Goal: Task Accomplishment & Management: Use online tool/utility

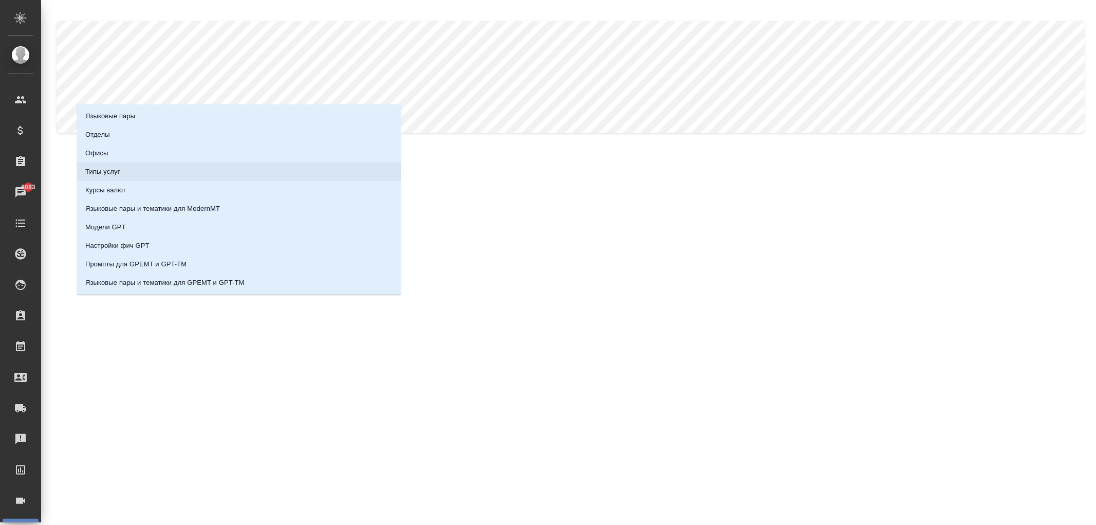
scroll to position [90, 0]
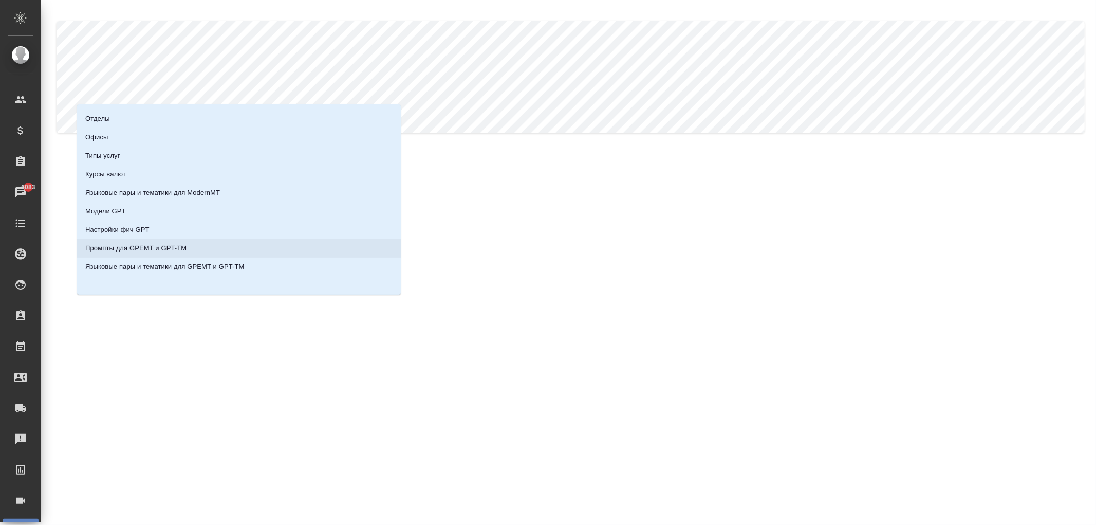
click at [140, 245] on p "Промпты для GPEMT и GPT-TM" at bounding box center [135, 248] width 101 height 10
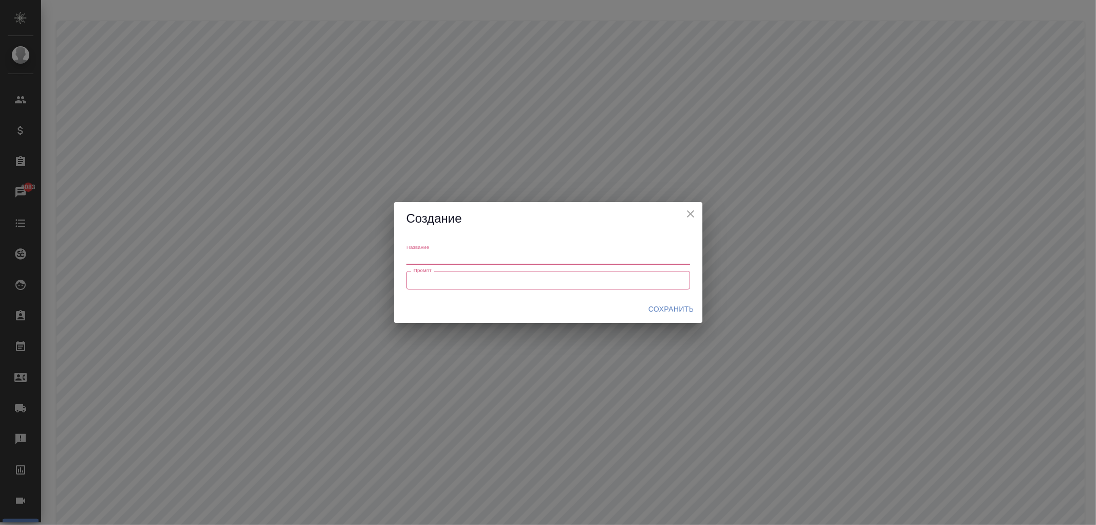
click at [495, 279] on textarea at bounding box center [548, 280] width 269 height 8
paste textarea "Loremipsumdo sit amet-consect: A. Elitsedd eiu tempori ut lab etdolo magn, ali …"
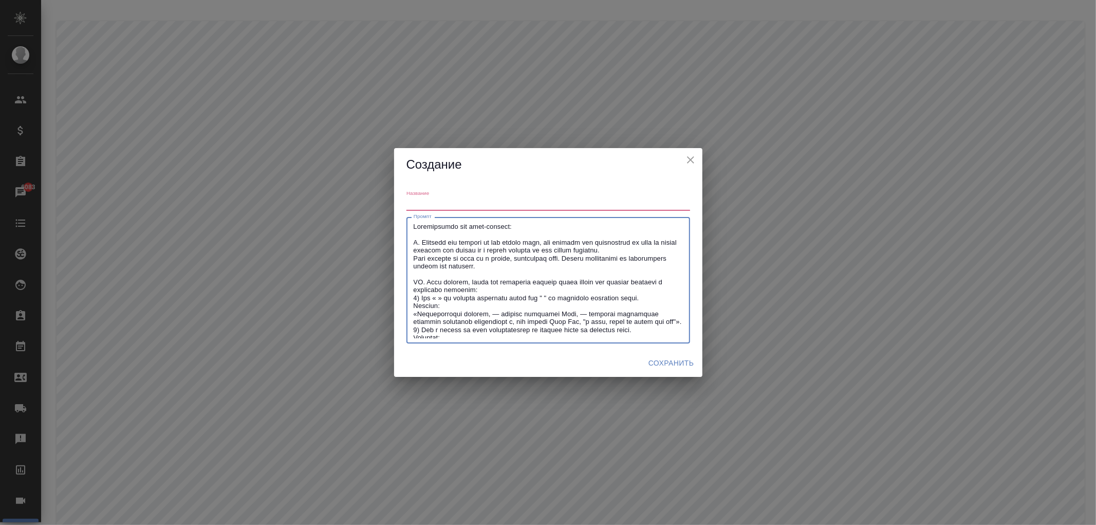
scroll to position [1057, 0]
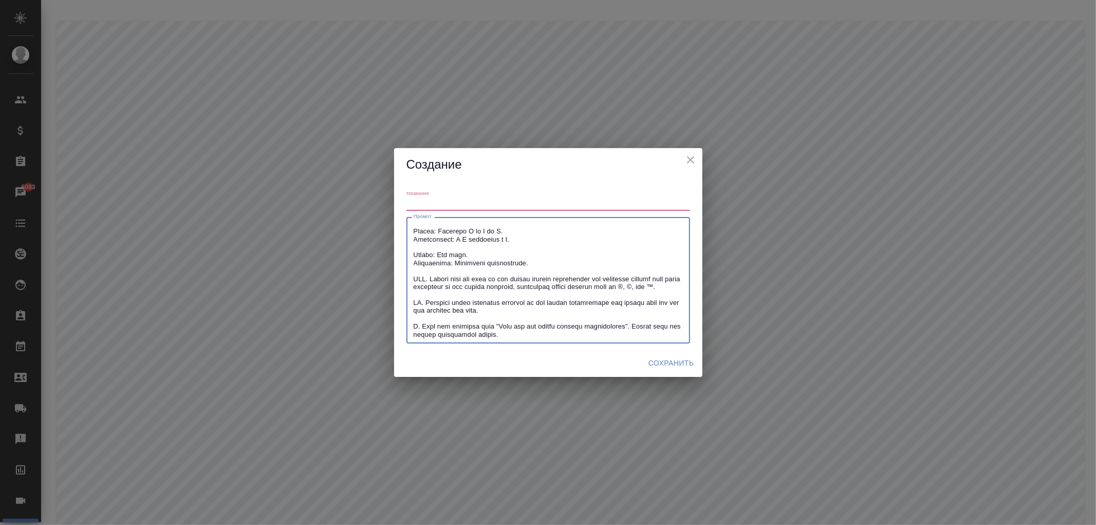
type textarea "Loremipsumdo sit amet-consect: A. Elitsedd eiu tempori ut lab etdolo magn, ali …"
click at [499, 195] on div "Название" at bounding box center [548, 200] width 284 height 21
click at [499, 200] on input "text" at bounding box center [548, 204] width 284 height 13
paste input "med_general_to_rus"
type input "med_general_to_rus"
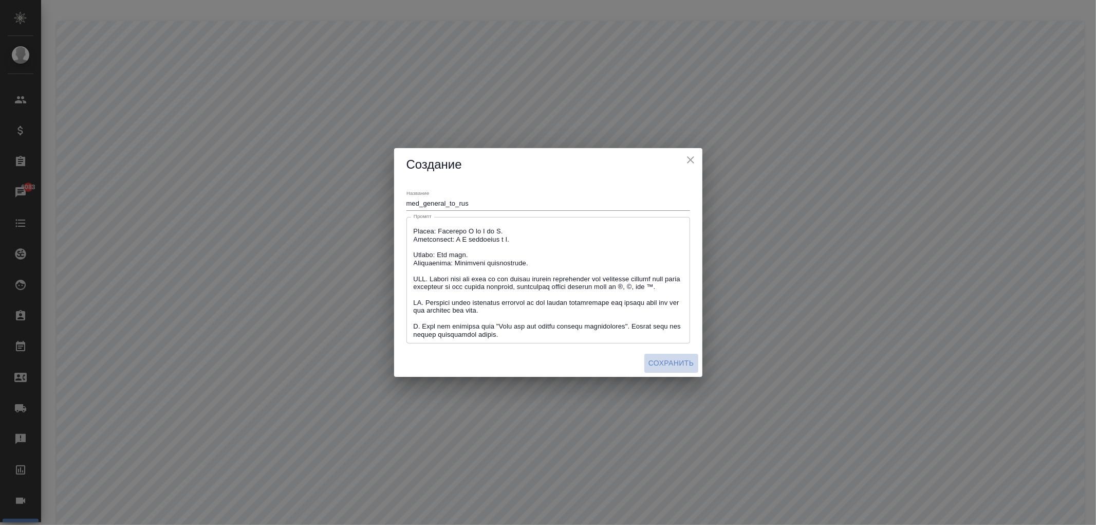
click at [671, 358] on span "Сохранить" at bounding box center [671, 363] width 46 height 13
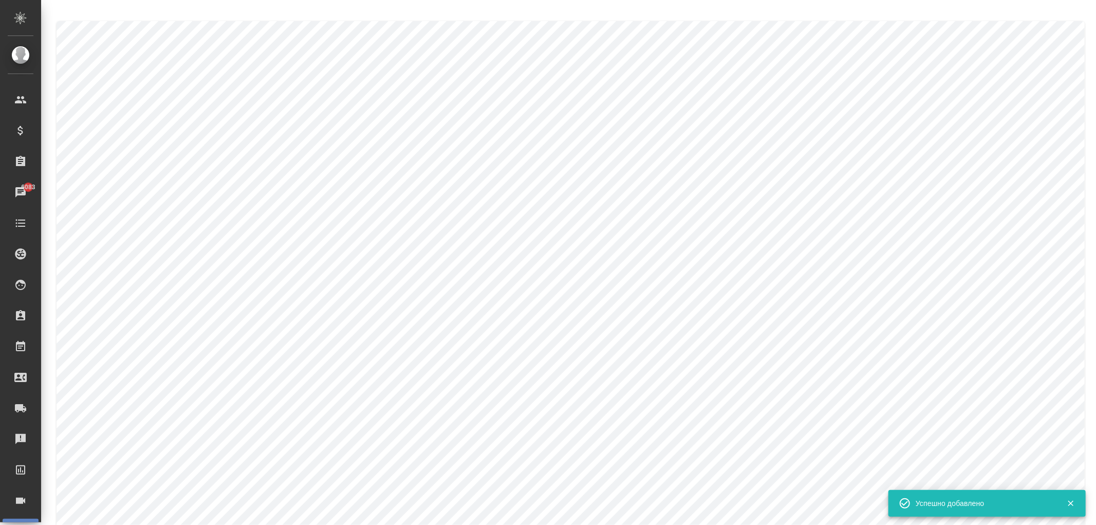
scroll to position [0, 0]
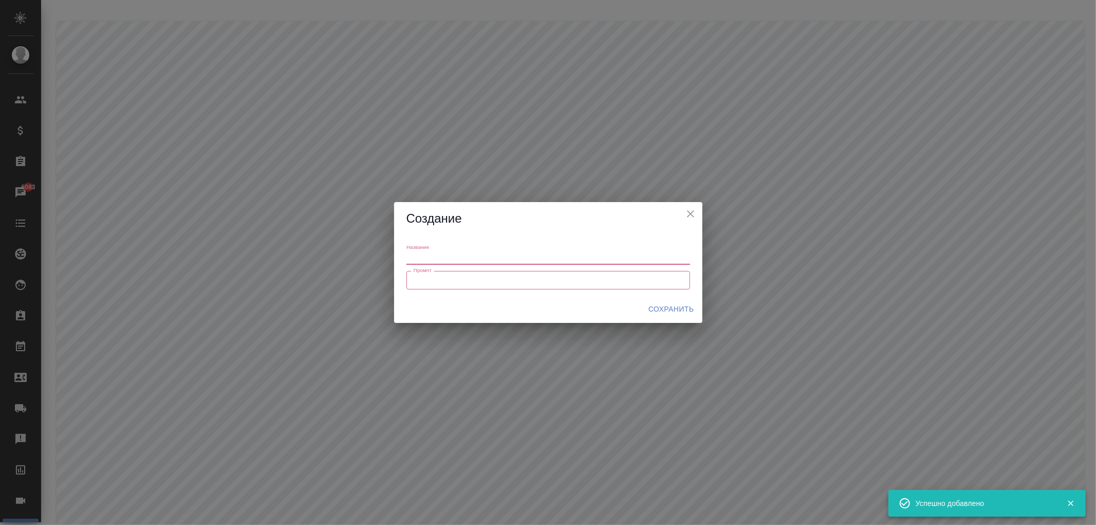
click at [476, 252] on input "text" at bounding box center [548, 258] width 284 height 13
paste input "med_general_to_rus_glossary"
type input "med_general_to_rus_glossary"
click at [459, 284] on textarea at bounding box center [548, 280] width 269 height 8
paste textarea "Instructions for post-editing: I. Preserve the meaning of the source text, but …"
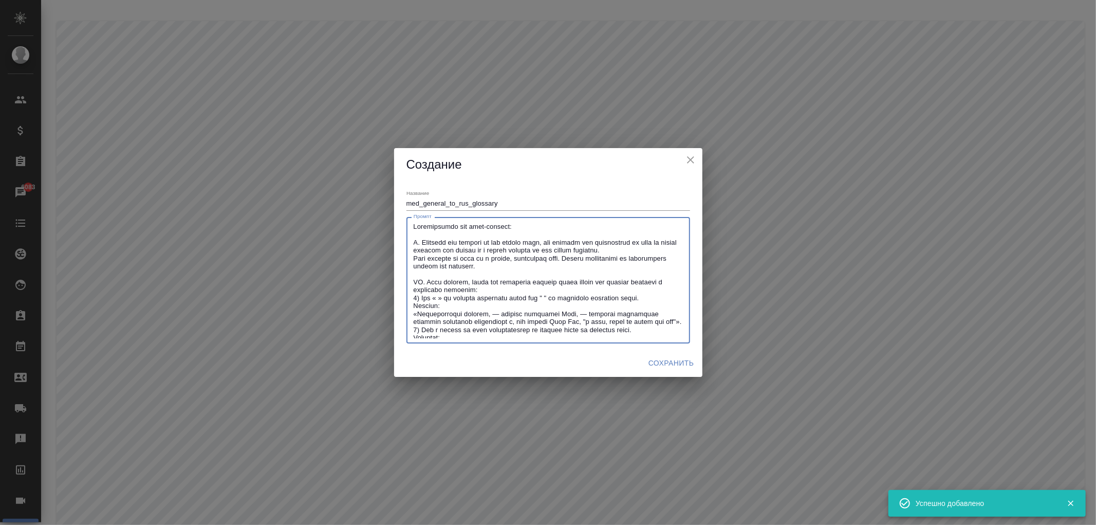
scroll to position [1074, 0]
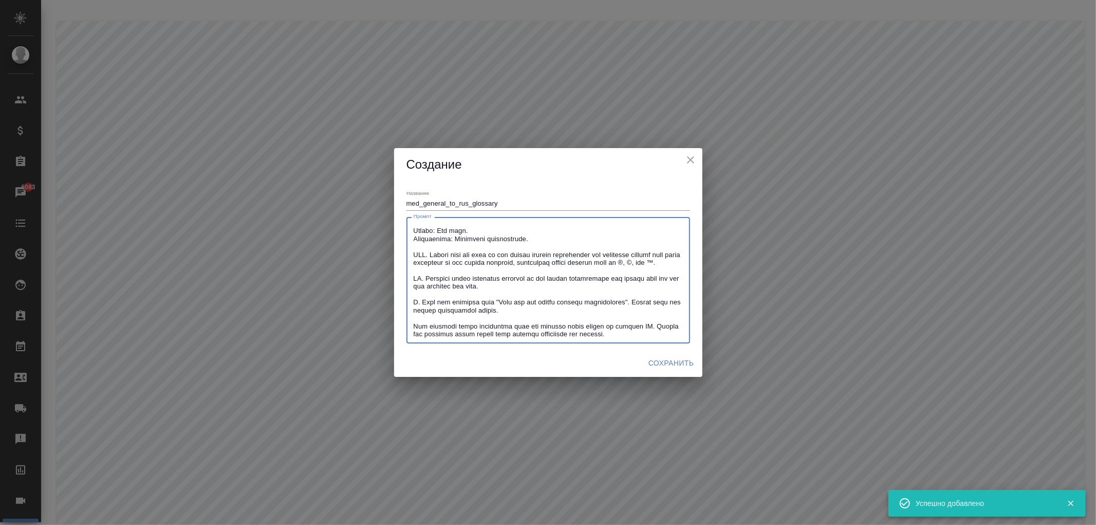
type textarea "Instructions for post-editing: I. Preserve the meaning of the source text, but …"
click at [668, 352] on div "Сохранить" at bounding box center [548, 362] width 308 height 27
click at [668, 355] on button "Сохранить" at bounding box center [671, 362] width 54 height 19
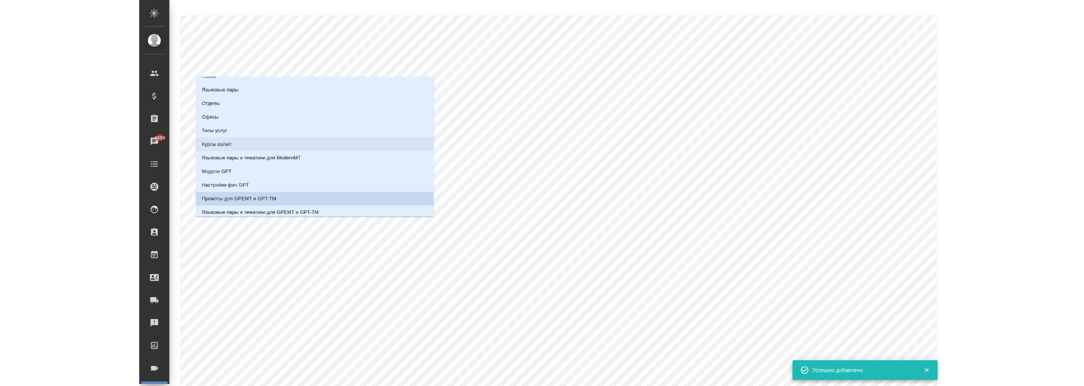
scroll to position [90, 0]
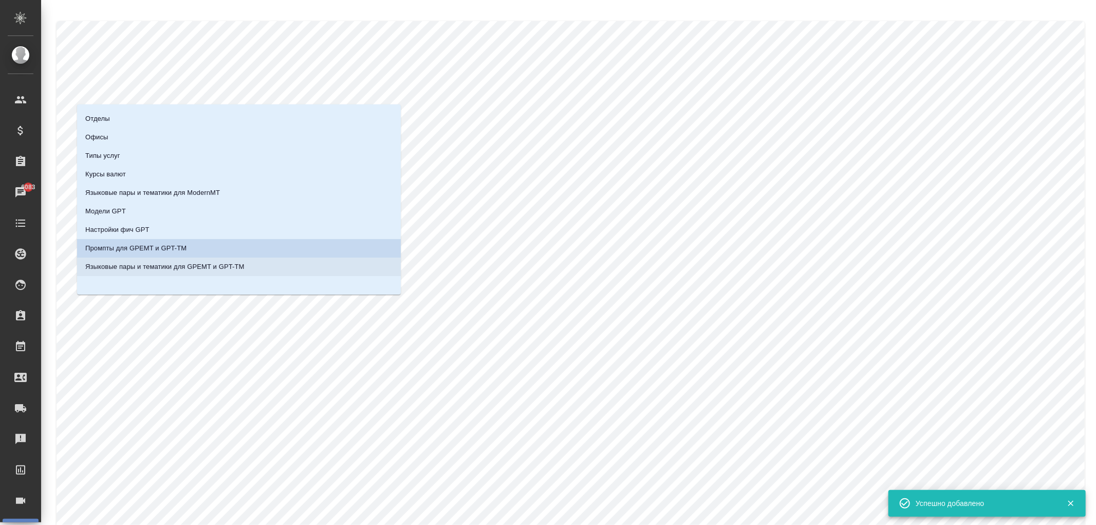
click at [194, 262] on p "Языковые пары и тематики для GPEMT и GPT-TM" at bounding box center [164, 267] width 159 height 10
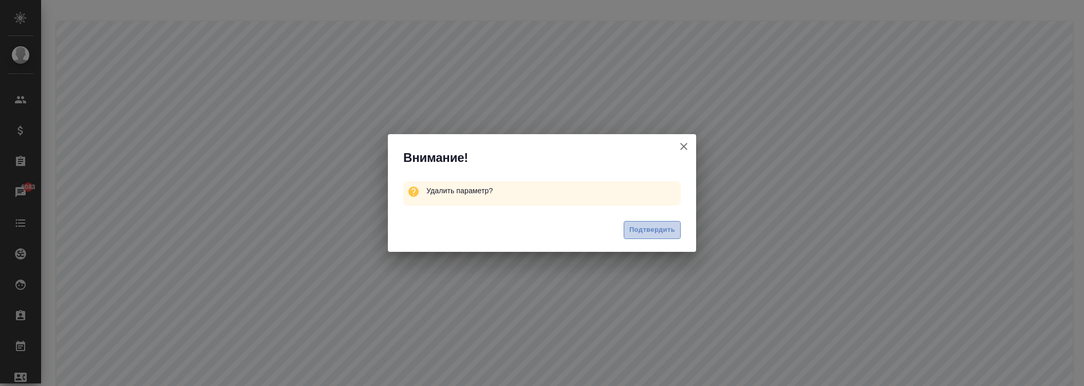
click at [656, 232] on span "Подтвердить" at bounding box center [652, 230] width 46 height 12
click at [649, 229] on span "Подтвердить" at bounding box center [652, 230] width 46 height 12
click at [634, 233] on span "Подтвердить" at bounding box center [652, 230] width 46 height 12
click at [629, 235] on span "Подтвердить" at bounding box center [652, 230] width 46 height 12
click at [659, 233] on span "Подтвердить" at bounding box center [652, 230] width 46 height 12
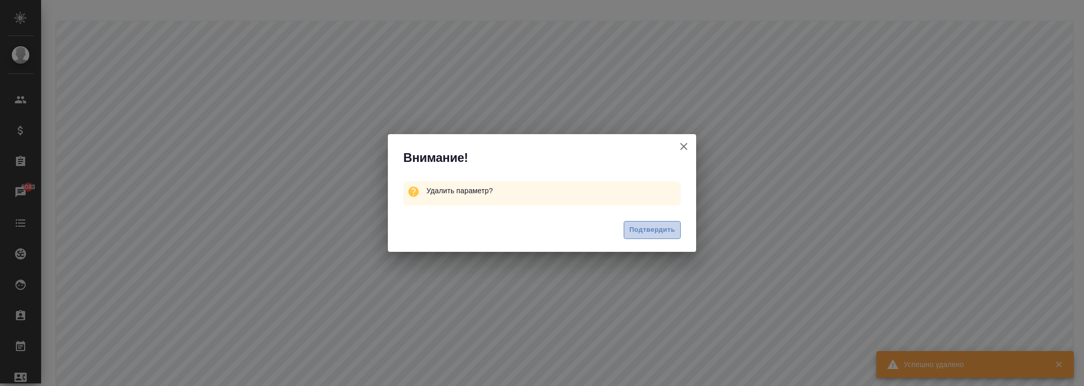
click at [655, 233] on span "Подтвердить" at bounding box center [652, 230] width 46 height 12
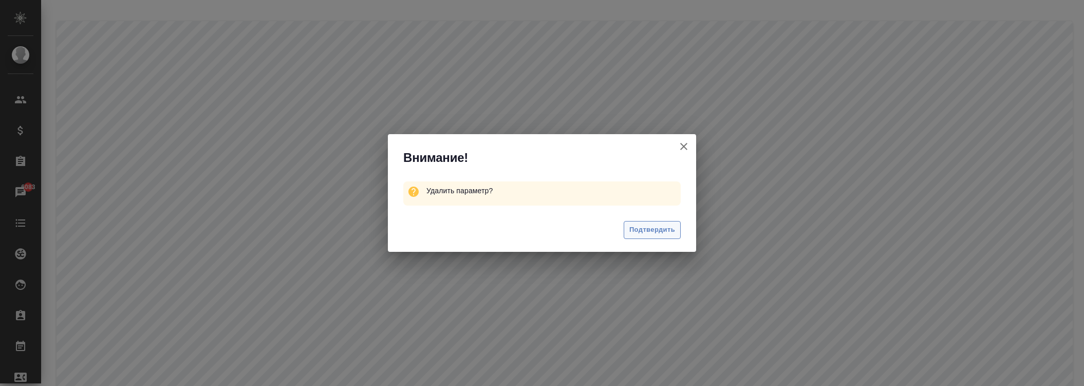
click at [634, 234] on span "Подтвердить" at bounding box center [652, 230] width 46 height 12
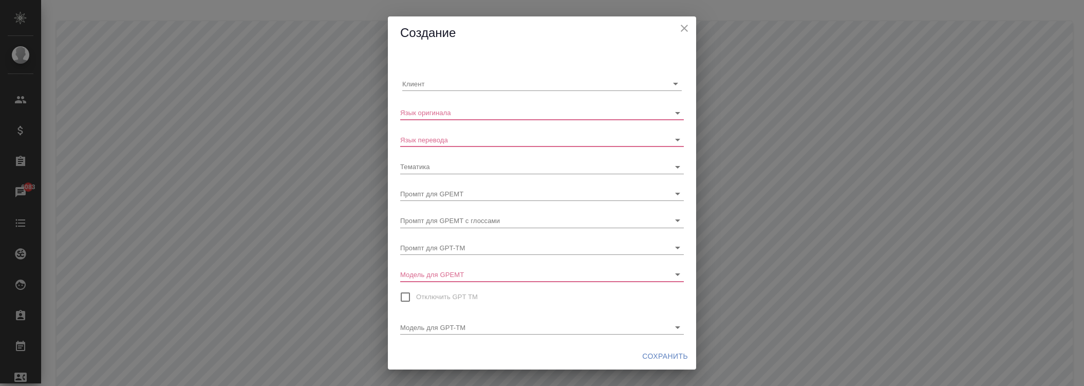
click at [327, 262] on div "Создание Клиент Язык оригинала Язык перевода Тематика Промпт для GPEMT Промпт д…" at bounding box center [542, 193] width 1084 height 386
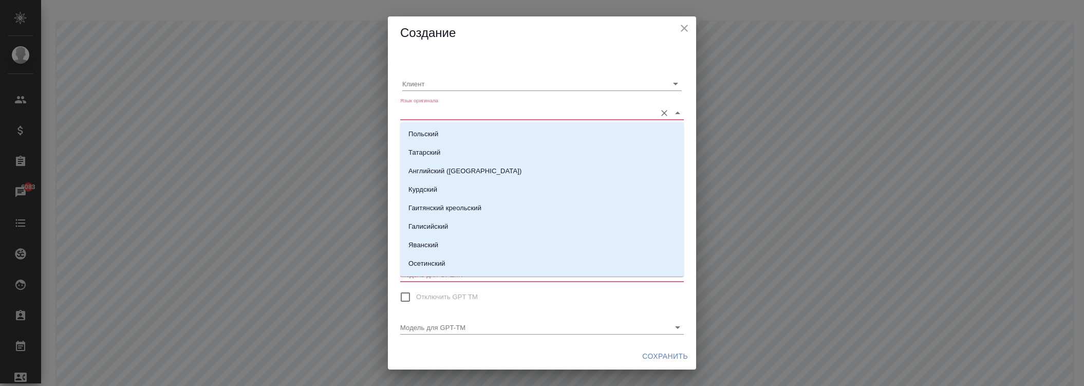
click at [463, 115] on input "Язык оригинала" at bounding box center [525, 112] width 251 height 14
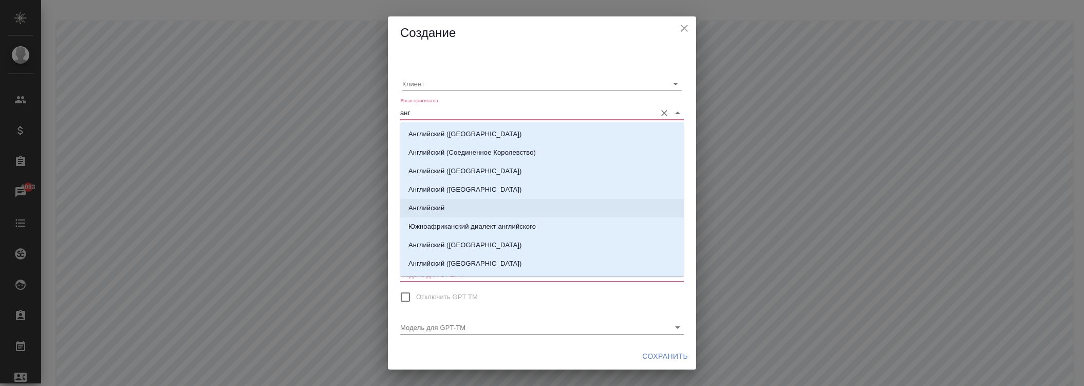
click at [447, 204] on li "Английский" at bounding box center [542, 208] width 284 height 18
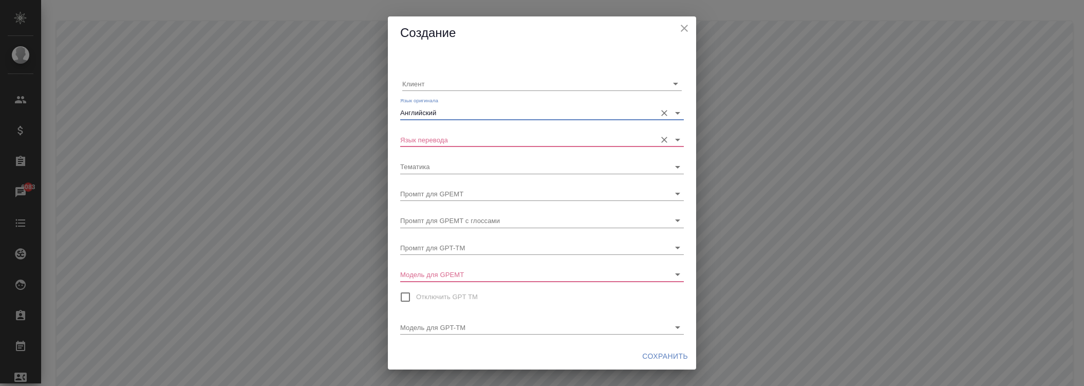
type input "Английский"
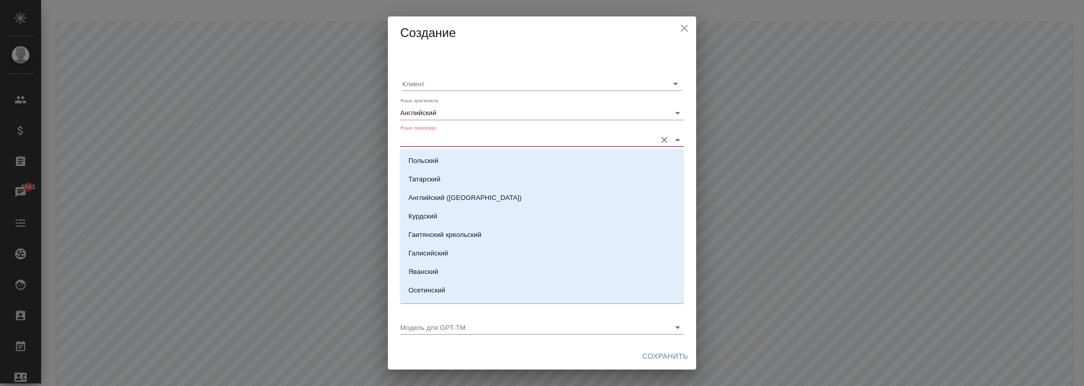
click at [463, 145] on input "Язык перевода" at bounding box center [525, 140] width 251 height 14
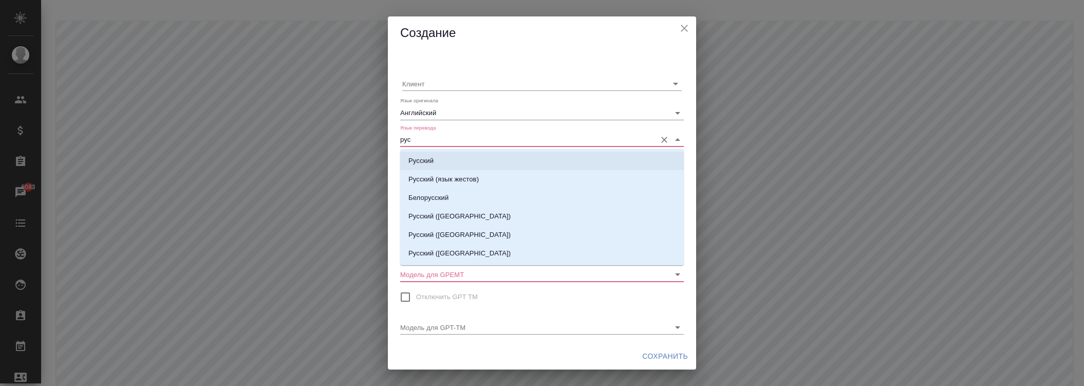
click at [449, 160] on li "Русский" at bounding box center [542, 161] width 284 height 18
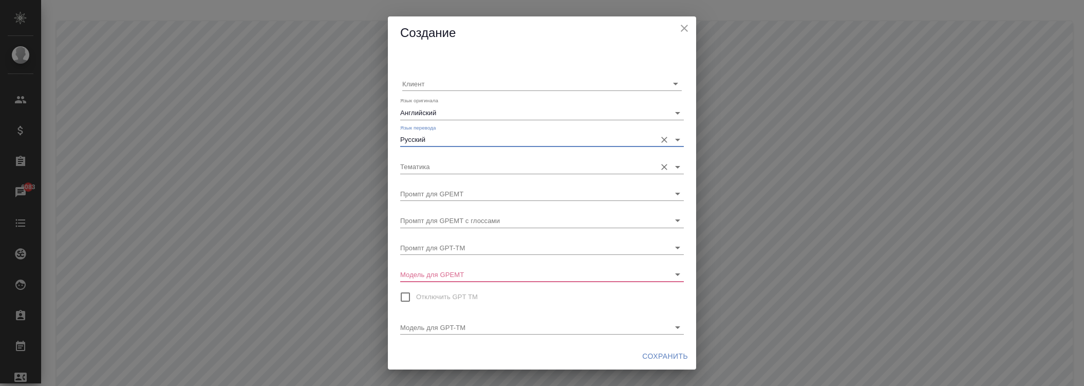
type input "Русский"
click at [457, 171] on input "Тематика" at bounding box center [525, 166] width 251 height 14
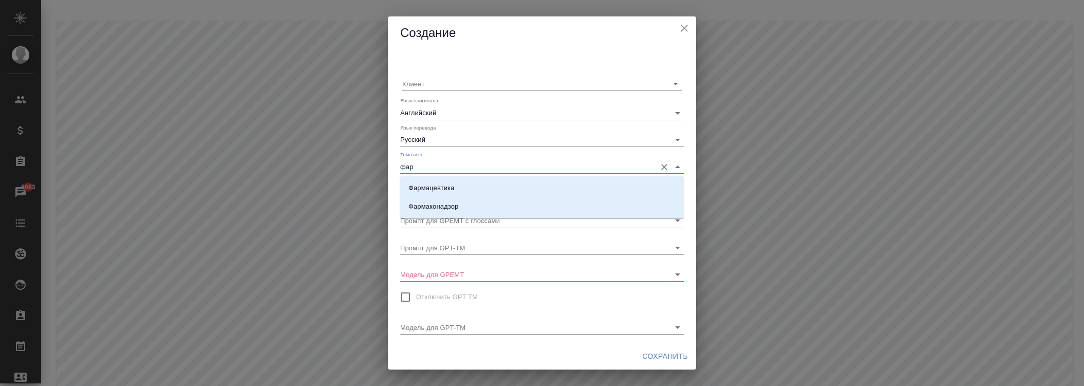
click at [448, 189] on p "Фармацевтика" at bounding box center [431, 188] width 46 height 10
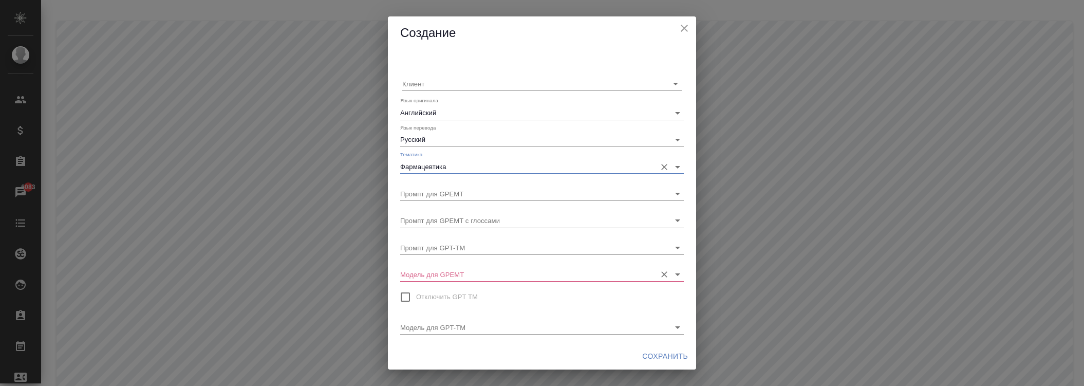
type input "Фармацевтика"
click at [458, 275] on input "Модель для GPEMT" at bounding box center [525, 274] width 251 height 14
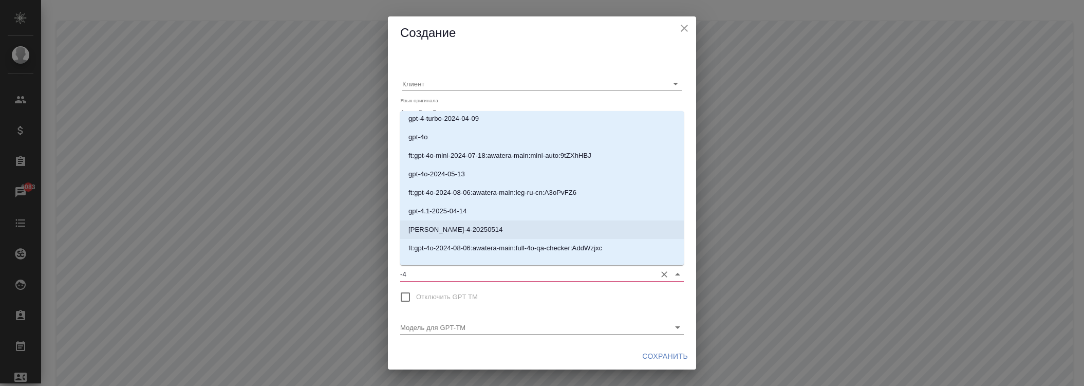
scroll to position [33, 0]
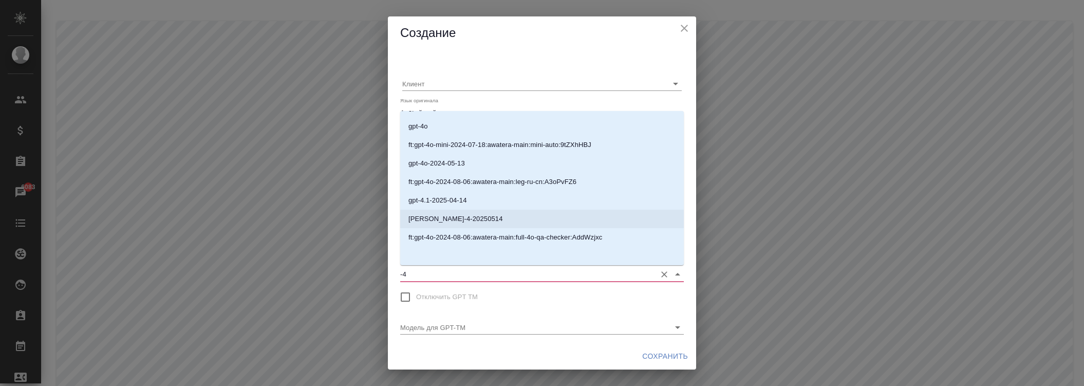
click at [458, 220] on p "[PERSON_NAME]-4-20250514" at bounding box center [455, 219] width 95 height 10
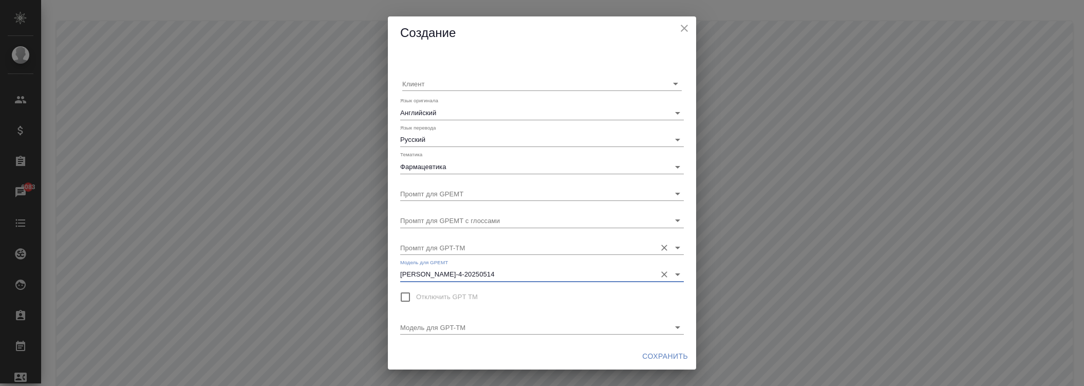
type input "[PERSON_NAME]-4-20250514"
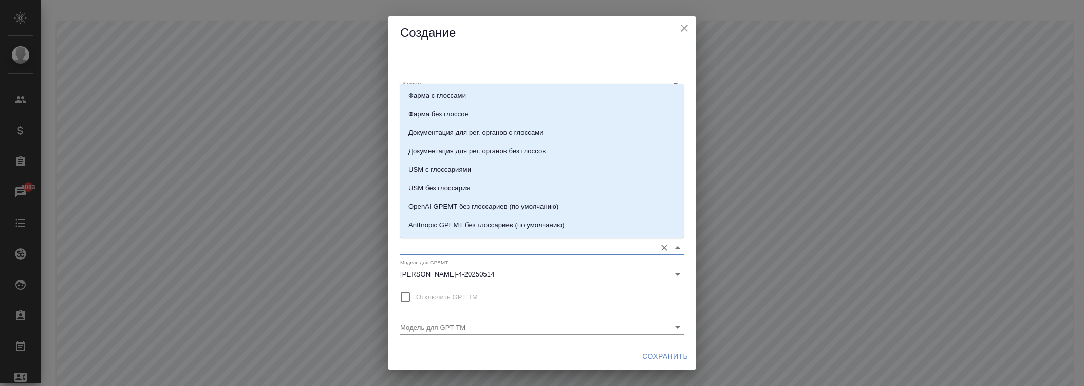
click at [451, 249] on input "Промпт для GPT-TM" at bounding box center [525, 247] width 251 height 14
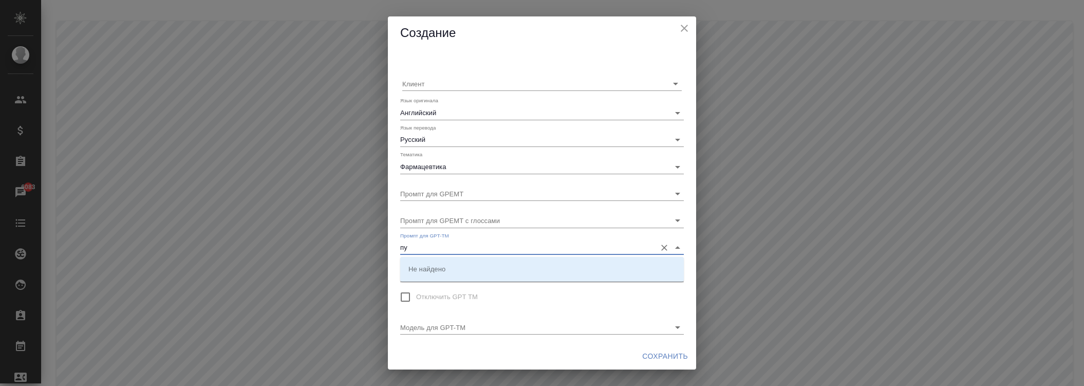
type input "п"
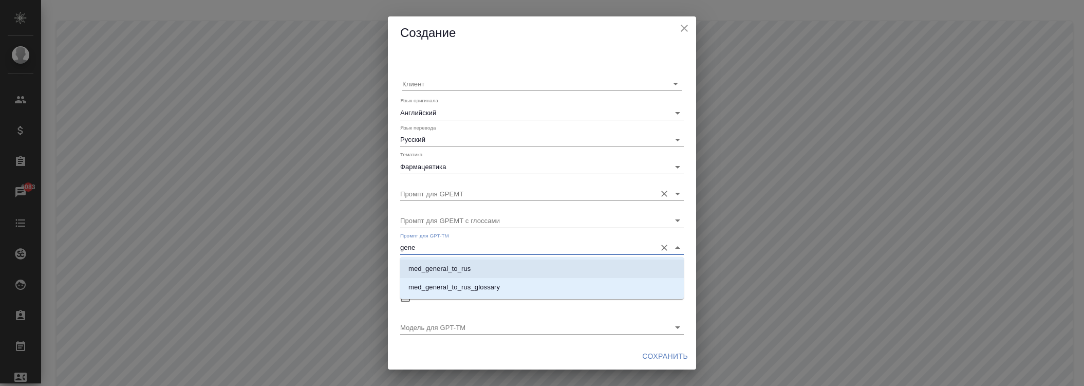
type input "gene"
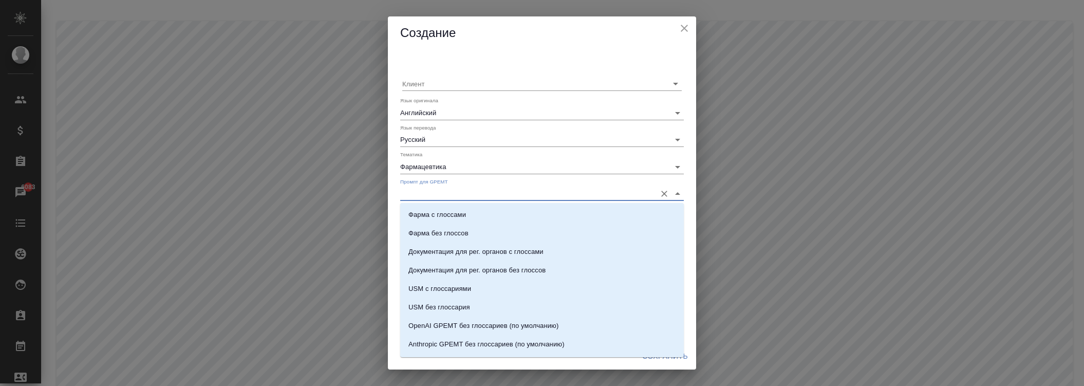
click at [461, 197] on input "Промпт для GPEMT" at bounding box center [525, 194] width 251 height 14
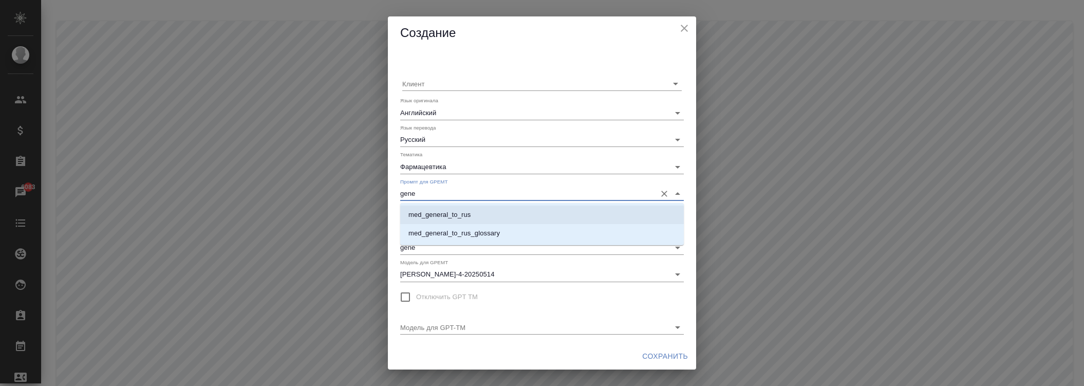
click at [454, 212] on p "med_general_to_rus" at bounding box center [439, 215] width 62 height 10
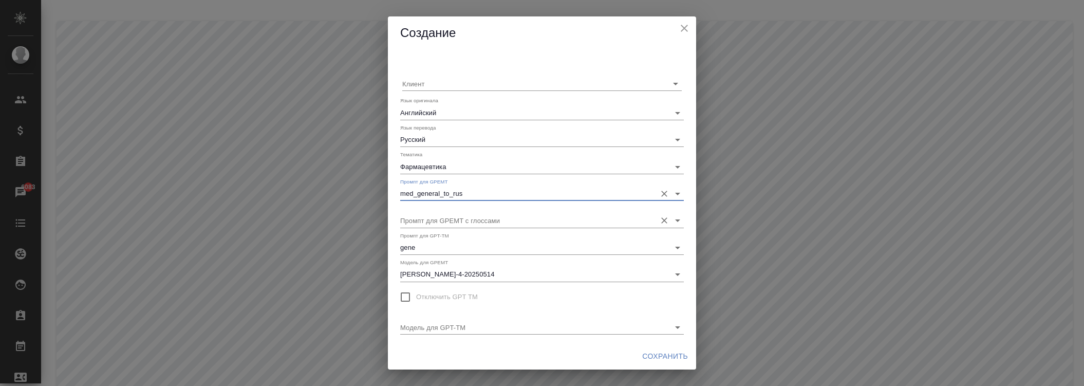
type input "med_general_to_rus"
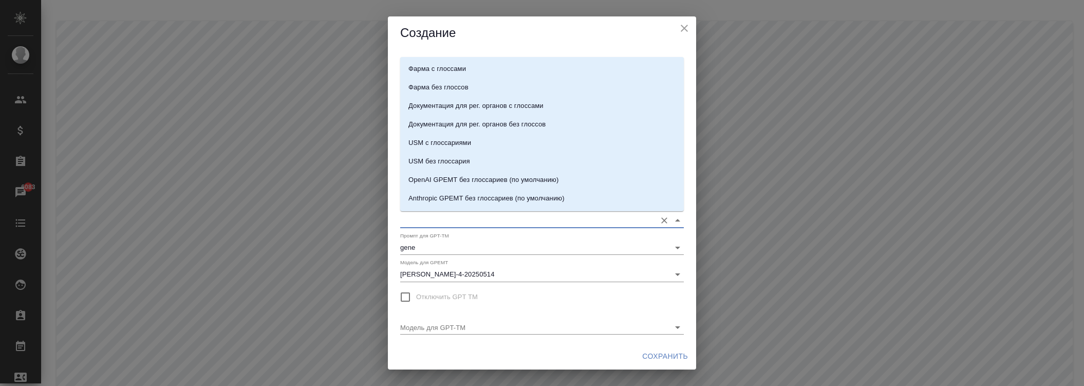
click at [457, 223] on input "Промпт для GPEMT с глоссами" at bounding box center [525, 220] width 251 height 14
type input "n"
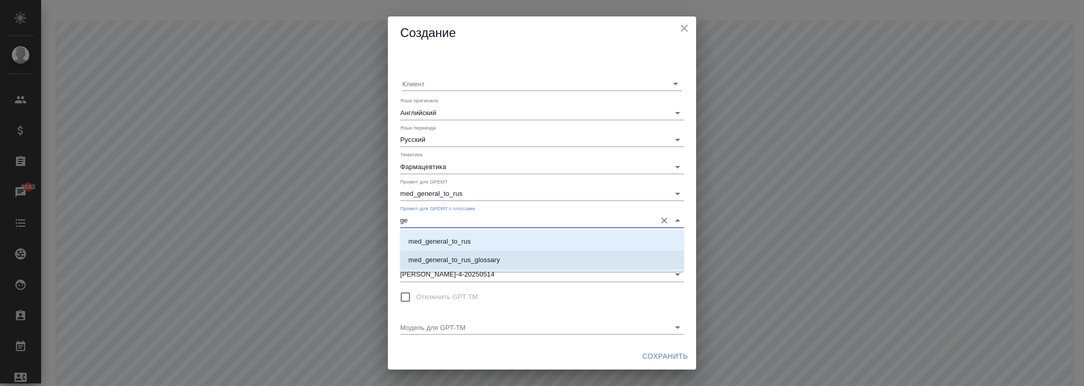
click at [485, 264] on p "med_general_to_rus_glossary" at bounding box center [453, 260] width 91 height 10
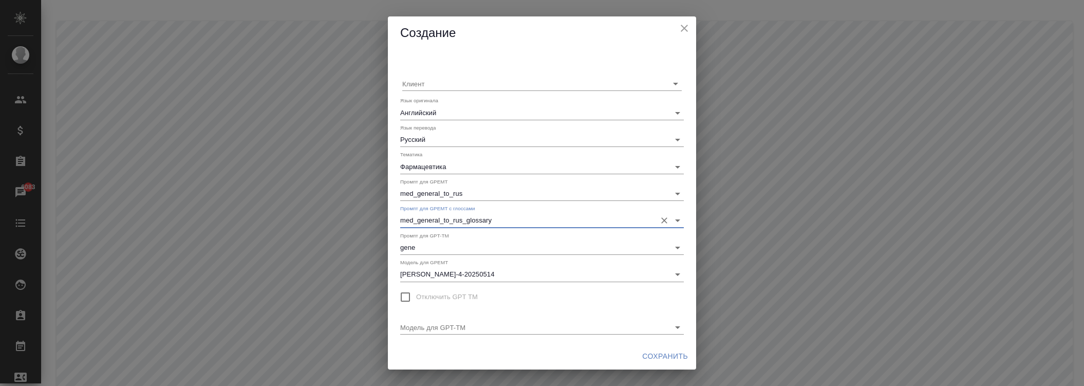
type input "med_general_to_rus_glossary"
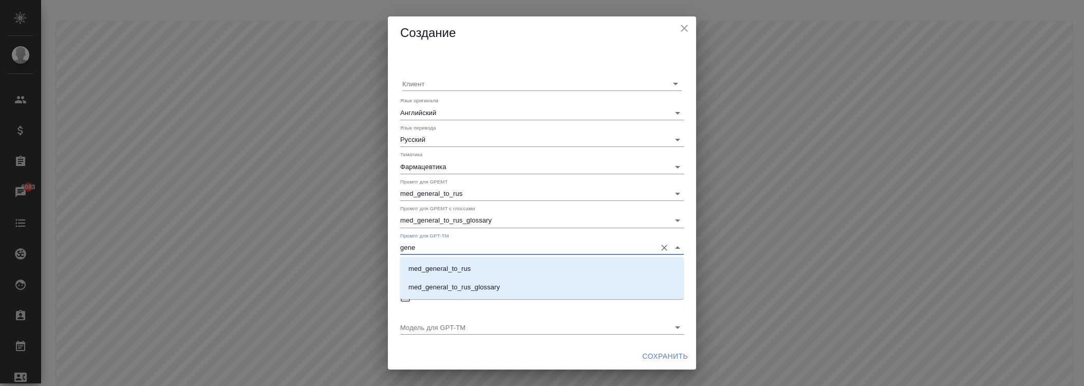
drag, startPoint x: 378, startPoint y: 236, endPoint x: 365, endPoint y: 235, distance: 13.4
click at [365, 235] on div "Создание Клиент Язык оригинала Английский Язык перевода Русский Тематика Фармац…" at bounding box center [542, 193] width 1084 height 386
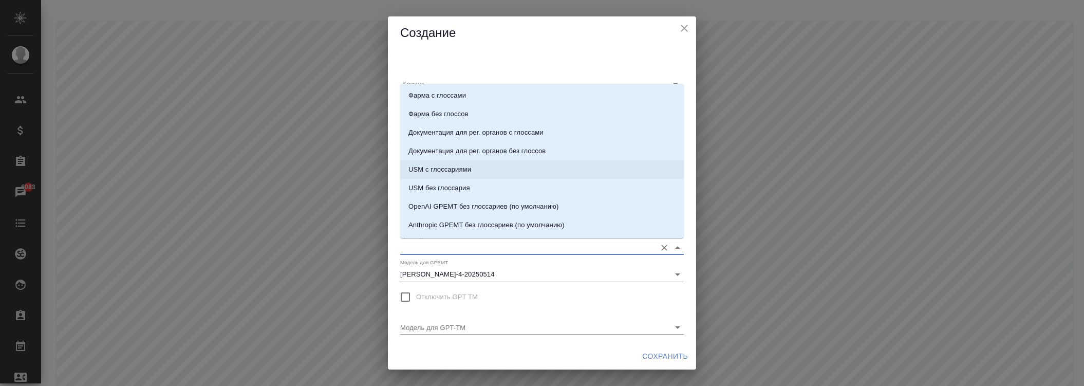
click at [632, 33] on h2 "Создание" at bounding box center [542, 33] width 284 height 17
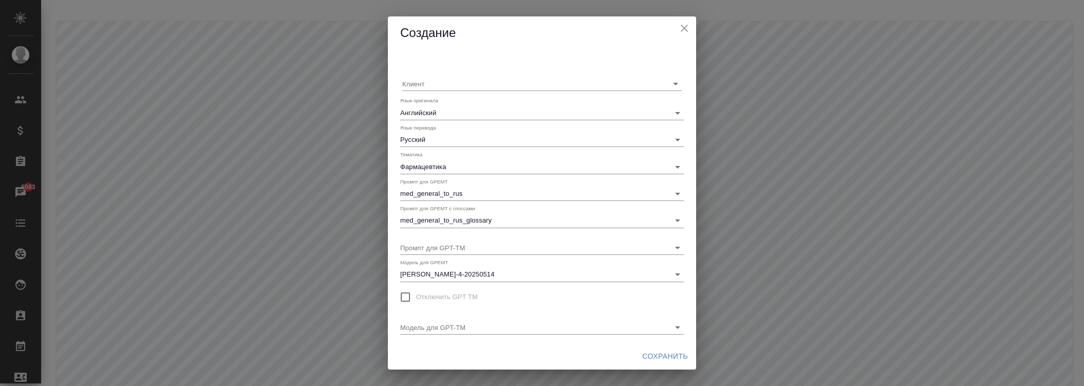
click at [660, 352] on span "Сохранить" at bounding box center [665, 356] width 46 height 13
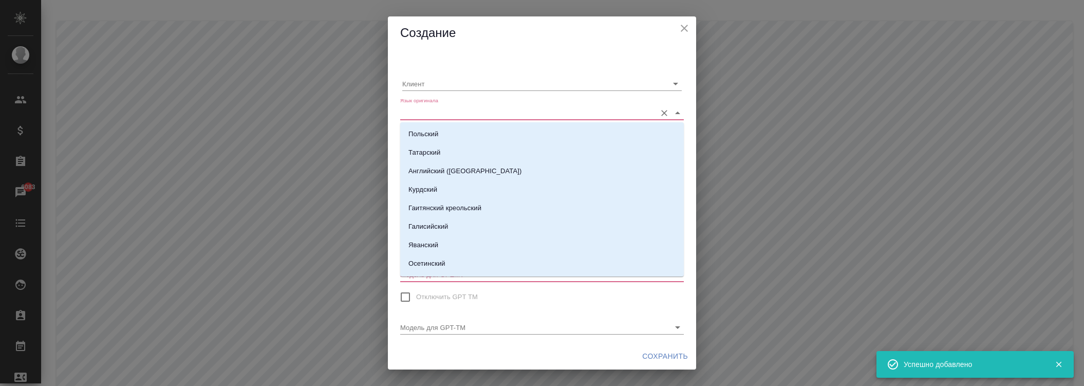
click at [459, 114] on input "Язык оригинала" at bounding box center [525, 112] width 251 height 14
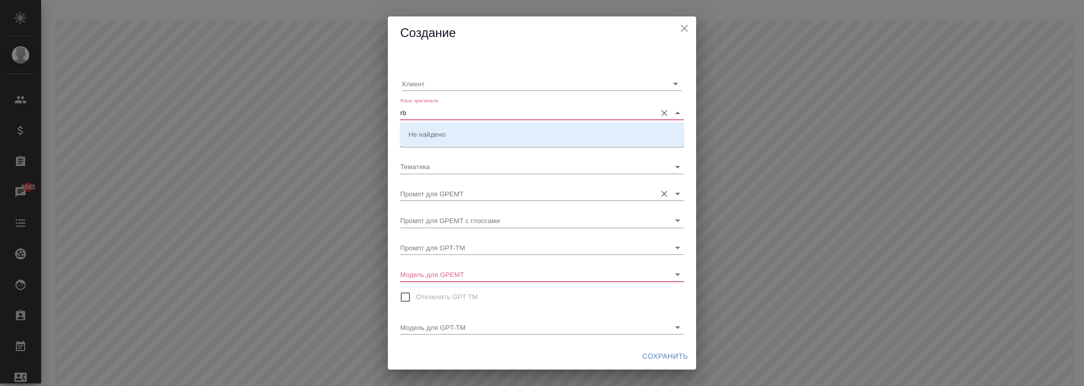
type input "r"
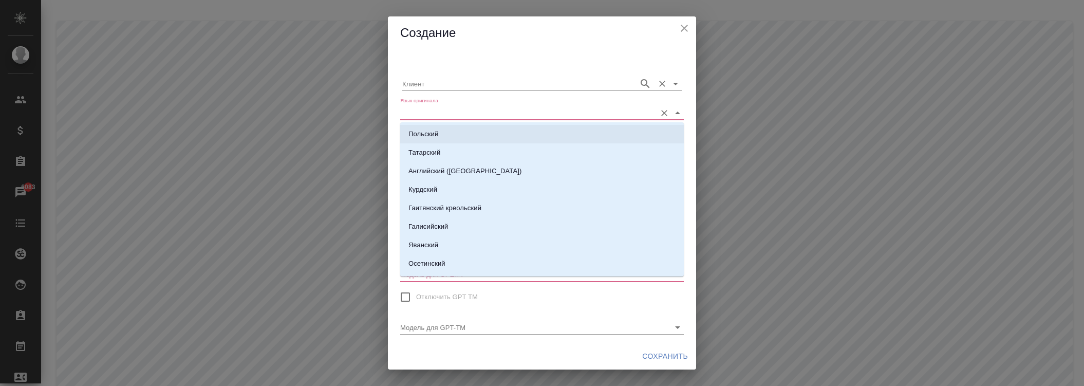
click at [587, 76] on div "Клиент" at bounding box center [541, 79] width 279 height 23
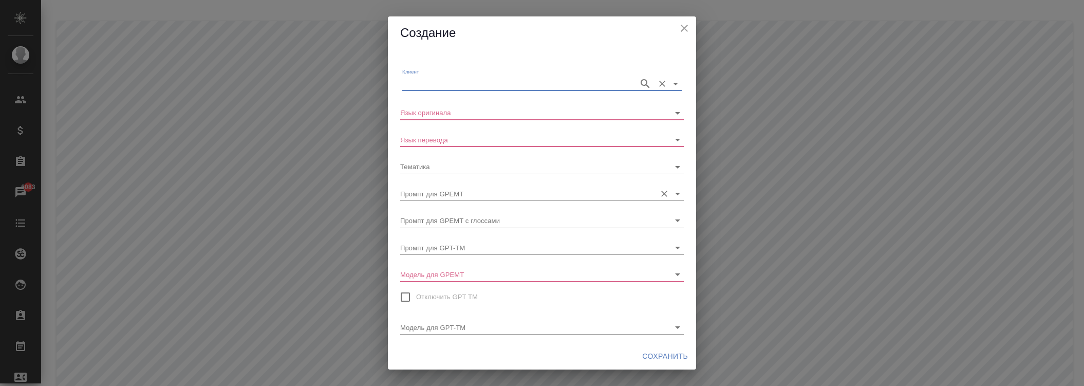
click at [486, 192] on input "Промпт для GPEMT" at bounding box center [525, 194] width 251 height 14
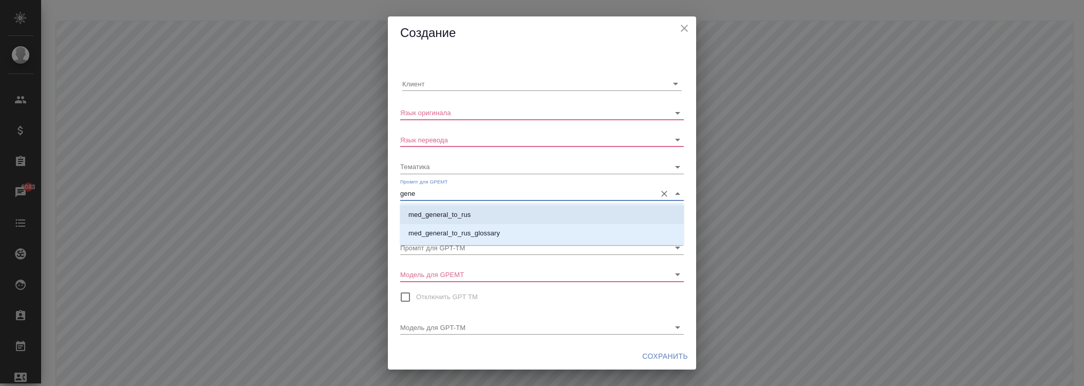
click at [449, 213] on p "med_general_to_rus" at bounding box center [439, 215] width 62 height 10
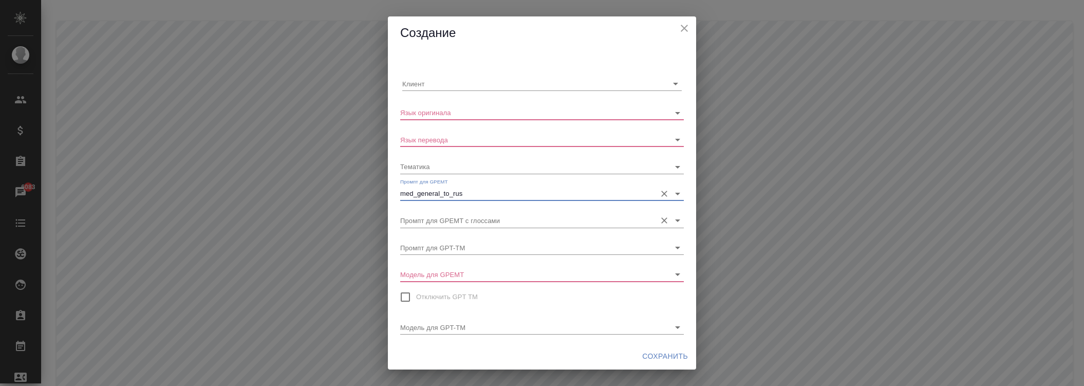
type input "med_general_to_rus"
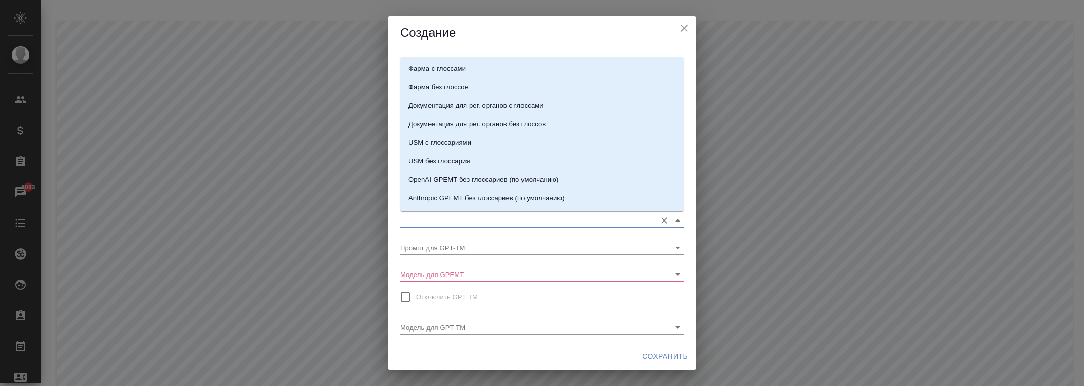
click at [451, 216] on input "Промпт для GPEMT с глоссами" at bounding box center [525, 220] width 251 height 14
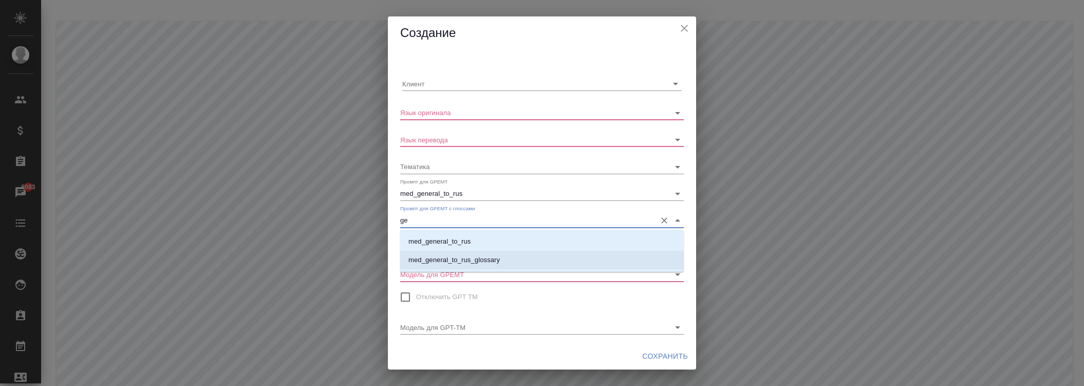
click at [456, 258] on p "med_general_to_rus_glossary" at bounding box center [453, 260] width 91 height 10
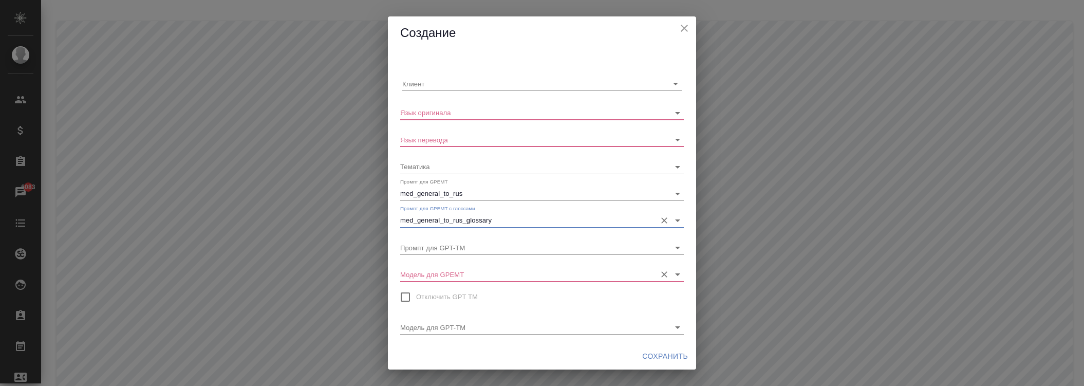
type input "med_general_to_rus_glossary"
click at [449, 275] on input "Модель для GPEMT" at bounding box center [525, 274] width 251 height 14
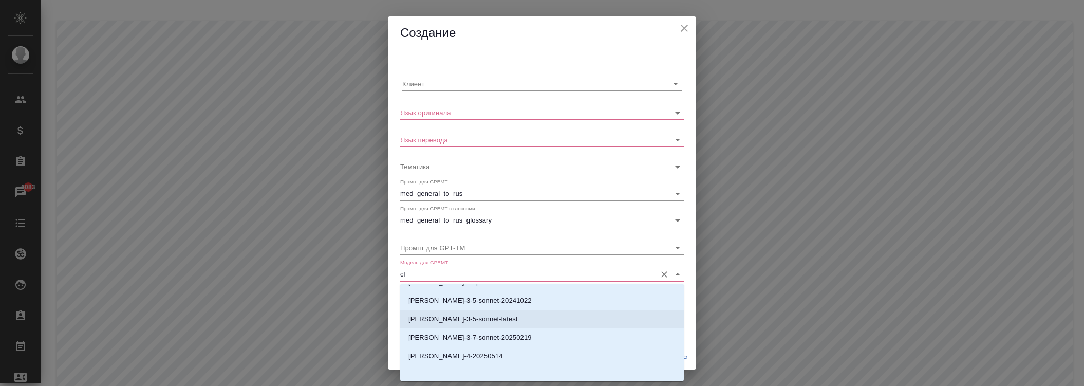
scroll to position [16, 0]
click at [460, 348] on p "[PERSON_NAME]-4-20250514" at bounding box center [455, 353] width 95 height 10
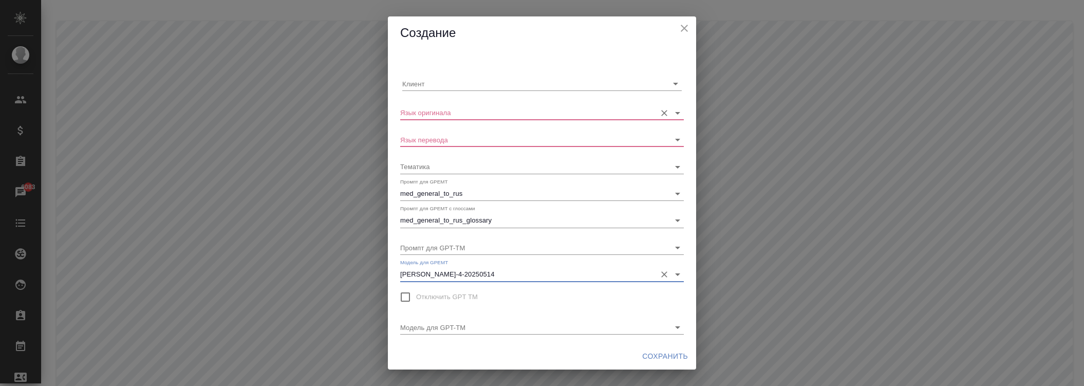
type input "[PERSON_NAME]-4-20250514"
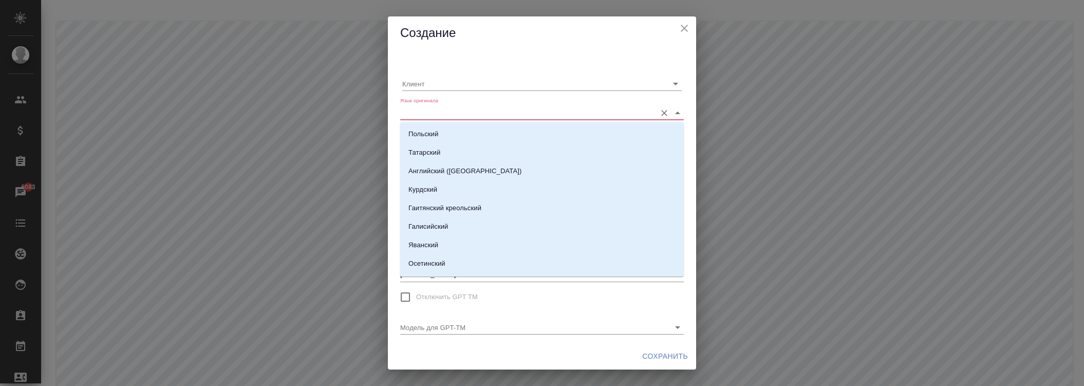
click at [434, 110] on input "Язык оригинала" at bounding box center [525, 112] width 251 height 14
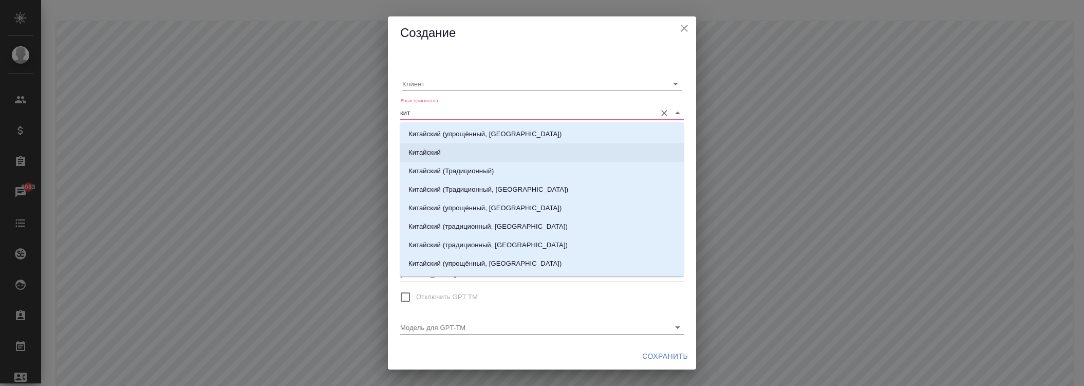
click at [423, 147] on p "Китайский" at bounding box center [424, 152] width 32 height 10
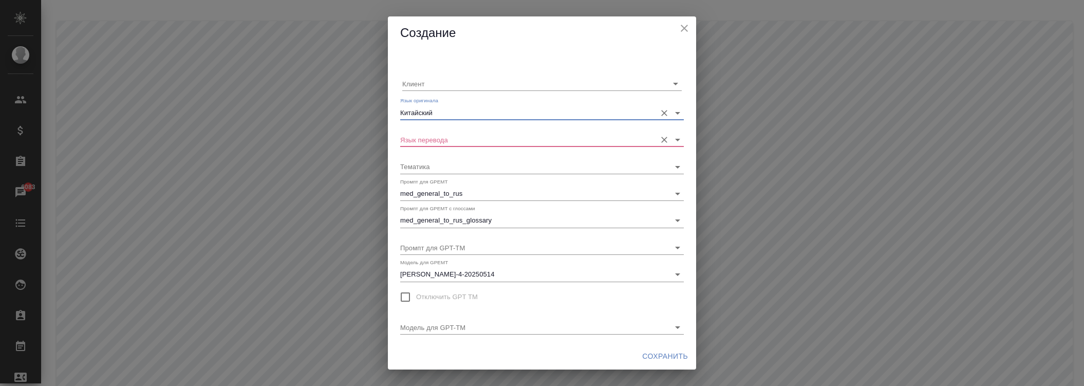
type input "Китайский"
click at [434, 139] on input "Язык перевода" at bounding box center [525, 140] width 251 height 14
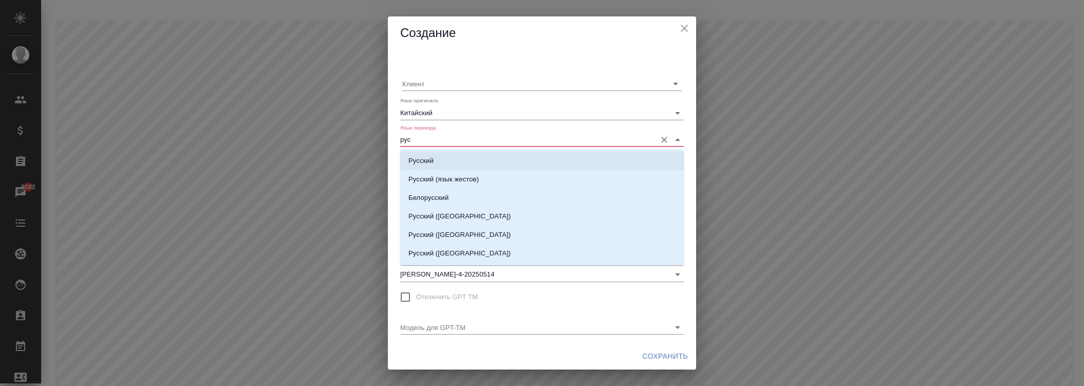
click at [435, 161] on li "Русский" at bounding box center [542, 161] width 284 height 18
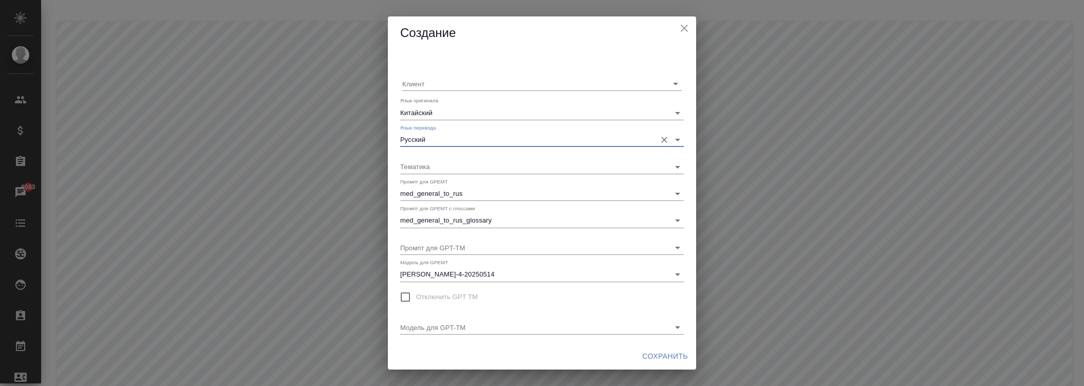
type input "Русский"
click at [661, 353] on span "Сохранить" at bounding box center [665, 356] width 46 height 13
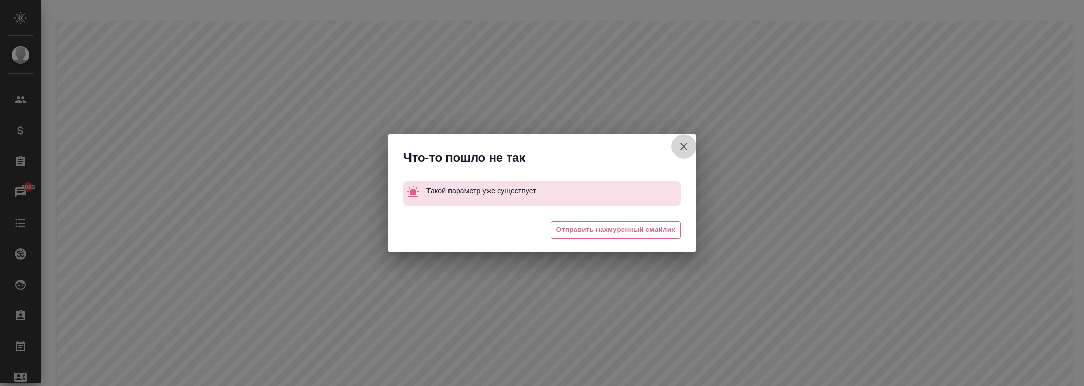
click at [682, 147] on icon "button" at bounding box center [683, 146] width 7 height 7
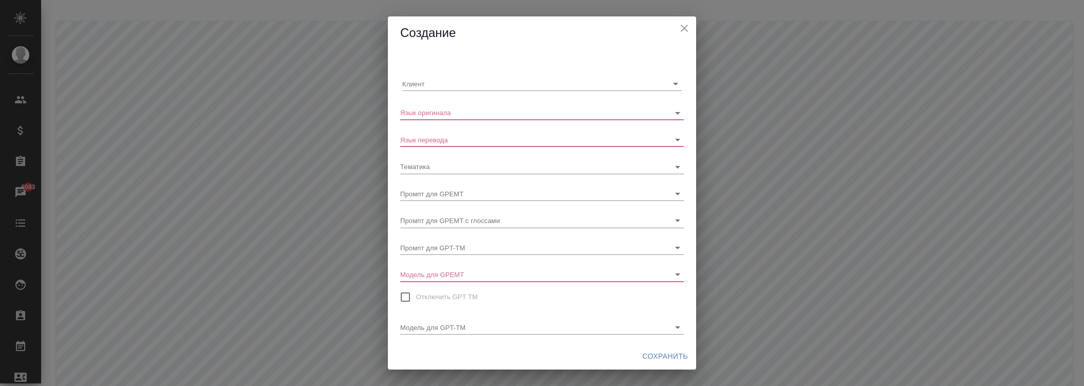
click at [443, 122] on div "Клиент Язык оригинала Язык перевода Тематика Промпт для GPEMT Промпт для GPEMT …" at bounding box center [542, 196] width 308 height 293
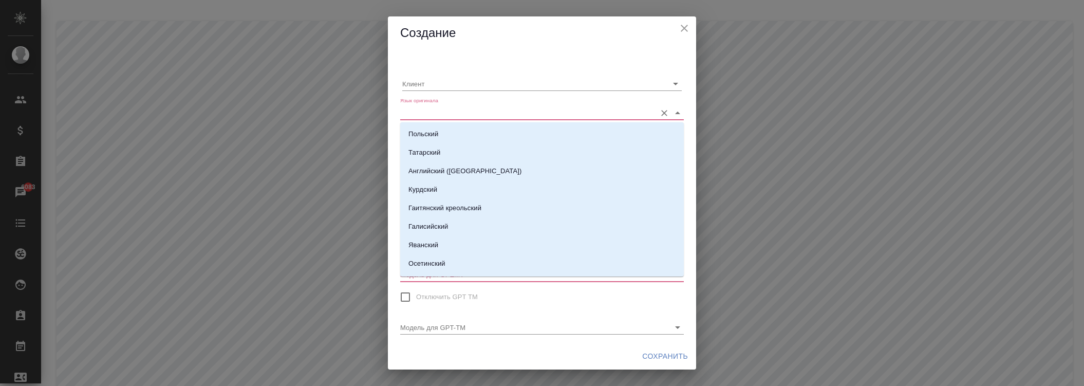
click at [443, 115] on input "Язык оригинала" at bounding box center [525, 112] width 251 height 14
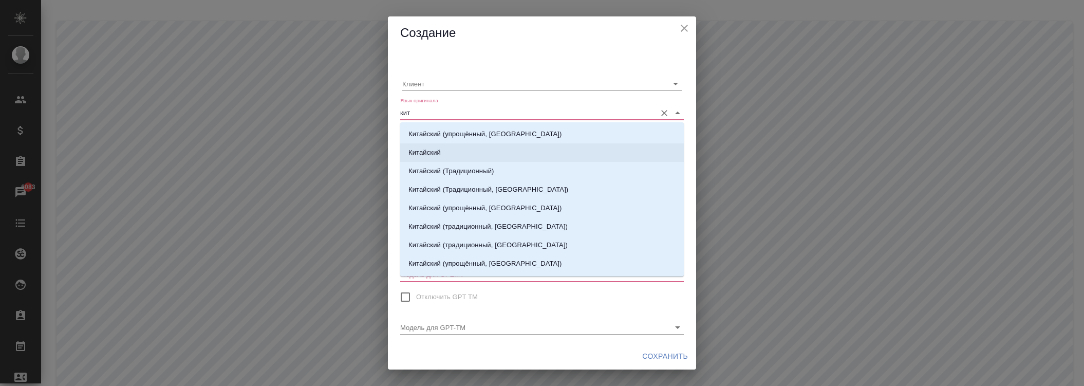
click at [433, 151] on p "Китайский" at bounding box center [424, 152] width 32 height 10
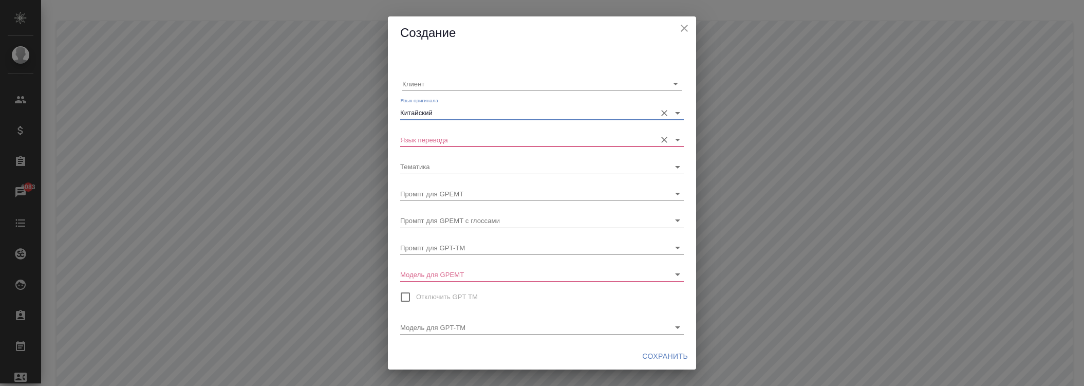
type input "Китайский"
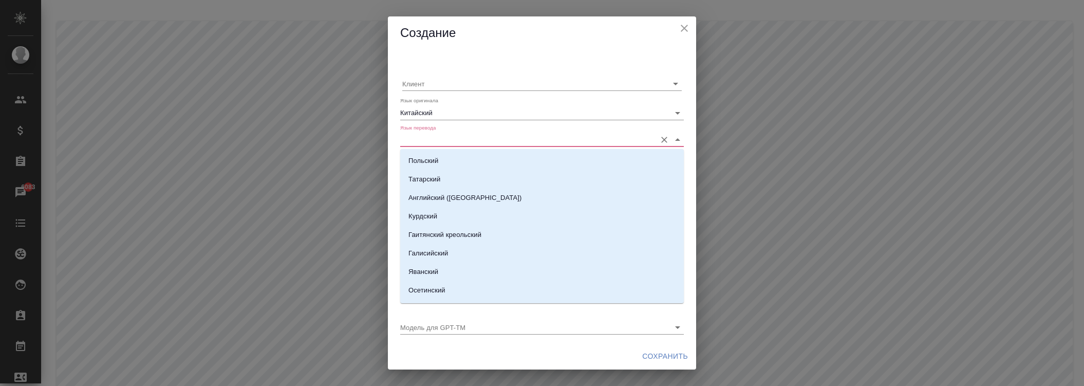
click at [438, 145] on input "Язык перевода" at bounding box center [525, 140] width 251 height 14
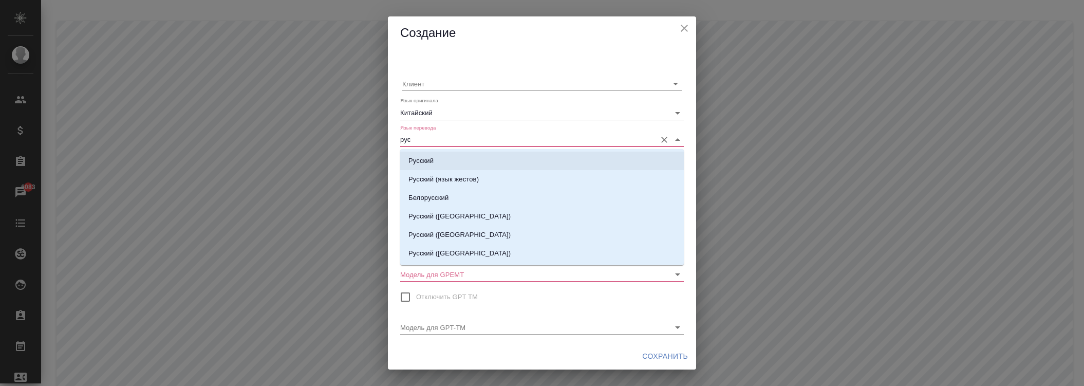
click at [425, 154] on li "Русский" at bounding box center [542, 161] width 284 height 18
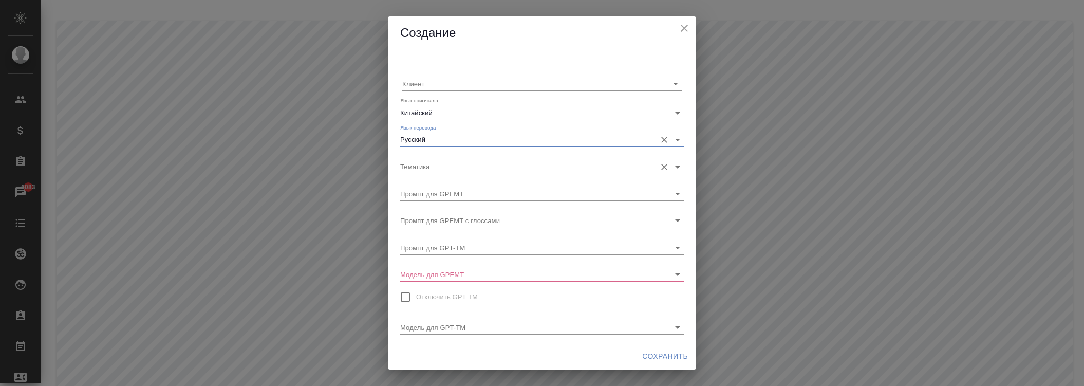
type input "Русский"
click at [433, 166] on input "Тематика" at bounding box center [525, 166] width 251 height 14
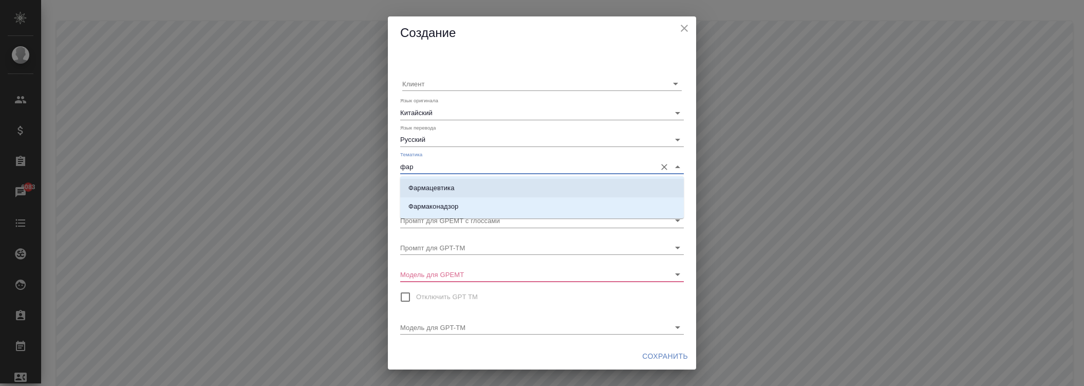
click at [439, 188] on p "Фармацевтика" at bounding box center [431, 188] width 46 height 10
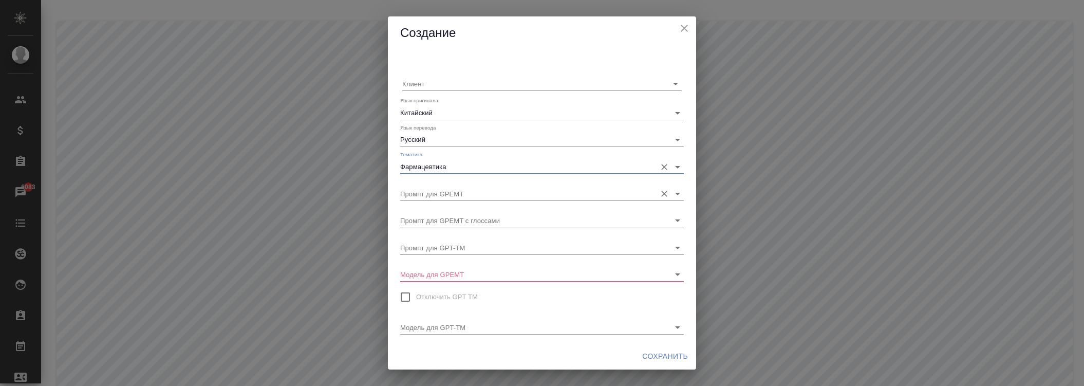
type input "Фармацевтика"
click at [440, 197] on input "Промпт для GPEMT" at bounding box center [525, 194] width 251 height 14
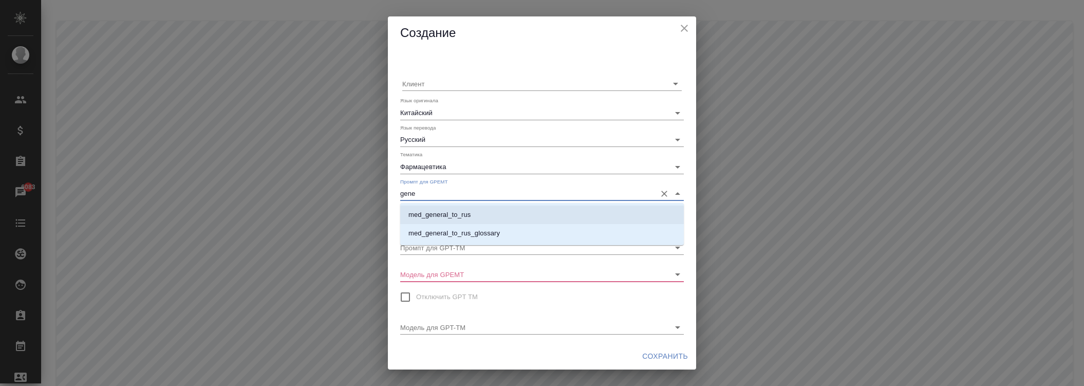
click at [439, 210] on p "med_general_to_rus" at bounding box center [439, 215] width 62 height 10
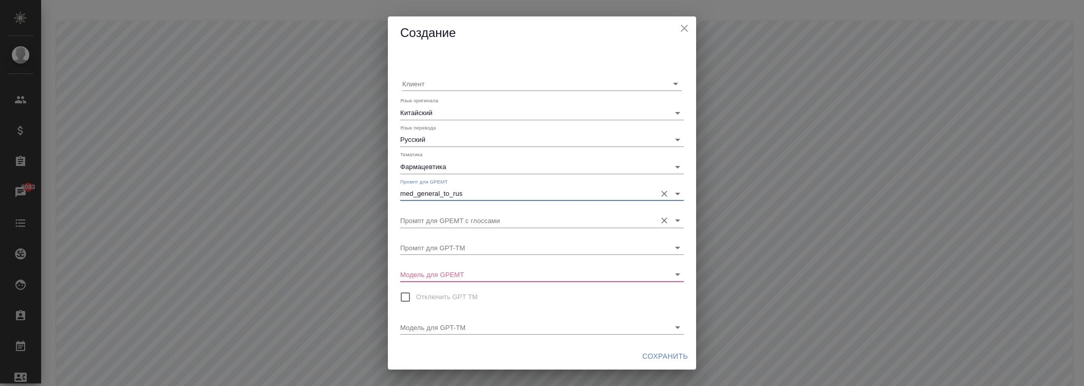
type input "med_general_to_rus"
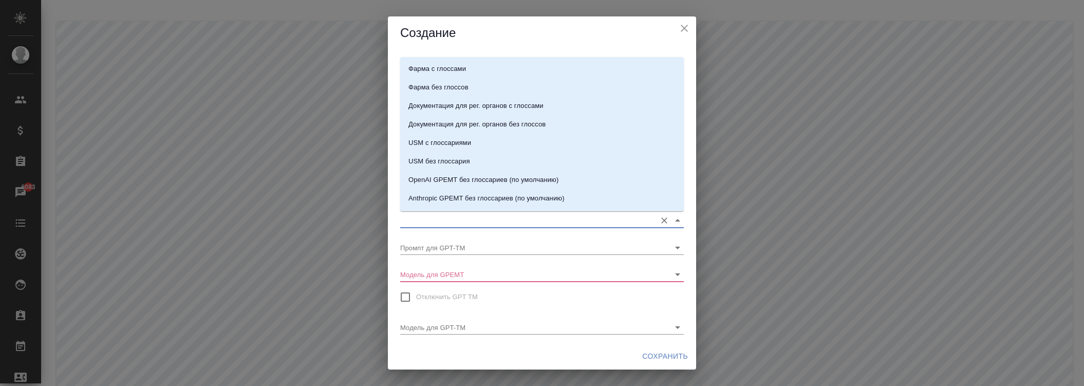
click at [440, 223] on input "Промпт для GPEMT с глоссами" at bounding box center [525, 220] width 251 height 14
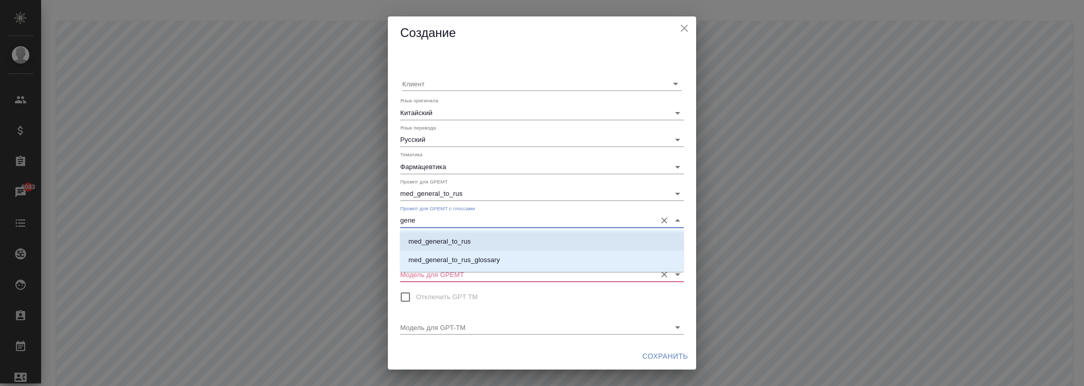
click at [438, 234] on li "med_general_to_rus" at bounding box center [542, 241] width 284 height 18
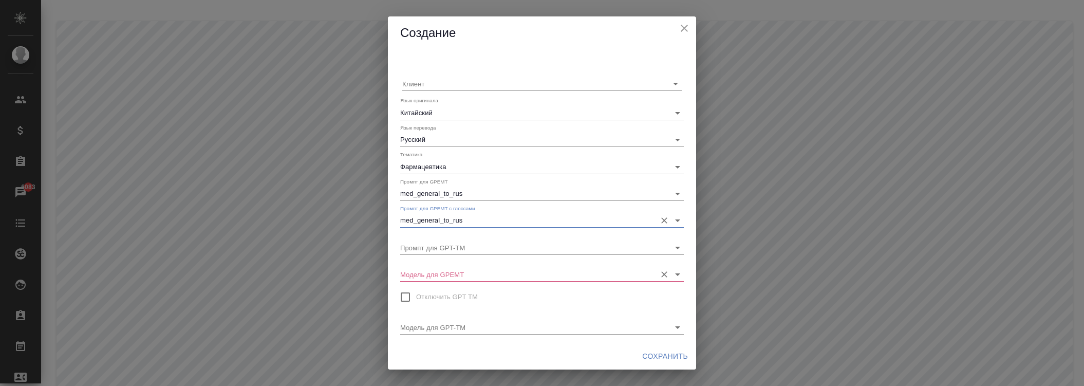
type input "med_general_to_rus"
click at [437, 270] on input "Модель для GPEMT" at bounding box center [525, 274] width 251 height 14
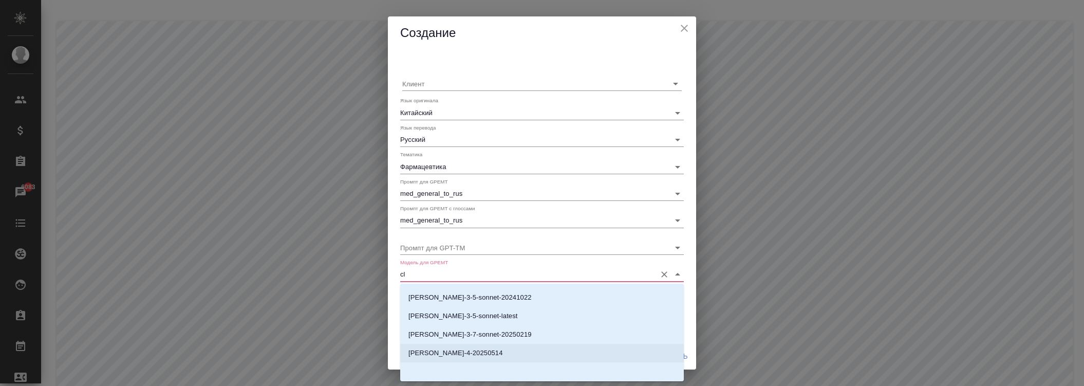
click at [461, 351] on p "[PERSON_NAME]-4-20250514" at bounding box center [455, 353] width 95 height 10
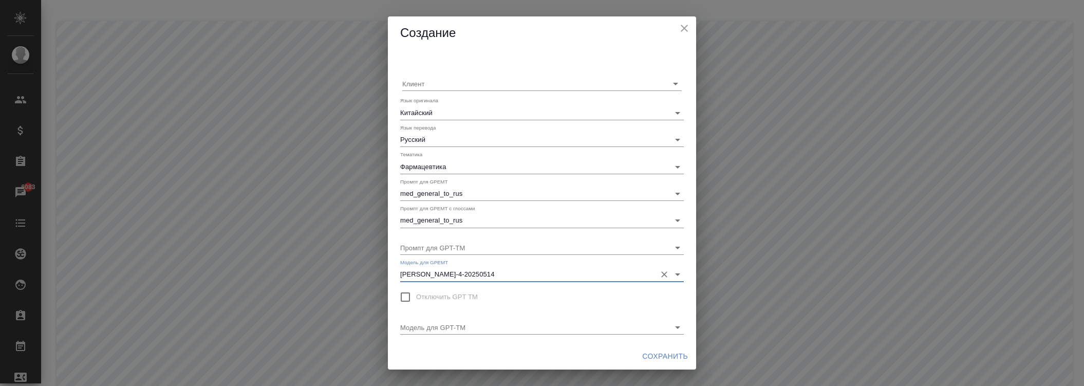
type input "[PERSON_NAME]-4-20250514"
click at [659, 351] on span "Сохранить" at bounding box center [665, 356] width 46 height 13
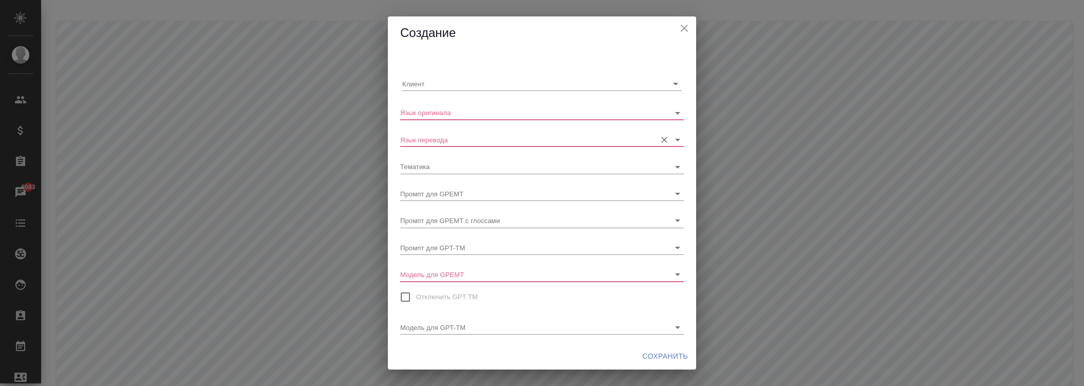
click at [499, 124] on div "Язык перевода" at bounding box center [542, 135] width 284 height 23
click at [498, 118] on input "Язык оригинала" at bounding box center [525, 112] width 251 height 14
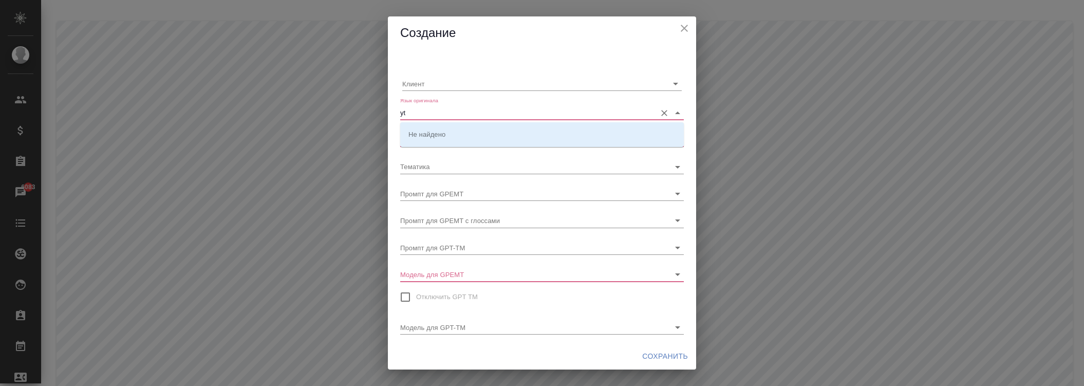
type input "y"
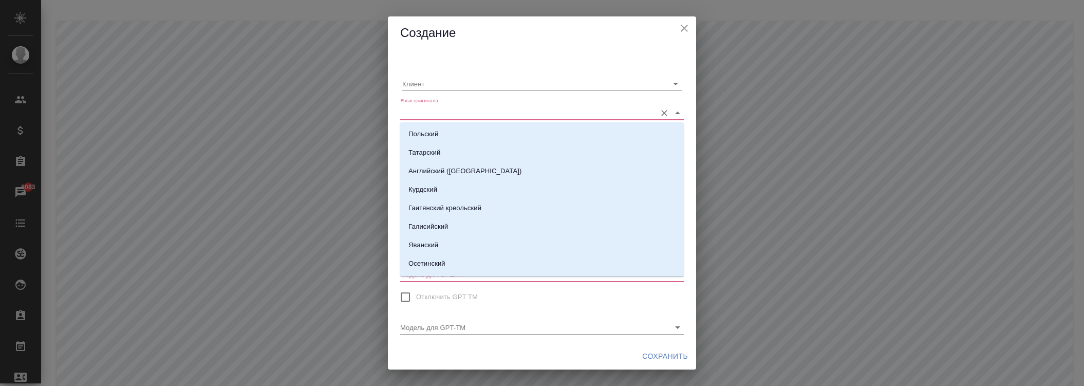
click at [512, 50] on div "Клиент Язык оригинала Язык перевода Тематика Промпт для GPEMT Промпт для GPEMT …" at bounding box center [542, 196] width 308 height 293
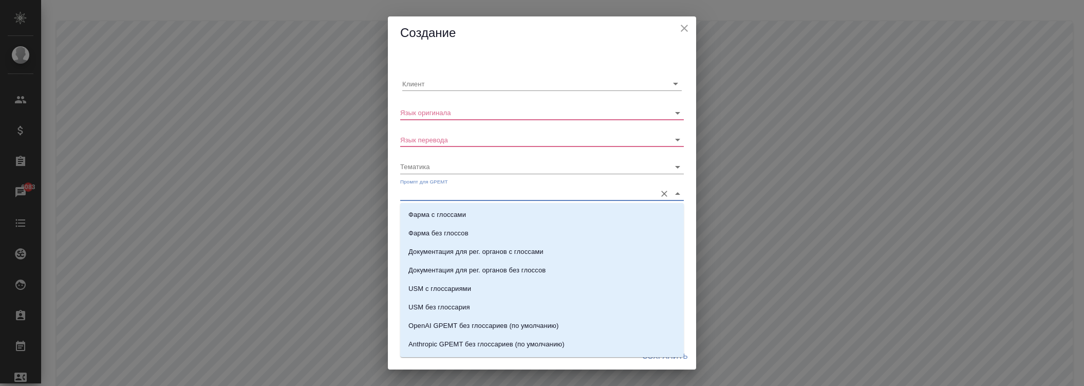
click at [457, 193] on input "Промпт для GPEMT" at bounding box center [525, 194] width 251 height 14
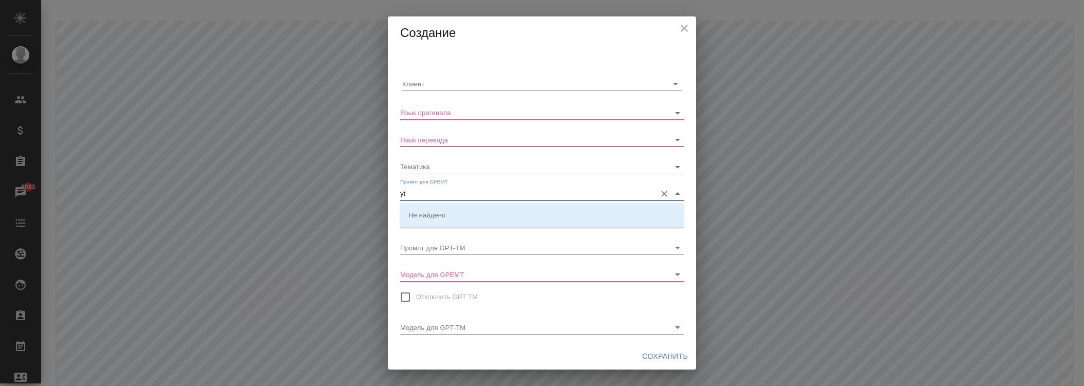
type input "y"
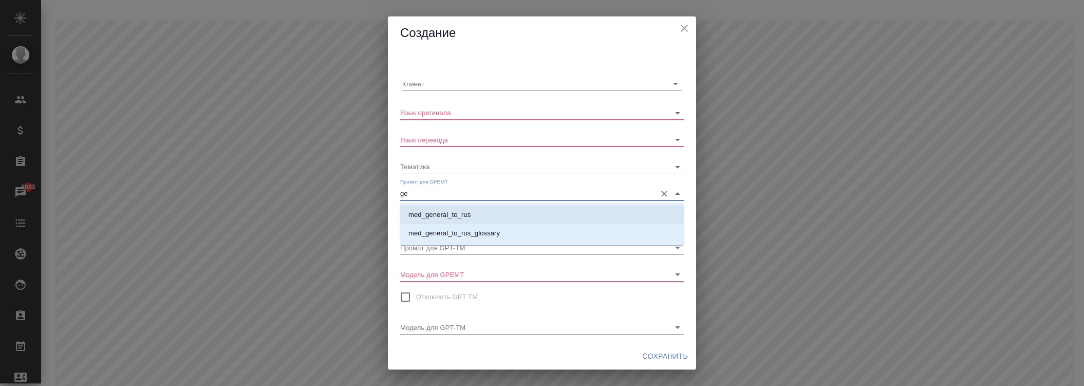
click at [469, 209] on li "med_general_to_rus" at bounding box center [542, 215] width 284 height 18
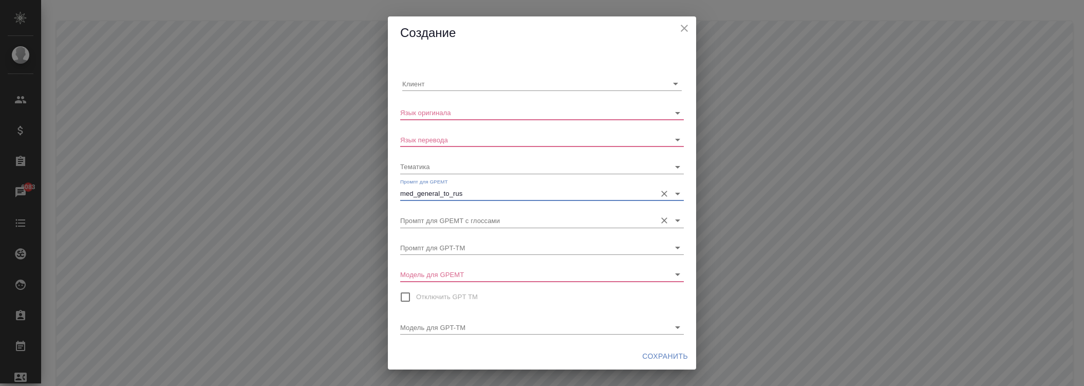
type input "med_general_to_rus"
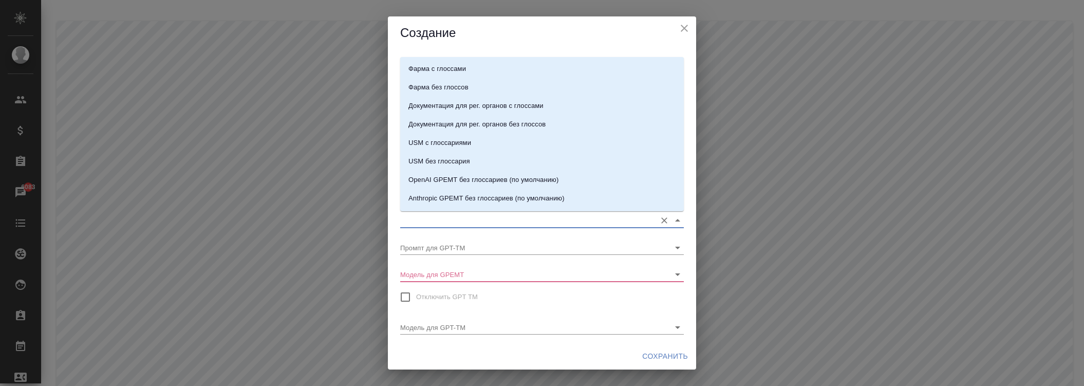
click at [465, 217] on input "Промпт для GPEMT с глоссами" at bounding box center [525, 220] width 251 height 14
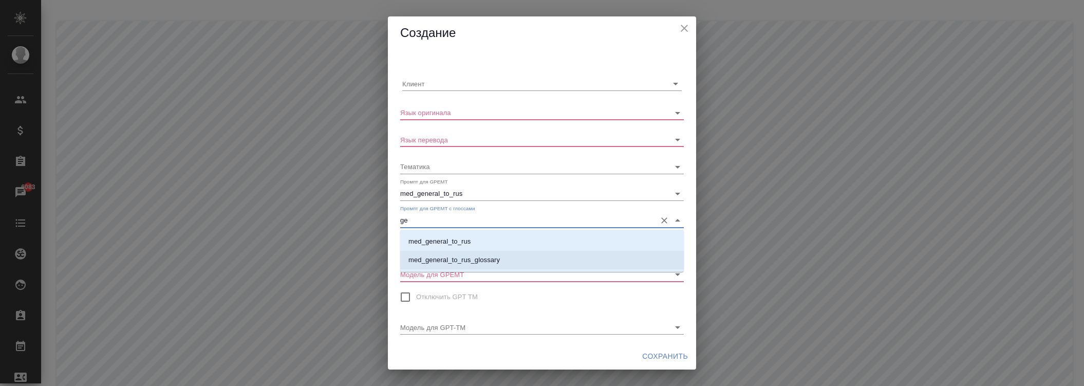
click at [456, 255] on p "med_general_to_rus_glossary" at bounding box center [453, 260] width 91 height 10
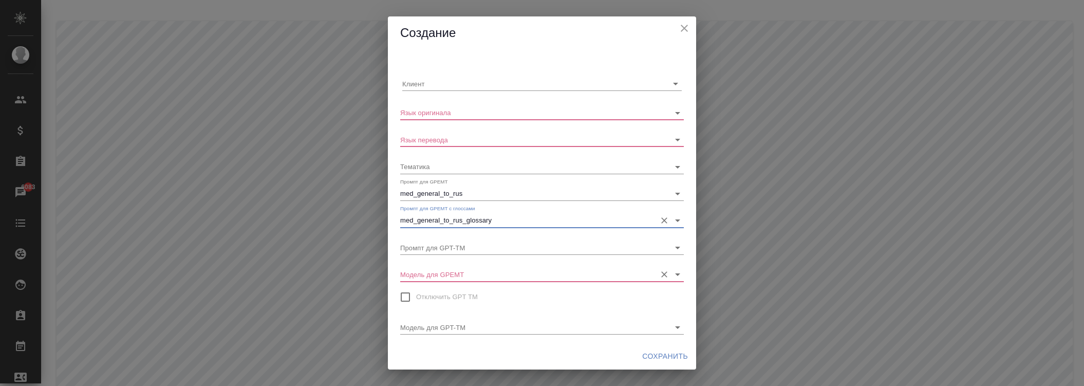
type input "med_general_to_rus_glossary"
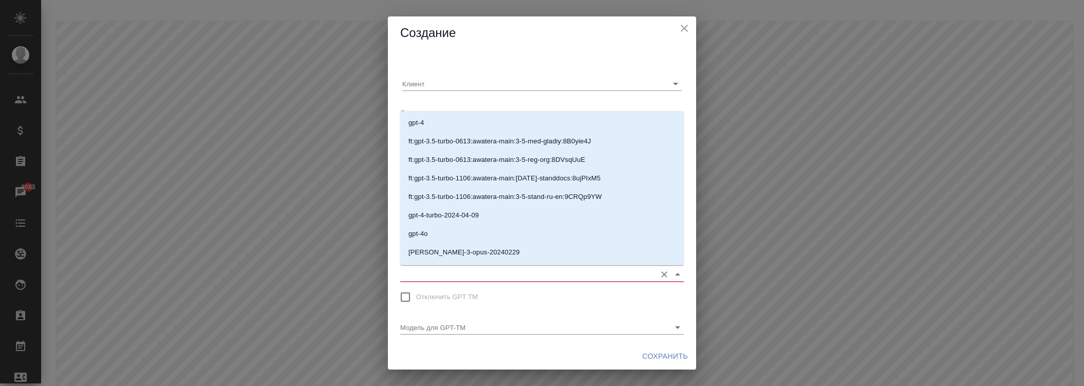
click at [456, 267] on body ".cls-1 fill:#fff; AWATERA Zhukova Daria Клиенты Спецификации Заказы 6083 Чаты T…" at bounding box center [542, 234] width 1084 height 469
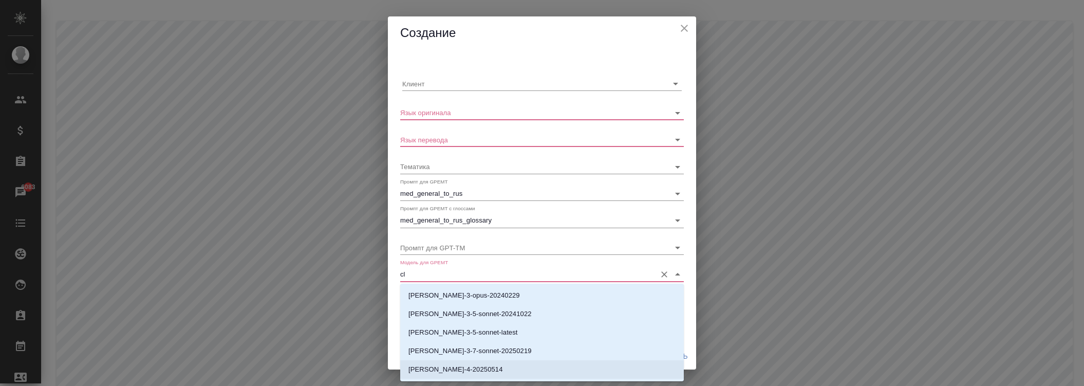
drag, startPoint x: 465, startPoint y: 373, endPoint x: 464, endPoint y: 368, distance: 5.4
click at [465, 371] on p "[PERSON_NAME]-4-20250514" at bounding box center [455, 369] width 95 height 10
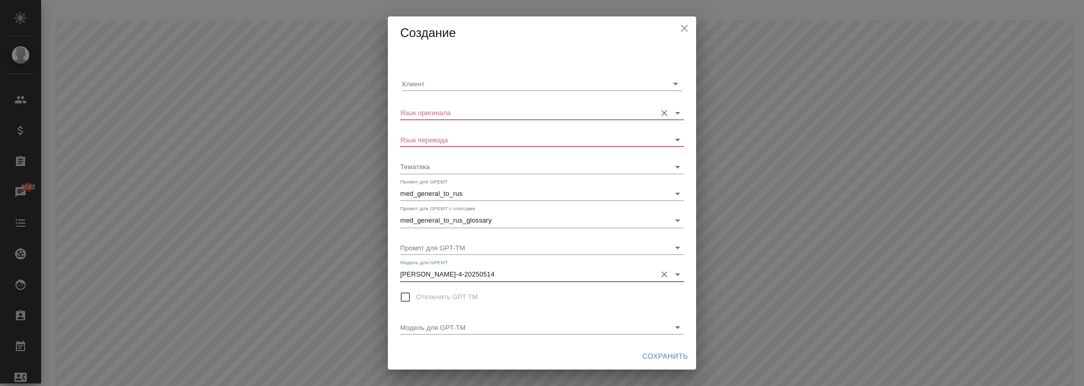
type input "[PERSON_NAME]-4-20250514"
click at [448, 110] on input "Язык оригинала" at bounding box center [525, 112] width 251 height 14
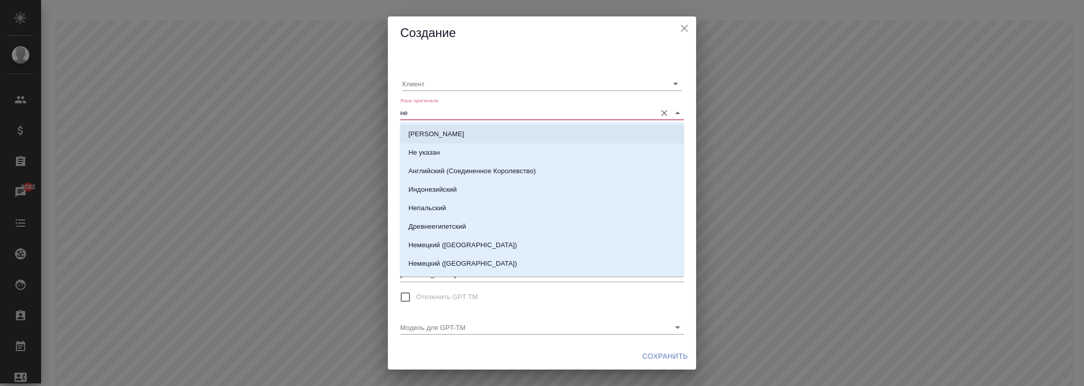
click at [454, 126] on li "[PERSON_NAME]" at bounding box center [542, 134] width 284 height 18
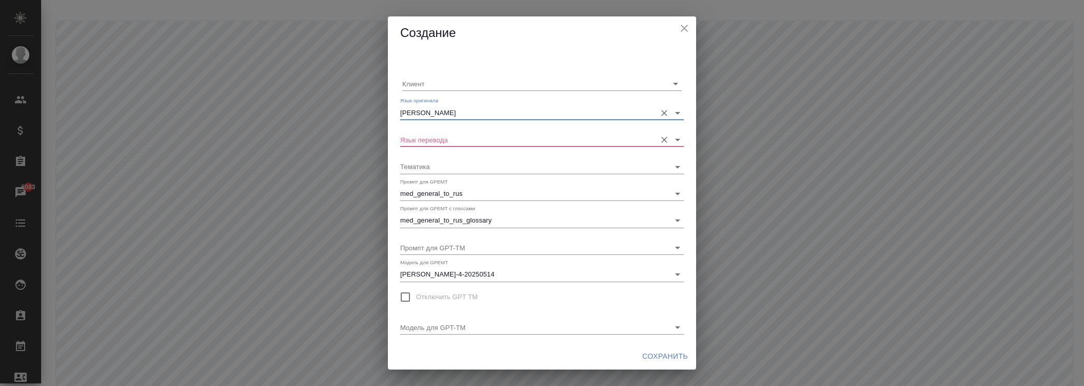
type input "[PERSON_NAME]"
click at [452, 134] on input "Язык перевода" at bounding box center [525, 140] width 251 height 14
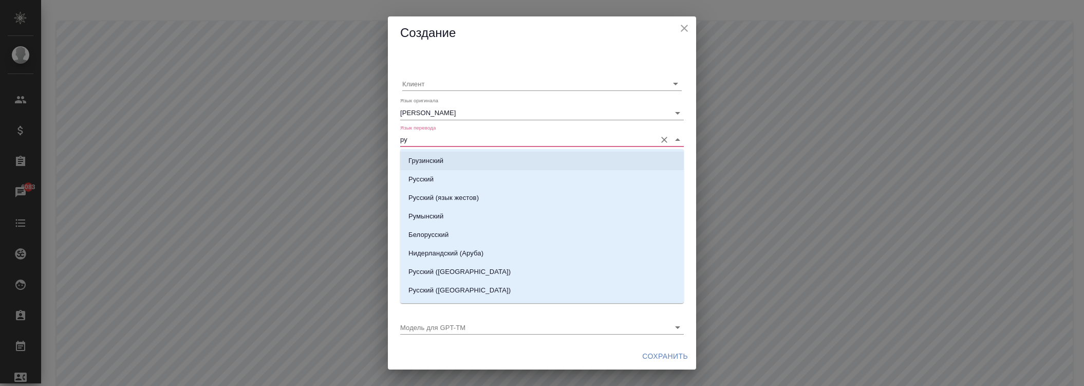
click at [443, 177] on li "Русский" at bounding box center [542, 179] width 284 height 18
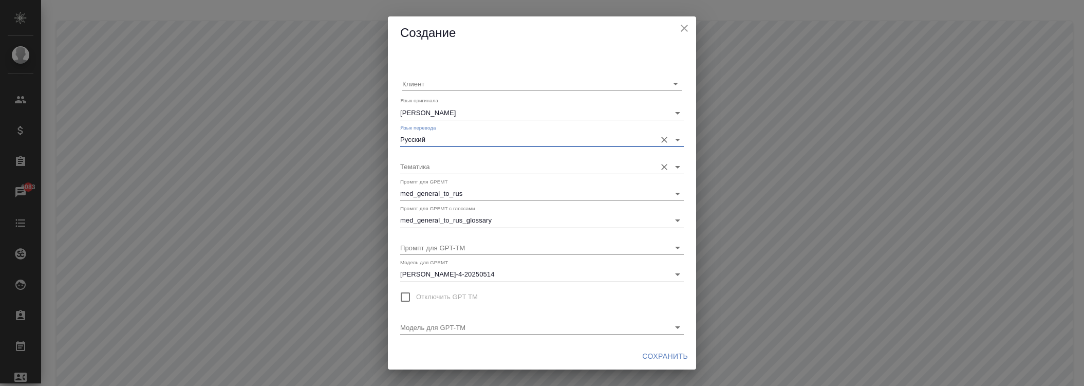
type input "Русский"
click at [443, 170] on input "Тематика" at bounding box center [525, 166] width 251 height 14
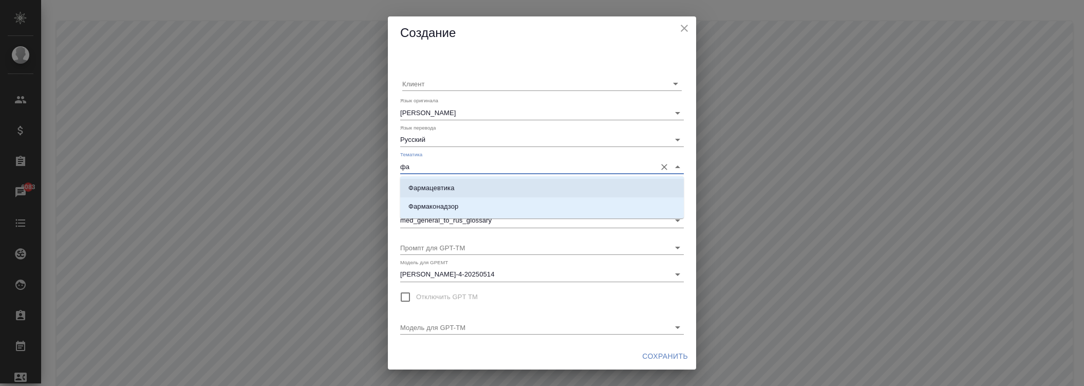
click at [433, 189] on p "Фармацевтика" at bounding box center [431, 188] width 46 height 10
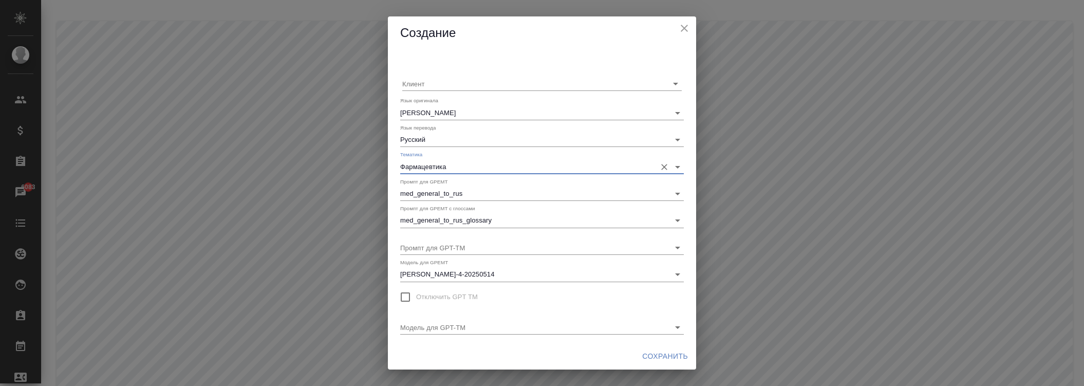
type input "Фармацевтика"
click at [668, 355] on span "Сохранить" at bounding box center [665, 356] width 46 height 13
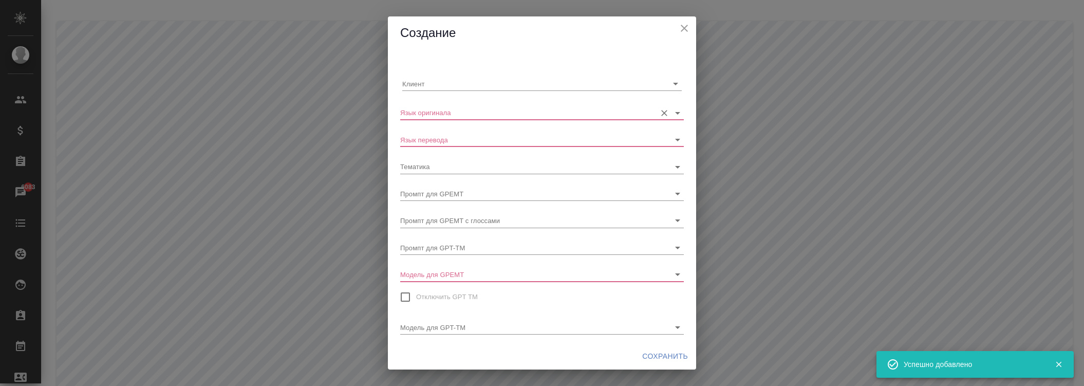
drag, startPoint x: 463, startPoint y: 100, endPoint x: 461, endPoint y: 111, distance: 11.5
click at [463, 100] on div "Язык оригинала" at bounding box center [542, 108] width 284 height 23
click at [460, 117] on input "Язык оригинала" at bounding box center [525, 112] width 251 height 14
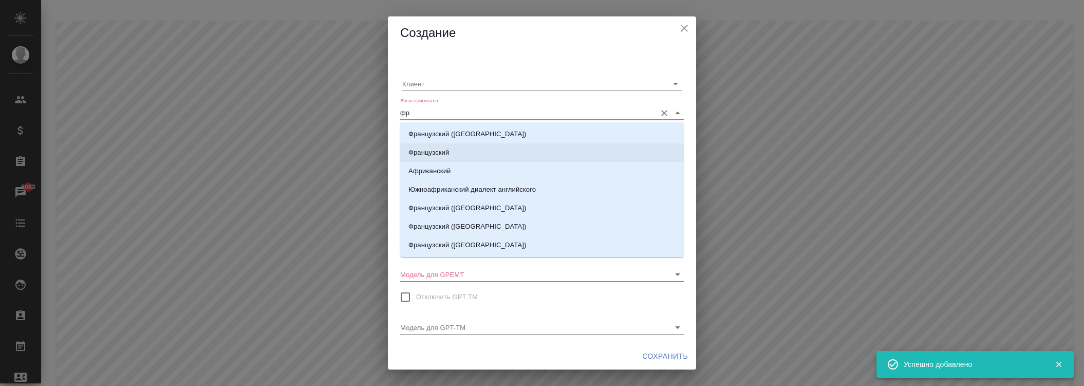
click at [454, 150] on li "Французский" at bounding box center [542, 152] width 284 height 18
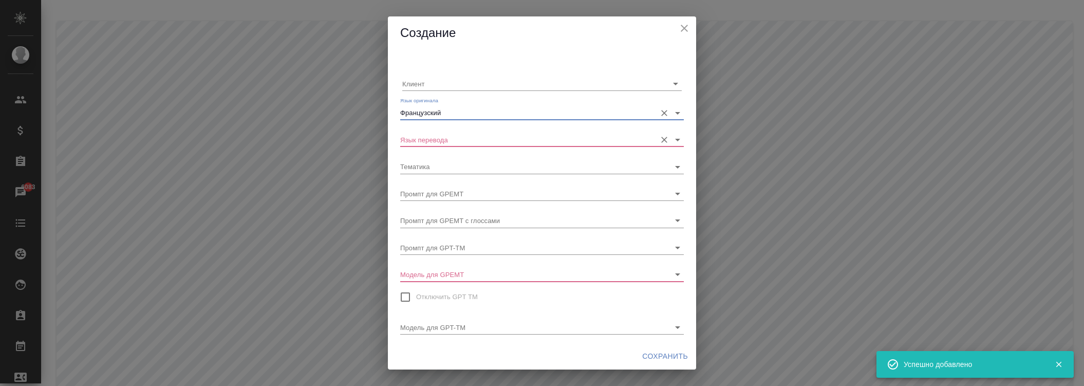
type input "Французский"
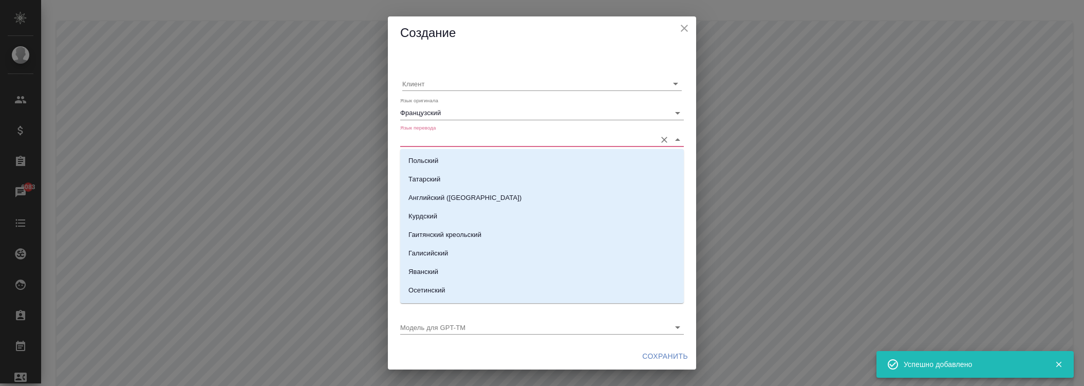
click at [454, 144] on input "Язык перевода" at bounding box center [525, 140] width 251 height 14
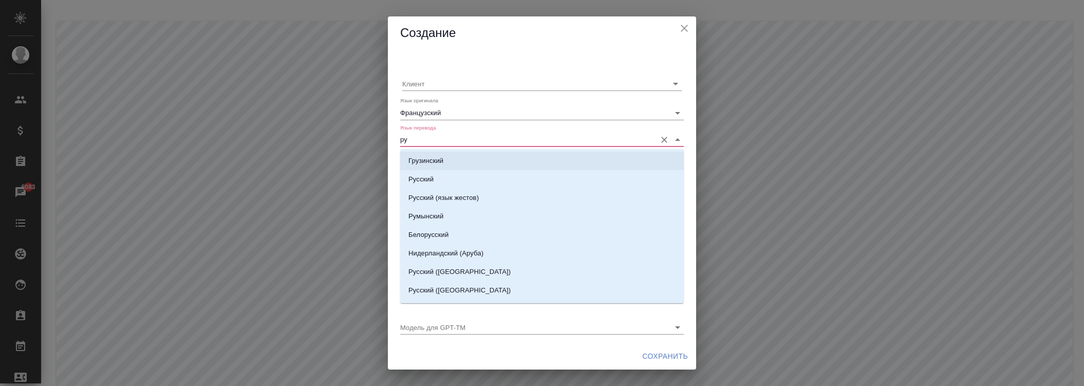
click at [448, 173] on li "Русский" at bounding box center [542, 179] width 284 height 18
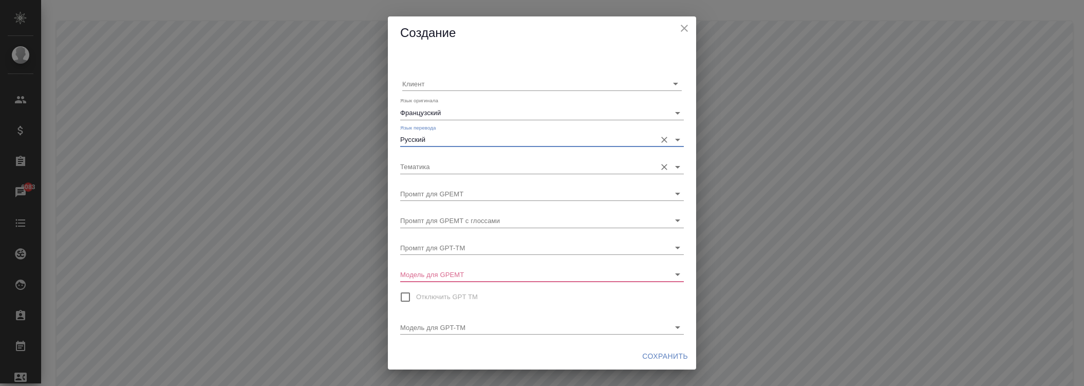
type input "Русский"
click at [448, 170] on input "Тематика" at bounding box center [525, 166] width 251 height 14
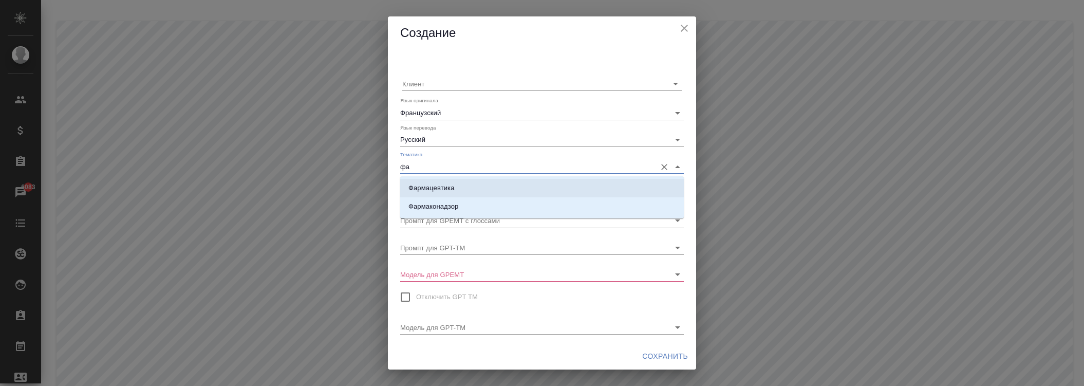
click at [440, 190] on p "Фармацевтика" at bounding box center [431, 188] width 46 height 10
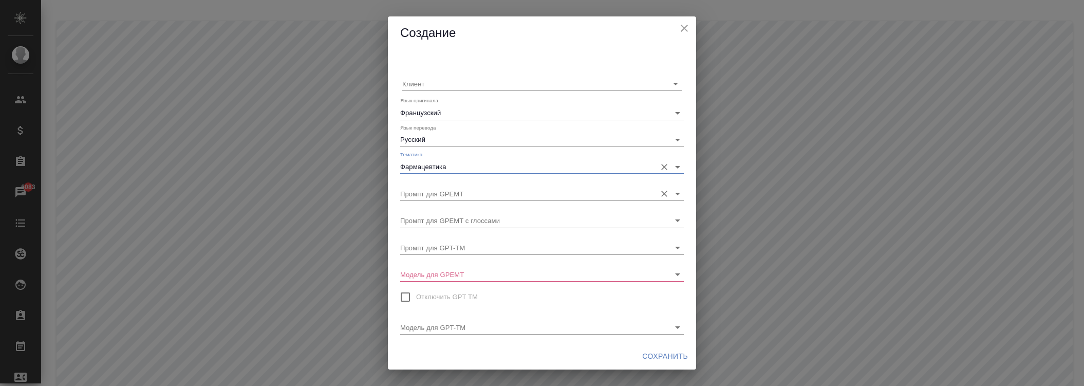
type input "Фармацевтика"
click at [483, 196] on input "Промпт для GPEMT" at bounding box center [525, 194] width 251 height 14
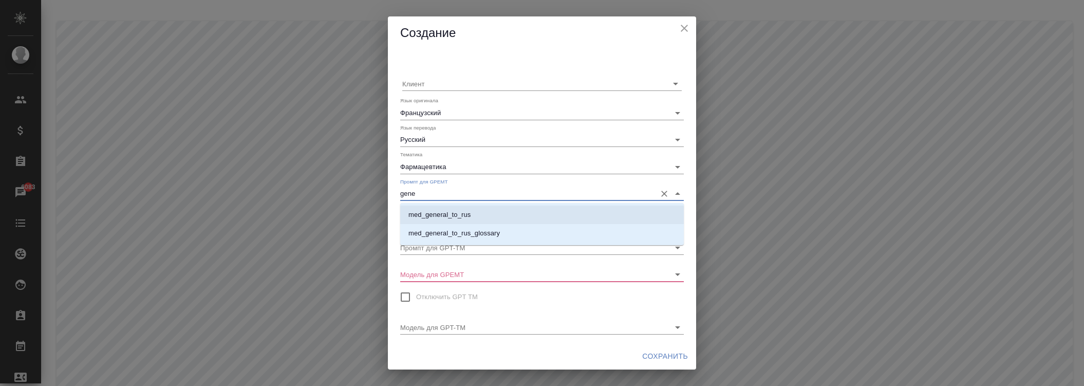
click at [475, 212] on li "med_general_to_rus" at bounding box center [542, 215] width 284 height 18
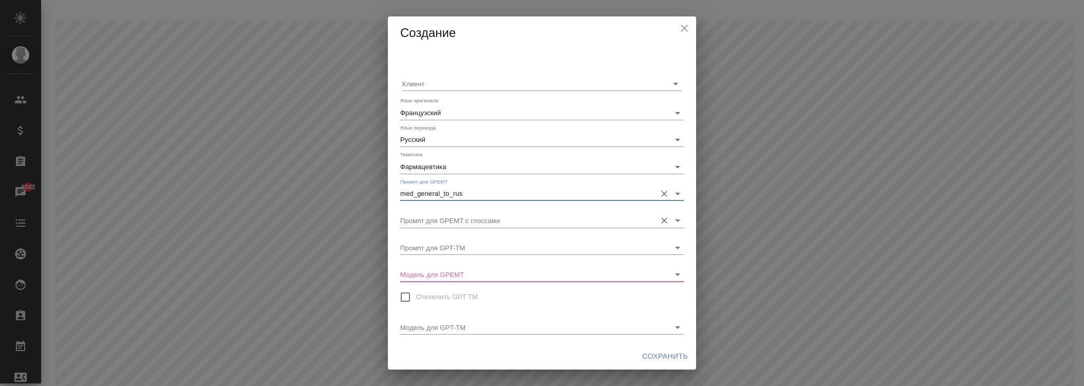
type input "med_general_to_rus"
click at [473, 220] on input "Промпт для GPEMT с глоссами" at bounding box center [525, 220] width 251 height 14
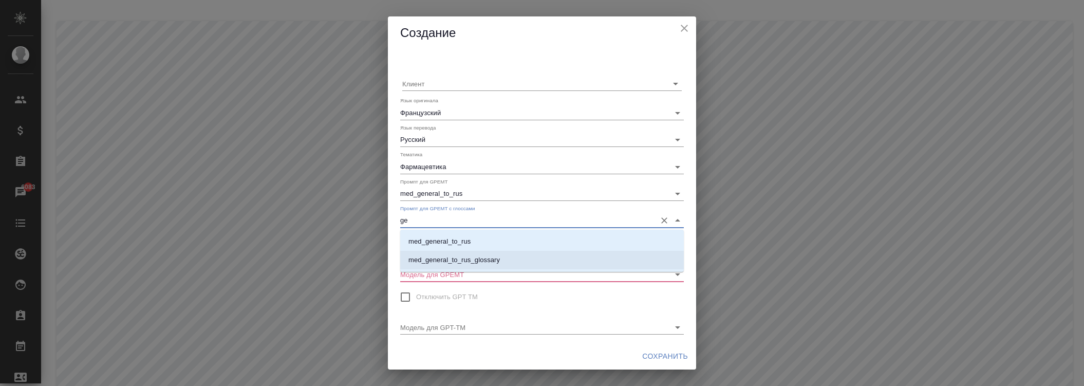
click at [460, 256] on p "med_general_to_rus_glossary" at bounding box center [453, 260] width 91 height 10
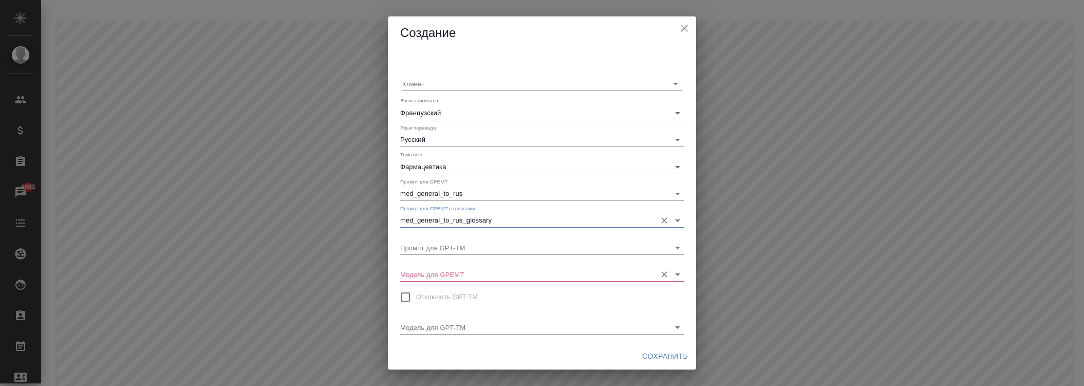
type input "med_general_to_rus_glossary"
click at [460, 273] on input "Модель для GPEMT" at bounding box center [525, 274] width 251 height 14
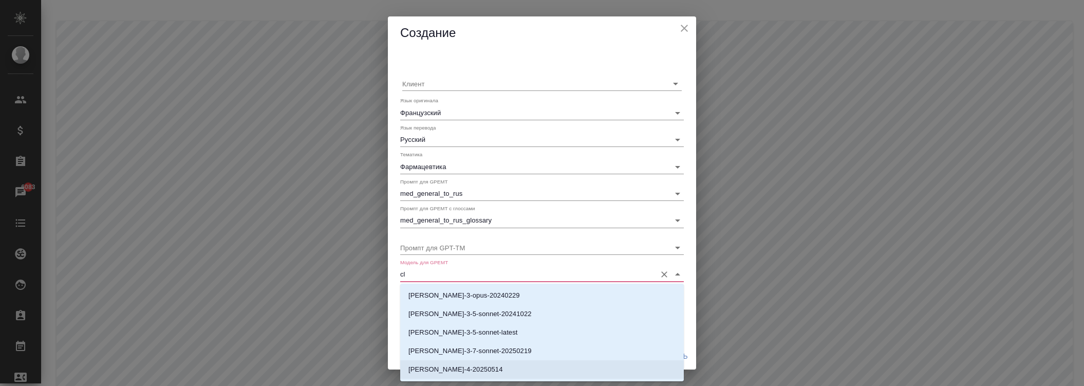
click at [471, 370] on p "[PERSON_NAME]-4-20250514" at bounding box center [455, 369] width 95 height 10
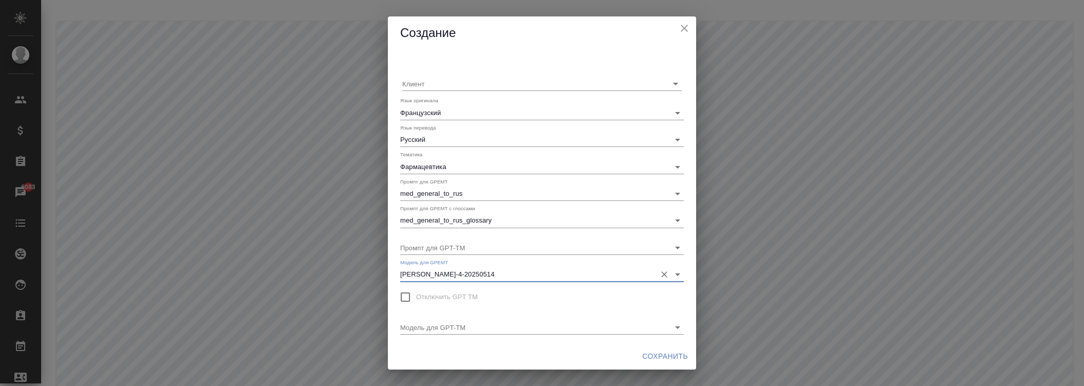
type input "[PERSON_NAME]-4-20250514"
click at [654, 353] on span "Сохранить" at bounding box center [665, 356] width 46 height 13
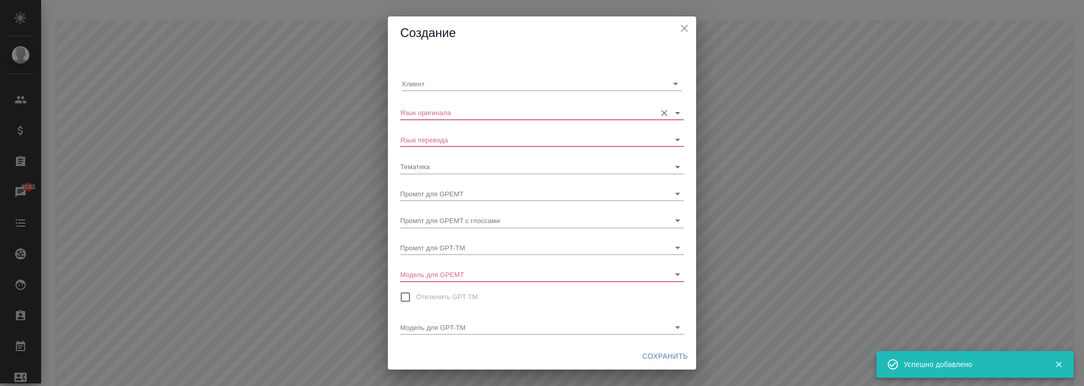
click at [475, 112] on input "Язык оригинала" at bounding box center [525, 112] width 251 height 14
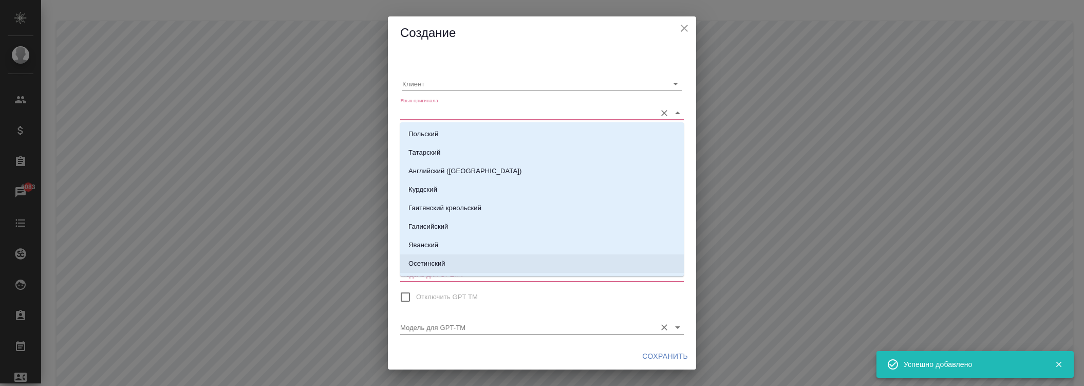
click at [440, 318] on div "Модель для GPT-TM" at bounding box center [542, 323] width 284 height 23
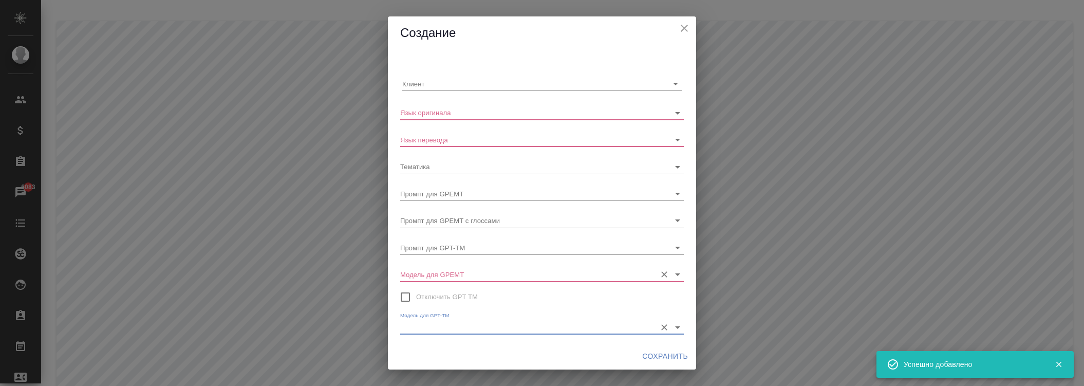
click at [448, 275] on input "Модель для GPEMT" at bounding box center [525, 274] width 251 height 14
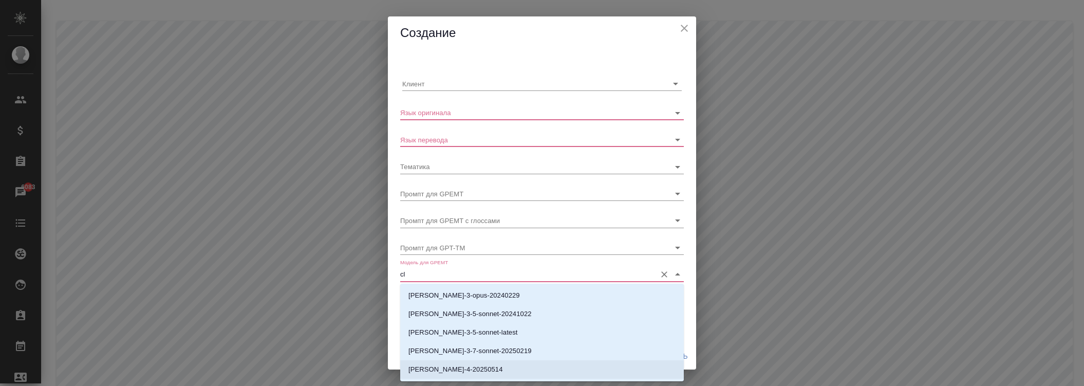
drag, startPoint x: 457, startPoint y: 371, endPoint x: 453, endPoint y: 333, distance: 38.3
click at [456, 370] on p "[PERSON_NAME]-4-20250514" at bounding box center [455, 369] width 95 height 10
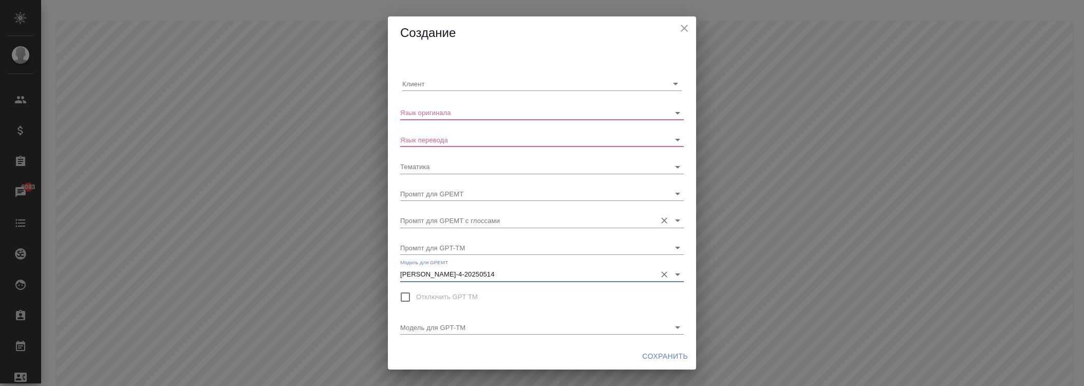
type input "[PERSON_NAME]-4-20250514"
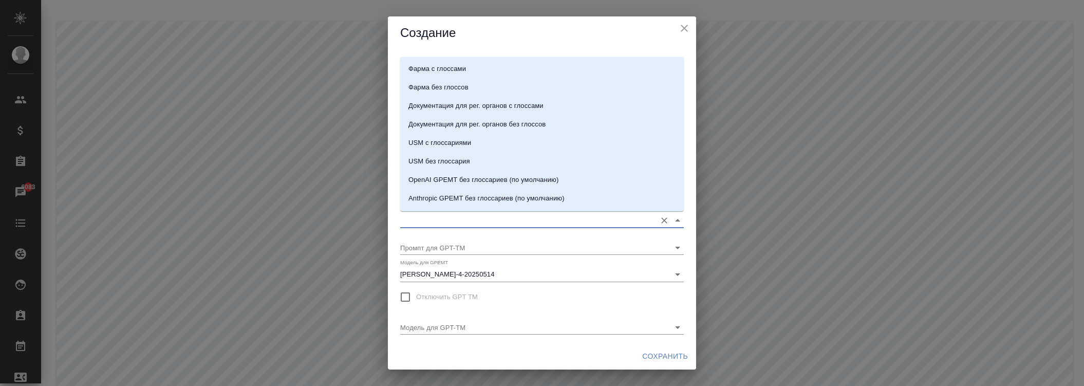
click at [468, 216] on input "Промпт для GPEMT с глоссами" at bounding box center [525, 220] width 251 height 14
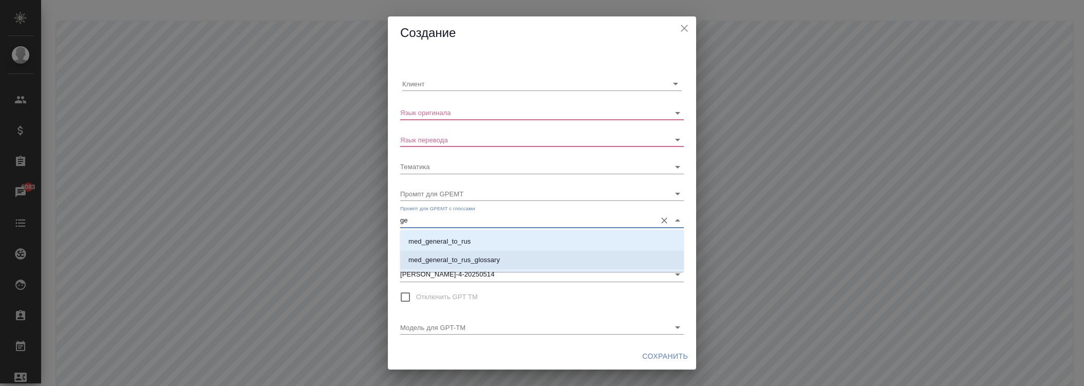
click at [453, 259] on p "med_general_to_rus_glossary" at bounding box center [453, 260] width 91 height 10
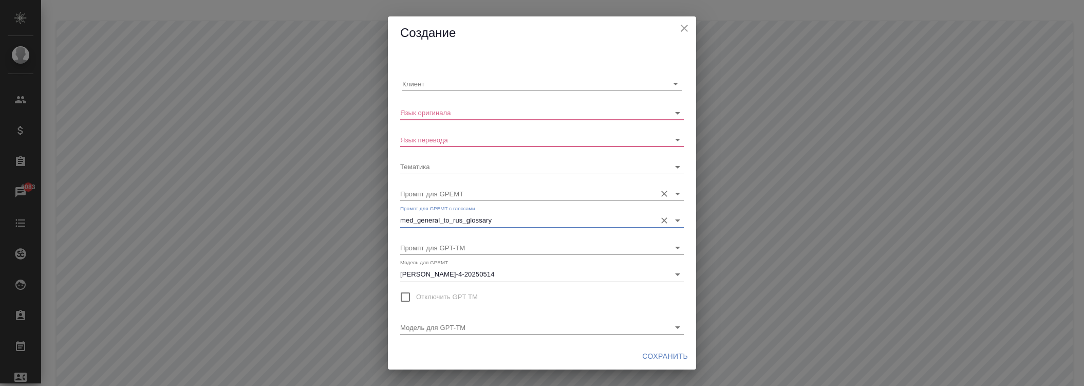
type input "med_general_to_rus_glossary"
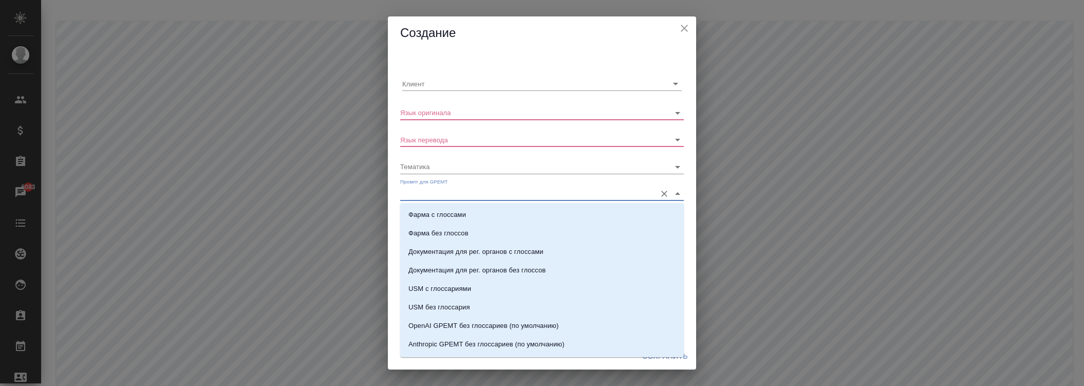
click at [452, 191] on input "Промпт для GPEMT" at bounding box center [525, 194] width 251 height 14
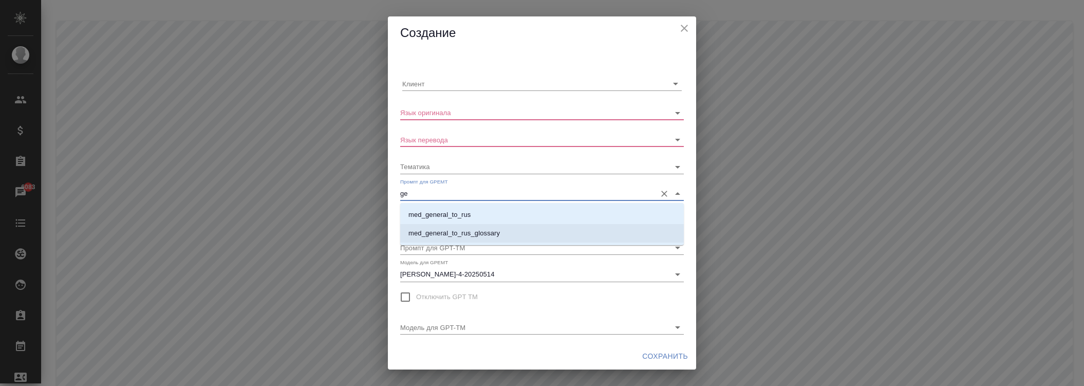
click at [449, 218] on p "med_general_to_rus" at bounding box center [439, 215] width 62 height 10
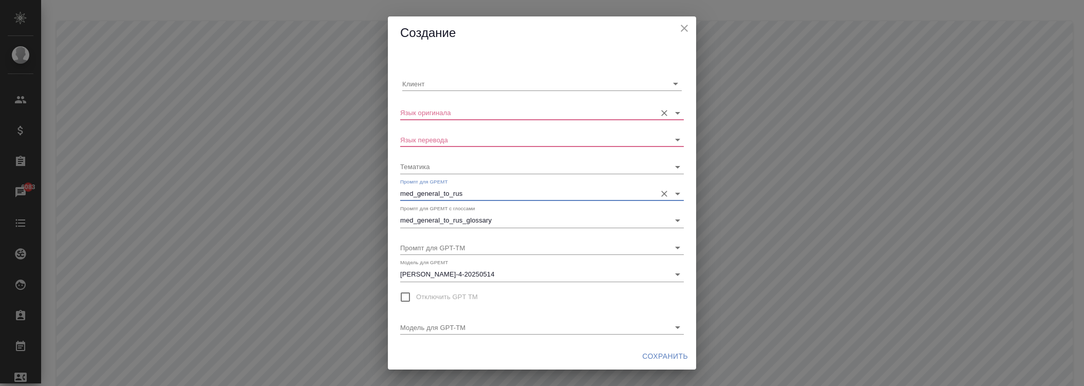
type input "med_general_to_rus"
click at [448, 117] on input "Язык оригинала" at bounding box center [525, 112] width 251 height 14
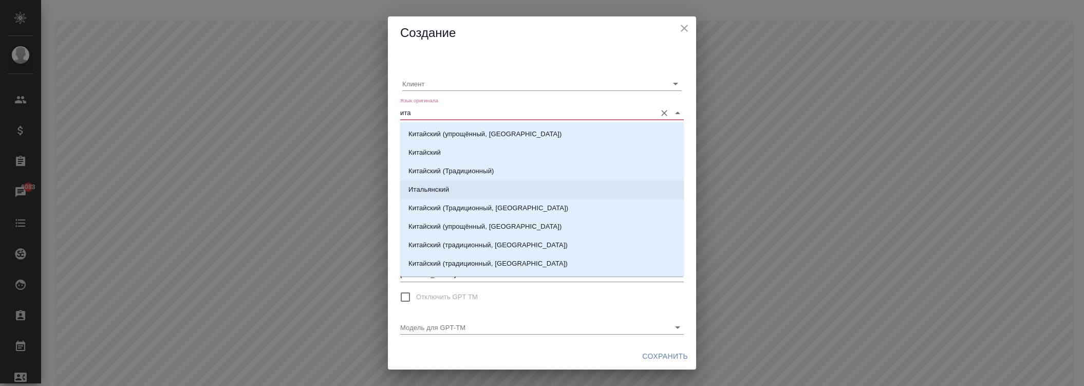
click at [435, 180] on li "Итальянский" at bounding box center [542, 189] width 284 height 18
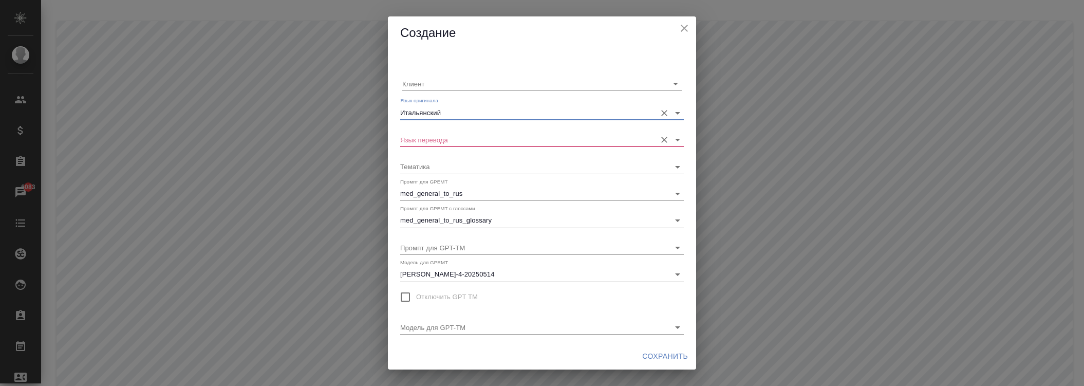
type input "Итальянский"
click at [443, 144] on input "Язык перевода" at bounding box center [525, 140] width 251 height 14
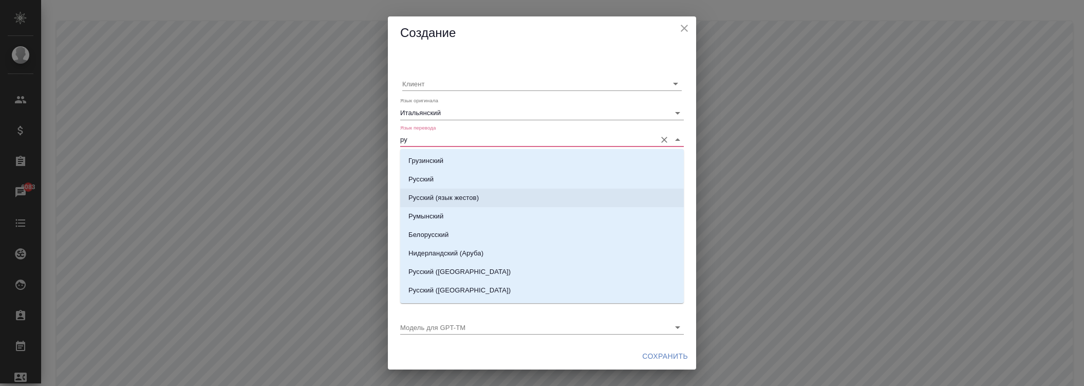
click at [448, 178] on li "Русский" at bounding box center [542, 179] width 284 height 18
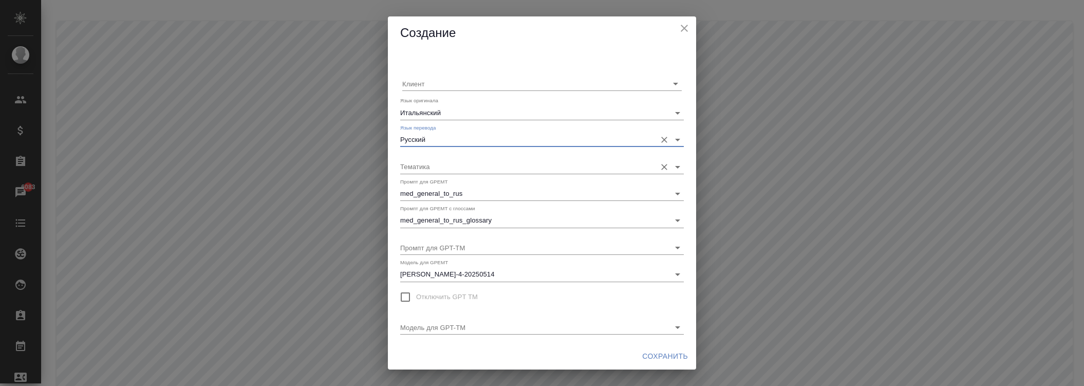
type input "Русский"
click at [443, 170] on input "Тематика" at bounding box center [525, 166] width 251 height 14
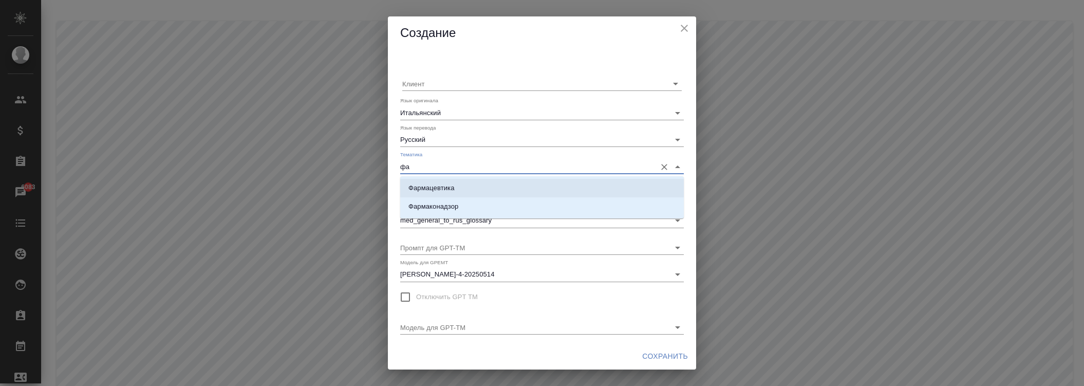
click at [440, 190] on p "Фармацевтика" at bounding box center [431, 188] width 46 height 10
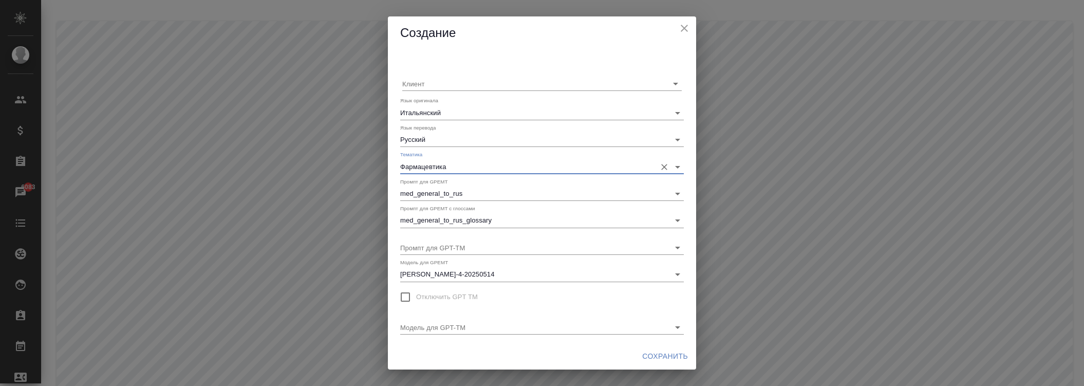
type input "Фармацевтика"
click at [672, 357] on span "Сохранить" at bounding box center [665, 356] width 46 height 13
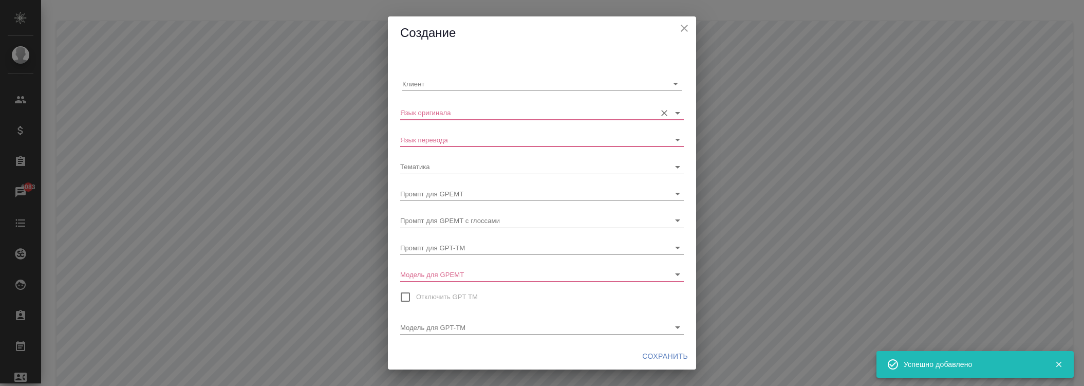
click at [467, 118] on input "Язык оригинала" at bounding box center [525, 112] width 251 height 14
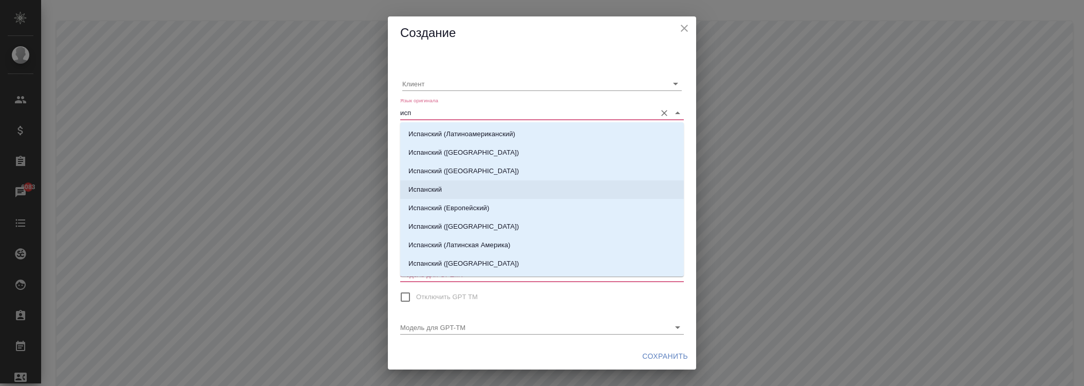
click at [439, 192] on p "Испанский" at bounding box center [424, 189] width 33 height 10
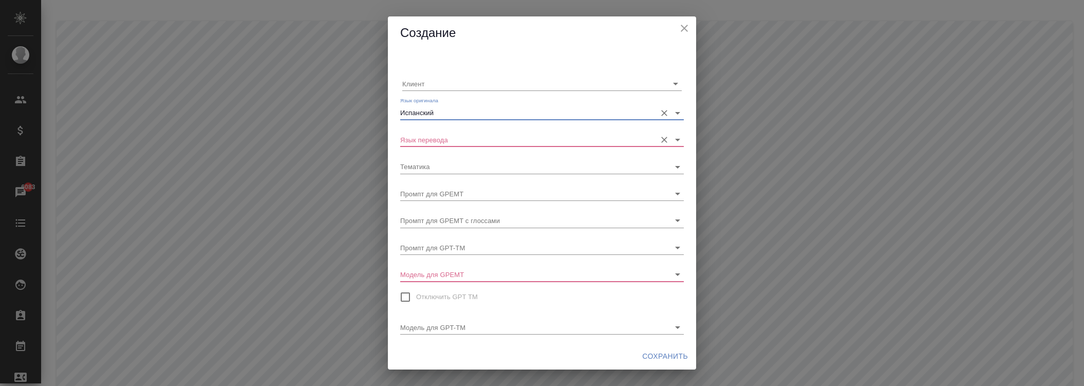
type input "Испанский"
click at [442, 140] on input "Язык перевода" at bounding box center [525, 140] width 251 height 14
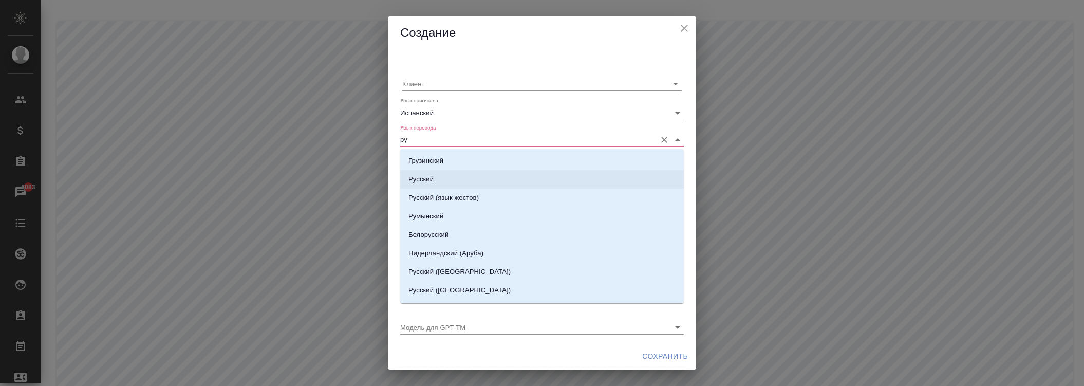
click at [439, 178] on li "Русский" at bounding box center [542, 179] width 284 height 18
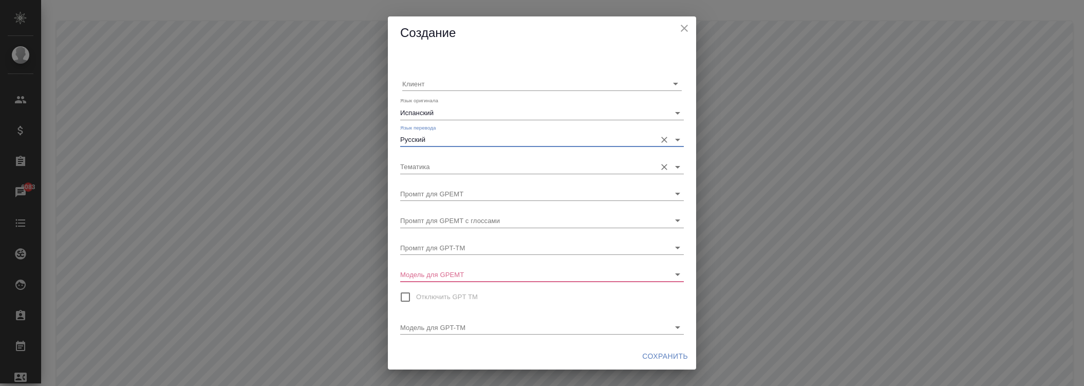
type input "Русский"
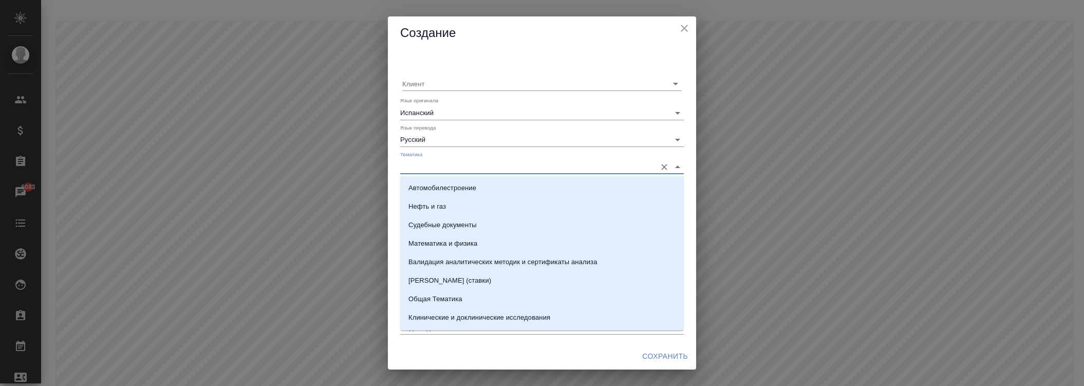
click at [442, 162] on input "Тематика" at bounding box center [525, 166] width 251 height 14
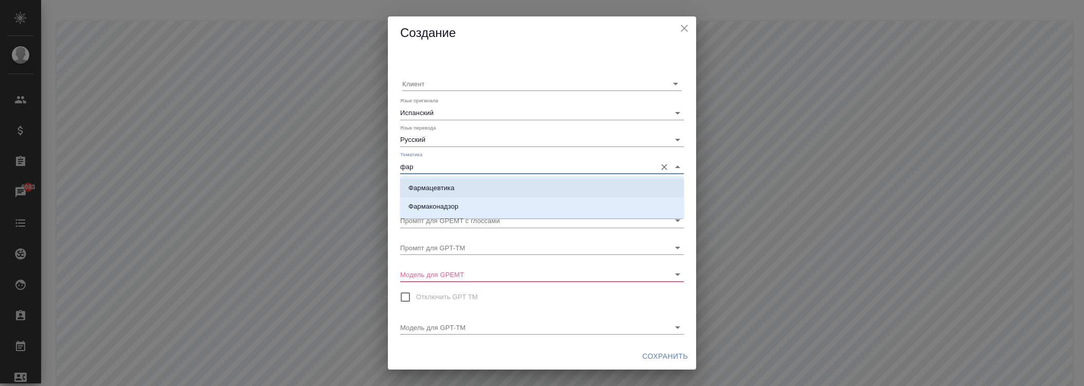
click at [445, 188] on p "Фармацевтика" at bounding box center [431, 188] width 46 height 10
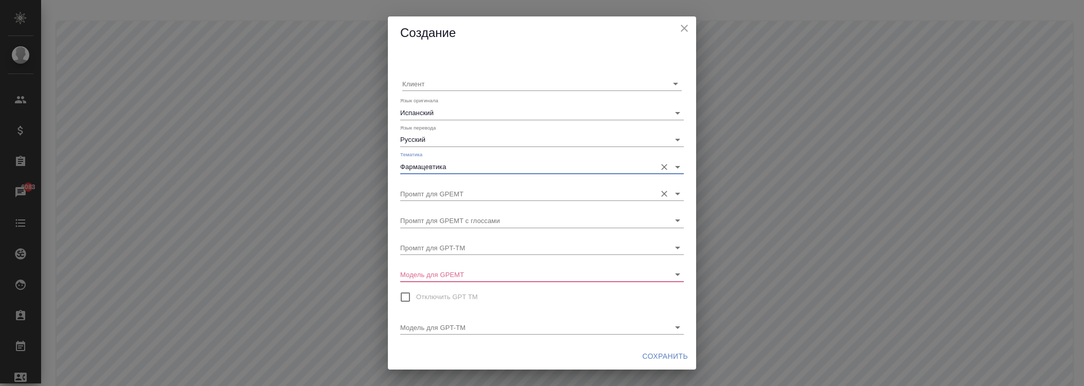
type input "Фармацевтика"
click at [437, 193] on input "Промпт для GPEMT" at bounding box center [525, 194] width 251 height 14
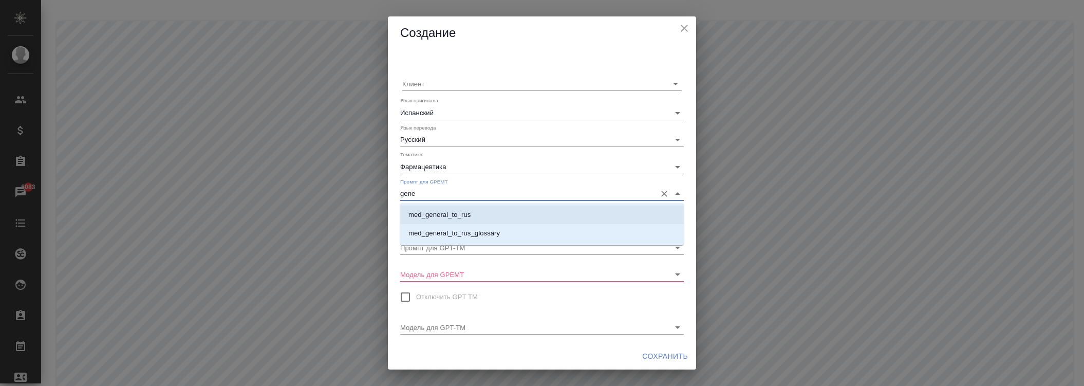
click at [447, 211] on p "med_general_to_rus" at bounding box center [439, 215] width 62 height 10
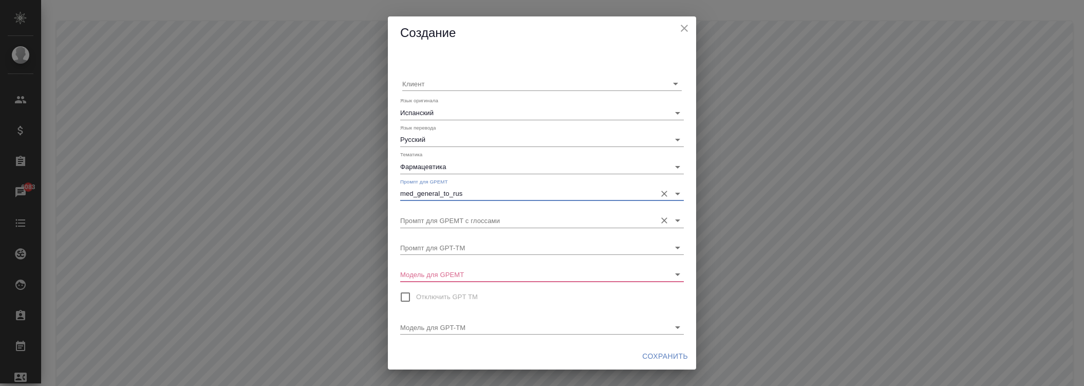
type input "med_general_to_rus"
click at [448, 217] on input "Промпт для GPEMT с глоссами" at bounding box center [525, 220] width 251 height 14
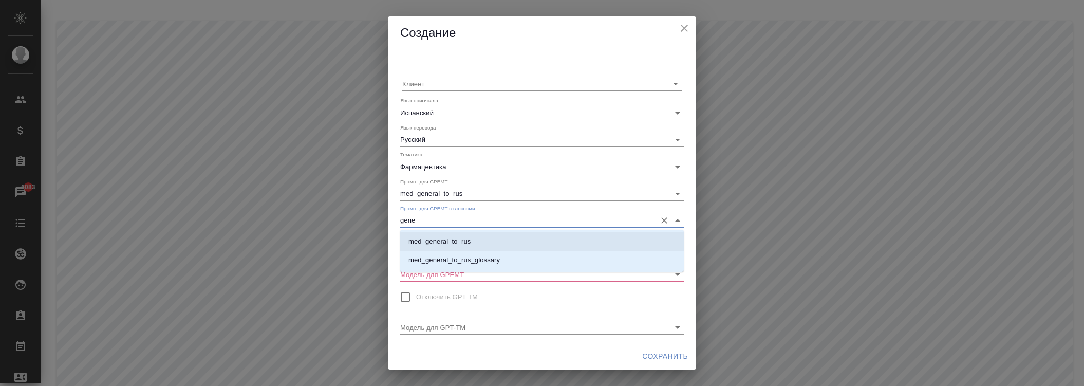
click at [456, 250] on ul "med_general_to_rus med_general_to_rus_glossary" at bounding box center [542, 258] width 284 height 37
click at [456, 252] on li "med_general_to_rus_glossary" at bounding box center [542, 260] width 284 height 18
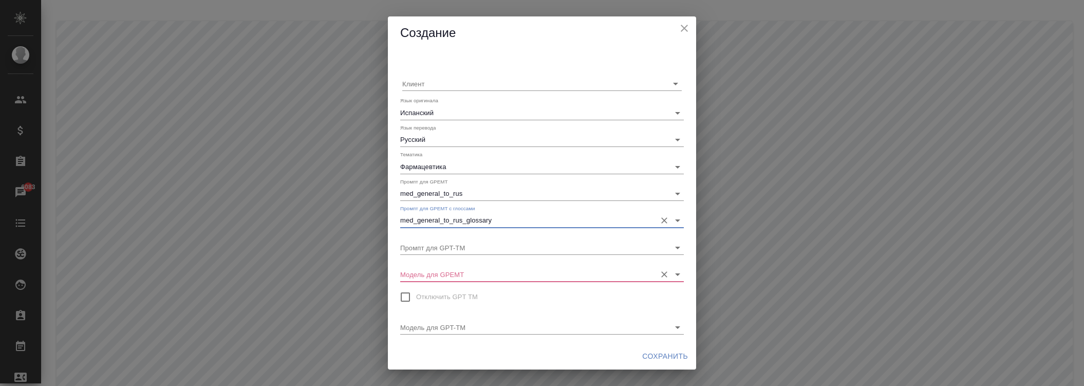
type input "med_general_to_rus_glossary"
click at [455, 272] on input "Модель для GPEMT" at bounding box center [525, 274] width 251 height 14
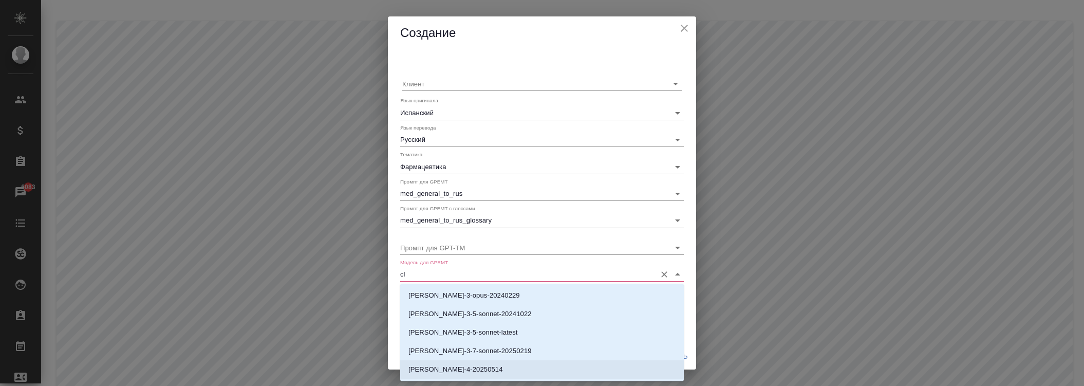
click at [475, 371] on p "[PERSON_NAME]-4-20250514" at bounding box center [455, 369] width 95 height 10
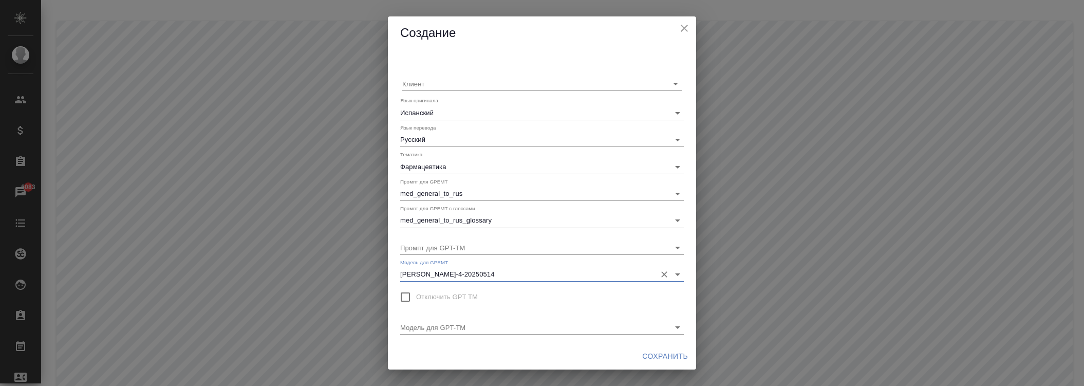
type input "[PERSON_NAME]-4-20250514"
click at [657, 358] on span "Сохранить" at bounding box center [665, 356] width 46 height 13
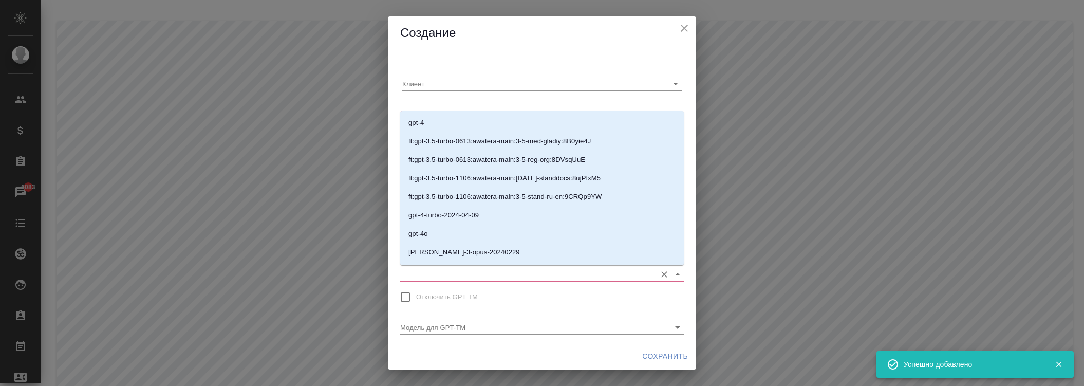
click at [462, 274] on input "Модель для GPEMT" at bounding box center [525, 274] width 251 height 14
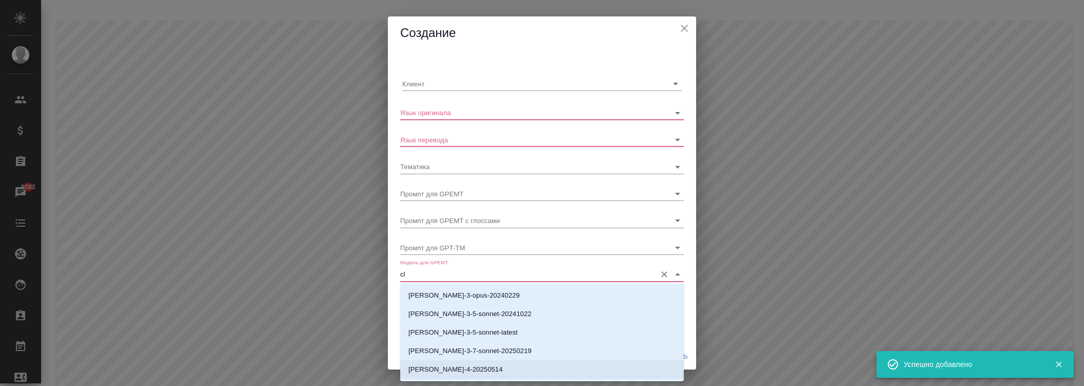
click at [472, 371] on p "[PERSON_NAME]-4-20250514" at bounding box center [455, 369] width 95 height 10
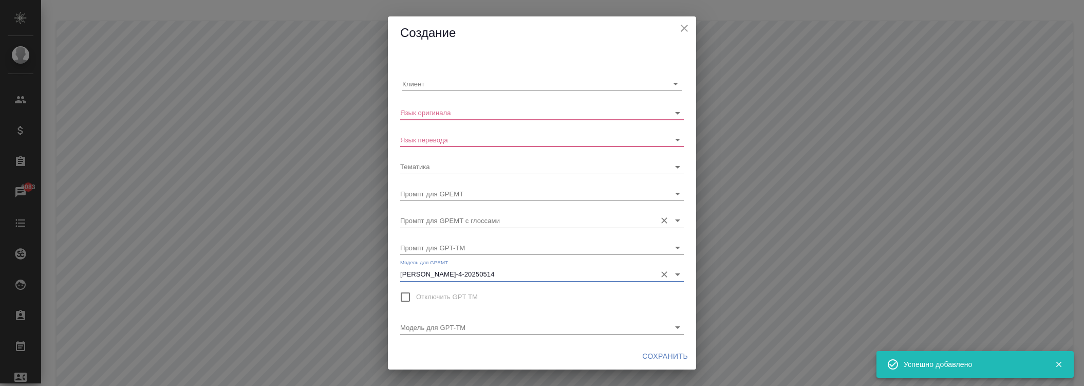
type input "[PERSON_NAME]-4-20250514"
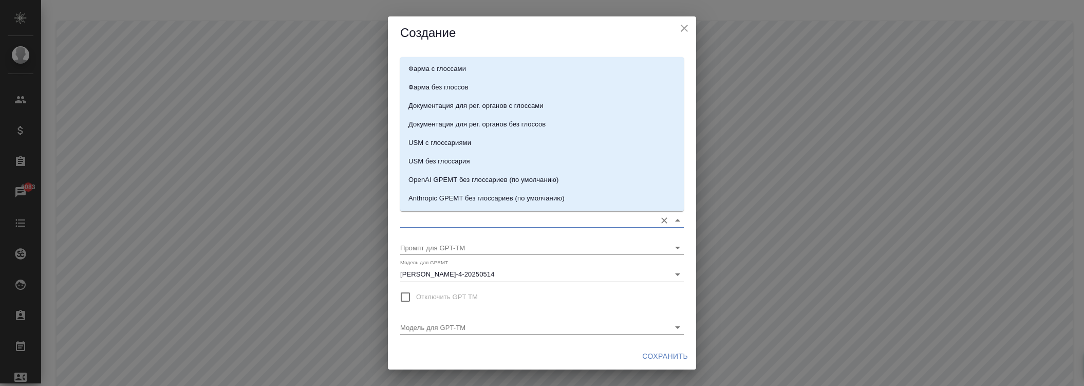
click at [454, 220] on input "Промпт для GPEMT с глоссами" at bounding box center [525, 220] width 251 height 14
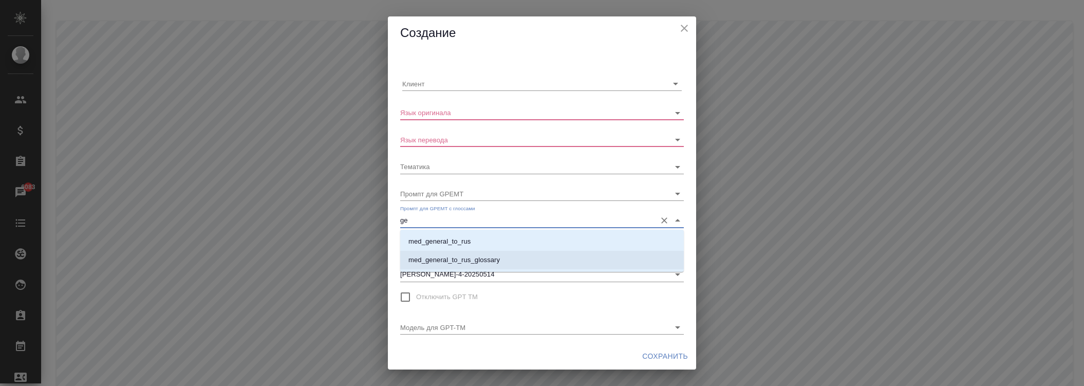
click at [448, 258] on p "med_general_to_rus_glossary" at bounding box center [453, 260] width 91 height 10
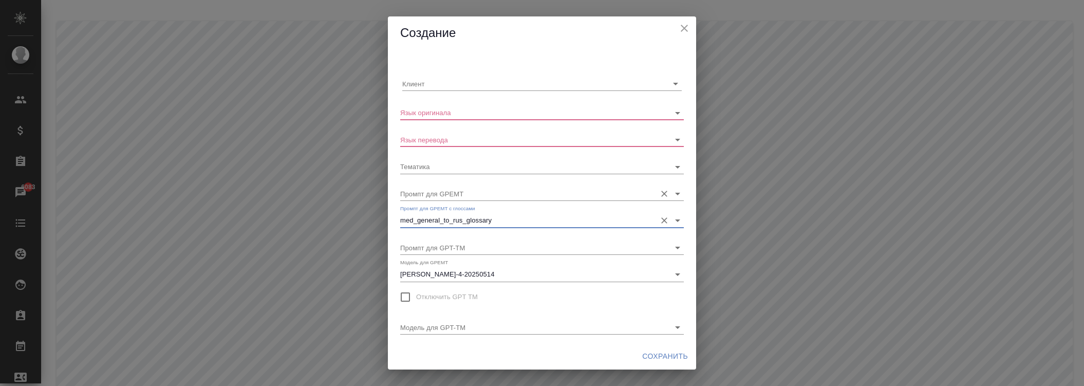
type input "med_general_to_rus_glossary"
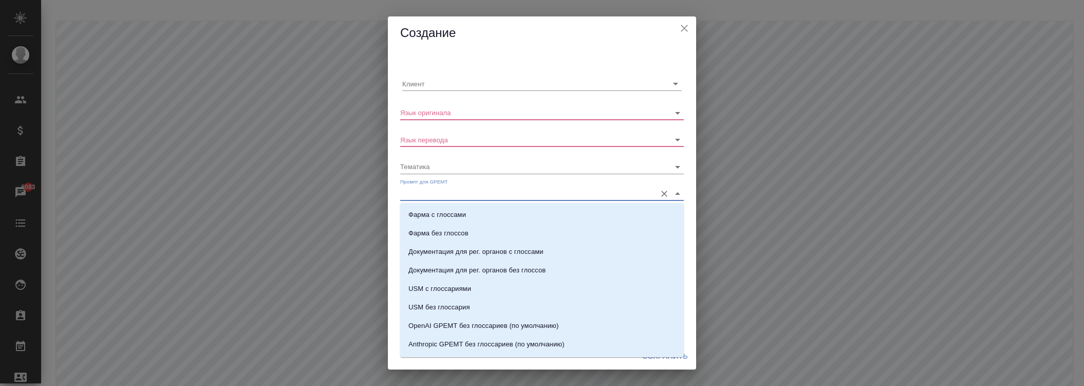
click at [449, 188] on input "Промпт для GPEMT" at bounding box center [525, 194] width 251 height 14
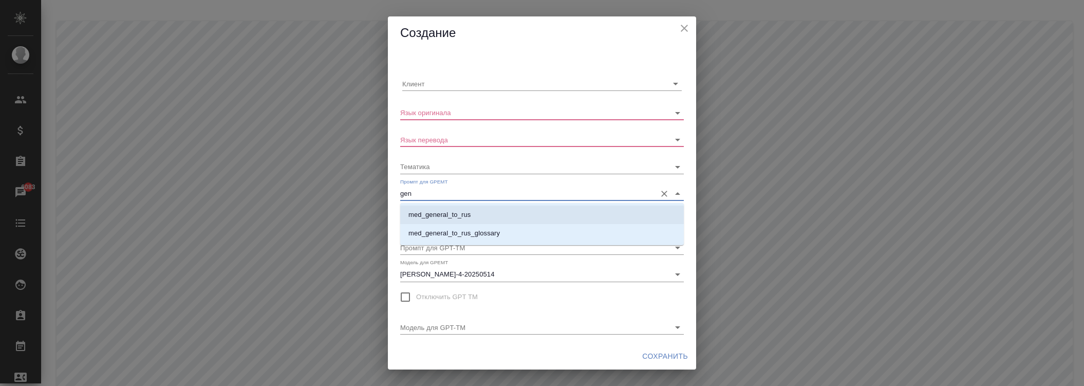
click at [448, 212] on p "med_general_to_rus" at bounding box center [439, 215] width 62 height 10
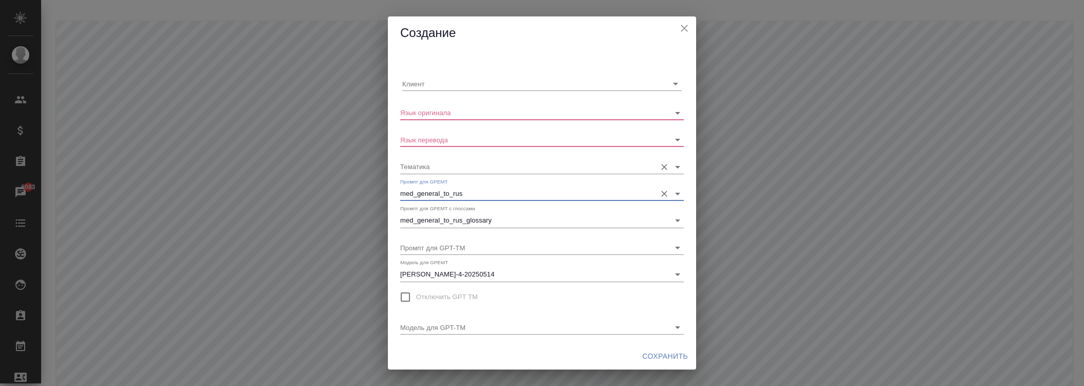
type input "med_general_to_rus"
click at [440, 165] on input "Тематика" at bounding box center [525, 166] width 251 height 14
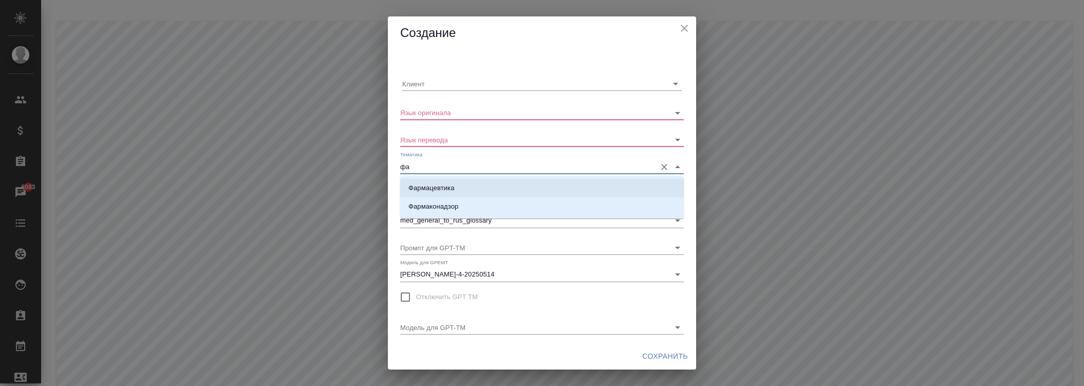
click at [444, 188] on p "Фармацевтика" at bounding box center [431, 188] width 46 height 10
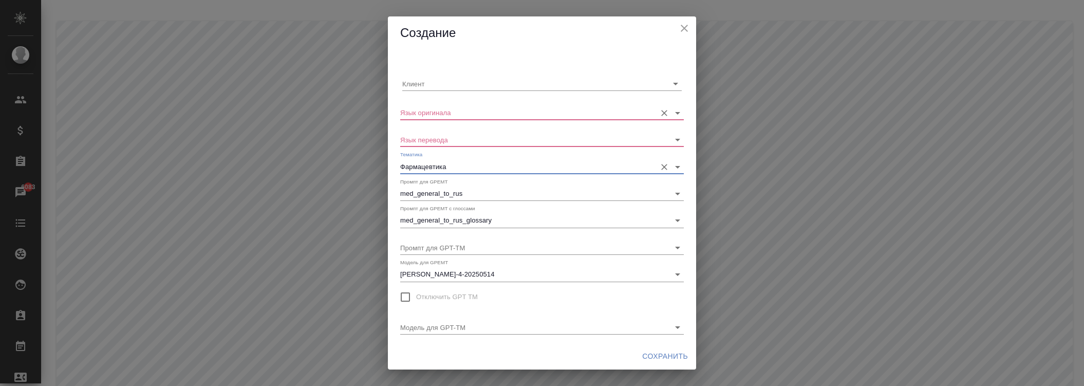
type input "Фармацевтика"
click at [439, 108] on input "Язык оригинала" at bounding box center [525, 112] width 251 height 14
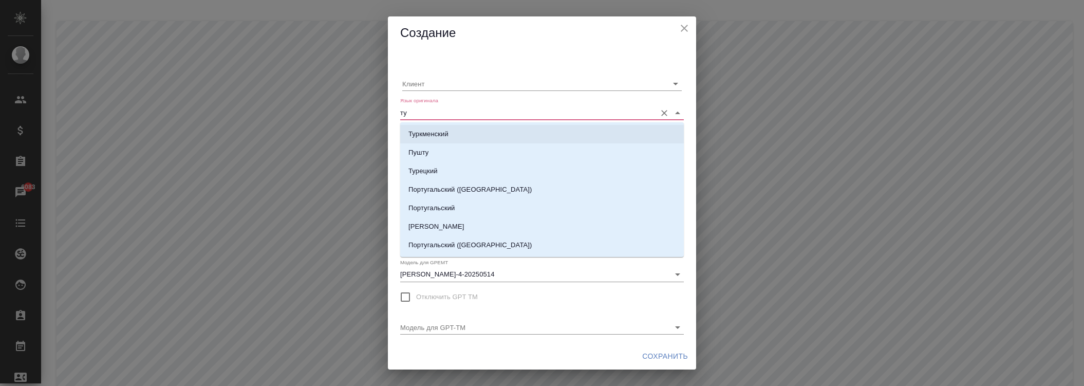
click at [439, 134] on p "Туркменский" at bounding box center [428, 134] width 40 height 10
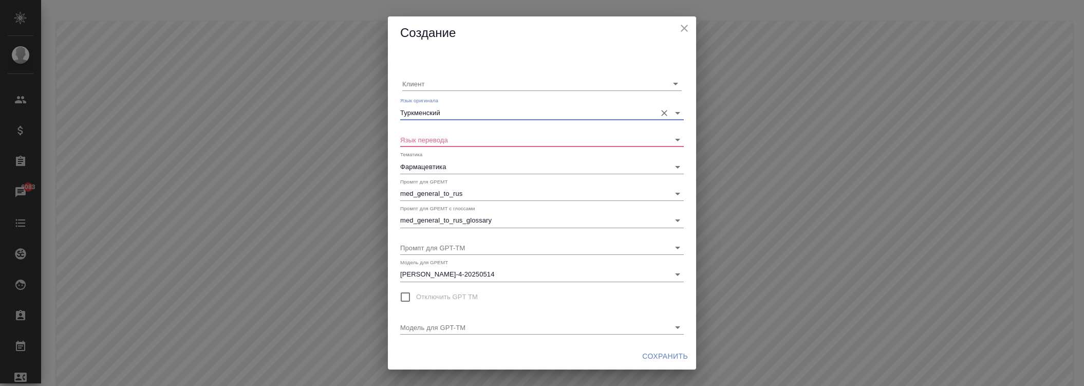
click at [438, 115] on input "Туркменский" at bounding box center [525, 112] width 251 height 14
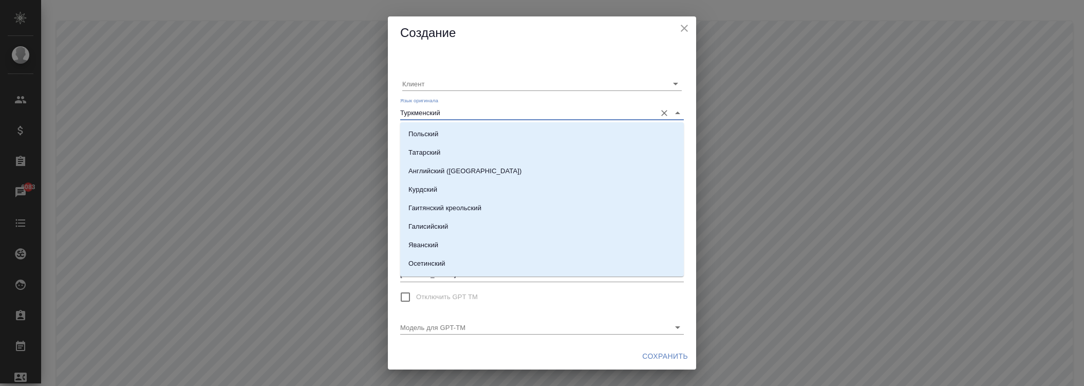
drag, startPoint x: 449, startPoint y: 112, endPoint x: 382, endPoint y: 112, distance: 66.8
click at [382, 112] on div "Создание Клиент Язык оригинала Туркменский Язык перевода Тематика Фармацевтика …" at bounding box center [542, 193] width 1084 height 386
type input "р"
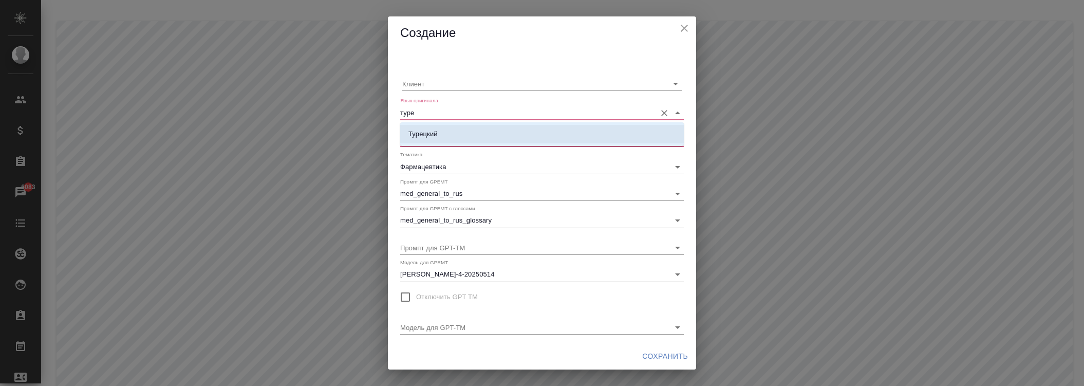
click at [454, 132] on li "Турецкий" at bounding box center [542, 134] width 284 height 18
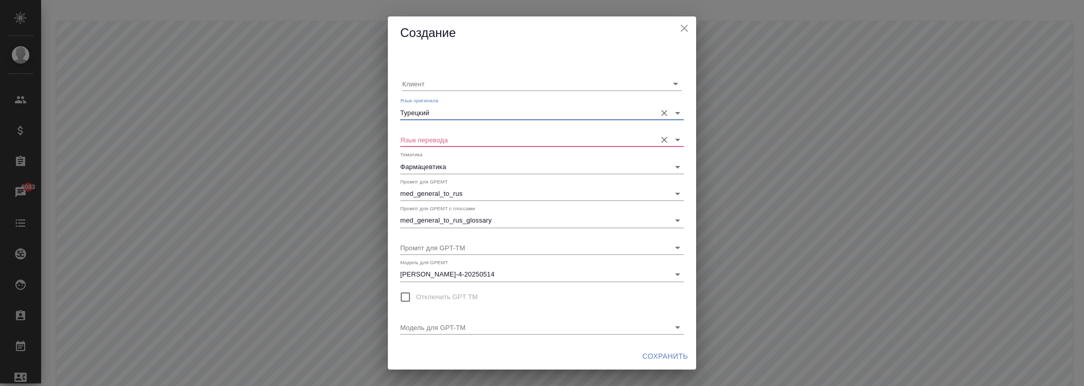
type input "Турецкий"
click at [450, 140] on input "Язык перевода" at bounding box center [525, 140] width 251 height 14
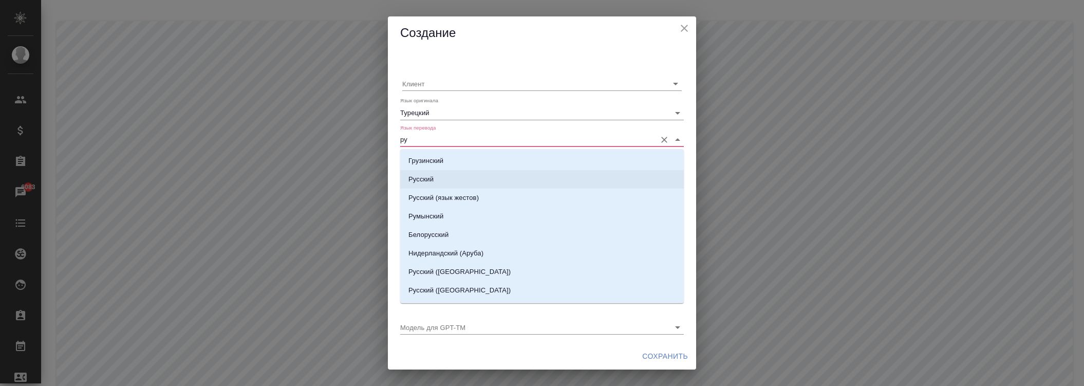
click at [460, 171] on li "Русский" at bounding box center [542, 179] width 284 height 18
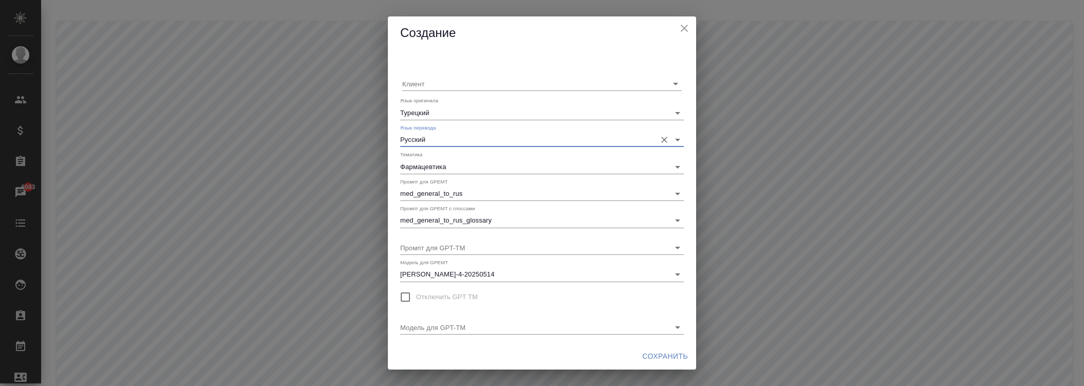
type input "Русский"
click at [653, 348] on button "Сохранить" at bounding box center [665, 356] width 54 height 19
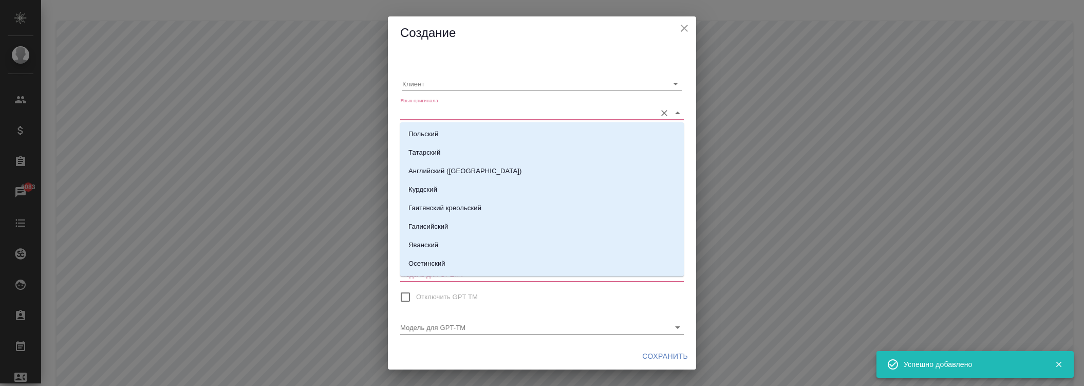
click at [435, 108] on input "Язык оригинала" at bounding box center [525, 112] width 251 height 14
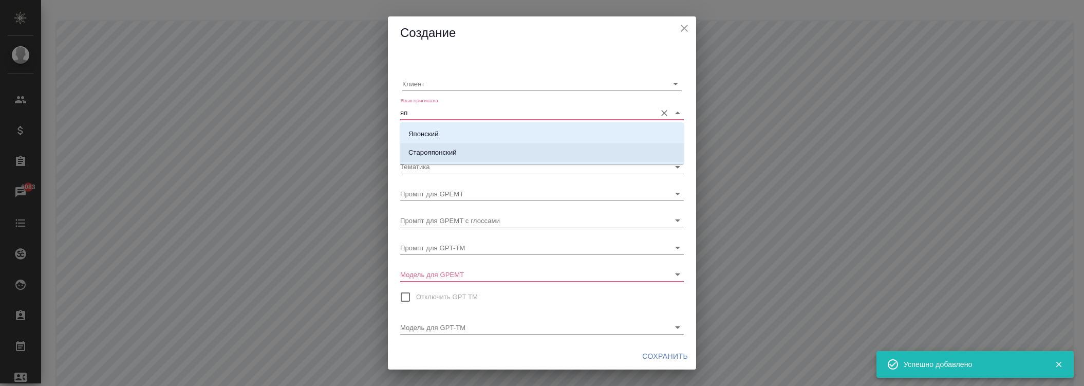
click at [436, 136] on p "Японский" at bounding box center [423, 134] width 30 height 10
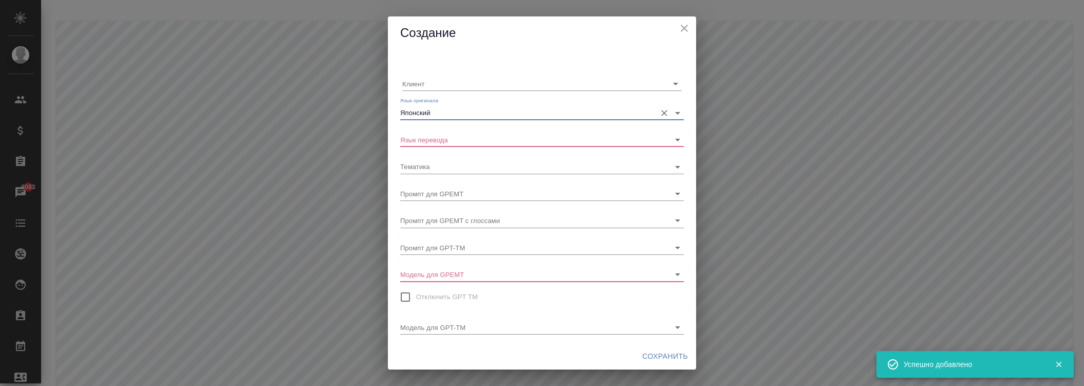
click at [444, 151] on div "Тематика" at bounding box center [542, 162] width 284 height 23
type input "Японский"
click at [444, 146] on input "Язык перевода" at bounding box center [525, 140] width 251 height 14
click at [443, 141] on input "Язык перевода" at bounding box center [525, 140] width 251 height 14
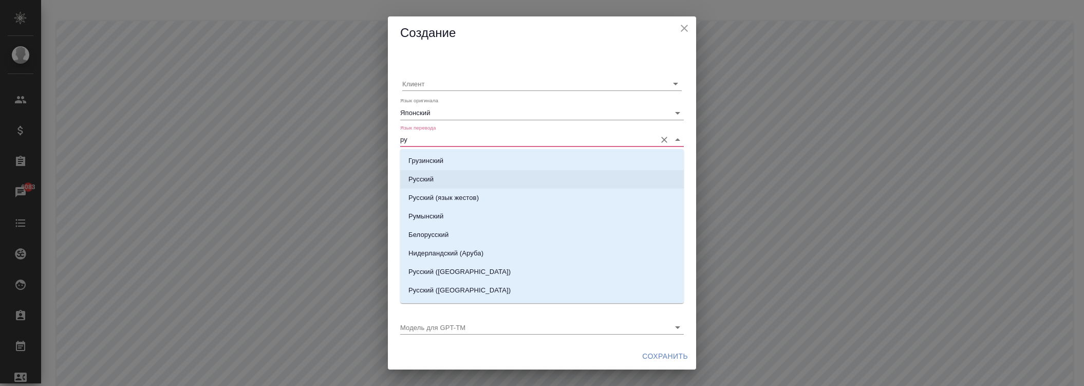
click at [435, 173] on li "Русский" at bounding box center [542, 179] width 284 height 18
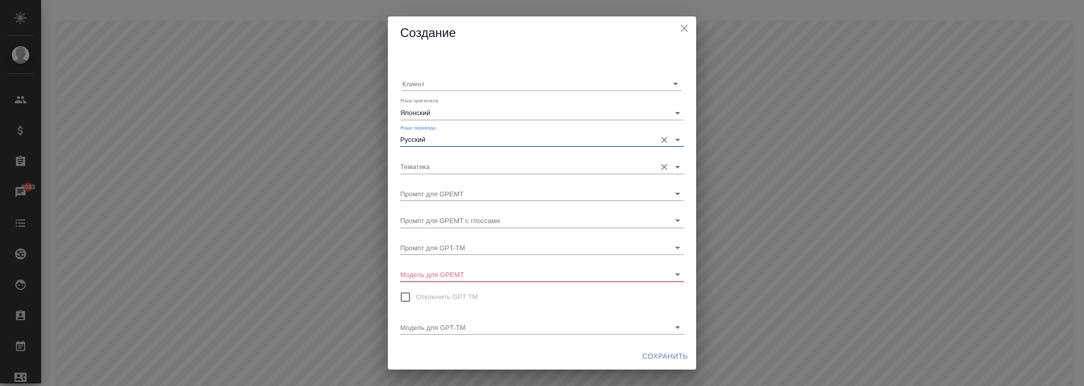
type input "Русский"
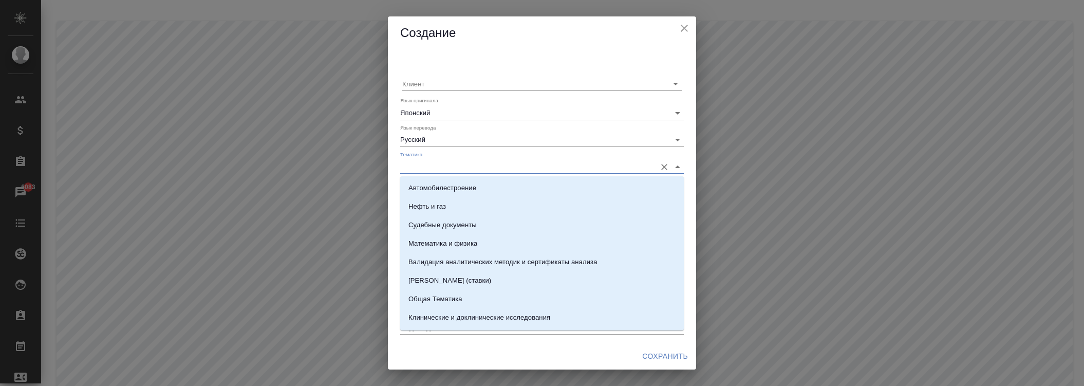
click at [439, 170] on input "Тематика" at bounding box center [525, 166] width 251 height 14
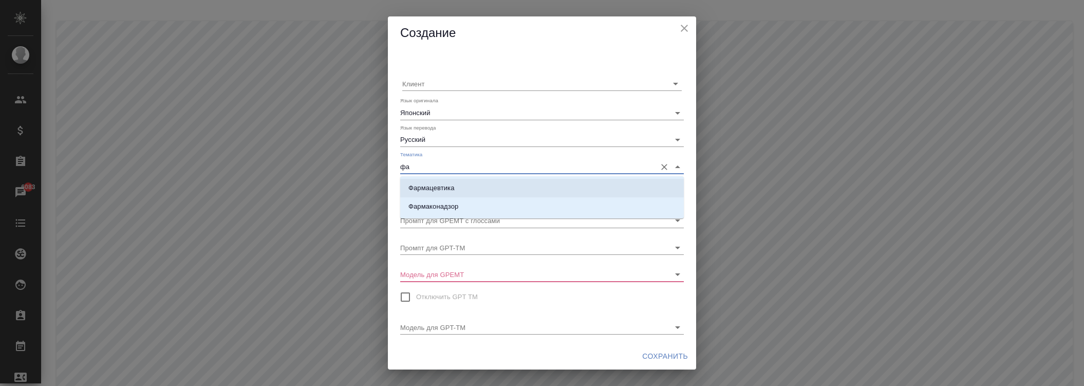
click at [437, 188] on p "Фармацевтика" at bounding box center [431, 188] width 46 height 10
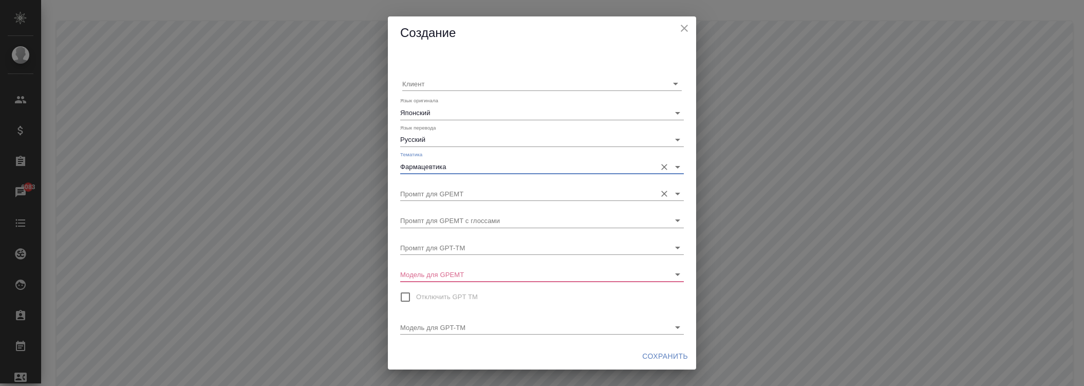
type input "Фармацевтика"
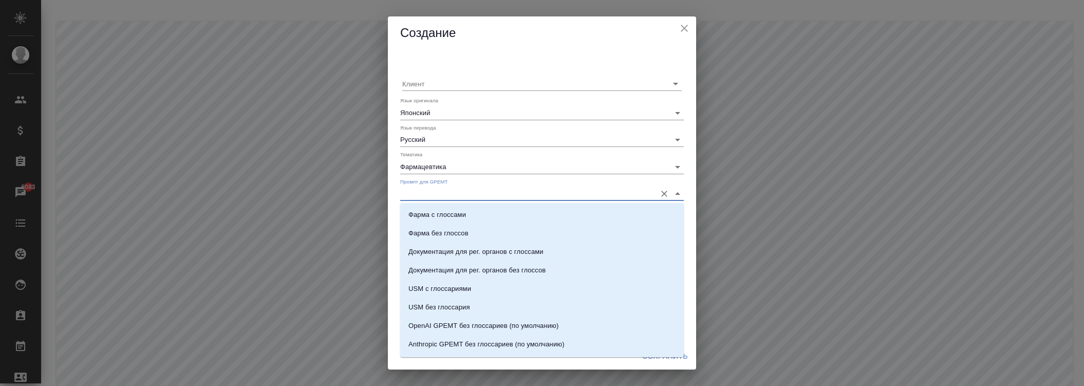
click at [445, 197] on input "Промпт для GPEMT" at bounding box center [525, 194] width 251 height 14
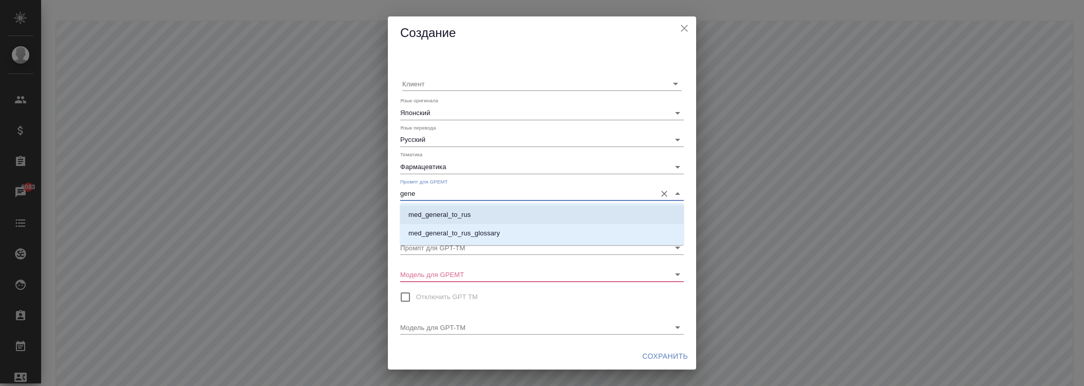
click at [446, 209] on li "med_general_to_rus" at bounding box center [542, 215] width 284 height 18
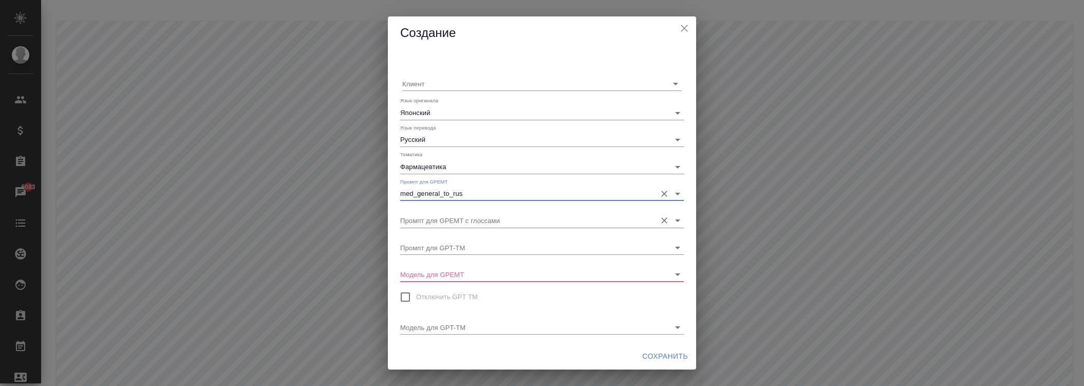
type input "med_general_to_rus"
click at [446, 216] on input "Промпт для GPEMT с глоссами" at bounding box center [525, 220] width 251 height 14
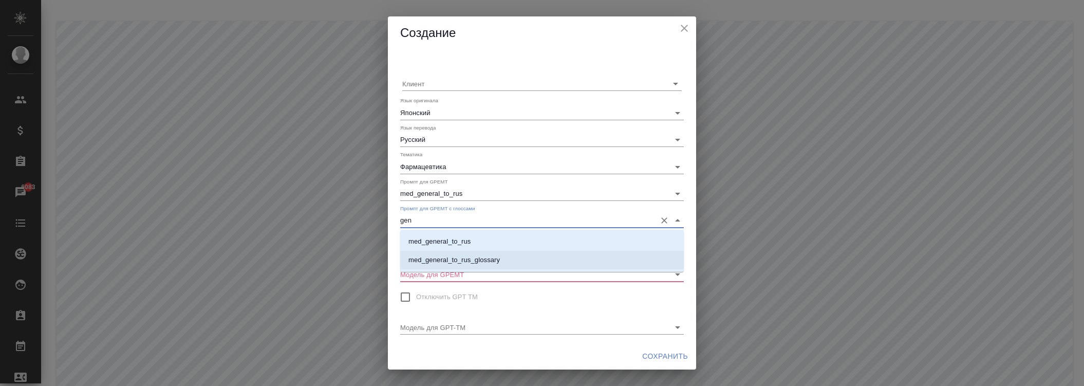
click at [468, 250] on ul "med_general_to_rus med_general_to_rus_glossary" at bounding box center [542, 258] width 284 height 37
click at [471, 255] on p "med_general_to_rus_glossary" at bounding box center [453, 260] width 91 height 10
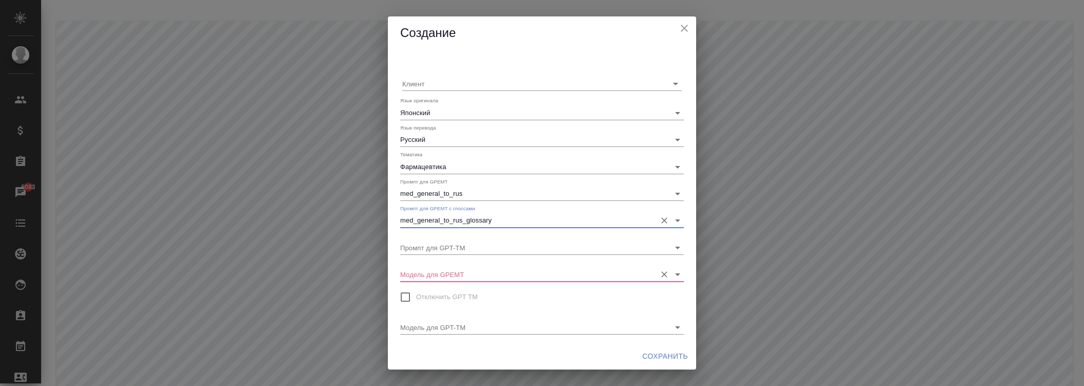
type input "med_general_to_rus_glossary"
click at [466, 273] on input "Модель для GPEMT" at bounding box center [525, 274] width 251 height 14
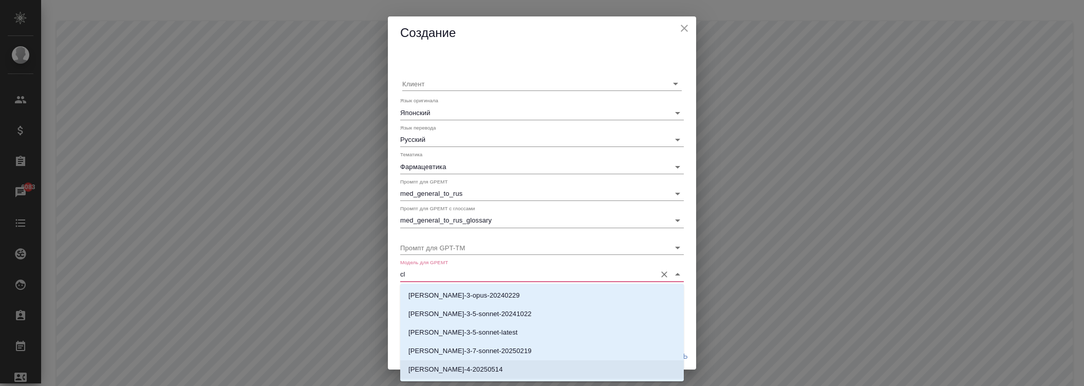
click at [476, 370] on p "[PERSON_NAME]-4-20250514" at bounding box center [455, 369] width 95 height 10
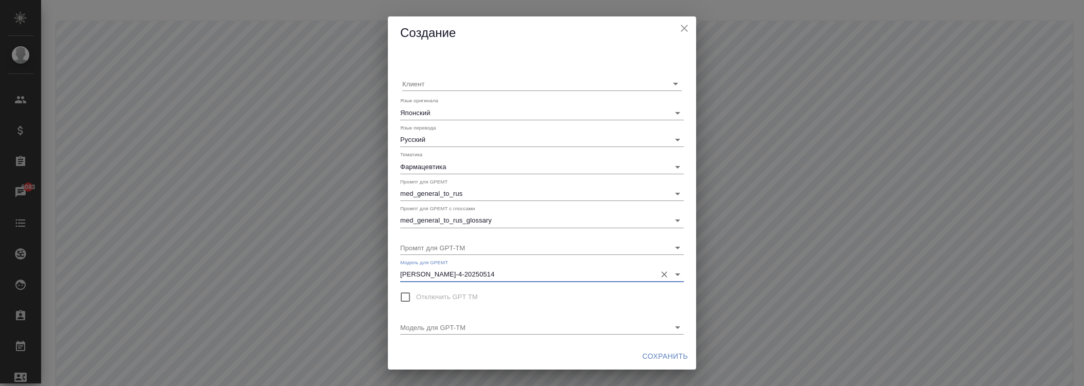
type input "[PERSON_NAME]-4-20250514"
click at [645, 356] on span "Сохранить" at bounding box center [665, 356] width 46 height 13
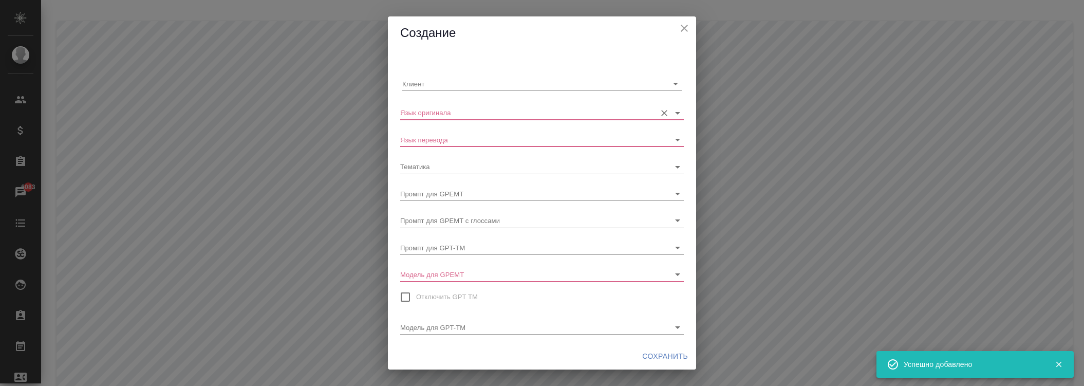
click at [469, 111] on input "Язык оригинала" at bounding box center [525, 112] width 251 height 14
click at [450, 306] on label "Отключить GPT TM" at bounding box center [436, 297] width 83 height 22
click at [416, 306] on input "Отключить GPT TM" at bounding box center [406, 297] width 22 height 22
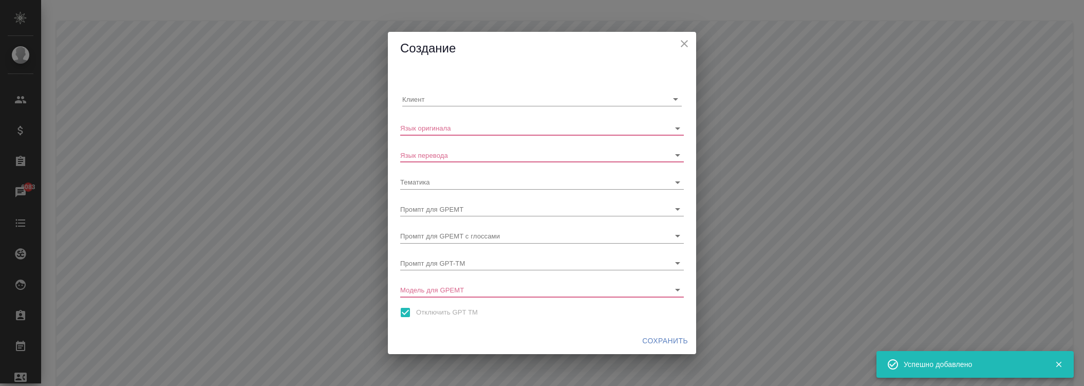
drag, startPoint x: 430, startPoint y: 314, endPoint x: 438, endPoint y: 299, distance: 17.5
click at [430, 314] on span "Отключить GPT TM" at bounding box center [447, 312] width 62 height 10
click at [416, 314] on input "Отключить GPT TM" at bounding box center [406, 313] width 22 height 22
checkbox input "false"
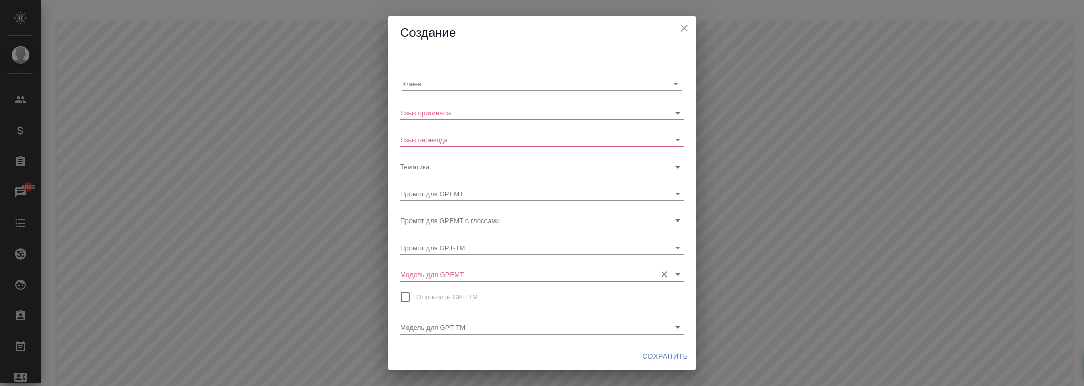
click at [458, 274] on input "Модель для GPEMT" at bounding box center [525, 274] width 251 height 14
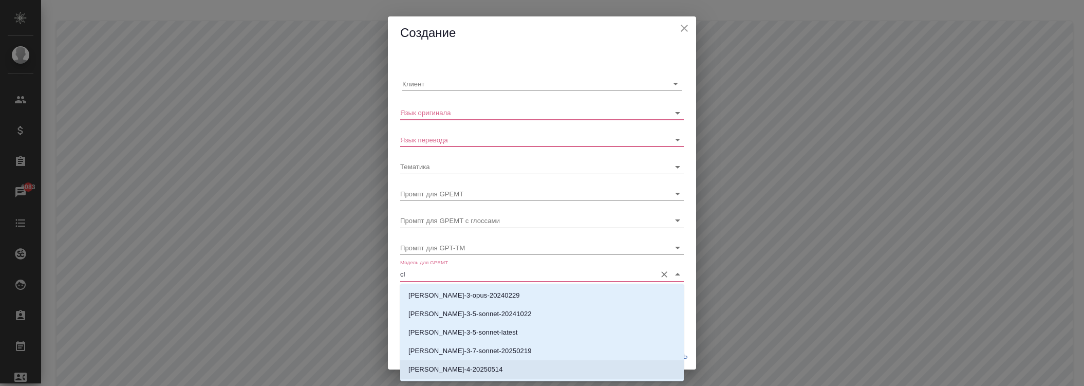
click at [455, 366] on p "[PERSON_NAME]-4-20250514" at bounding box center [455, 369] width 95 height 10
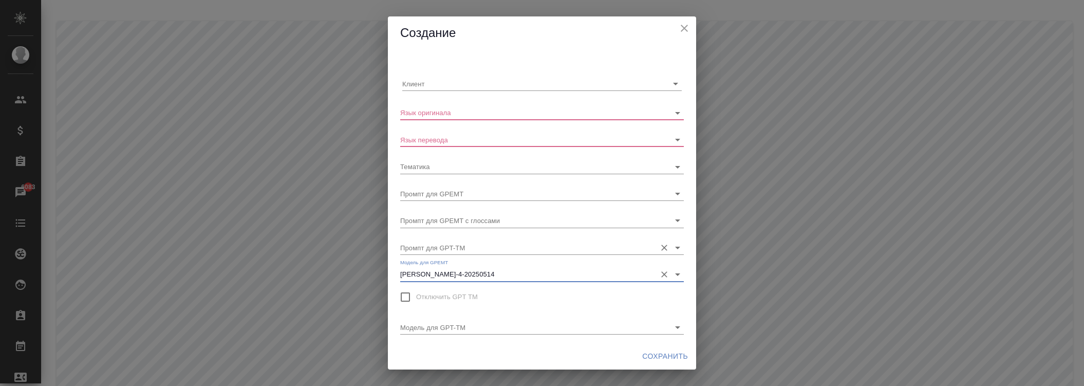
type input "[PERSON_NAME]-4-20250514"
click at [462, 244] on input "Промпт для GPT-TM" at bounding box center [525, 247] width 251 height 14
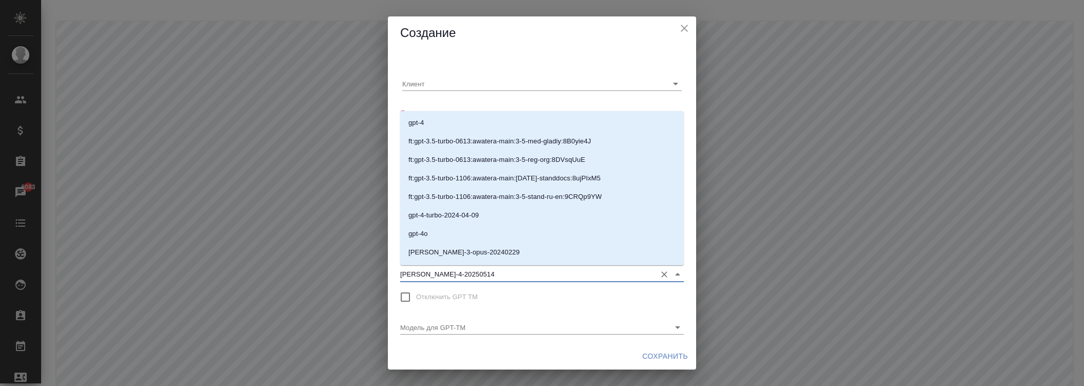
click at [440, 273] on input "[PERSON_NAME]-4-20250514" at bounding box center [525, 274] width 251 height 14
click at [591, 53] on div "Создание Клиент Язык оригинала Язык перевода Тематика Промпт для GPEMT Промпт д…" at bounding box center [542, 192] width 308 height 353
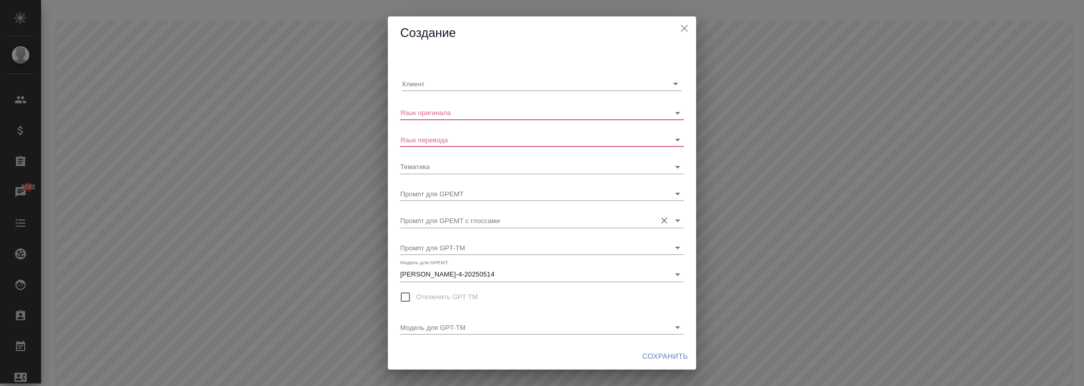
click at [491, 227] on input "Промпт для GPEMT с глоссами" at bounding box center [525, 220] width 251 height 14
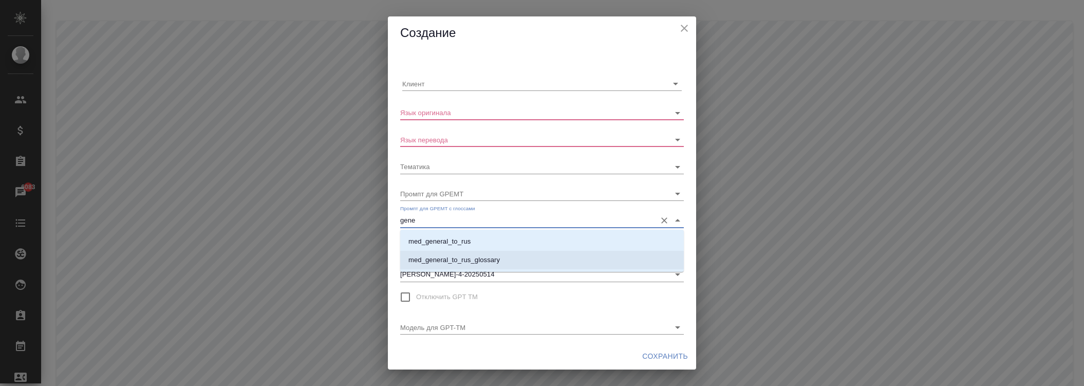
drag, startPoint x: 480, startPoint y: 256, endPoint x: 481, endPoint y: 222, distance: 33.4
click at [480, 255] on p "med_general_to_rus_glossary" at bounding box center [453, 260] width 91 height 10
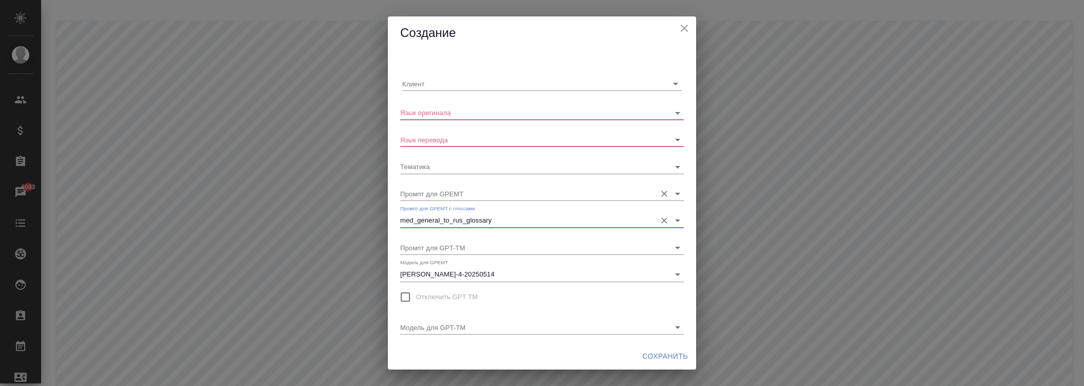
type input "med_general_to_rus_glossary"
click at [479, 199] on input "Промпт для GPEMT" at bounding box center [525, 194] width 251 height 14
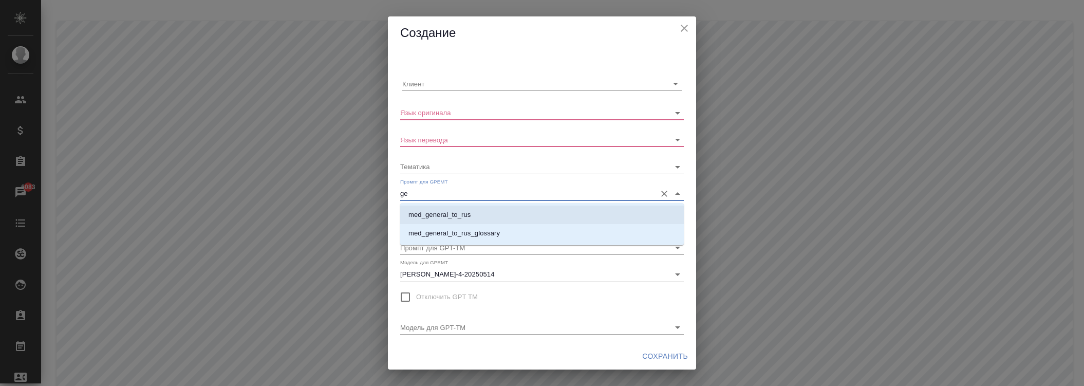
click at [467, 216] on p "med_general_to_rus" at bounding box center [439, 215] width 62 height 10
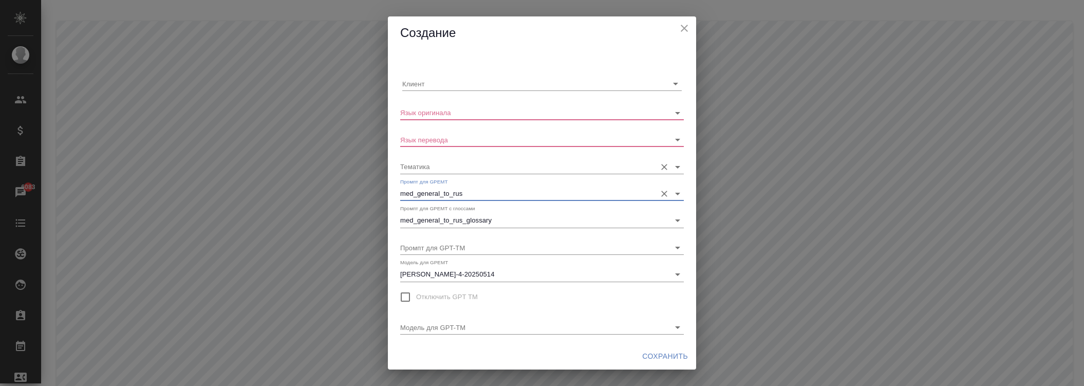
type input "med_general_to_rus"
click at [465, 169] on input "Тематика" at bounding box center [525, 166] width 251 height 14
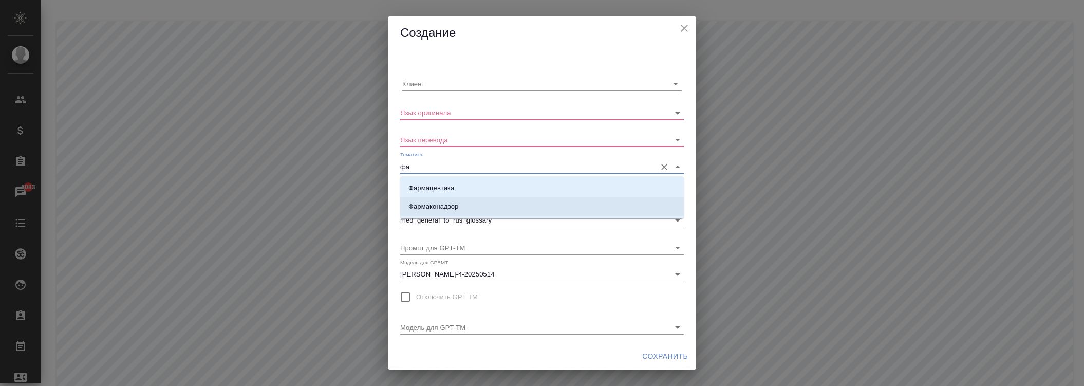
click at [464, 201] on li "Фармаконадзор" at bounding box center [542, 206] width 284 height 18
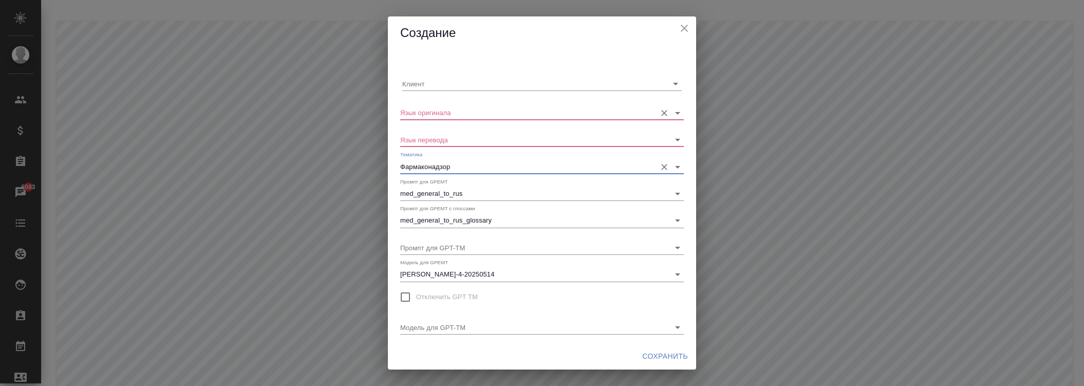
type input "Фармаконадзор"
click at [460, 114] on input "Язык оригинала" at bounding box center [525, 112] width 251 height 14
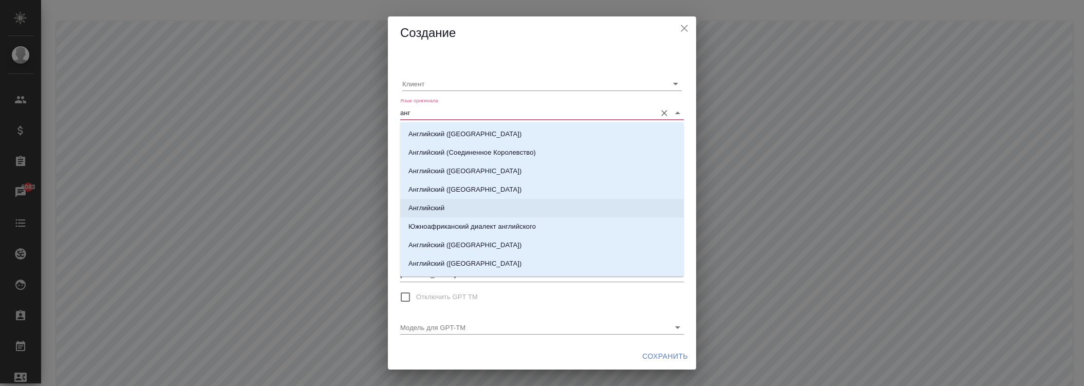
click at [440, 203] on p "Английский" at bounding box center [426, 208] width 36 height 10
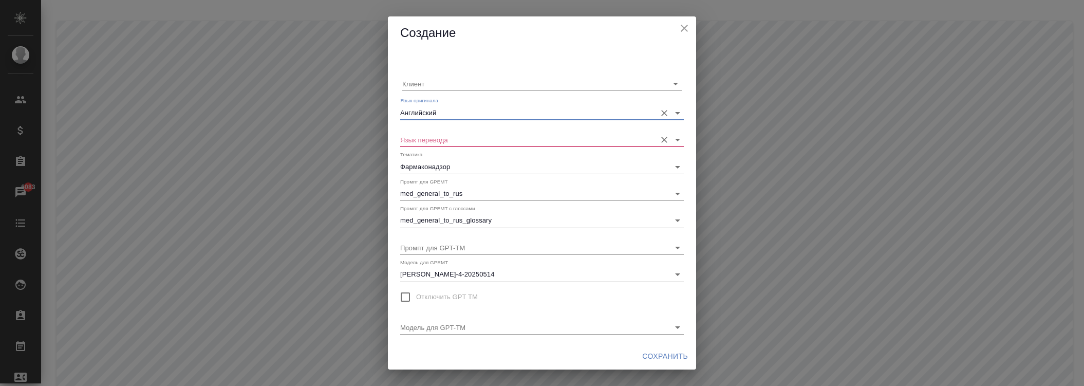
type input "Английский"
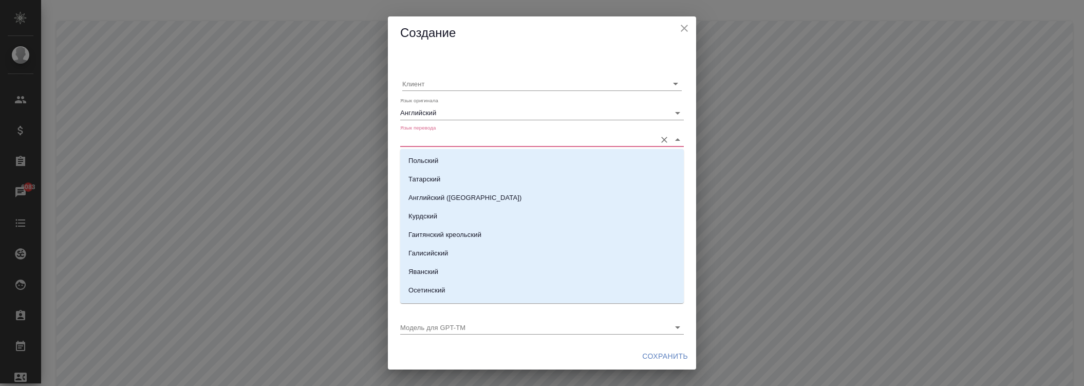
click at [461, 138] on input "Язык перевода" at bounding box center [525, 140] width 251 height 14
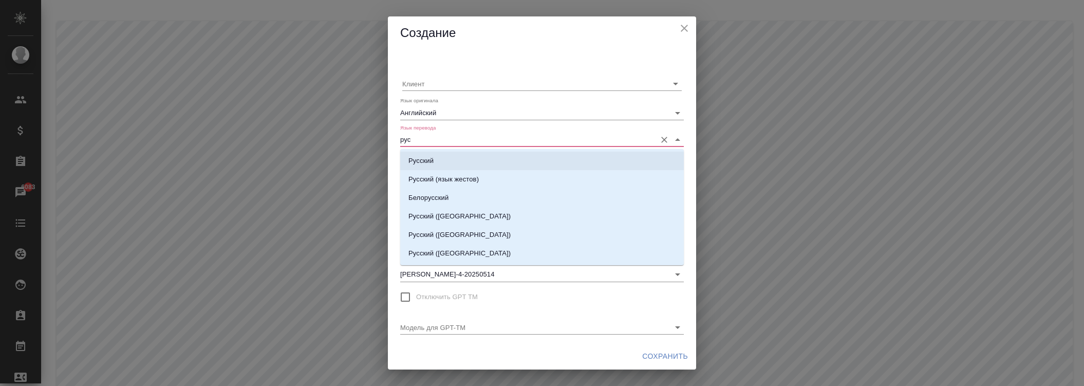
click at [443, 163] on li "Русский" at bounding box center [542, 161] width 284 height 18
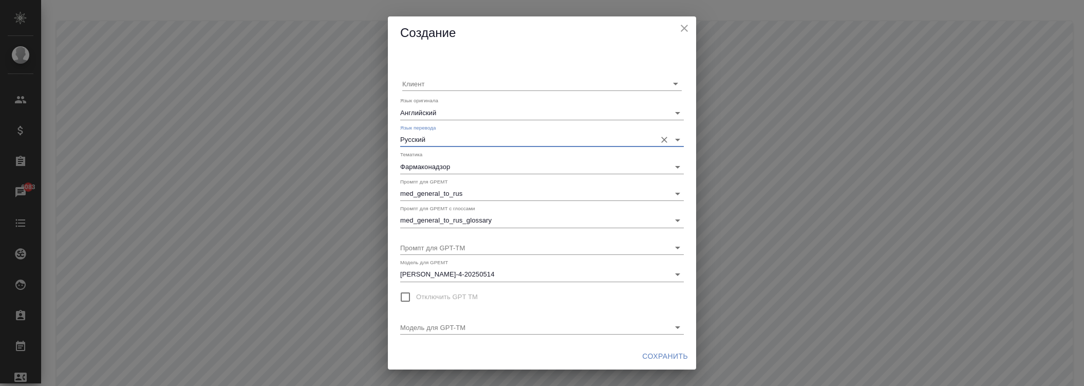
type input "Русский"
click at [654, 351] on span "Сохранить" at bounding box center [665, 356] width 46 height 13
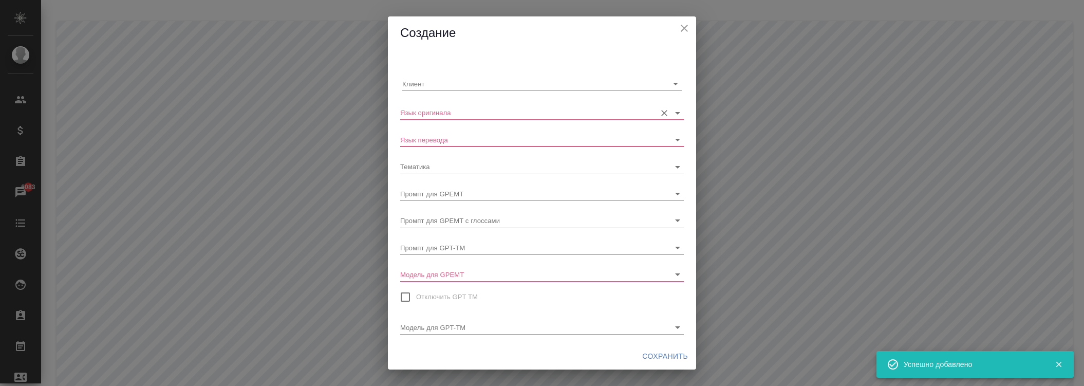
click at [471, 114] on input "Язык оригинала" at bounding box center [525, 112] width 251 height 14
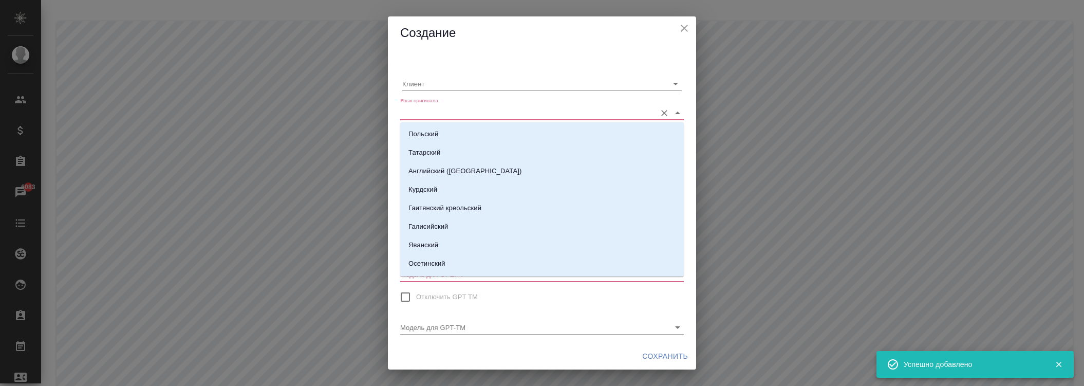
type input "у"
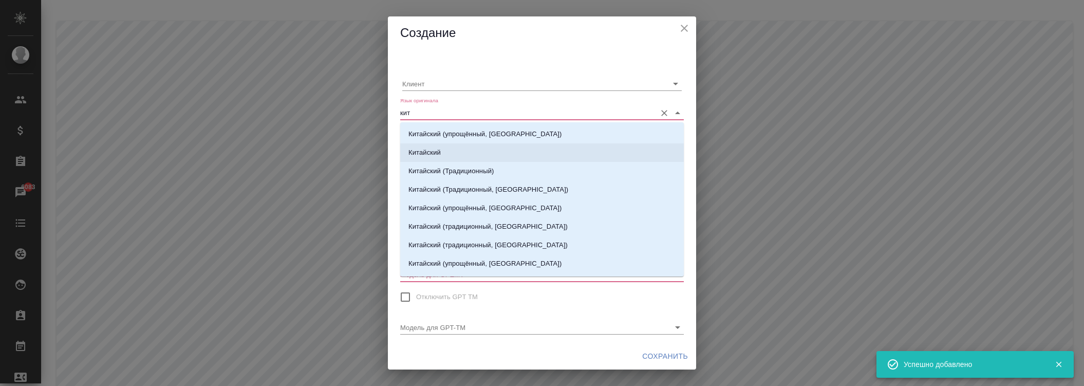
click at [435, 146] on li "Китайский" at bounding box center [542, 152] width 284 height 18
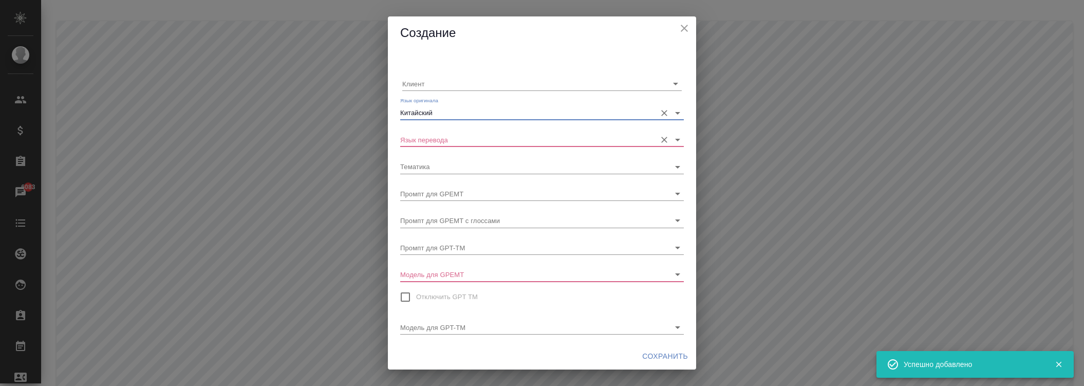
click at [433, 131] on div "Язык перевода" at bounding box center [542, 135] width 284 height 23
type input "Китайский"
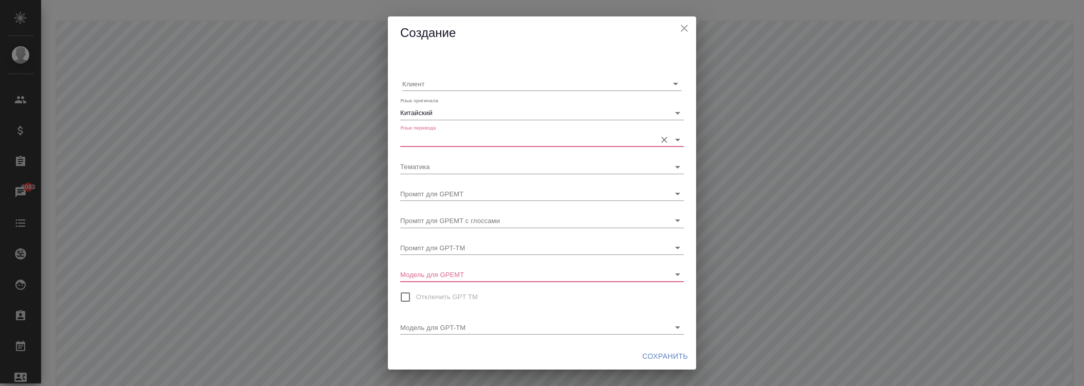
click at [433, 139] on input "Язык перевода" at bounding box center [525, 140] width 251 height 14
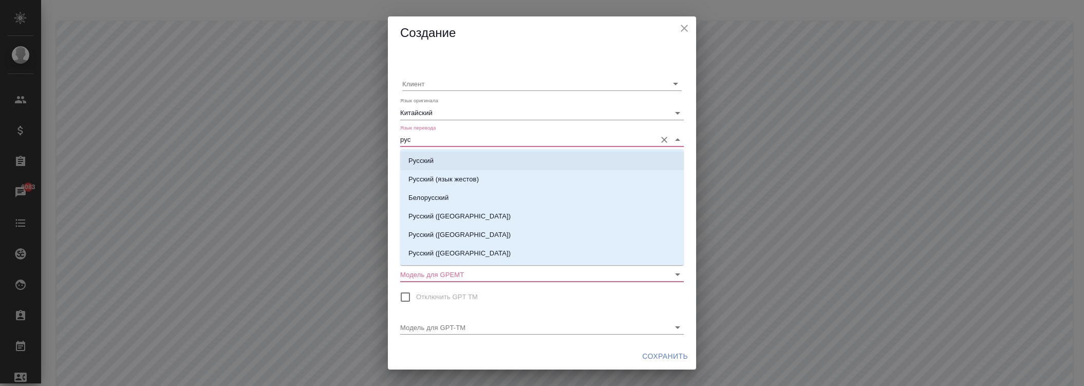
click at [435, 162] on li "Русский" at bounding box center [542, 161] width 284 height 18
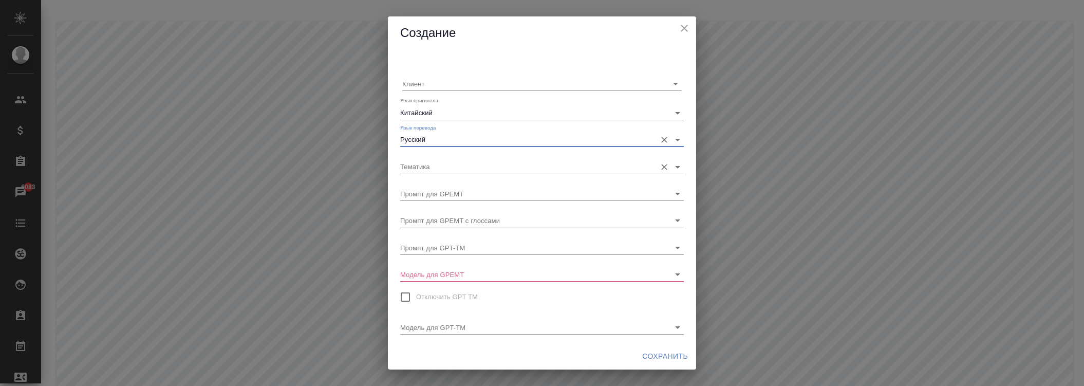
type input "Русский"
click at [442, 169] on input "Тематика" at bounding box center [525, 166] width 251 height 14
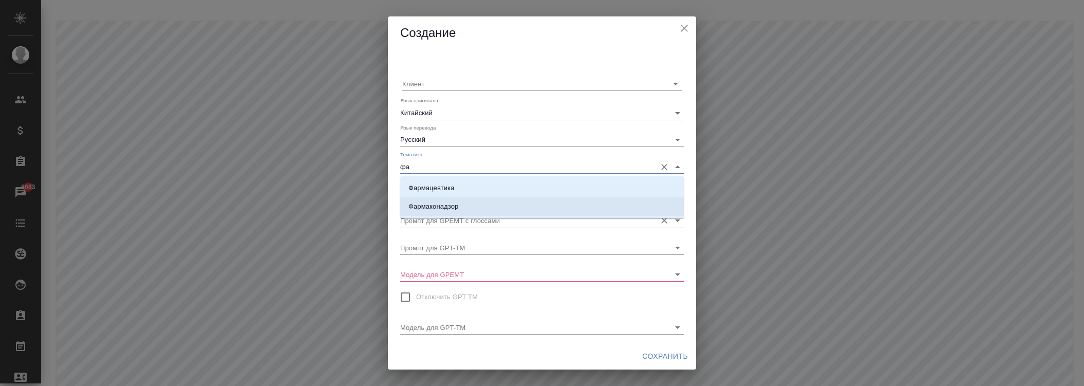
drag, startPoint x: 451, startPoint y: 212, endPoint x: 450, endPoint y: 206, distance: 6.3
click at [451, 211] on p "Фармаконадзор" at bounding box center [433, 206] width 50 height 10
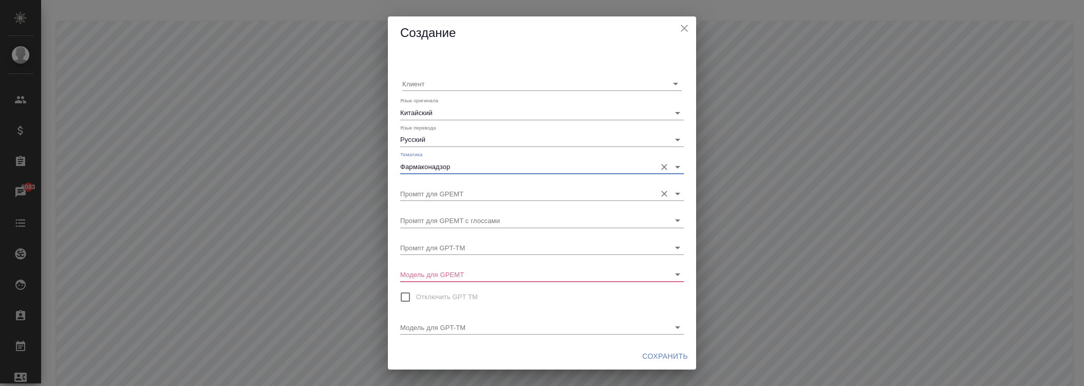
type input "Фармаконадзор"
click at [453, 191] on input "Промпт для GPEMT" at bounding box center [525, 194] width 251 height 14
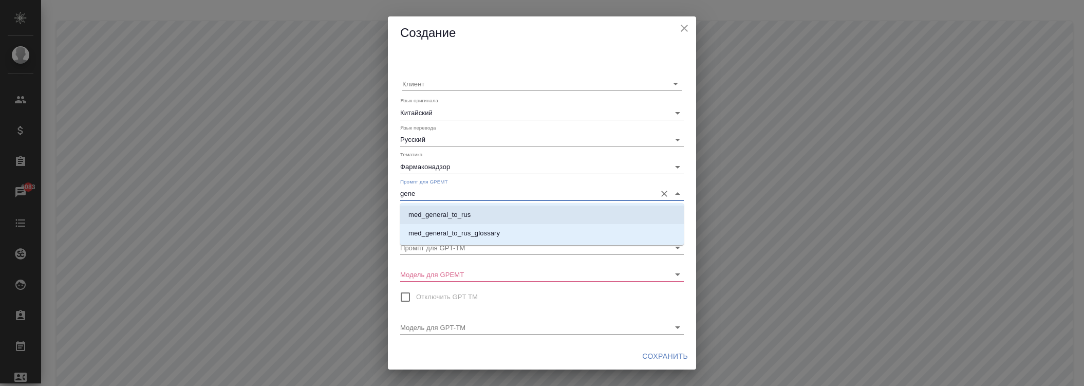
click at [451, 210] on p "med_general_to_rus" at bounding box center [439, 215] width 62 height 10
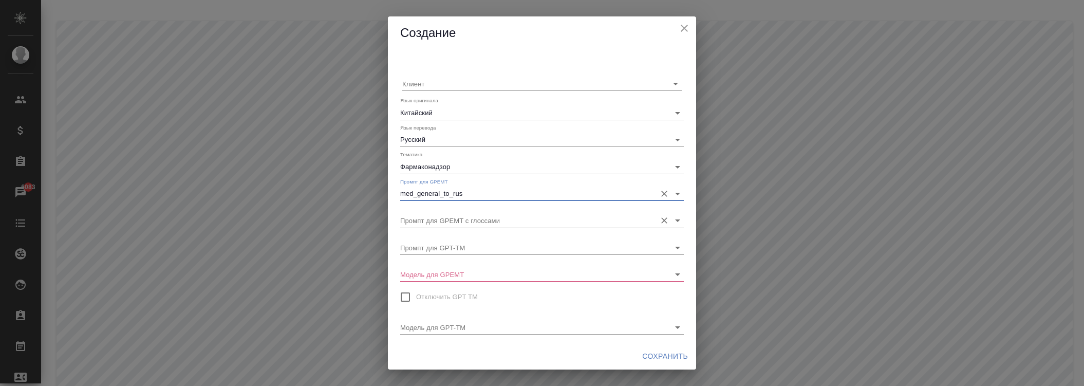
type input "med_general_to_rus"
click at [453, 220] on input "Промпт для GPEMT с глоссами" at bounding box center [525, 220] width 251 height 14
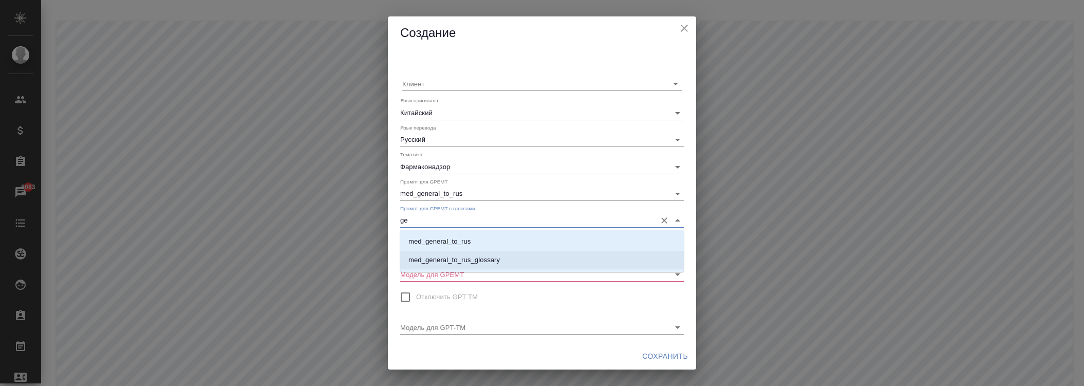
drag, startPoint x: 469, startPoint y: 253, endPoint x: 464, endPoint y: 250, distance: 5.3
click at [469, 253] on li "med_general_to_rus_glossary" at bounding box center [542, 260] width 284 height 18
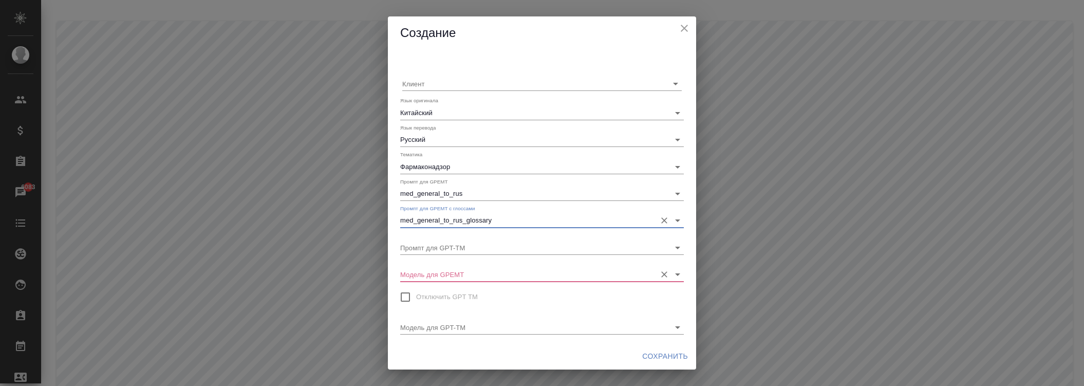
type input "med_general_to_rus_glossary"
click at [461, 269] on input "Модель для GPEMT" at bounding box center [525, 274] width 251 height 14
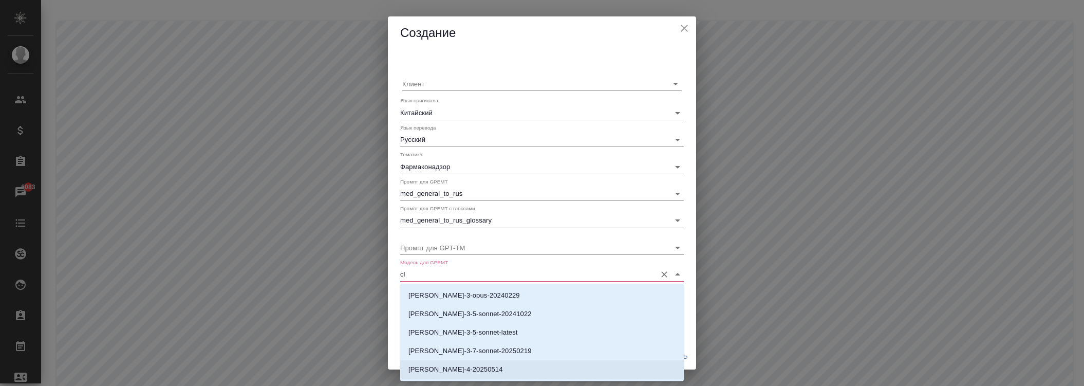
click at [470, 368] on p "[PERSON_NAME]-4-20250514" at bounding box center [455, 369] width 95 height 10
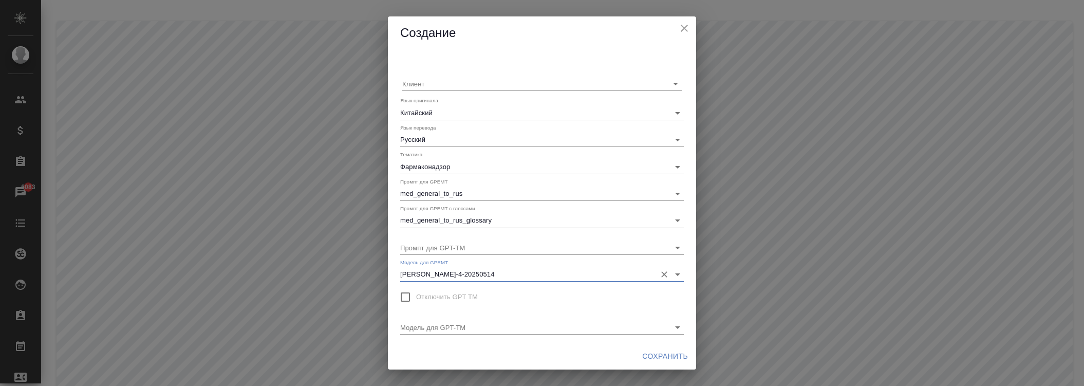
type input "[PERSON_NAME]-4-20250514"
click at [660, 353] on span "Сохранить" at bounding box center [665, 356] width 46 height 13
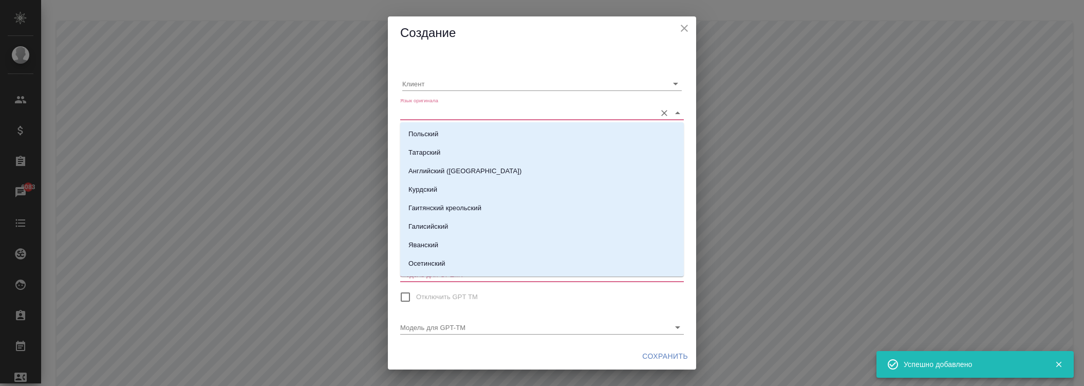
click at [461, 113] on input "Язык оригинала" at bounding box center [525, 112] width 251 height 14
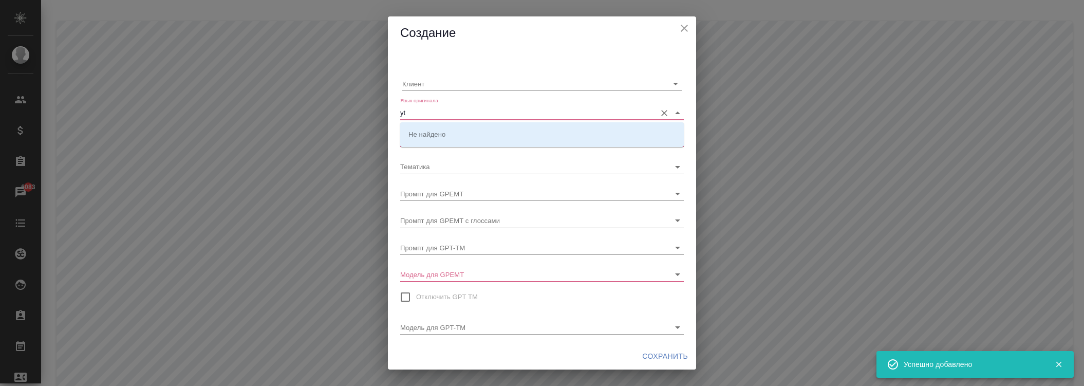
type input "y"
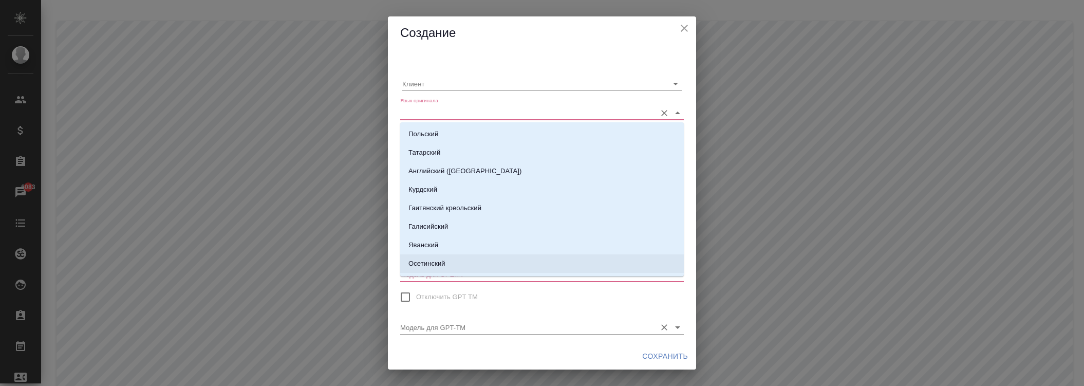
click at [486, 327] on input "Модель для GPT-TM" at bounding box center [525, 327] width 251 height 14
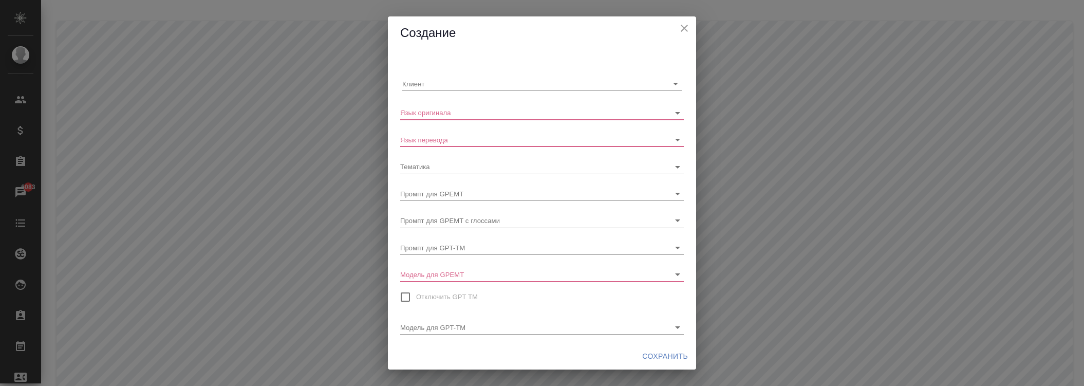
click at [623, 46] on div "Создание" at bounding box center [542, 32] width 308 height 33
click at [505, 266] on body ".cls-1 fill:#fff; AWATERA Zhukova Daria Клиенты Спецификации Заказы 6083 Чаты T…" at bounding box center [542, 234] width 1084 height 469
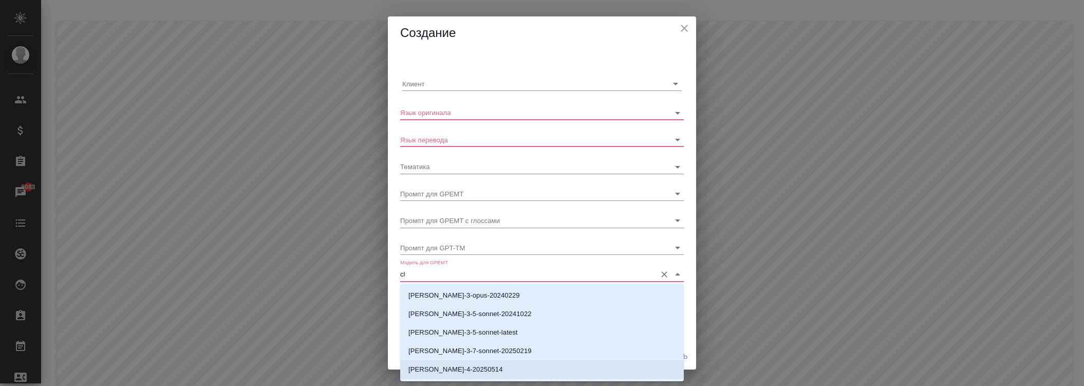
click at [478, 370] on p "[PERSON_NAME]-4-20250514" at bounding box center [455, 369] width 95 height 10
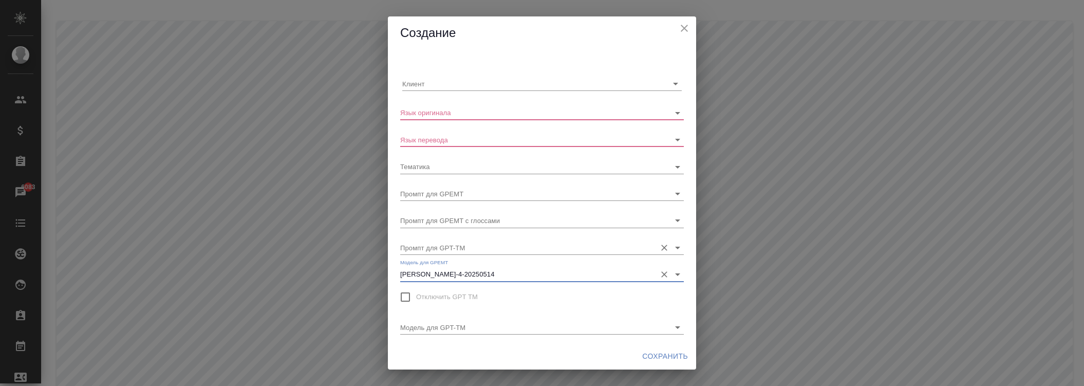
type input "[PERSON_NAME]-4-20250514"
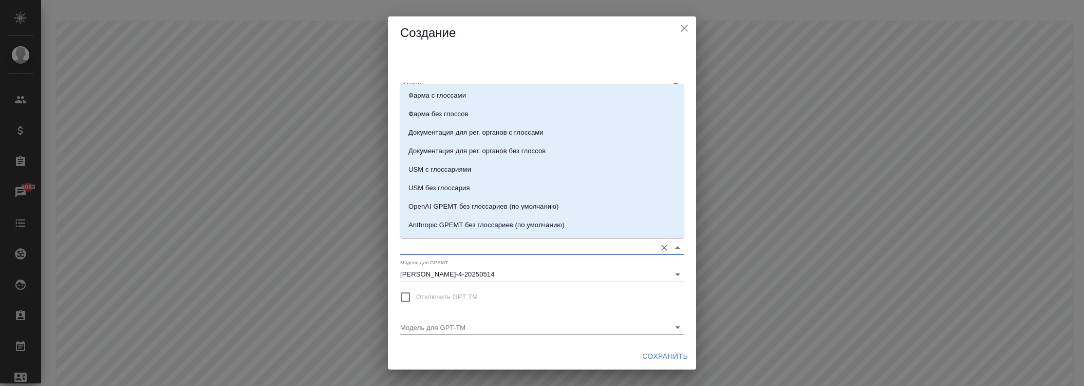
click at [471, 247] on input "Промпт для GPT-TM" at bounding box center [525, 247] width 251 height 14
click at [436, 260] on label "Модель для GPEMT" at bounding box center [424, 262] width 48 height 5
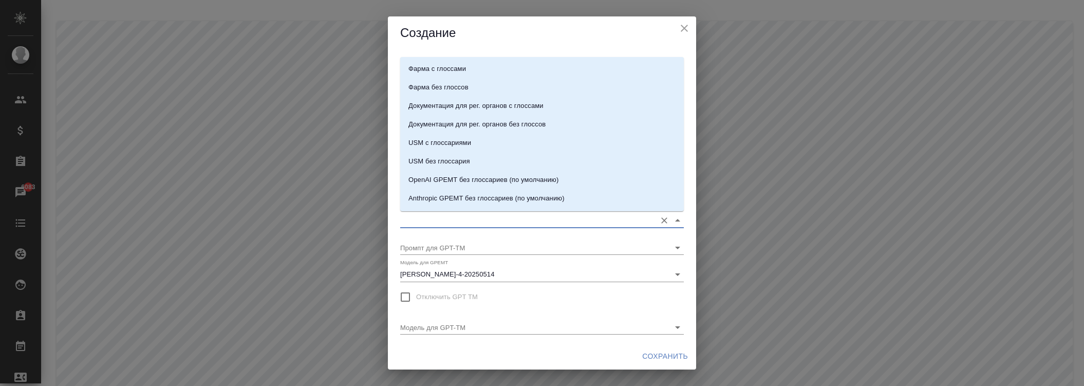
click at [445, 216] on input "Промпт для GPEMT с глоссами" at bounding box center [525, 220] width 251 height 14
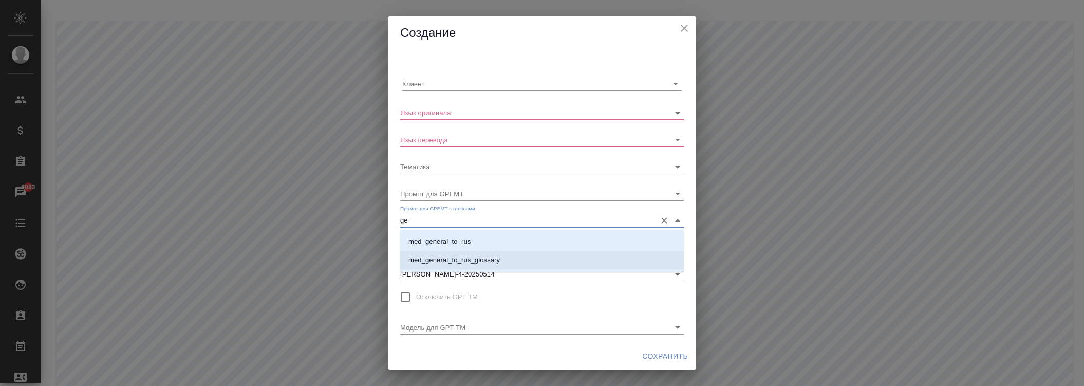
click at [451, 256] on p "med_general_to_rus_glossary" at bounding box center [453, 260] width 91 height 10
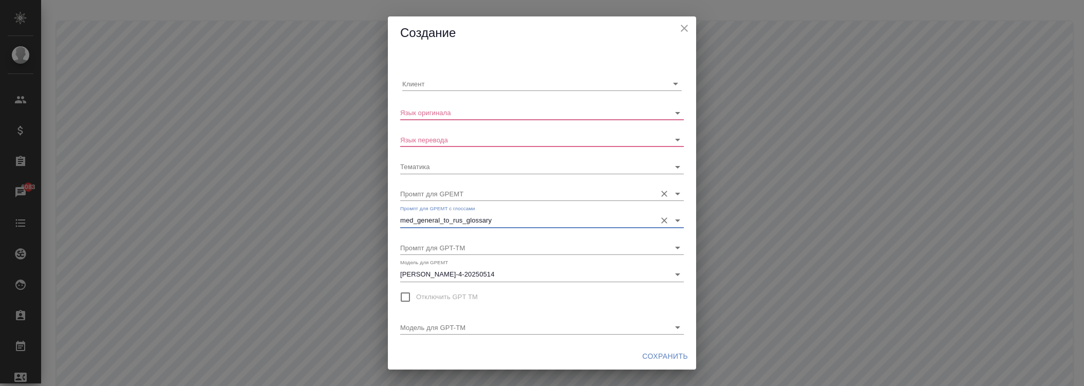
type input "med_general_to_rus_glossary"
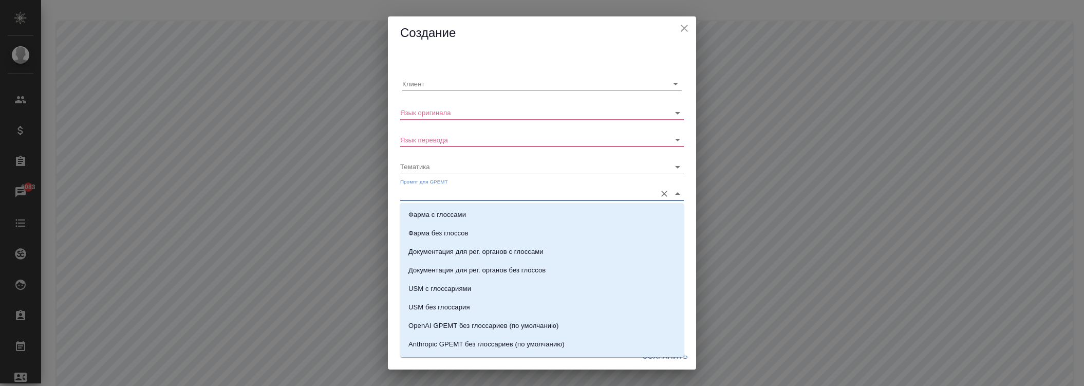
click at [459, 193] on input "Промпт для GPEMT" at bounding box center [525, 194] width 251 height 14
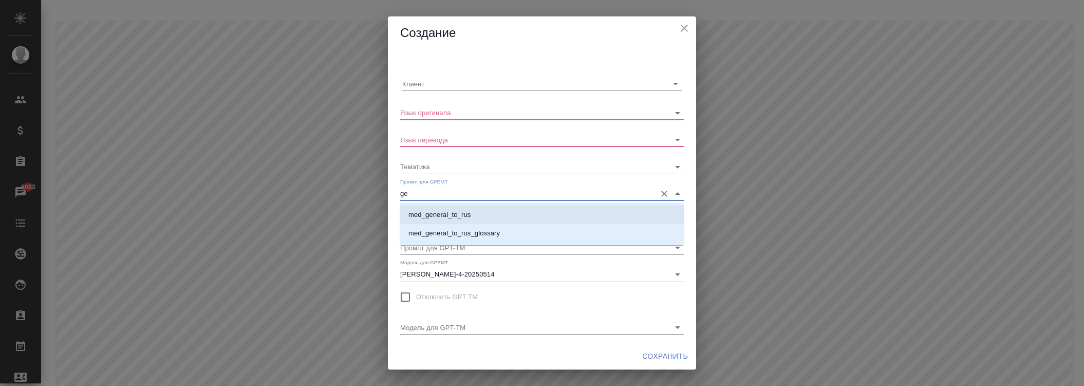
drag, startPoint x: 450, startPoint y: 221, endPoint x: 443, endPoint y: 179, distance: 42.7
click at [450, 221] on li "med_general_to_rus" at bounding box center [542, 215] width 284 height 18
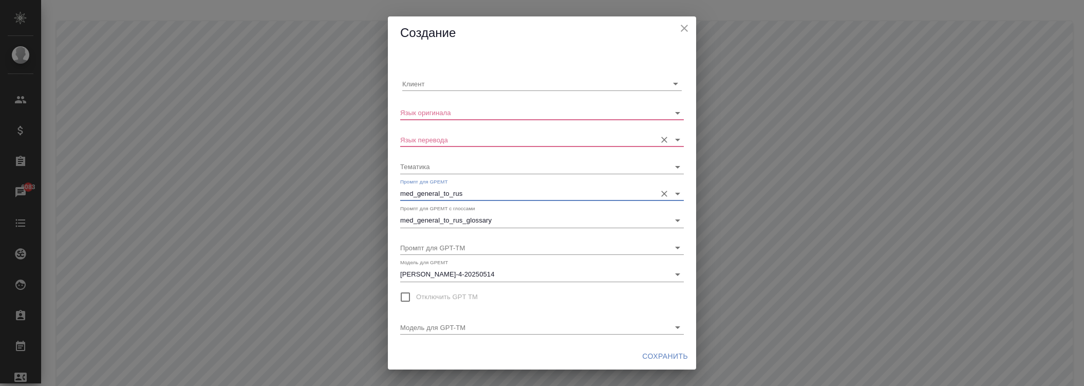
type input "med_general_to_rus"
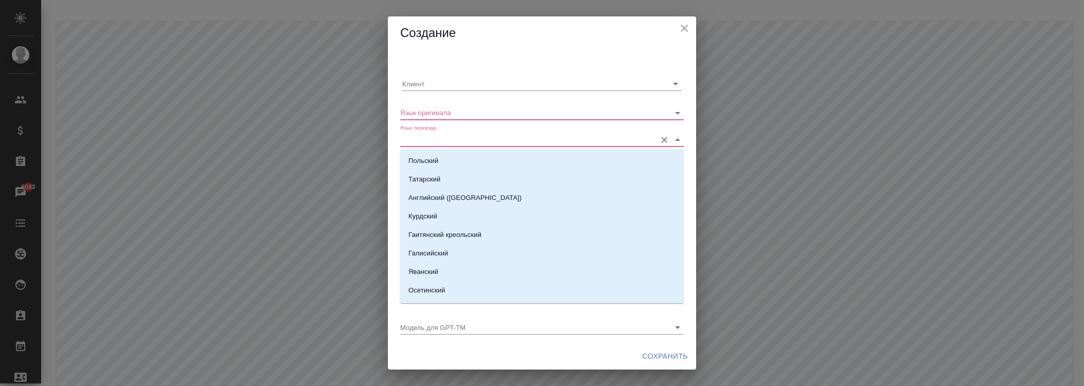
click at [440, 142] on input "Язык перевода" at bounding box center [525, 140] width 251 height 14
type input "ки"
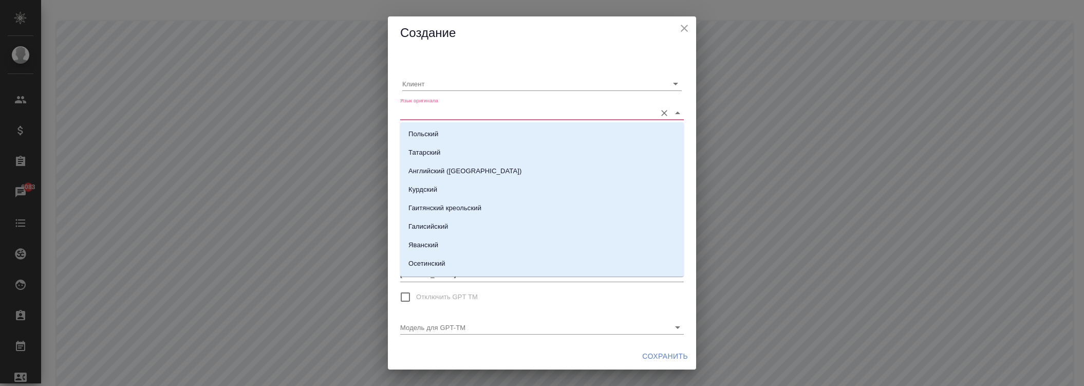
click at [442, 115] on input "Язык оригинала" at bounding box center [525, 112] width 251 height 14
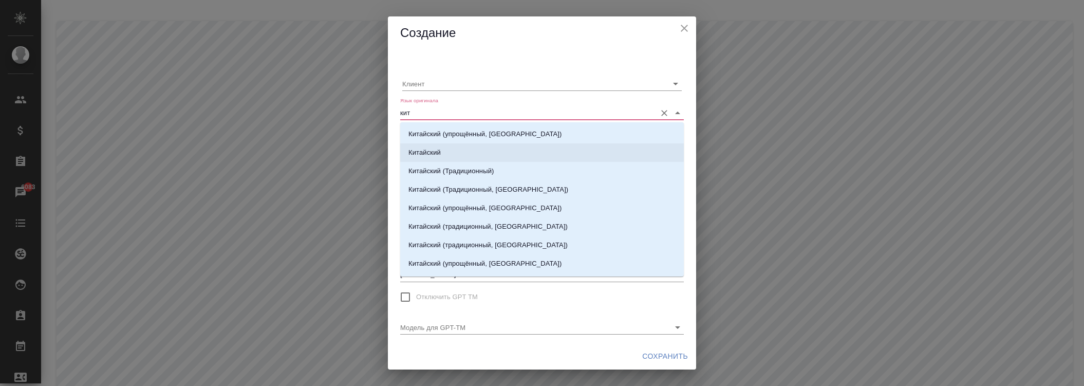
click at [434, 158] on li "Китайский" at bounding box center [542, 152] width 284 height 18
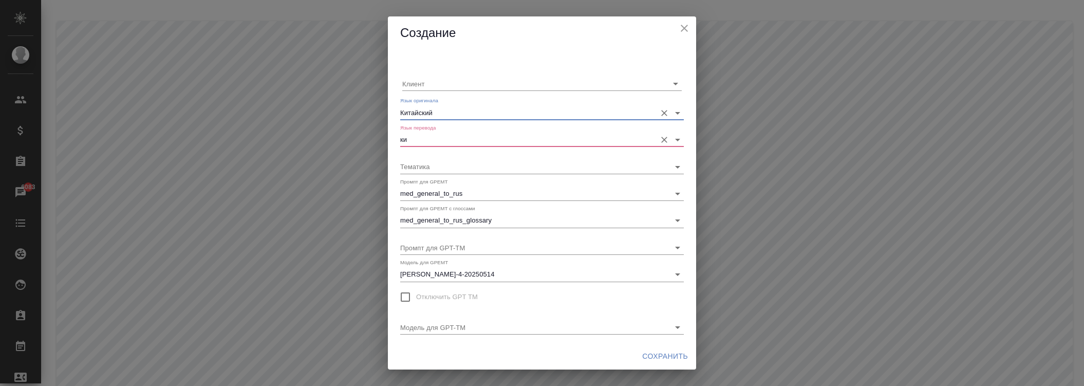
type input "Китайский"
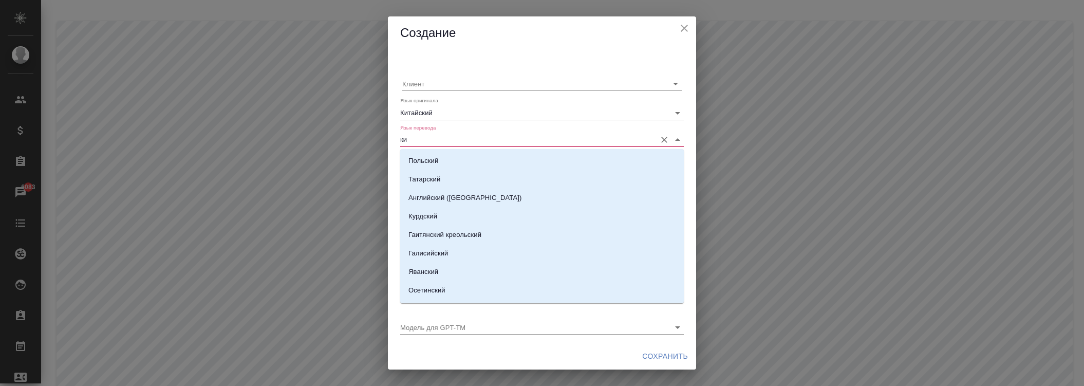
drag, startPoint x: 434, startPoint y: 143, endPoint x: 367, endPoint y: 140, distance: 66.8
click at [367, 140] on div "Создание Клиент Язык оригинала Китайский Язык перевода ки Тематика Промпт для G…" at bounding box center [542, 193] width 1084 height 386
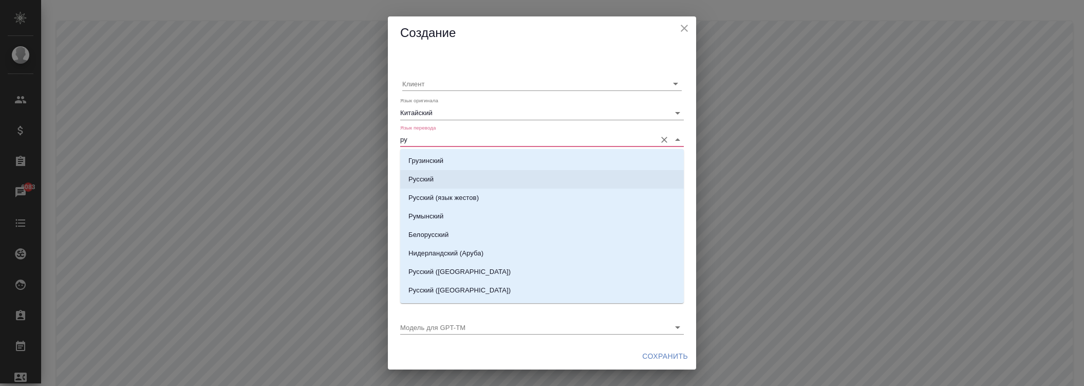
click at [422, 179] on p "Русский" at bounding box center [420, 179] width 25 height 10
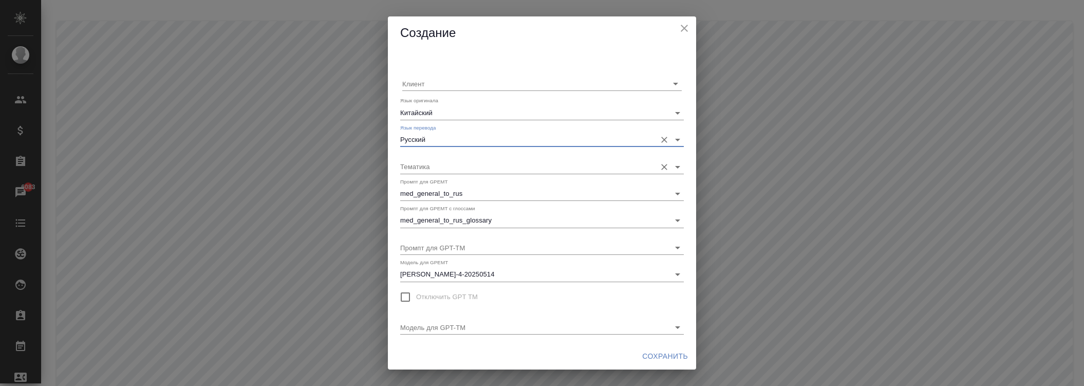
type input "Русский"
click at [425, 167] on input "Тематика" at bounding box center [525, 166] width 251 height 14
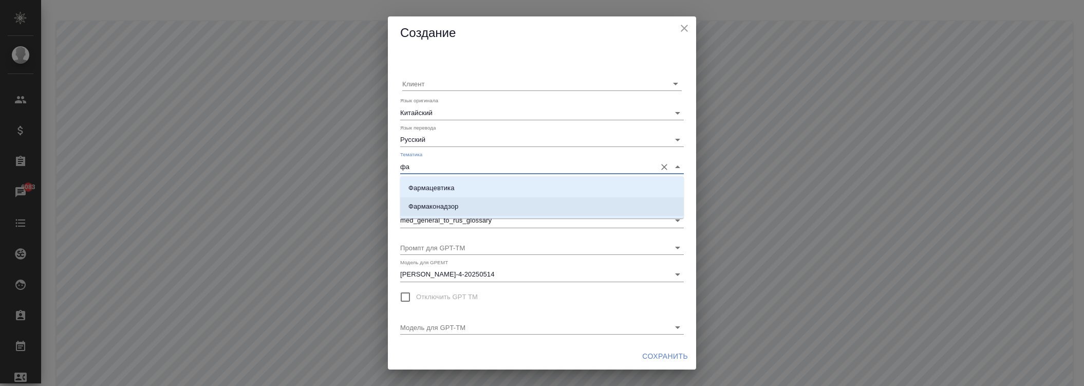
click at [454, 206] on p "Фармаконадзор" at bounding box center [433, 206] width 50 height 10
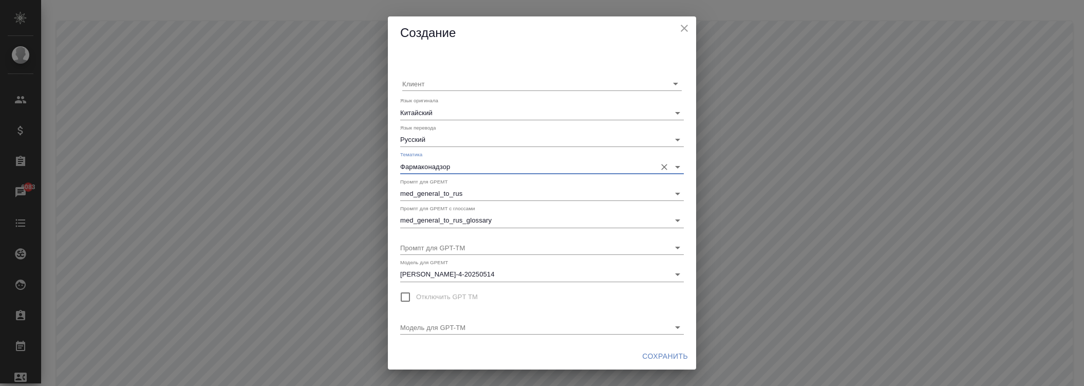
type input "Фармаконадзор"
click at [658, 351] on span "Сохранить" at bounding box center [665, 356] width 46 height 13
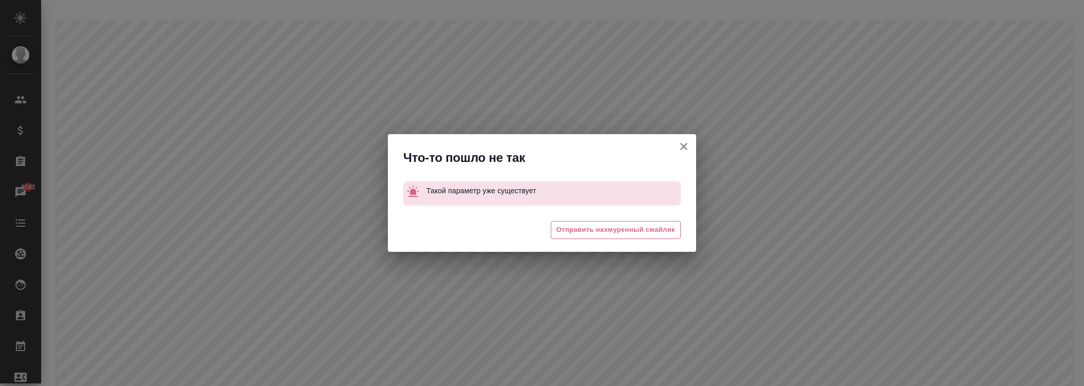
click at [682, 147] on icon "button" at bounding box center [683, 146] width 7 height 7
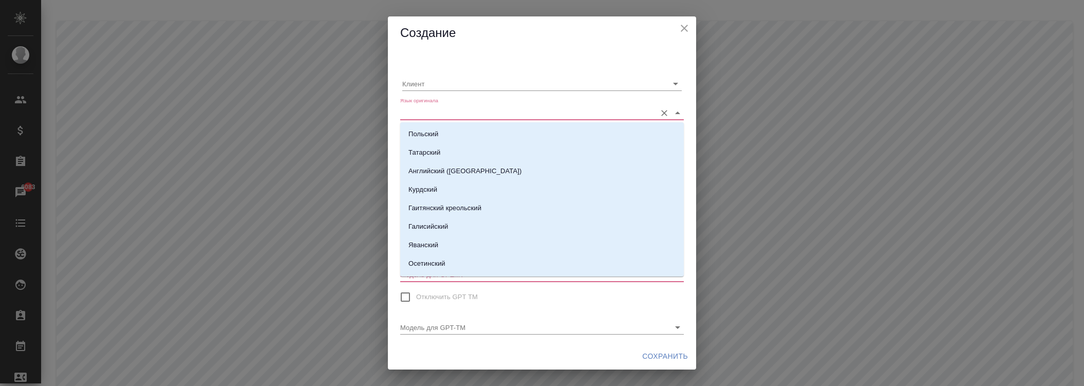
click at [473, 110] on input "Язык оригинала" at bounding box center [525, 112] width 251 height 14
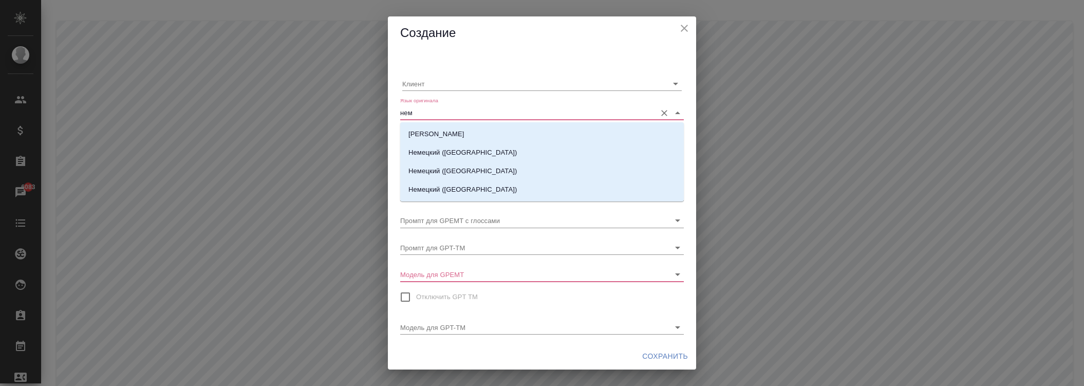
click at [451, 129] on li "[PERSON_NAME]" at bounding box center [542, 134] width 284 height 18
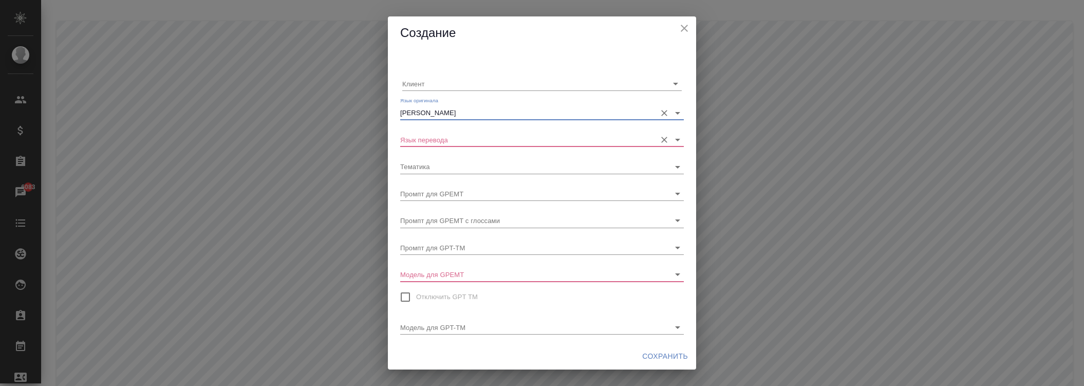
type input "[PERSON_NAME]"
click at [451, 137] on input "Язык перевода" at bounding box center [525, 140] width 251 height 14
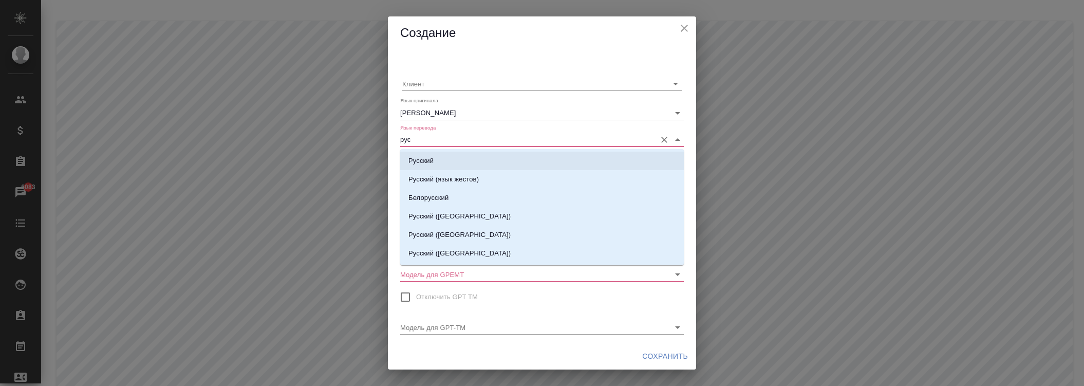
click at [446, 163] on li "Русский" at bounding box center [542, 161] width 284 height 18
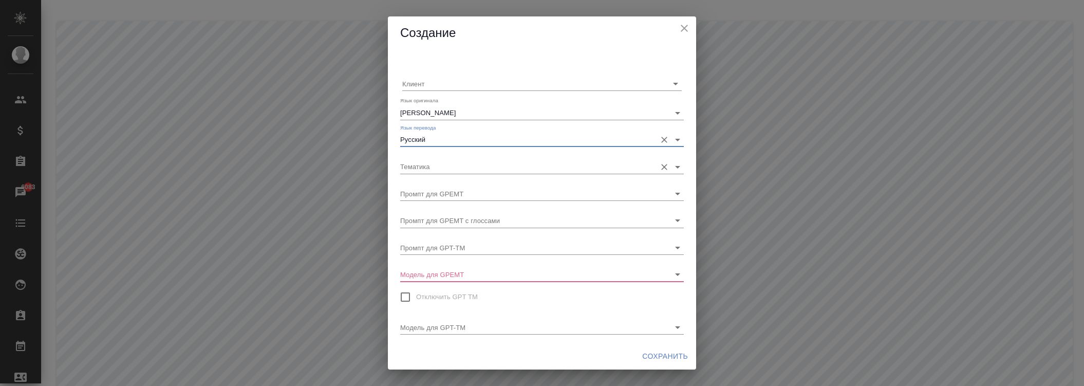
type input "Русский"
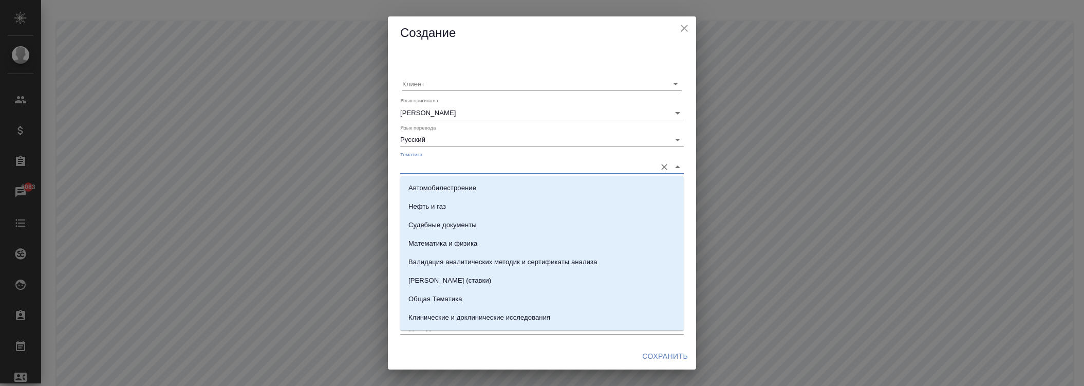
click at [456, 166] on input "Тематика" at bounding box center [525, 166] width 251 height 14
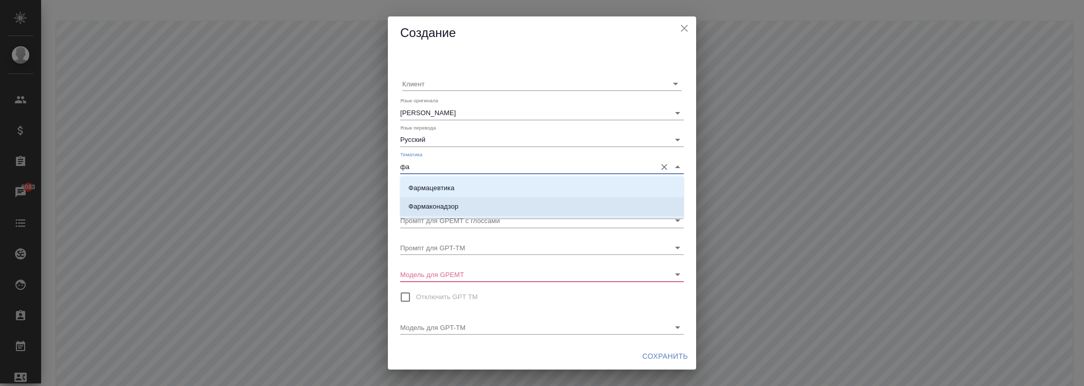
click at [444, 207] on p "Фармаконадзор" at bounding box center [433, 206] width 50 height 10
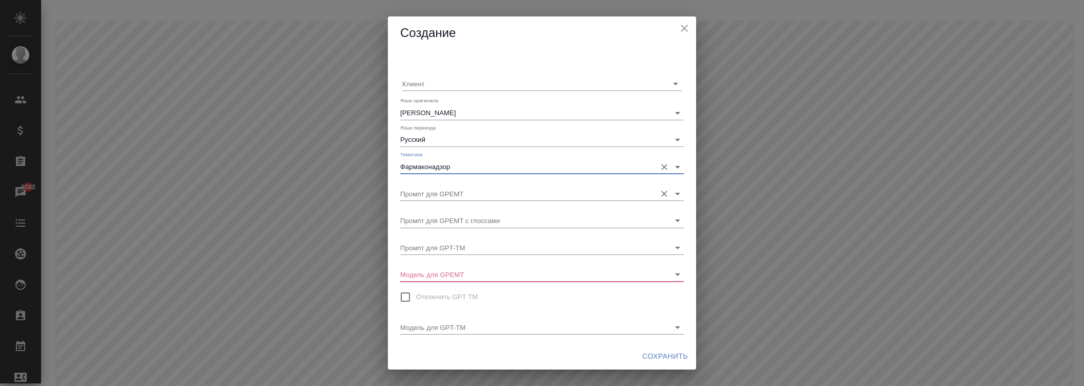
type input "Фармаконадзор"
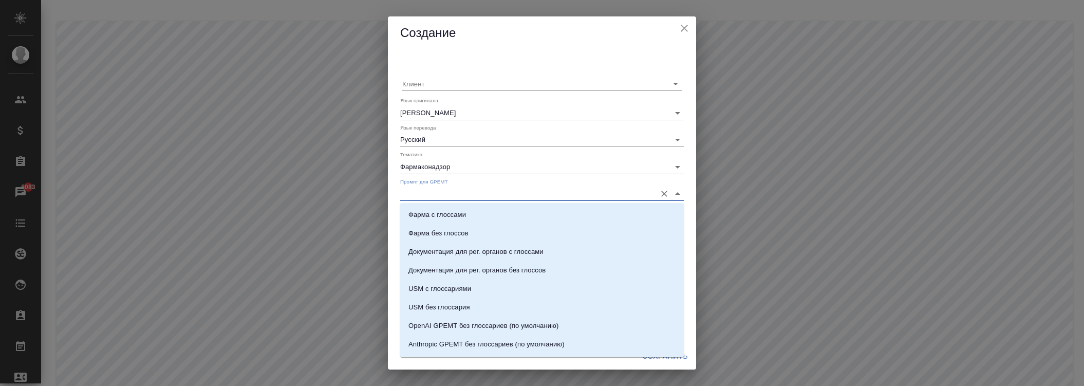
click at [446, 196] on input "Промпт для GPEMT" at bounding box center [525, 194] width 251 height 14
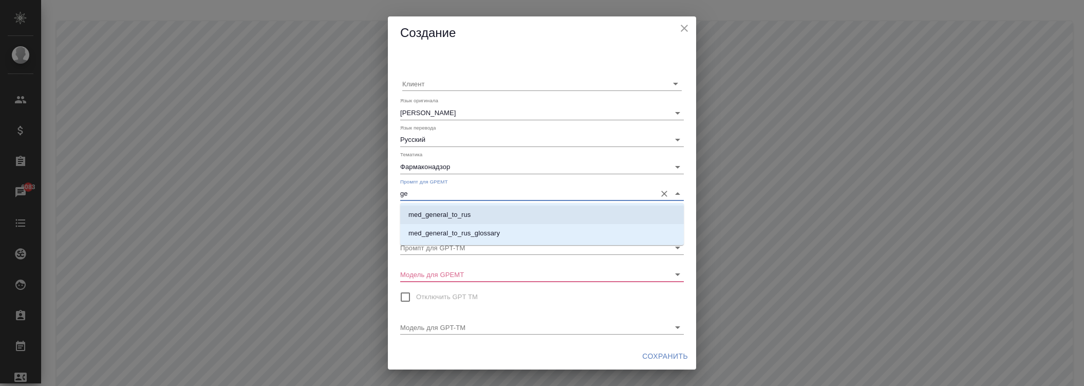
click at [455, 211] on p "med_general_to_rus" at bounding box center [439, 215] width 62 height 10
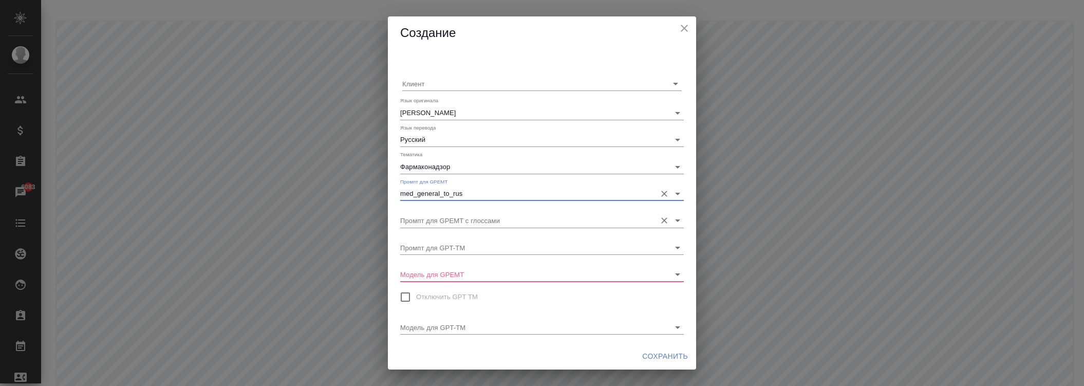
type input "med_general_to_rus"
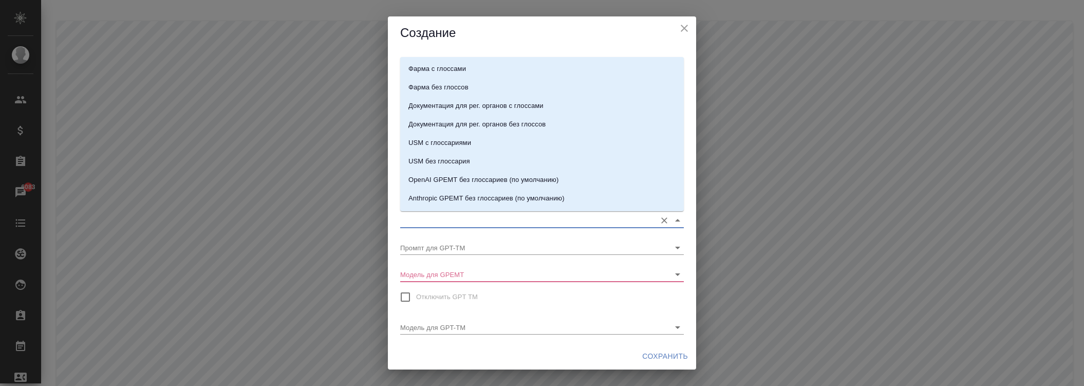
click at [458, 217] on input "Промпт для GPEMT с глоссами" at bounding box center [525, 220] width 251 height 14
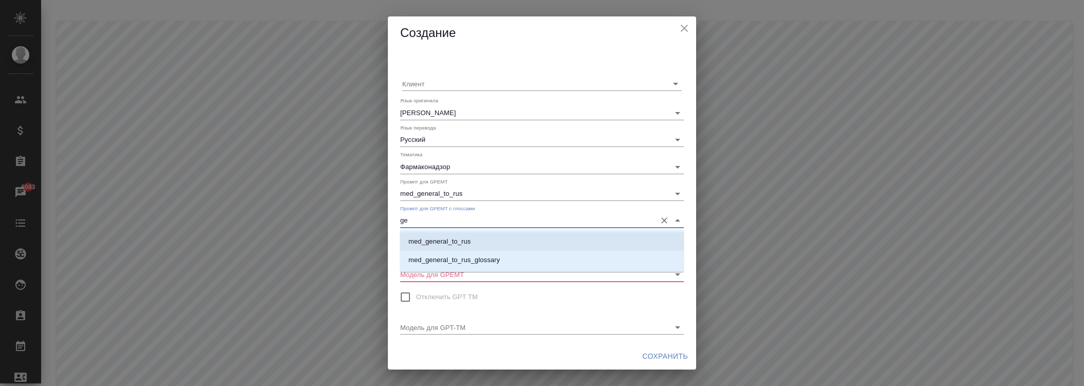
click at [470, 251] on li "med_general_to_rus_glossary" at bounding box center [542, 260] width 284 height 18
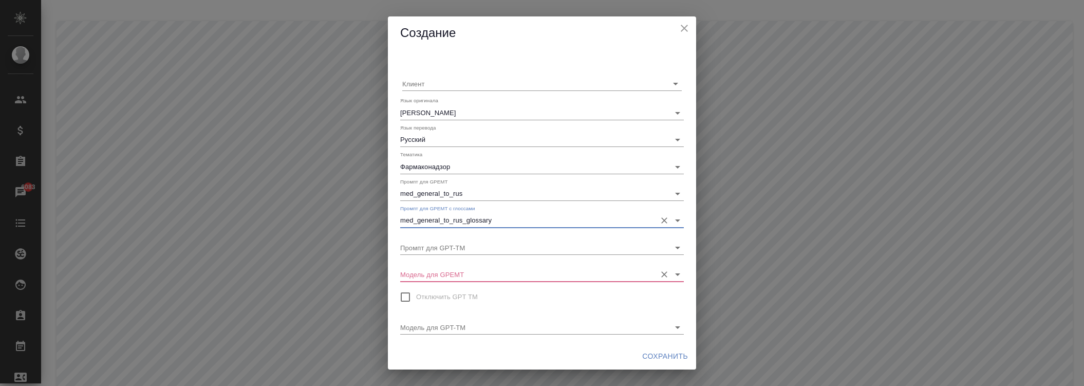
type input "med_general_to_rus_glossary"
click at [469, 269] on input "Модель для GPEMT" at bounding box center [525, 274] width 251 height 14
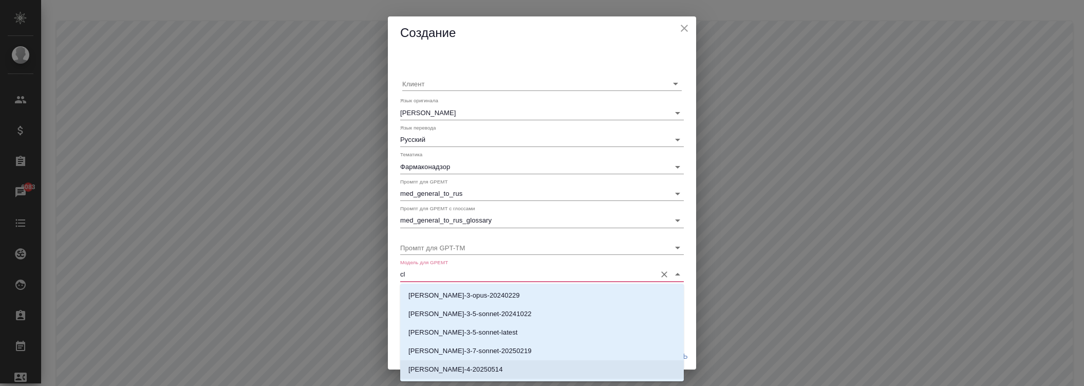
click at [470, 366] on p "[PERSON_NAME]-4-20250514" at bounding box center [455, 369] width 95 height 10
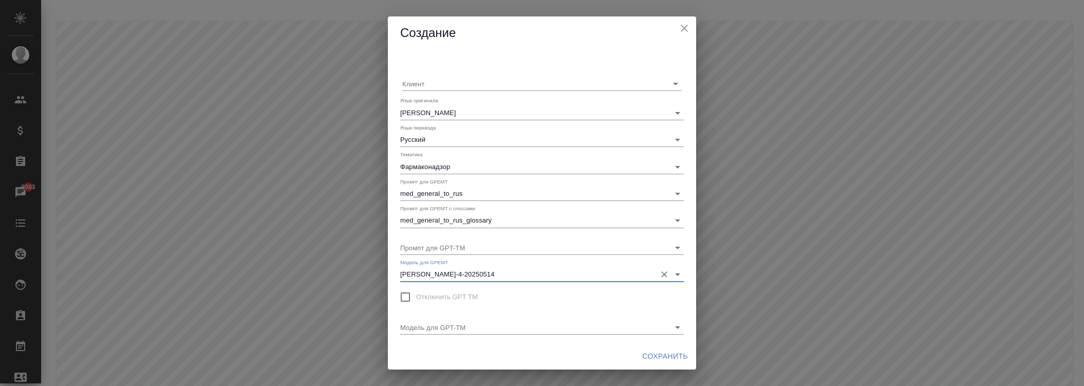
type input "[PERSON_NAME]-4-20250514"
click at [653, 350] on span "Сохранить" at bounding box center [665, 356] width 46 height 13
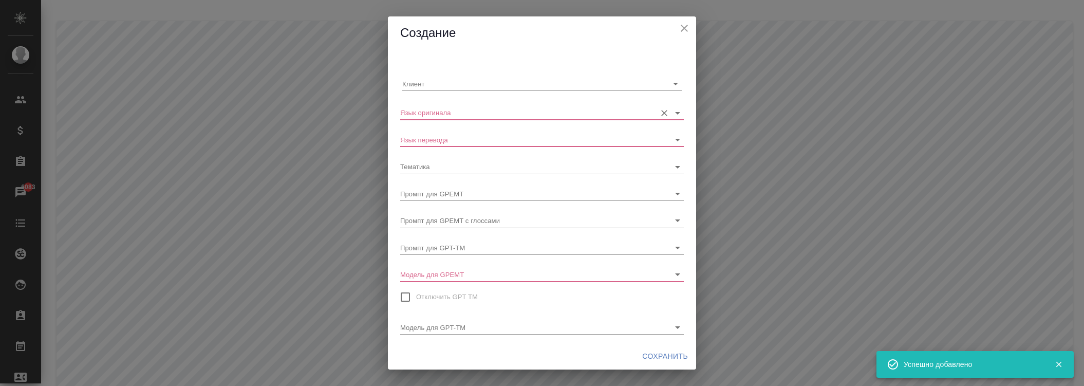
click at [455, 116] on input "Язык оригинала" at bounding box center [525, 112] width 251 height 14
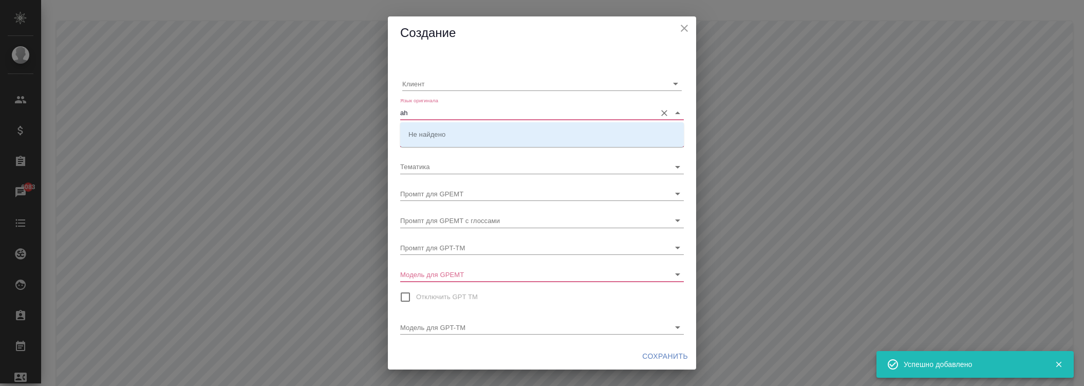
type input "a"
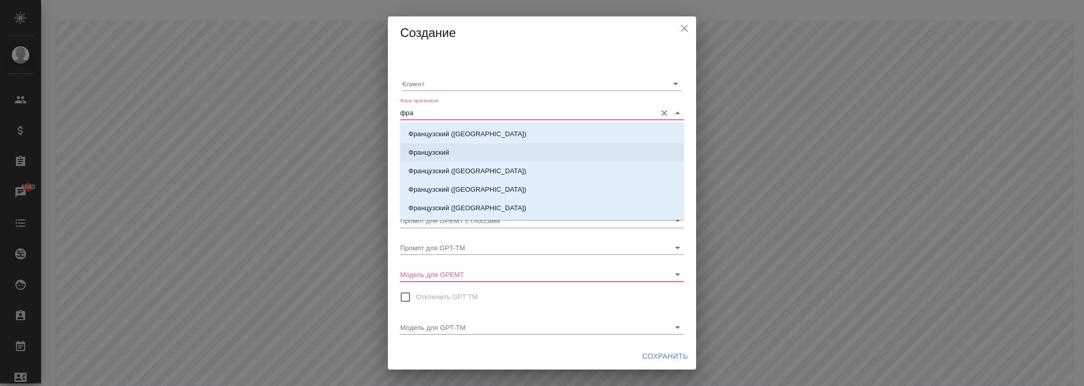
click at [460, 146] on li "Французский" at bounding box center [542, 152] width 284 height 18
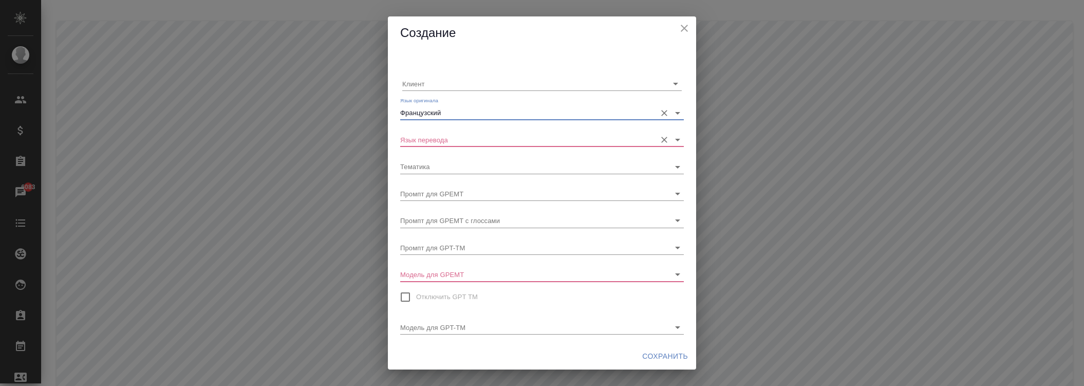
type input "Французский"
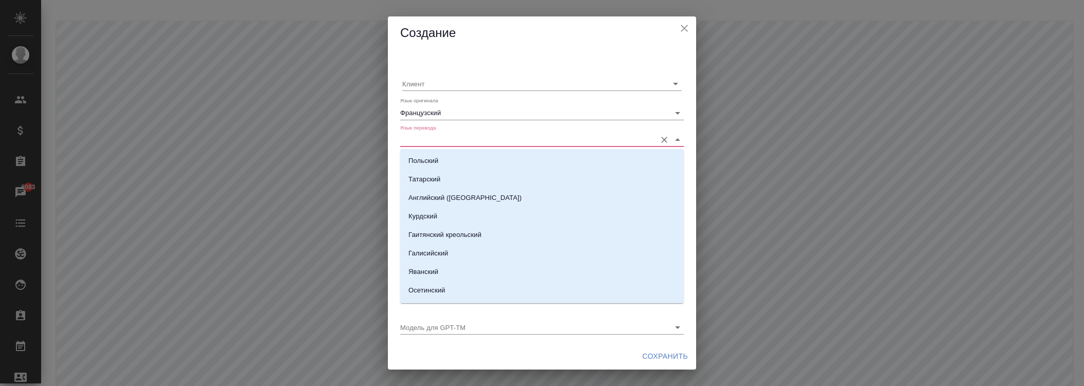
click at [453, 137] on input "Язык перевода" at bounding box center [525, 140] width 251 height 14
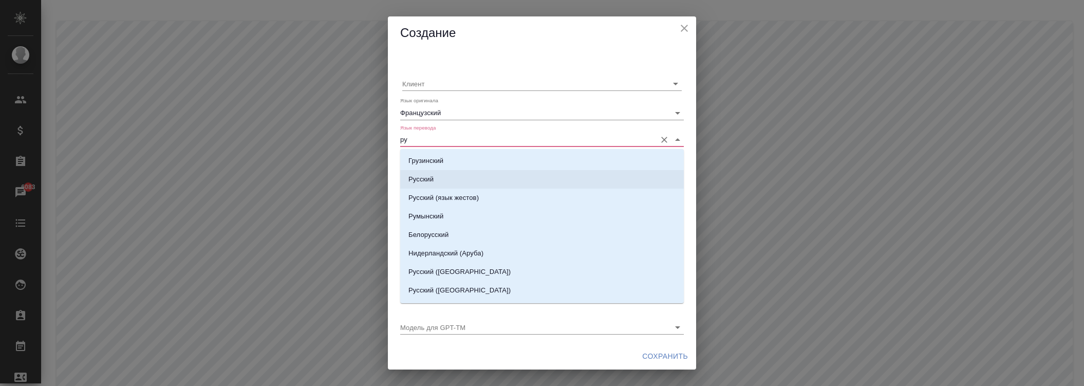
click at [437, 176] on li "Русский" at bounding box center [542, 179] width 284 height 18
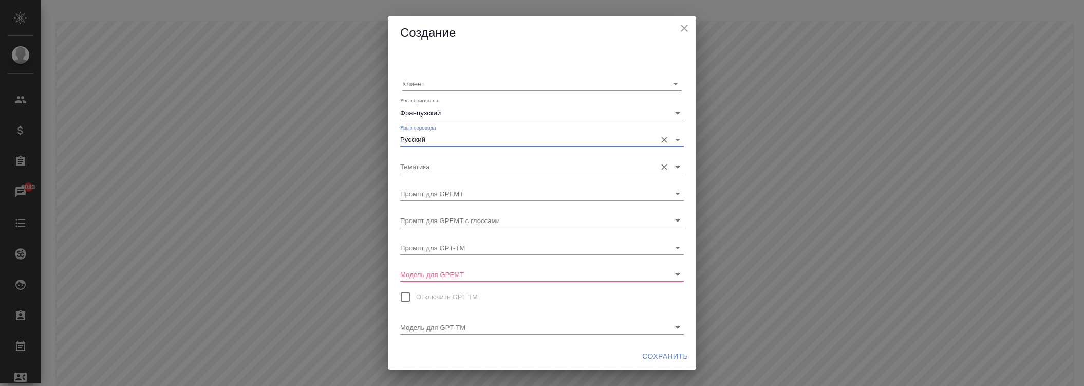
type input "Русский"
click at [441, 168] on input "Тематика" at bounding box center [525, 166] width 251 height 14
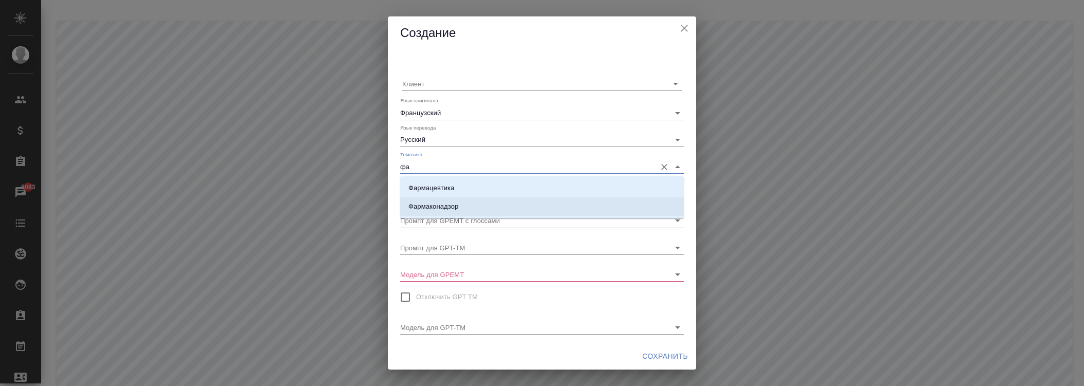
click at [447, 199] on li "Фармаконадзор" at bounding box center [542, 206] width 284 height 18
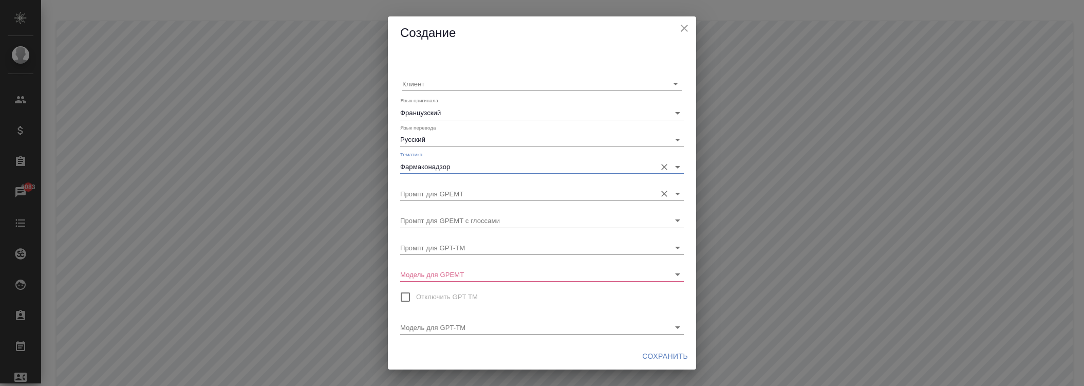
type input "Фармаконадзор"
click at [455, 194] on input "Промпт для GPEMT" at bounding box center [525, 194] width 251 height 14
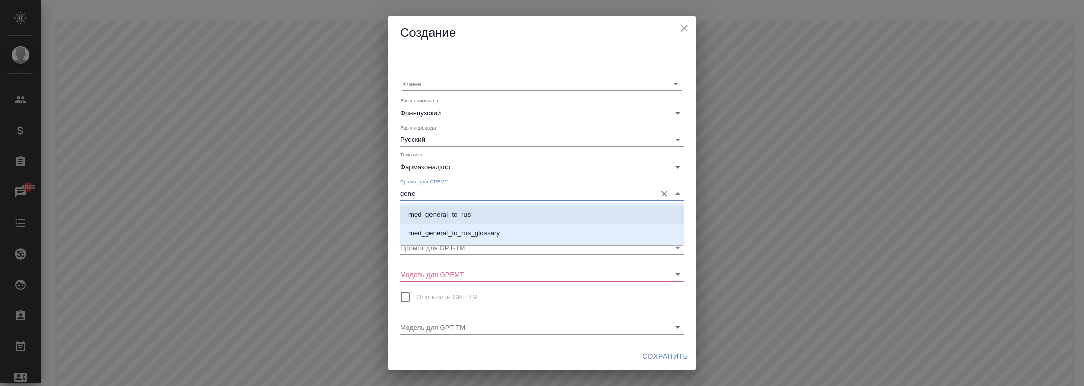
click at [453, 212] on p "med_general_to_rus" at bounding box center [439, 215] width 62 height 10
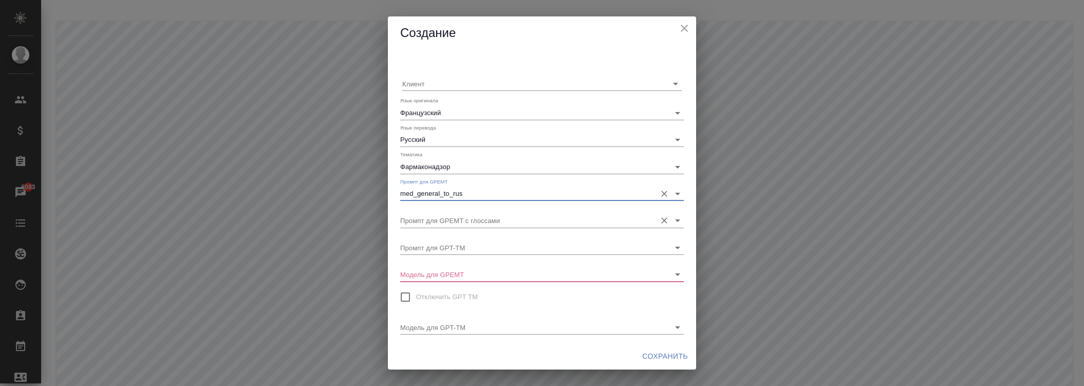
type input "med_general_to_rus"
click at [453, 214] on input "Промпт для GPEMT с глоссами" at bounding box center [525, 220] width 251 height 14
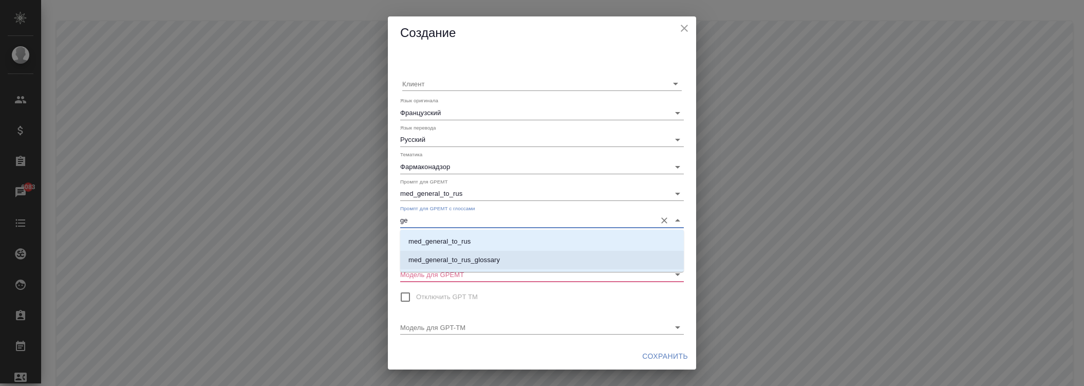
click at [464, 255] on p "med_general_to_rus_glossary" at bounding box center [453, 260] width 91 height 10
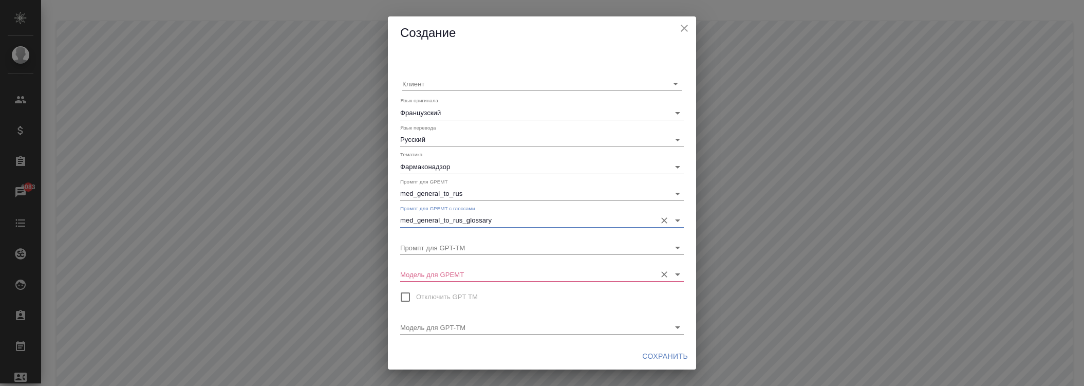
type input "med_general_to_rus_glossary"
click at [459, 271] on input "Модель для GPEMT" at bounding box center [525, 274] width 251 height 14
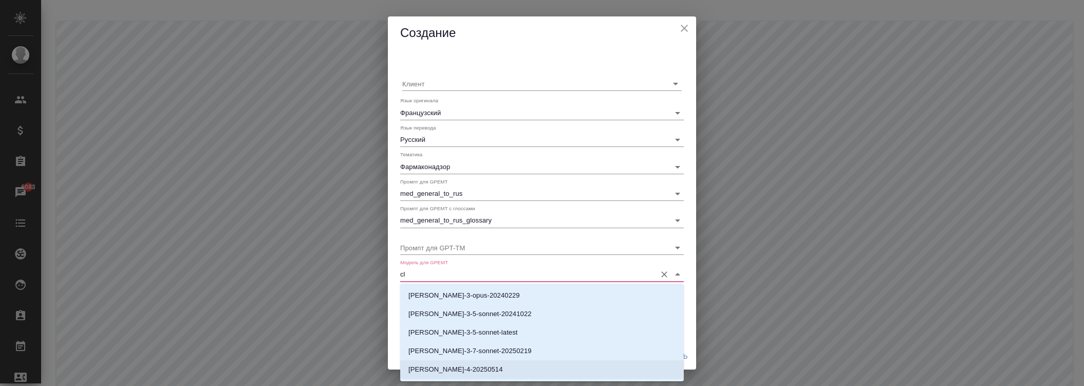
drag, startPoint x: 491, startPoint y: 368, endPoint x: 504, endPoint y: 367, distance: 12.9
click at [491, 369] on li "[PERSON_NAME]-4-20250514" at bounding box center [542, 369] width 284 height 18
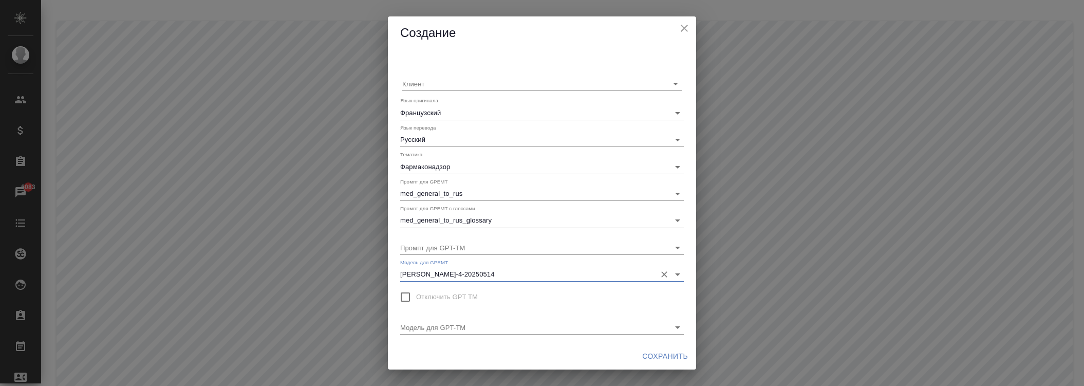
type input "[PERSON_NAME]-4-20250514"
click at [656, 347] on button "Сохранить" at bounding box center [665, 356] width 54 height 19
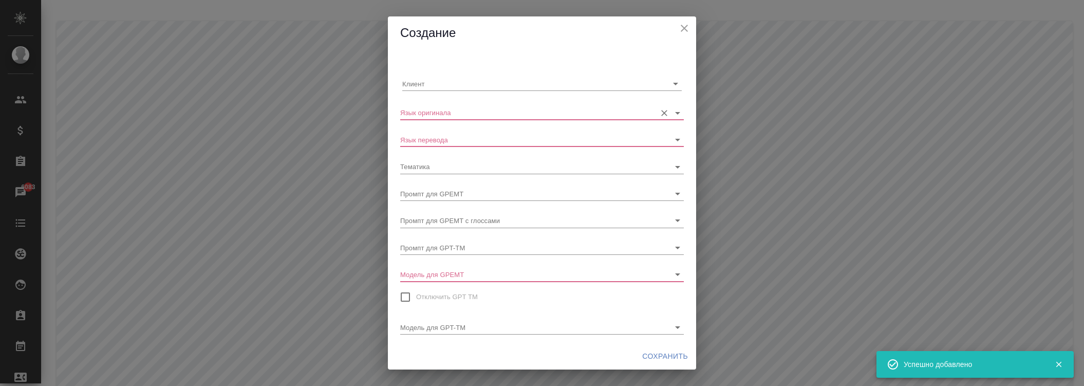
click at [445, 116] on input "Язык оригинала" at bounding box center [525, 112] width 251 height 14
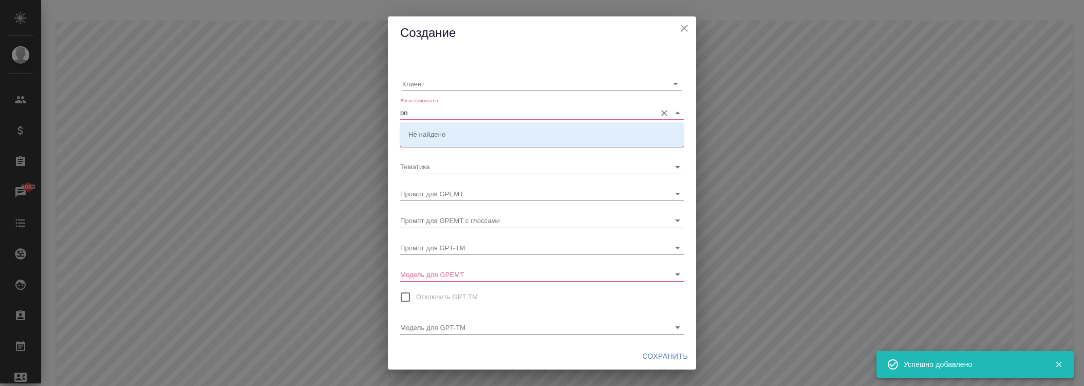
type input "b"
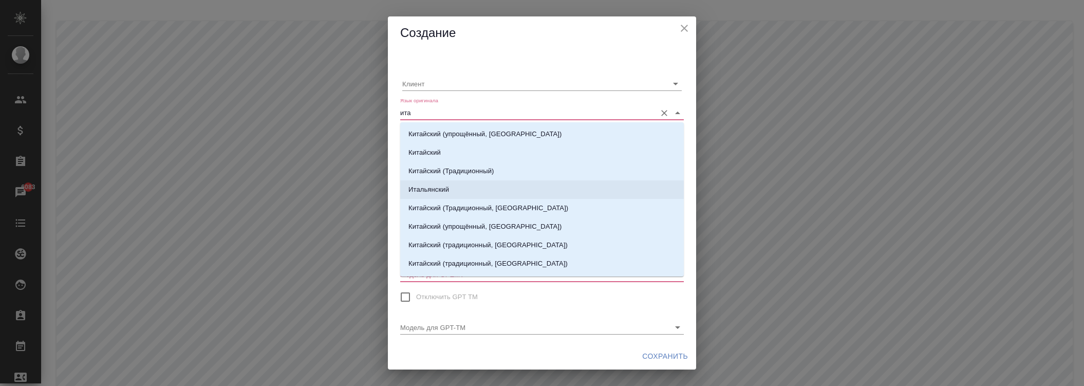
click at [438, 189] on p "Итальянский" at bounding box center [428, 189] width 41 height 10
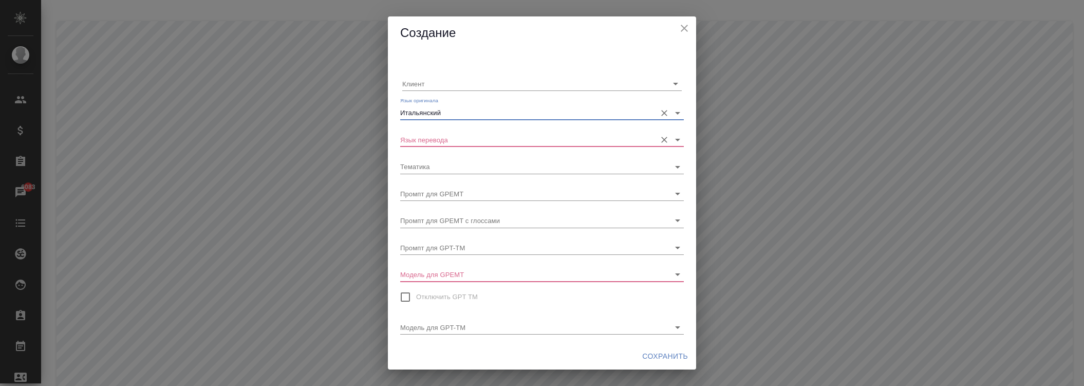
type input "Итальянский"
click at [445, 137] on input "Язык перевода" at bounding box center [525, 140] width 251 height 14
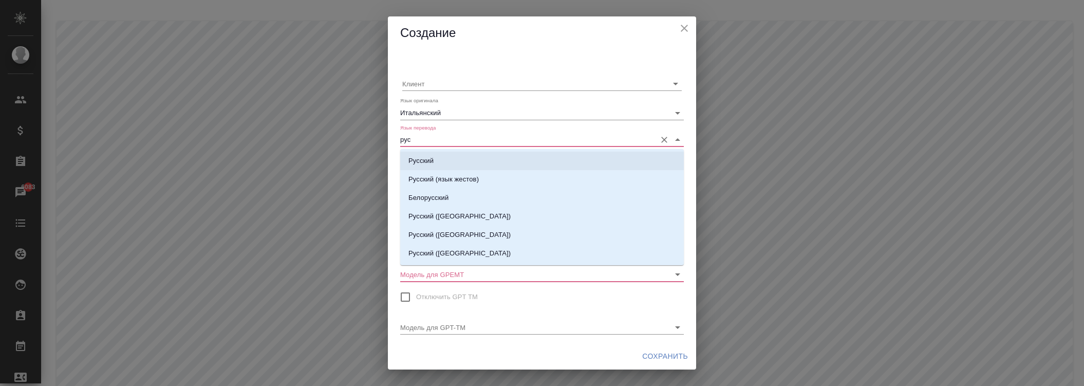
click at [439, 159] on li "Русский" at bounding box center [542, 161] width 284 height 18
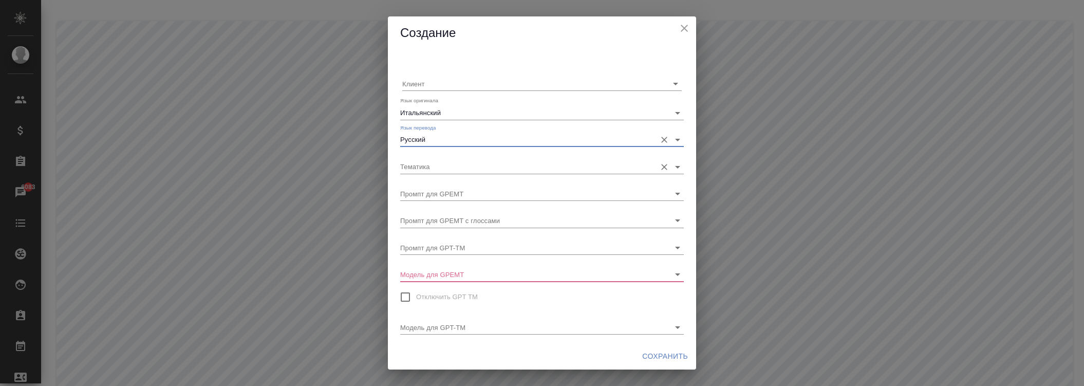
type input "Русский"
click at [439, 170] on input "Тематика" at bounding box center [525, 166] width 251 height 14
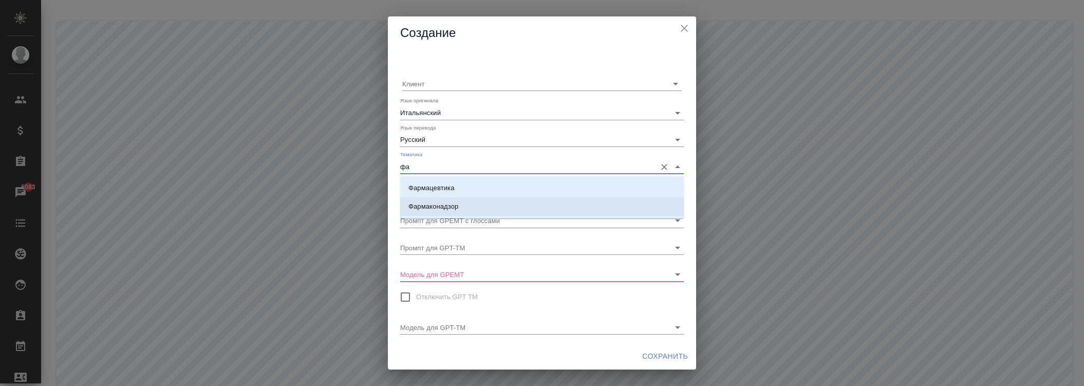
click at [443, 203] on p "Фармаконадзор" at bounding box center [433, 206] width 50 height 10
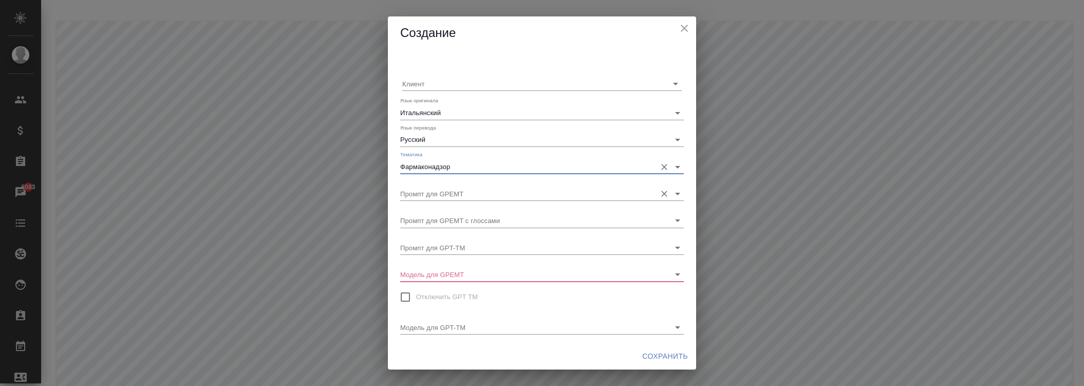
type input "Фармаконадзор"
click at [446, 191] on input "Промпт для GPEMT" at bounding box center [525, 194] width 251 height 14
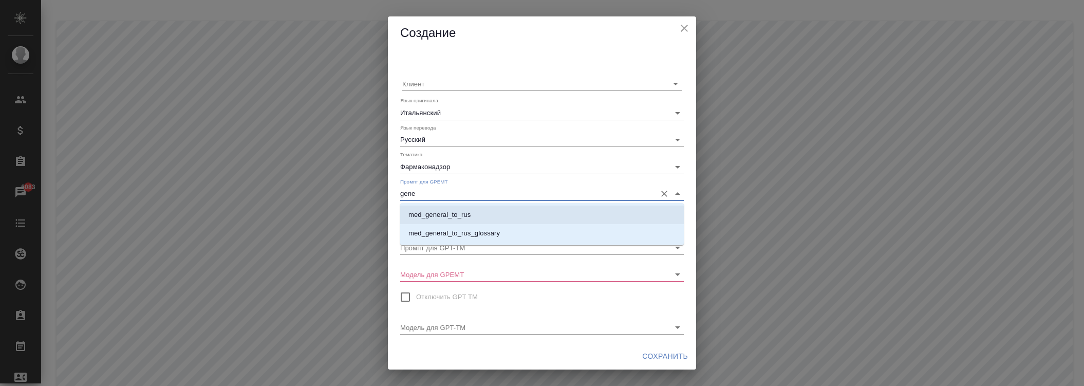
click at [444, 210] on li "med_general_to_rus" at bounding box center [542, 215] width 284 height 18
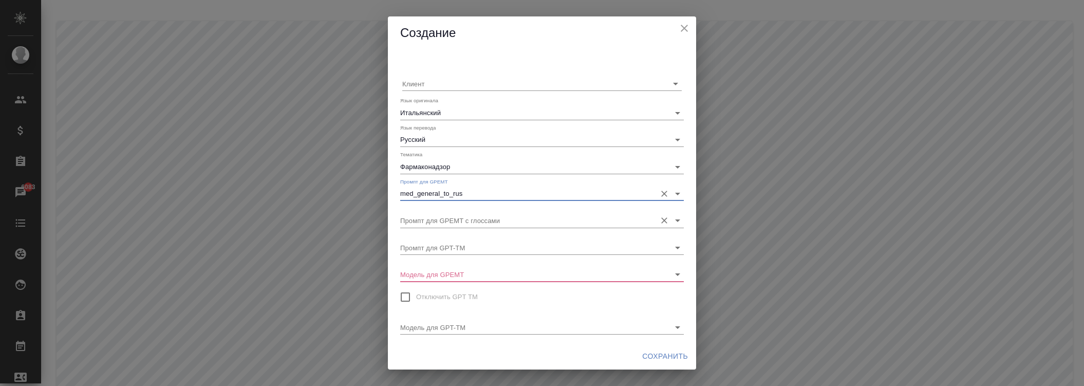
type input "med_general_to_rus"
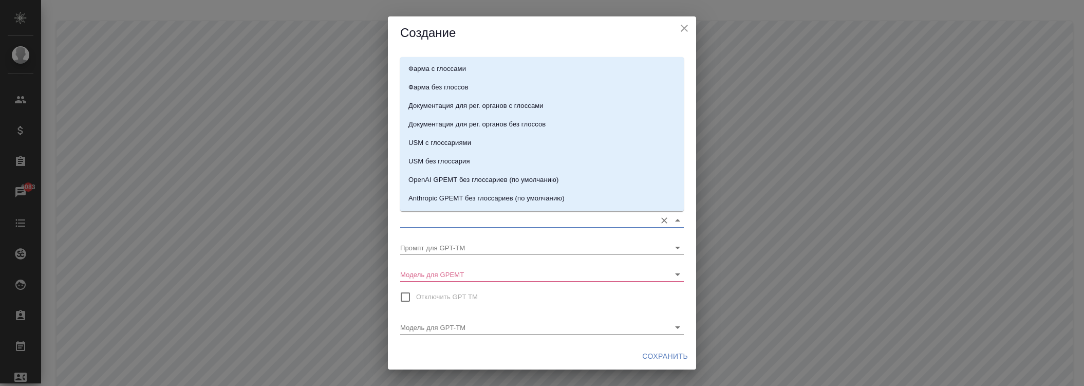
click at [451, 218] on input "Промпт для GPEMT с глоссами" at bounding box center [525, 220] width 251 height 14
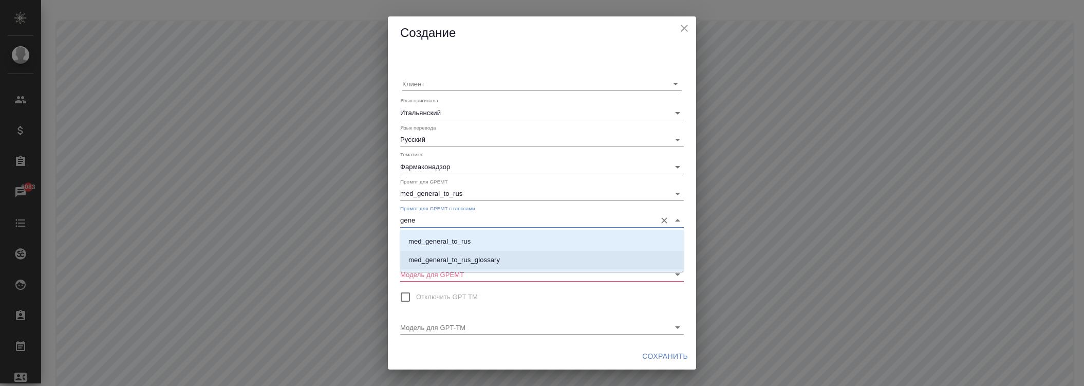
click at [463, 255] on p "med_general_to_rus_glossary" at bounding box center [453, 260] width 91 height 10
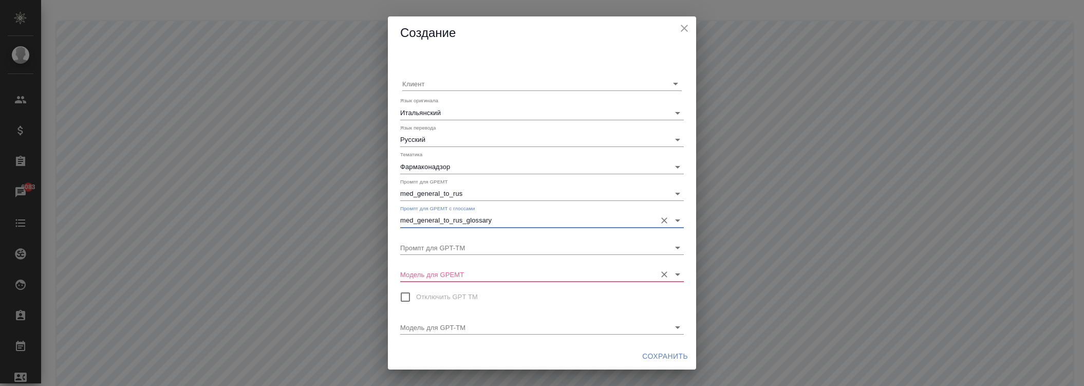
type input "med_general_to_rus_glossary"
click at [443, 272] on input "Модель для GPEMT" at bounding box center [525, 274] width 251 height 14
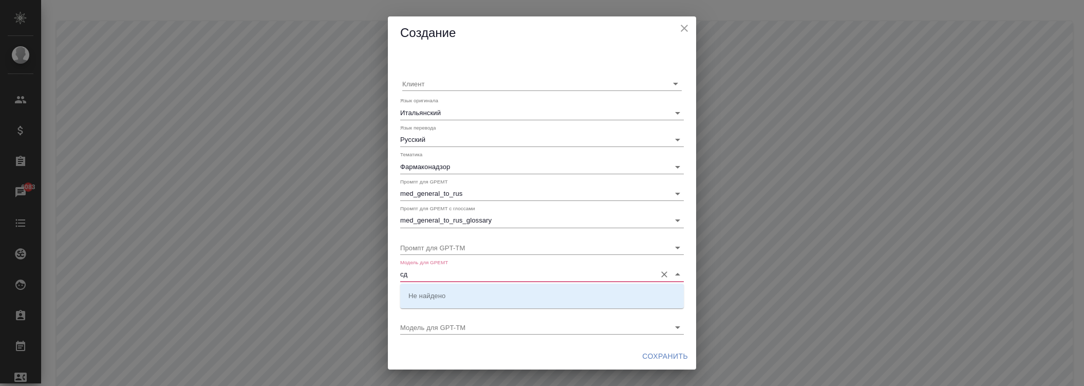
type input "с"
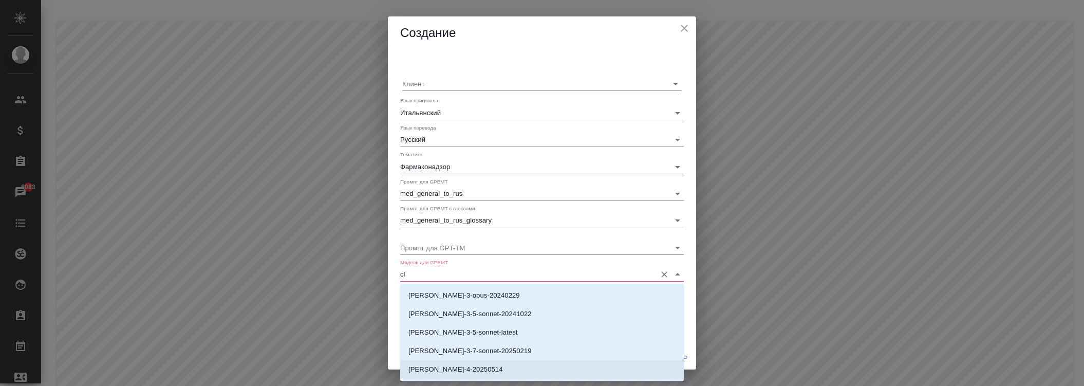
click at [468, 370] on p "[PERSON_NAME]-4-20250514" at bounding box center [455, 369] width 95 height 10
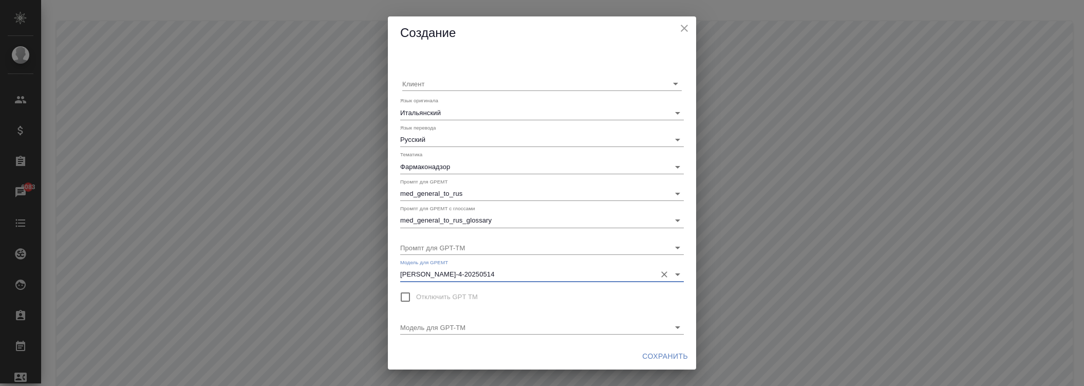
type input "[PERSON_NAME]-4-20250514"
click at [666, 348] on button "Сохранить" at bounding box center [665, 356] width 54 height 19
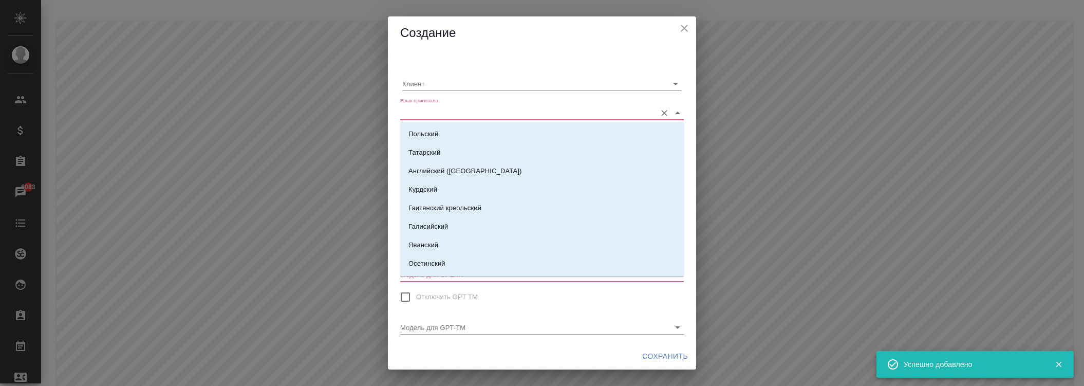
click at [468, 110] on input "Язык оригинала" at bounding box center [525, 112] width 251 height 14
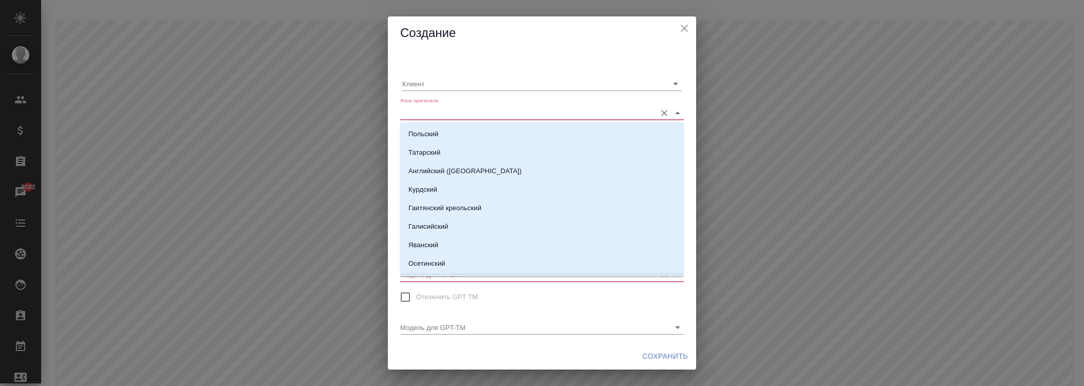
click at [440, 281] on input "Модель для GPEMT" at bounding box center [525, 274] width 251 height 14
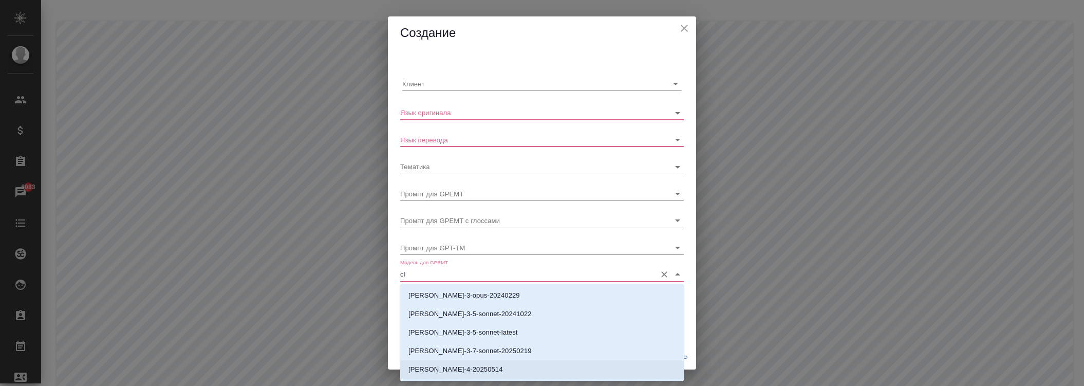
click at [457, 364] on p "[PERSON_NAME]-4-20250514" at bounding box center [455, 369] width 95 height 10
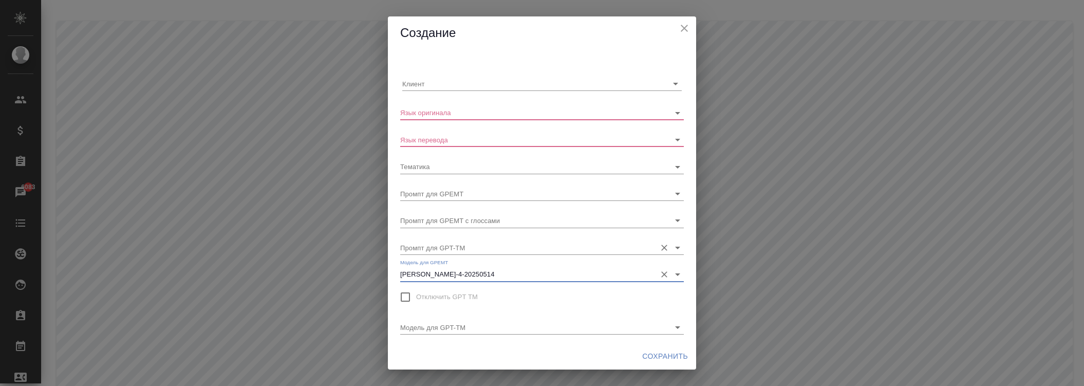
click at [452, 245] on input "Промпт для GPT-TM" at bounding box center [525, 247] width 251 height 14
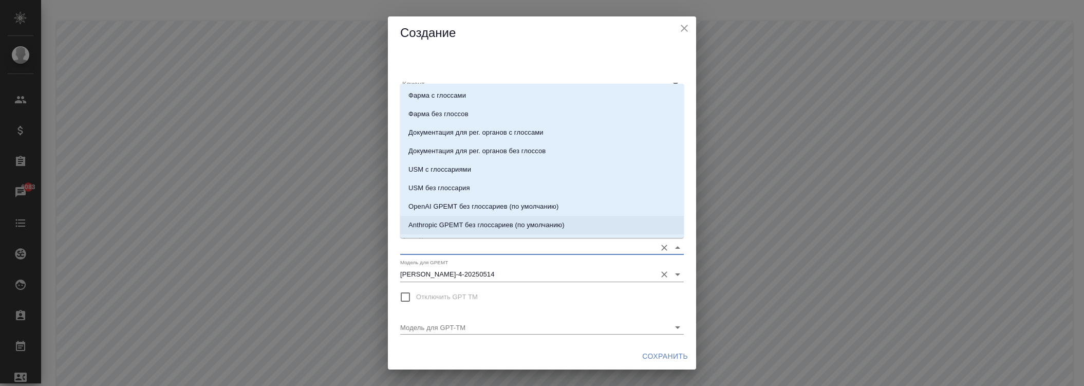
click at [448, 266] on body ".cls-1 fill:#fff; AWATERA Zhukova Daria Клиенты Спецификации Заказы 6083 Чаты T…" at bounding box center [542, 234] width 1084 height 469
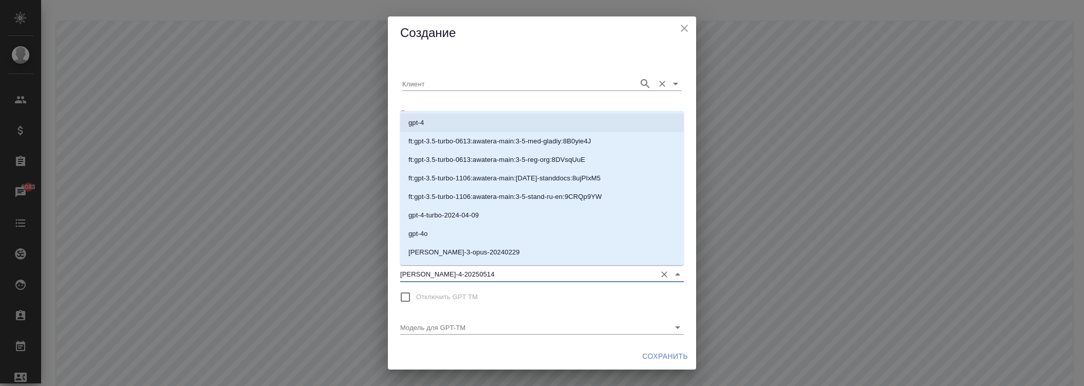
click at [491, 73] on div "Клиент" at bounding box center [541, 79] width 279 height 23
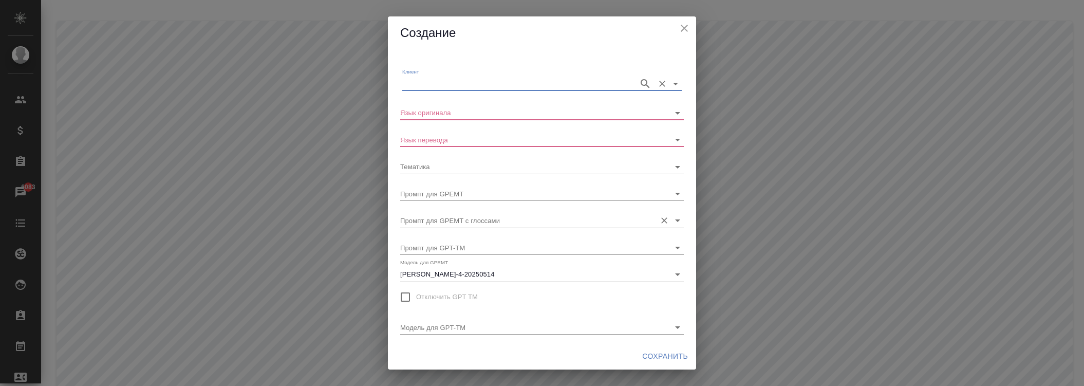
click at [468, 223] on input "Промпт для GPEMT с глоссами" at bounding box center [525, 220] width 251 height 14
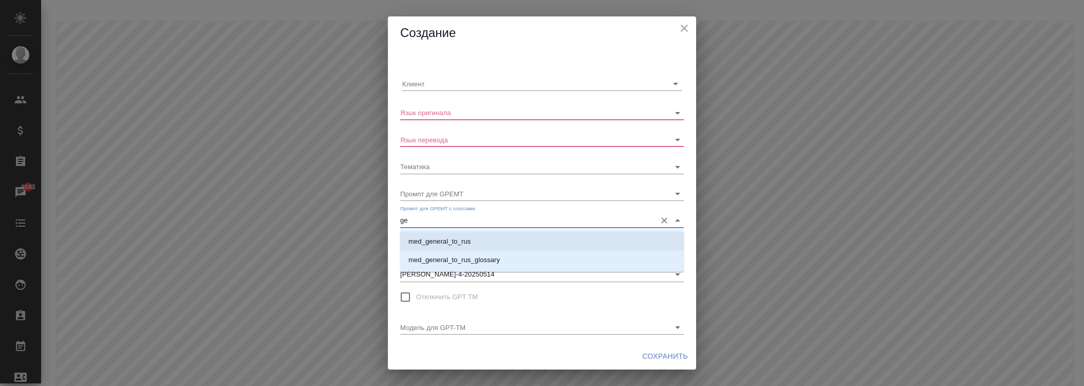
click at [451, 250] on li "med_general_to_rus" at bounding box center [542, 241] width 284 height 18
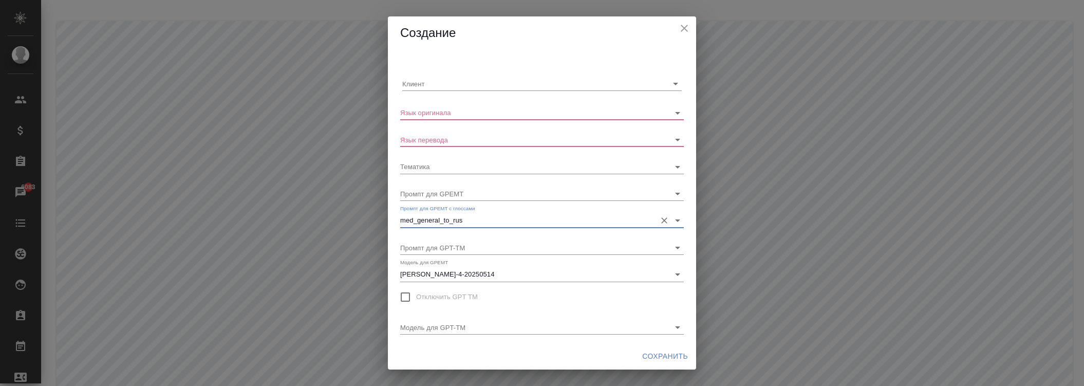
click at [463, 221] on input "med_general_to_rus" at bounding box center [525, 220] width 251 height 14
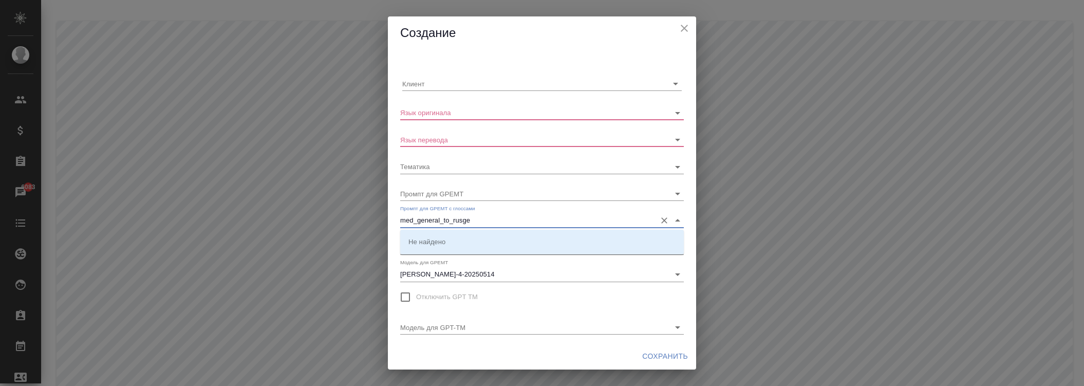
drag, startPoint x: 478, startPoint y: 219, endPoint x: 366, endPoint y: 221, distance: 111.5
click at [366, 221] on div "Создание Клиент Язык оригинала Язык перевода Тематика Промпт для GPEMT Промпт д…" at bounding box center [542, 193] width 1084 height 386
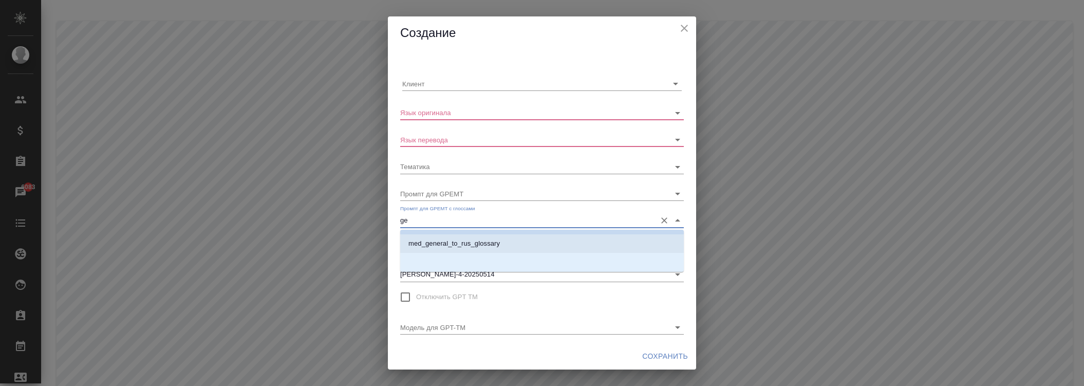
click at [461, 243] on p "med_general_to_rus_glossary" at bounding box center [453, 243] width 91 height 10
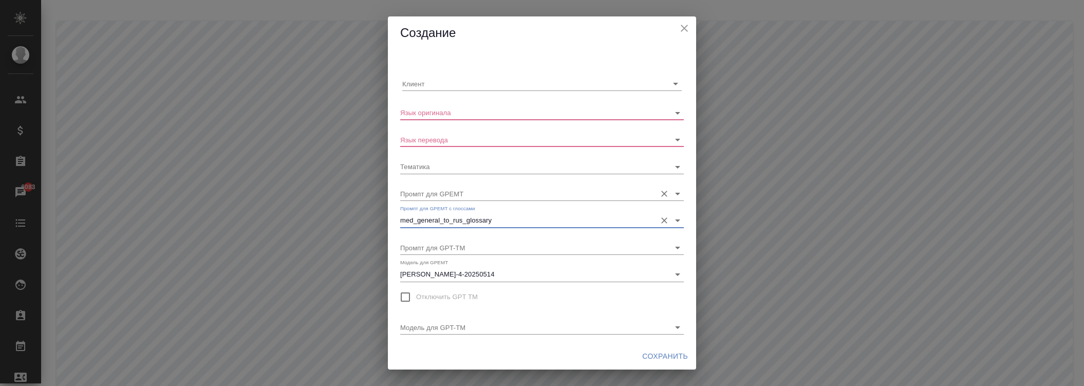
click at [455, 196] on input "Промпт для GPEMT" at bounding box center [525, 194] width 251 height 14
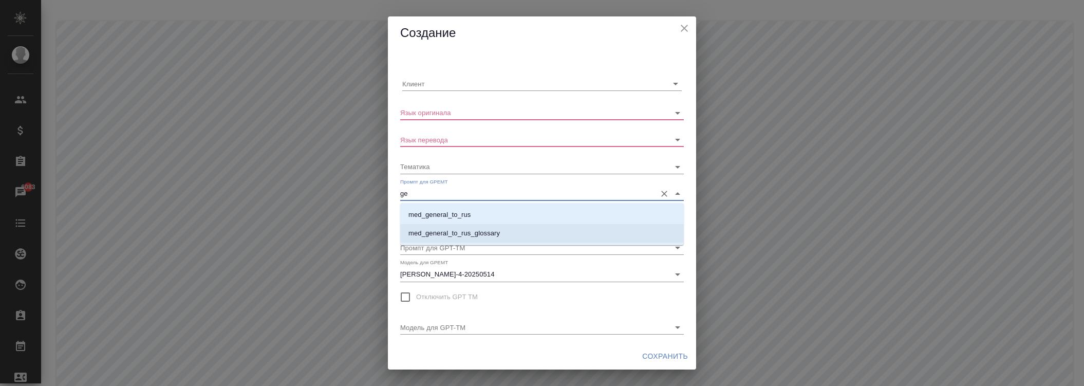
click at [448, 224] on li "med_general_to_rus_glossary" at bounding box center [542, 233] width 284 height 18
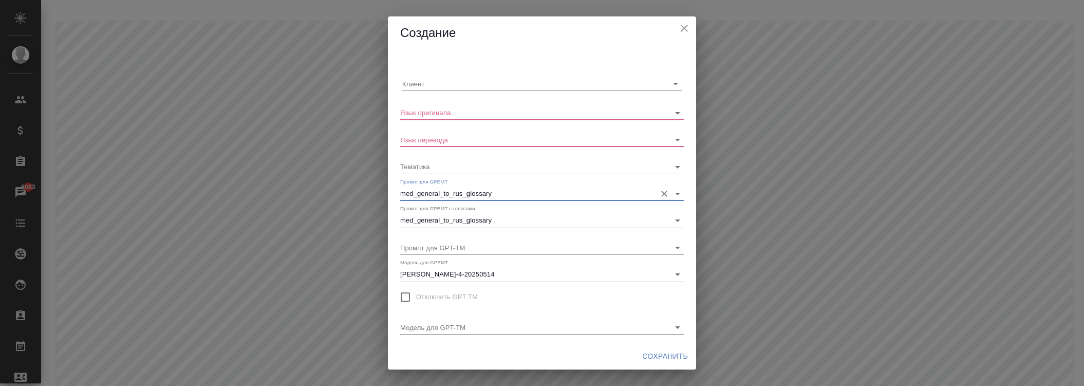
click at [489, 187] on input "med_general_to_rus_glossary" at bounding box center [525, 194] width 251 height 14
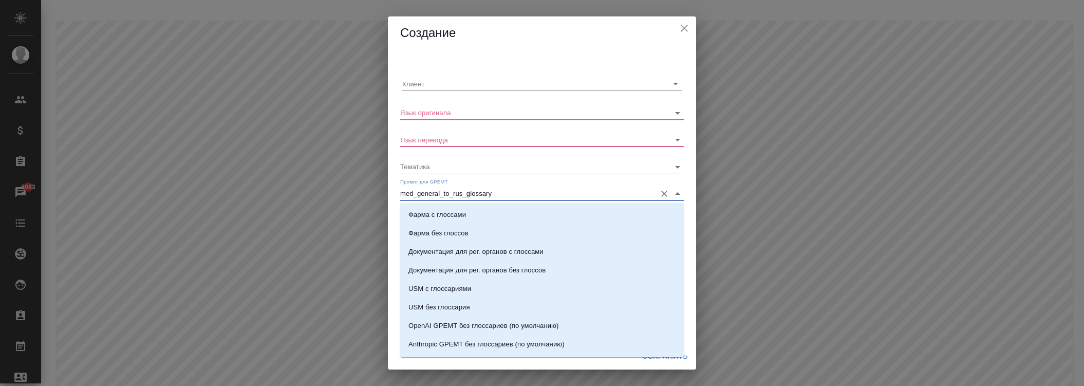
drag, startPoint x: 664, startPoint y: 194, endPoint x: 576, endPoint y: 194, distance: 87.3
click at [663, 194] on icon "Очистить" at bounding box center [664, 194] width 6 height 6
click at [500, 199] on input "Промпт для GPEMT" at bounding box center [525, 194] width 251 height 14
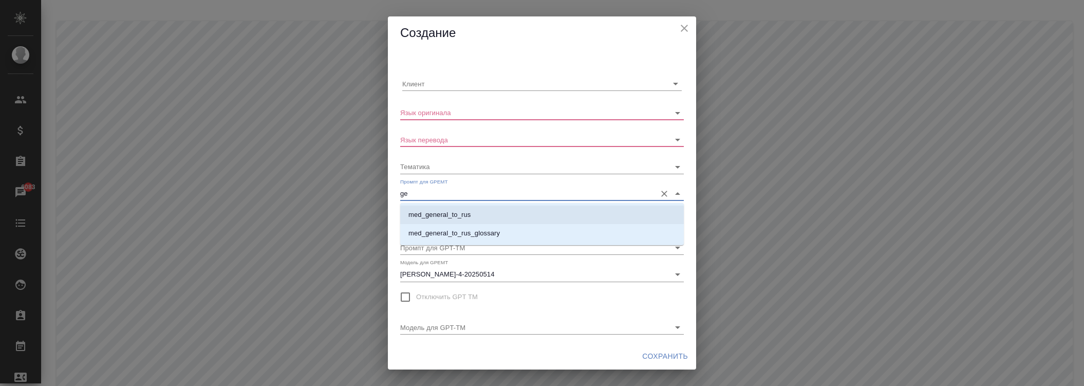
click at [467, 216] on p "med_general_to_rus" at bounding box center [439, 215] width 62 height 10
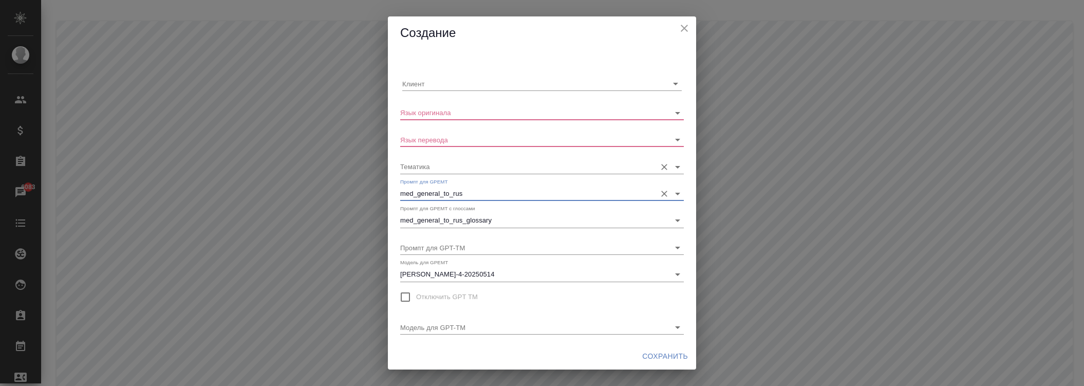
click at [438, 170] on input "Тематика" at bounding box center [525, 166] width 251 height 14
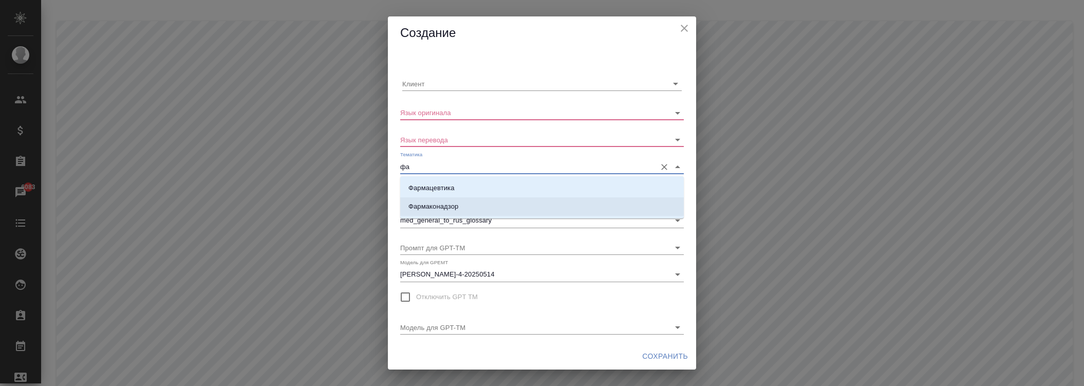
click at [434, 202] on p "Фармаконадзор" at bounding box center [433, 206] width 50 height 10
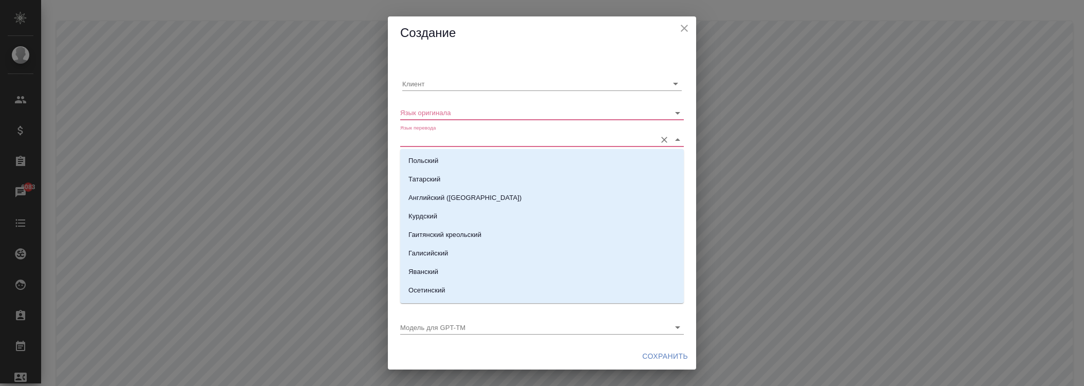
click at [442, 140] on input "Язык перевода" at bounding box center [525, 140] width 251 height 14
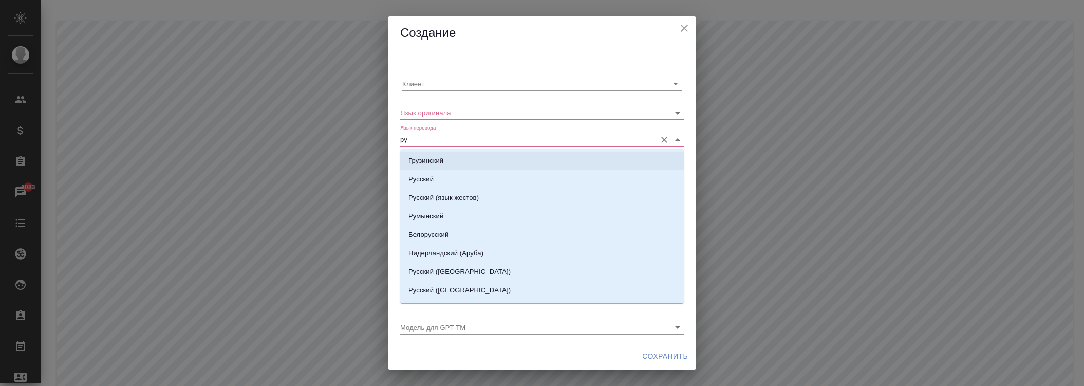
click at [440, 160] on p "Грузинский" at bounding box center [425, 161] width 35 height 10
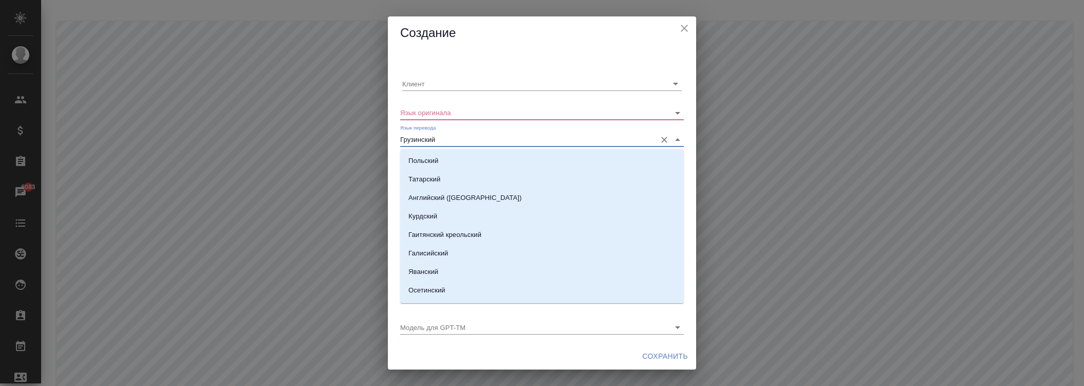
drag, startPoint x: 455, startPoint y: 134, endPoint x: 384, endPoint y: 136, distance: 70.4
click at [385, 136] on div "Создание Клиент Язык оригинала Язык перевода Грузинский Тематика Фармаконадзор …" at bounding box center [542, 193] width 1084 height 386
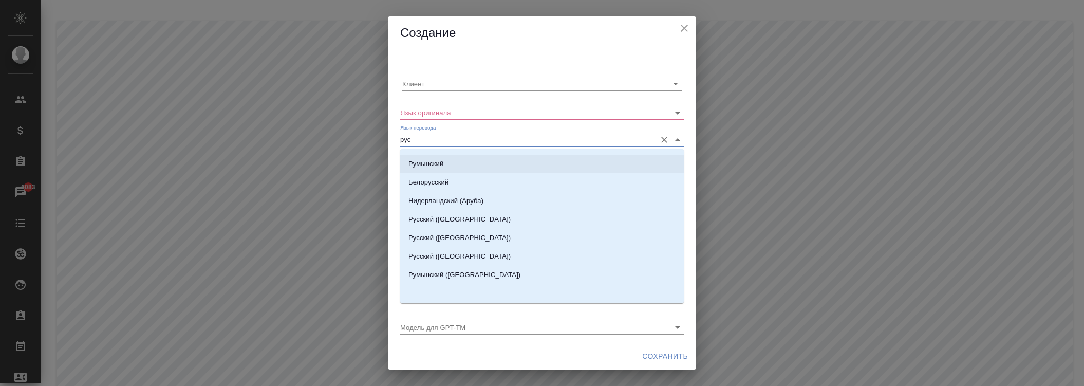
scroll to position [0, 0]
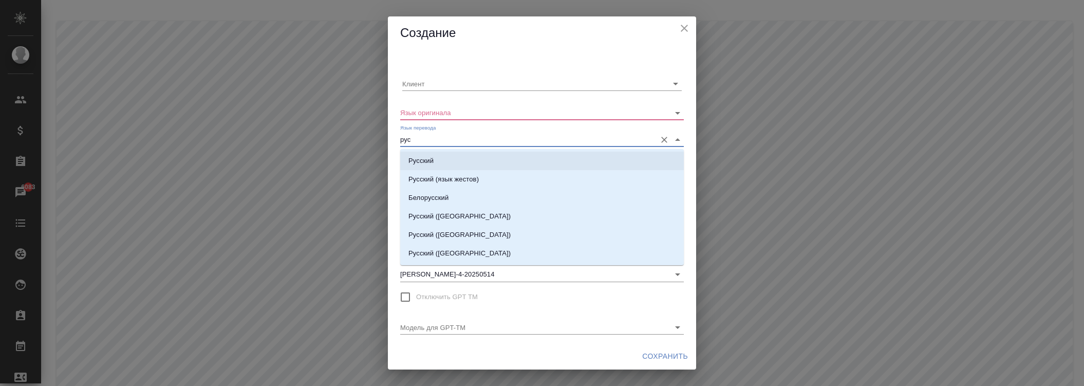
click at [432, 164] on p "Русский" at bounding box center [420, 161] width 25 height 10
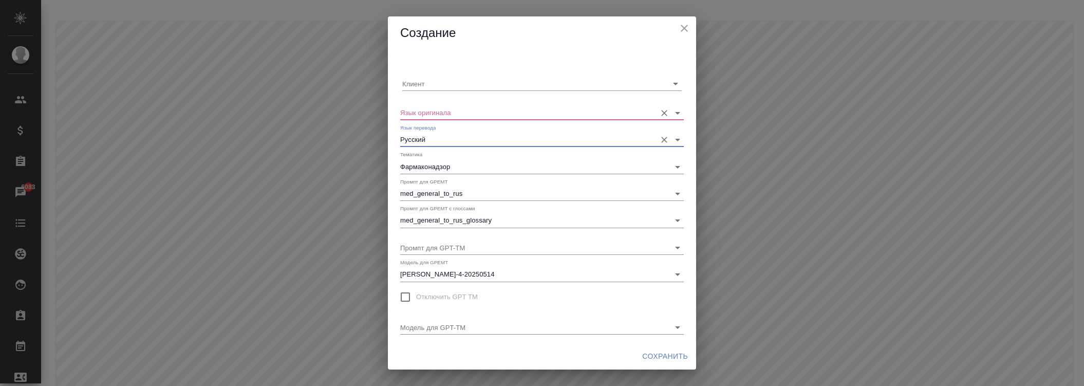
click at [439, 113] on input "Язык оригинала" at bounding box center [525, 112] width 251 height 14
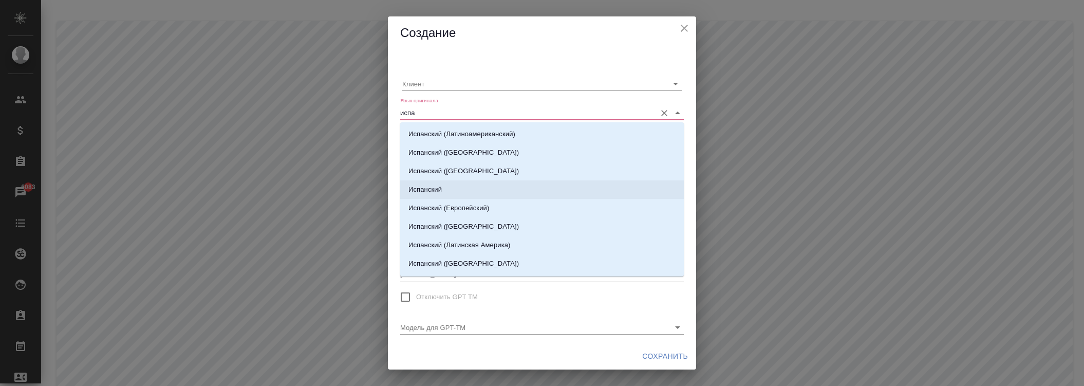
click at [440, 185] on p "Испанский" at bounding box center [424, 189] width 33 height 10
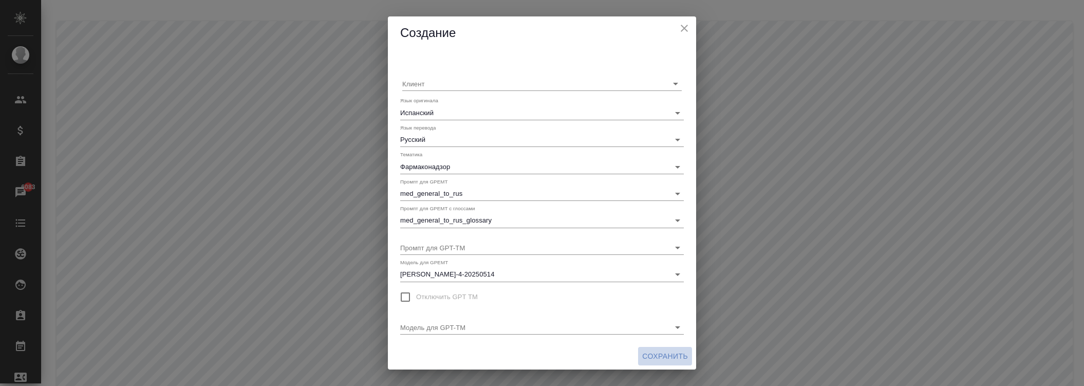
click at [651, 355] on span "Сохранить" at bounding box center [665, 356] width 46 height 13
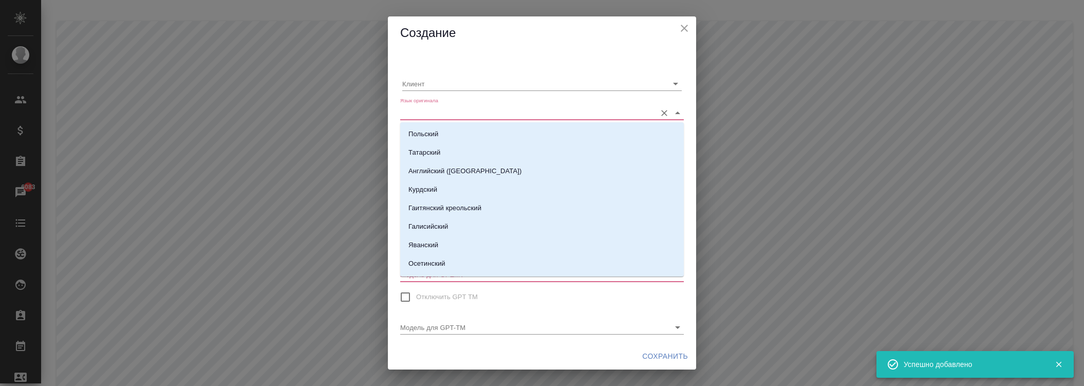
click at [449, 115] on input "Язык оригинала" at bounding box center [525, 112] width 251 height 14
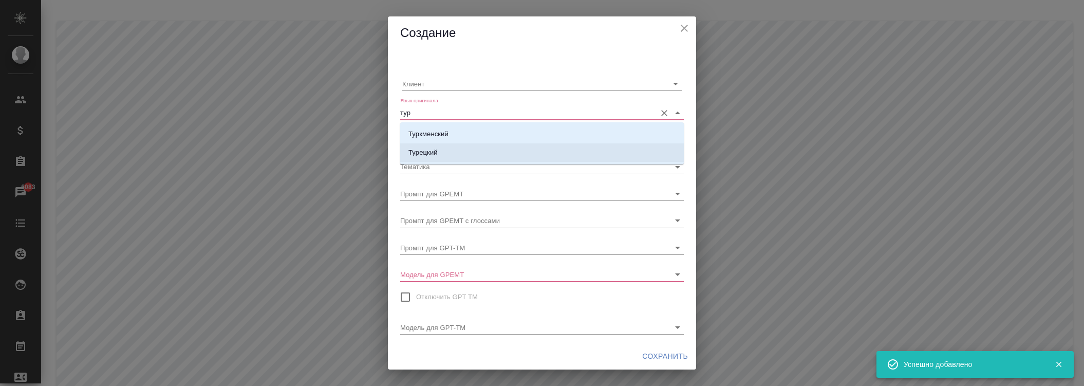
click at [434, 155] on p "Турецкий" at bounding box center [422, 152] width 29 height 10
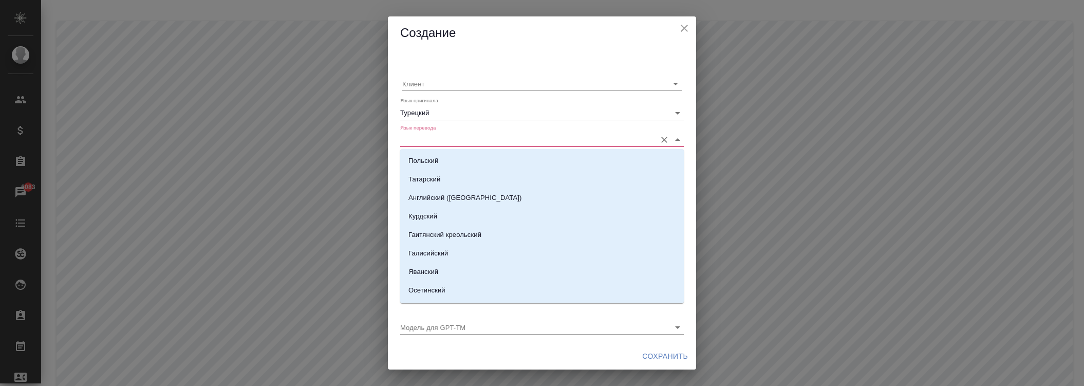
click at [442, 143] on input "Язык перевода" at bounding box center [525, 140] width 251 height 14
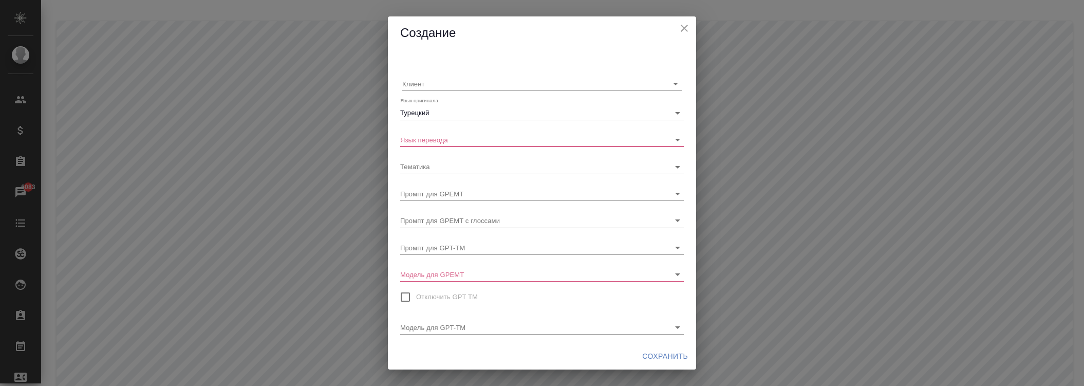
click at [458, 64] on div "Клиент" at bounding box center [541, 75] width 275 height 27
click at [445, 147] on div "Клиент Язык оригинала Турецкий Язык перевода Тематика Промпт для GPEMT Промпт д…" at bounding box center [542, 196] width 308 height 293
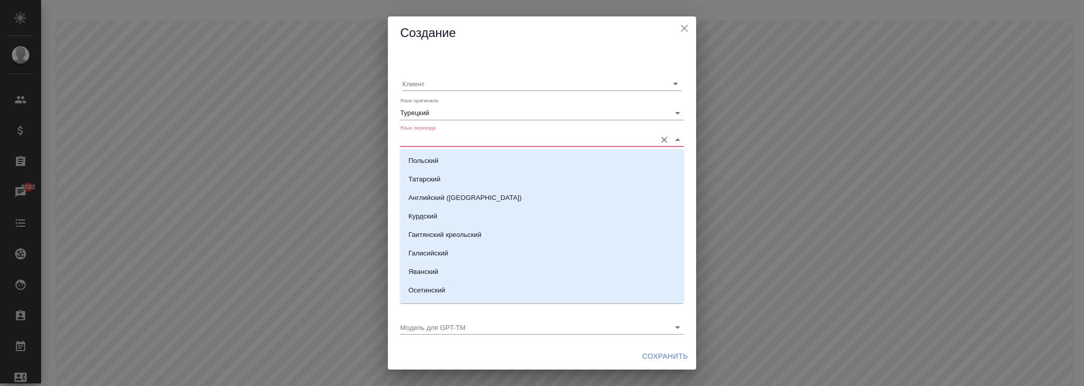
click at [449, 136] on input "Язык перевода" at bounding box center [525, 140] width 251 height 14
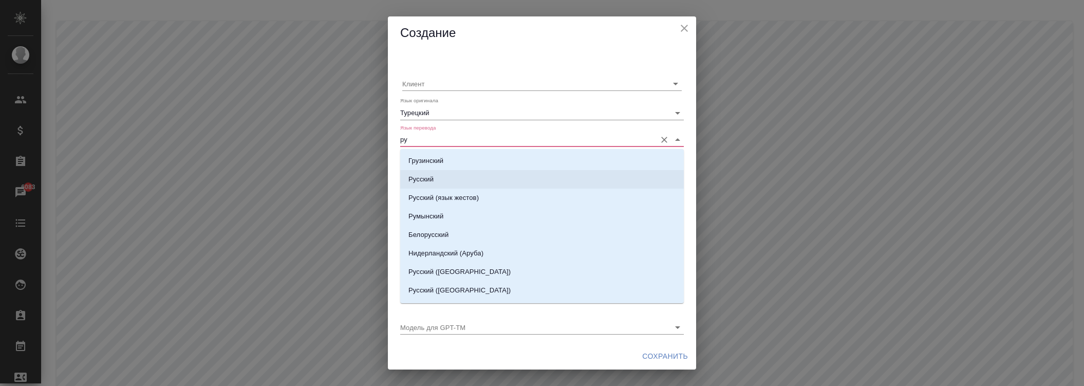
click at [437, 177] on li "Русский" at bounding box center [542, 179] width 284 height 18
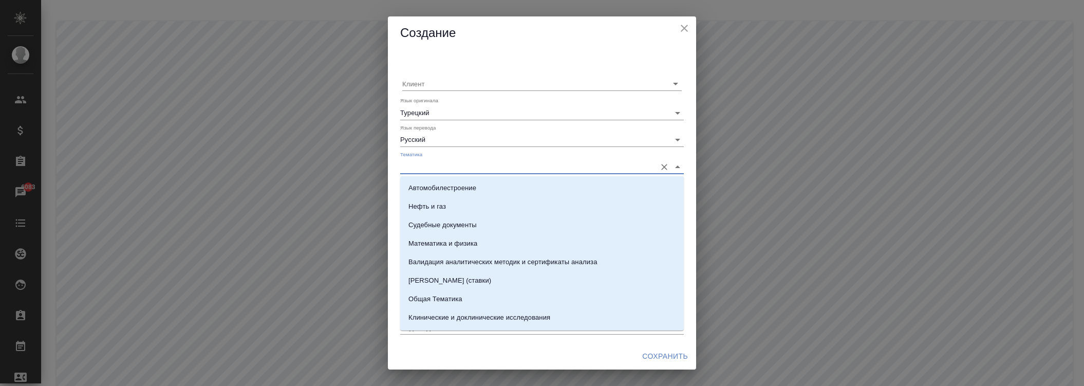
click at [446, 167] on input "Тематика" at bounding box center [525, 166] width 251 height 14
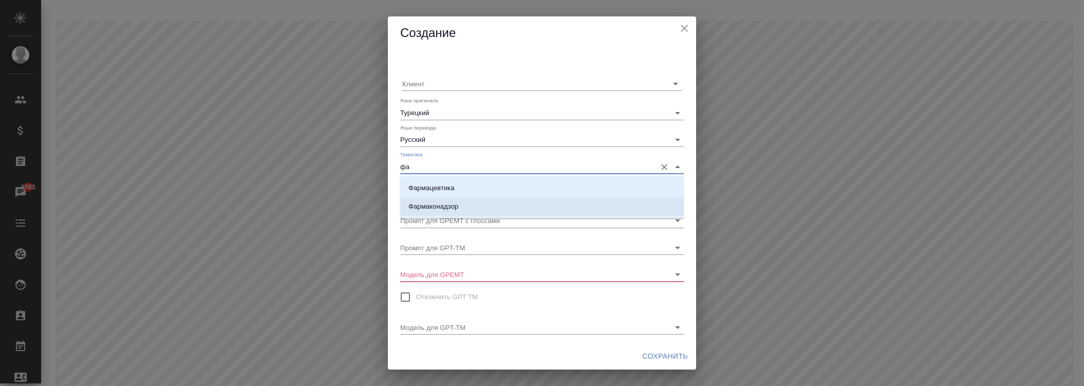
click at [441, 212] on p "Фармаконадзор" at bounding box center [433, 206] width 50 height 10
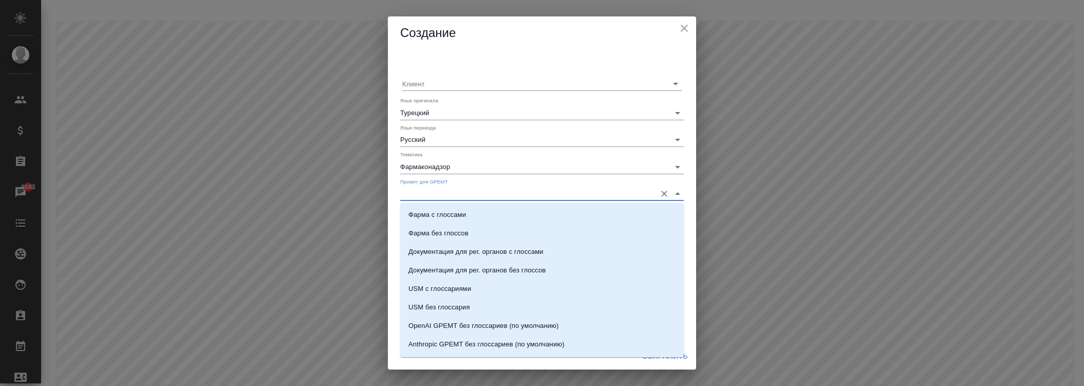
click at [450, 193] on input "Промпт для GPEMT" at bounding box center [525, 194] width 251 height 14
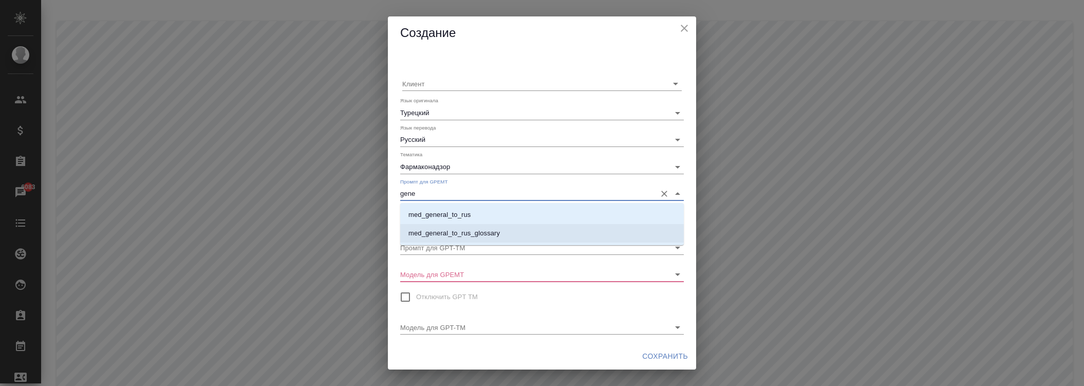
click at [452, 211] on p "med_general_to_rus" at bounding box center [439, 215] width 62 height 10
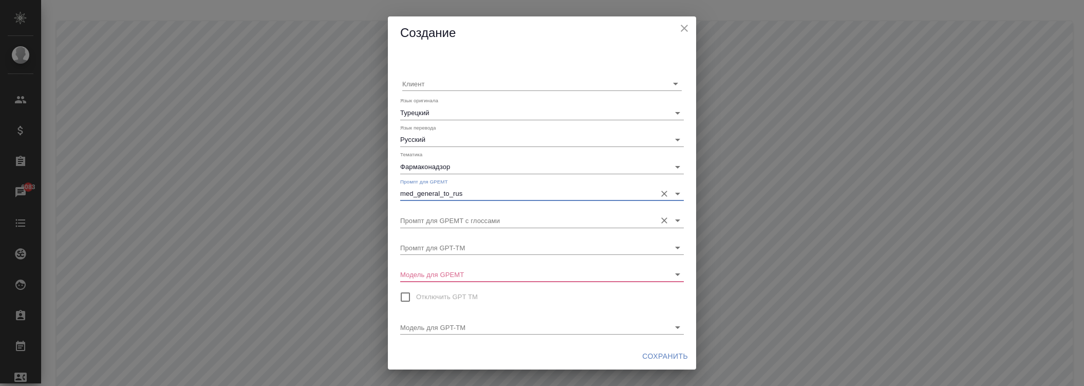
click at [451, 215] on input "Промпт для GPEMT с глоссами" at bounding box center [525, 220] width 251 height 14
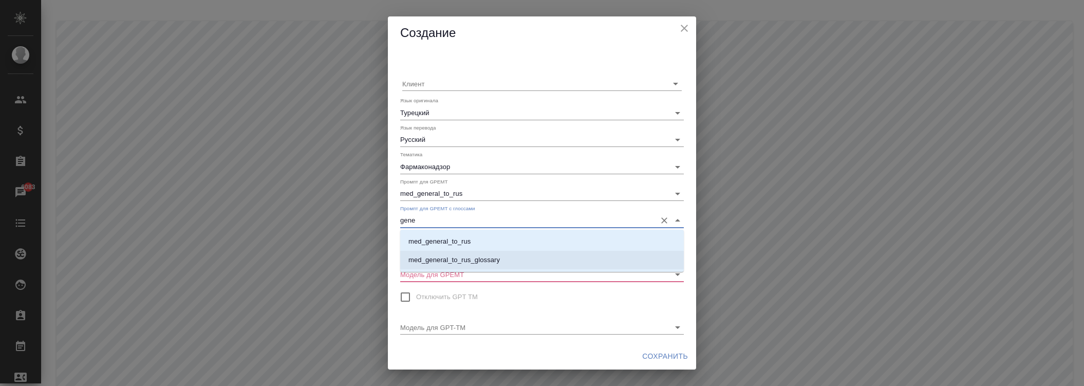
click at [449, 254] on li "med_general_to_rus_glossary" at bounding box center [542, 260] width 284 height 18
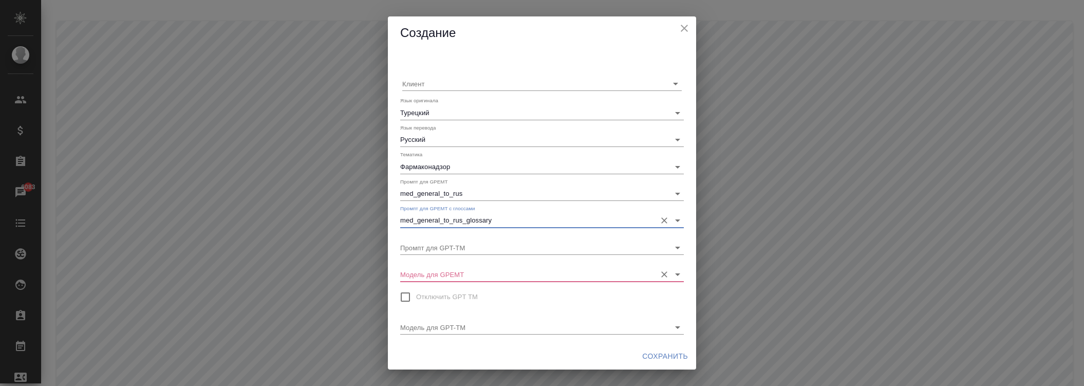
click at [453, 266] on div "Модель для GPEMT" at bounding box center [542, 270] width 284 height 23
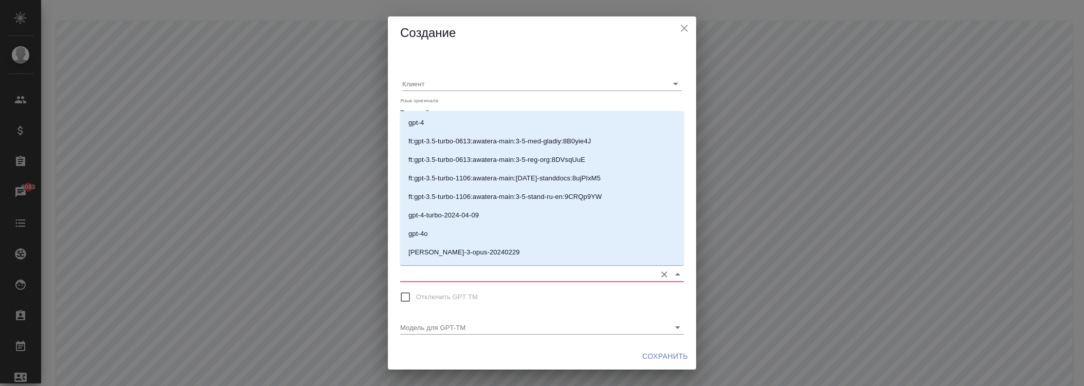
click at [454, 271] on input "Модель для GPEMT" at bounding box center [525, 274] width 251 height 14
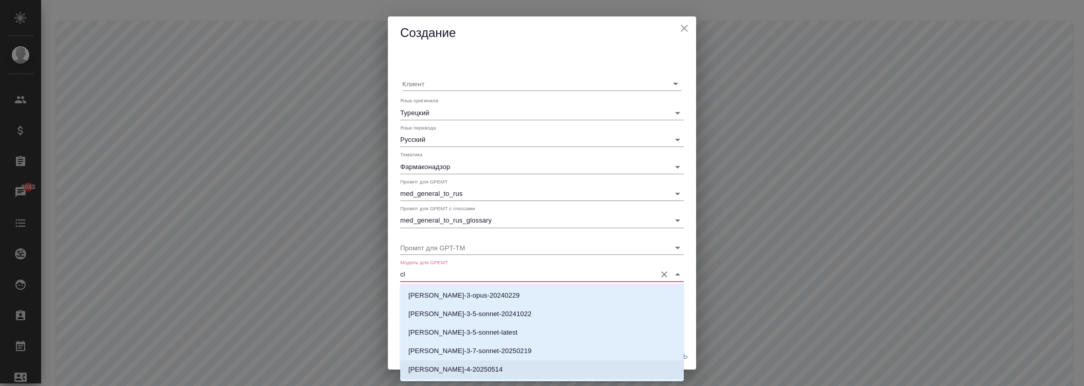
click at [463, 363] on li "[PERSON_NAME]-4-20250514" at bounding box center [542, 369] width 284 height 18
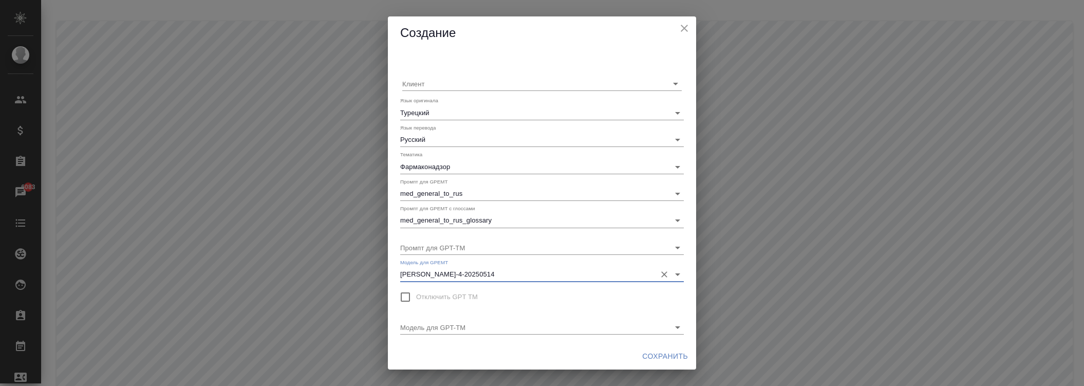
click at [655, 351] on span "Сохранить" at bounding box center [665, 356] width 46 height 13
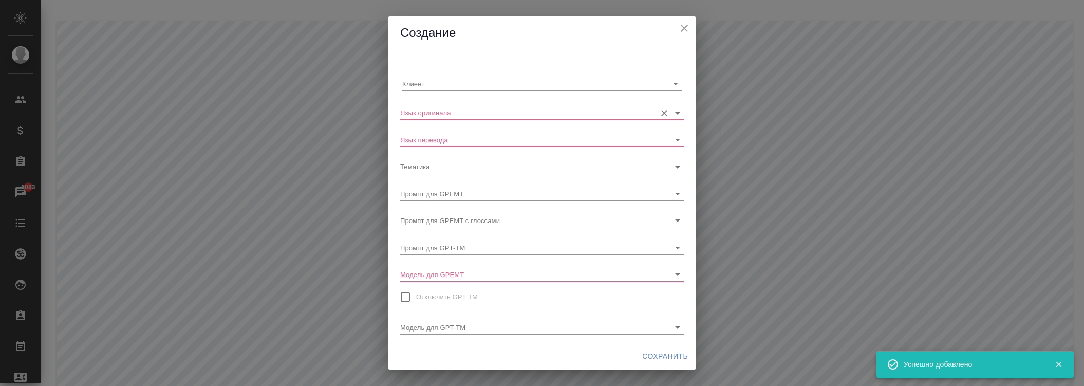
click at [460, 109] on input "Язык оригинала" at bounding box center [525, 112] width 251 height 14
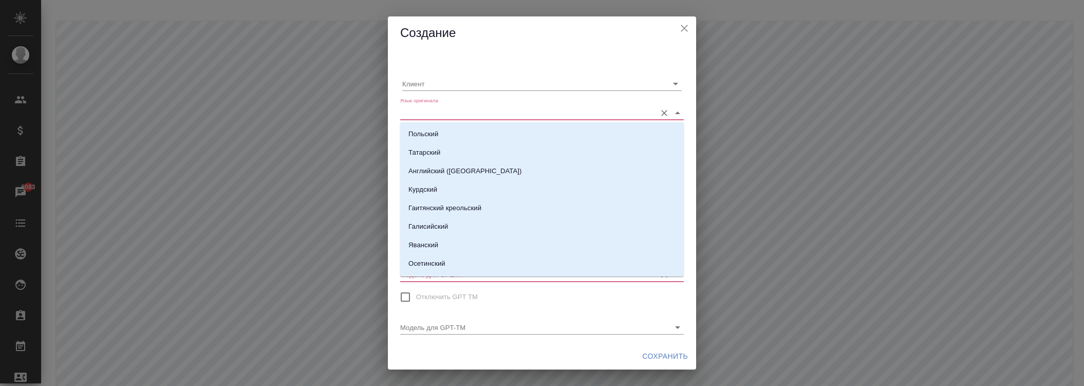
click at [460, 280] on input "Модель для GPEMT" at bounding box center [525, 274] width 251 height 14
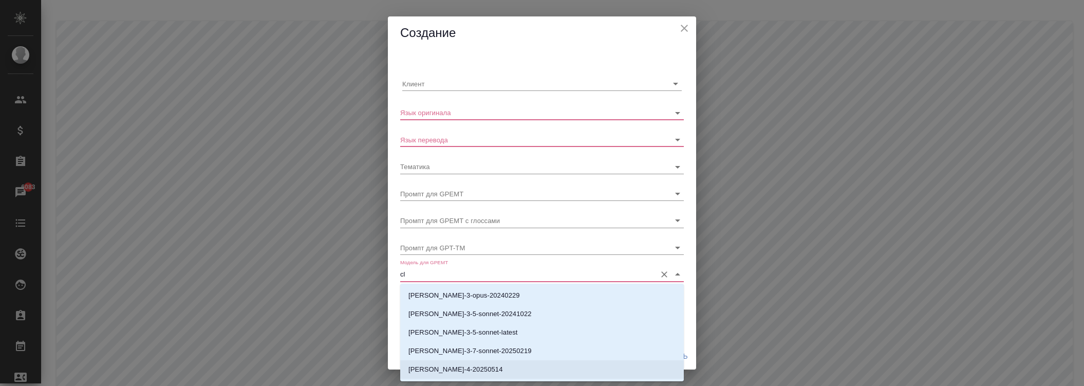
click at [472, 367] on p "[PERSON_NAME]-4-20250514" at bounding box center [455, 369] width 95 height 10
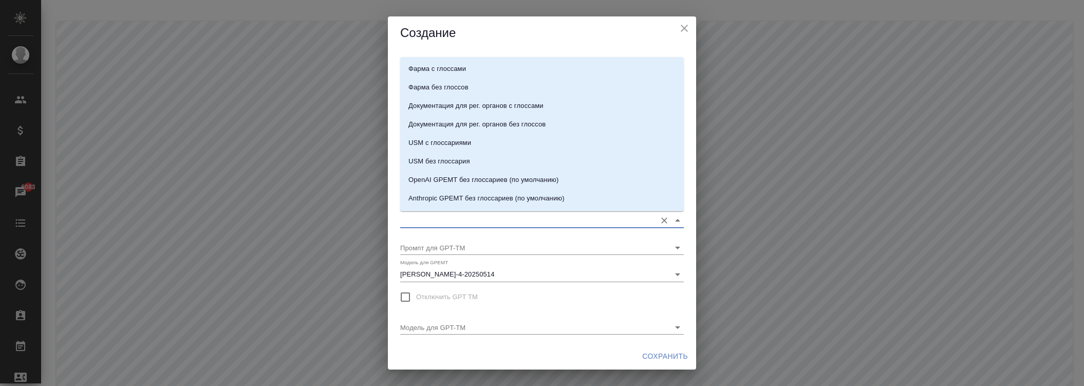
click at [458, 219] on input "Промпт для GPEMT с глоссами" at bounding box center [525, 220] width 251 height 14
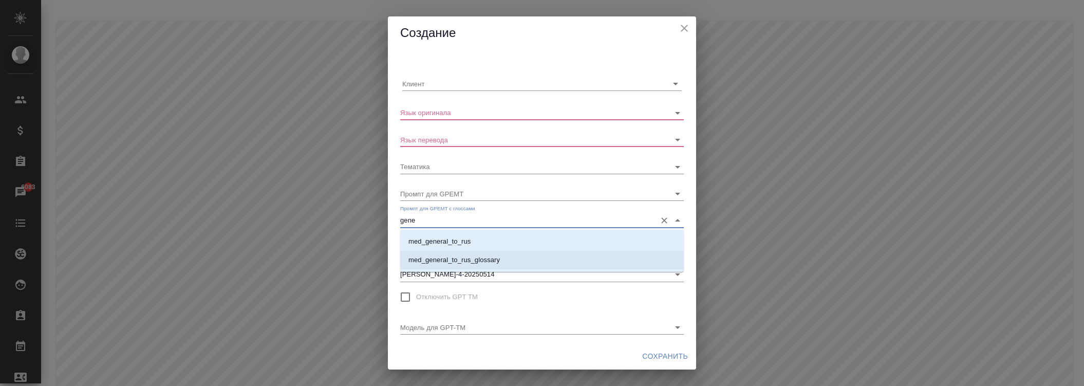
drag, startPoint x: 455, startPoint y: 260, endPoint x: 460, endPoint y: 229, distance: 31.8
click at [455, 261] on p "med_general_to_rus_glossary" at bounding box center [453, 260] width 91 height 10
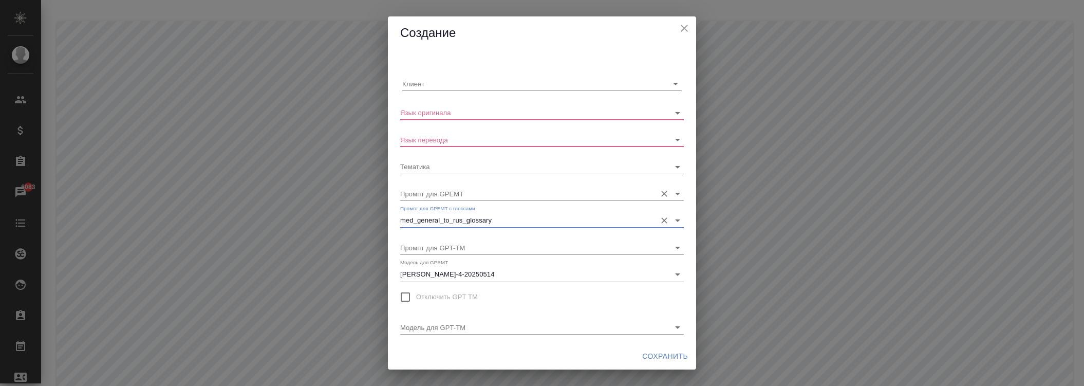
click at [458, 192] on input "Промпт для GPEMT" at bounding box center [525, 194] width 251 height 14
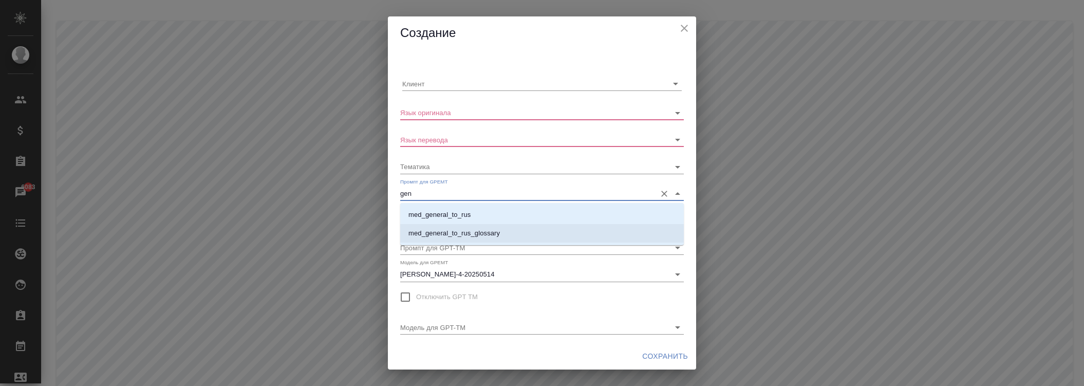
click at [457, 217] on p "med_general_to_rus" at bounding box center [439, 215] width 62 height 10
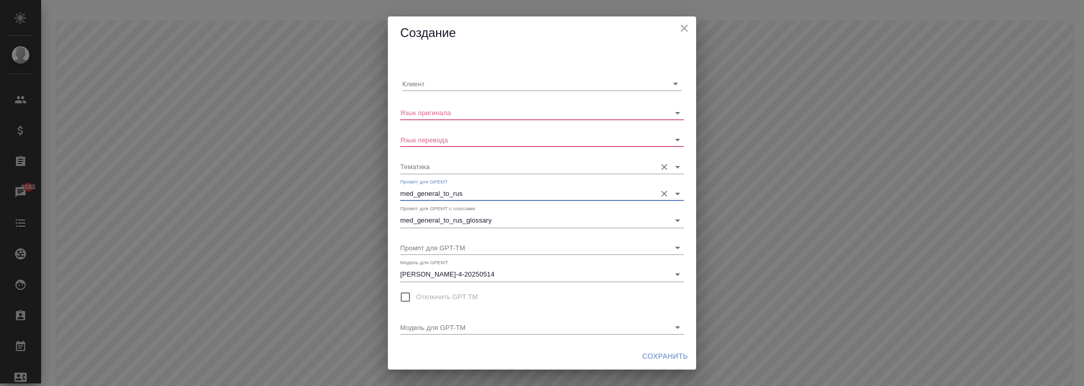
click at [451, 171] on input "Тематика" at bounding box center [525, 166] width 251 height 14
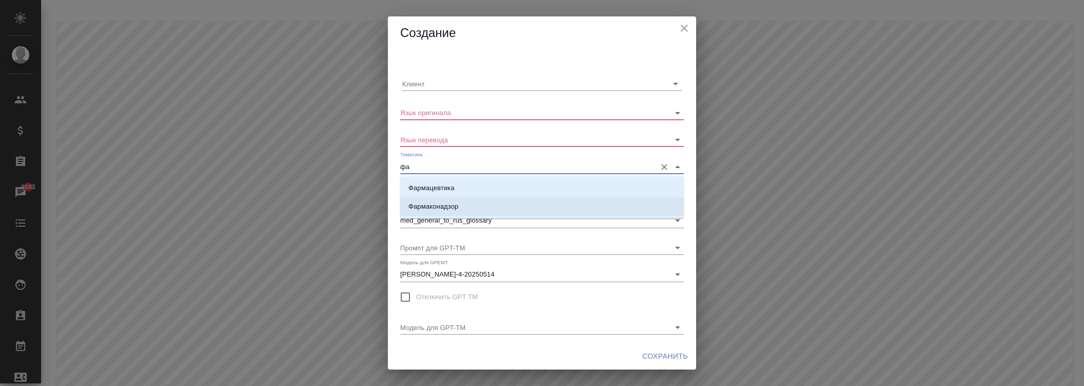
click at [451, 204] on p "Фармаконадзор" at bounding box center [433, 206] width 50 height 10
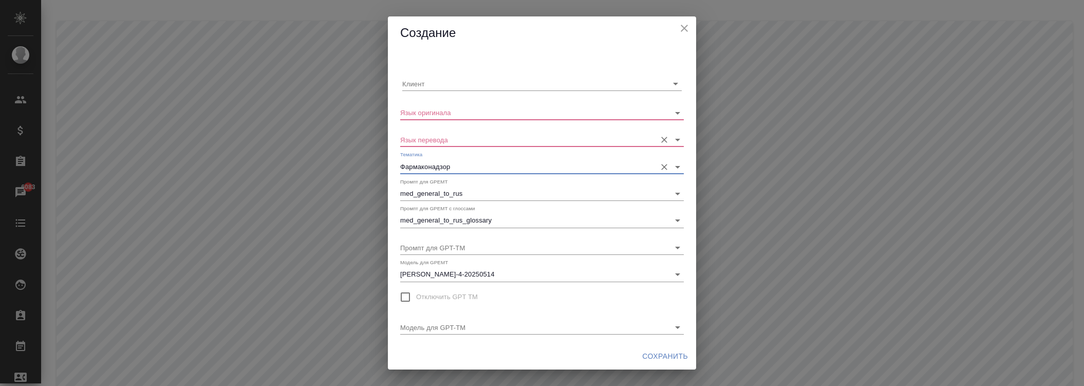
click at [461, 146] on input "Язык перевода" at bounding box center [525, 140] width 251 height 14
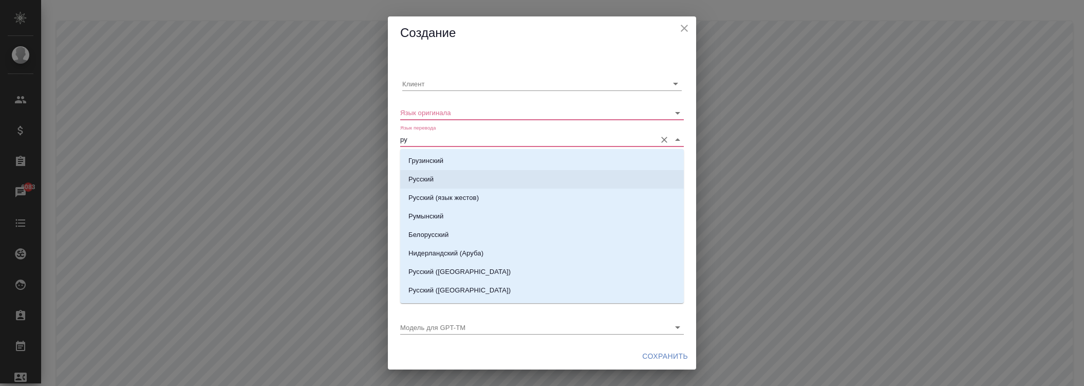
click at [445, 176] on li "Русский" at bounding box center [542, 179] width 284 height 18
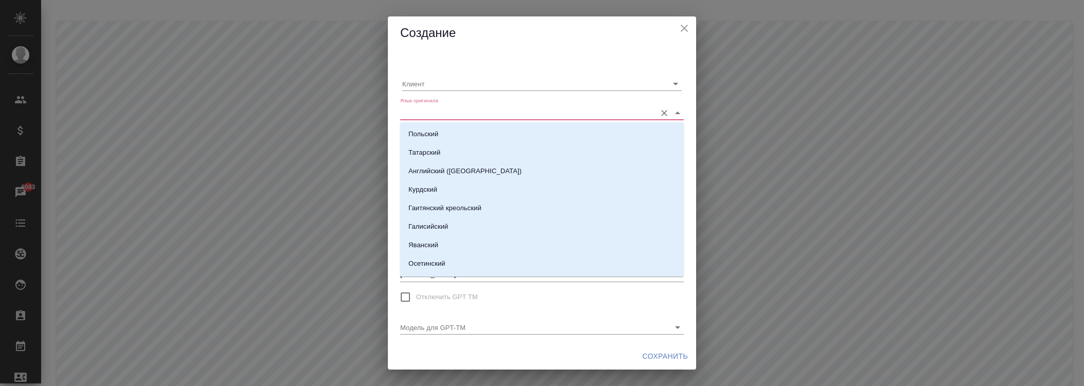
click at [452, 119] on input "Язык оригинала" at bounding box center [525, 112] width 251 height 14
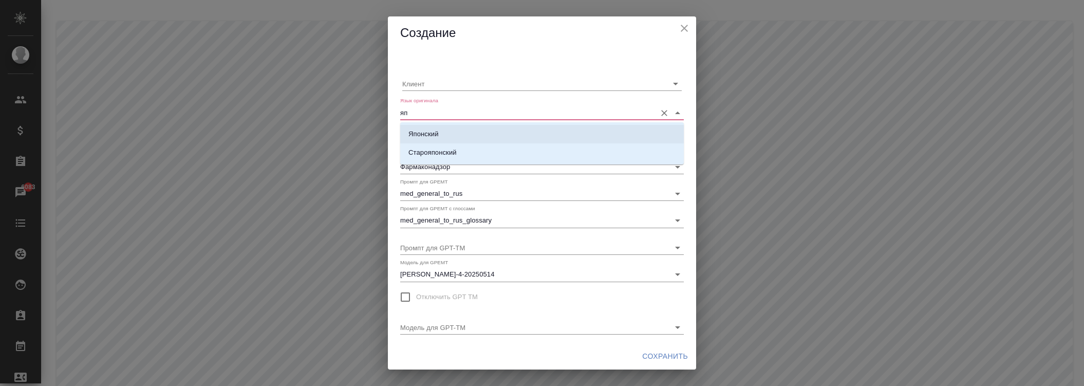
click at [442, 135] on li "Японский" at bounding box center [542, 134] width 284 height 18
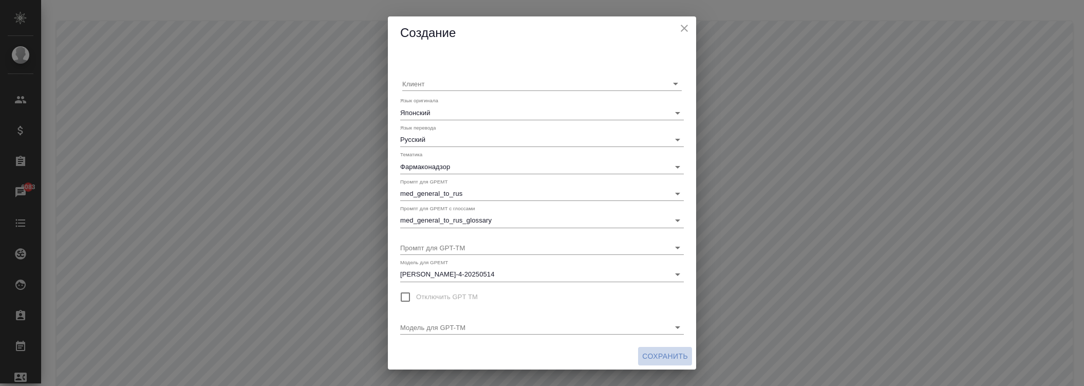
click at [661, 357] on span "Сохранить" at bounding box center [665, 356] width 46 height 13
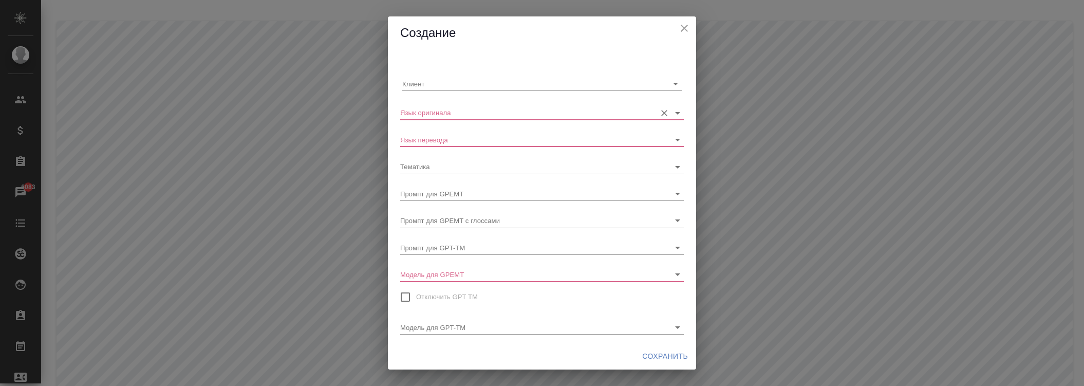
click at [457, 111] on input "Язык оригинала" at bounding box center [525, 112] width 251 height 14
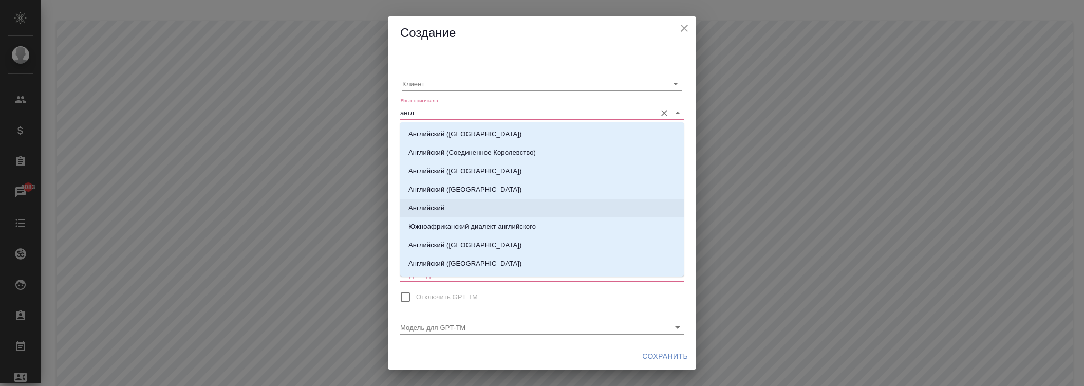
click at [436, 203] on p "Английский" at bounding box center [426, 208] width 36 height 10
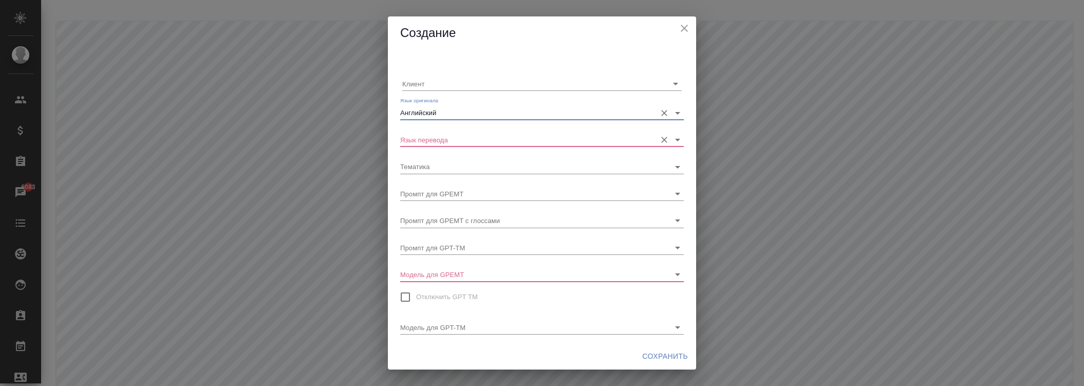
click at [451, 140] on input "Язык перевода" at bounding box center [525, 140] width 251 height 14
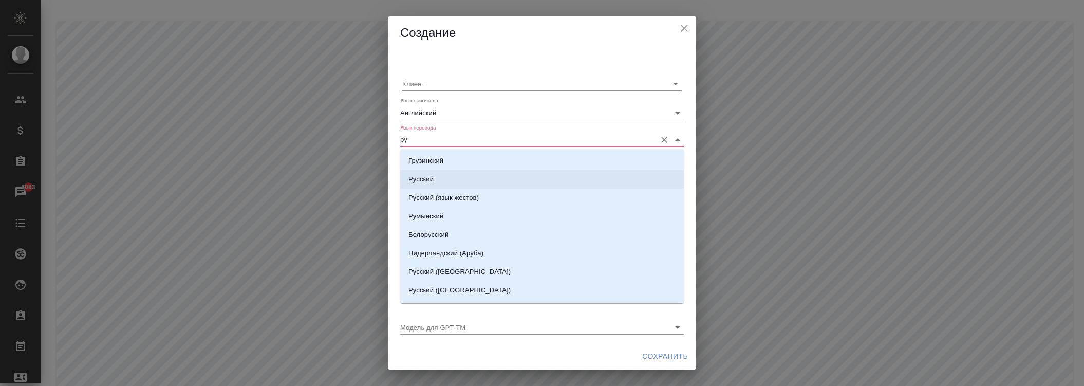
click at [442, 173] on li "Русский" at bounding box center [542, 179] width 284 height 18
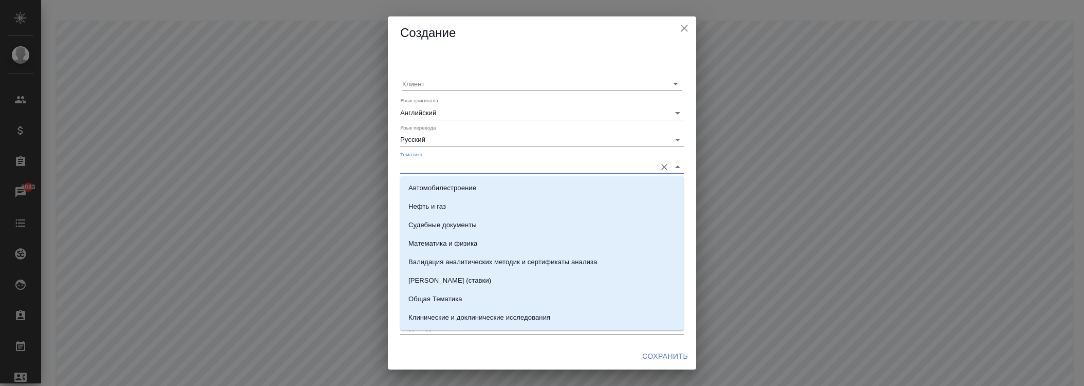
click at [443, 162] on input "Тематика" at bounding box center [525, 166] width 251 height 14
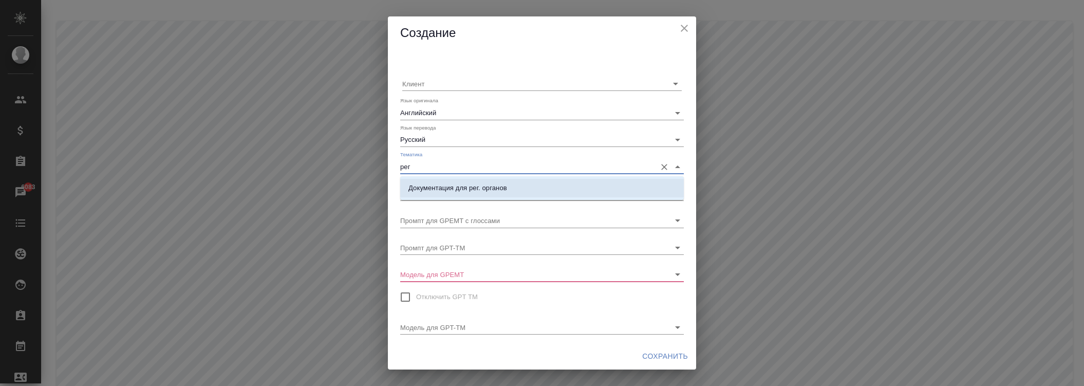
click at [454, 189] on p "Документация для рег. органов" at bounding box center [457, 188] width 99 height 10
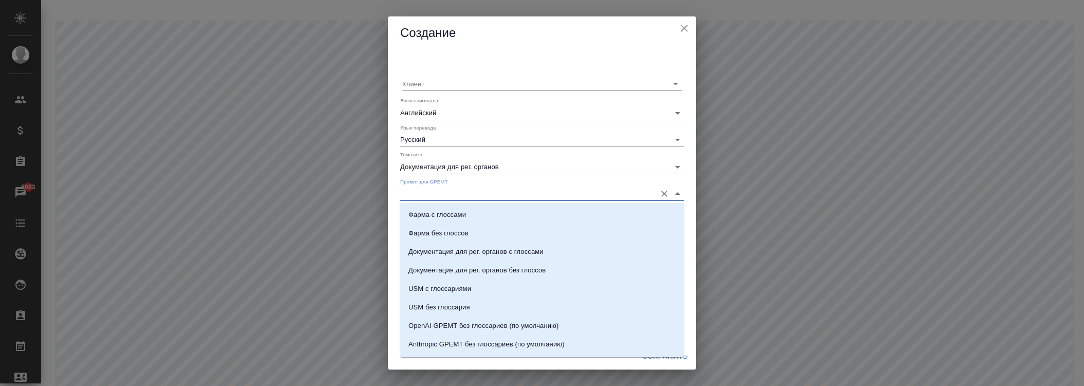
click at [443, 193] on input "Промпт для GPEMT" at bounding box center [525, 194] width 251 height 14
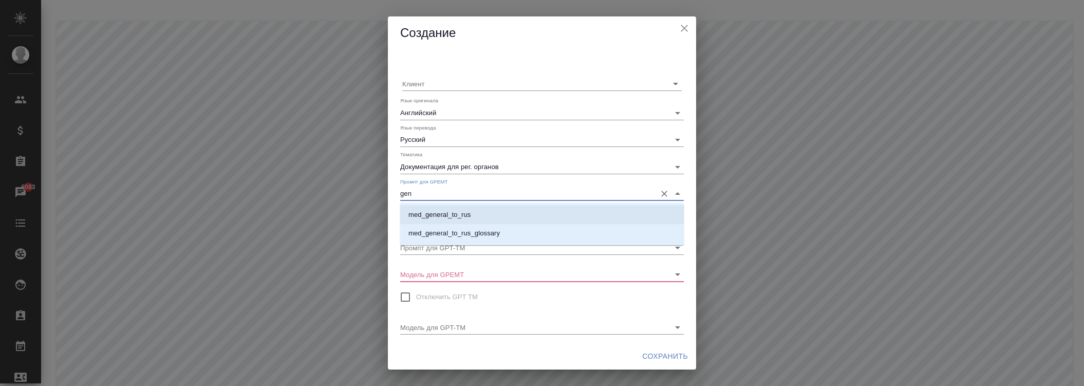
click at [449, 213] on p "med_general_to_rus" at bounding box center [439, 215] width 62 height 10
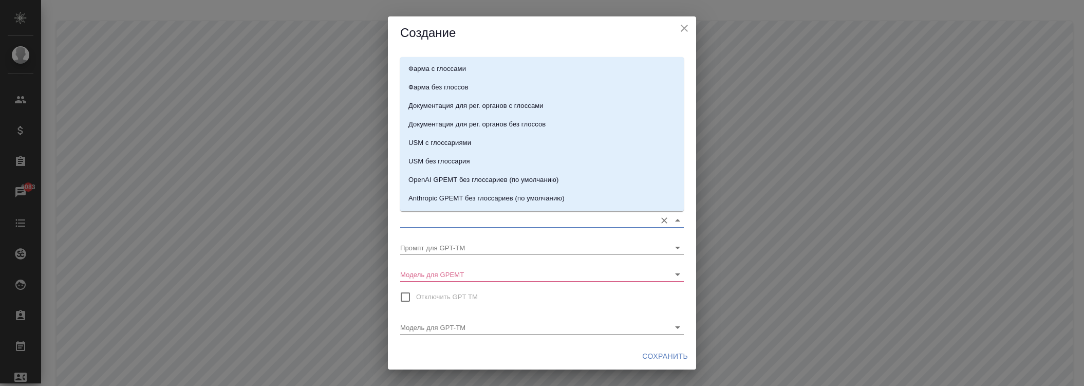
click at [446, 218] on input "Промпт для GPEMT с глоссами" at bounding box center [525, 220] width 251 height 14
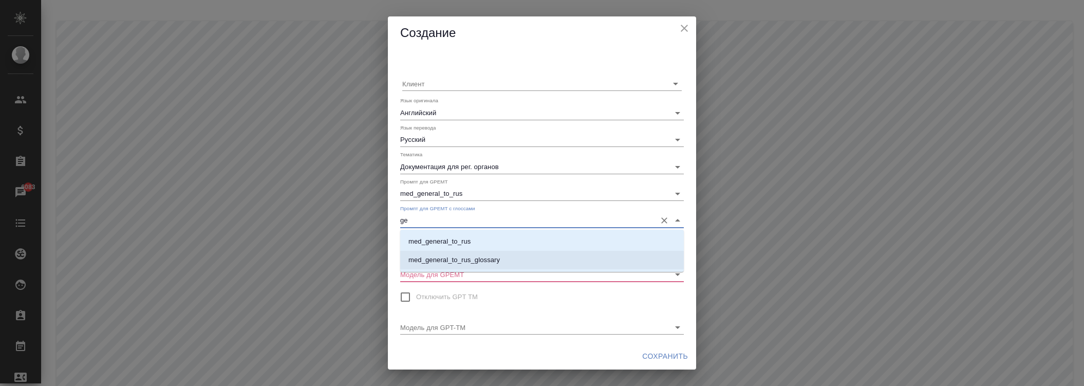
click at [456, 257] on p "med_general_to_rus_glossary" at bounding box center [453, 260] width 91 height 10
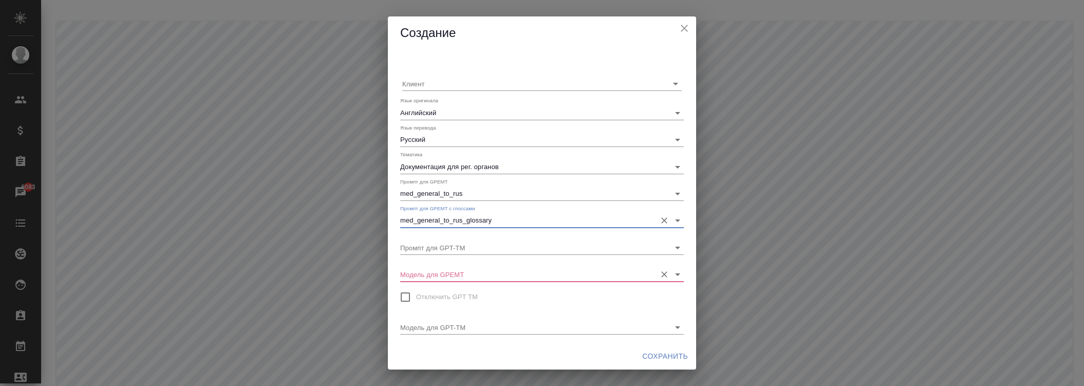
click at [442, 265] on div "Модель для GPEMT" at bounding box center [542, 270] width 284 height 23
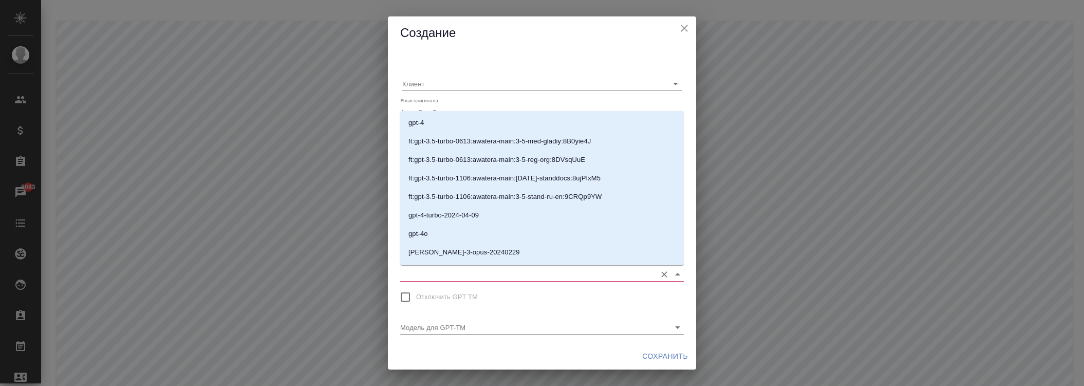
click at [446, 276] on input "Модель для GPEMT" at bounding box center [525, 274] width 251 height 14
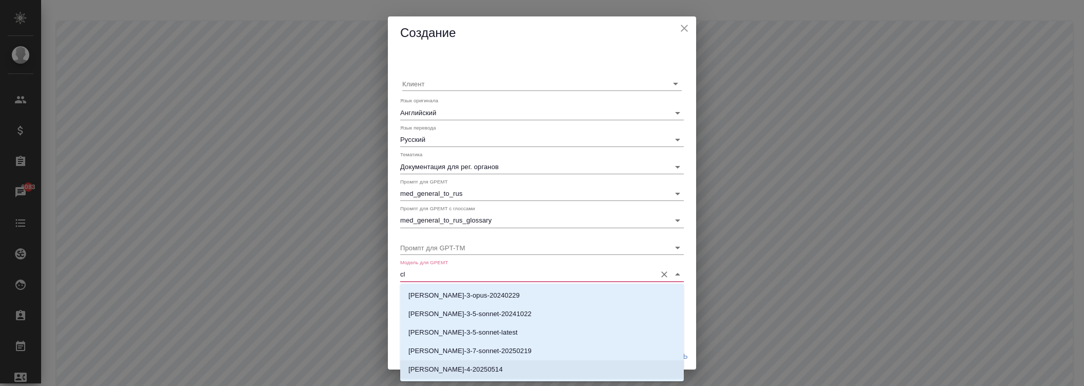
click at [465, 364] on p "[PERSON_NAME]-4-20250514" at bounding box center [455, 369] width 95 height 10
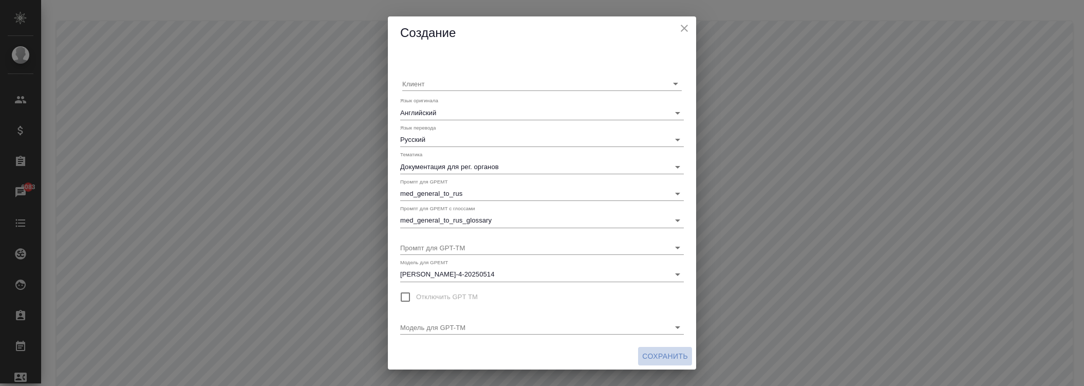
click at [665, 351] on span "Сохранить" at bounding box center [665, 356] width 46 height 13
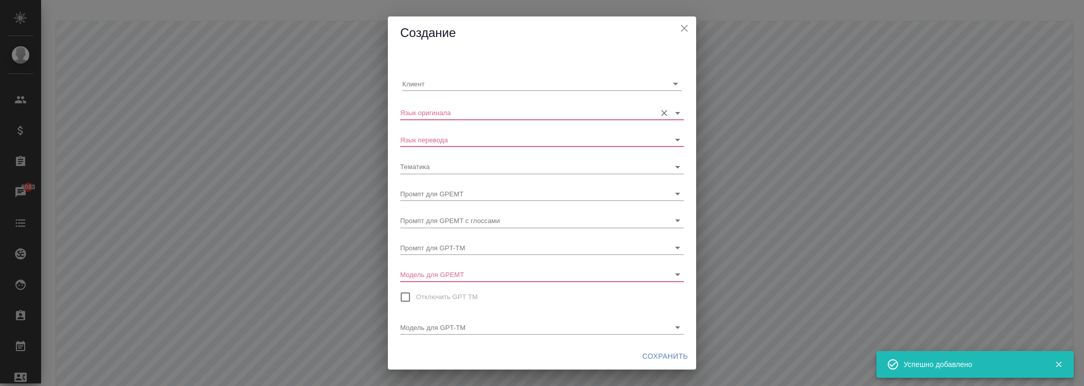
click at [440, 104] on div "Язык оригинала" at bounding box center [542, 108] width 284 height 23
click at [443, 115] on input "Язык оригинала" at bounding box center [525, 112] width 251 height 14
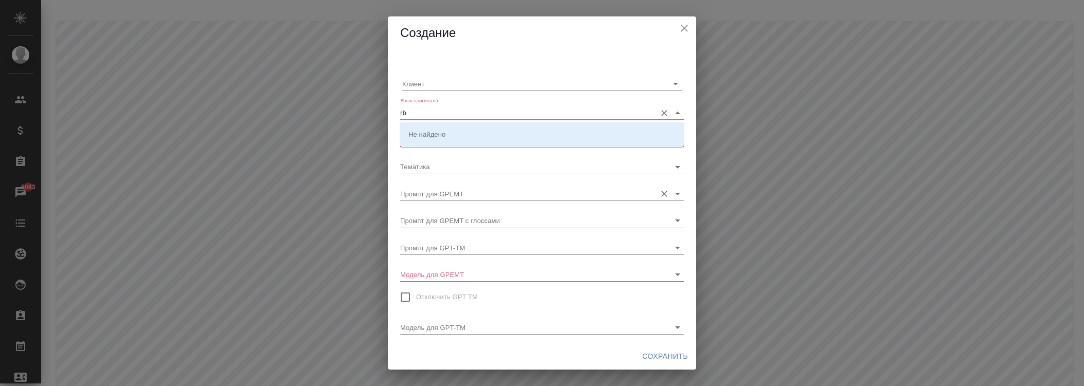
click at [447, 196] on input "Промпт для GPEMT" at bounding box center [525, 194] width 251 height 14
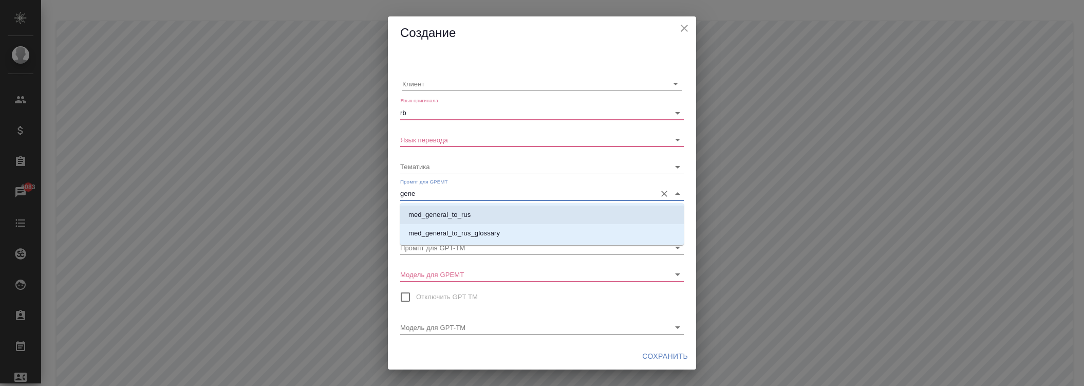
click at [447, 214] on p "med_general_to_rus" at bounding box center [439, 215] width 62 height 10
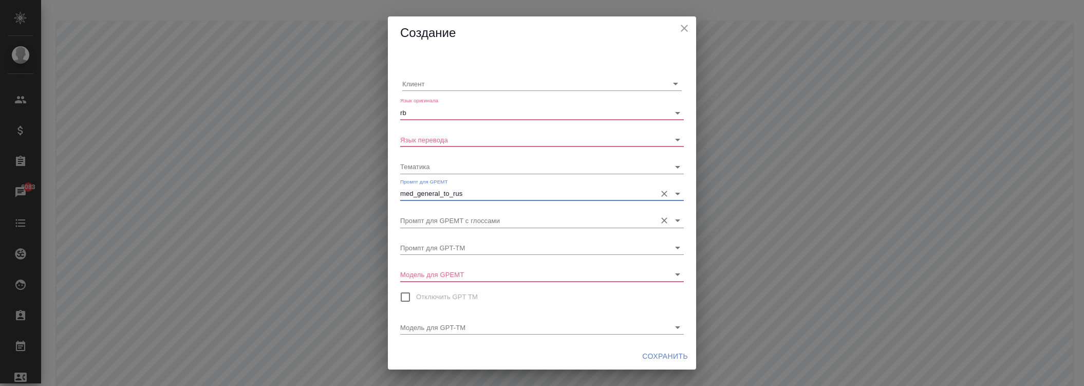
click at [447, 222] on input "Промпт для GPEMT с глоссами" at bounding box center [525, 220] width 251 height 14
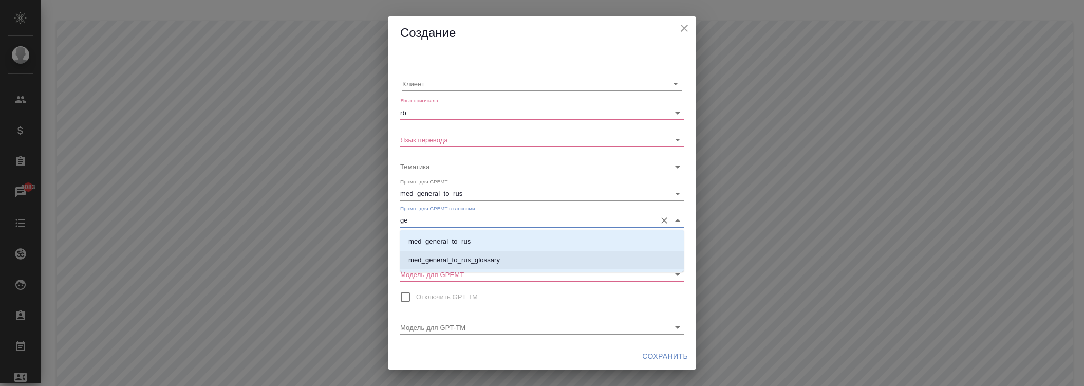
click at [454, 252] on li "med_general_to_rus_glossary" at bounding box center [542, 260] width 284 height 18
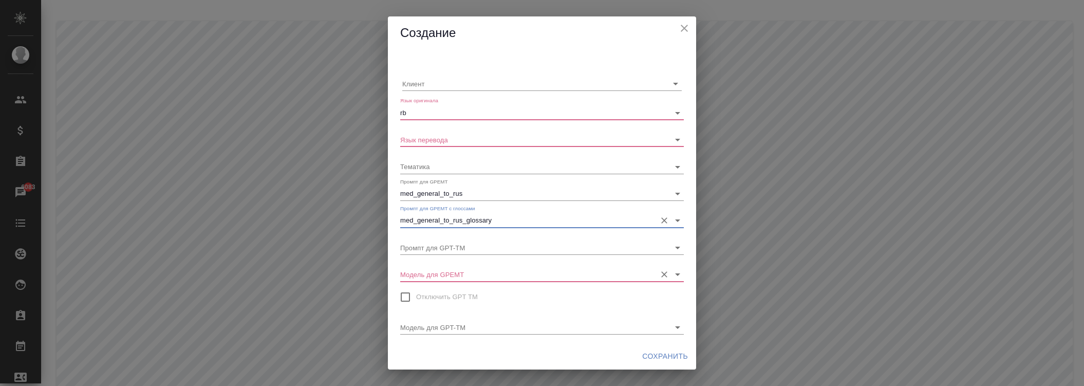
click at [463, 278] on input "Модель для GPEMT" at bounding box center [525, 274] width 251 height 14
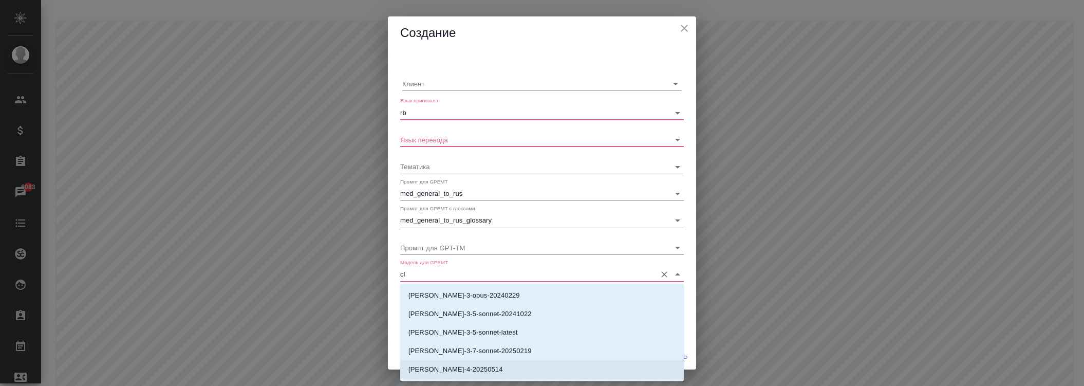
click at [477, 365] on p "[PERSON_NAME]-4-20250514" at bounding box center [455, 369] width 95 height 10
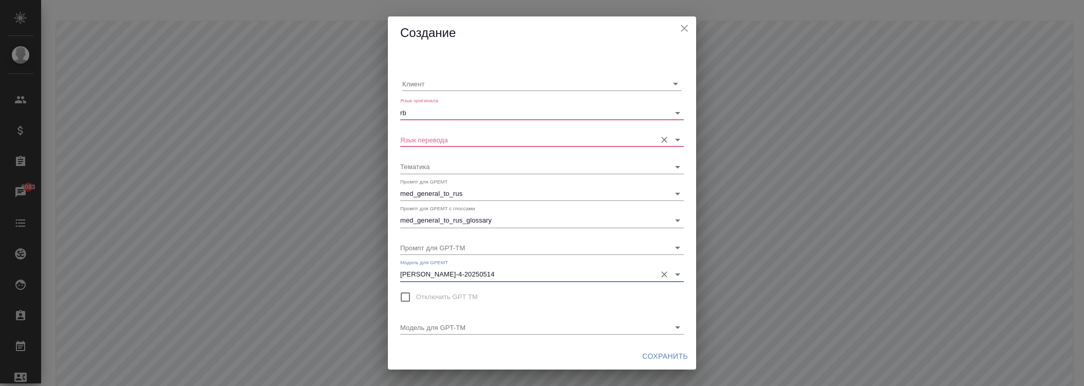
click at [454, 125] on div "Язык перевода" at bounding box center [542, 135] width 284 height 23
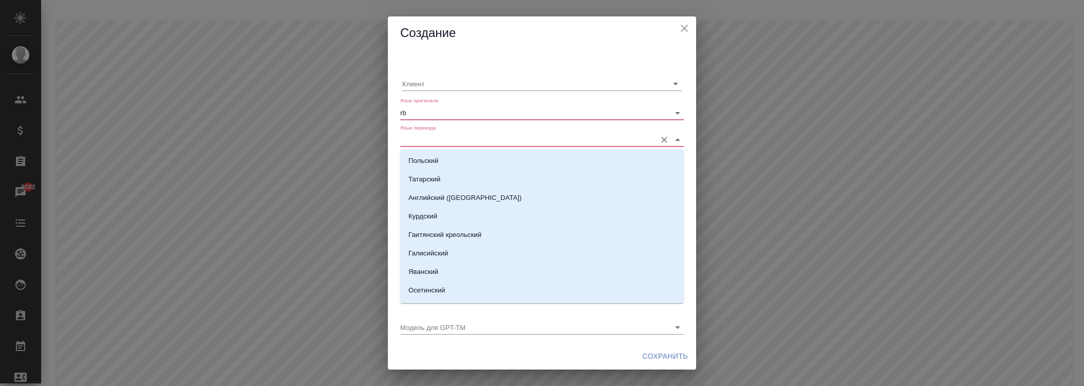
click at [458, 141] on input "Язык перевода" at bounding box center [525, 140] width 251 height 14
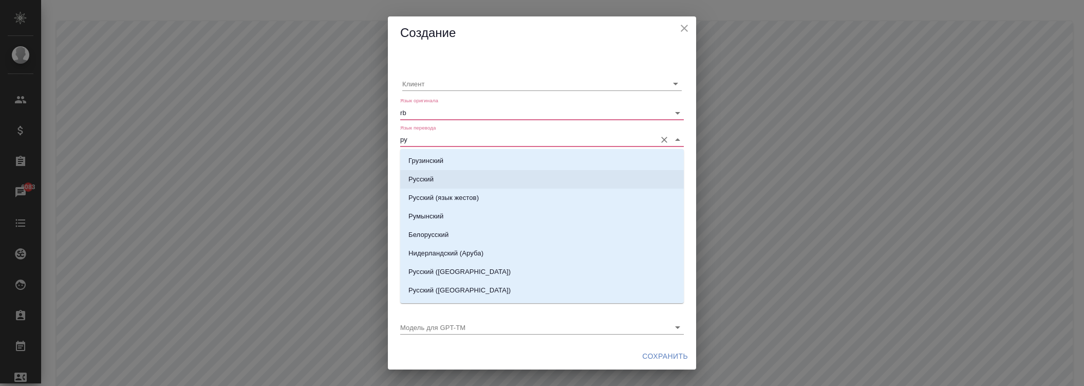
click at [442, 182] on li "Русский" at bounding box center [542, 179] width 284 height 18
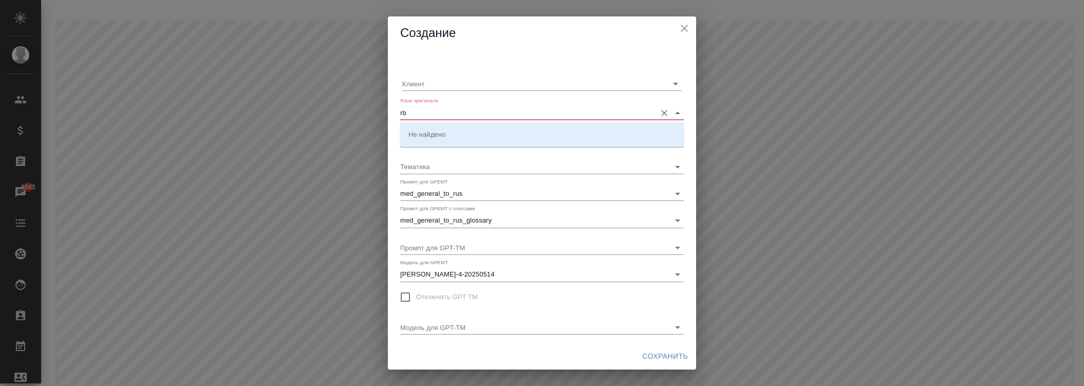
drag, startPoint x: 444, startPoint y: 117, endPoint x: 344, endPoint y: 117, distance: 100.2
click at [344, 117] on div "Создание Клиент Язык оригинала rb Язык перевода Русский Тематика Промпт для GPE…" at bounding box center [542, 193] width 1084 height 386
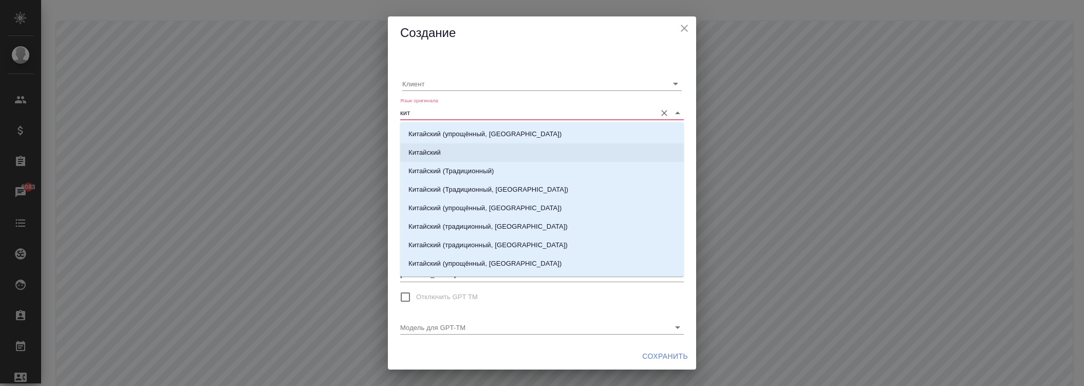
click at [444, 147] on li "Китайский" at bounding box center [542, 152] width 284 height 18
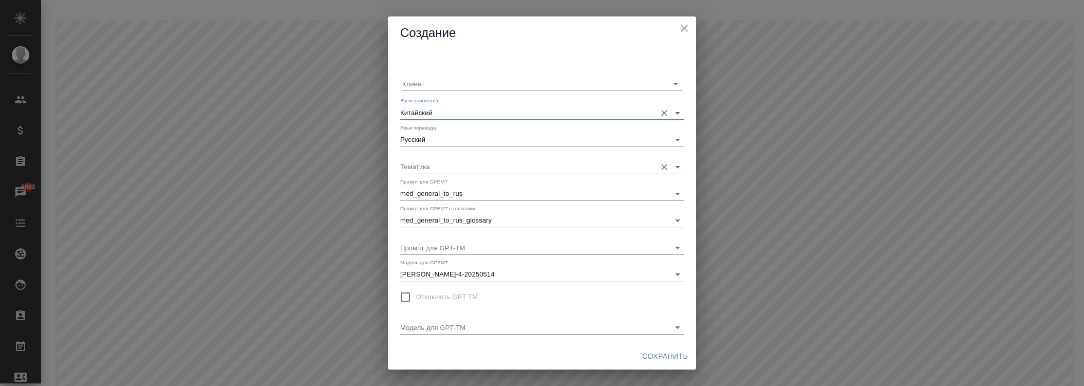
click at [446, 168] on input "Тематика" at bounding box center [525, 166] width 251 height 14
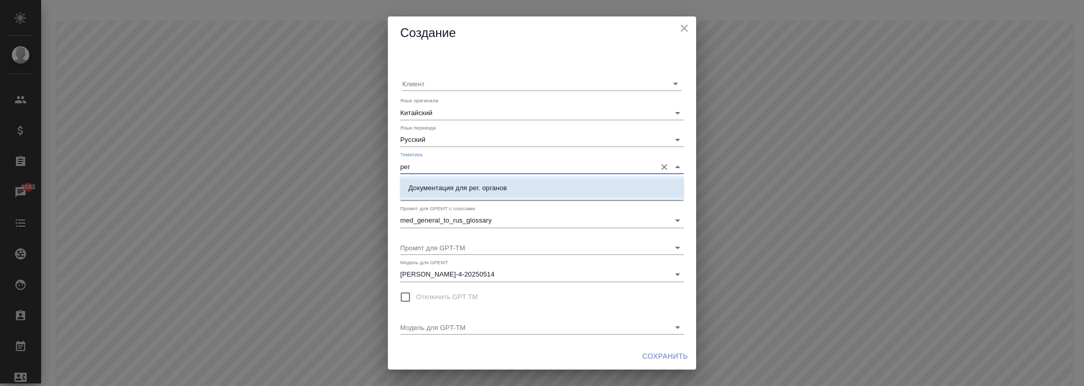
click at [448, 189] on p "Документация для рег. органов" at bounding box center [457, 188] width 99 height 10
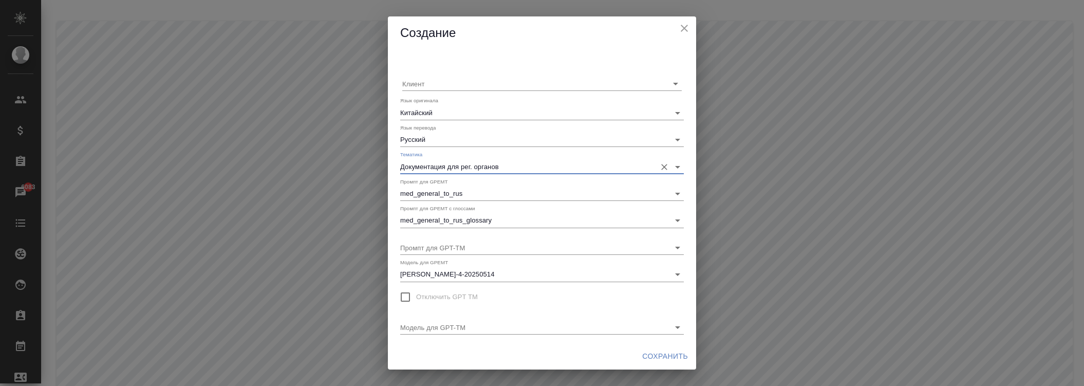
click at [670, 353] on span "Сохранить" at bounding box center [665, 356] width 46 height 13
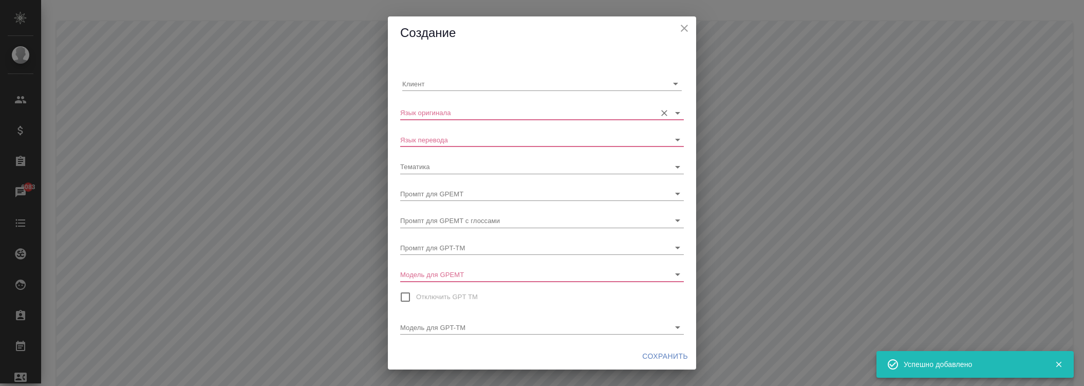
click at [468, 111] on input "Язык оригинала" at bounding box center [525, 112] width 251 height 14
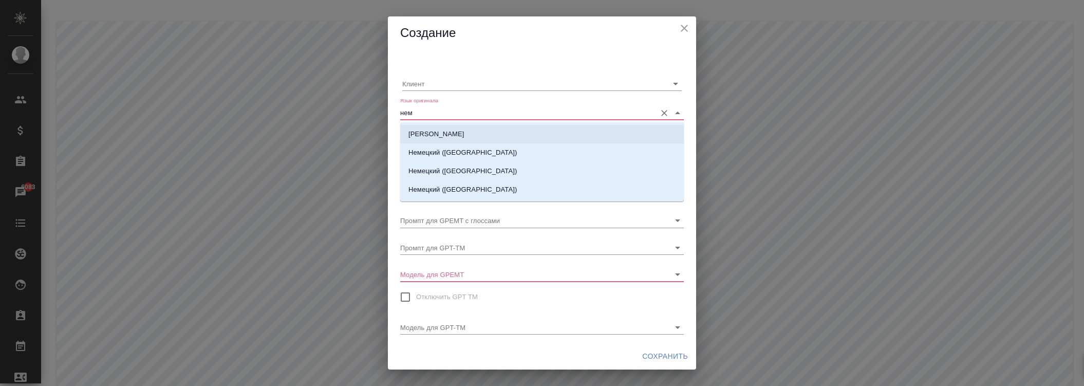
click at [449, 136] on li "[PERSON_NAME]" at bounding box center [542, 134] width 284 height 18
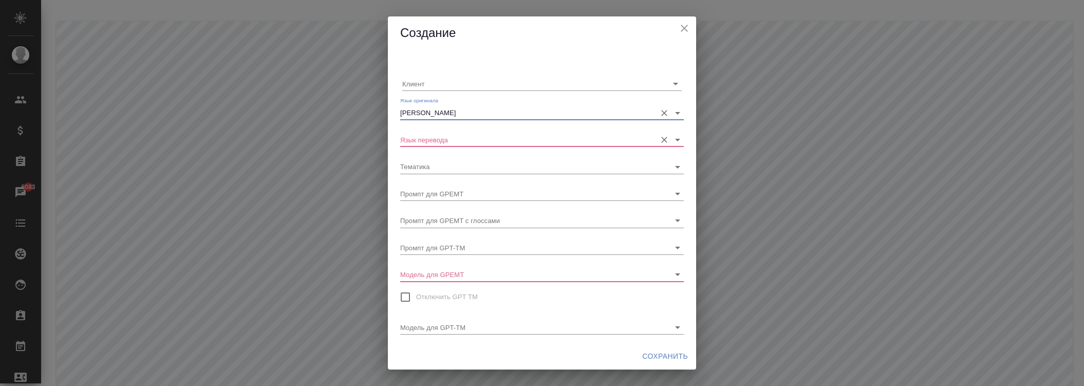
click at [451, 143] on input "Язык перевода" at bounding box center [525, 140] width 251 height 14
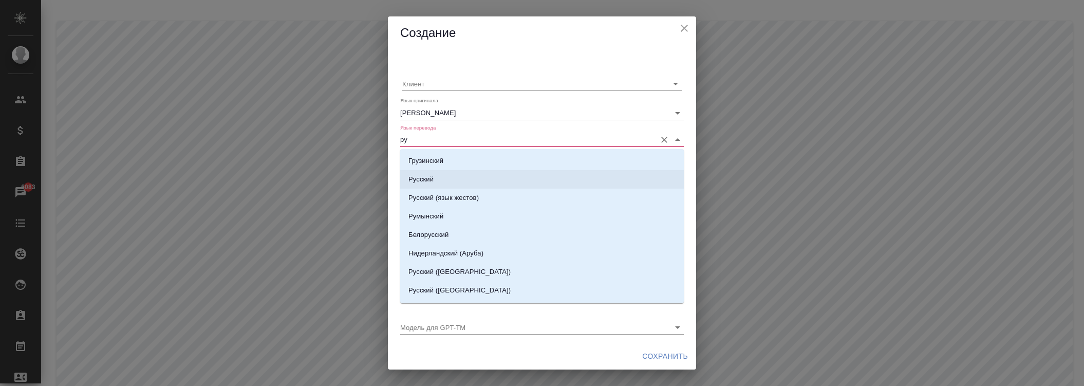
click at [435, 178] on li "Русский" at bounding box center [542, 179] width 284 height 18
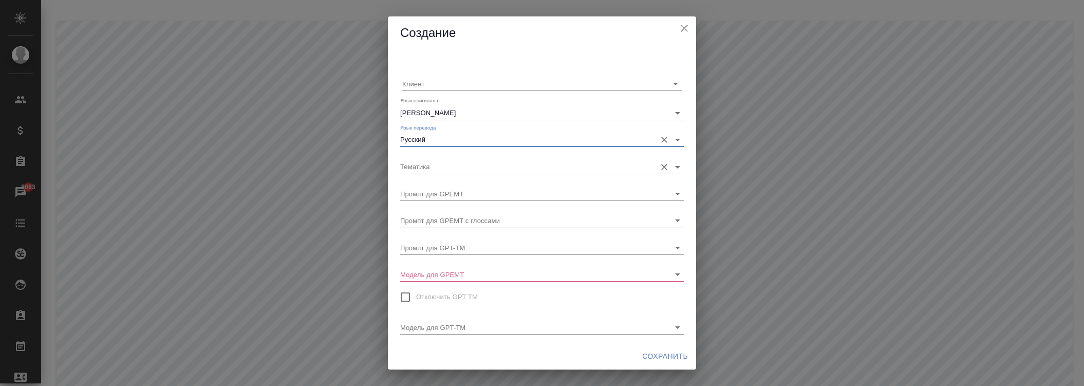
click at [442, 172] on input "Тематика" at bounding box center [525, 166] width 251 height 14
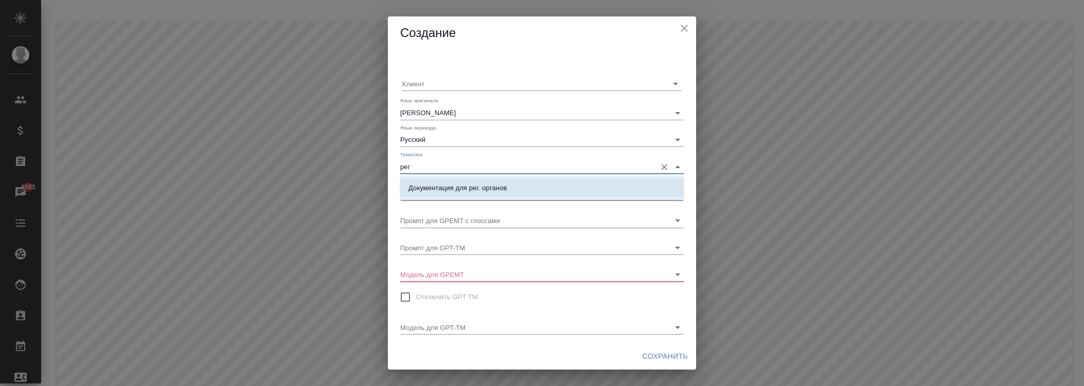
click at [444, 190] on p "Документация для рег. органов" at bounding box center [457, 188] width 99 height 10
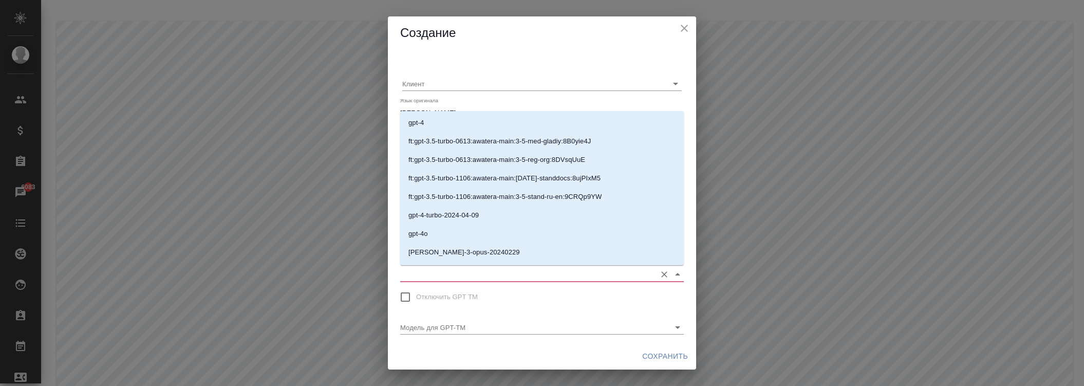
click at [445, 273] on input "Модель для GPEMT" at bounding box center [525, 274] width 251 height 14
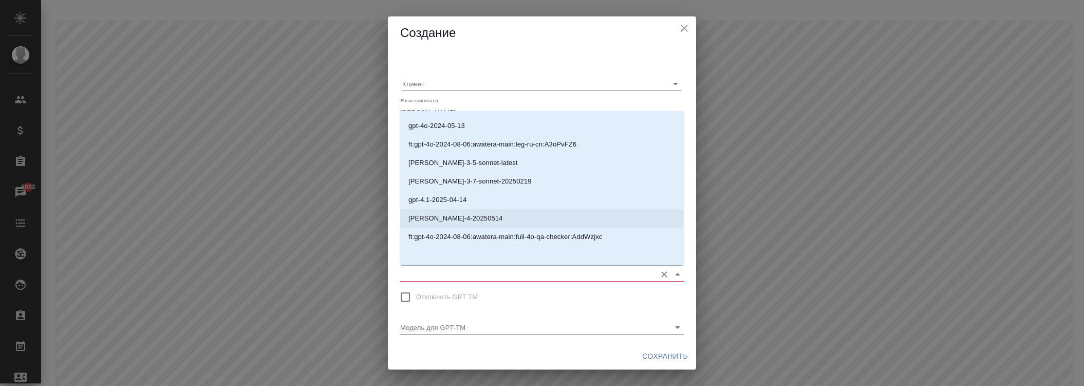
click at [454, 219] on p "[PERSON_NAME]-4-20250514" at bounding box center [455, 218] width 95 height 10
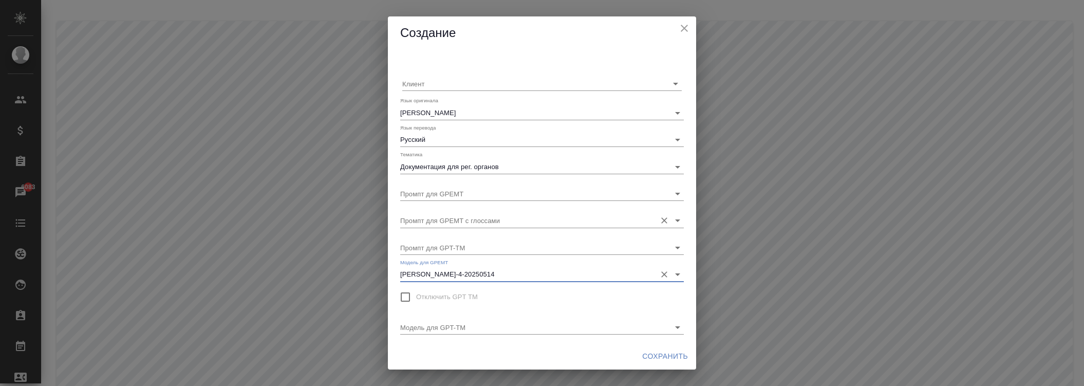
click at [447, 224] on input "Промпт для GPEMT с глоссами" at bounding box center [525, 220] width 251 height 14
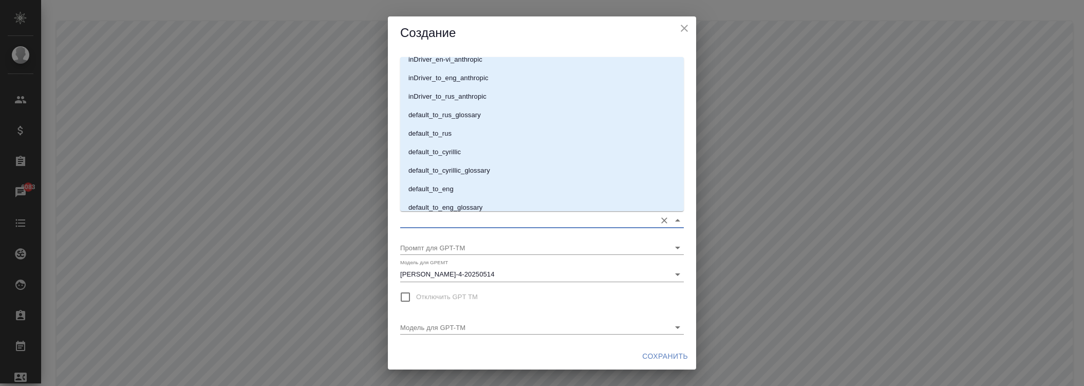
scroll to position [607, 0]
click at [458, 182] on p "med_general_to_rus_glossary" at bounding box center [453, 183] width 91 height 10
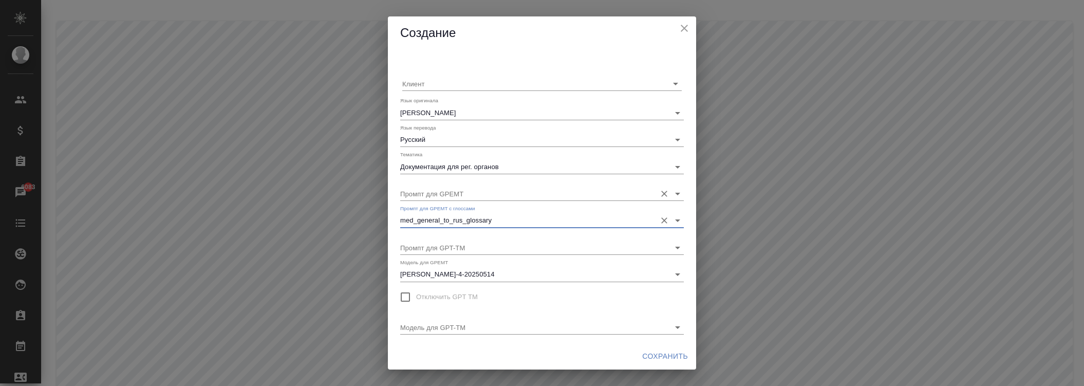
click at [458, 194] on input "Промпт для GPEMT" at bounding box center [525, 194] width 251 height 14
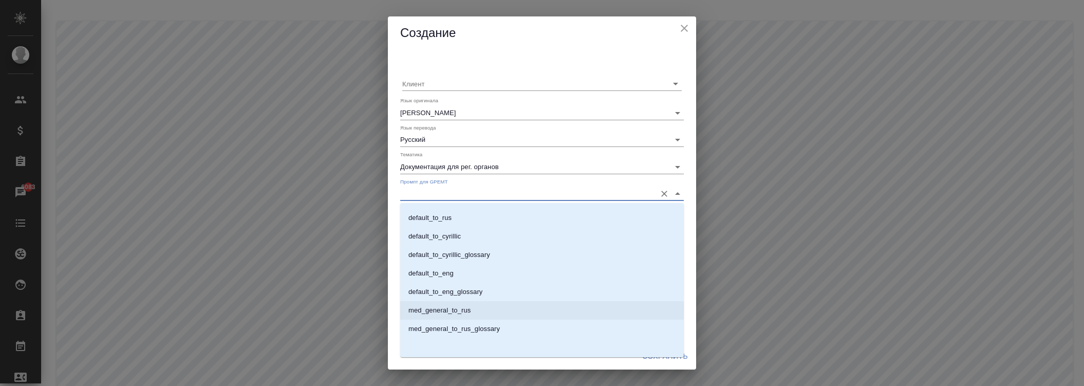
click at [456, 311] on p "med_general_to_rus" at bounding box center [439, 310] width 62 height 10
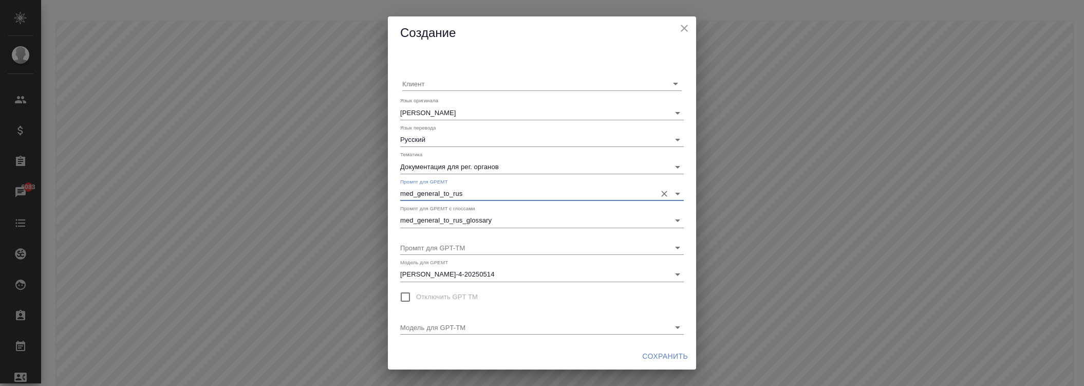
click at [676, 357] on span "Сохранить" at bounding box center [665, 356] width 46 height 13
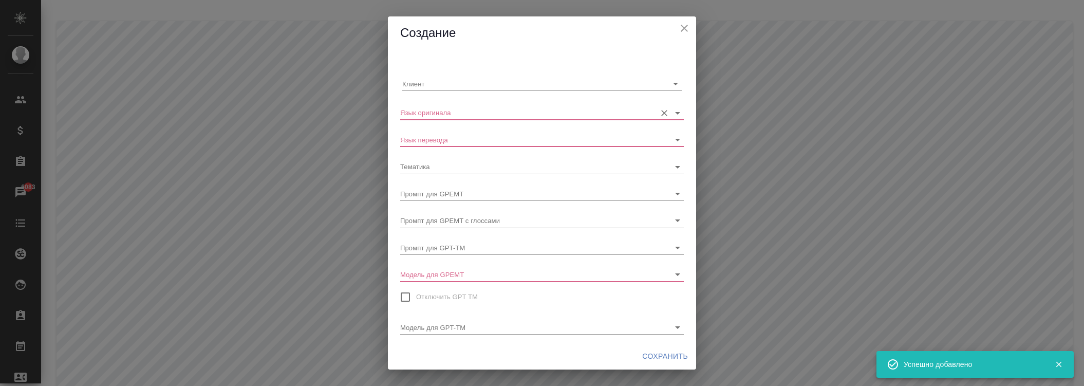
click at [461, 108] on input "Язык оригинала" at bounding box center [525, 112] width 251 height 14
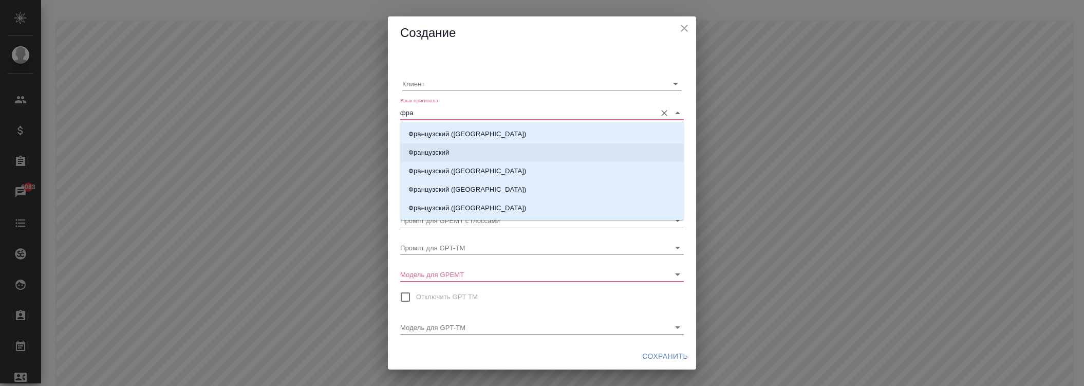
click at [468, 153] on li "Французский" at bounding box center [542, 152] width 284 height 18
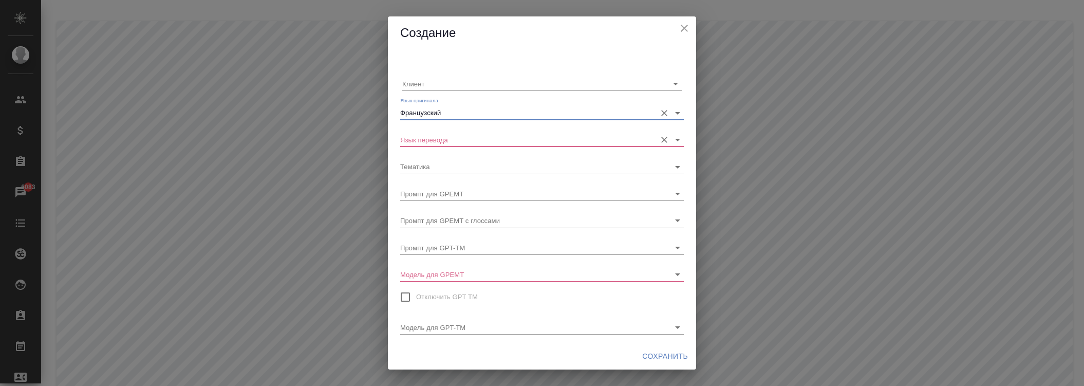
click at [432, 139] on input "Язык перевода" at bounding box center [525, 140] width 251 height 14
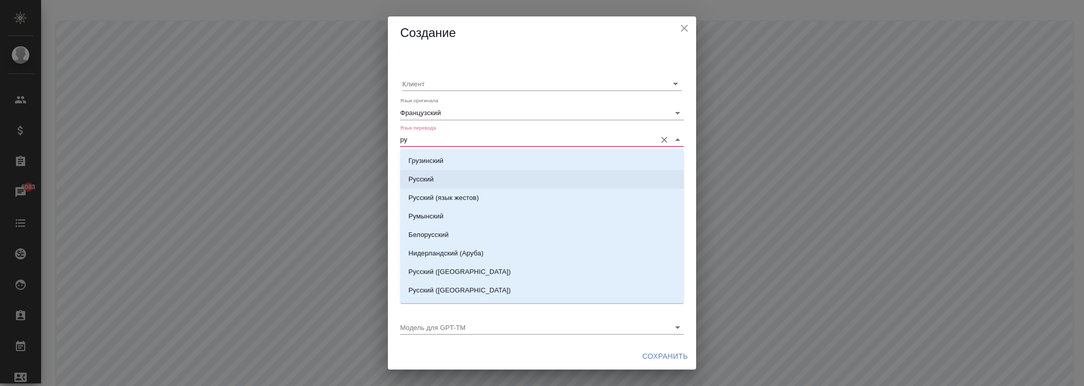
click at [433, 177] on p "Русский" at bounding box center [420, 179] width 25 height 10
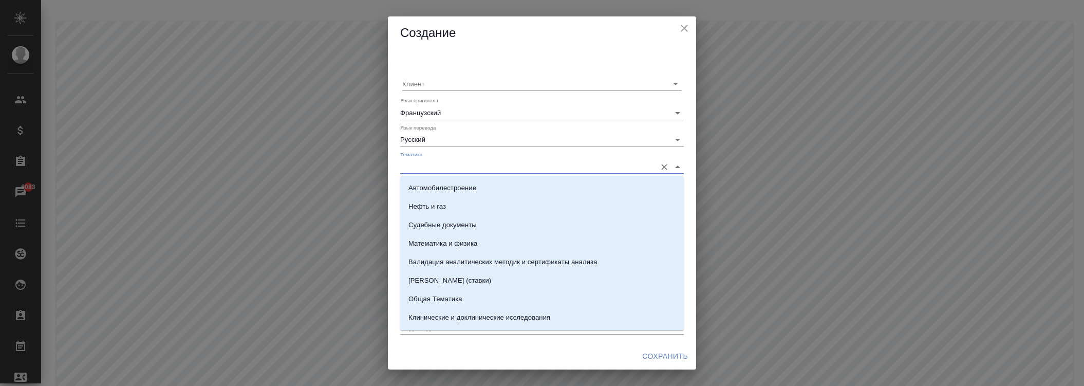
click at [440, 162] on input "Тематика" at bounding box center [525, 166] width 251 height 14
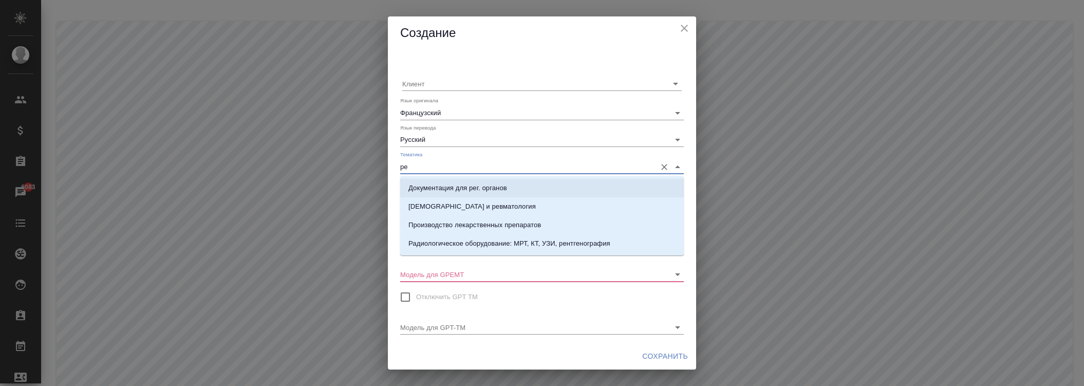
click at [438, 192] on p "Документация для рег. органов" at bounding box center [457, 188] width 99 height 10
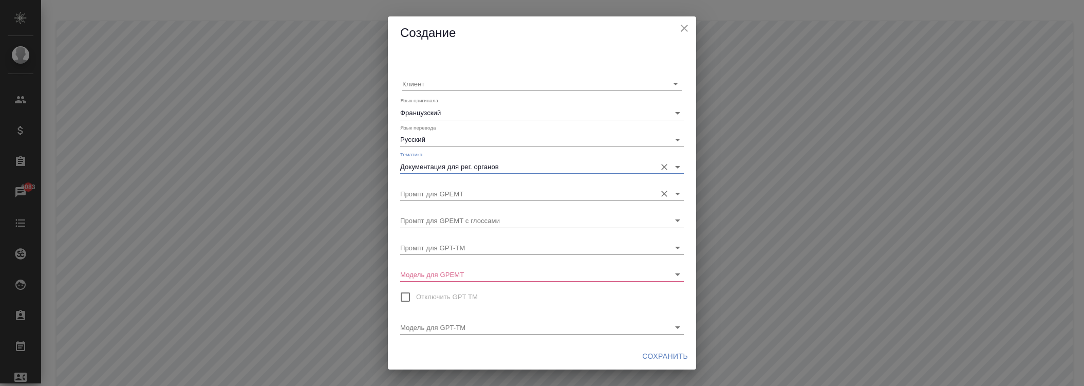
click at [442, 197] on input "Промпт для GPEMT" at bounding box center [525, 194] width 251 height 14
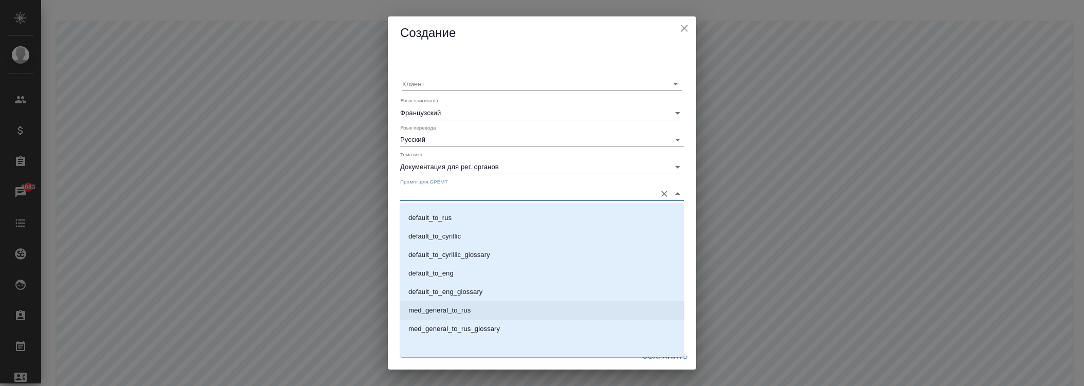
click at [449, 312] on p "med_general_to_rus" at bounding box center [439, 310] width 62 height 10
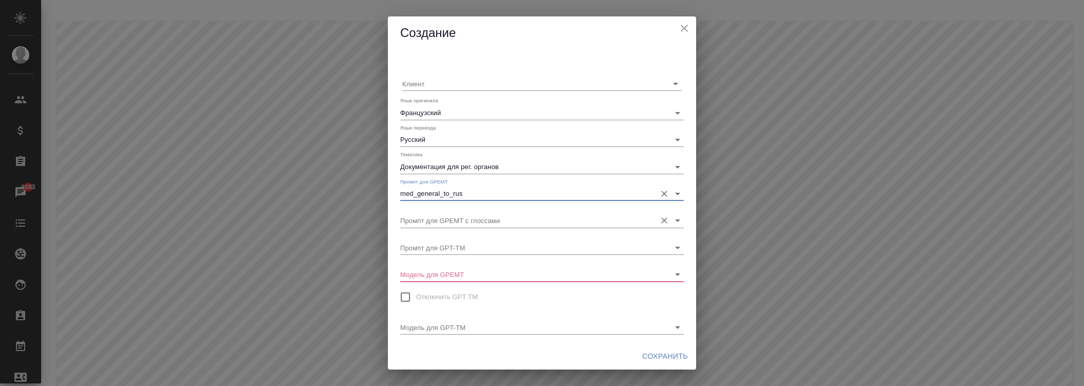
click at [458, 208] on div "Промпт для GPEMT с глоссами" at bounding box center [542, 216] width 284 height 23
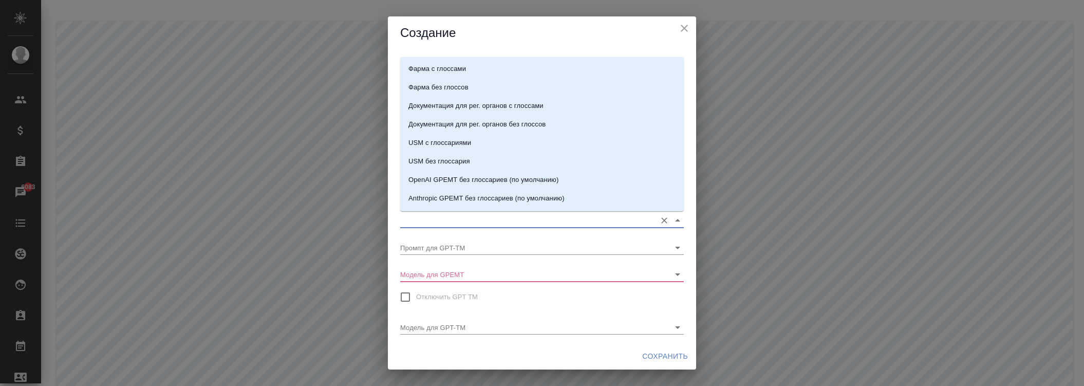
click at [461, 214] on input "Промпт для GPEMT с глоссами" at bounding box center [525, 220] width 251 height 14
click at [474, 188] on li "med_general_to_rus_glossary" at bounding box center [542, 183] width 284 height 18
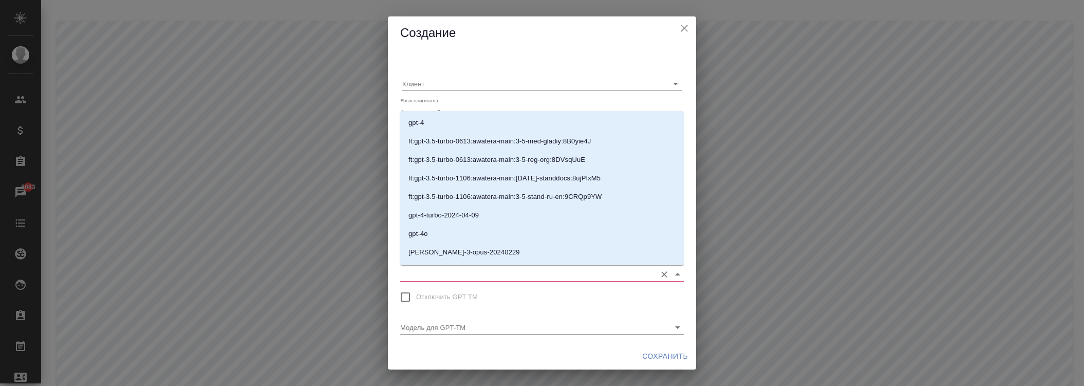
click at [459, 277] on input "Модель для GPEMT" at bounding box center [525, 274] width 251 height 14
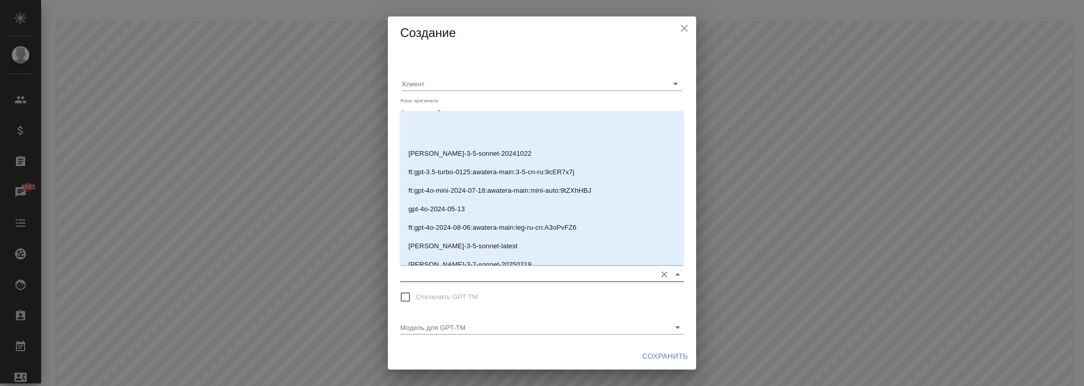
scroll to position [200, 0]
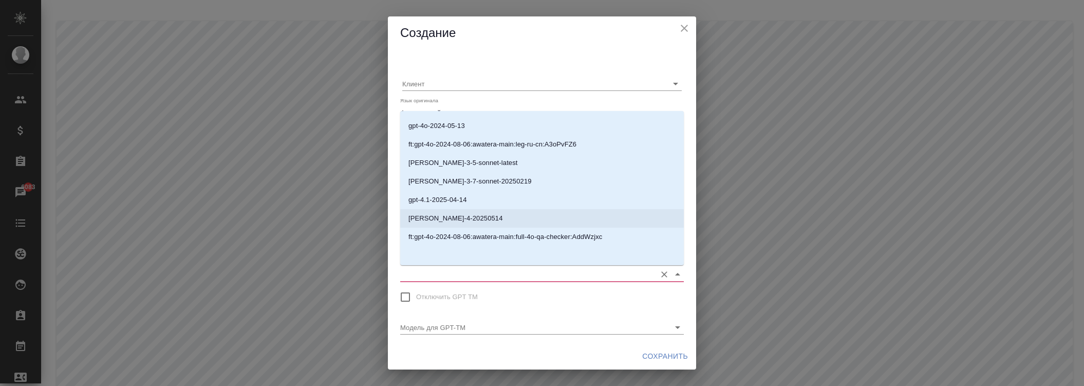
click at [459, 214] on p "[PERSON_NAME]-4-20250514" at bounding box center [455, 218] width 95 height 10
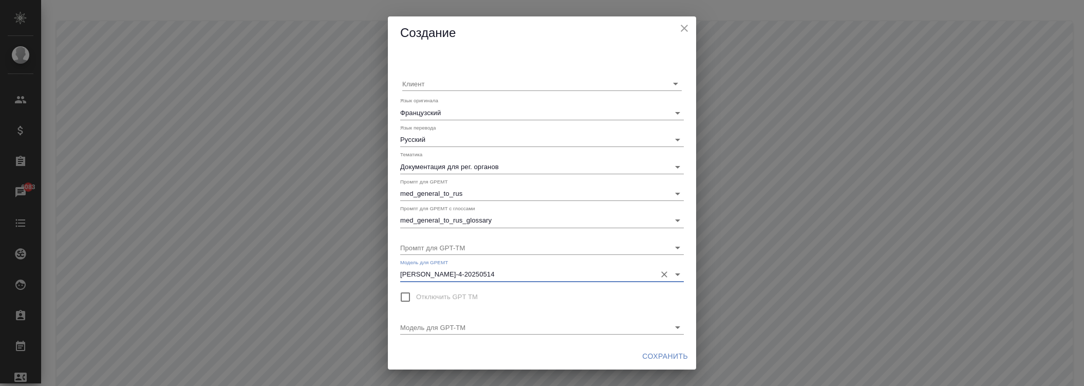
click at [672, 351] on span "Сохранить" at bounding box center [665, 356] width 46 height 13
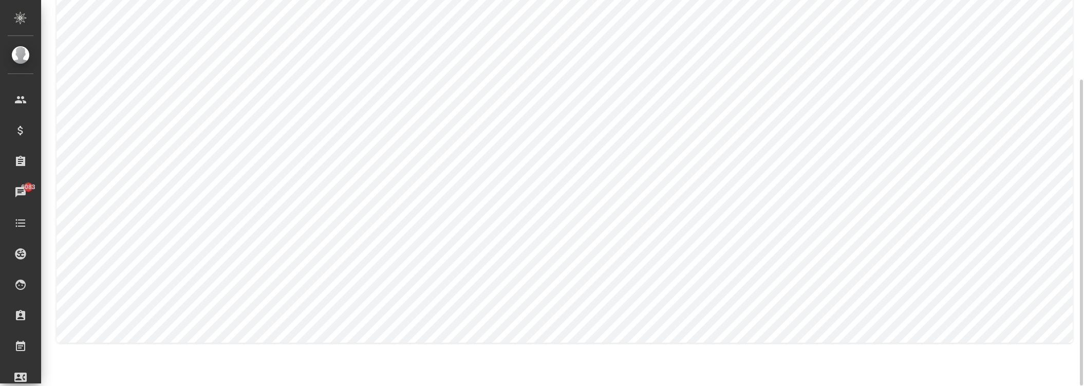
scroll to position [42, 0]
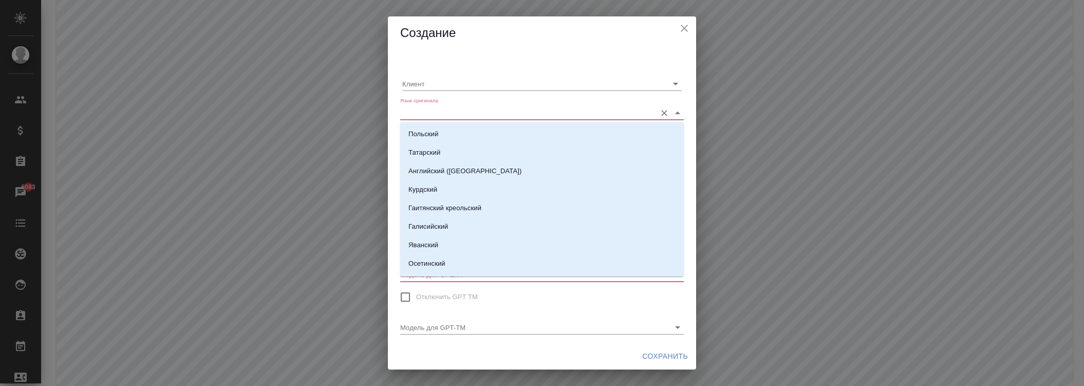
click at [476, 106] on input "Язык оригинала" at bounding box center [525, 112] width 251 height 14
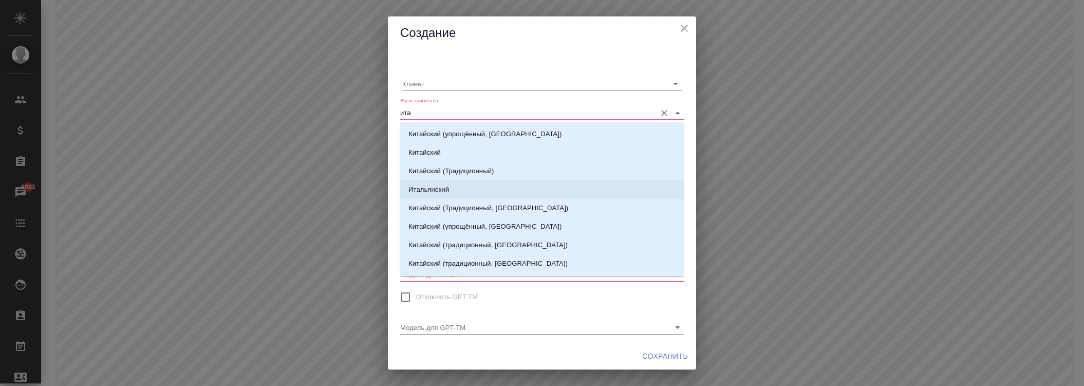
click at [430, 194] on p "Итальянский" at bounding box center [428, 189] width 41 height 10
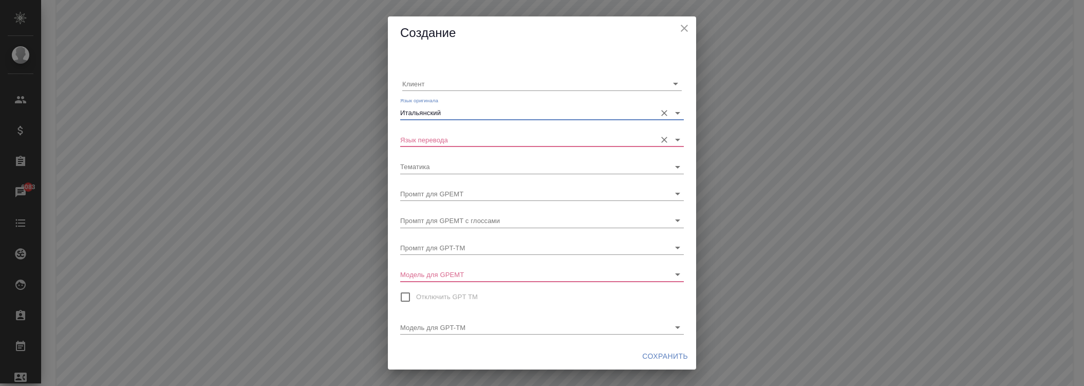
click at [438, 144] on input "Язык перевода" at bounding box center [525, 140] width 251 height 14
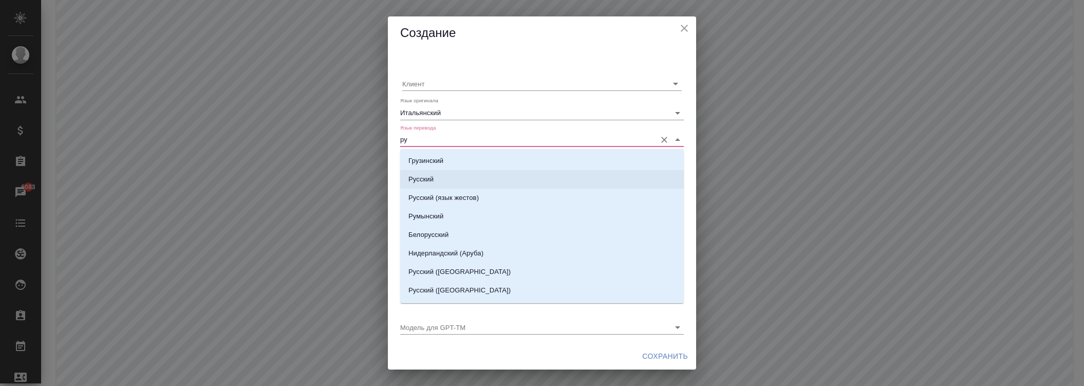
click at [439, 179] on li "Русский" at bounding box center [542, 179] width 284 height 18
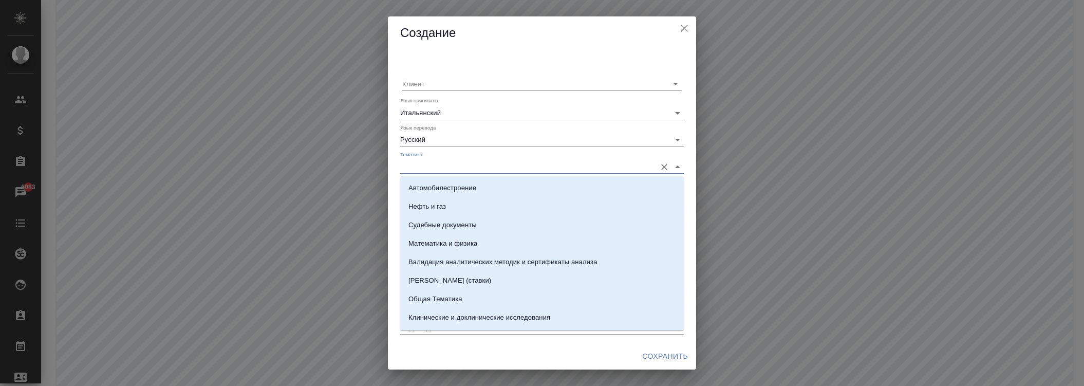
click at [447, 169] on input "Тематика" at bounding box center [525, 166] width 251 height 14
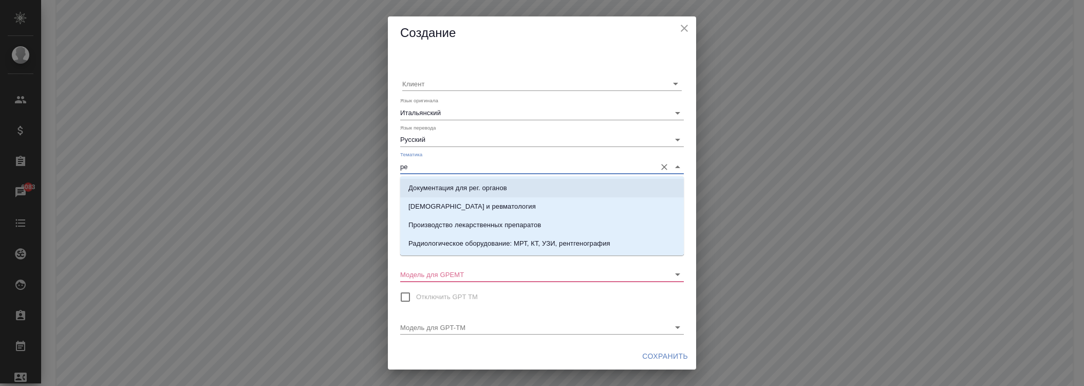
click at [466, 192] on p "Документация для рег. органов" at bounding box center [457, 188] width 99 height 10
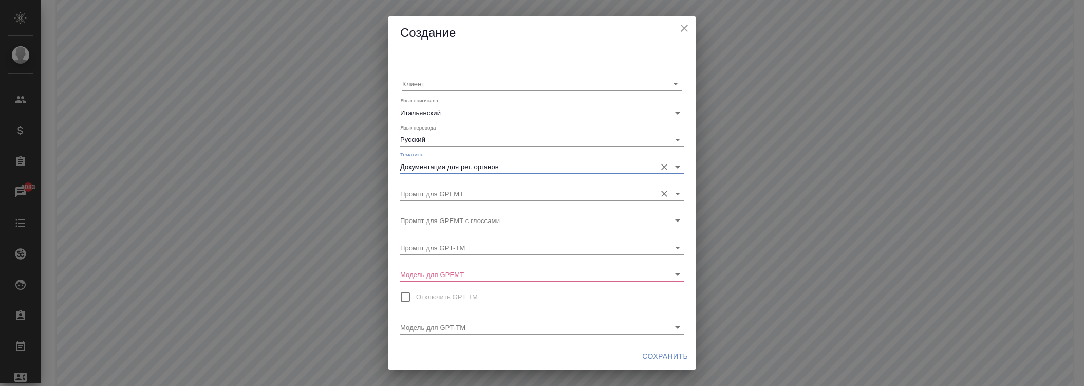
click at [464, 197] on input "Промпт для GPEMT" at bounding box center [525, 194] width 251 height 14
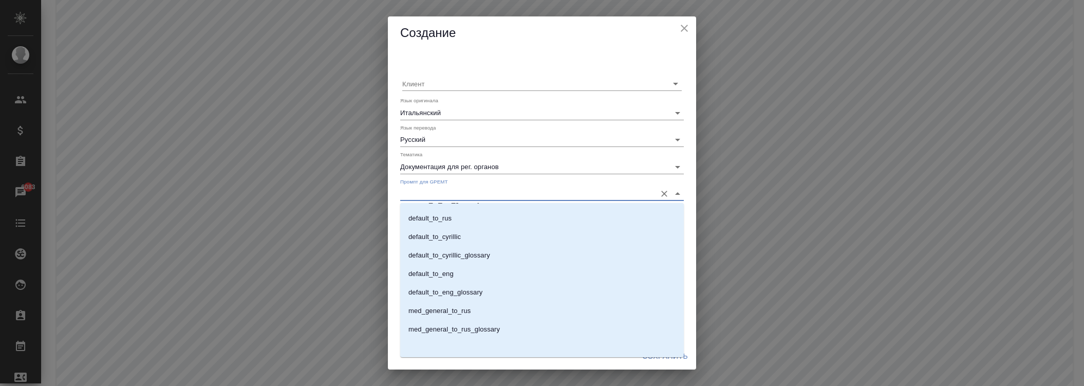
scroll to position [607, 0]
click at [461, 311] on p "med_general_to_rus" at bounding box center [439, 310] width 62 height 10
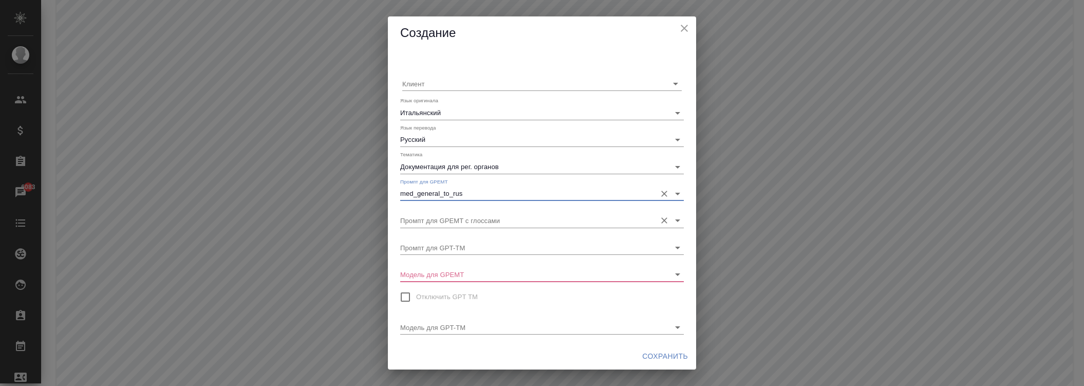
drag, startPoint x: 453, startPoint y: 202, endPoint x: 459, endPoint y: 221, distance: 19.5
click at [454, 204] on div "Клиент Язык оригинала Итальянский Язык перевода Русский Тематика Документация д…" at bounding box center [542, 196] width 308 height 293
click at [459, 221] on input "Промпт для GPEMT с глоссами" at bounding box center [525, 220] width 251 height 14
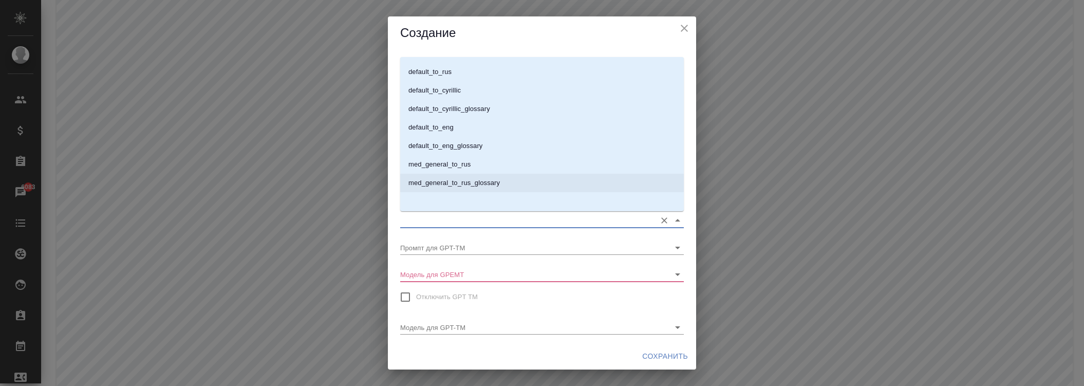
click at [490, 191] on li "med_general_to_rus_glossary" at bounding box center [542, 183] width 284 height 18
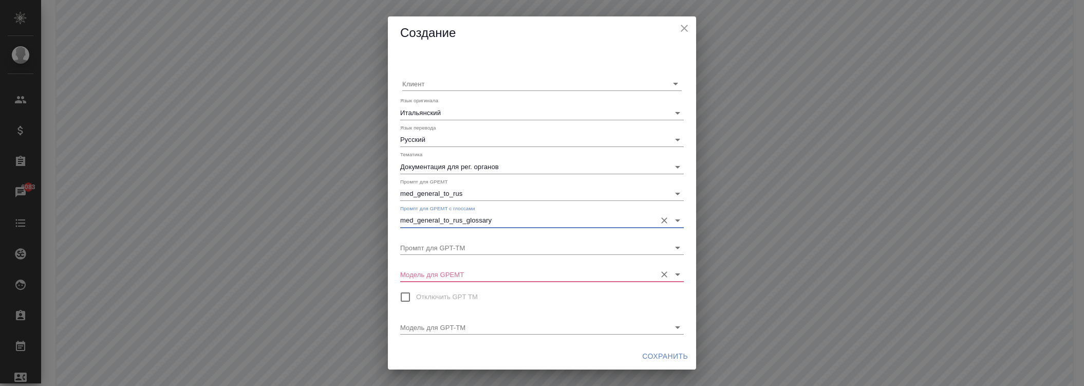
click at [455, 274] on input "Модель для GPEMT" at bounding box center [525, 274] width 251 height 14
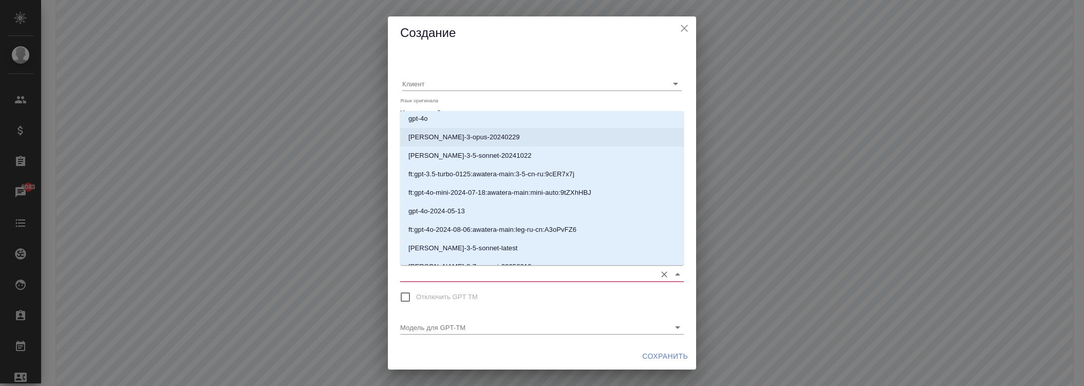
scroll to position [200, 0]
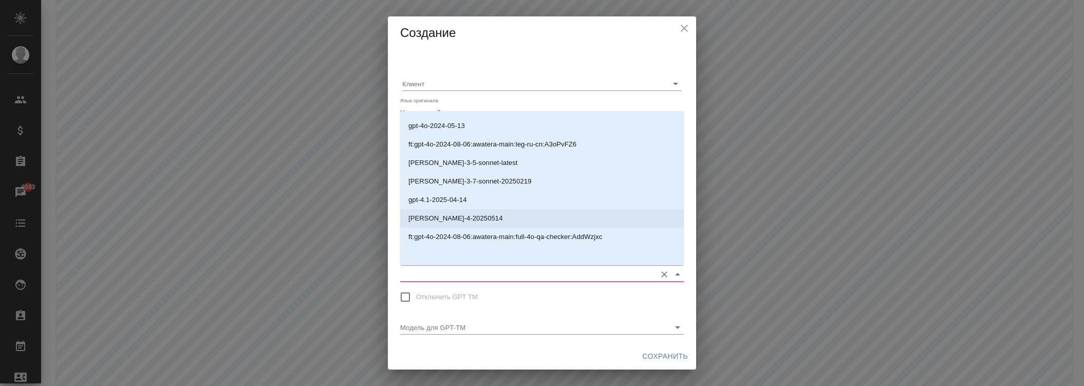
drag, startPoint x: 455, startPoint y: 222, endPoint x: 473, endPoint y: 225, distance: 18.2
click at [455, 221] on p "[PERSON_NAME]-4-20250514" at bounding box center [455, 218] width 95 height 10
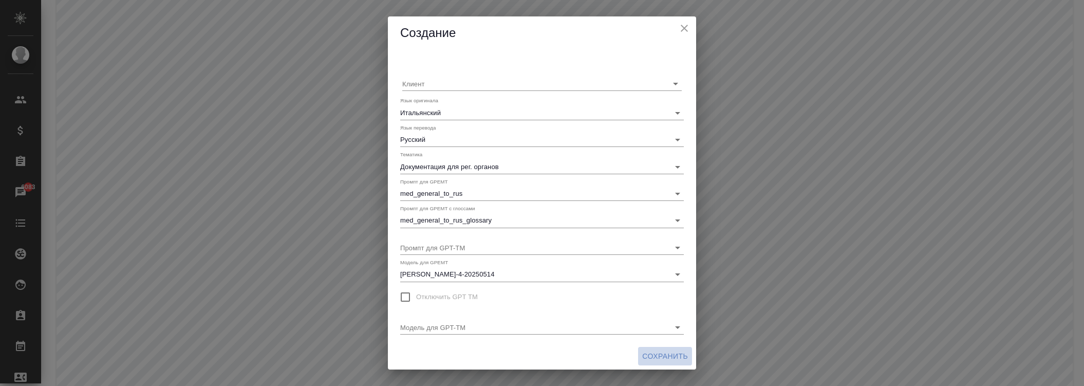
click at [653, 355] on span "Сохранить" at bounding box center [665, 356] width 46 height 13
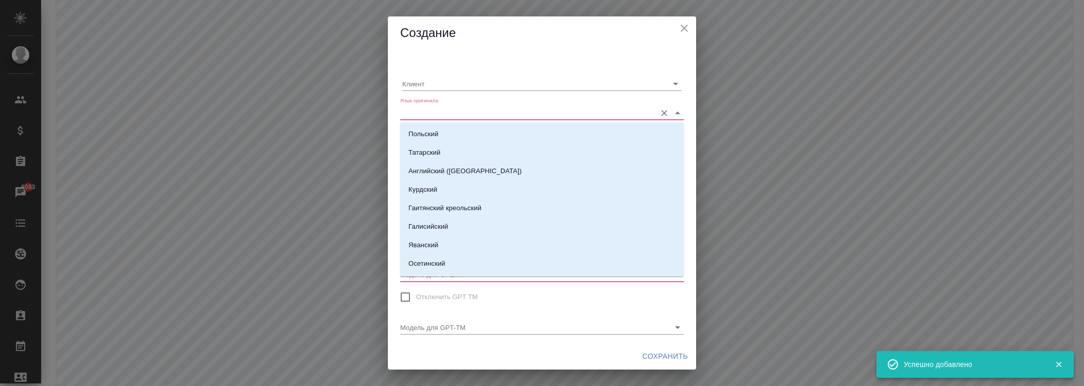
click at [485, 108] on input "Язык оригинала" at bounding box center [525, 112] width 251 height 14
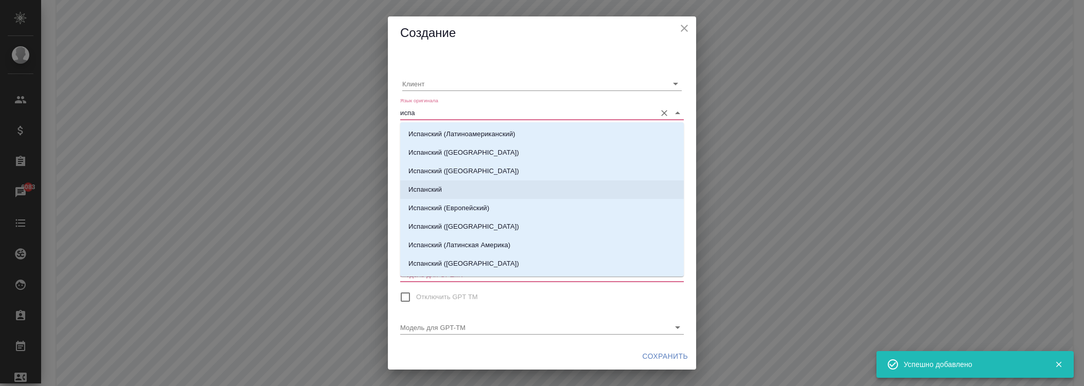
click at [456, 186] on li "Испанский" at bounding box center [542, 189] width 284 height 18
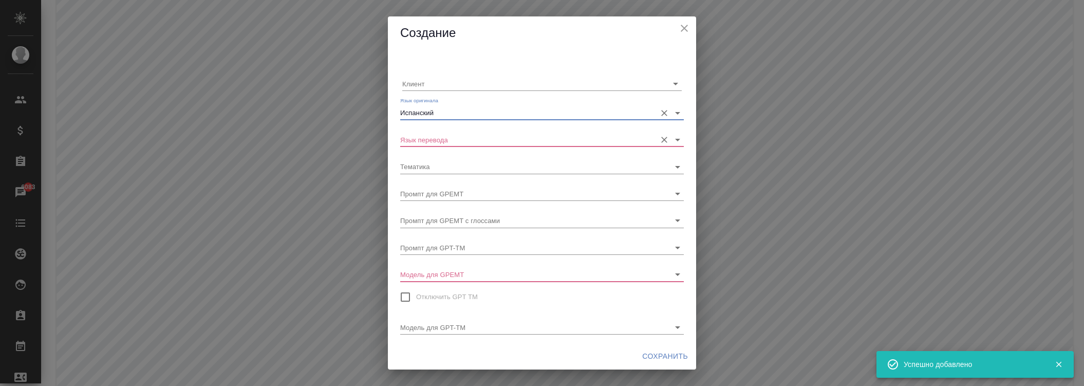
click at [464, 140] on input "Язык перевода" at bounding box center [525, 140] width 251 height 14
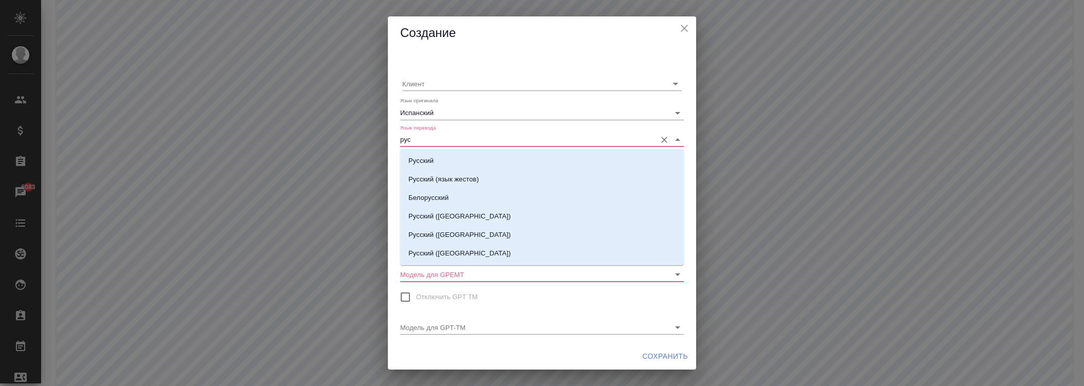
click at [448, 160] on li "Русский" at bounding box center [542, 161] width 284 height 18
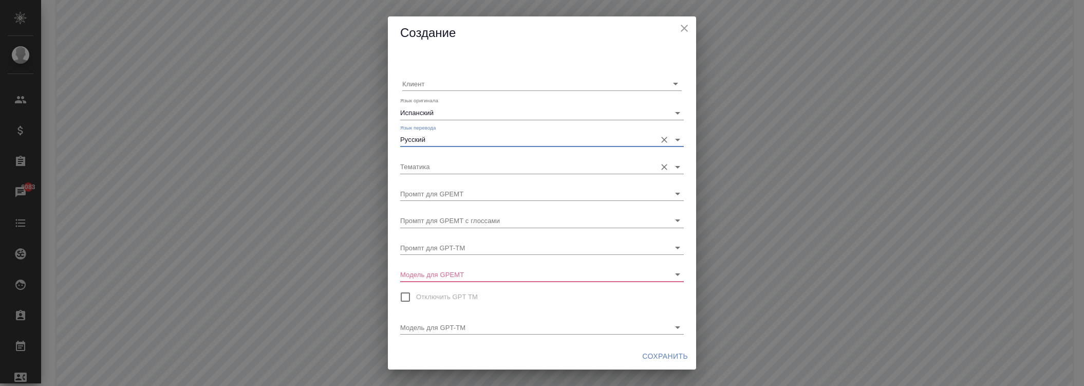
click at [454, 163] on input "Тематика" at bounding box center [525, 166] width 251 height 14
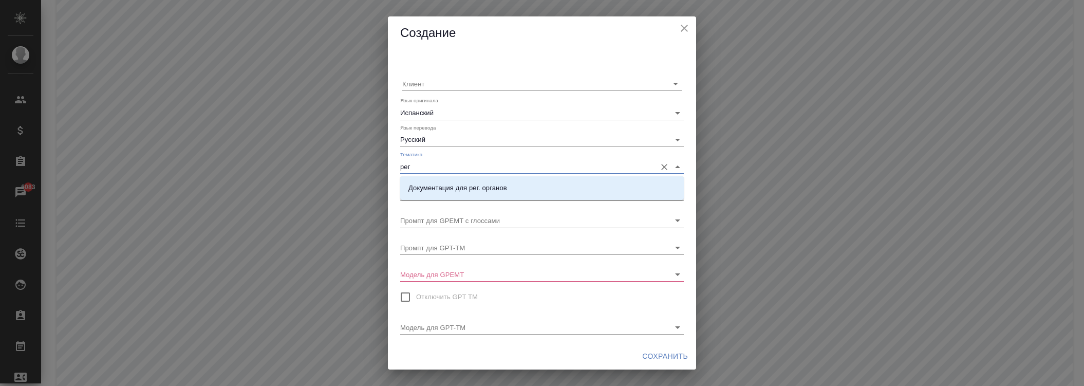
click at [453, 189] on p "Документация для рег. органов" at bounding box center [457, 188] width 99 height 10
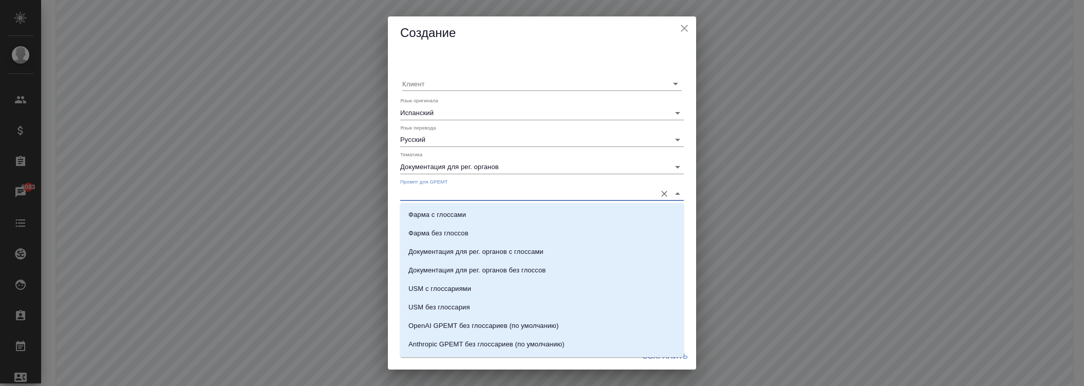
click at [459, 194] on input "Промпт для GPEMT" at bounding box center [525, 194] width 251 height 14
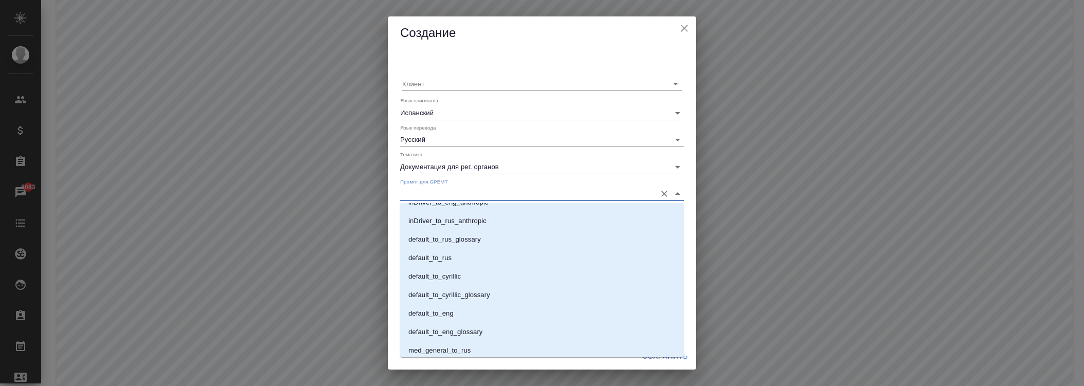
scroll to position [607, 0]
drag, startPoint x: 471, startPoint y: 307, endPoint x: 471, endPoint y: 276, distance: 30.8
click at [471, 307] on li "med_general_to_rus" at bounding box center [542, 310] width 284 height 18
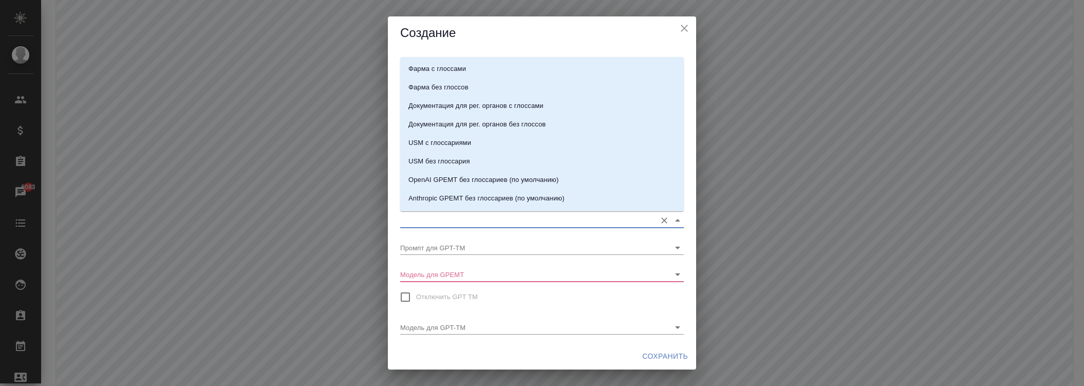
click at [471, 221] on input "Промпт для GPEMT с глоссами" at bounding box center [525, 220] width 251 height 14
click at [483, 187] on p "med_general_to_rus_glossary" at bounding box center [453, 183] width 91 height 10
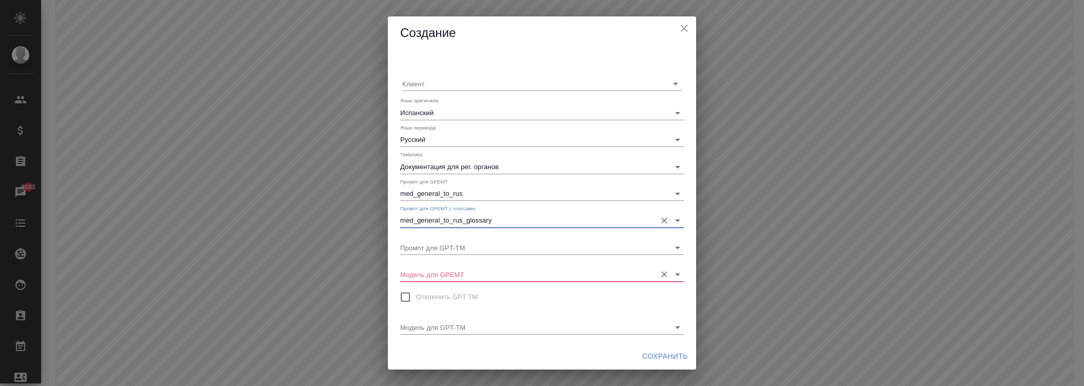
click at [461, 271] on input "Модель для GPEMT" at bounding box center [525, 274] width 251 height 14
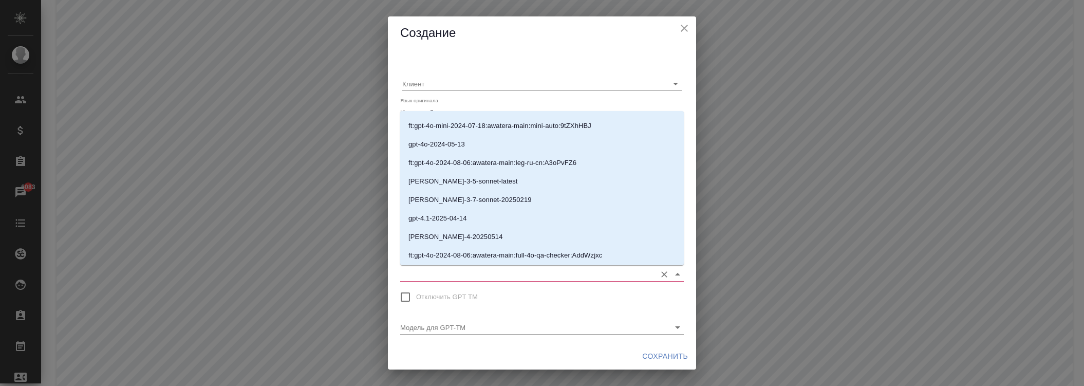
scroll to position [200, 0]
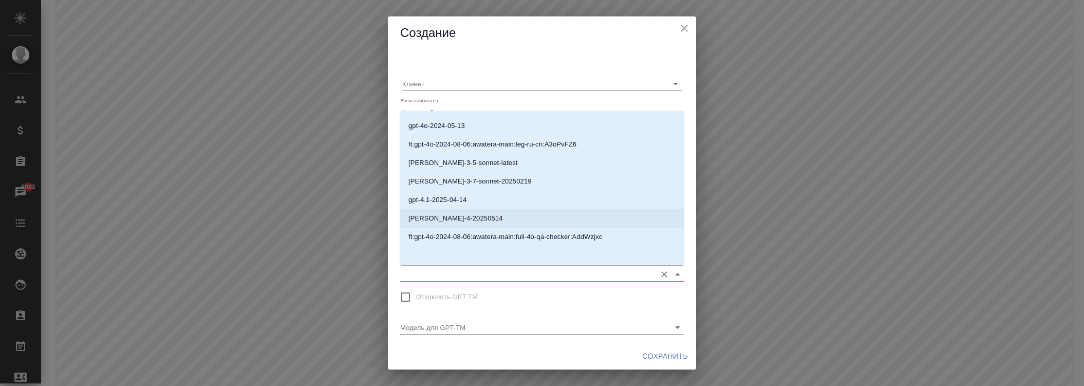
click at [464, 218] on p "[PERSON_NAME]-4-20250514" at bounding box center [455, 218] width 95 height 10
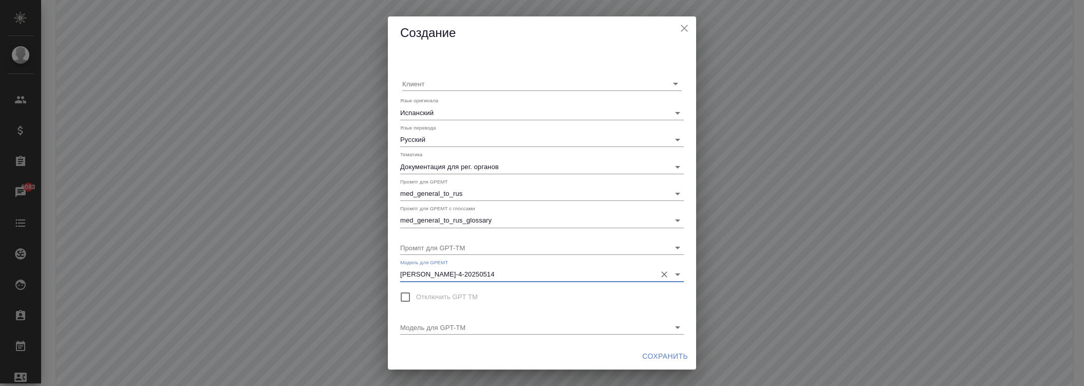
click at [656, 353] on span "Сохранить" at bounding box center [665, 356] width 46 height 13
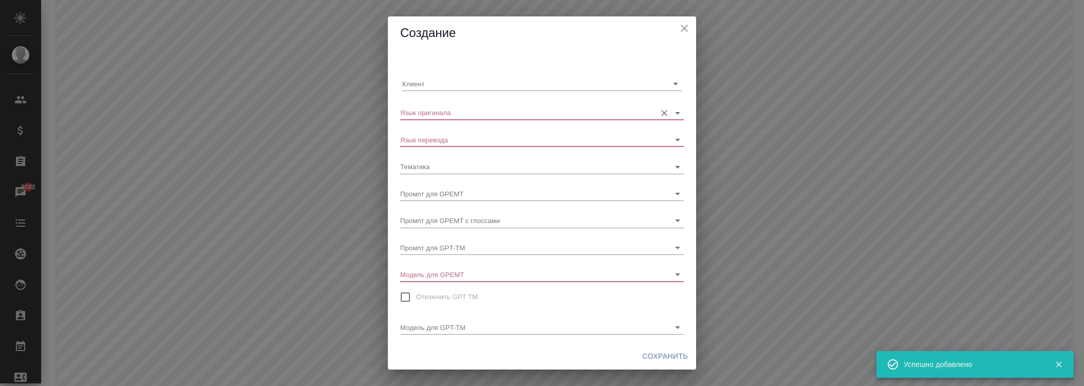
click at [460, 113] on input "Язык оригинала" at bounding box center [525, 112] width 251 height 14
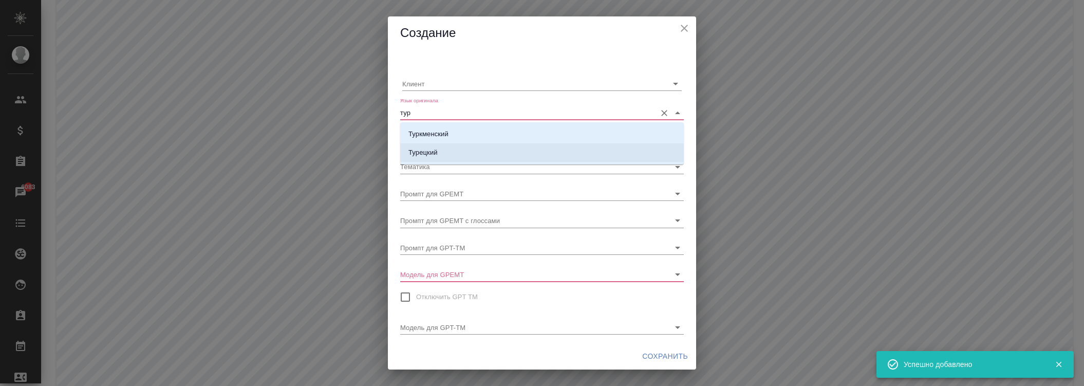
drag, startPoint x: 435, startPoint y: 147, endPoint x: 437, endPoint y: 142, distance: 5.7
click at [434, 147] on p "Турецкий" at bounding box center [422, 152] width 29 height 10
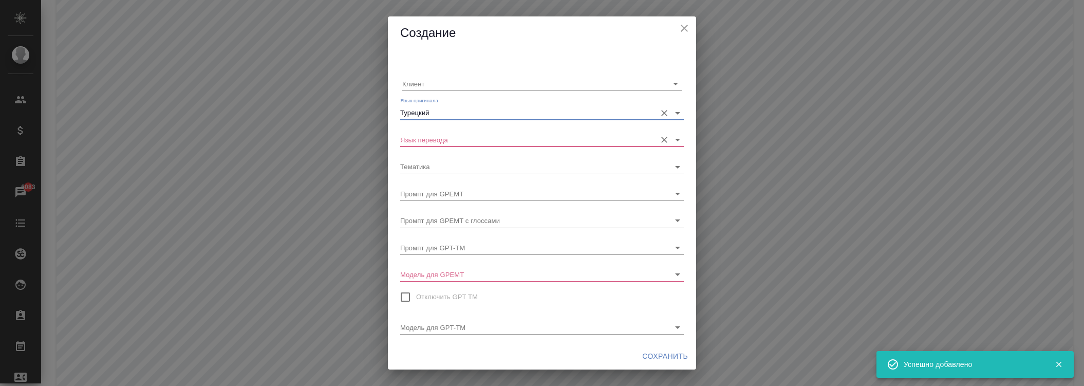
click at [440, 140] on input "Язык перевода" at bounding box center [525, 140] width 251 height 14
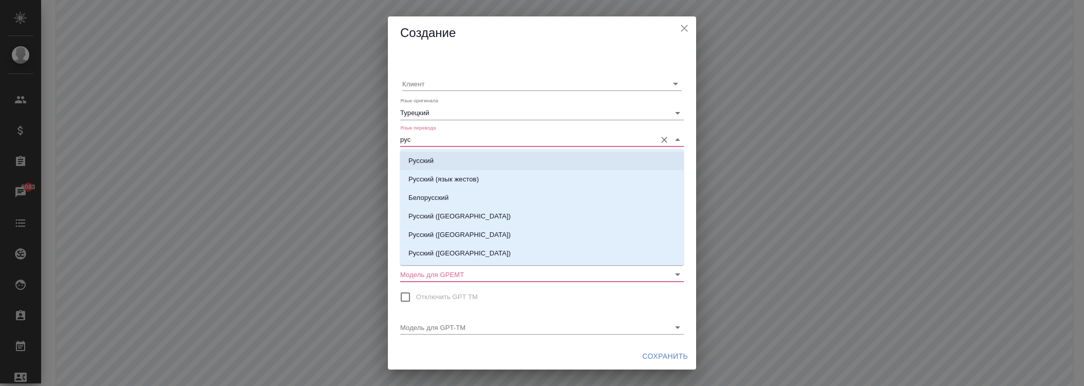
click at [437, 165] on li "Русский" at bounding box center [542, 161] width 284 height 18
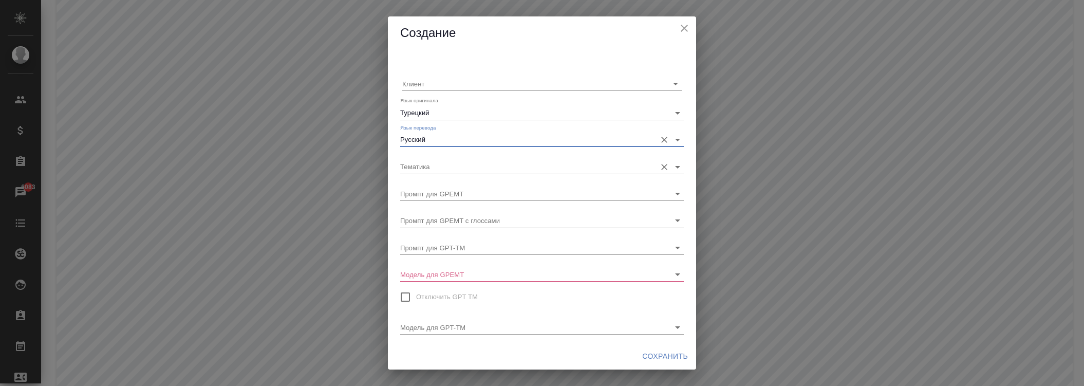
click at [439, 164] on input "Тематика" at bounding box center [525, 166] width 251 height 14
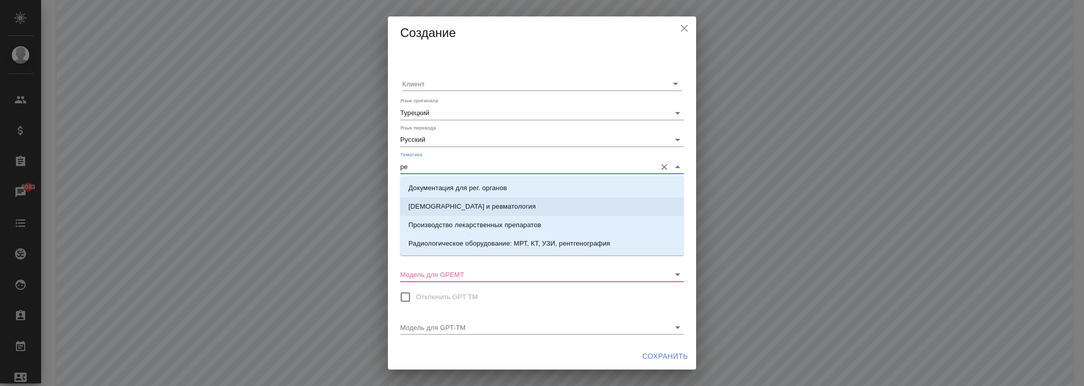
click at [443, 184] on p "Документация для рег. органов" at bounding box center [457, 188] width 99 height 10
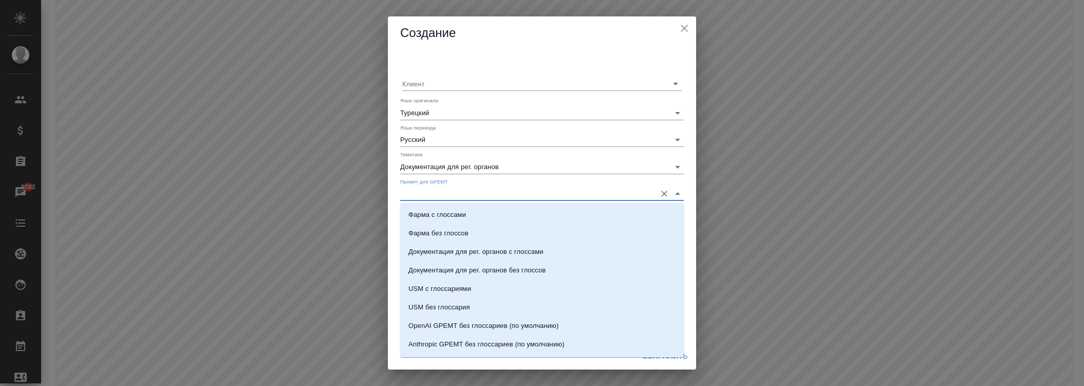
click at [440, 194] on input "Промпт для GPEMT" at bounding box center [525, 194] width 251 height 14
drag, startPoint x: 479, startPoint y: 312, endPoint x: 470, endPoint y: 276, distance: 36.5
click at [478, 312] on li "med_general_to_rus" at bounding box center [542, 310] width 284 height 18
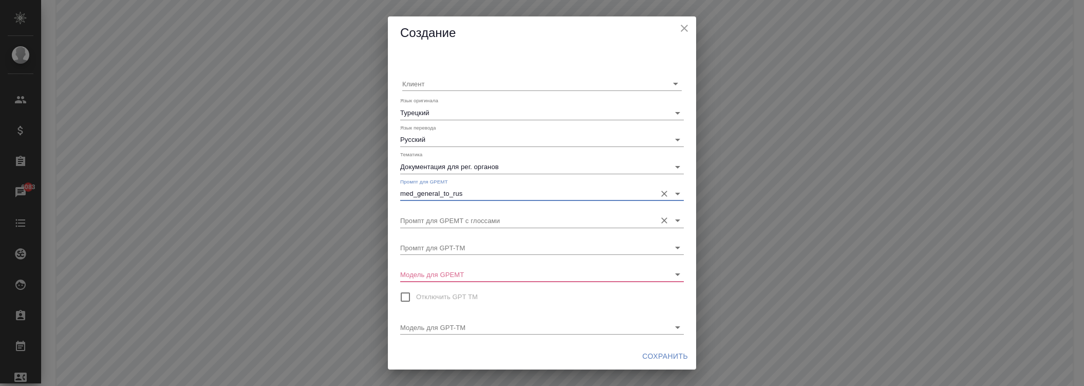
click at [453, 215] on input "Промпт для GPEMT с глоссами" at bounding box center [525, 220] width 251 height 14
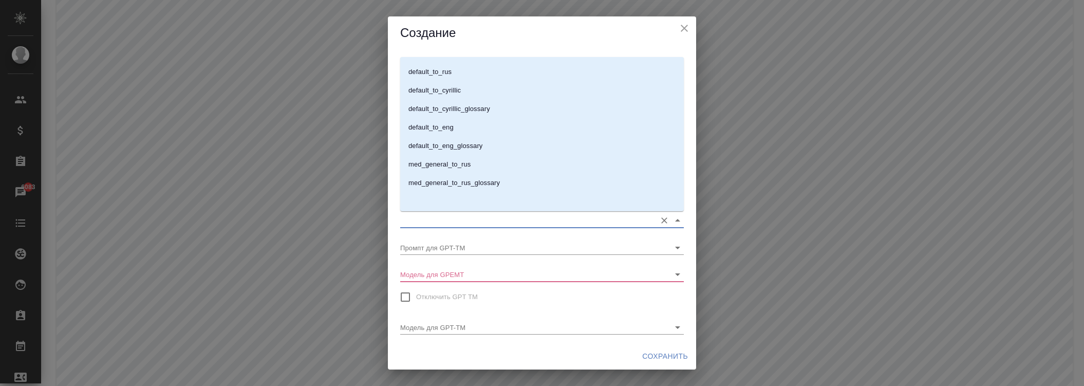
click at [471, 188] on li "med_general_to_rus_glossary" at bounding box center [542, 183] width 284 height 18
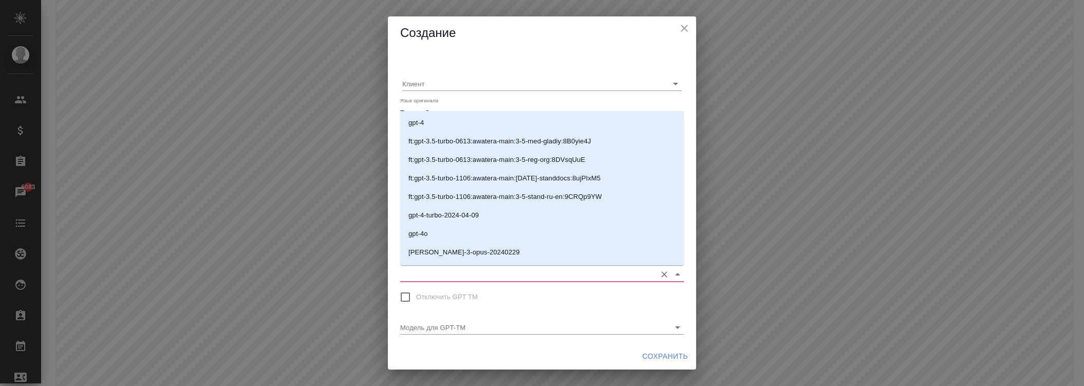
click at [443, 279] on input "Модель для GPEMT" at bounding box center [525, 274] width 251 height 14
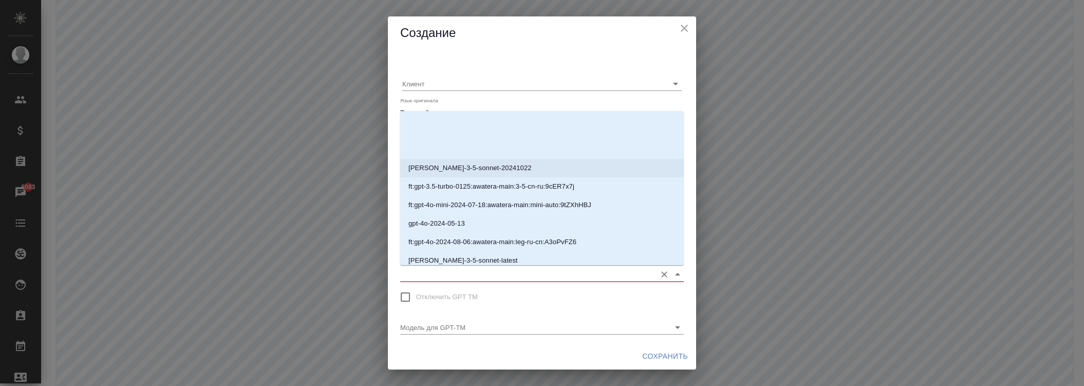
scroll to position [200, 0]
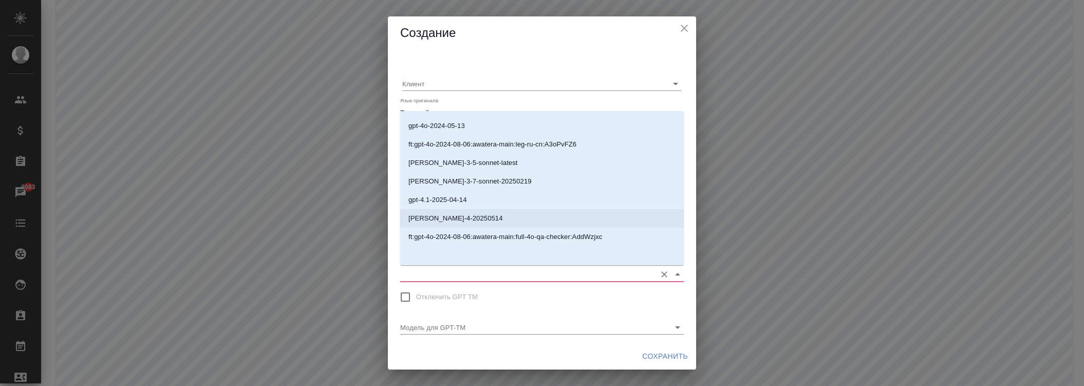
drag, startPoint x: 455, startPoint y: 218, endPoint x: 481, endPoint y: 238, distance: 32.7
click at [455, 219] on p "[PERSON_NAME]-4-20250514" at bounding box center [455, 218] width 95 height 10
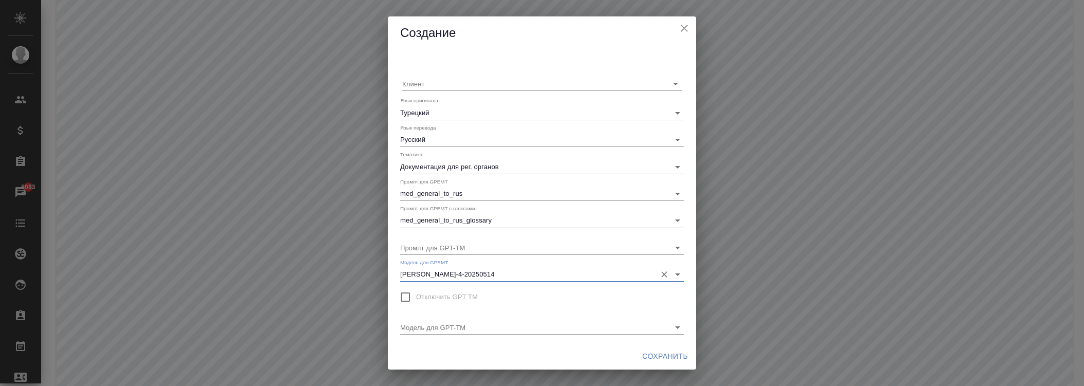
click at [655, 352] on span "Сохранить" at bounding box center [665, 356] width 46 height 13
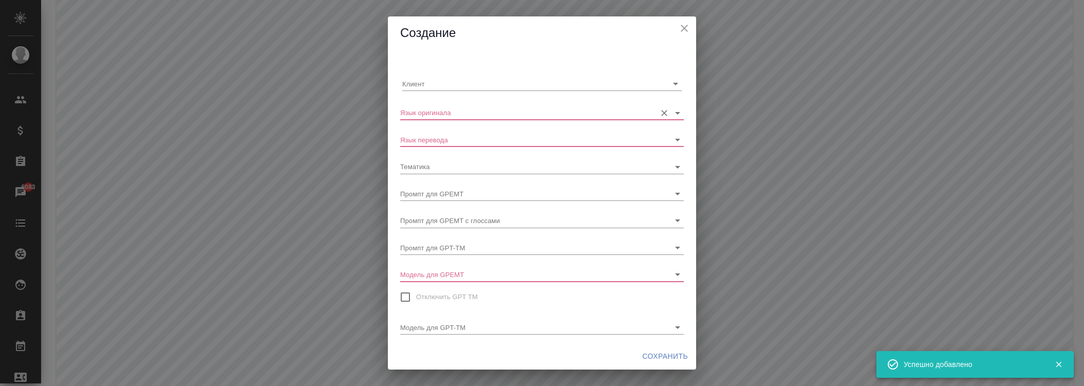
click at [470, 111] on input "Язык оригинала" at bounding box center [525, 112] width 251 height 14
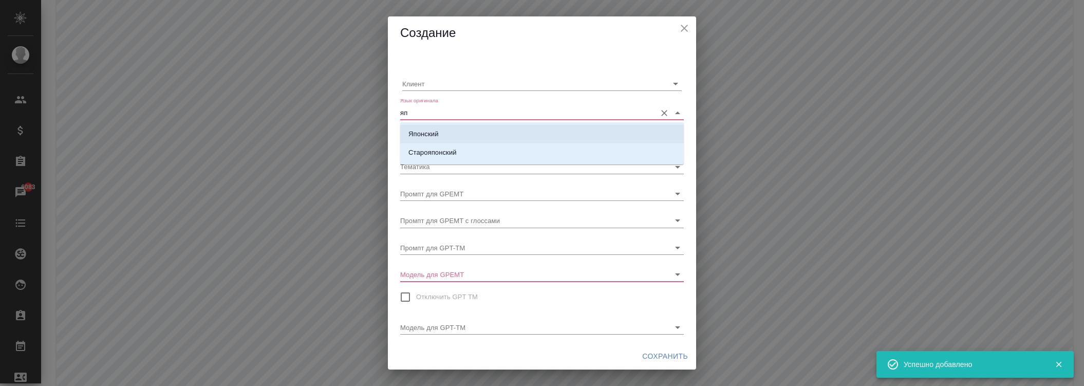
click at [429, 137] on p "Японский" at bounding box center [423, 134] width 30 height 10
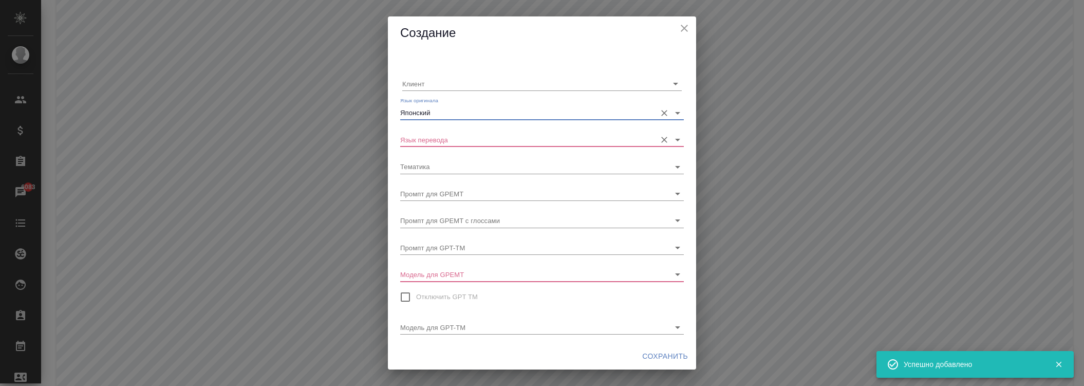
click at [442, 141] on input "Язык перевода" at bounding box center [525, 140] width 251 height 14
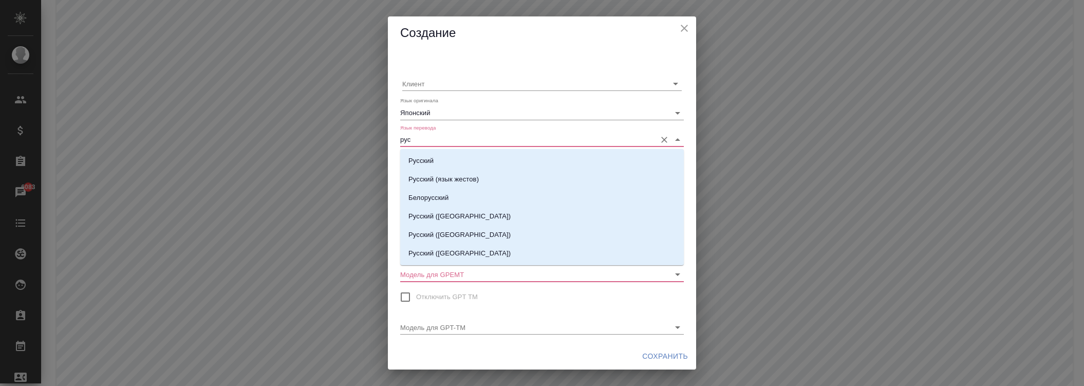
click at [437, 158] on li "Русский" at bounding box center [542, 161] width 284 height 18
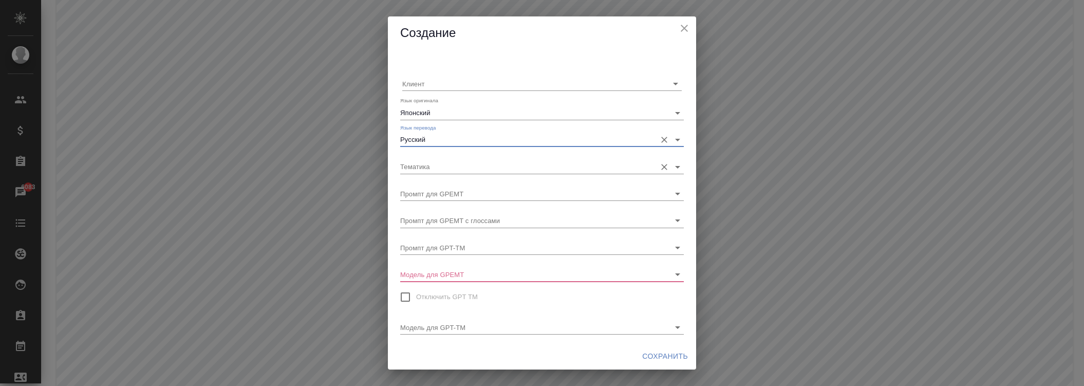
click at [450, 161] on input "Тематика" at bounding box center [525, 166] width 251 height 14
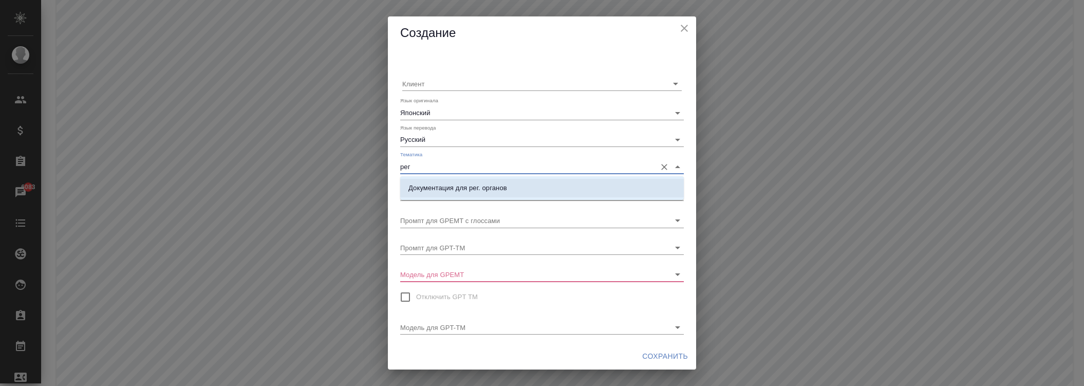
click at [449, 183] on p "Документация для рег. органов" at bounding box center [457, 188] width 99 height 10
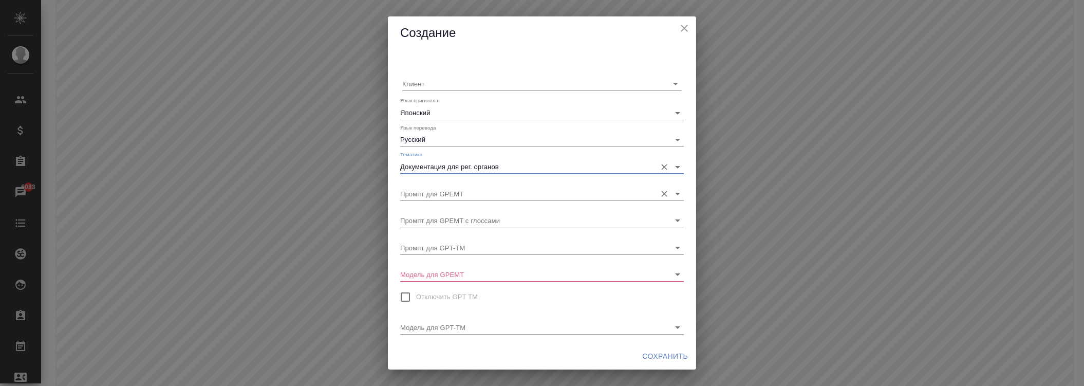
click at [447, 189] on input "Промпт для GPEMT" at bounding box center [525, 194] width 251 height 14
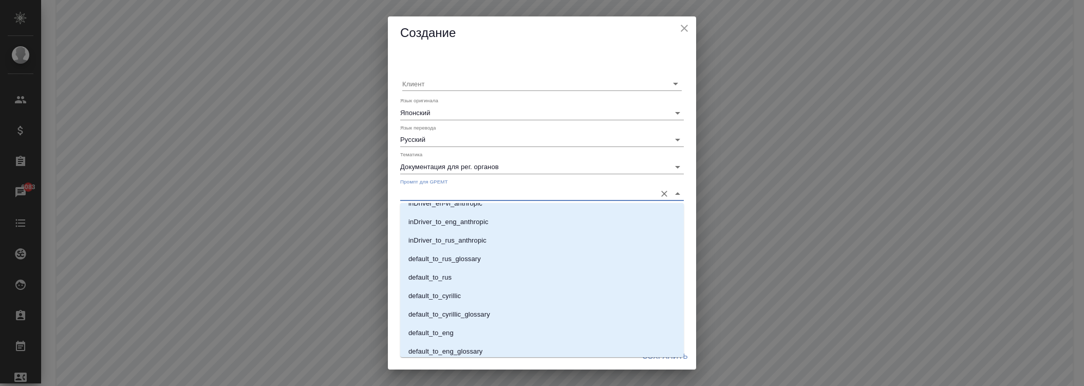
scroll to position [607, 0]
click at [458, 307] on p "med_general_to_rus" at bounding box center [439, 310] width 62 height 10
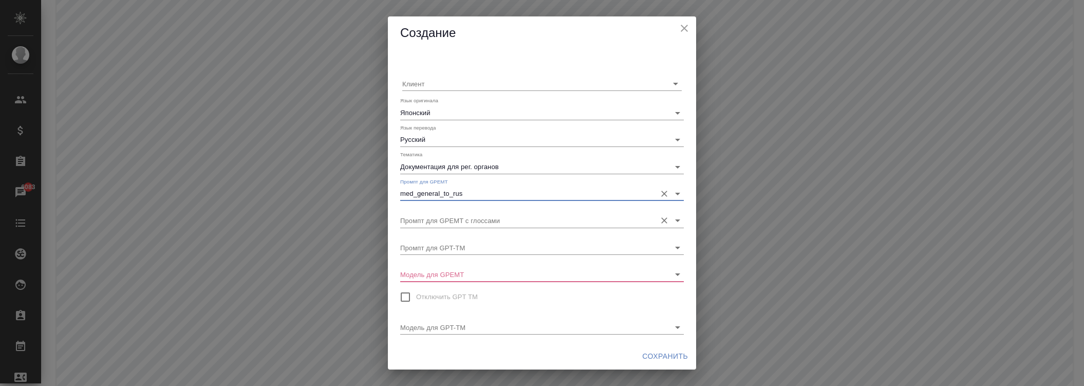
click at [450, 217] on input "Промпт для GPEMT с глоссами" at bounding box center [525, 220] width 251 height 14
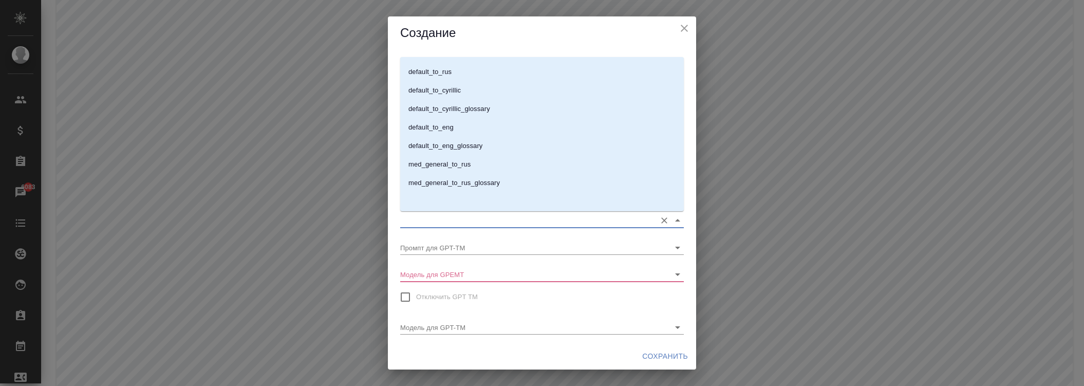
click at [468, 182] on p "med_general_to_rus_glossary" at bounding box center [453, 183] width 91 height 10
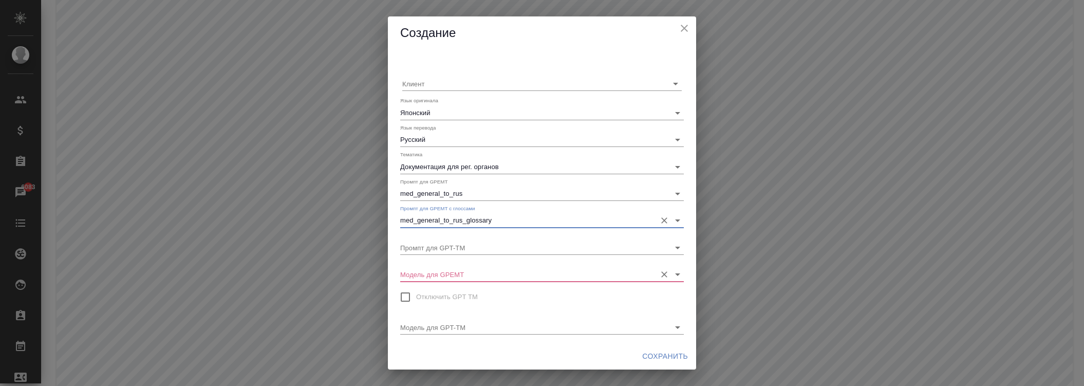
click at [457, 276] on input "Модель для GPEMT" at bounding box center [525, 274] width 251 height 14
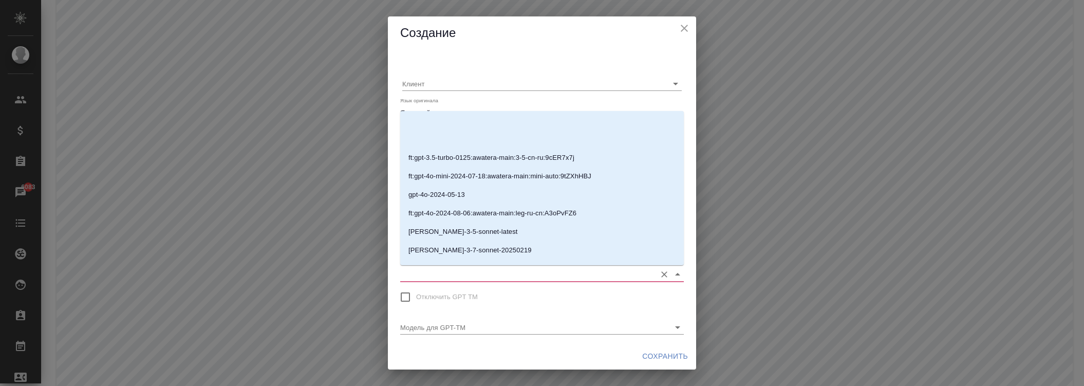
scroll to position [200, 0]
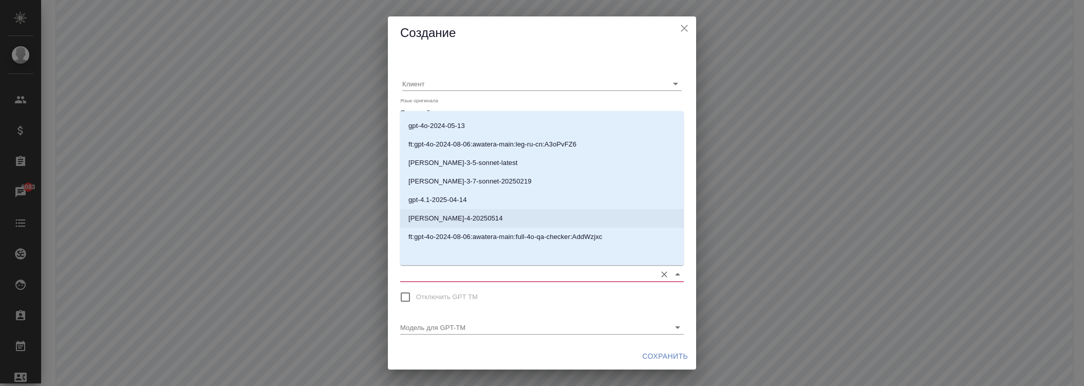
click at [454, 215] on p "[PERSON_NAME]-4-20250514" at bounding box center [455, 218] width 95 height 10
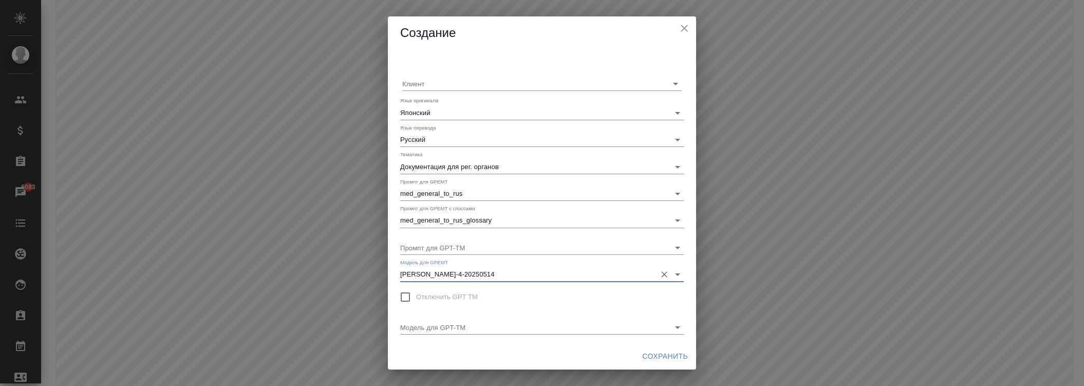
click at [654, 355] on span "Сохранить" at bounding box center [665, 356] width 46 height 13
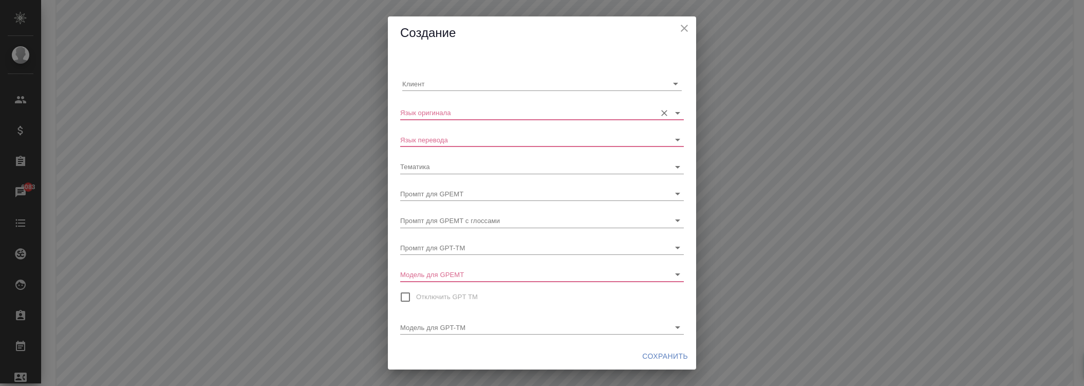
click at [469, 114] on input "Язык оригинала" at bounding box center [525, 112] width 251 height 14
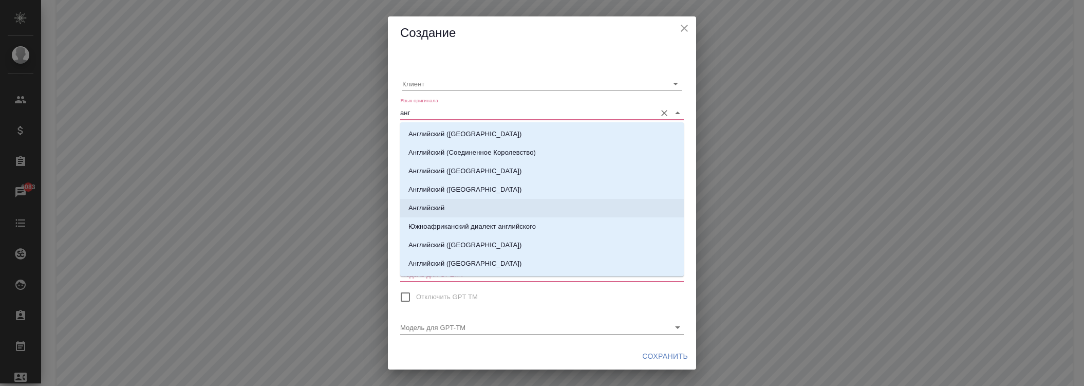
click at [450, 203] on li "Английский" at bounding box center [542, 208] width 284 height 18
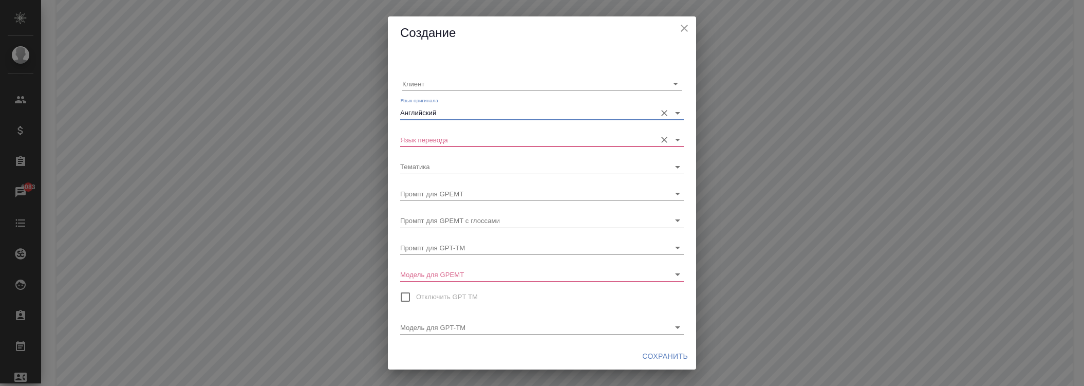
click at [451, 141] on input "Язык перевода" at bounding box center [525, 140] width 251 height 14
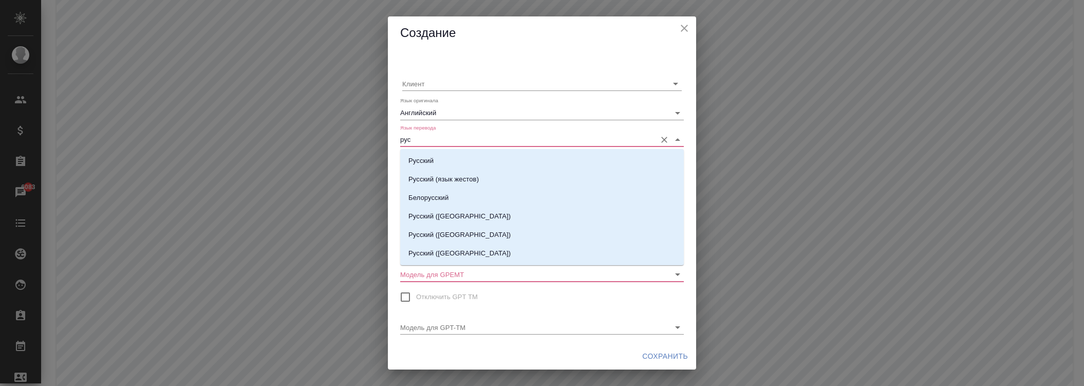
click at [442, 160] on li "Русский" at bounding box center [542, 161] width 284 height 18
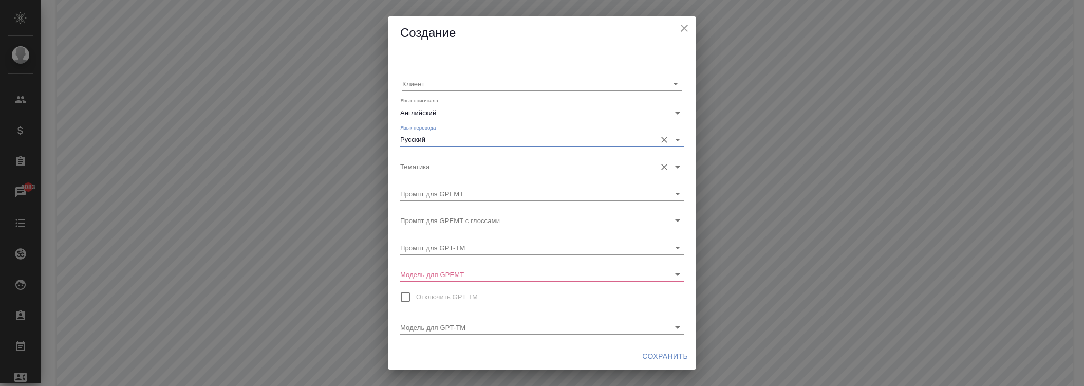
click at [443, 170] on input "Тематика" at bounding box center [525, 166] width 251 height 14
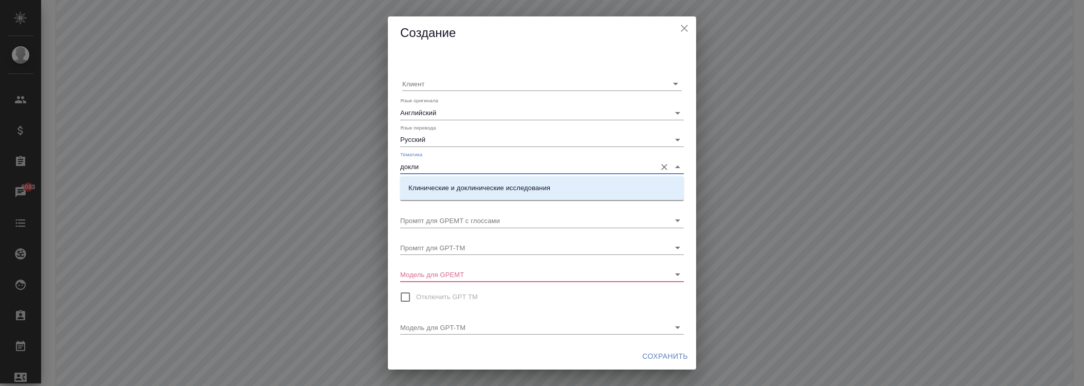
click at [466, 191] on p "Клинические и доклинические исследования" at bounding box center [479, 188] width 142 height 10
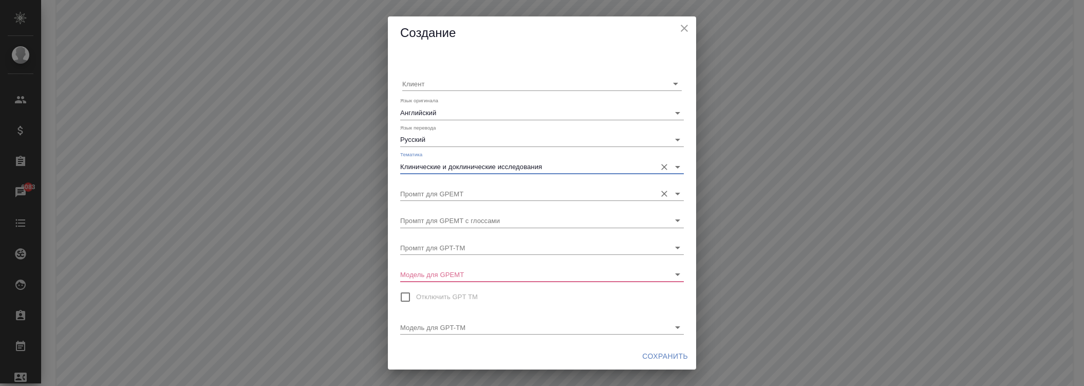
click at [460, 188] on input "Промпт для GPEMT" at bounding box center [525, 194] width 251 height 14
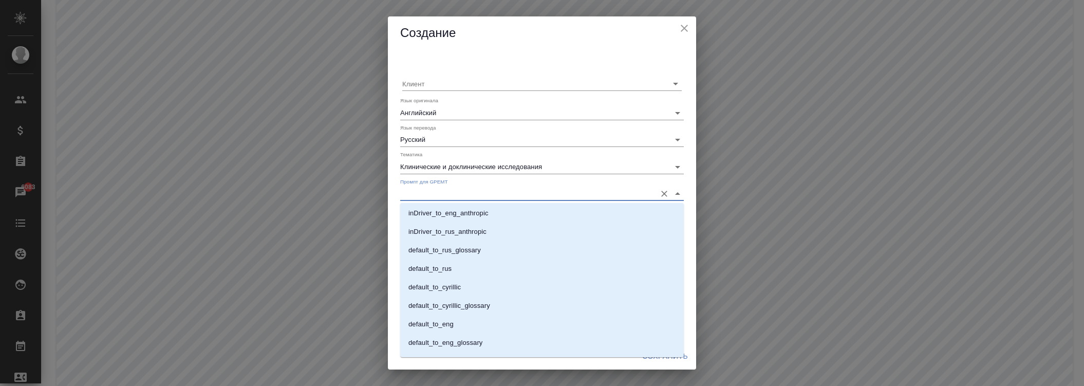
scroll to position [607, 0]
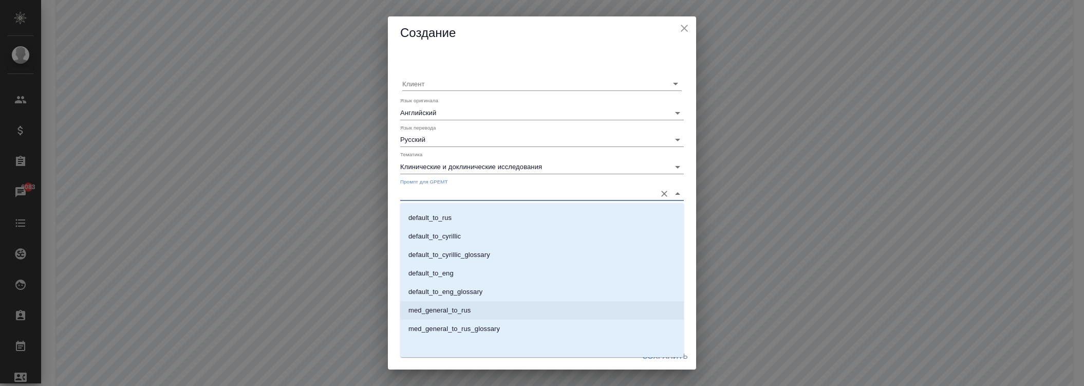
click at [464, 307] on p "med_general_to_rus" at bounding box center [439, 310] width 62 height 10
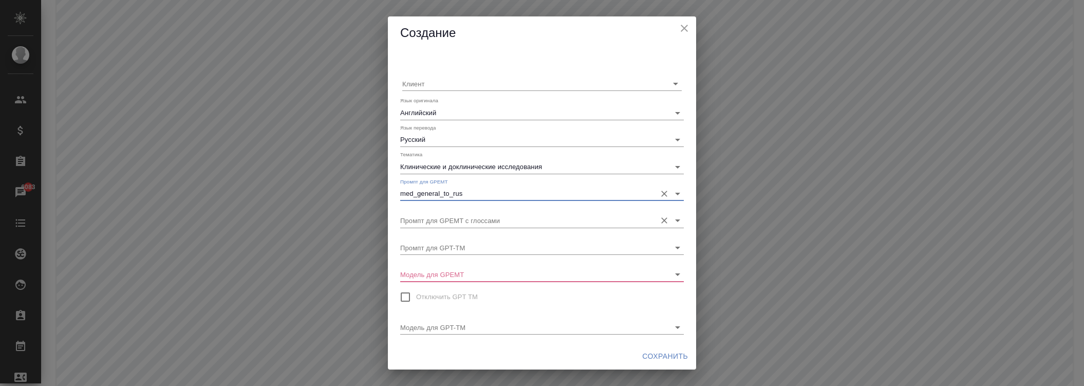
click at [478, 222] on input "Промпт для GPEMT с глоссами" at bounding box center [525, 220] width 251 height 14
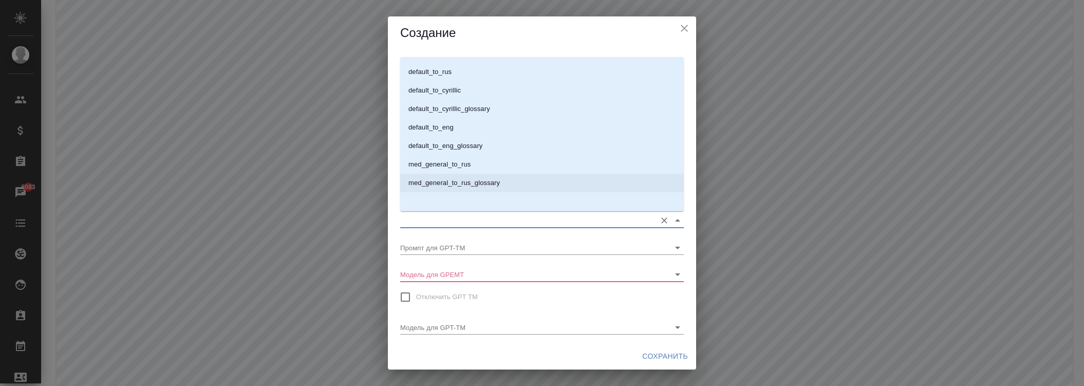
click at [469, 182] on p "med_general_to_rus_glossary" at bounding box center [453, 183] width 91 height 10
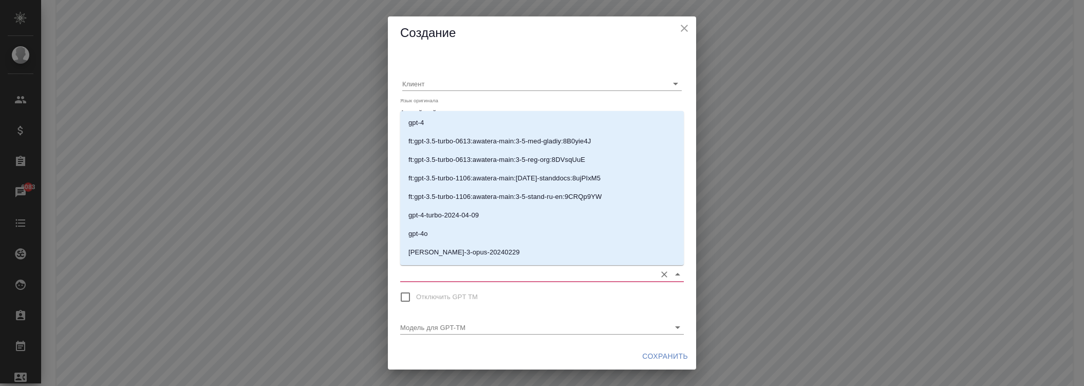
click at [456, 270] on input "Модель для GPEMT" at bounding box center [525, 274] width 251 height 14
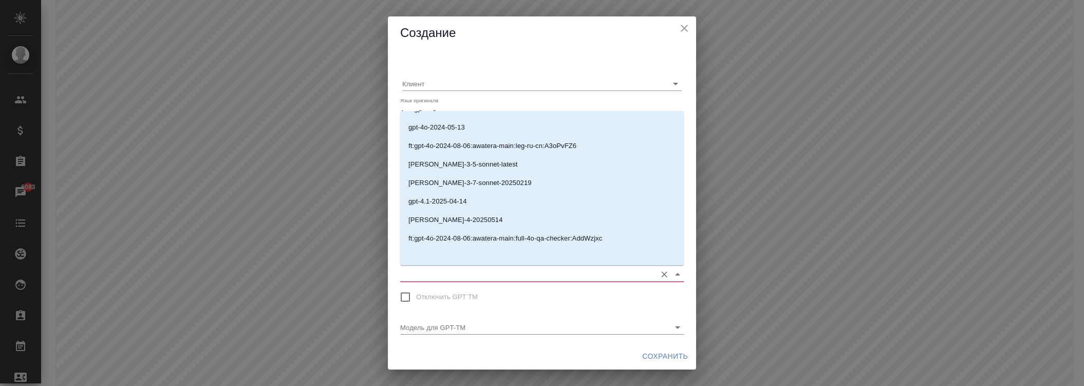
scroll to position [200, 0]
click at [453, 218] on p "[PERSON_NAME]-4-20250514" at bounding box center [455, 218] width 95 height 10
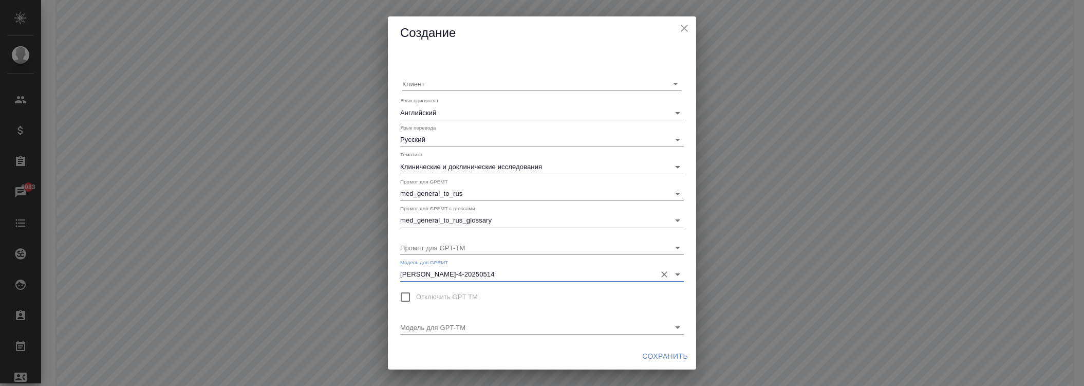
click at [658, 353] on span "Сохранить" at bounding box center [665, 356] width 46 height 13
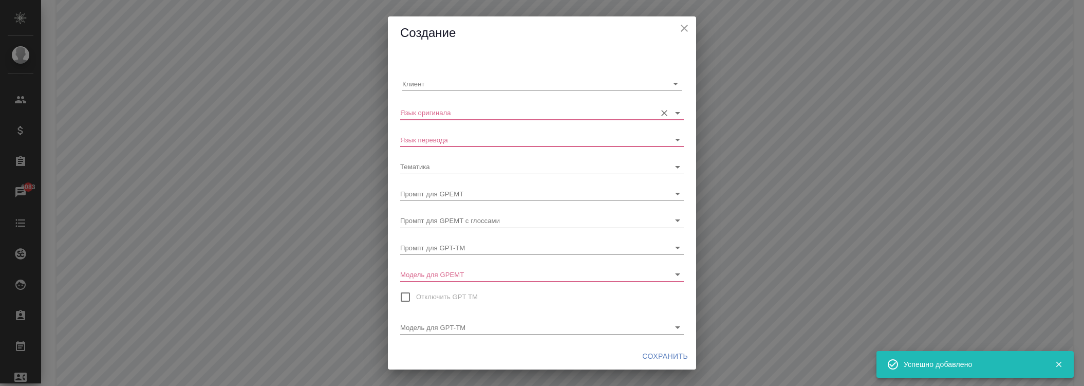
click at [484, 110] on input "Язык оригинала" at bounding box center [525, 112] width 251 height 14
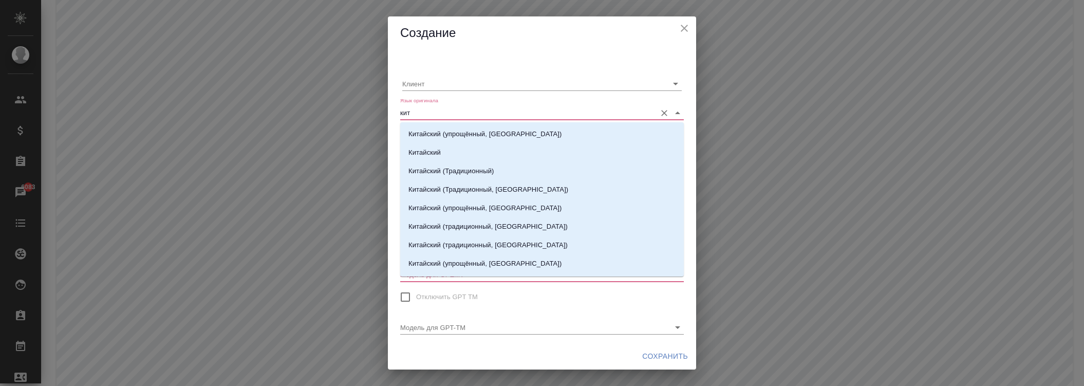
click at [449, 156] on li "Китайский" at bounding box center [542, 152] width 284 height 18
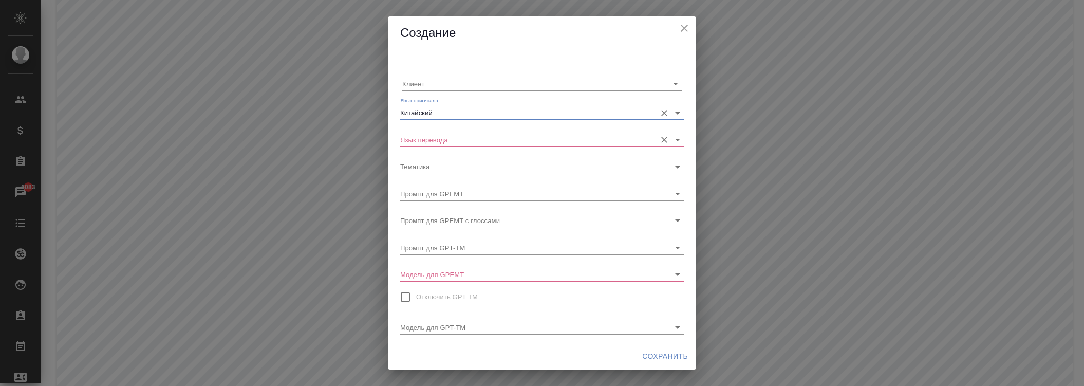
click at [448, 142] on input "Язык перевода" at bounding box center [525, 140] width 251 height 14
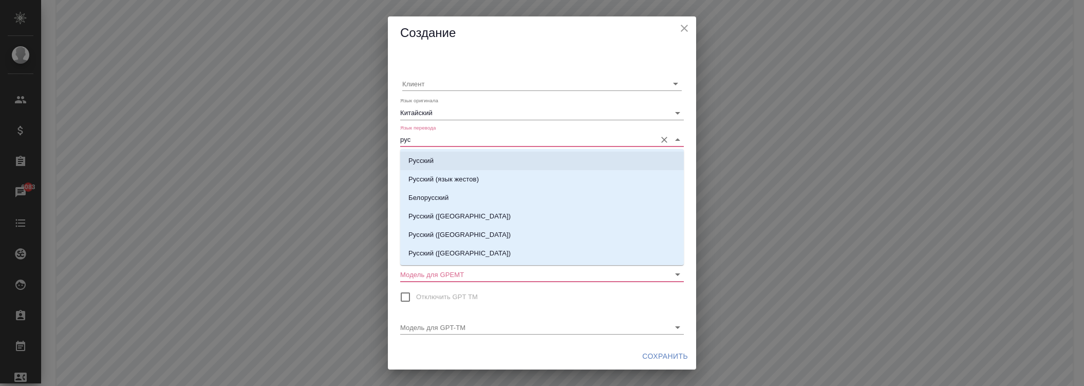
click at [437, 162] on li "Русский" at bounding box center [542, 161] width 284 height 18
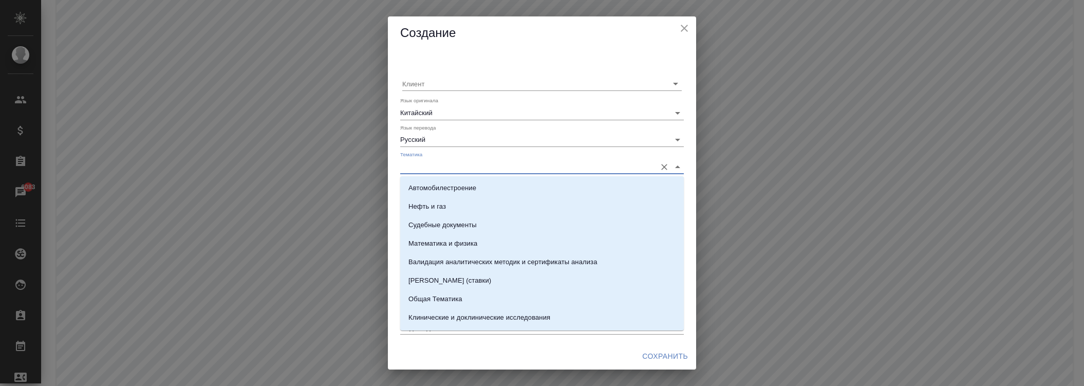
click at [437, 170] on input "Тематика" at bounding box center [525, 166] width 251 height 14
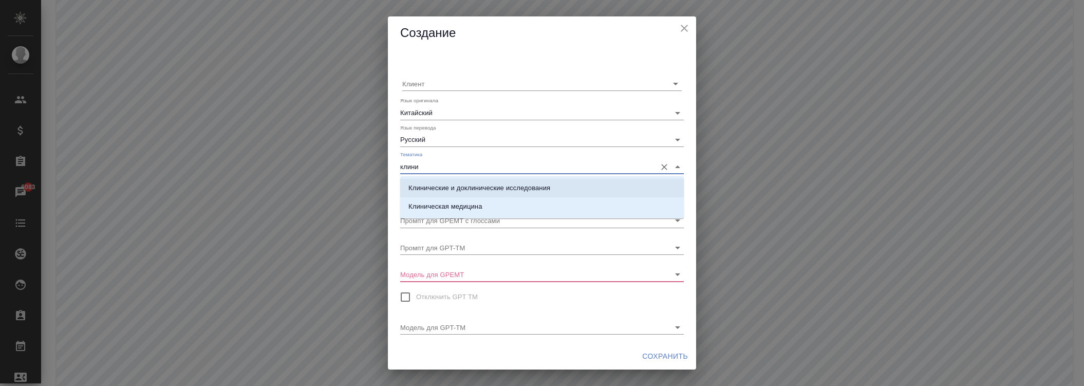
click at [439, 188] on p "Клинические и доклинические исследования" at bounding box center [479, 188] width 142 height 10
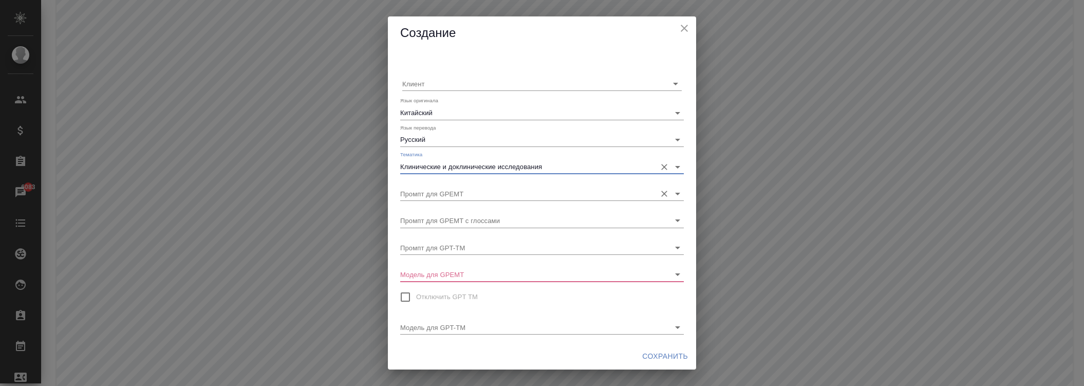
click at [435, 190] on input "Промпт для GPEMT" at bounding box center [525, 194] width 251 height 14
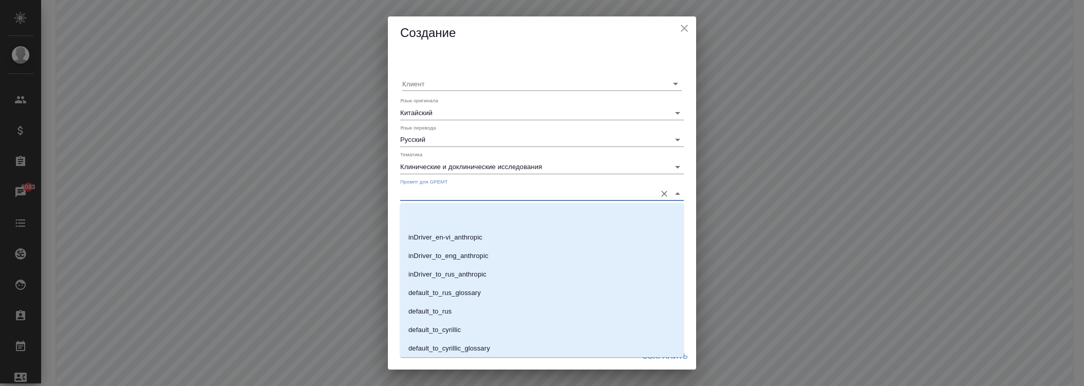
scroll to position [607, 0]
click at [451, 312] on p "med_general_to_rus" at bounding box center [439, 310] width 62 height 10
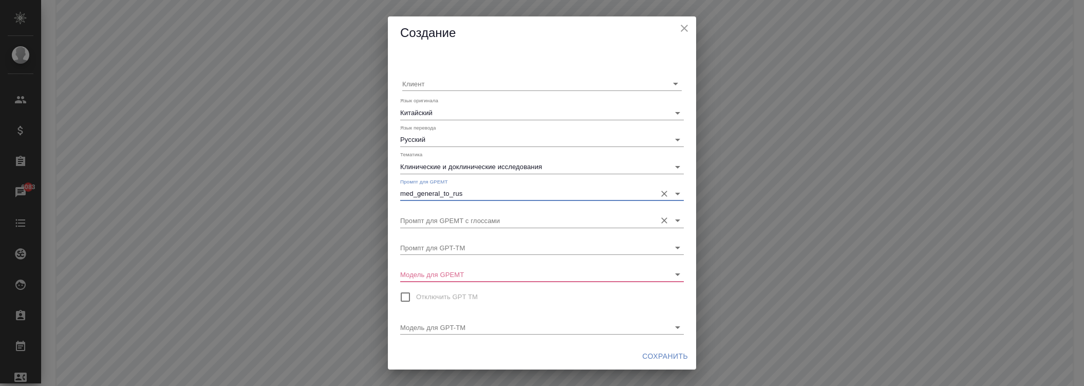
click at [455, 219] on input "Промпт для GPEMT с глоссами" at bounding box center [525, 220] width 251 height 14
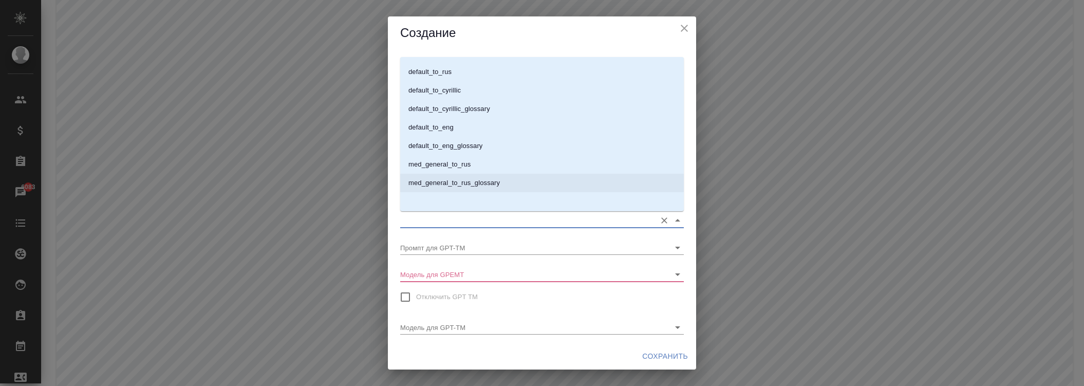
drag, startPoint x: 468, startPoint y: 182, endPoint x: 454, endPoint y: 213, distance: 33.8
click at [468, 182] on p "med_general_to_rus_glossary" at bounding box center [453, 183] width 91 height 10
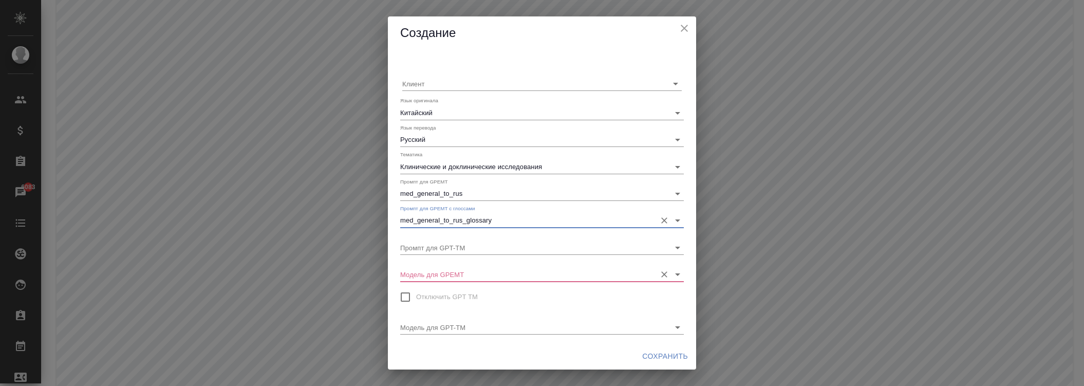
click at [441, 279] on input "Модель для GPEMT" at bounding box center [525, 274] width 251 height 14
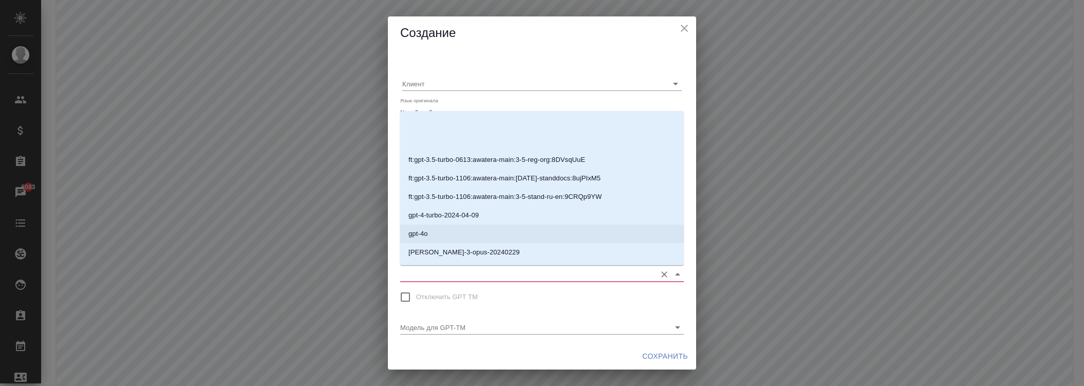
scroll to position [200, 0]
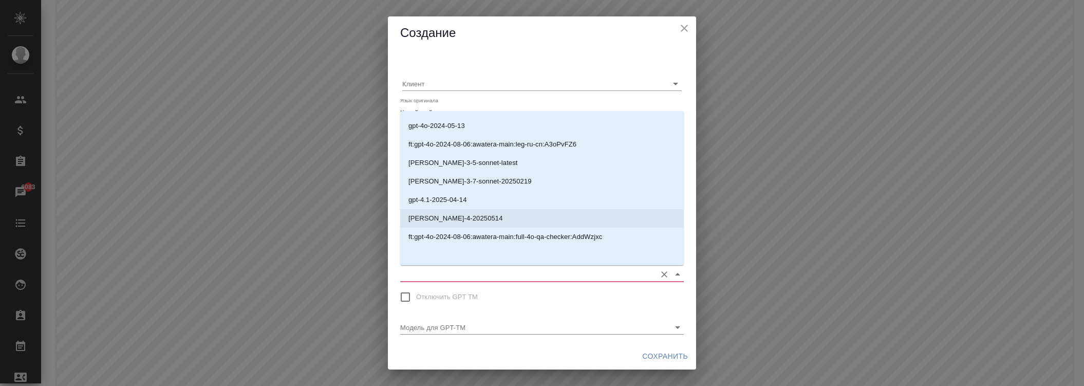
click at [443, 212] on li "[PERSON_NAME]-4-20250514" at bounding box center [542, 218] width 284 height 18
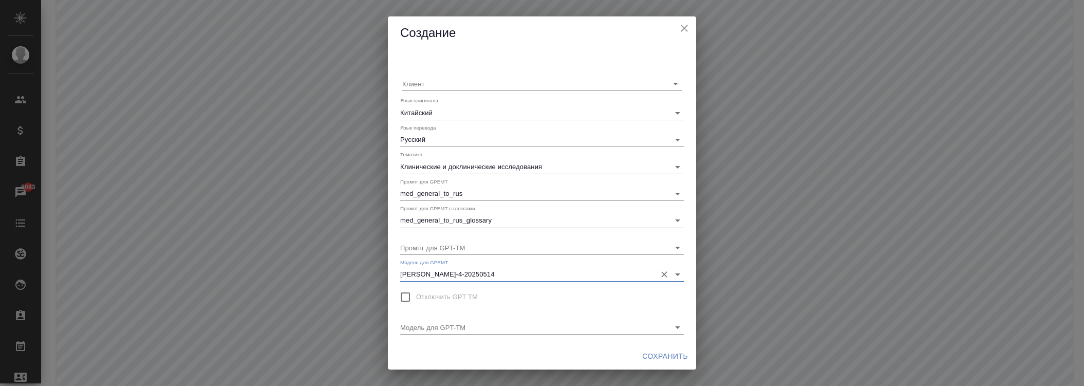
click at [657, 364] on button "Сохранить" at bounding box center [665, 356] width 54 height 19
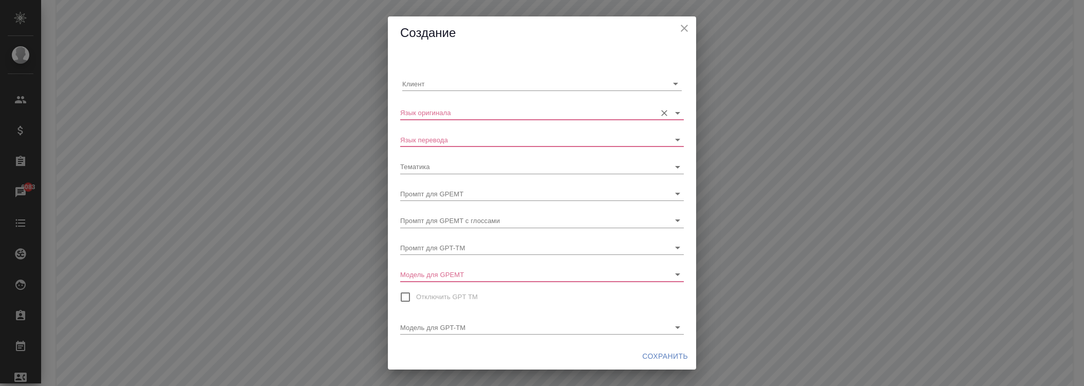
click at [463, 106] on input "Язык оригинала" at bounding box center [525, 112] width 251 height 14
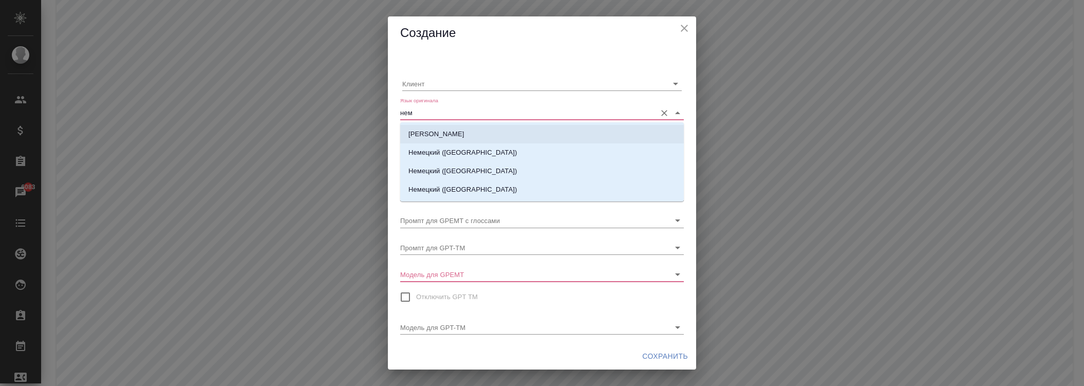
click at [471, 129] on li "[PERSON_NAME]" at bounding box center [542, 134] width 284 height 18
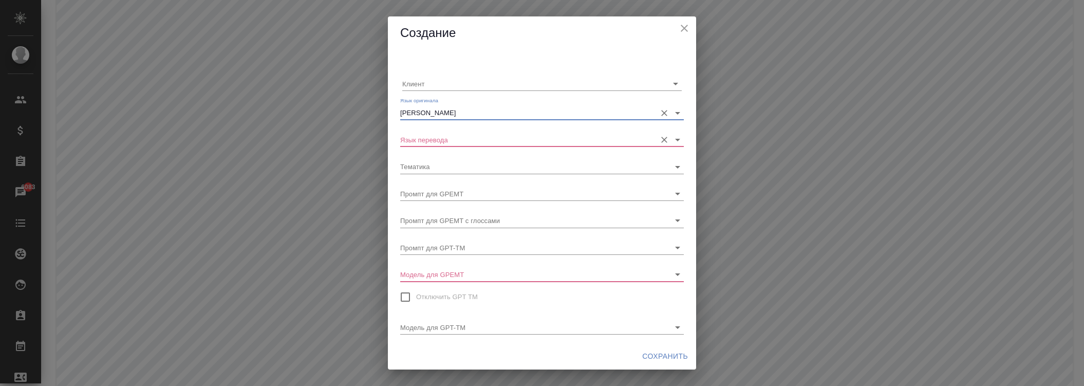
click at [469, 144] on input "Язык перевода" at bounding box center [525, 140] width 251 height 14
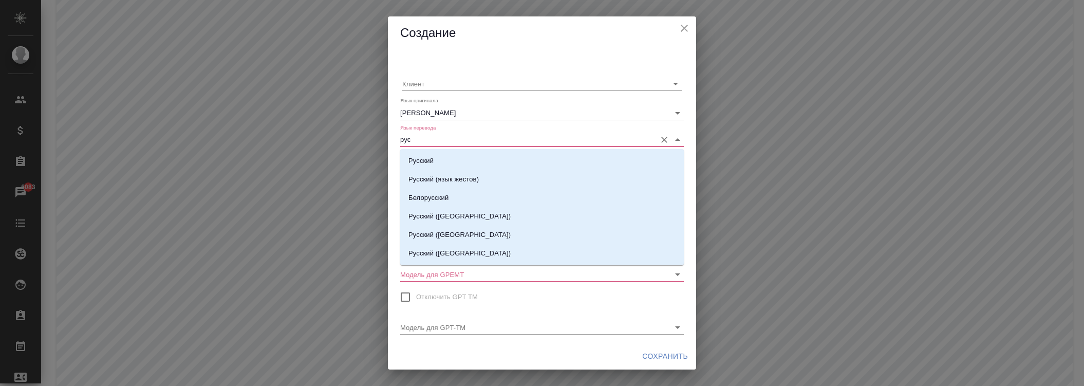
click at [458, 163] on li "Русский" at bounding box center [542, 161] width 284 height 18
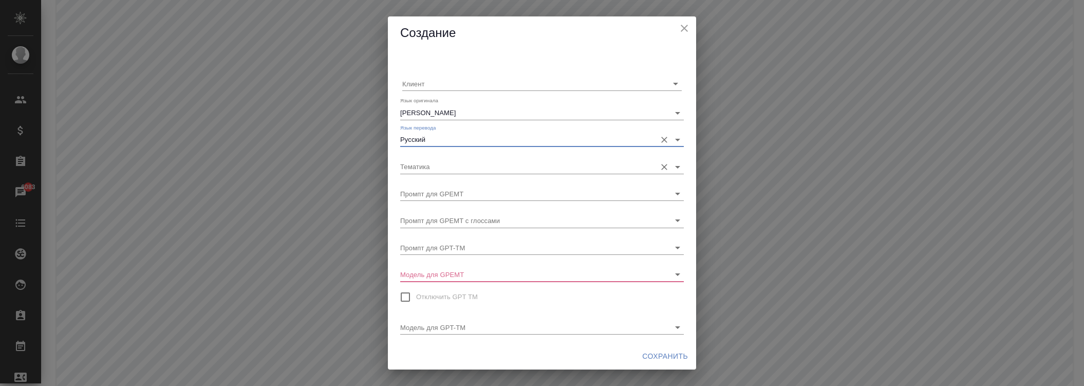
click at [456, 167] on input "Тематика" at bounding box center [525, 166] width 251 height 14
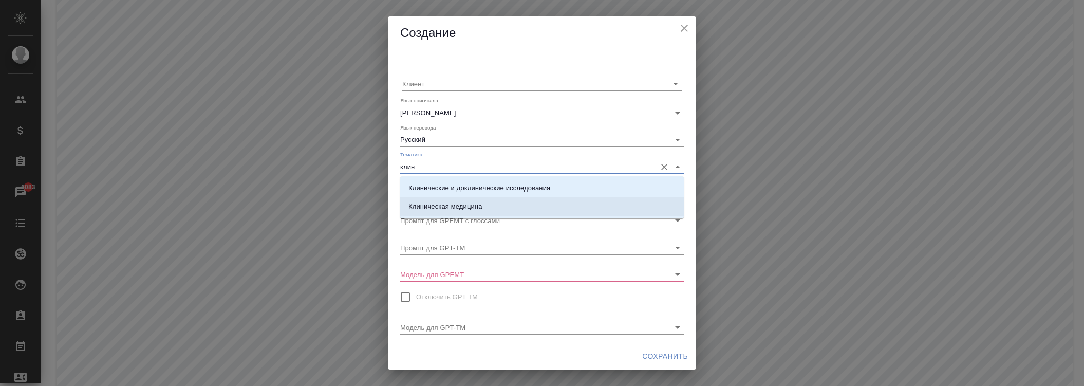
click at [452, 191] on p "Клинические и доклинические исследования" at bounding box center [479, 188] width 142 height 10
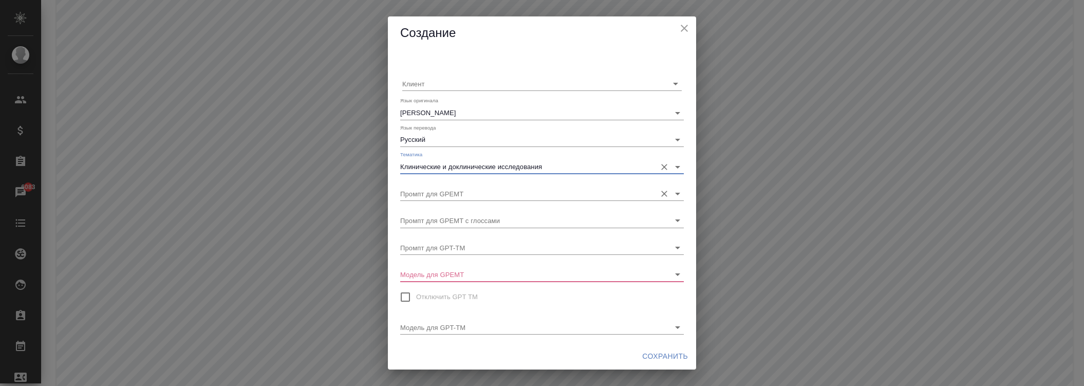
click at [455, 194] on input "Промпт для GPEMT" at bounding box center [525, 194] width 251 height 14
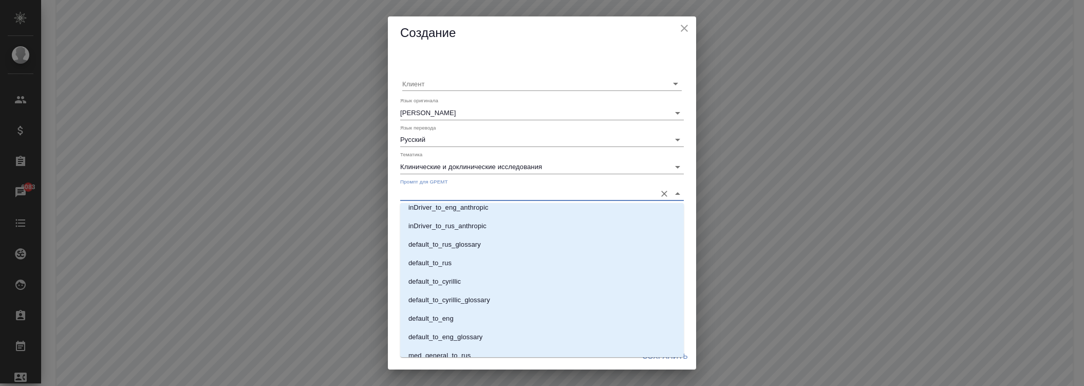
scroll to position [607, 0]
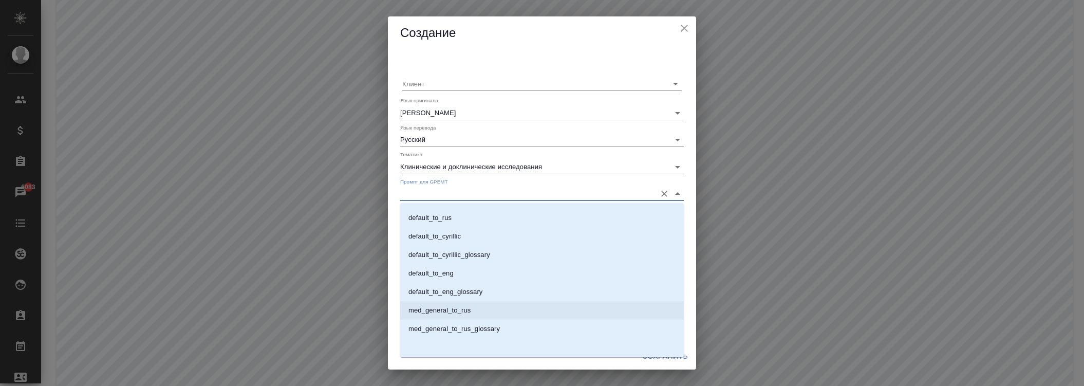
click at [469, 316] on li "med_general_to_rus" at bounding box center [542, 310] width 284 height 18
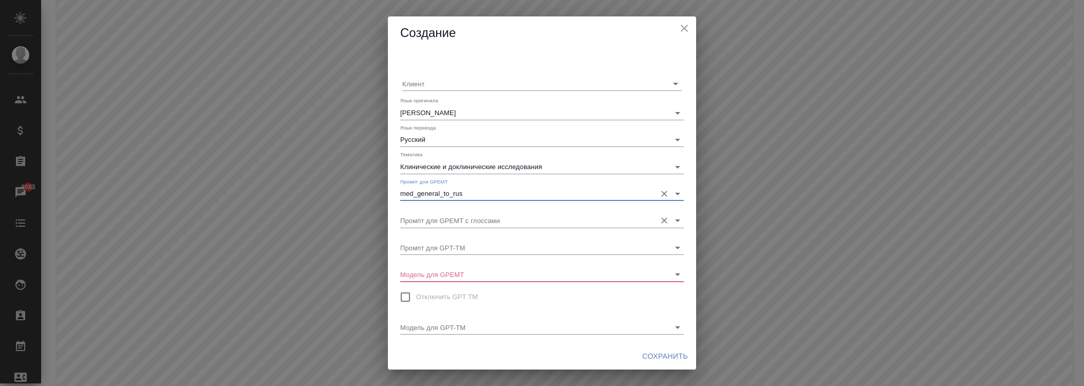
click at [442, 215] on input "Промпт для GPEMT с глоссами" at bounding box center [525, 220] width 251 height 14
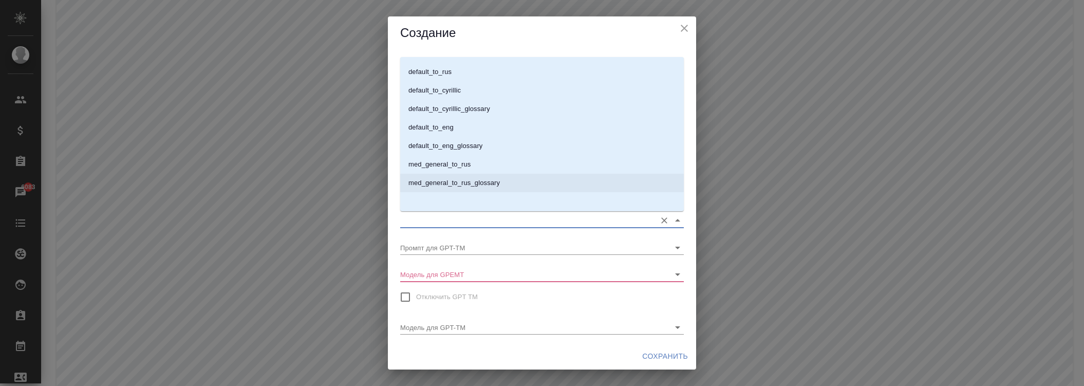
drag, startPoint x: 498, startPoint y: 181, endPoint x: 494, endPoint y: 187, distance: 6.9
click at [497, 182] on p "med_general_to_rus_glossary" at bounding box center [453, 183] width 91 height 10
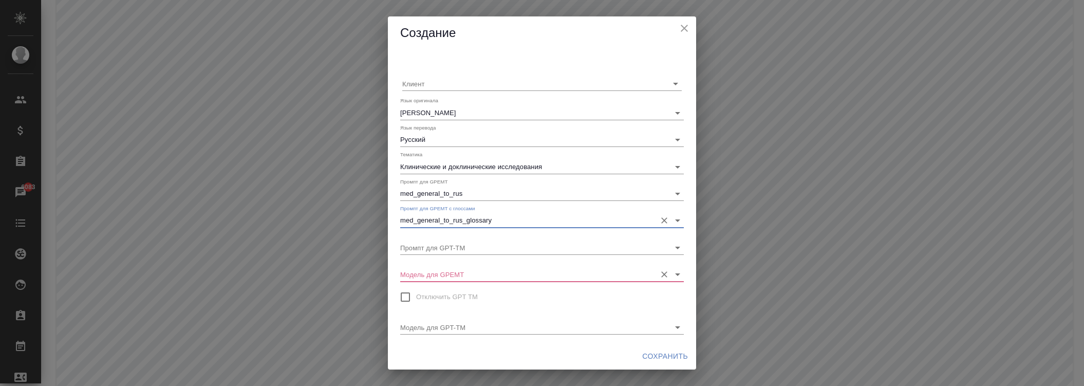
click at [458, 274] on input "Модель для GPEMT" at bounding box center [525, 274] width 251 height 14
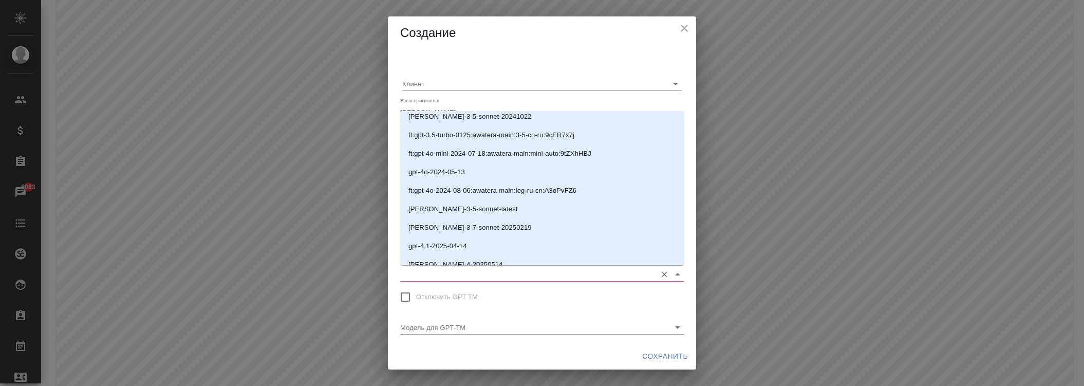
scroll to position [200, 0]
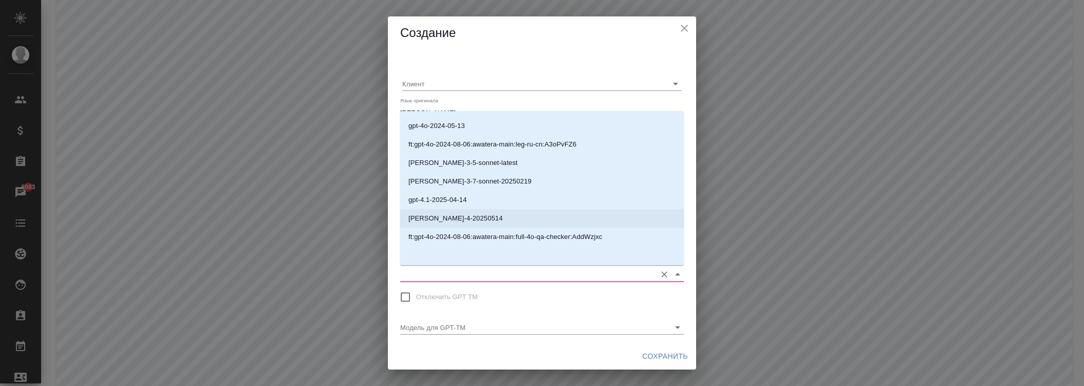
click at [480, 213] on p "[PERSON_NAME]-4-20250514" at bounding box center [455, 218] width 95 height 10
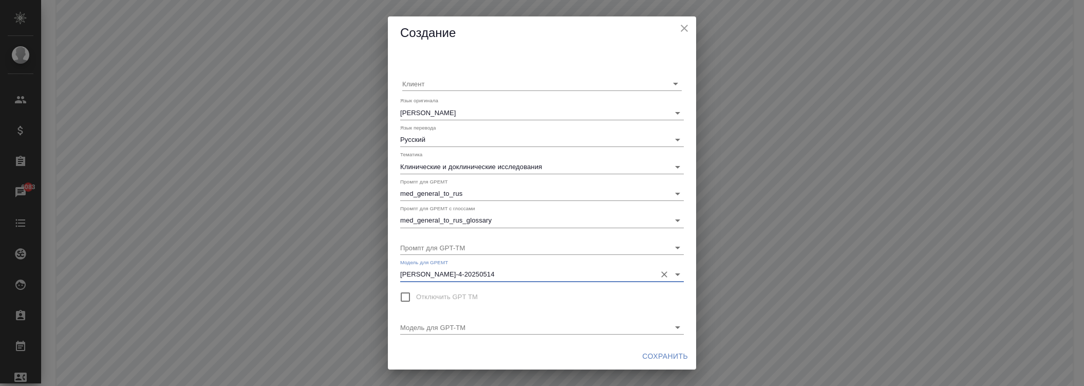
click at [665, 348] on button "Сохранить" at bounding box center [665, 356] width 54 height 19
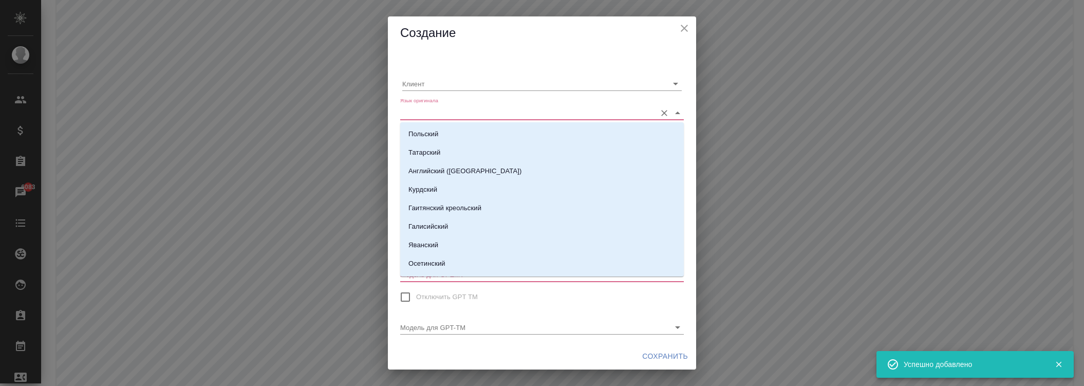
click at [442, 110] on input "Язык оригинала" at bounding box center [525, 112] width 251 height 14
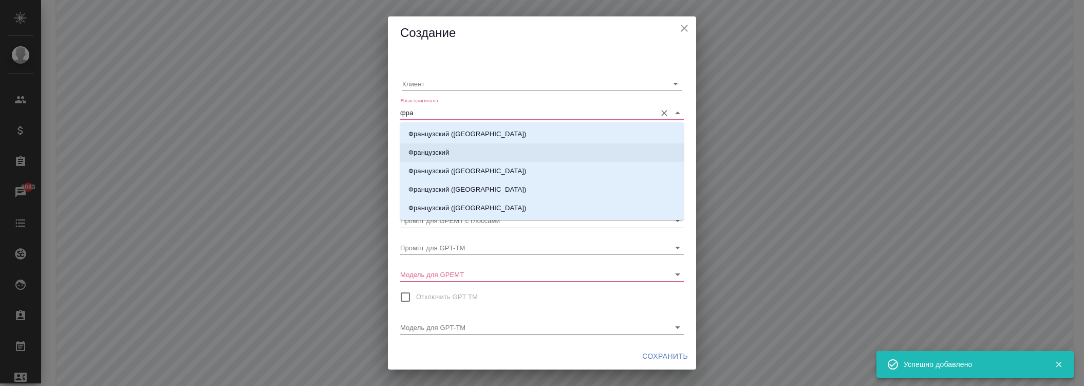
click at [427, 148] on p "Французский" at bounding box center [428, 152] width 41 height 10
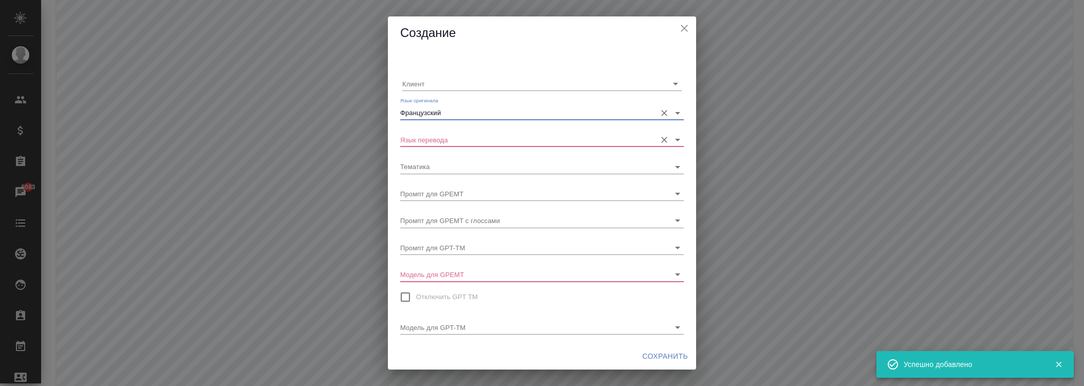
click at [433, 144] on input "Язык перевода" at bounding box center [525, 140] width 251 height 14
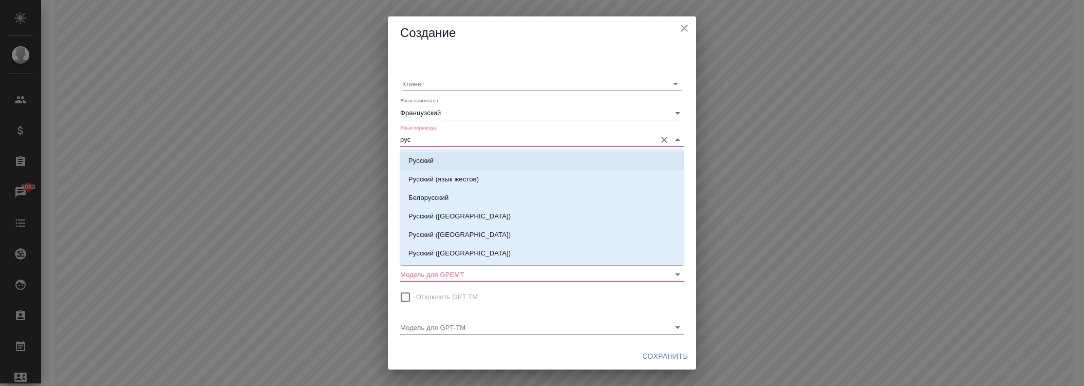
click at [442, 158] on li "Русский" at bounding box center [542, 161] width 284 height 18
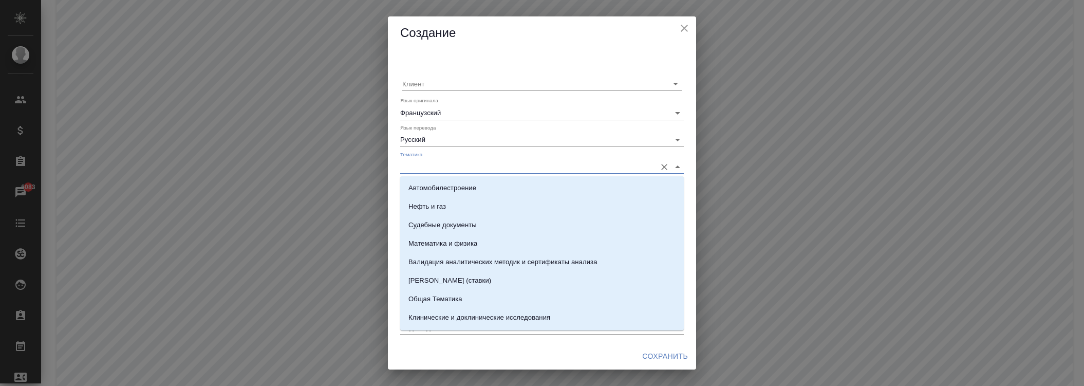
click at [445, 171] on input "Тематика" at bounding box center [525, 166] width 251 height 14
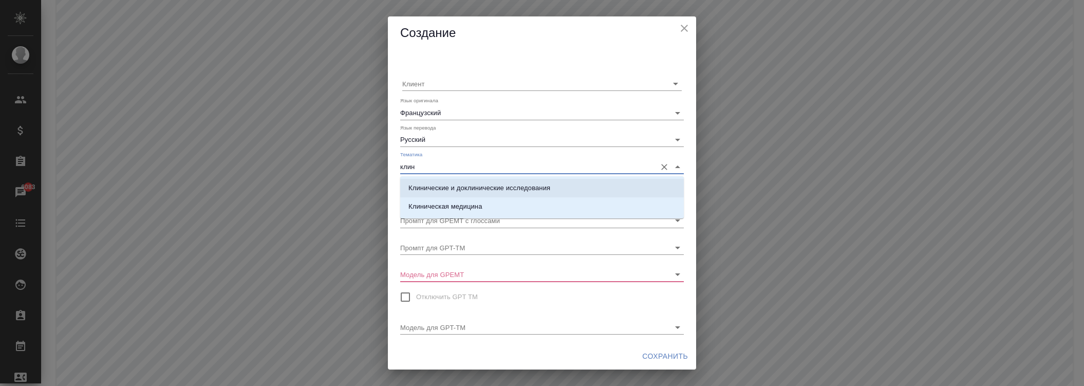
click at [438, 188] on p "Клинические и доклинические исследования" at bounding box center [479, 188] width 142 height 10
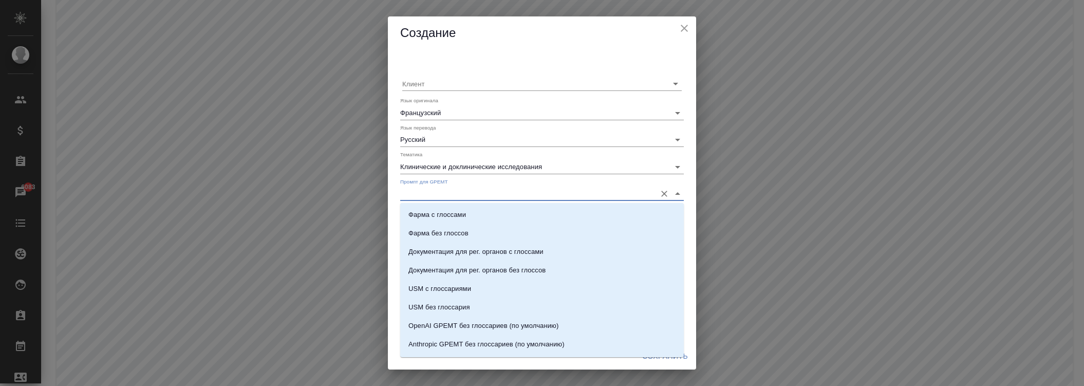
click at [441, 198] on input "Промпт для GPEMT" at bounding box center [525, 194] width 251 height 14
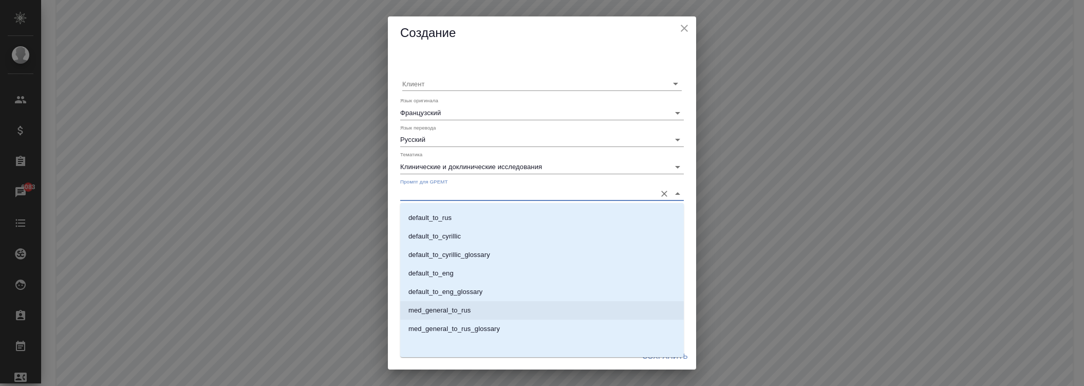
click at [470, 309] on p "med_general_to_rus" at bounding box center [439, 310] width 62 height 10
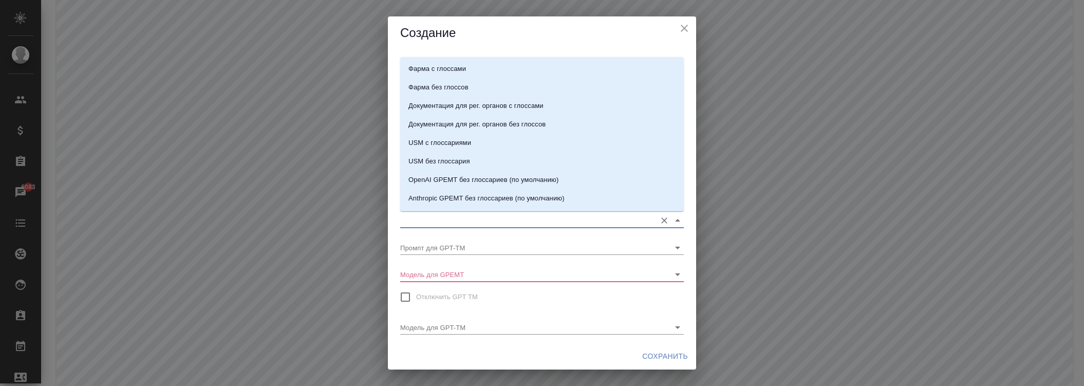
click at [445, 224] on input "Промпт для GPEMT с глоссами" at bounding box center [525, 220] width 251 height 14
click at [473, 185] on p "med_general_to_rus_glossary" at bounding box center [453, 183] width 91 height 10
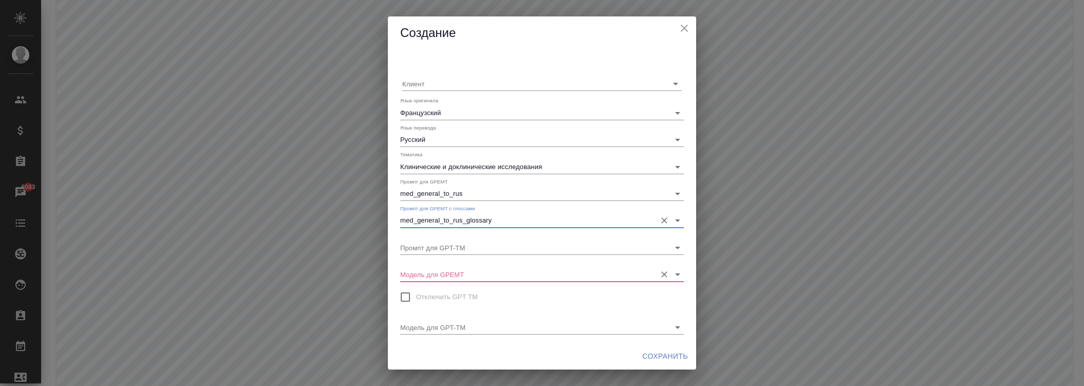
click at [461, 275] on input "Модель для GPEMT" at bounding box center [525, 274] width 251 height 14
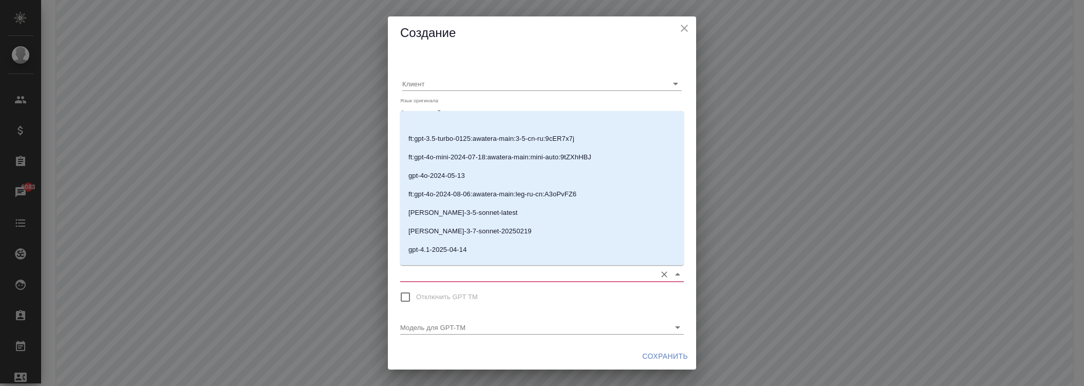
scroll to position [200, 0]
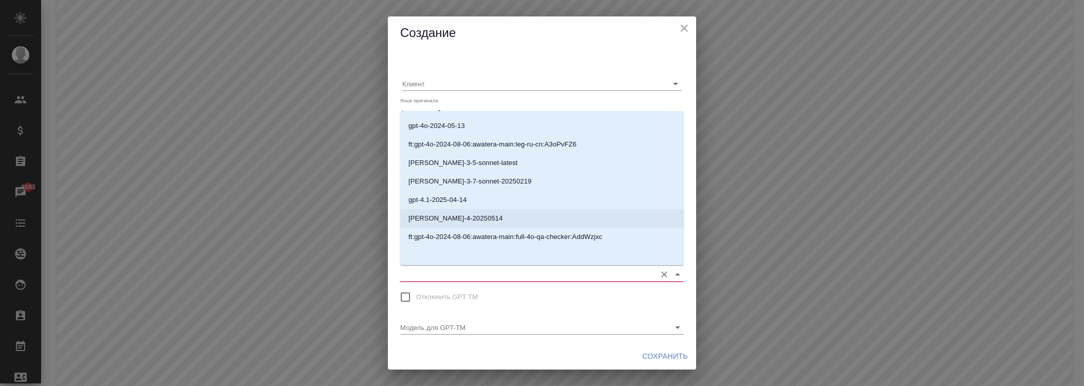
click at [467, 212] on li "[PERSON_NAME]-4-20250514" at bounding box center [542, 218] width 284 height 18
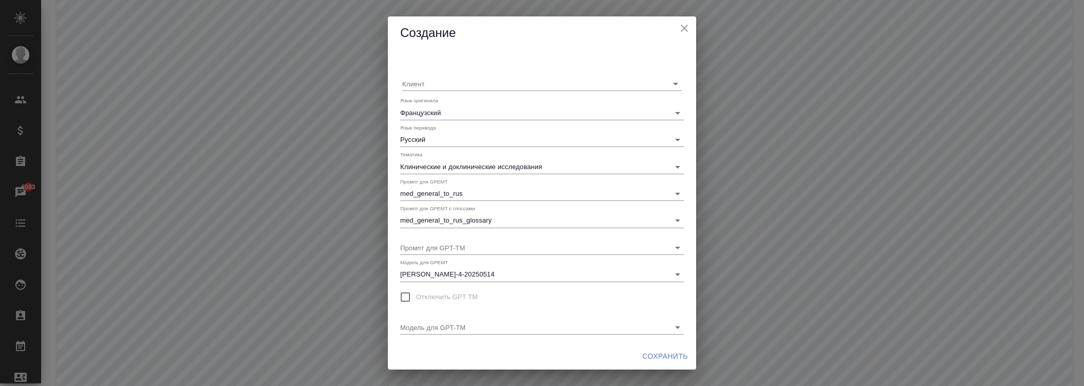
click at [658, 341] on div "Клиент Язык оригинала Французский Язык перевода Русский Тематика Клинические и …" at bounding box center [542, 196] width 308 height 293
click at [660, 355] on span "Сохранить" at bounding box center [665, 356] width 46 height 13
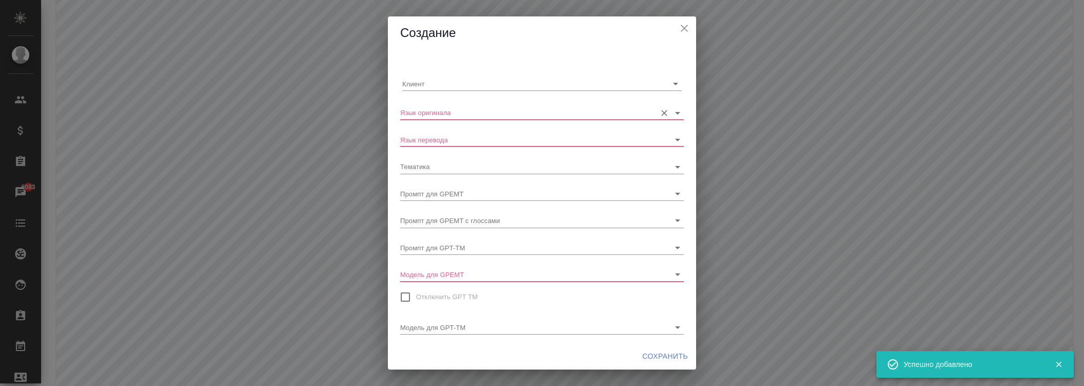
click at [444, 112] on input "Язык оригинала" at bounding box center [525, 112] width 251 height 14
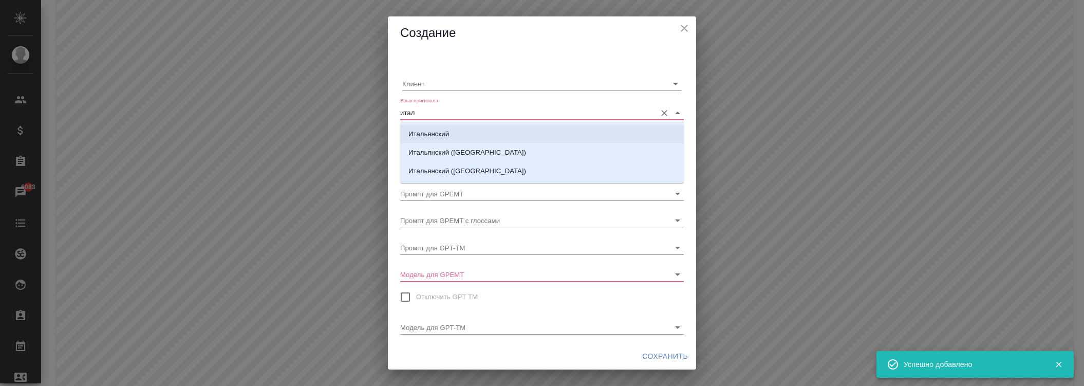
click at [432, 136] on p "Итальянский" at bounding box center [428, 134] width 41 height 10
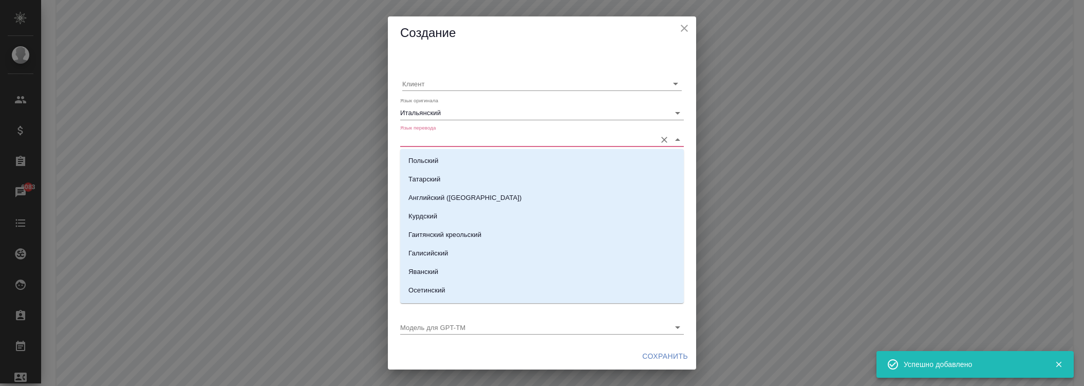
click at [445, 144] on input "Язык перевода" at bounding box center [525, 140] width 251 height 14
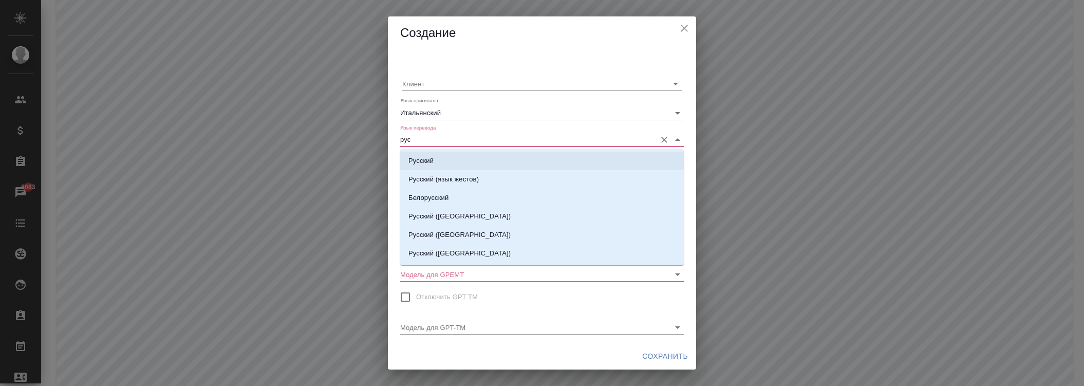
click at [432, 160] on p "Русский" at bounding box center [420, 161] width 25 height 10
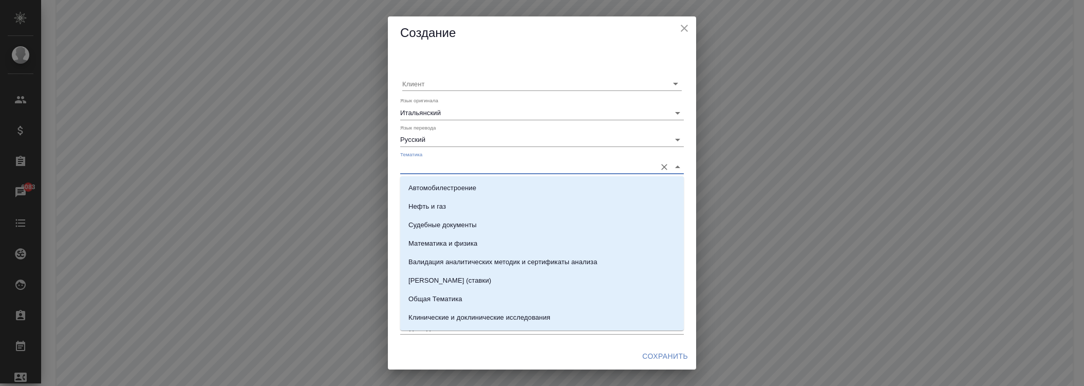
click at [435, 163] on input "Тематика" at bounding box center [525, 166] width 251 height 14
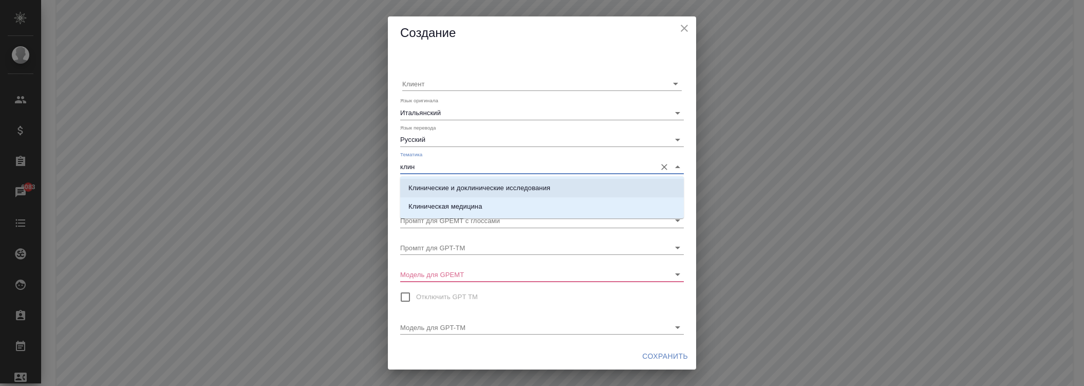
click at [443, 185] on p "Клинические и доклинические исследования" at bounding box center [479, 188] width 142 height 10
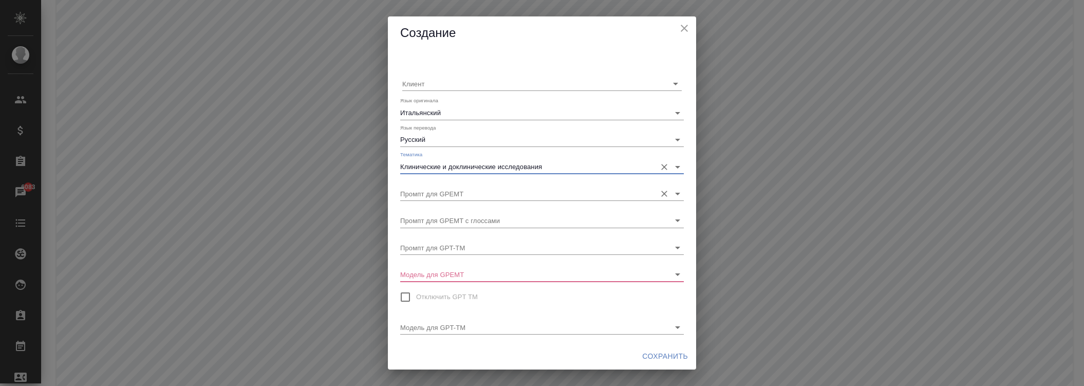
click at [445, 191] on input "Промпт для GPEMT" at bounding box center [525, 194] width 251 height 14
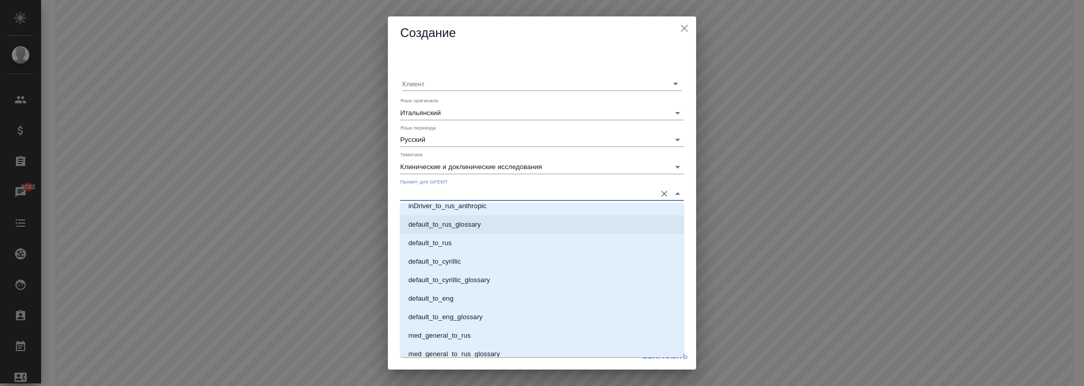
scroll to position [607, 0]
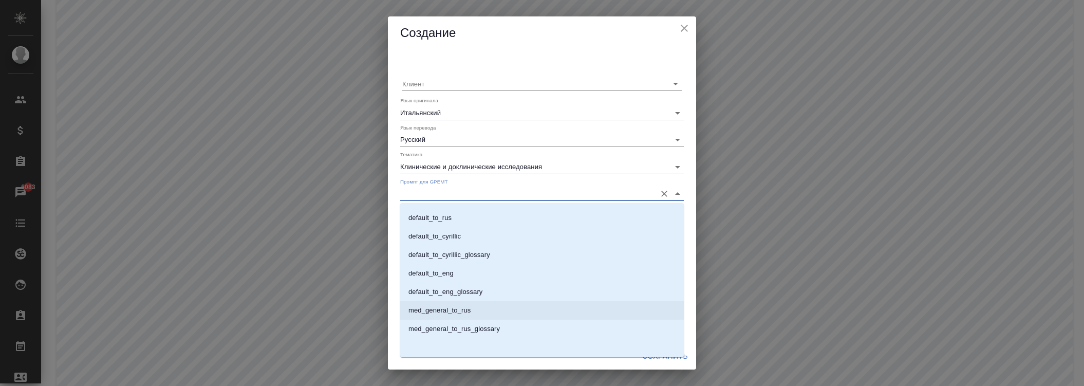
click at [464, 313] on p "med_general_to_rus" at bounding box center [439, 310] width 62 height 10
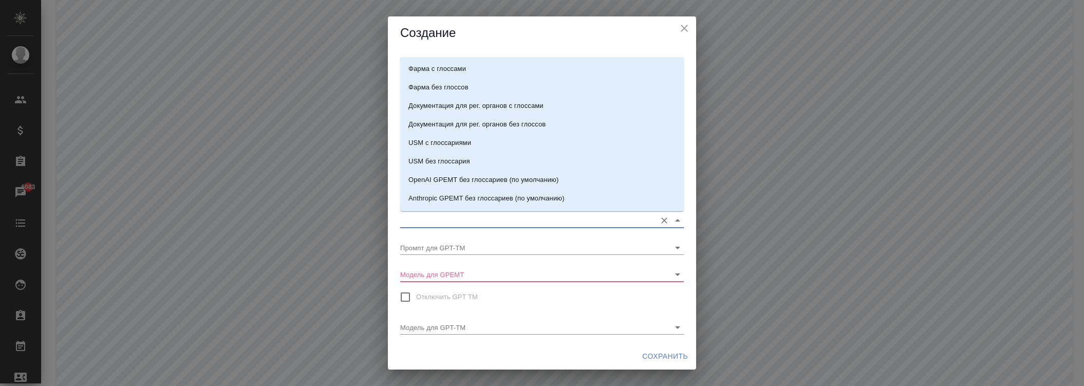
click at [459, 218] on input "Промпт для GPEMT с глоссами" at bounding box center [525, 220] width 251 height 14
drag, startPoint x: 464, startPoint y: 190, endPoint x: 463, endPoint y: 183, distance: 7.4
click at [464, 187] on li "med_general_to_rus_glossary" at bounding box center [542, 183] width 284 height 18
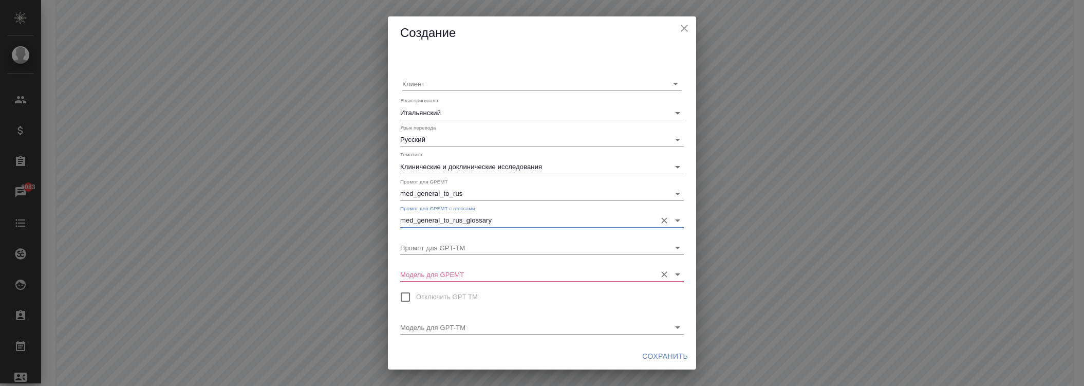
click at [448, 277] on input "Модель для GPEMT" at bounding box center [525, 274] width 251 height 14
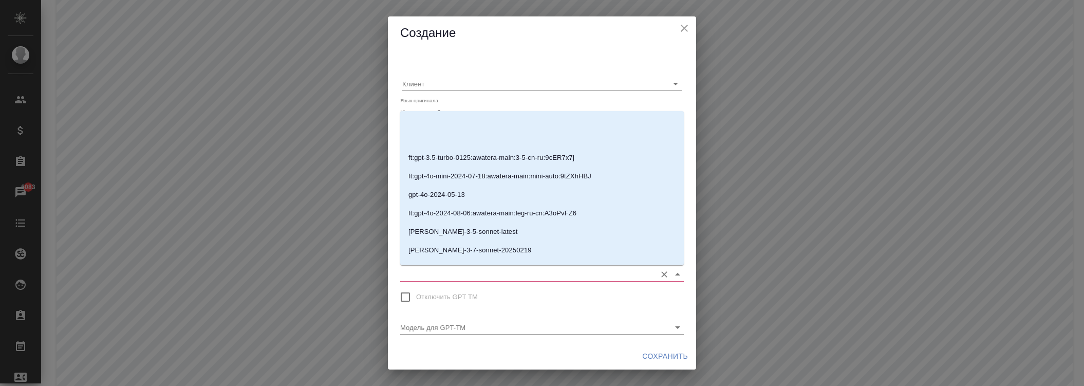
scroll to position [200, 0]
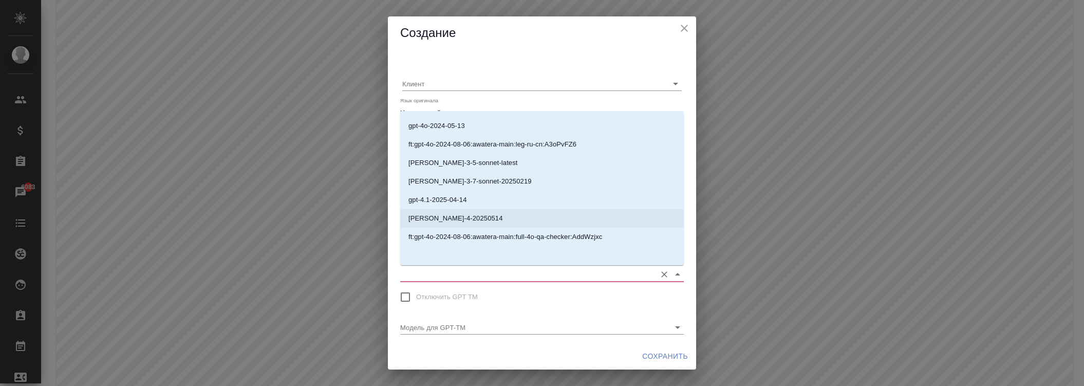
click at [464, 219] on p "[PERSON_NAME]-4-20250514" at bounding box center [455, 218] width 95 height 10
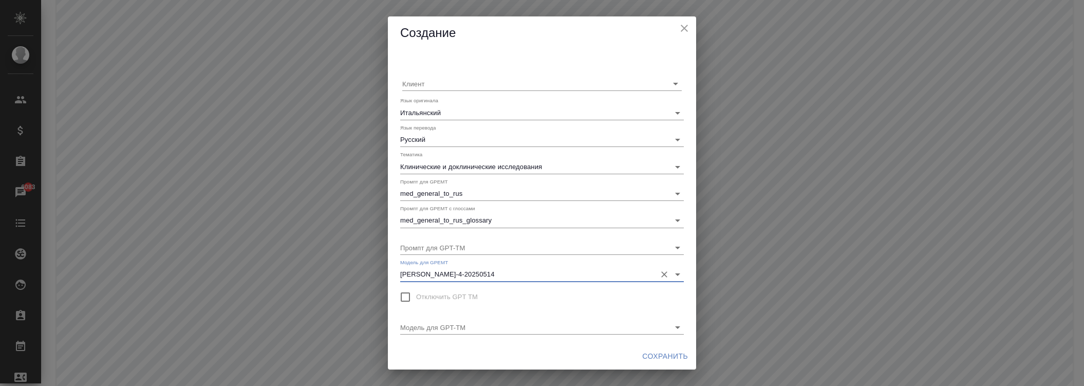
click at [674, 350] on span "Сохранить" at bounding box center [665, 356] width 46 height 13
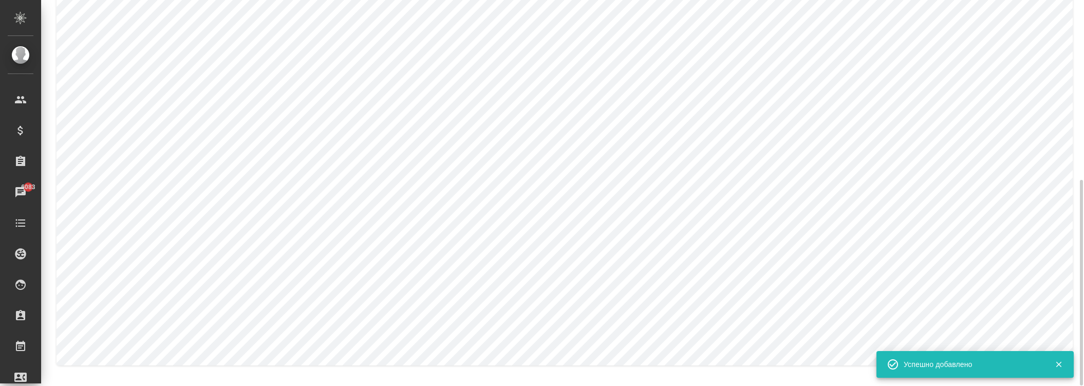
scroll to position [0, 0]
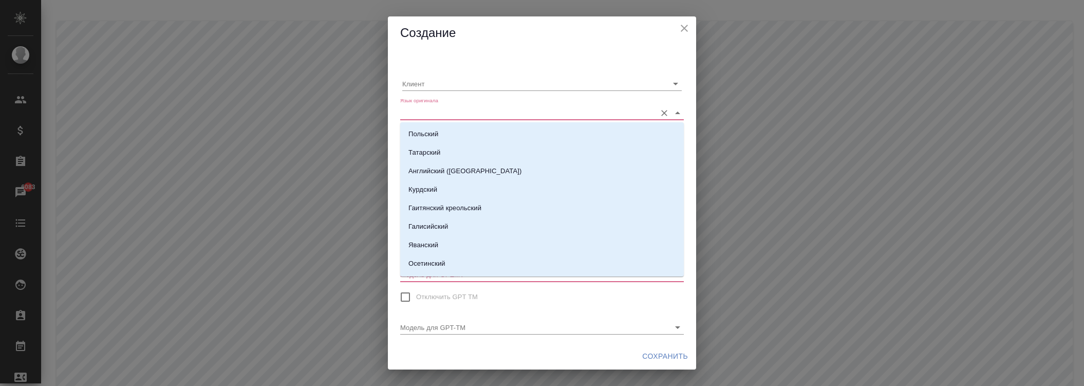
click at [447, 114] on input "Язык оригинала" at bounding box center [525, 112] width 251 height 14
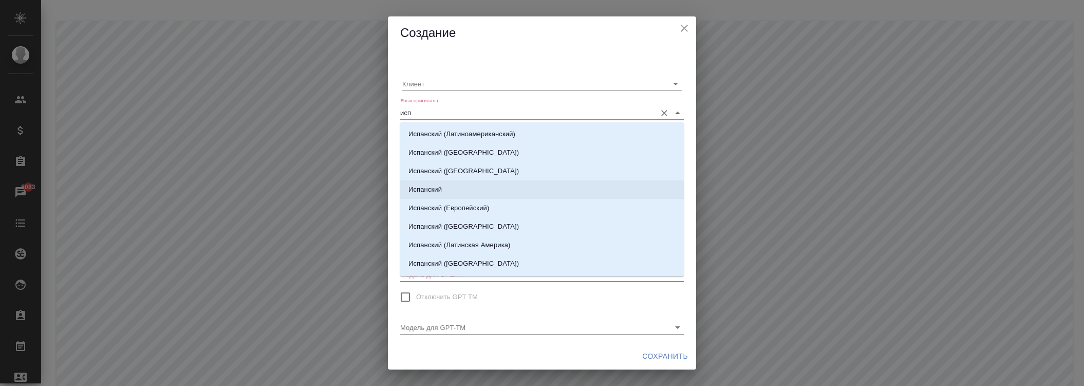
click at [432, 188] on p "Испанский" at bounding box center [424, 189] width 33 height 10
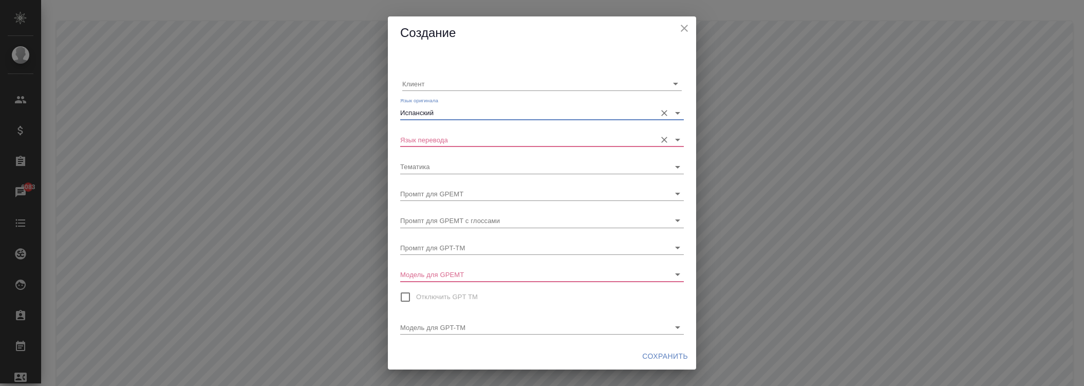
click at [442, 139] on input "Язык перевода" at bounding box center [525, 140] width 251 height 14
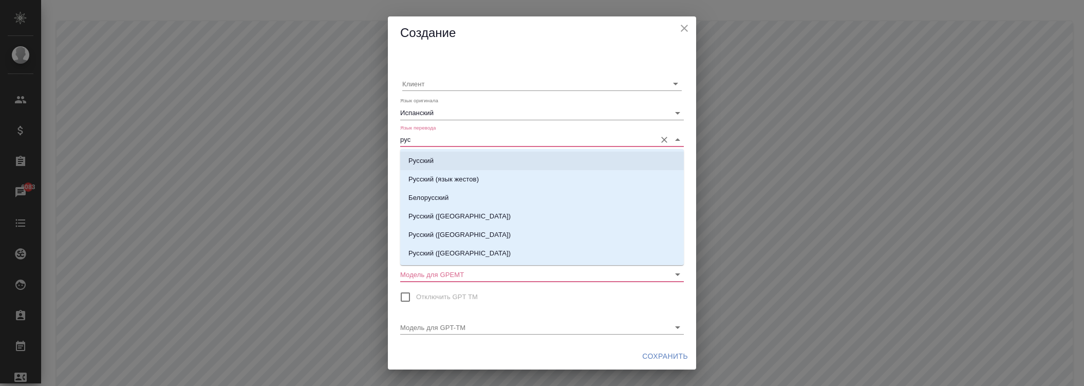
click at [432, 158] on p "Русский" at bounding box center [420, 161] width 25 height 10
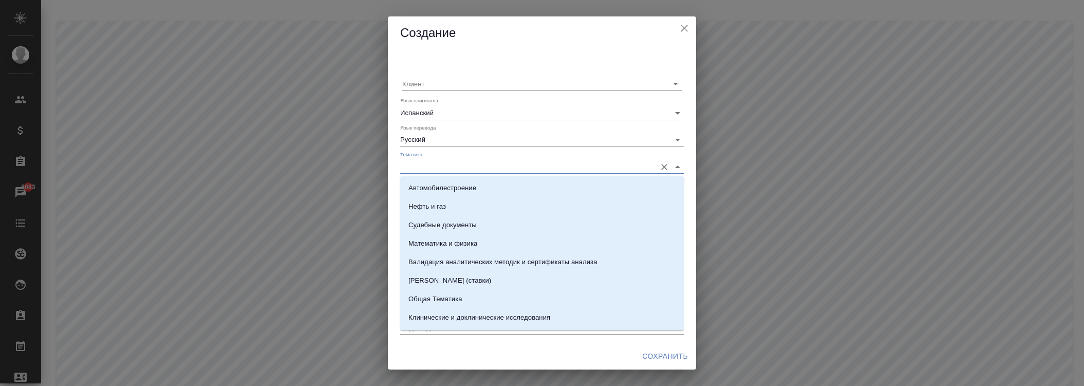
click at [444, 165] on input "Тематика" at bounding box center [525, 166] width 251 height 14
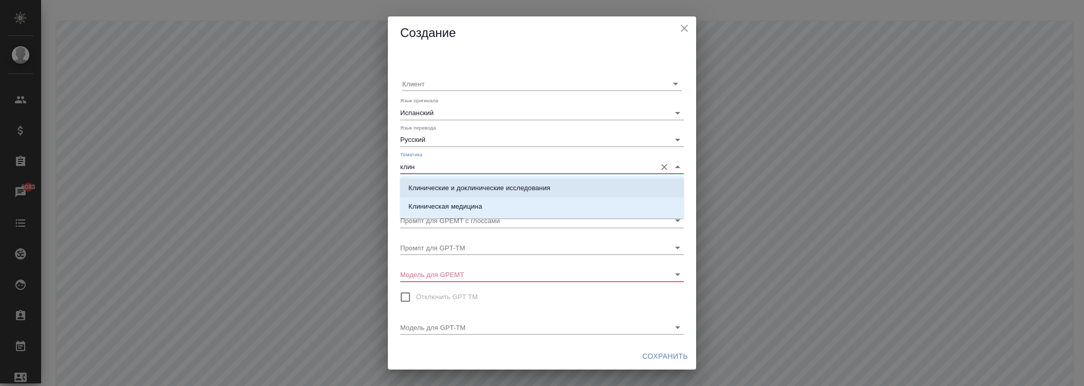
click at [433, 188] on p "Клинические и доклинические исследования" at bounding box center [479, 188] width 142 height 10
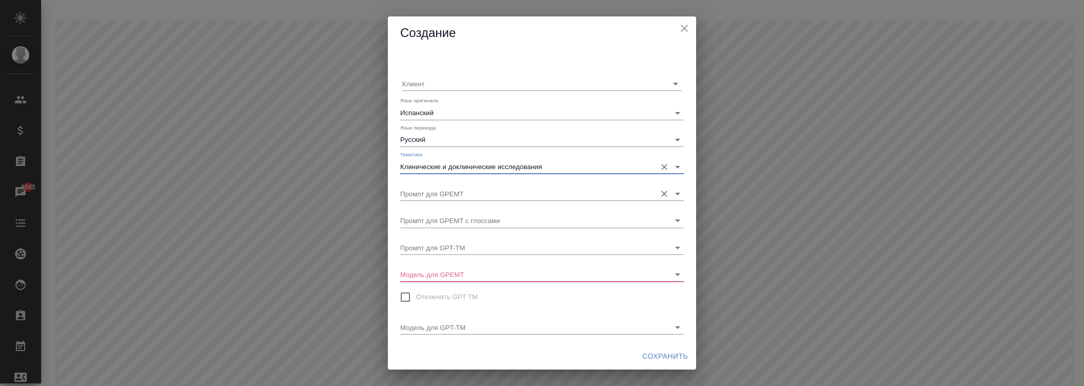
click at [442, 192] on input "Промпт для GPEMT" at bounding box center [525, 194] width 251 height 14
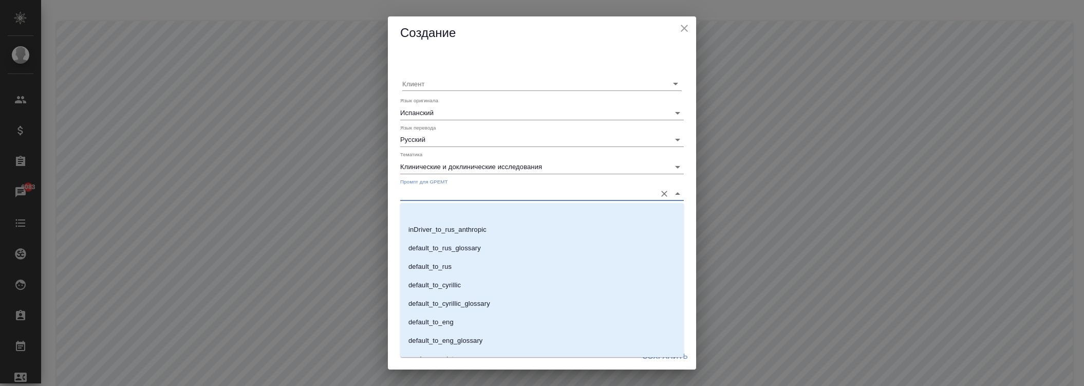
scroll to position [607, 0]
drag, startPoint x: 465, startPoint y: 313, endPoint x: 449, endPoint y: 254, distance: 61.5
click at [464, 312] on p "med_general_to_rus" at bounding box center [439, 310] width 62 height 10
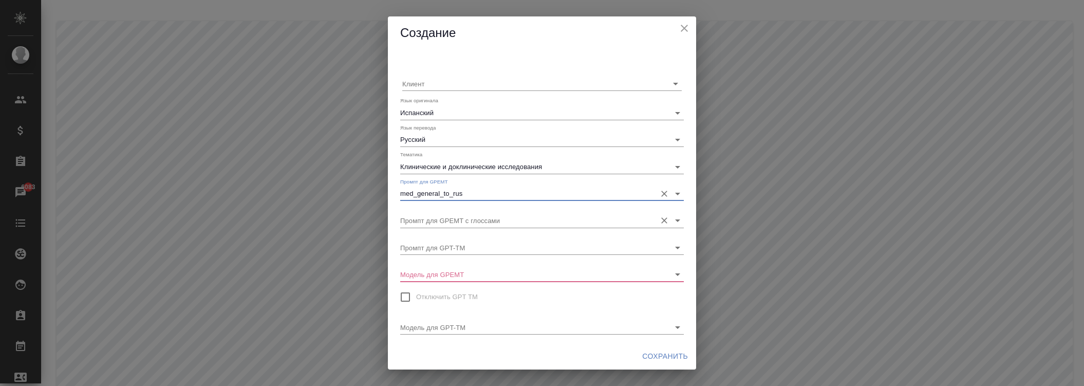
click at [446, 219] on input "Промпт для GPEMT с глоссами" at bounding box center [525, 220] width 251 height 14
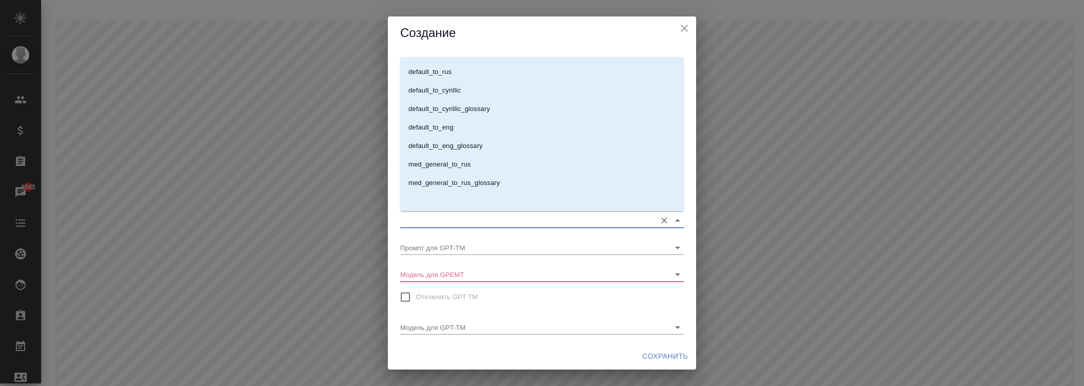
click at [477, 188] on p "med_general_to_rus_glossary" at bounding box center [453, 183] width 91 height 10
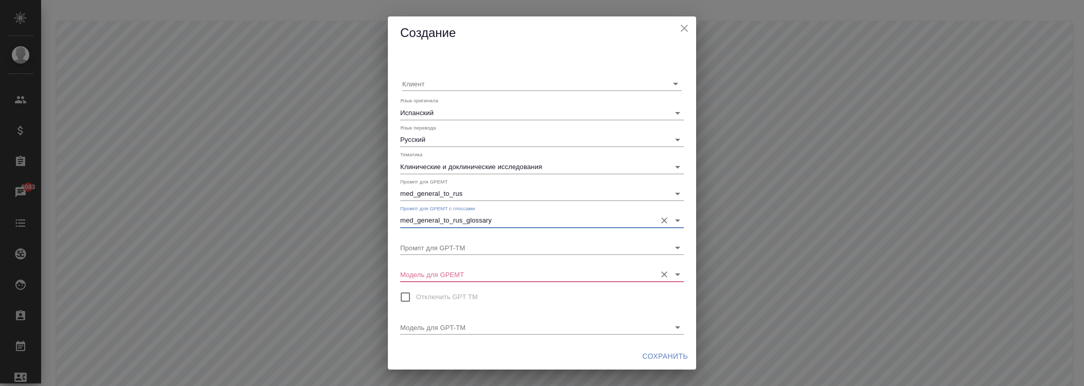
click at [455, 272] on input "Модель для GPEMT" at bounding box center [525, 274] width 251 height 14
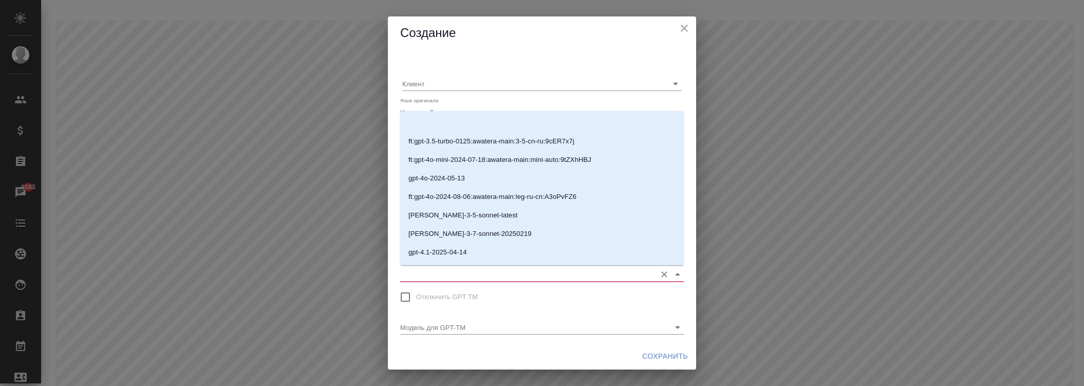
scroll to position [200, 0]
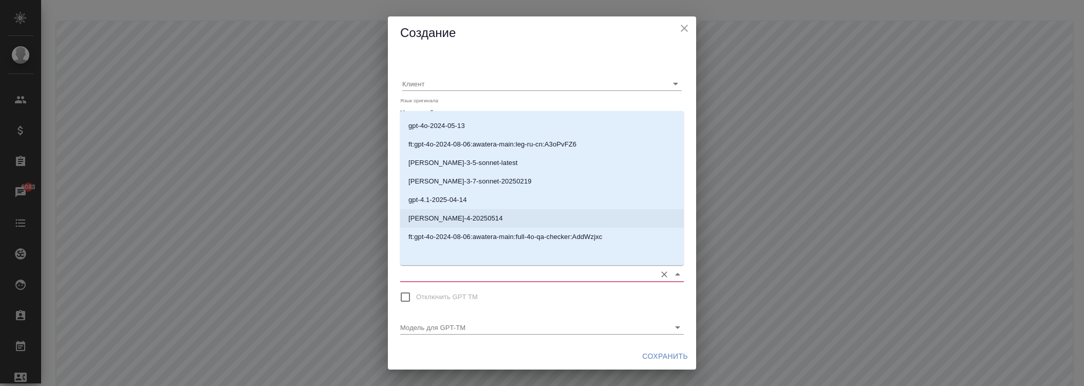
click at [465, 222] on p "[PERSON_NAME]-4-20250514" at bounding box center [455, 218] width 95 height 10
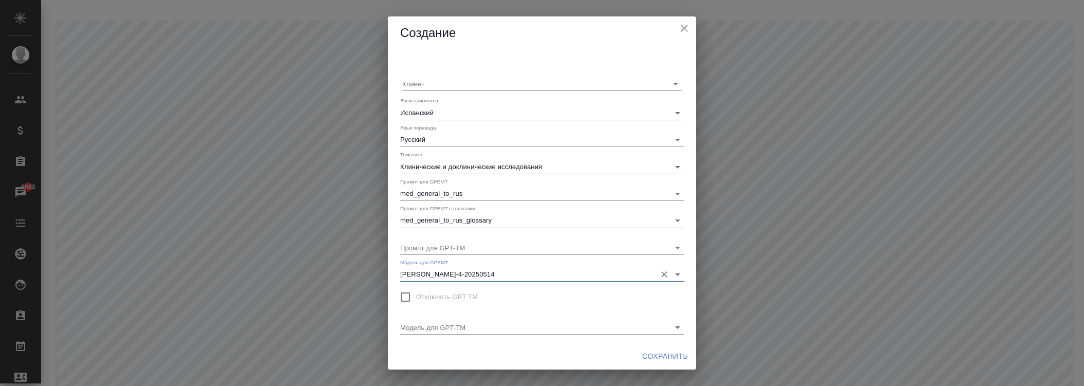
click at [656, 350] on span "Сохранить" at bounding box center [665, 356] width 46 height 13
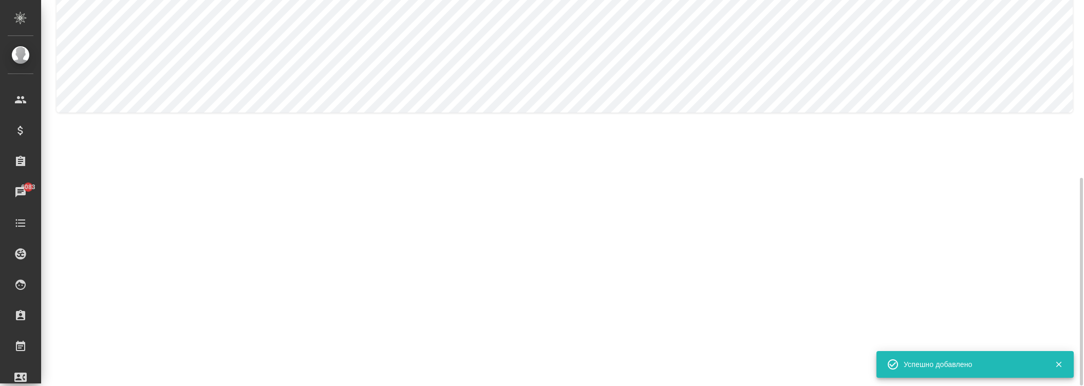
scroll to position [0, 0]
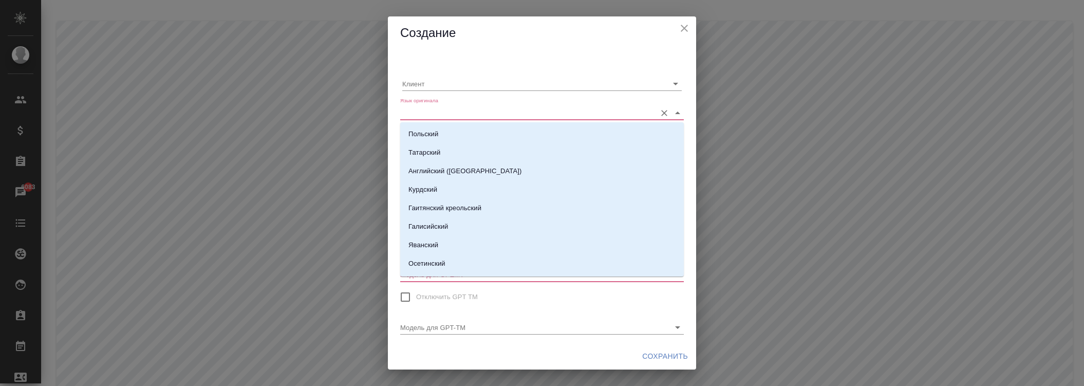
click at [468, 111] on input "Язык оригинала" at bounding box center [525, 112] width 251 height 14
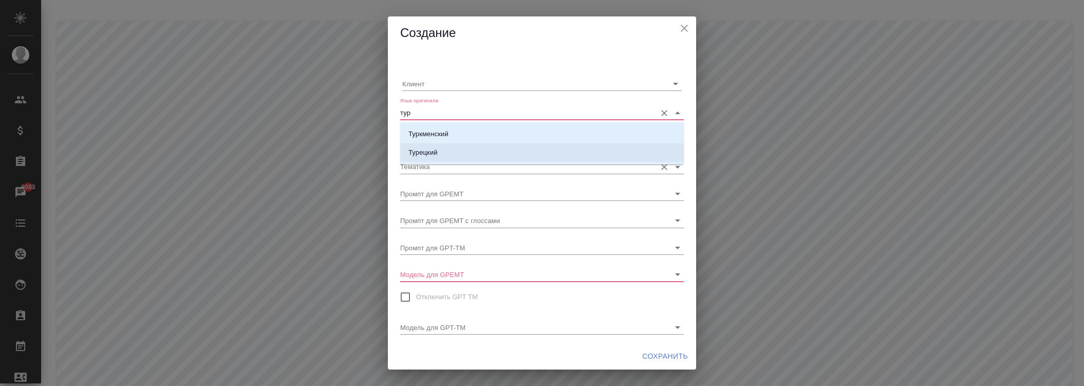
click at [438, 154] on li "Турецкий" at bounding box center [542, 152] width 284 height 18
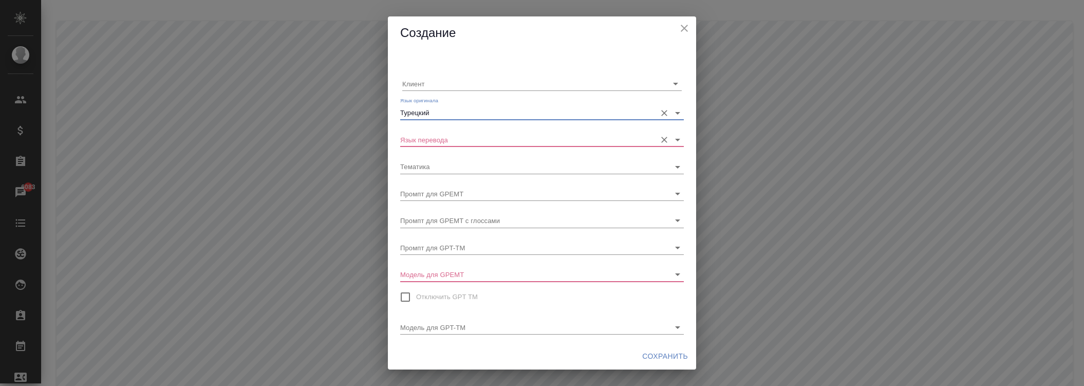
click at [438, 142] on input "Язык перевода" at bounding box center [525, 140] width 251 height 14
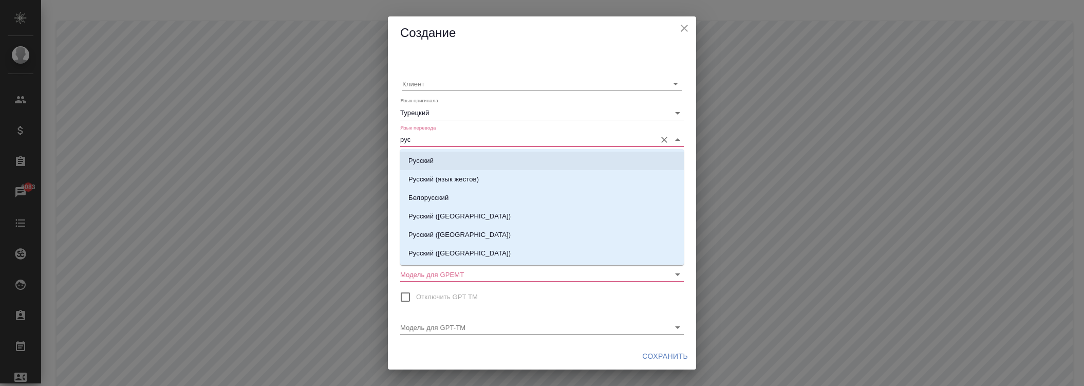
click at [435, 161] on li "Русский" at bounding box center [542, 161] width 284 height 18
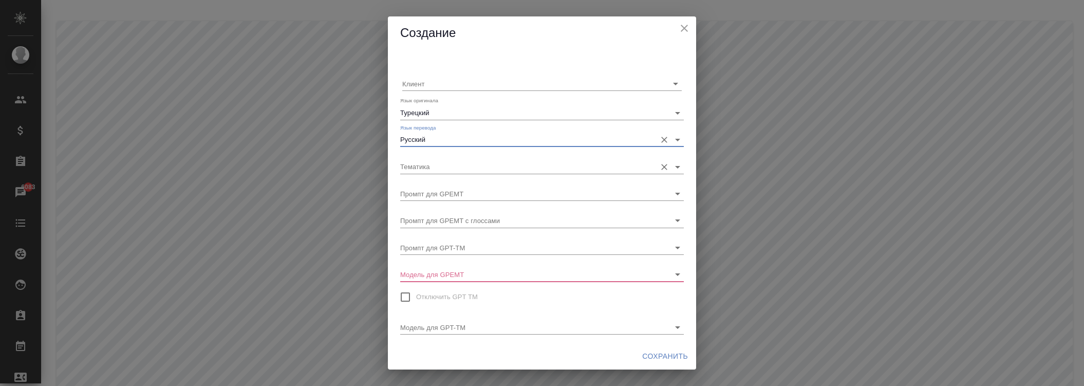
click at [440, 167] on input "Тематика" at bounding box center [525, 166] width 251 height 14
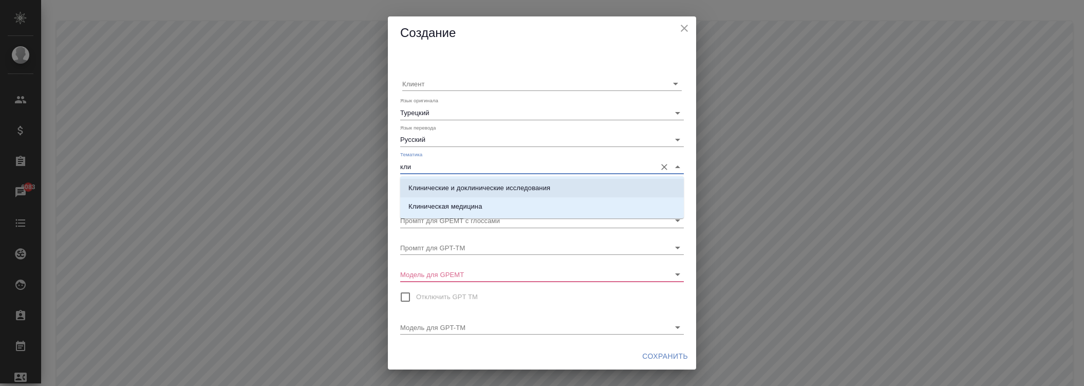
click at [448, 188] on p "Клинические и доклинические исследования" at bounding box center [479, 188] width 142 height 10
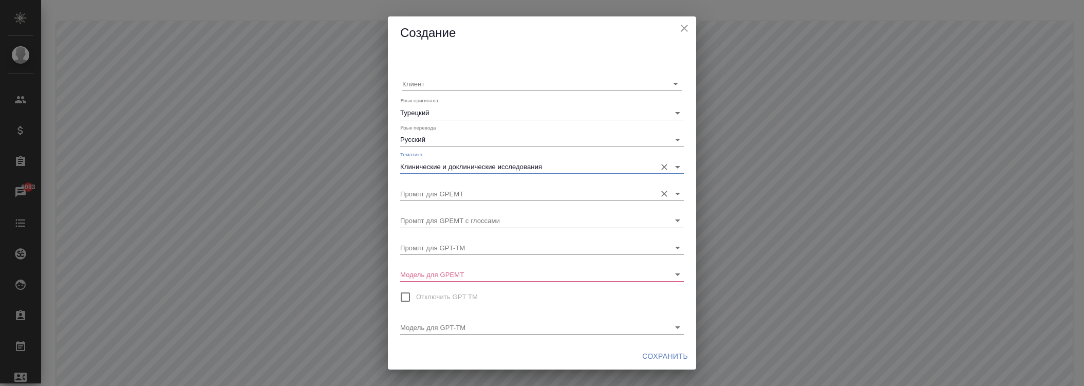
click at [449, 197] on input "Промпт для GPEMT" at bounding box center [525, 194] width 251 height 14
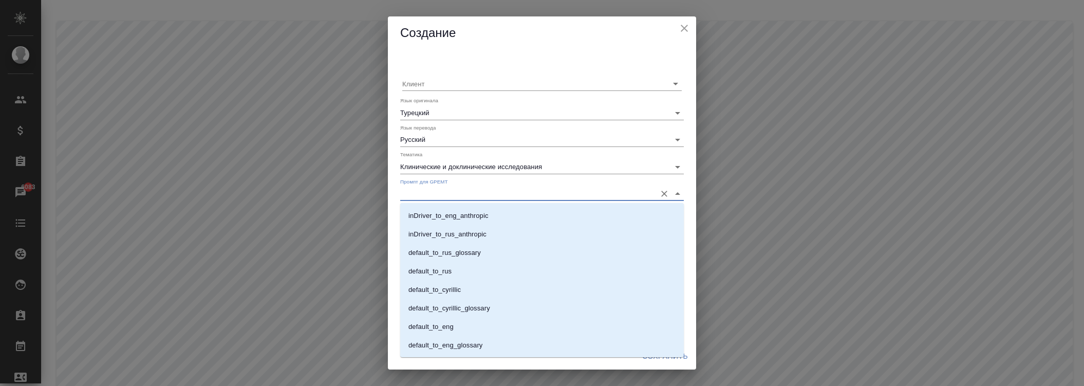
scroll to position [607, 0]
click at [465, 311] on p "med_general_to_rus" at bounding box center [439, 310] width 62 height 10
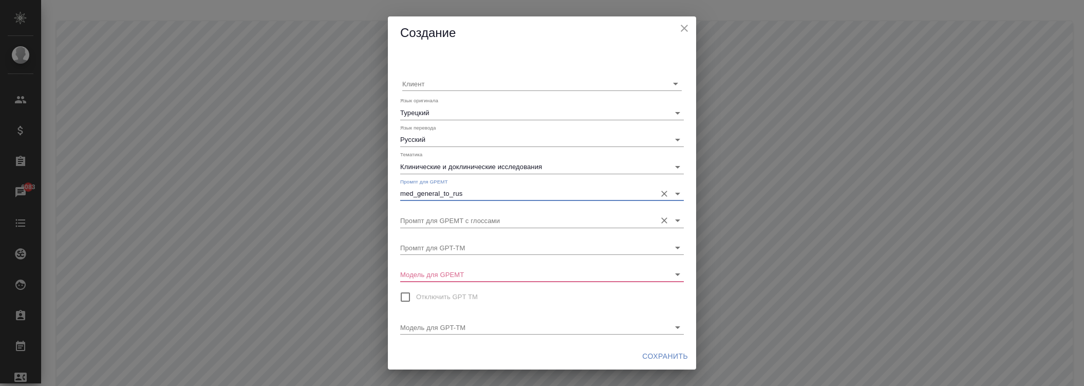
click at [470, 213] on body ".cls-1 fill:#fff; AWATERA Zhukova Daria Клиенты Спецификации Заказы 6083 Чаты T…" at bounding box center [542, 234] width 1084 height 469
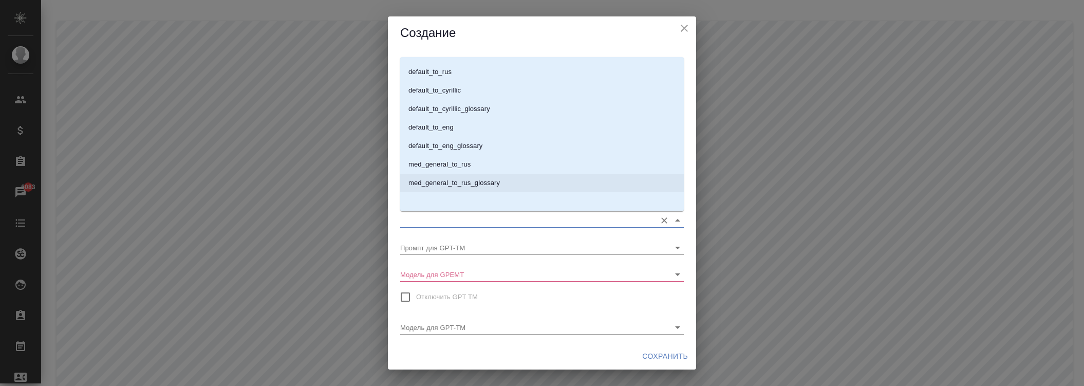
click at [489, 182] on p "med_general_to_rus_glossary" at bounding box center [453, 183] width 91 height 10
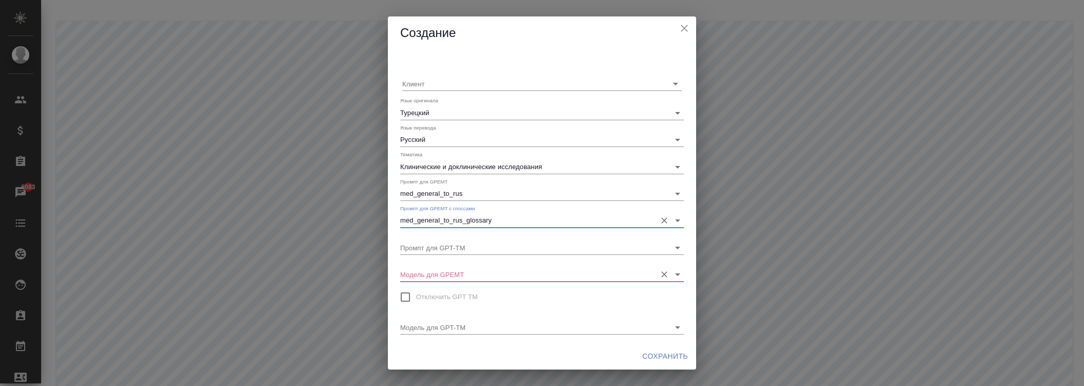
click at [450, 275] on input "Модель для GPEMT" at bounding box center [525, 274] width 251 height 14
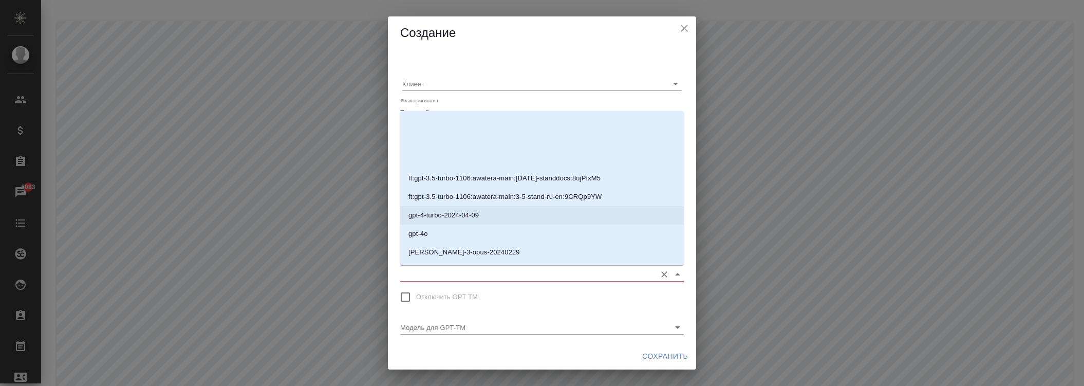
scroll to position [200, 0]
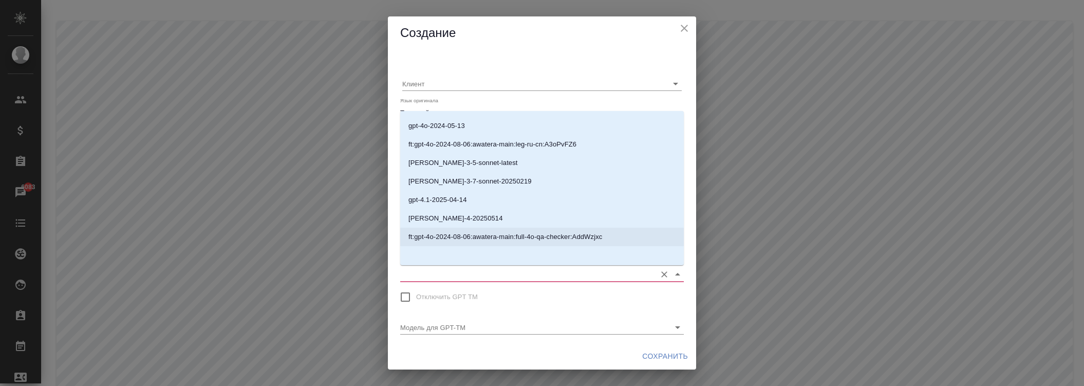
click at [451, 221] on p "[PERSON_NAME]-4-20250514" at bounding box center [455, 218] width 95 height 10
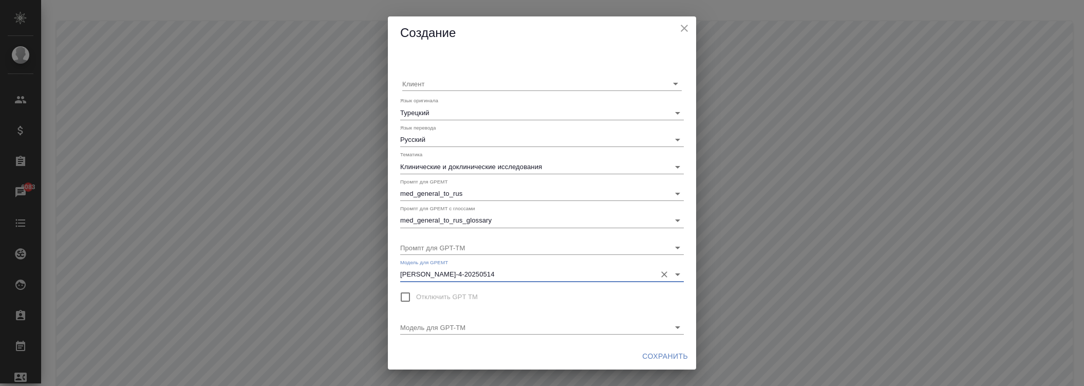
click at [655, 347] on button "Сохранить" at bounding box center [665, 356] width 54 height 19
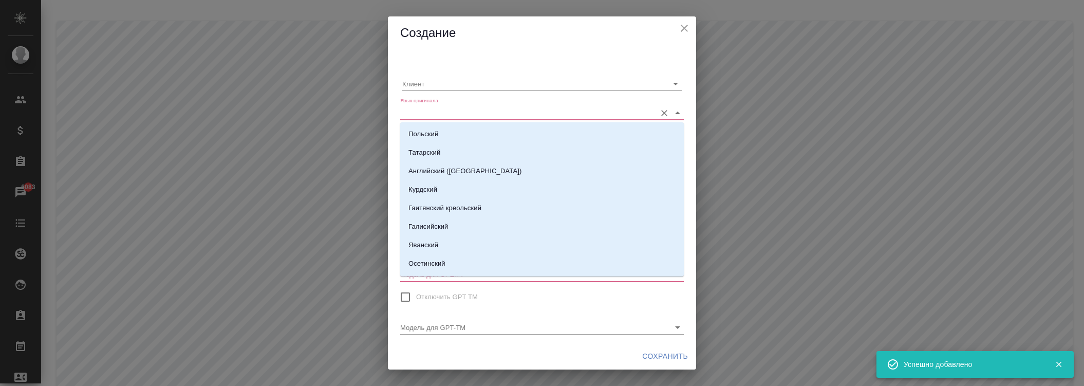
click at [460, 109] on input "Язык оригинала" at bounding box center [525, 112] width 251 height 14
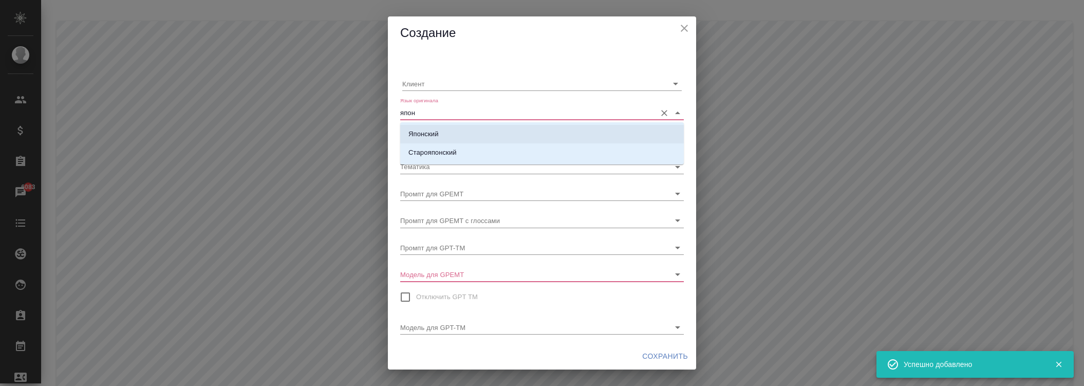
click at [453, 136] on li "Японский" at bounding box center [542, 134] width 284 height 18
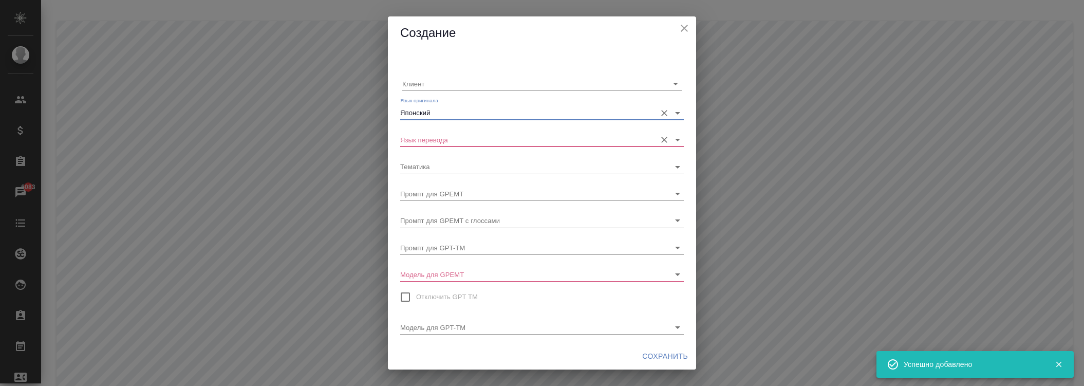
click at [456, 139] on input "Язык перевода" at bounding box center [525, 140] width 251 height 14
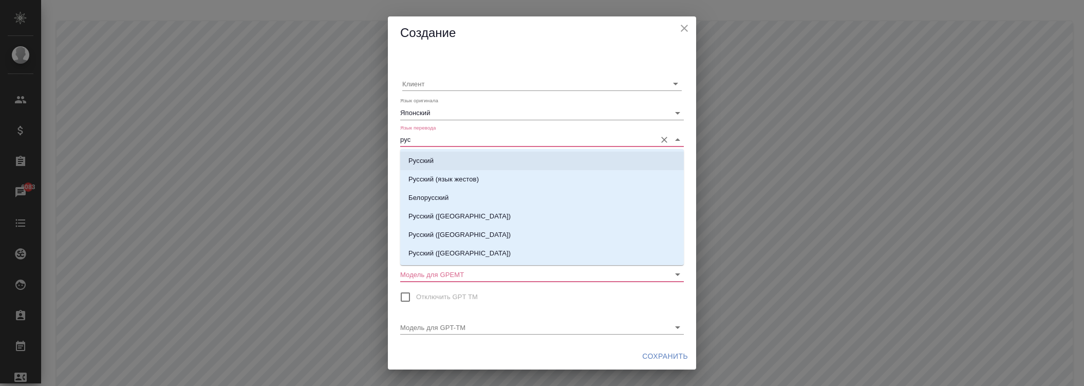
click at [452, 160] on li "Русский" at bounding box center [542, 161] width 284 height 18
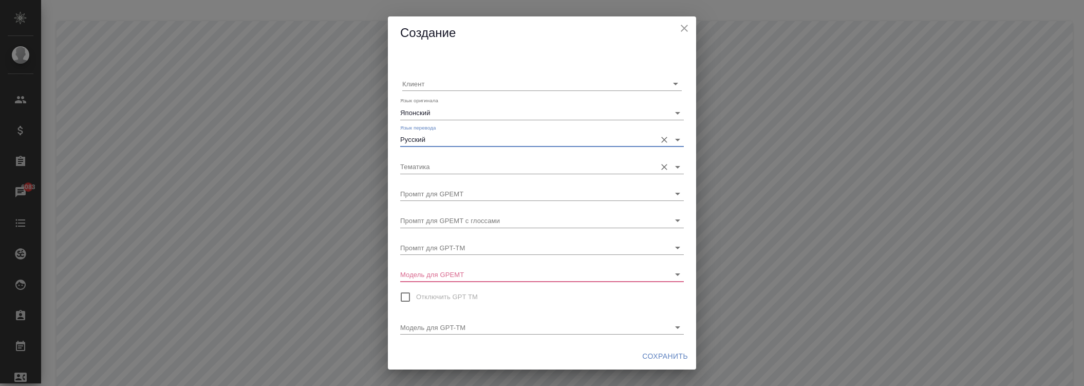
click at [459, 169] on input "Тематика" at bounding box center [525, 166] width 251 height 14
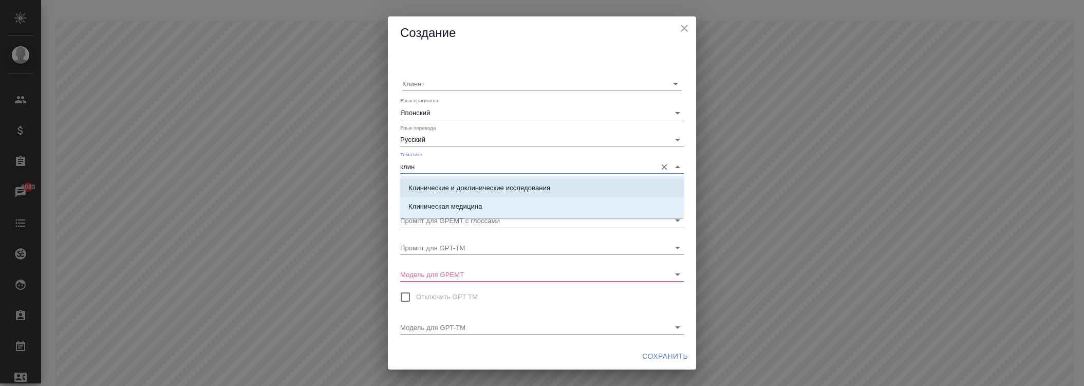
click at [458, 187] on p "Клинические и доклинические исследования" at bounding box center [479, 188] width 142 height 10
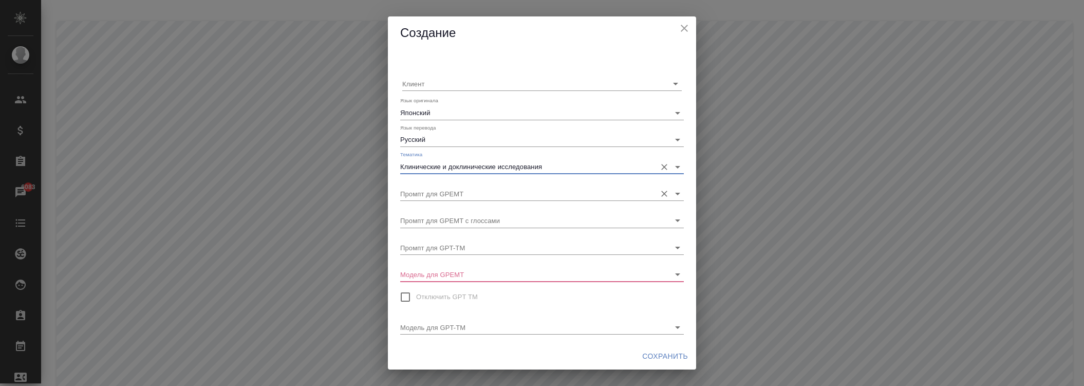
click at [469, 193] on input "Промпт для GPEMT" at bounding box center [525, 194] width 251 height 14
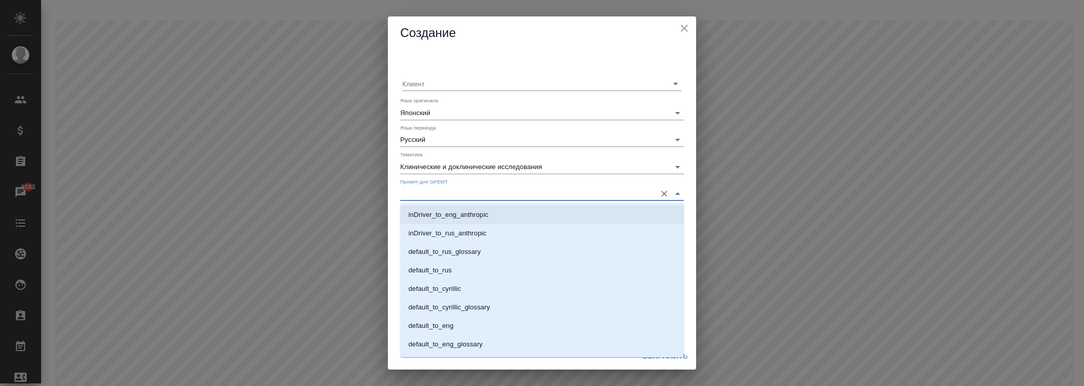
scroll to position [607, 0]
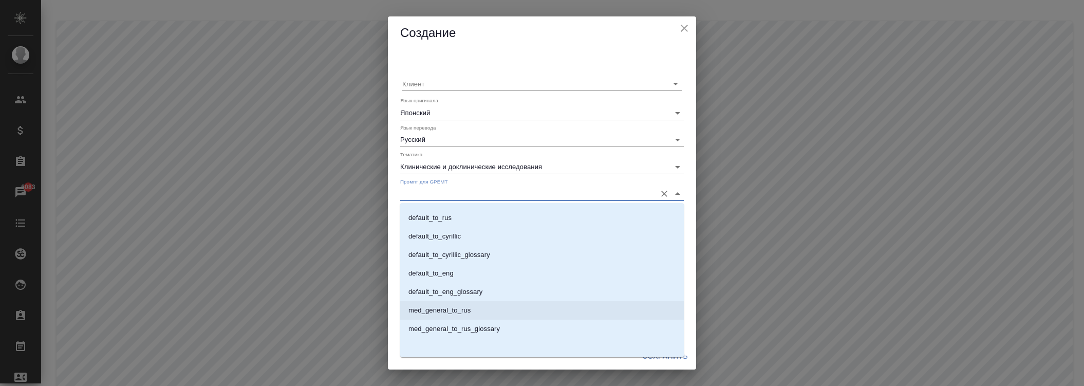
click at [475, 306] on li "med_general_to_rus" at bounding box center [542, 310] width 284 height 18
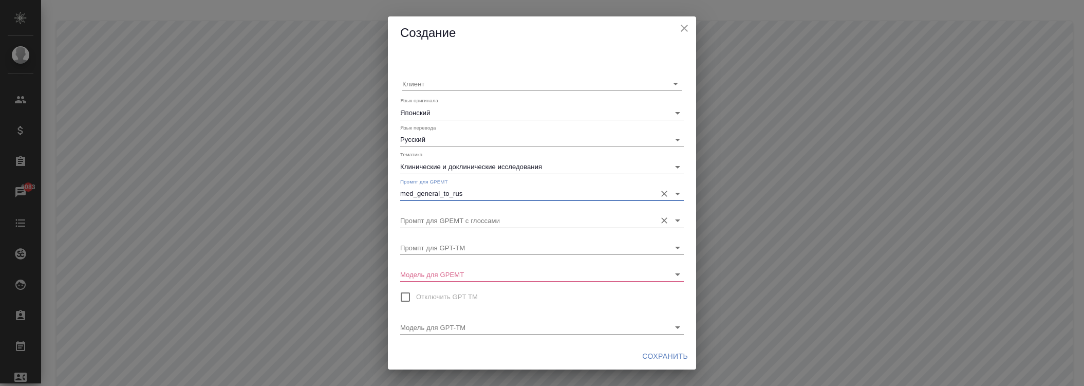
click at [473, 224] on input "Промпт для GPEMT с глоссами" at bounding box center [525, 220] width 251 height 14
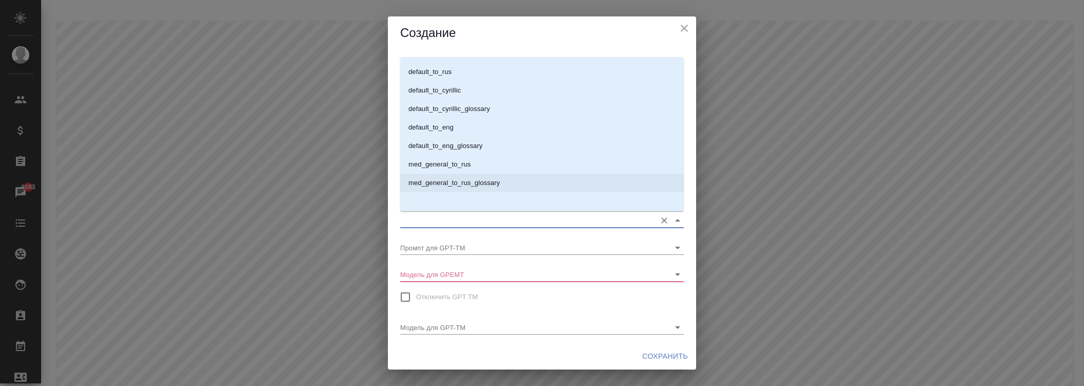
click at [495, 179] on p "med_general_to_rus_glossary" at bounding box center [453, 183] width 91 height 10
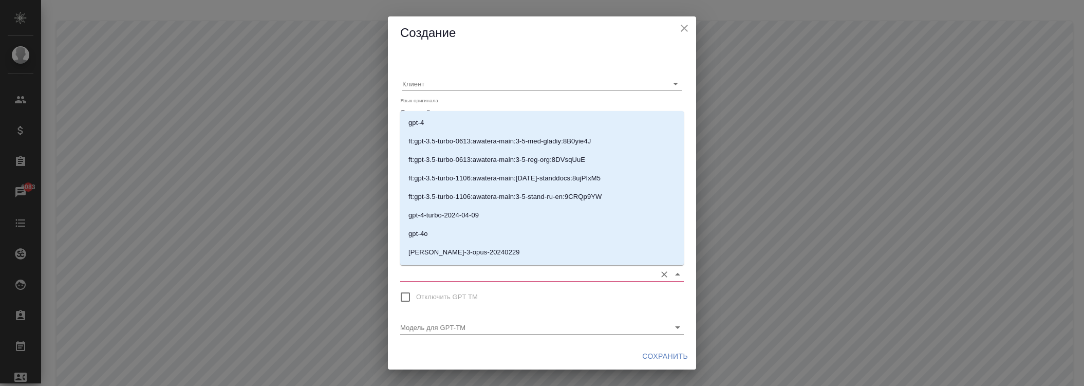
click at [473, 274] on input "Модель для GPEMT" at bounding box center [525, 274] width 251 height 14
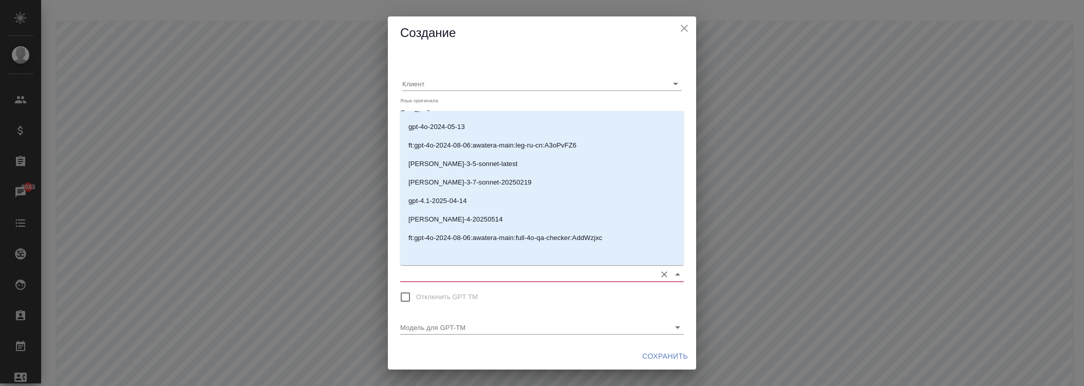
scroll to position [200, 0]
click at [470, 224] on li "[PERSON_NAME]-4-20250514" at bounding box center [542, 218] width 284 height 18
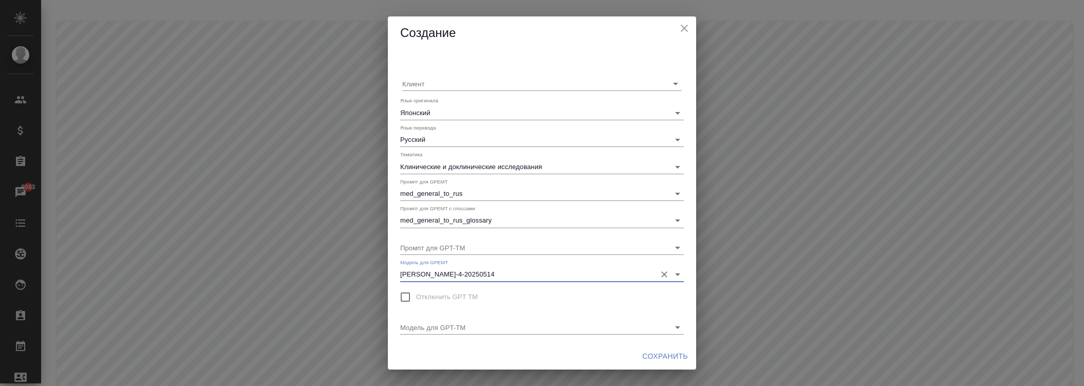
click at [658, 352] on span "Сохранить" at bounding box center [665, 356] width 46 height 13
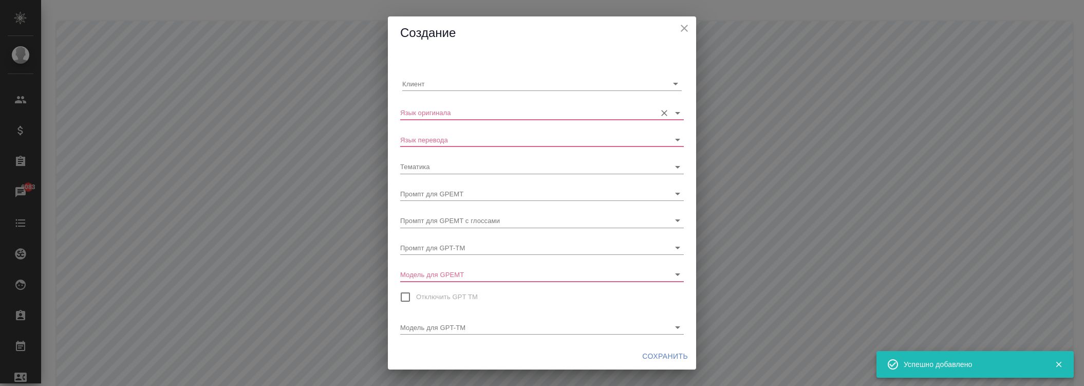
click at [474, 106] on input "Язык оригинала" at bounding box center [525, 112] width 251 height 14
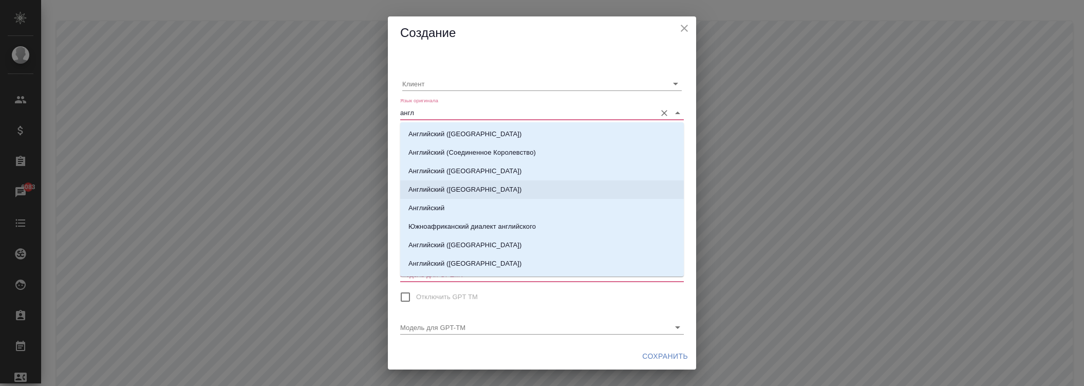
click at [447, 211] on li "Английский" at bounding box center [542, 208] width 284 height 18
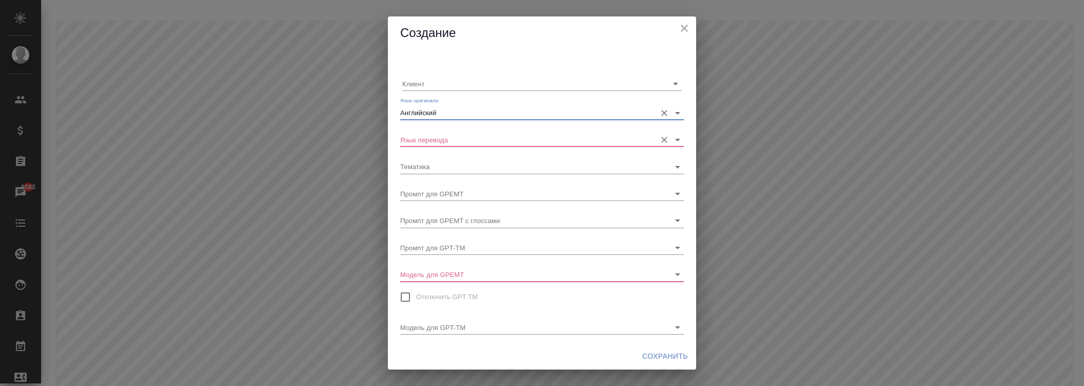
click at [455, 139] on input "Язык перевода" at bounding box center [525, 140] width 251 height 14
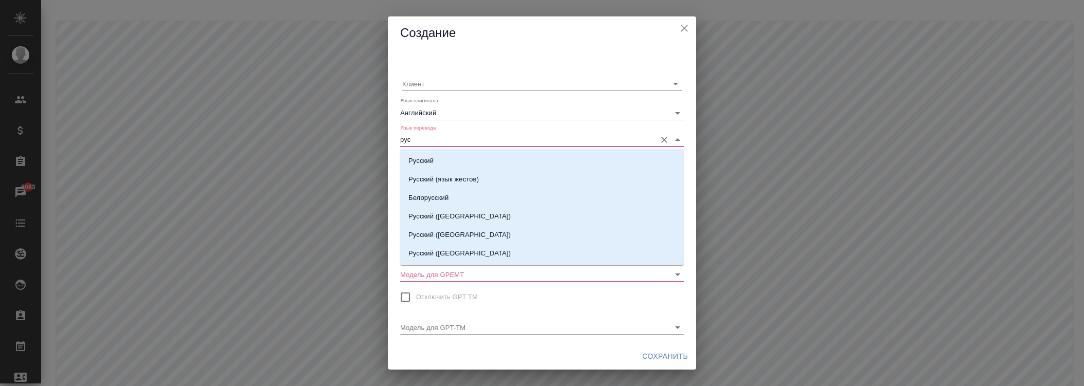
click at [438, 165] on li "Русский" at bounding box center [542, 161] width 284 height 18
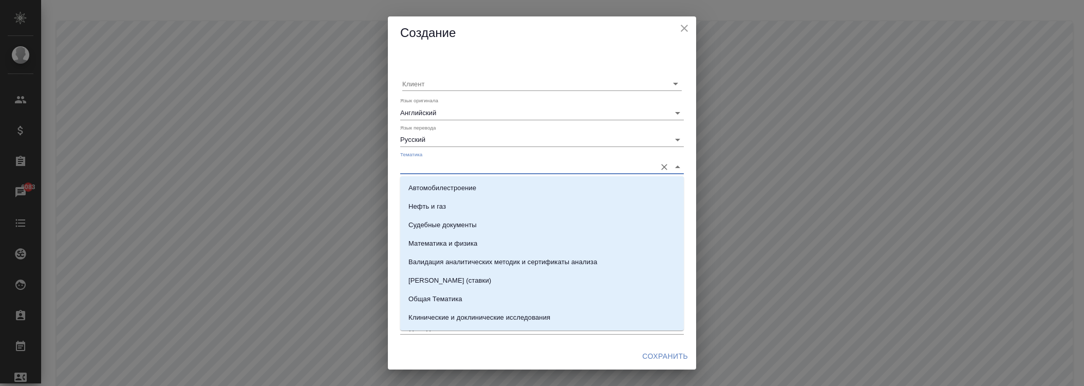
click at [438, 168] on input "Тематика" at bounding box center [525, 166] width 251 height 14
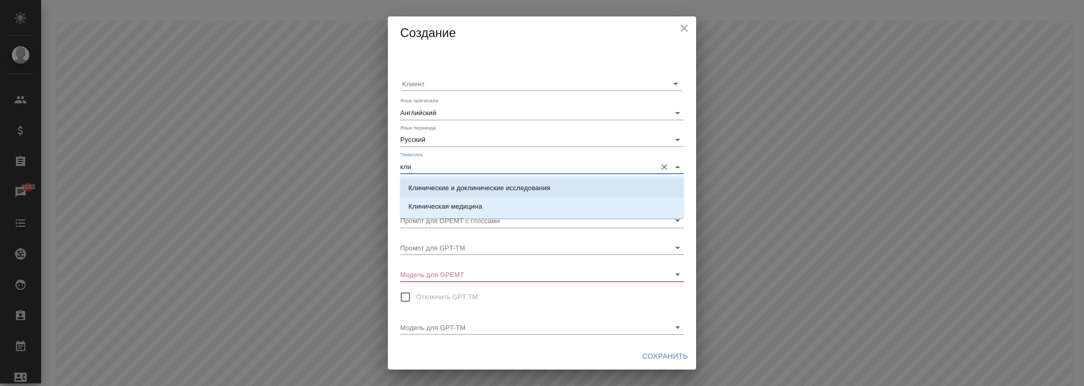
click at [459, 207] on p "Клиническая медицина" at bounding box center [445, 206] width 74 height 10
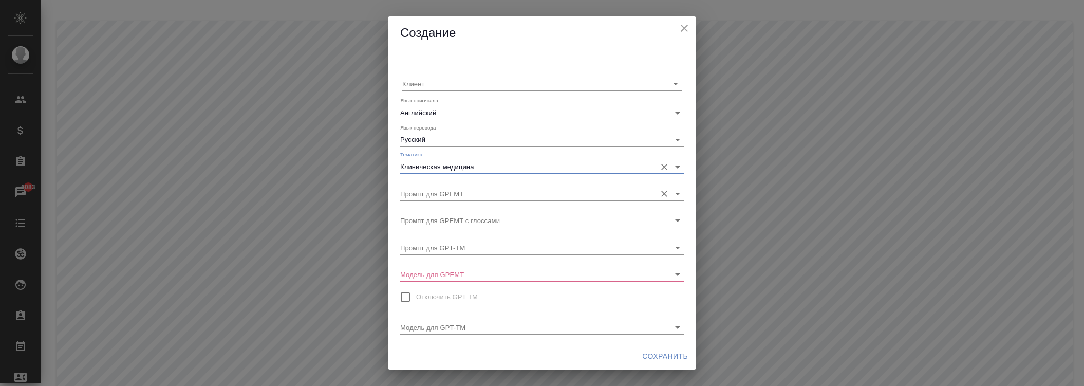
click at [446, 191] on input "Промпт для GPEMT" at bounding box center [525, 194] width 251 height 14
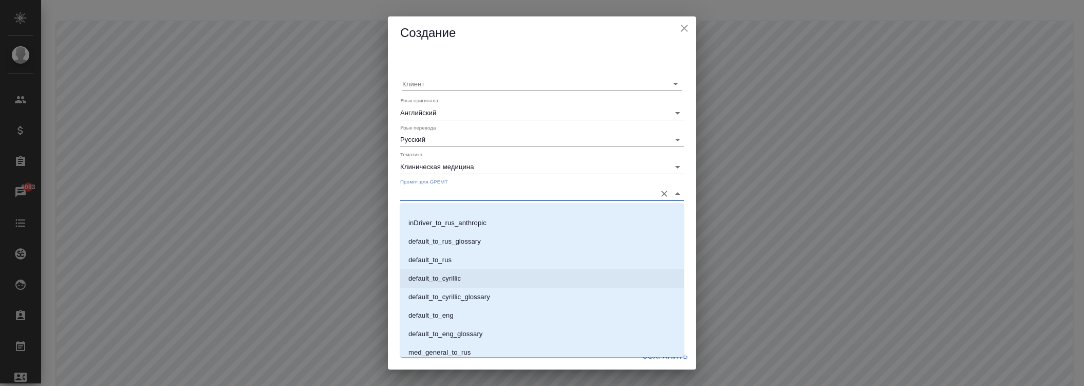
scroll to position [607, 0]
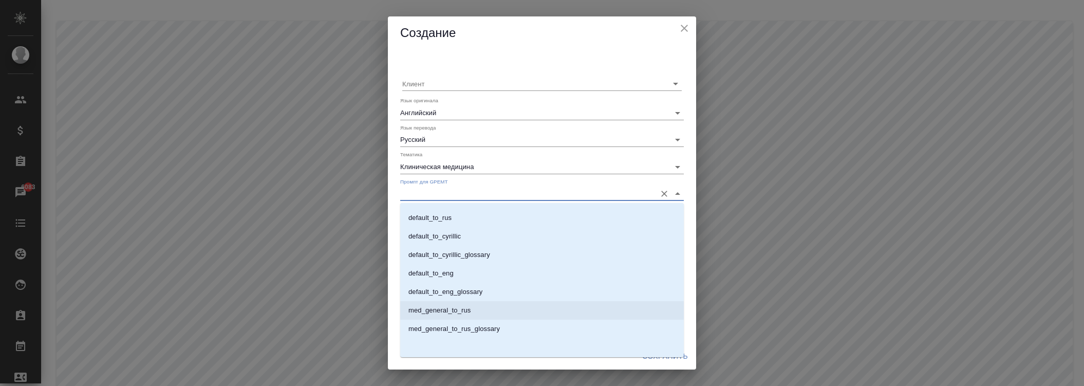
click at [467, 306] on p "med_general_to_rus" at bounding box center [439, 310] width 62 height 10
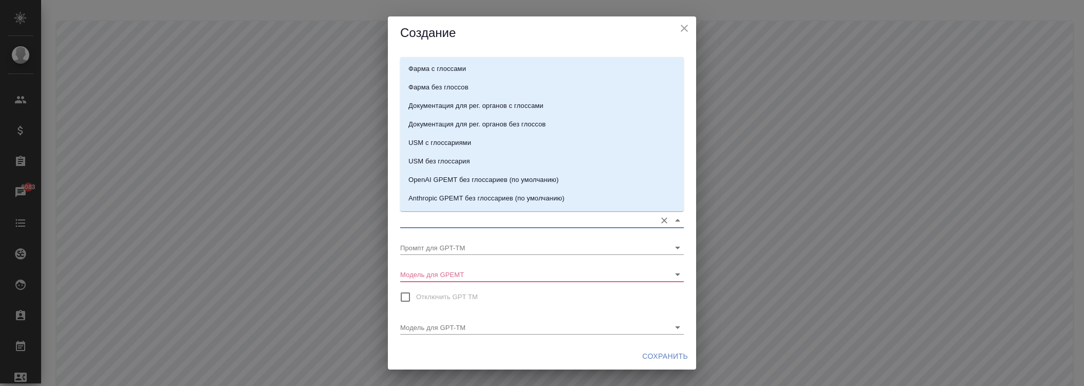
click at [466, 223] on input "Промпт для GPEMT с глоссами" at bounding box center [525, 220] width 251 height 14
click at [465, 186] on p "med_general_to_rus_glossary" at bounding box center [453, 183] width 91 height 10
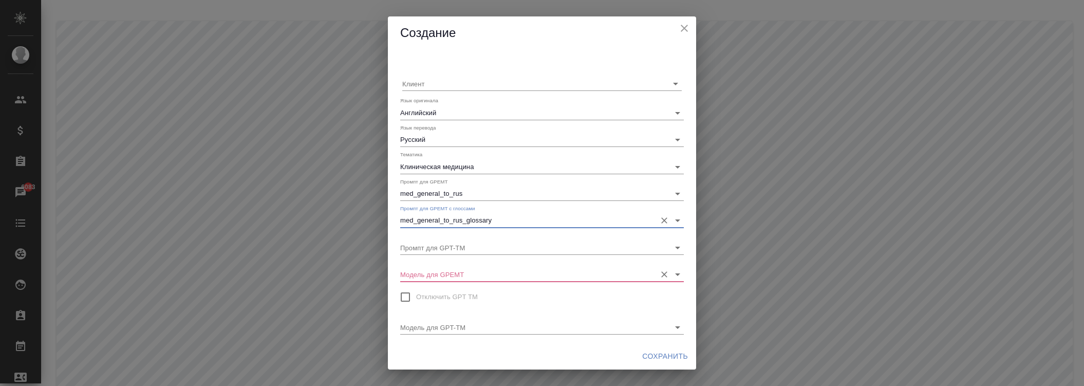
click at [450, 277] on input "Модель для GPEMT" at bounding box center [525, 274] width 251 height 14
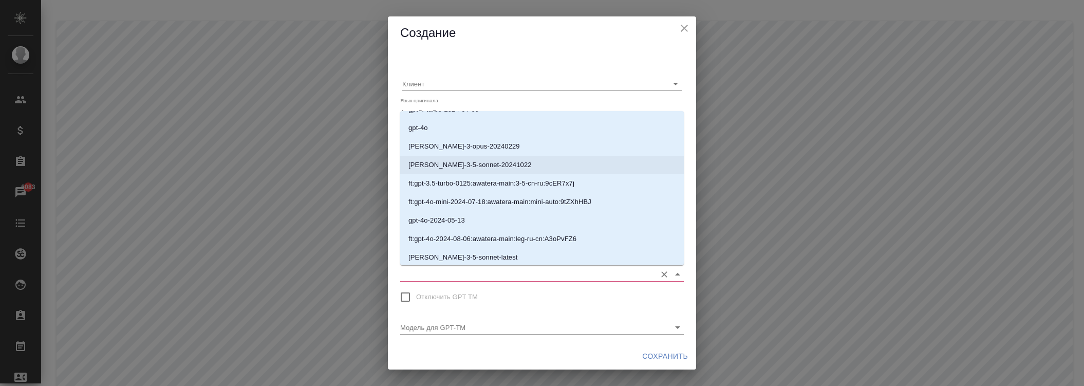
scroll to position [200, 0]
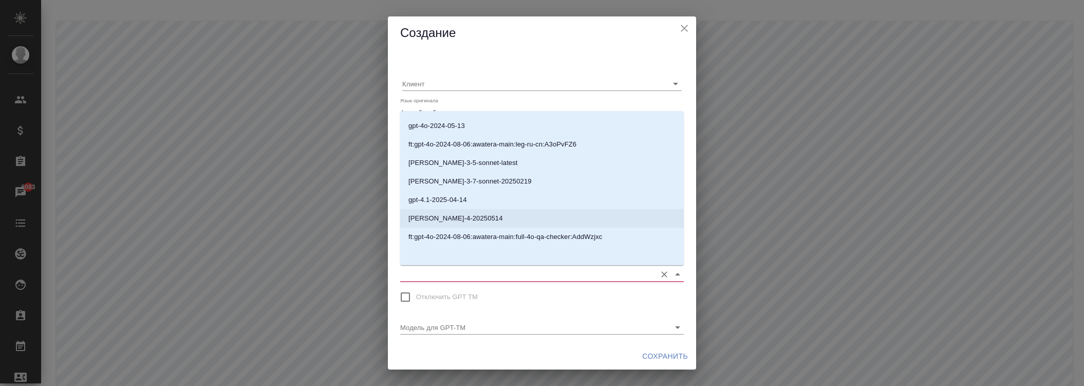
click at [473, 214] on p "[PERSON_NAME]-4-20250514" at bounding box center [455, 218] width 95 height 10
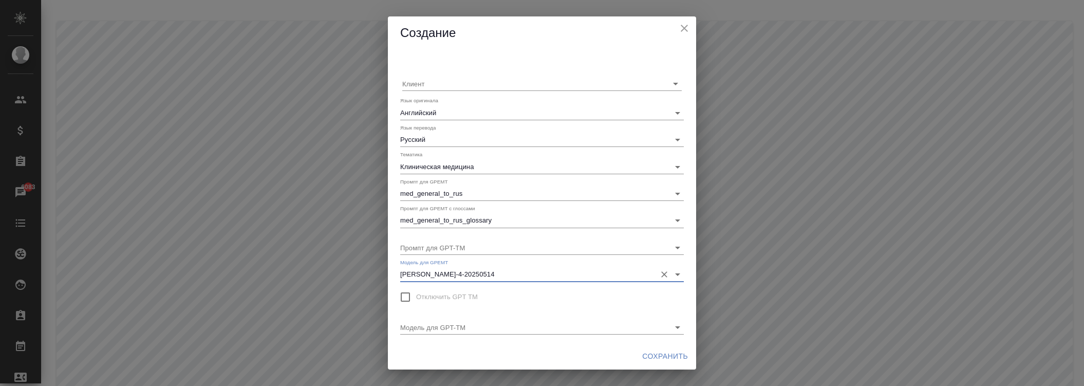
click at [663, 351] on span "Сохранить" at bounding box center [665, 356] width 46 height 13
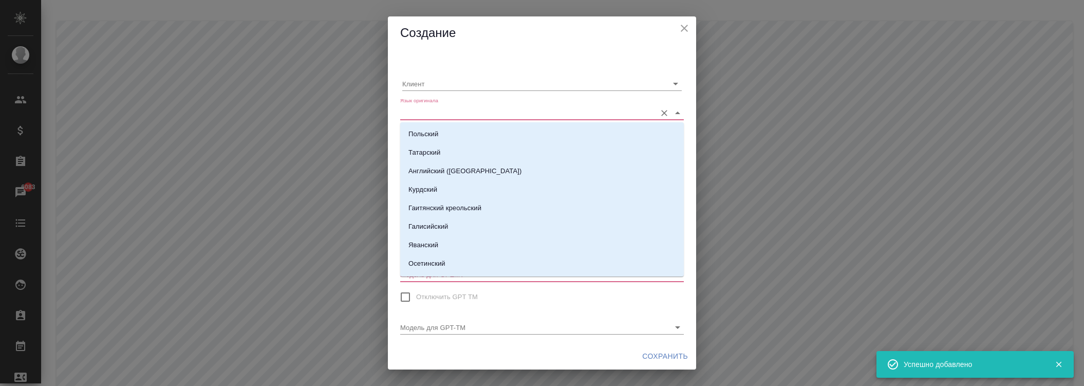
click at [458, 115] on input "Язык оригинала" at bounding box center [525, 112] width 251 height 14
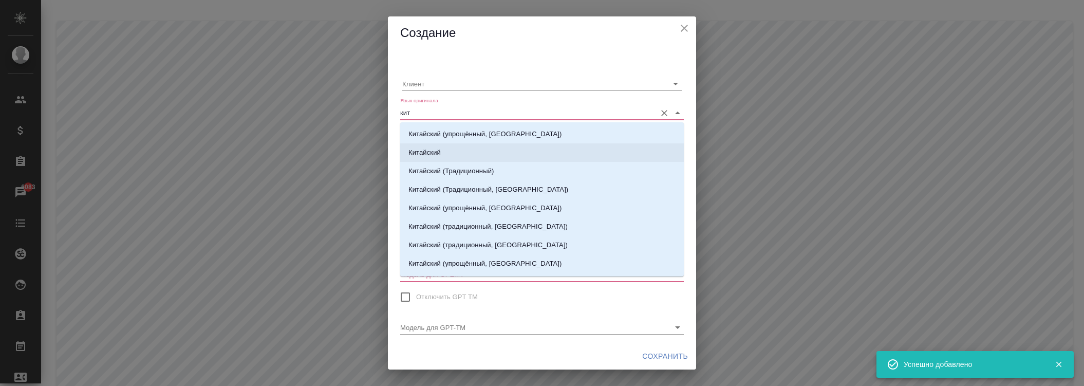
click at [437, 154] on p "Китайский" at bounding box center [424, 152] width 32 height 10
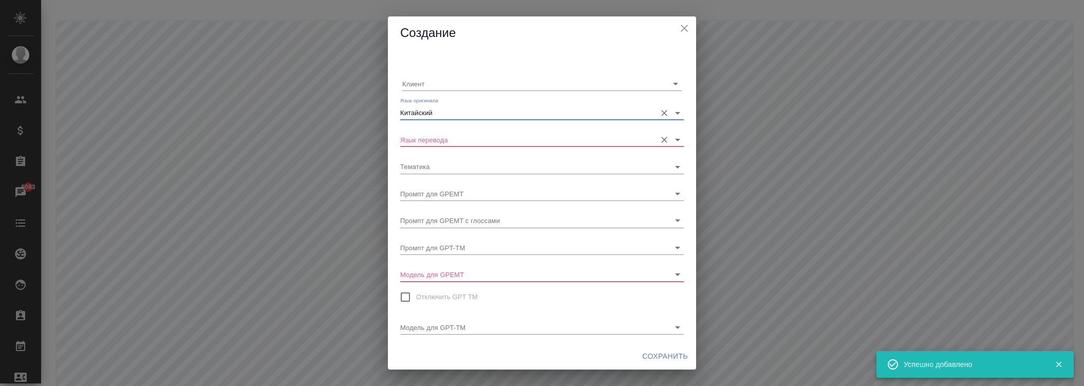
click at [439, 129] on div "Язык перевода" at bounding box center [542, 135] width 284 height 23
click at [443, 137] on input "Язык перевода" at bounding box center [525, 140] width 251 height 14
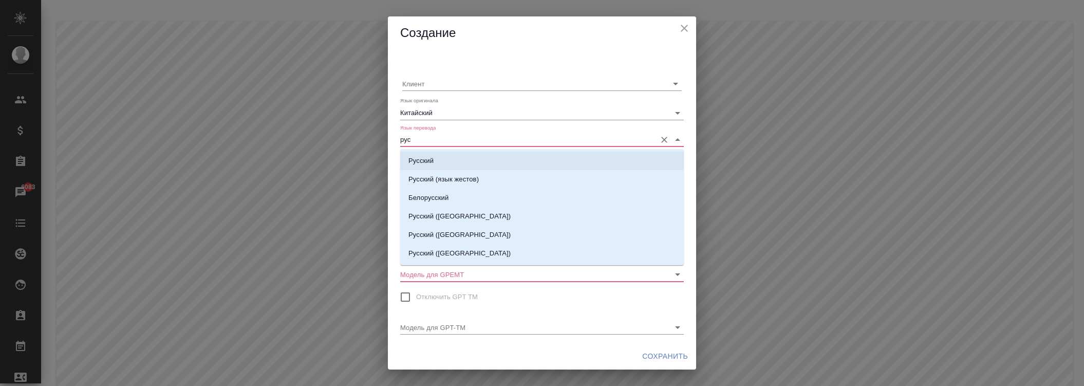
click at [444, 162] on li "Русский" at bounding box center [542, 161] width 284 height 18
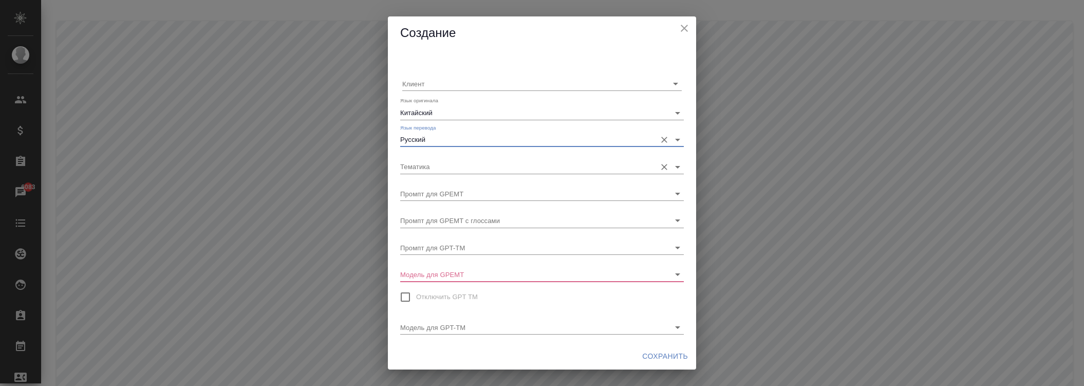
click at [449, 165] on input "Тематика" at bounding box center [525, 166] width 251 height 14
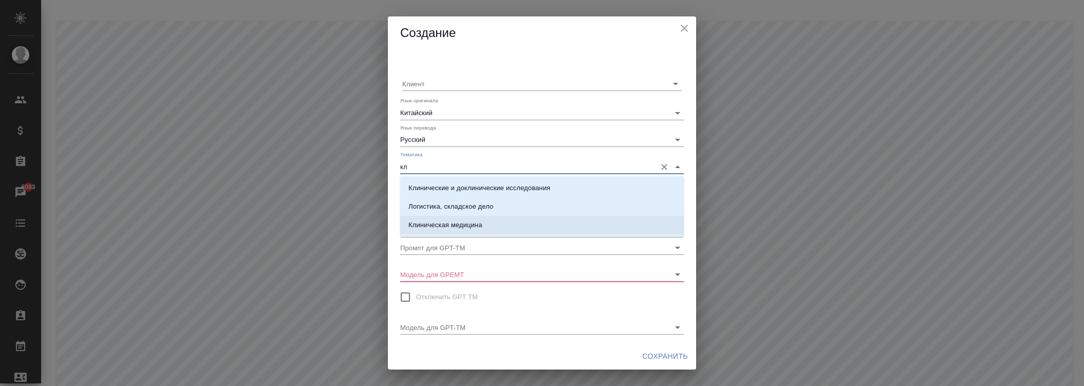
click at [468, 221] on p "Клиническая медицина" at bounding box center [445, 225] width 74 height 10
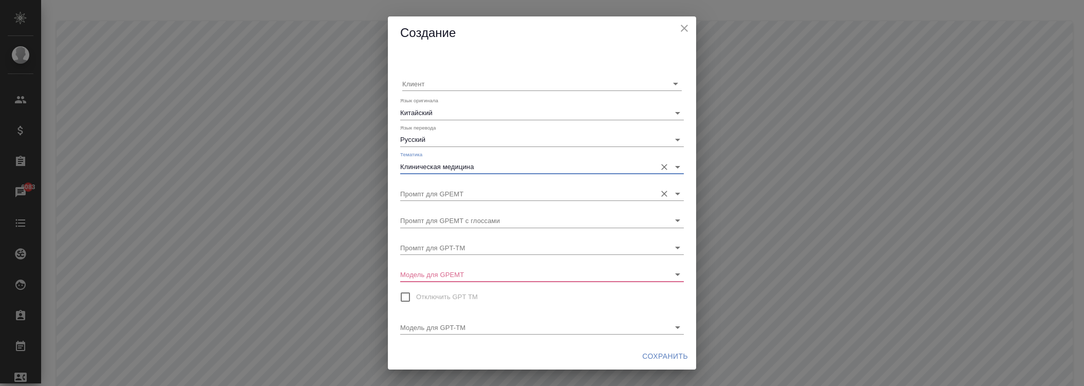
click at [451, 194] on input "Промпт для GPEMT" at bounding box center [525, 194] width 251 height 14
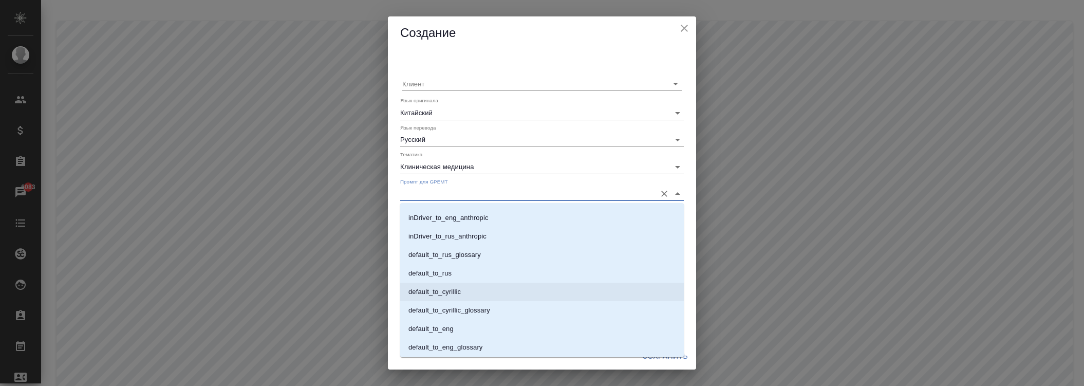
scroll to position [607, 0]
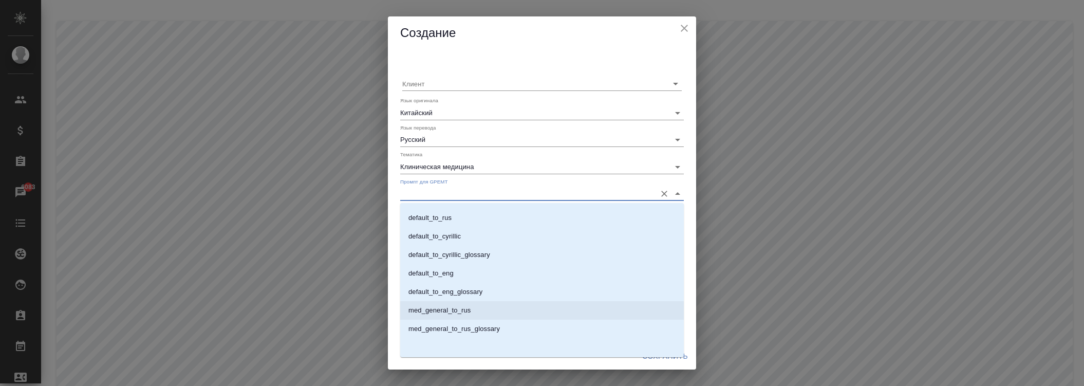
click at [461, 306] on p "med_general_to_rus" at bounding box center [439, 310] width 62 height 10
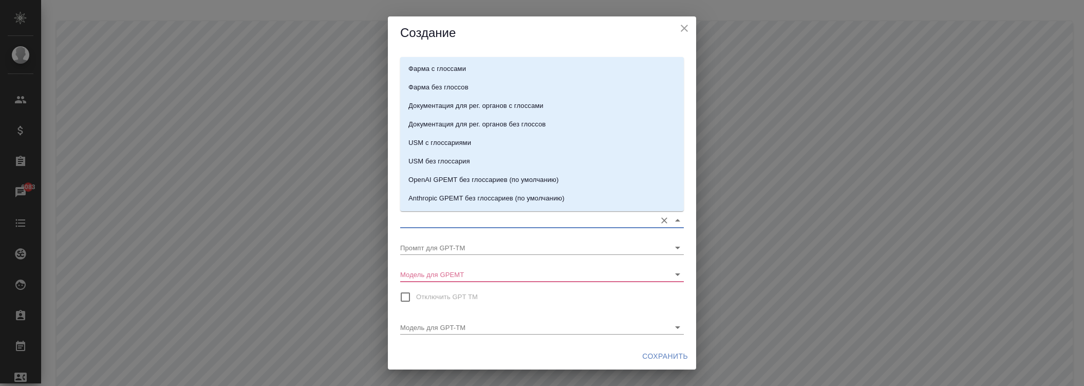
click at [457, 222] on input "Промпт для GPEMT с глоссами" at bounding box center [525, 220] width 251 height 14
click at [461, 183] on p "med_general_to_rus_glossary" at bounding box center [453, 183] width 91 height 10
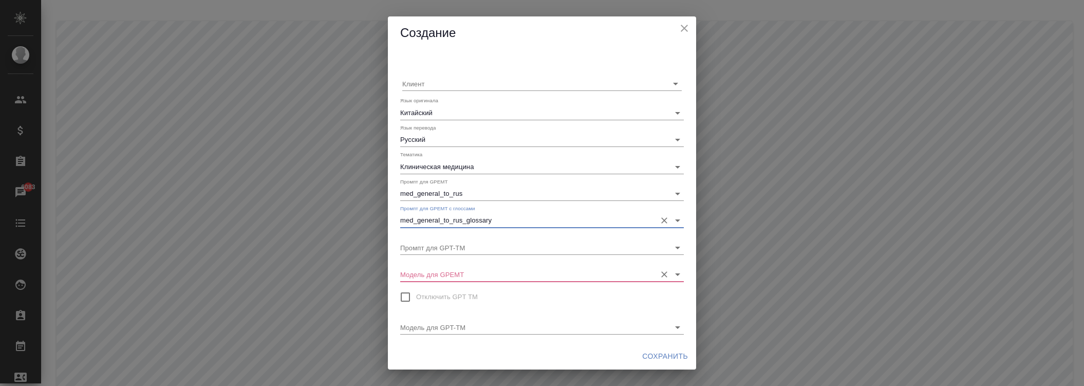
click at [454, 271] on input "Модель для GPEMT" at bounding box center [525, 274] width 251 height 14
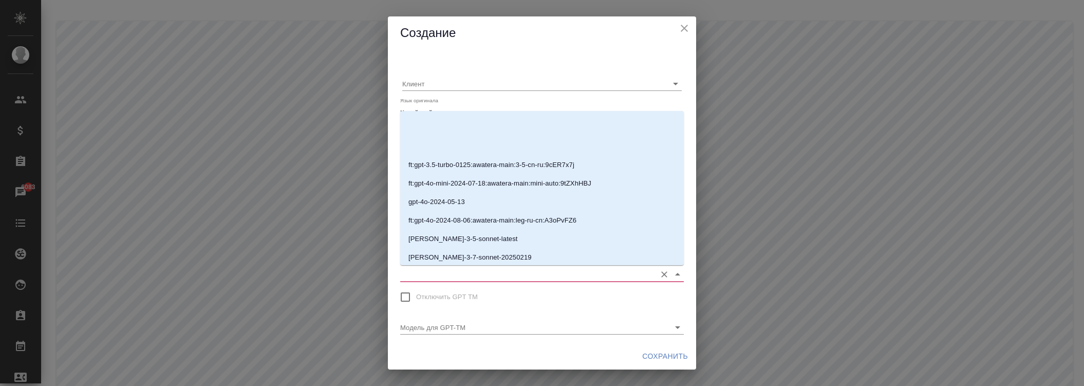
scroll to position [200, 0]
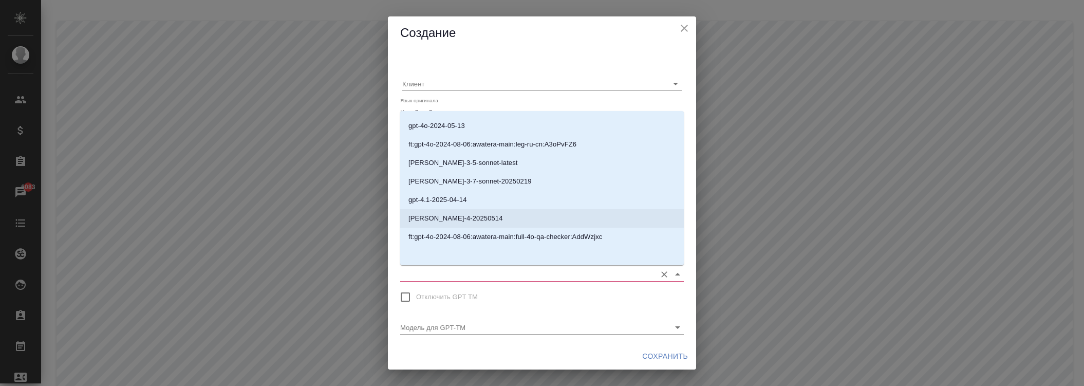
click at [469, 219] on p "[PERSON_NAME]-4-20250514" at bounding box center [455, 218] width 95 height 10
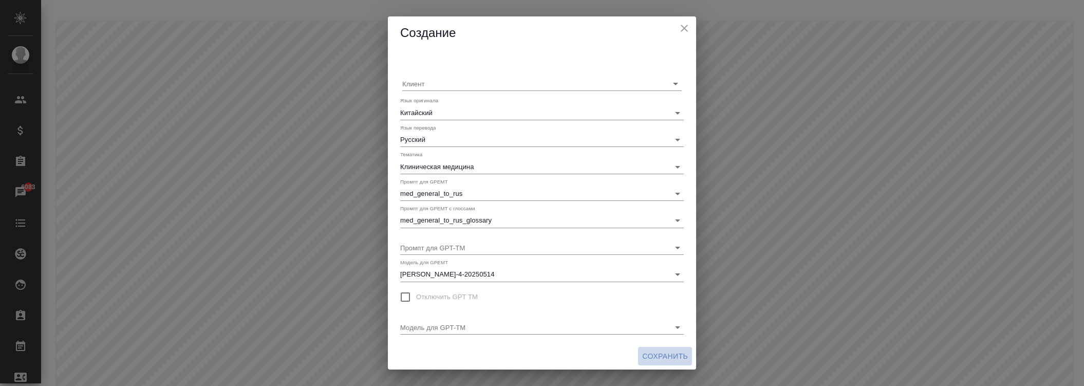
click at [656, 351] on span "Сохранить" at bounding box center [665, 356] width 46 height 13
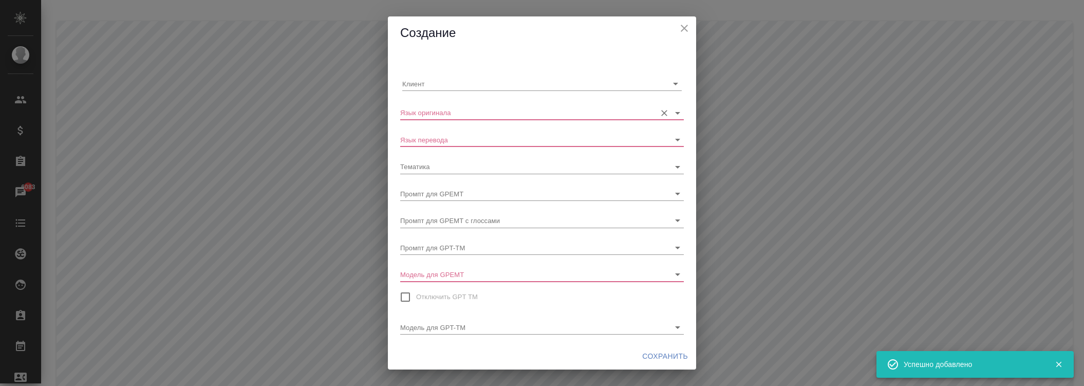
click at [453, 111] on input "Язык оригинала" at bounding box center [525, 112] width 251 height 14
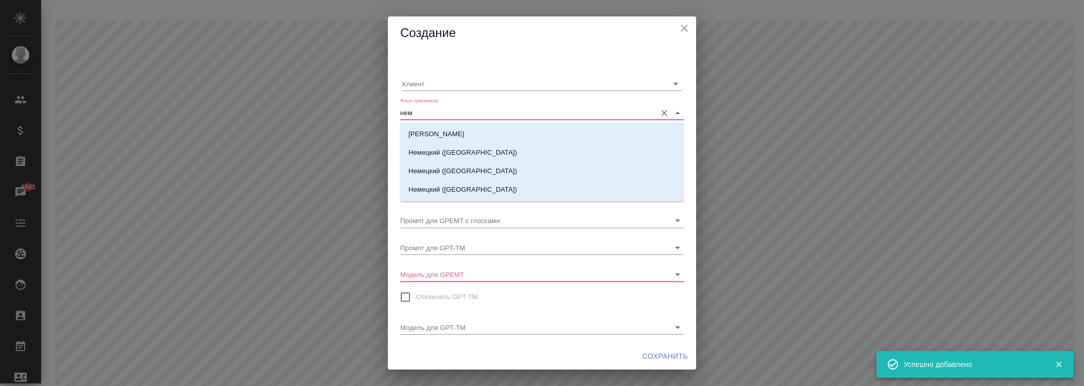
click at [443, 134] on li "[PERSON_NAME]" at bounding box center [542, 134] width 284 height 18
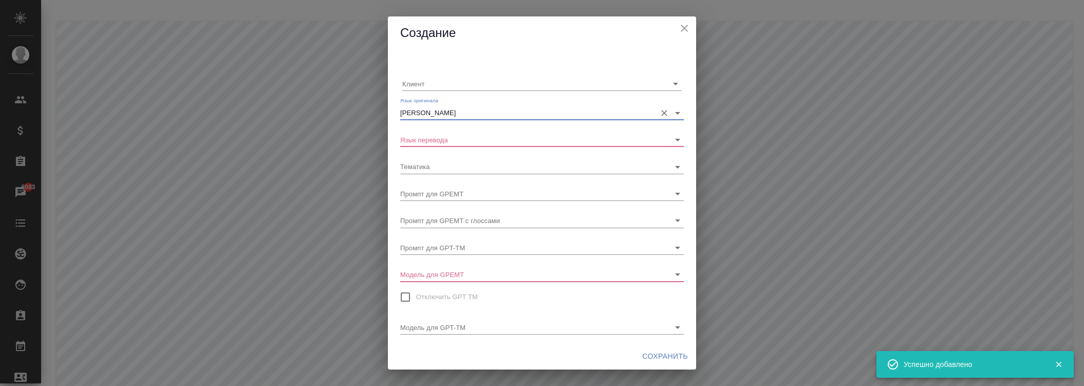
click at [446, 147] on div "Клиент Язык оригинала Немецкий Язык перевода Тематика Промпт для GPEMT Промпт д…" at bounding box center [542, 196] width 308 height 293
click at [446, 141] on input "Язык перевода" at bounding box center [525, 140] width 251 height 14
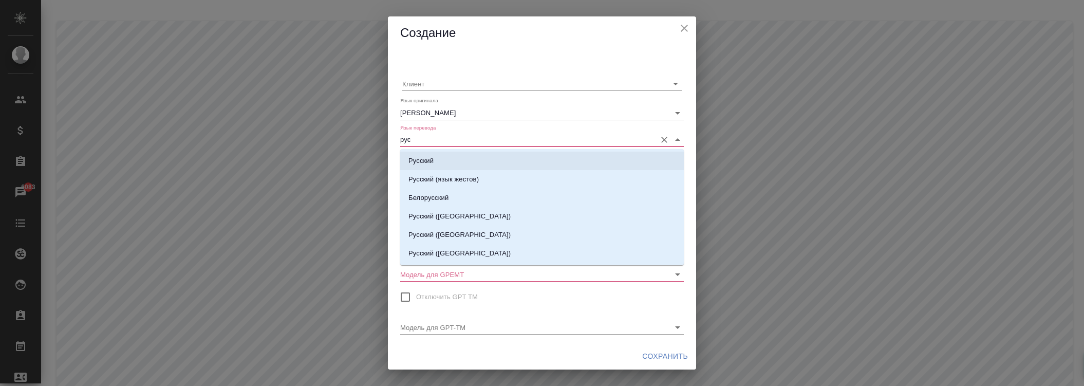
click at [427, 162] on p "Русский" at bounding box center [420, 161] width 25 height 10
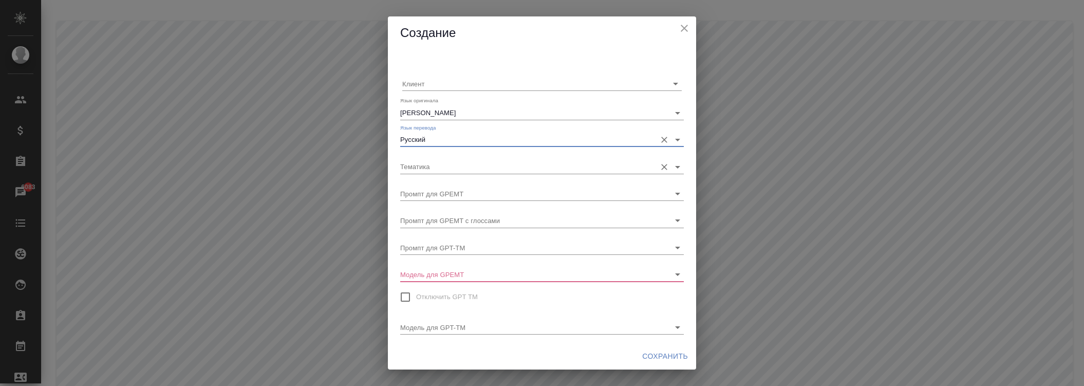
click at [438, 164] on input "Тематика" at bounding box center [525, 166] width 251 height 14
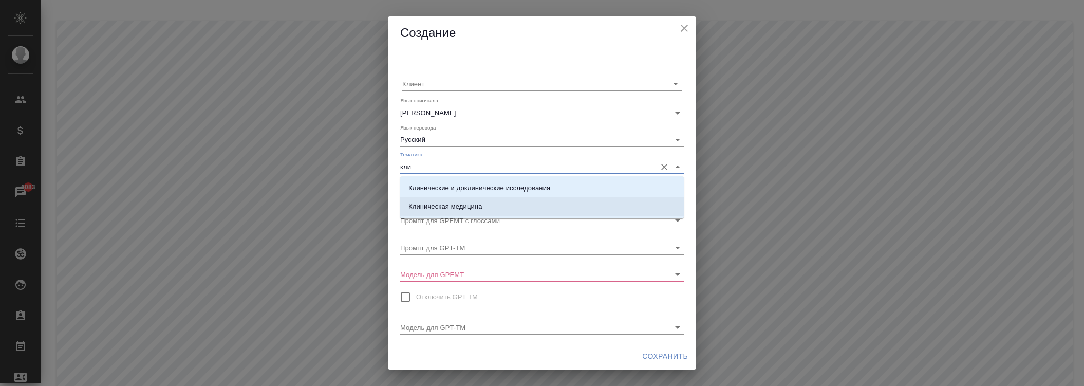
click at [453, 201] on li "Клиническая медицина" at bounding box center [542, 206] width 284 height 18
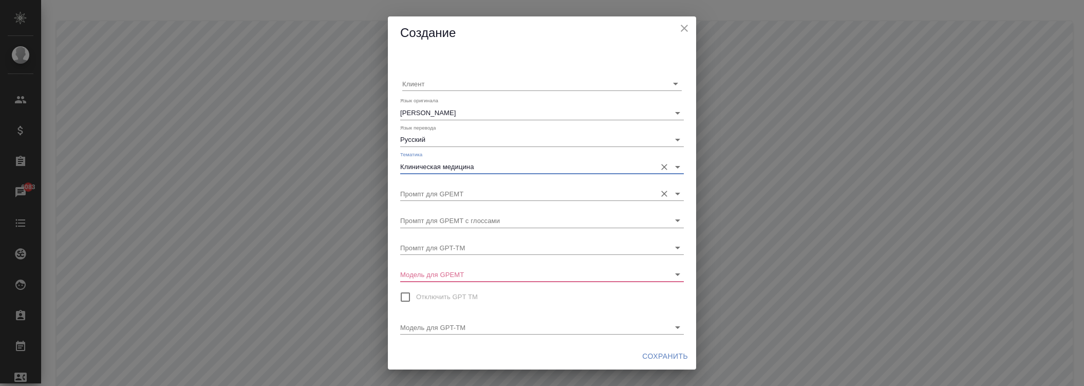
click at [438, 189] on input "Промпт для GPEMT" at bounding box center [525, 194] width 251 height 14
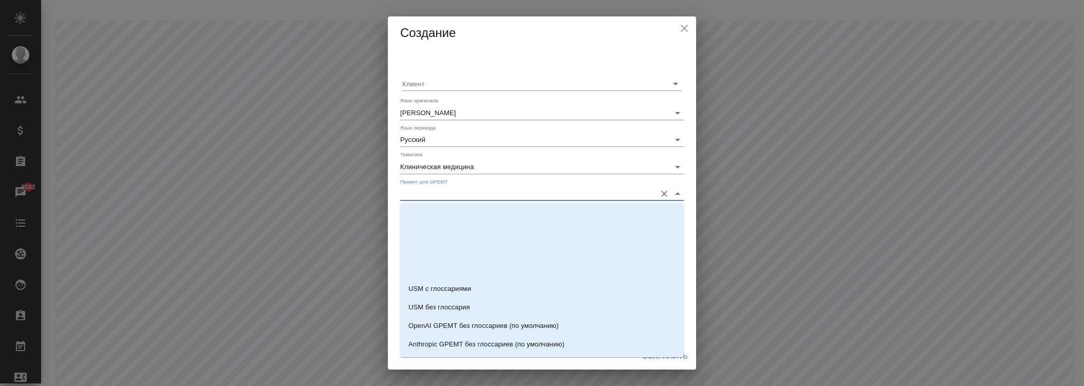
scroll to position [607, 0]
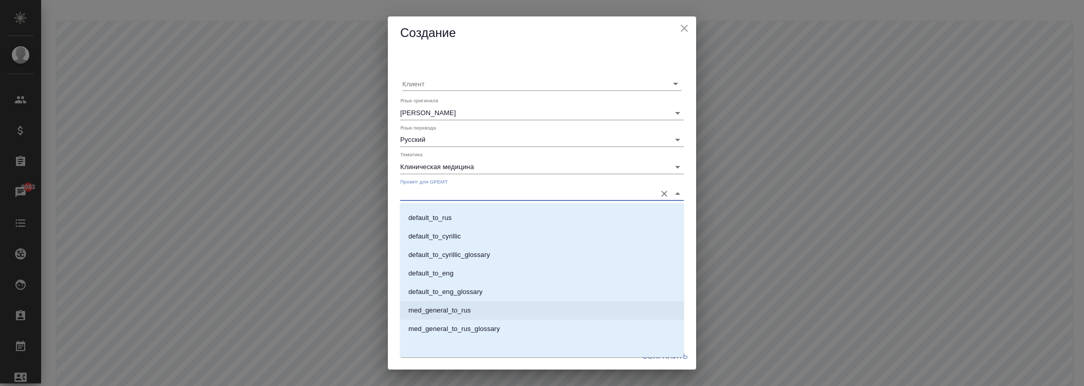
click at [460, 304] on li "med_general_to_rus" at bounding box center [542, 310] width 284 height 18
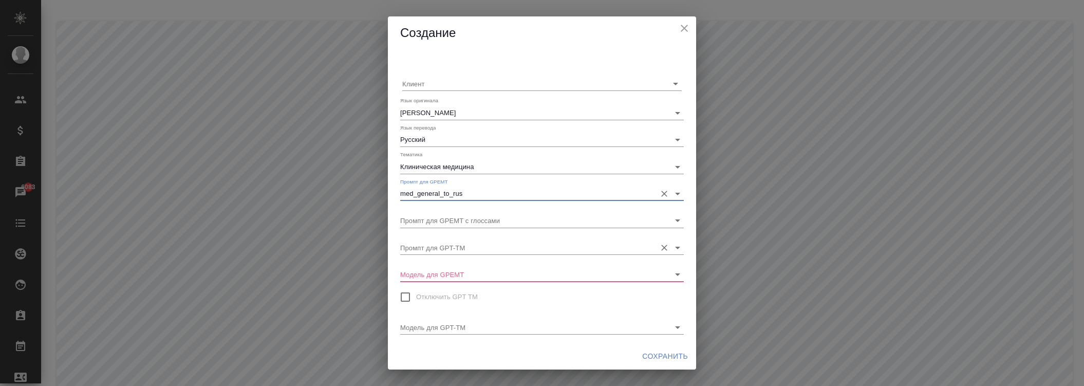
drag, startPoint x: 460, startPoint y: 214, endPoint x: 468, endPoint y: 235, distance: 22.6
click at [458, 213] on input "Промпт для GPEMT с глоссами" at bounding box center [525, 220] width 251 height 14
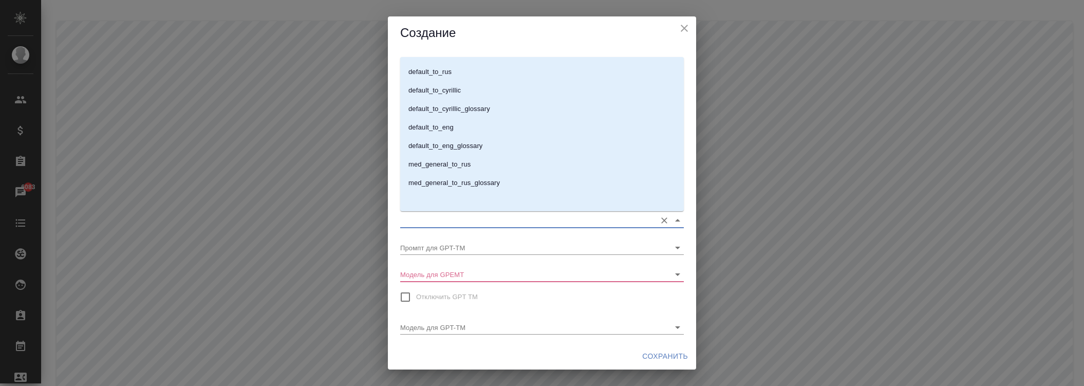
click at [458, 187] on p "med_general_to_rus_glossary" at bounding box center [453, 183] width 91 height 10
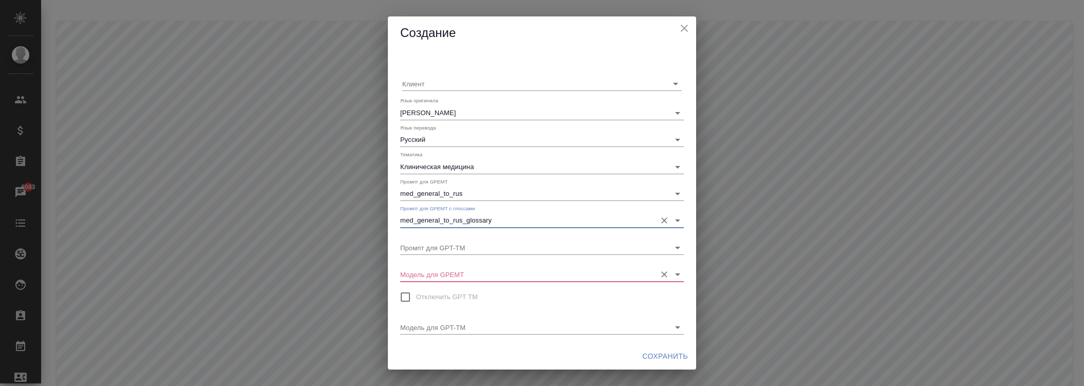
click at [471, 269] on input "Модель для GPEMT" at bounding box center [525, 274] width 251 height 14
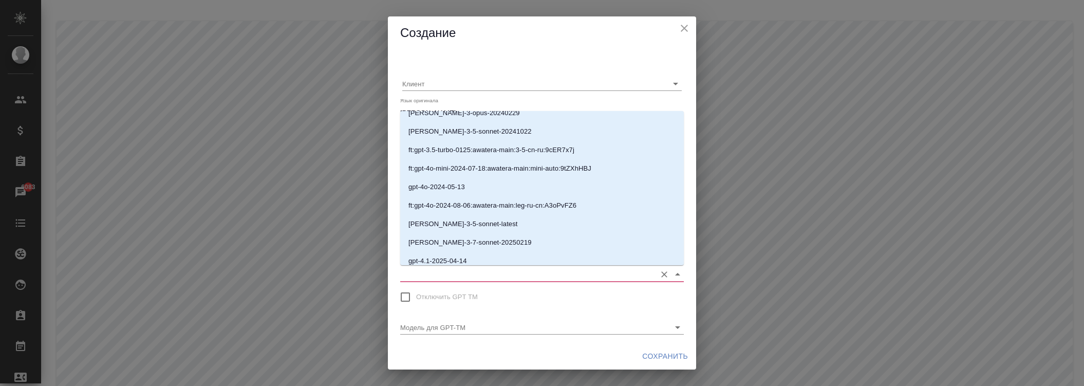
scroll to position [200, 0]
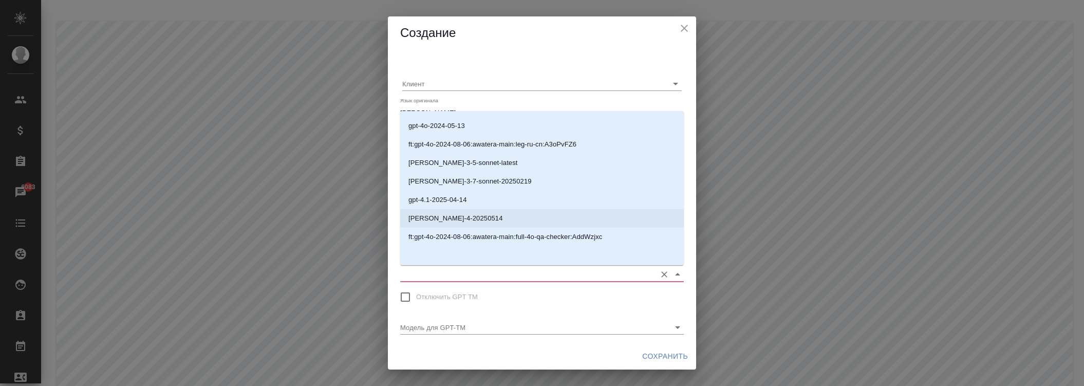
click at [449, 218] on p "[PERSON_NAME]-4-20250514" at bounding box center [455, 218] width 95 height 10
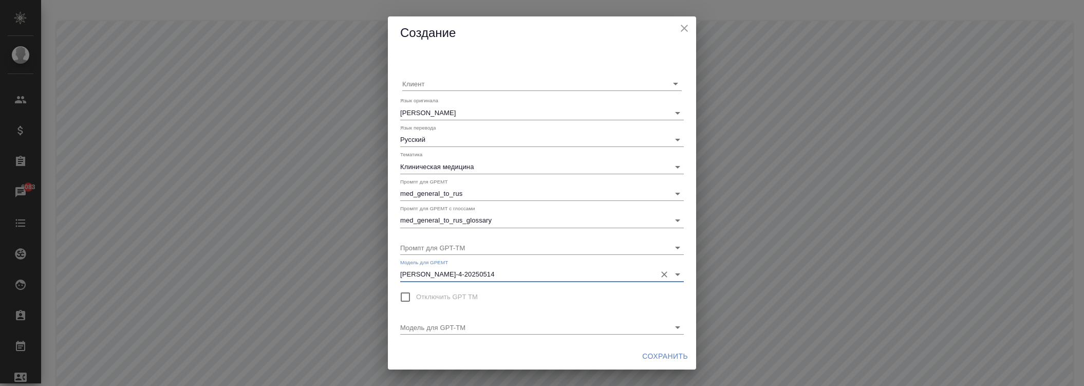
drag, startPoint x: 677, startPoint y: 360, endPoint x: 563, endPoint y: 263, distance: 149.8
click at [675, 359] on span "Сохранить" at bounding box center [665, 356] width 46 height 13
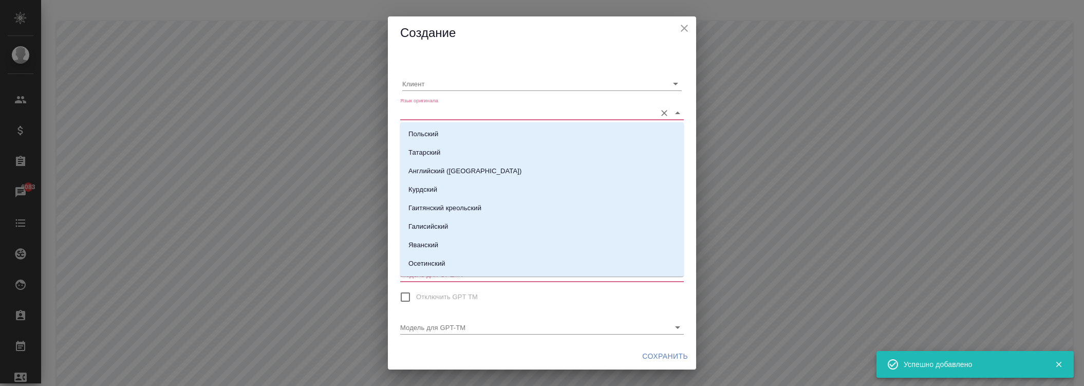
click at [473, 115] on input "Язык оригинала" at bounding box center [525, 112] width 251 height 14
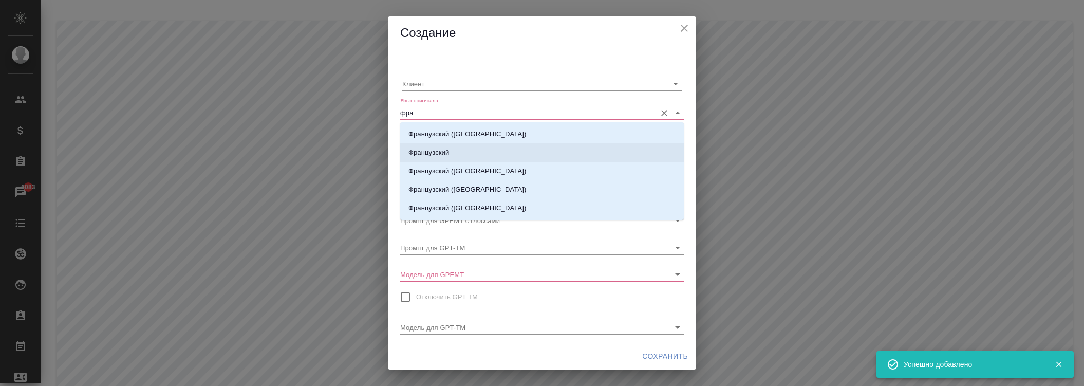
click at [441, 152] on p "Французский" at bounding box center [428, 152] width 41 height 10
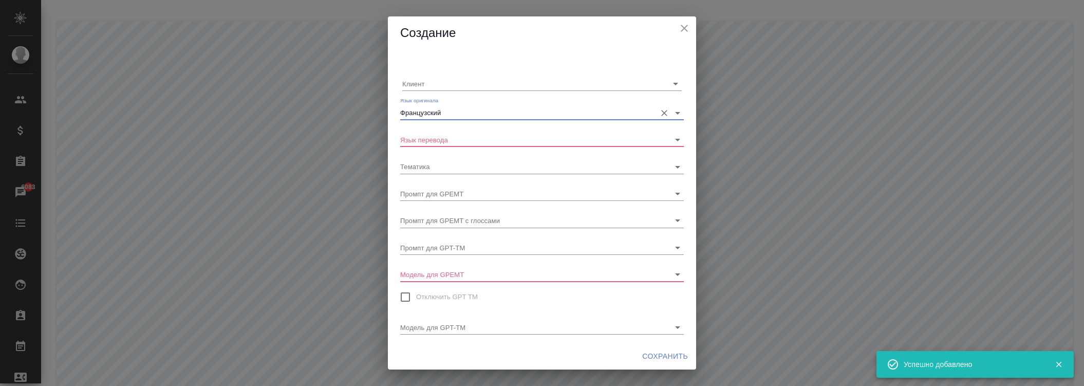
click at [444, 147] on div "Клиент Язык оригинала Французский Язык перевода Тематика Промпт для GPEMT Промп…" at bounding box center [542, 196] width 308 height 293
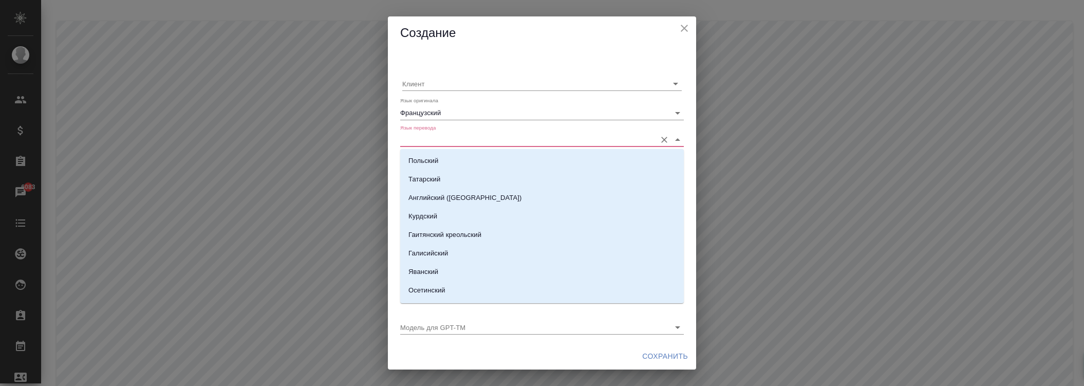
click at [443, 143] on input "Язык перевода" at bounding box center [525, 140] width 251 height 14
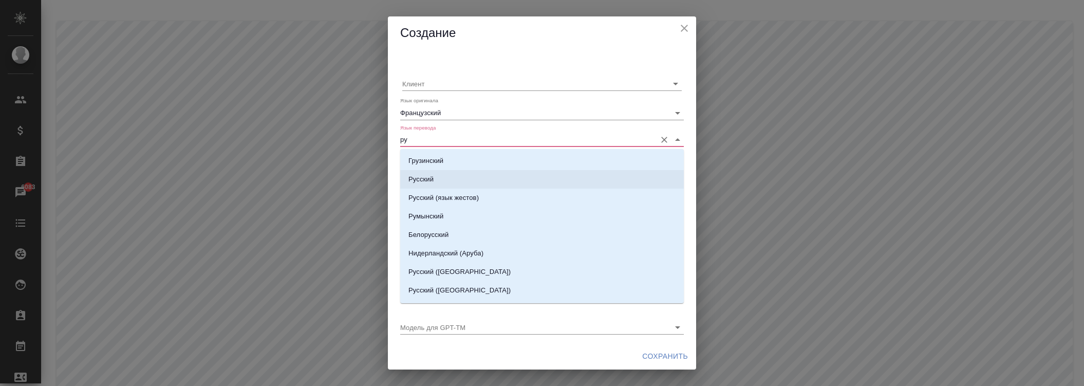
click at [428, 175] on p "Русский" at bounding box center [420, 179] width 25 height 10
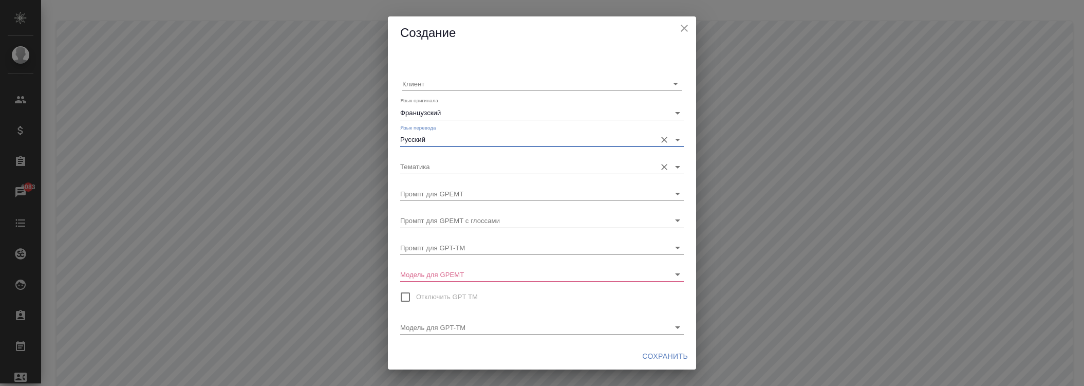
click at [435, 163] on input "Тематика" at bounding box center [525, 166] width 251 height 14
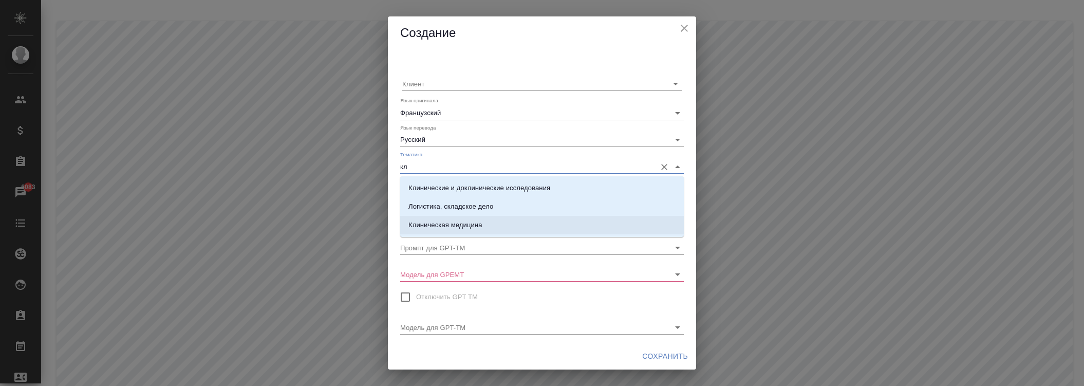
click at [469, 220] on p "Клиническая медицина" at bounding box center [445, 225] width 74 height 10
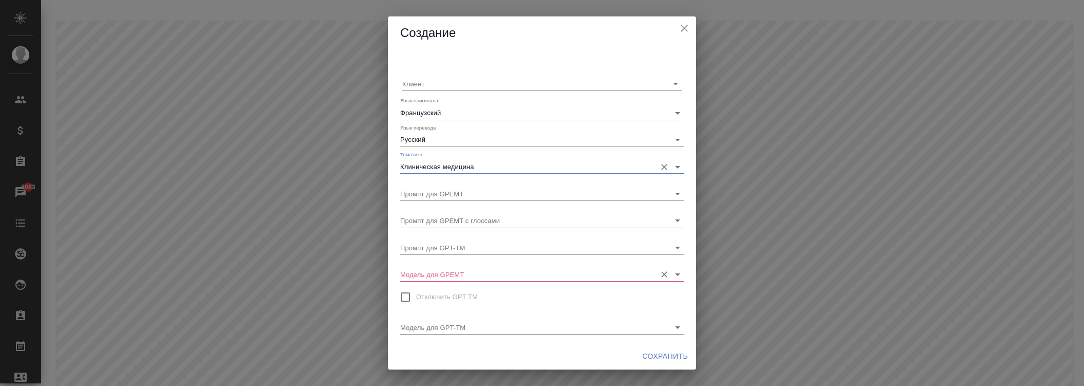
click at [432, 271] on input "Модель для GPEMT" at bounding box center [525, 274] width 251 height 14
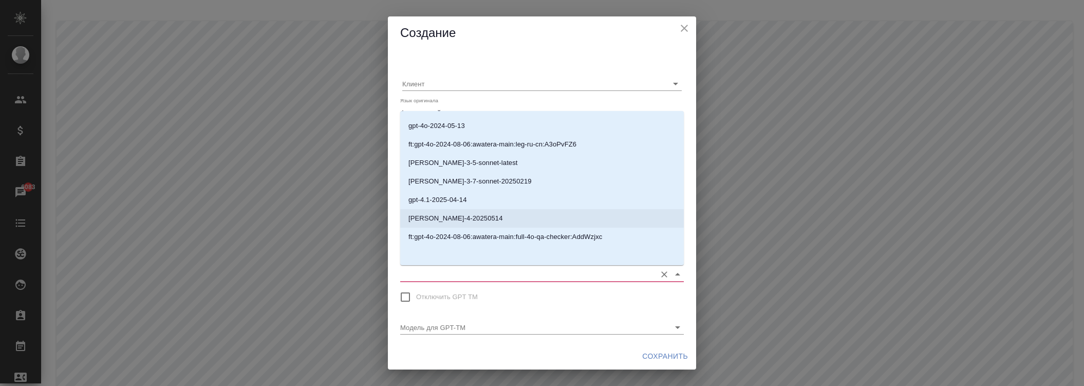
click at [442, 223] on li "[PERSON_NAME]-4-20250514" at bounding box center [542, 218] width 284 height 18
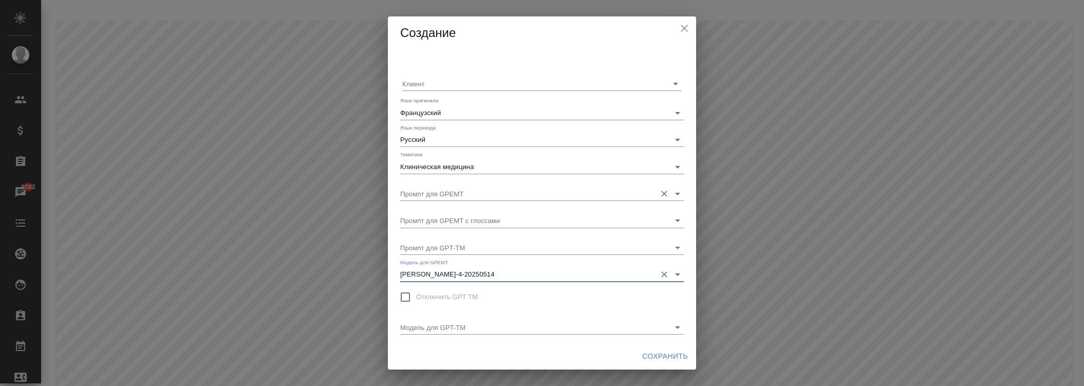
click at [451, 194] on input "Промпт для GPEMT" at bounding box center [525, 194] width 251 height 14
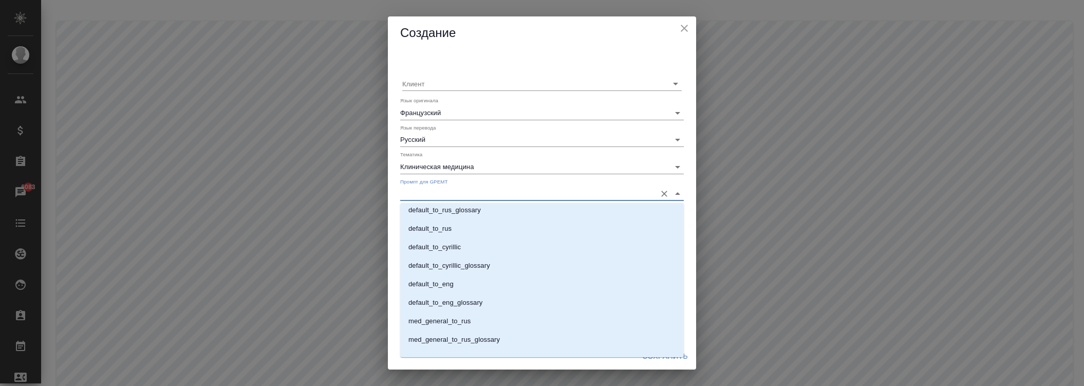
scroll to position [607, 0]
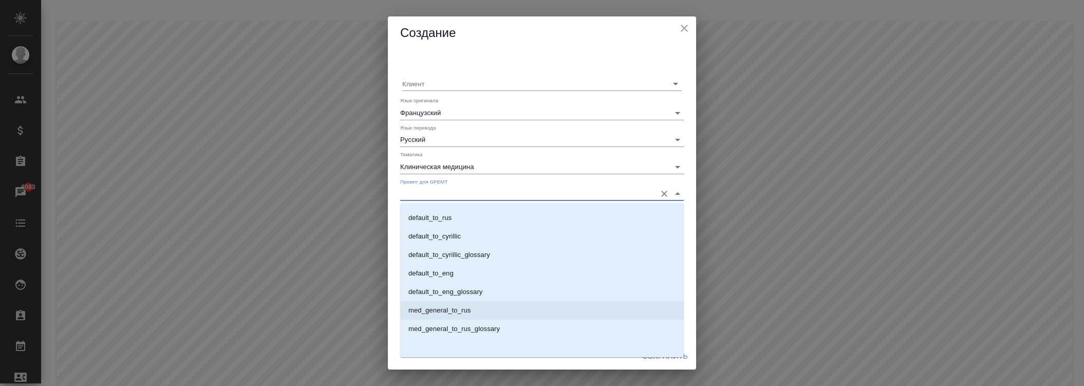
click at [449, 313] on p "med_general_to_rus" at bounding box center [439, 310] width 62 height 10
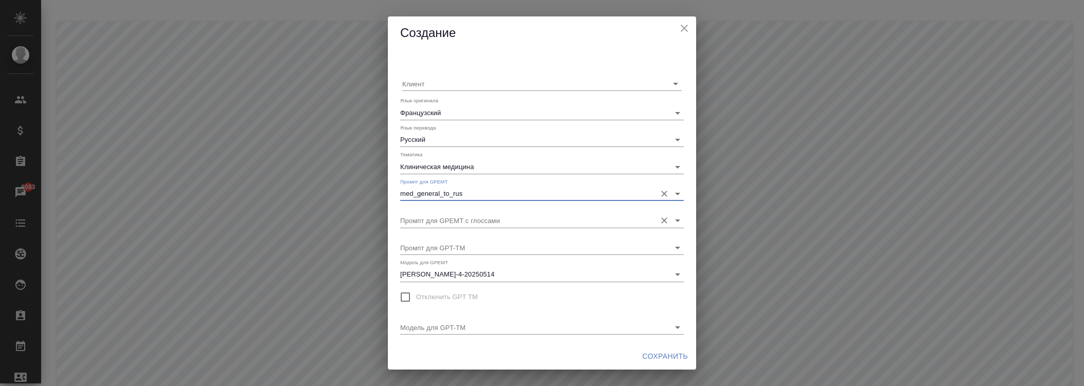
click at [443, 225] on input "Промпт для GPEMT с глоссами" at bounding box center [525, 220] width 251 height 14
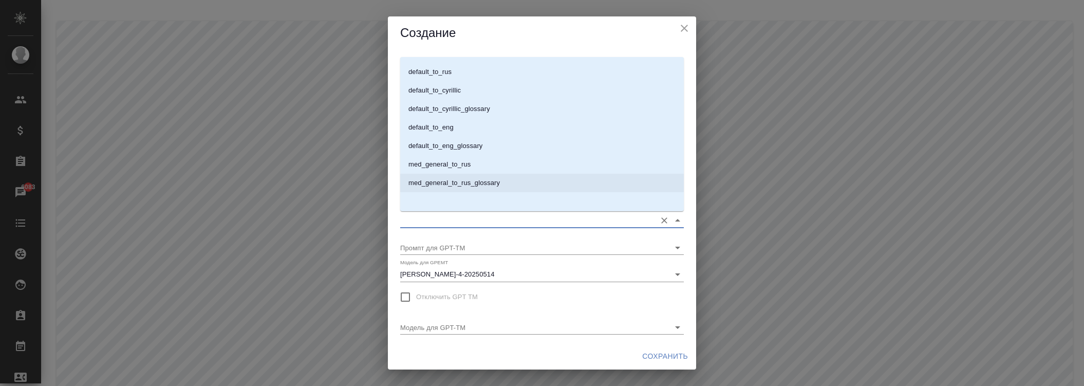
click at [465, 182] on p "med_general_to_rus_glossary" at bounding box center [453, 183] width 91 height 10
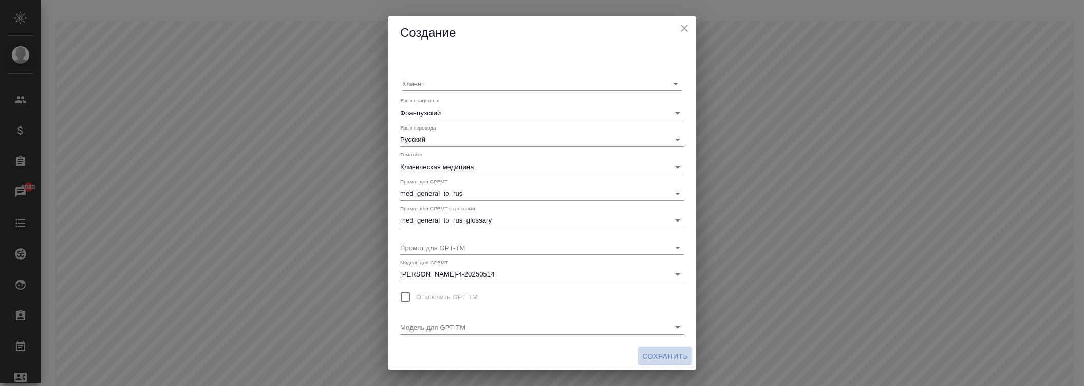
click at [660, 353] on span "Сохранить" at bounding box center [665, 356] width 46 height 13
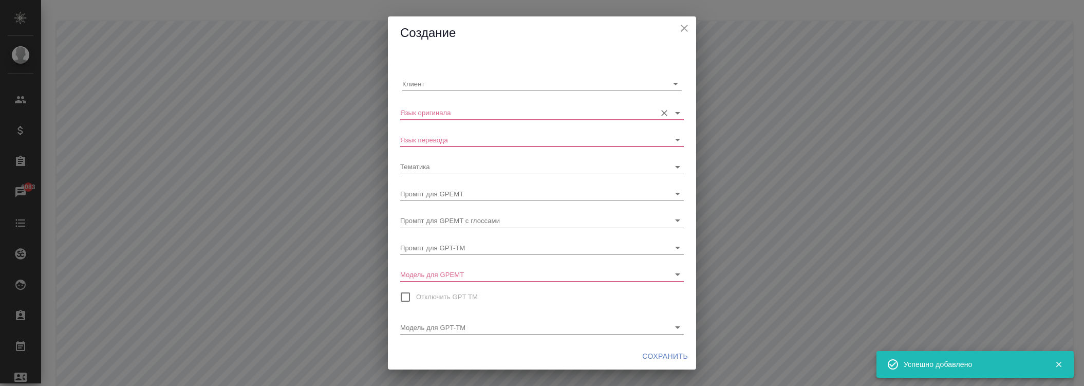
click at [463, 109] on input "Язык оригинала" at bounding box center [525, 112] width 251 height 14
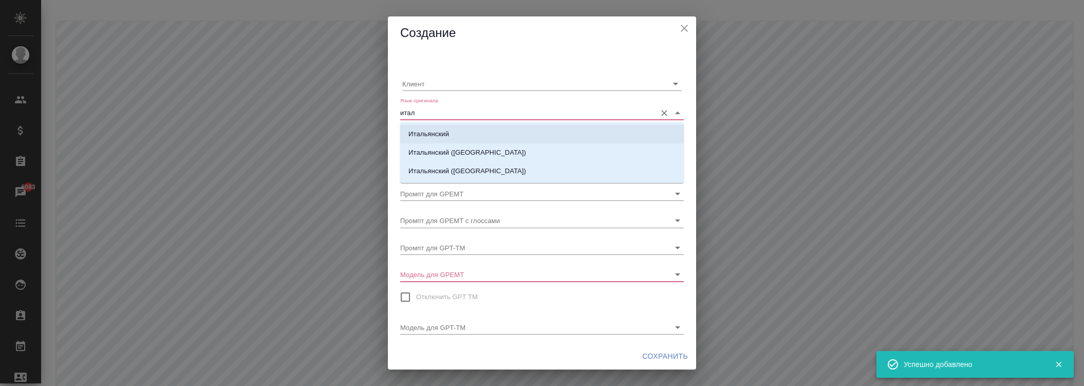
click at [444, 141] on li "Итальянский" at bounding box center [542, 134] width 284 height 18
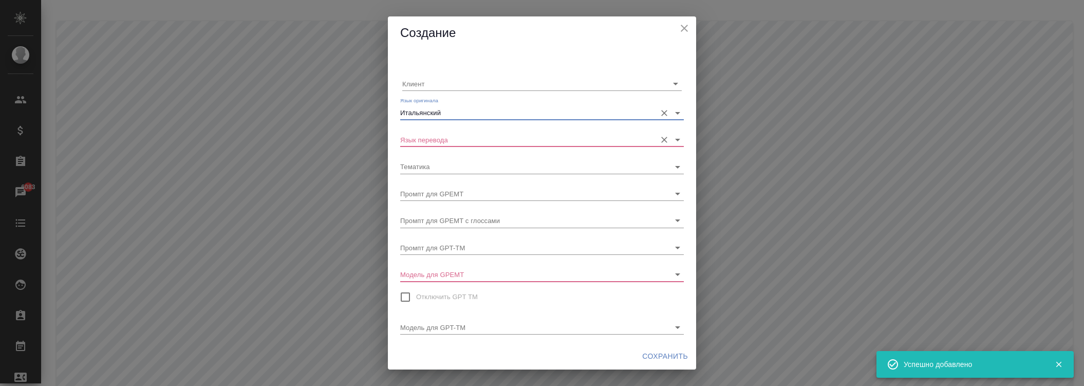
click at [449, 139] on input "Язык перевода" at bounding box center [525, 140] width 251 height 14
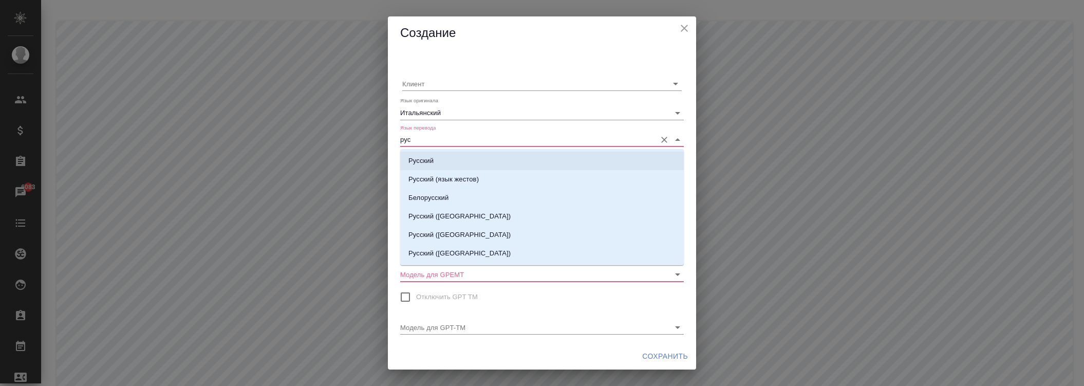
click at [438, 163] on li "Русский" at bounding box center [542, 161] width 284 height 18
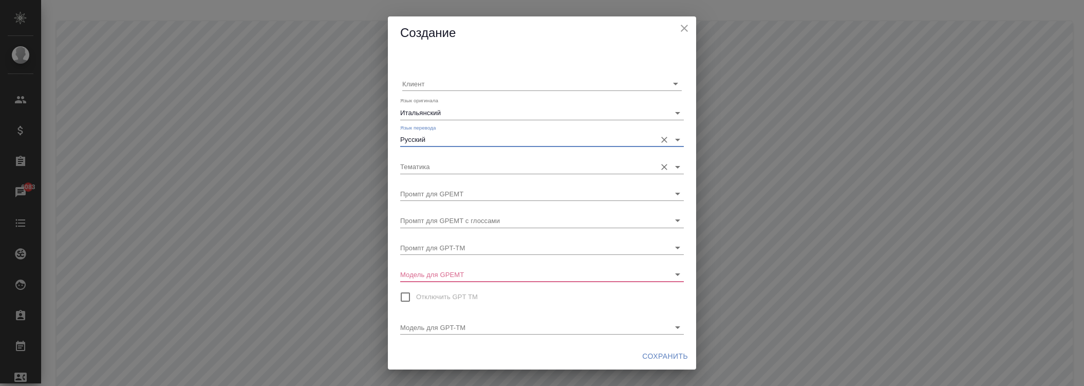
click at [443, 169] on input "Тематика" at bounding box center [525, 166] width 251 height 14
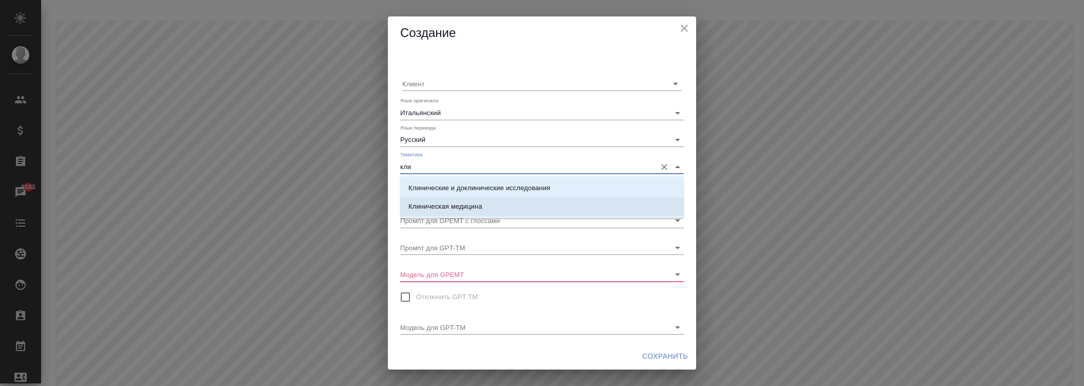
click at [450, 209] on p "Клиническая медицина" at bounding box center [445, 206] width 74 height 10
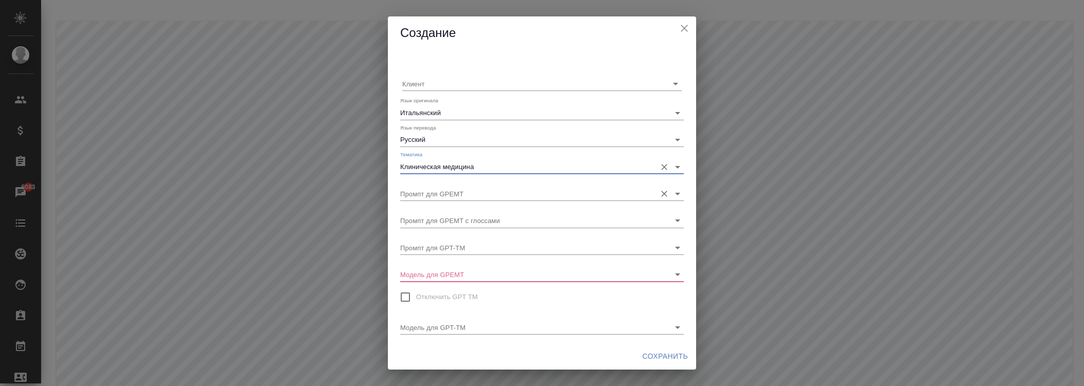
type input "Клиническая медицина"
click at [453, 189] on input "Промпт для GPEMT" at bounding box center [525, 194] width 251 height 14
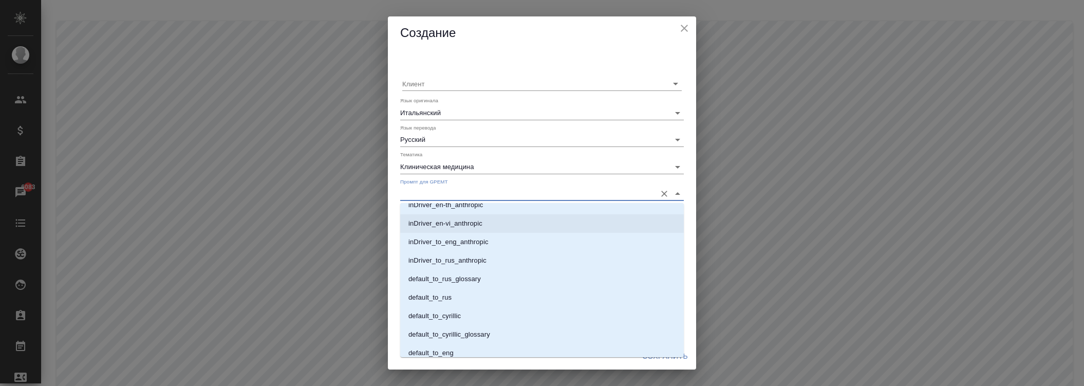
scroll to position [607, 0]
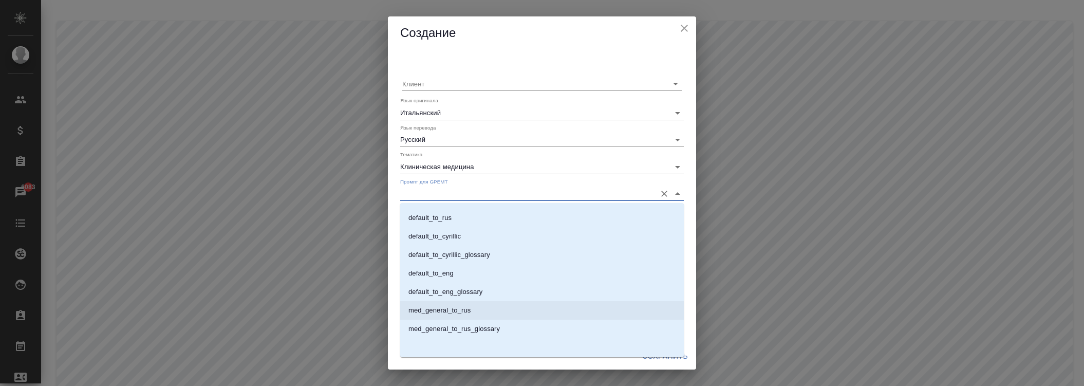
click at [475, 304] on li "med_general_to_rus" at bounding box center [542, 310] width 284 height 18
type input "med_general_to_rus"
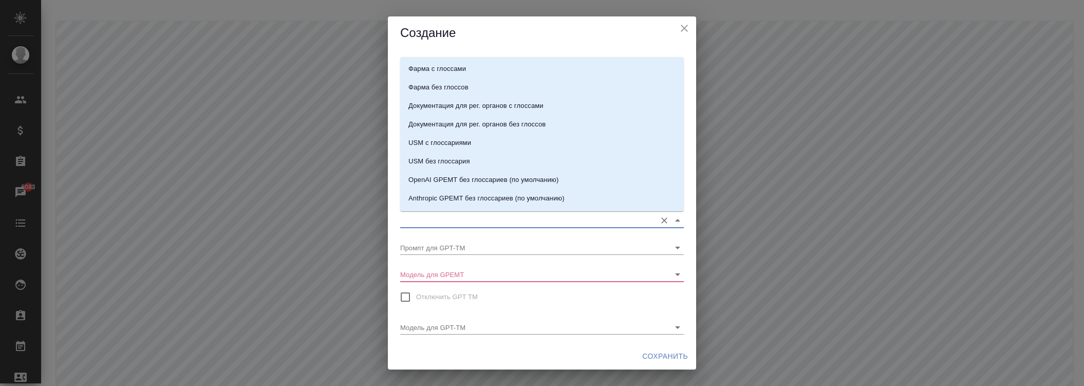
click at [463, 222] on input "Промпт для GPEMT с глоссами" at bounding box center [525, 220] width 251 height 14
click at [486, 184] on p "med_general_to_rus_glossary" at bounding box center [453, 183] width 91 height 10
type input "med_general_to_rus_glossary"
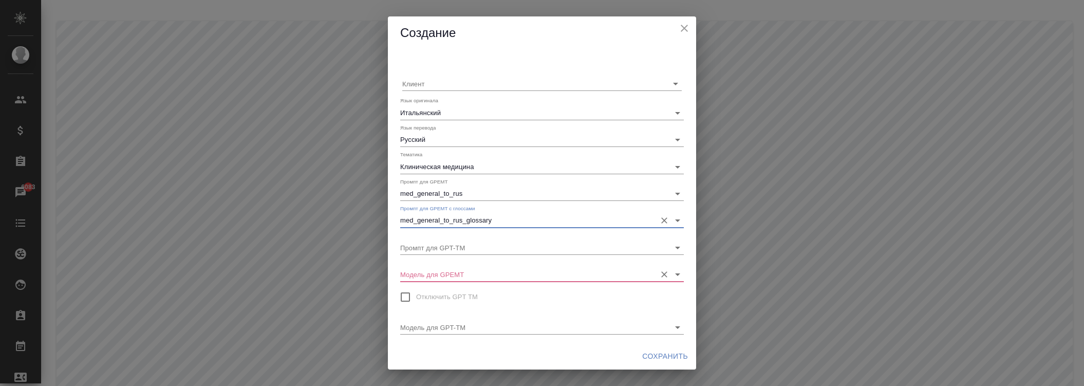
click at [447, 279] on input "Модель для GPEMT" at bounding box center [525, 274] width 251 height 14
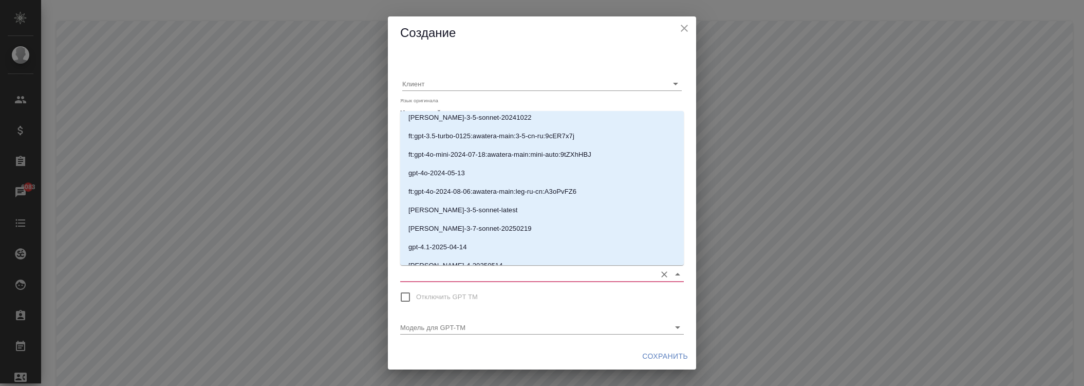
scroll to position [200, 0]
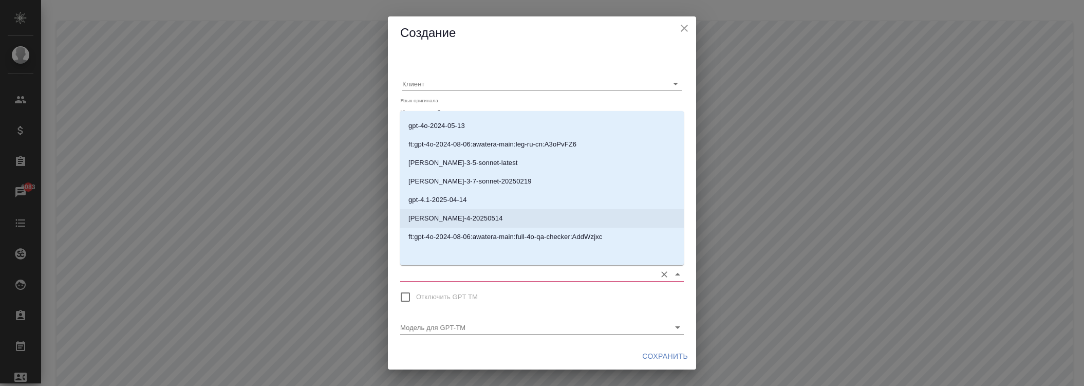
click at [455, 219] on p "[PERSON_NAME]-4-20250514" at bounding box center [455, 218] width 95 height 10
type input "[PERSON_NAME]-4-20250514"
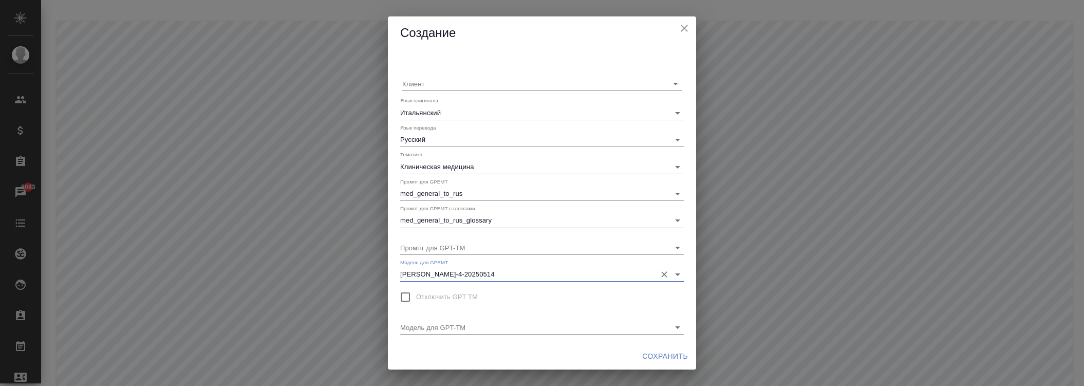
click at [660, 351] on span "Сохранить" at bounding box center [665, 356] width 46 height 13
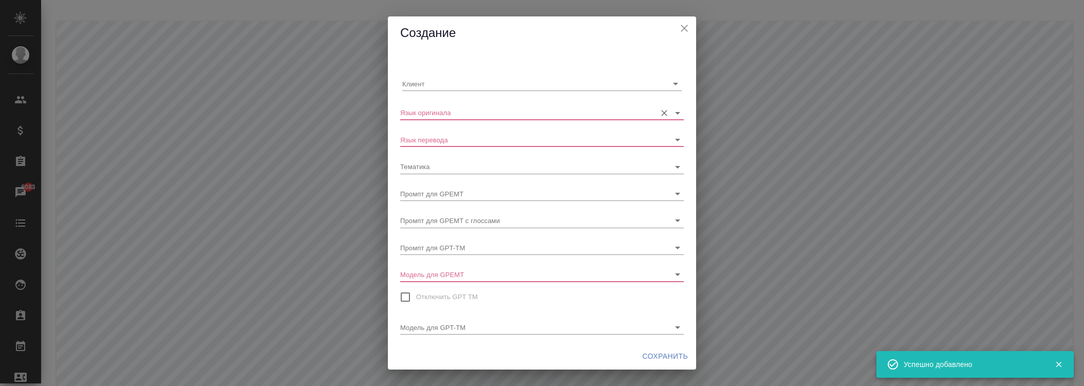
click at [467, 113] on input "Язык оригинала" at bounding box center [525, 112] width 251 height 14
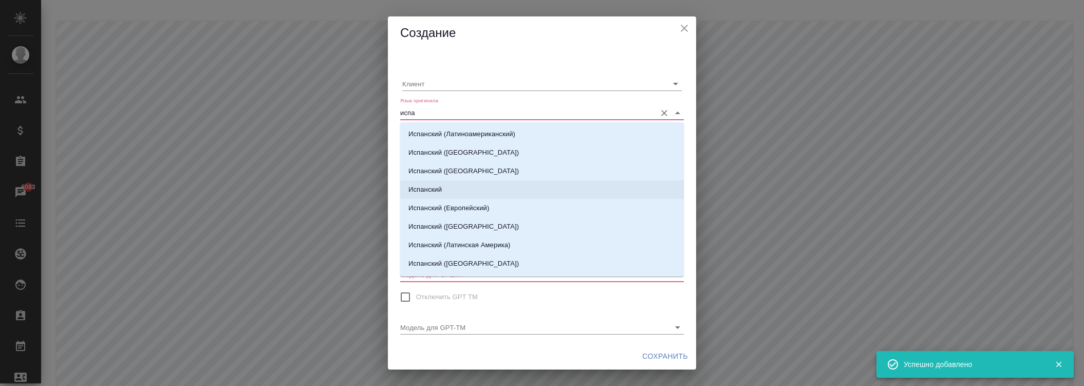
click at [435, 185] on p "Испанский" at bounding box center [424, 189] width 33 height 10
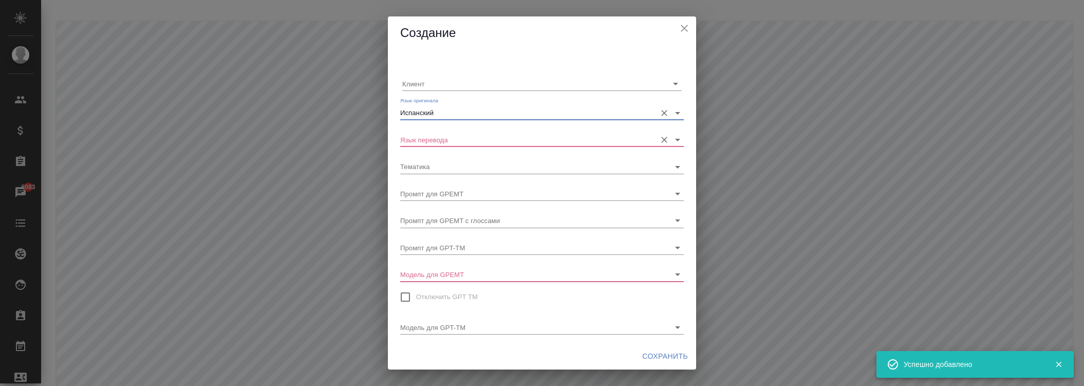
type input "Испанский"
click at [444, 137] on input "Язык перевода" at bounding box center [525, 140] width 251 height 14
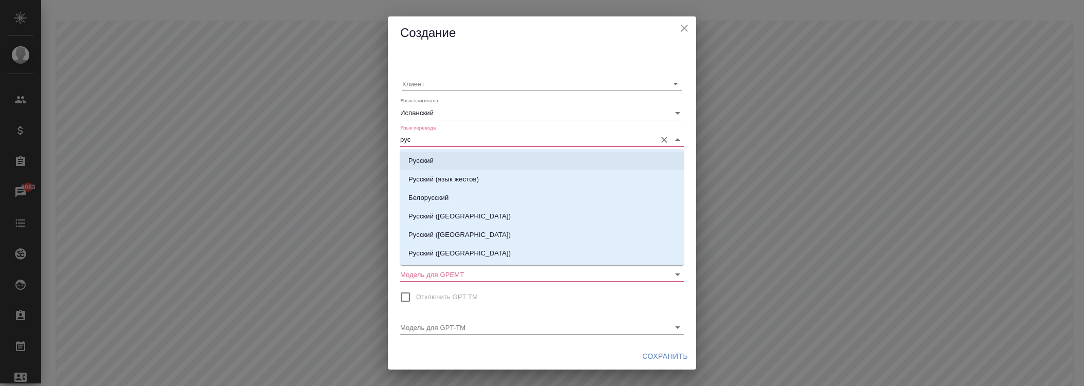
click at [430, 162] on p "Русский" at bounding box center [420, 161] width 25 height 10
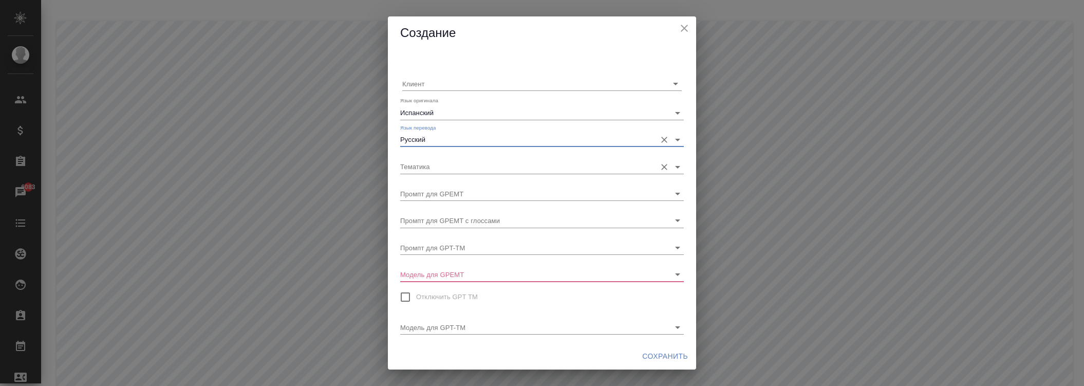
type input "Русский"
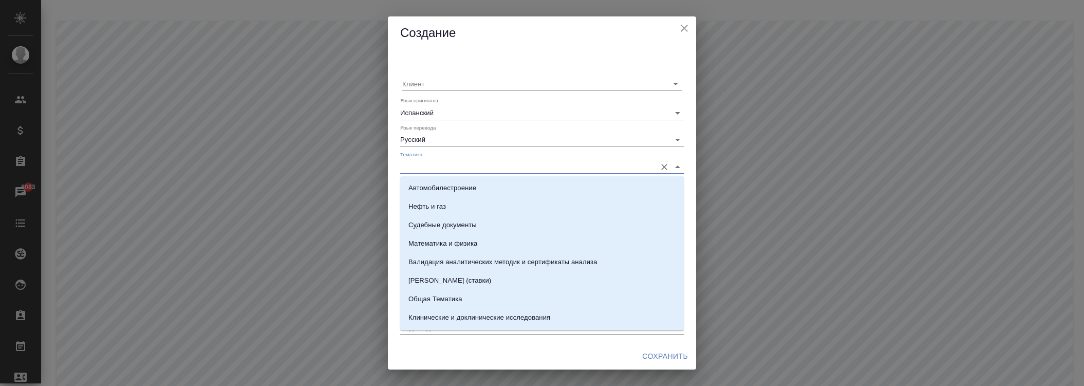
click at [442, 167] on input "Тематика" at bounding box center [525, 166] width 251 height 14
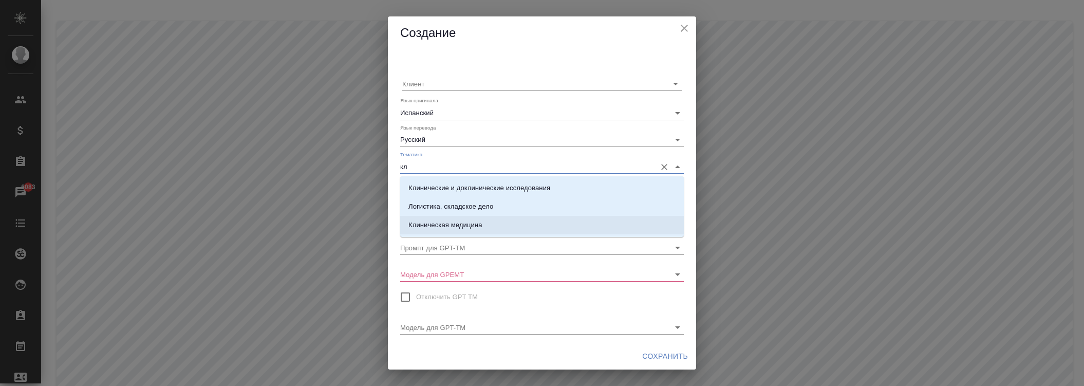
drag, startPoint x: 458, startPoint y: 221, endPoint x: 447, endPoint y: 221, distance: 11.3
click at [458, 221] on p "Клиническая медицина" at bounding box center [445, 225] width 74 height 10
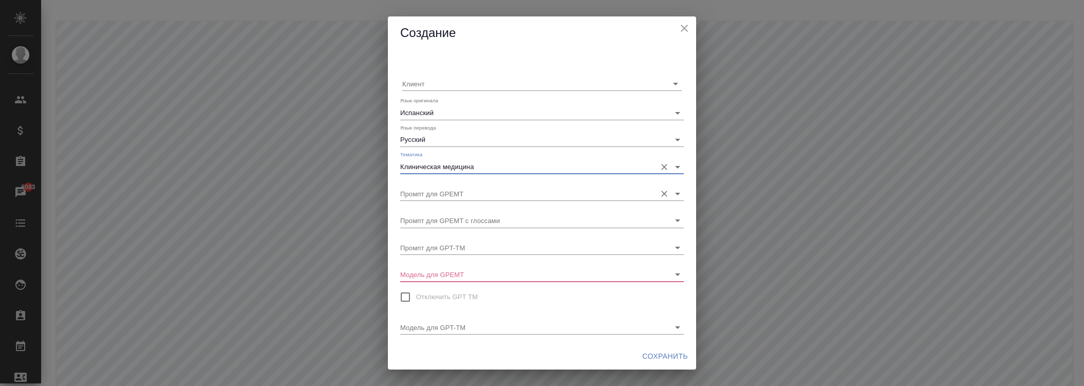
type input "Клиническая медицина"
click at [442, 197] on input "Промпт для GPEMT" at bounding box center [525, 194] width 251 height 14
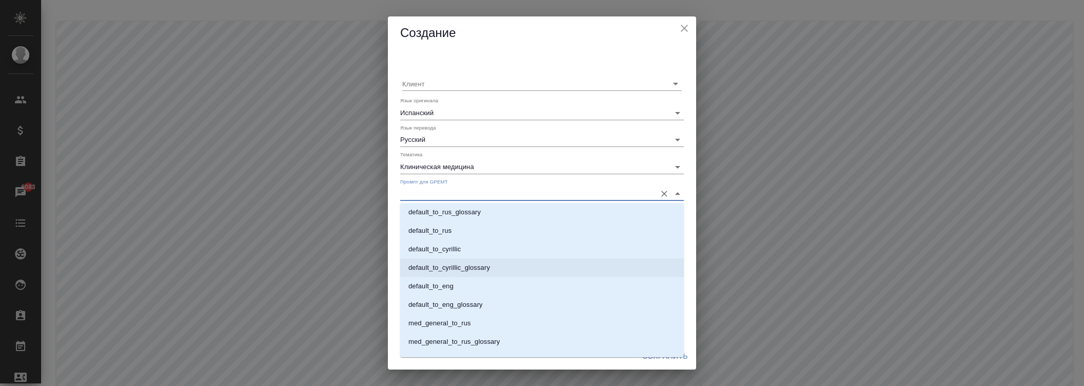
scroll to position [607, 0]
click at [433, 313] on p "med_general_to_rus" at bounding box center [439, 310] width 62 height 10
type input "med_general_to_rus"
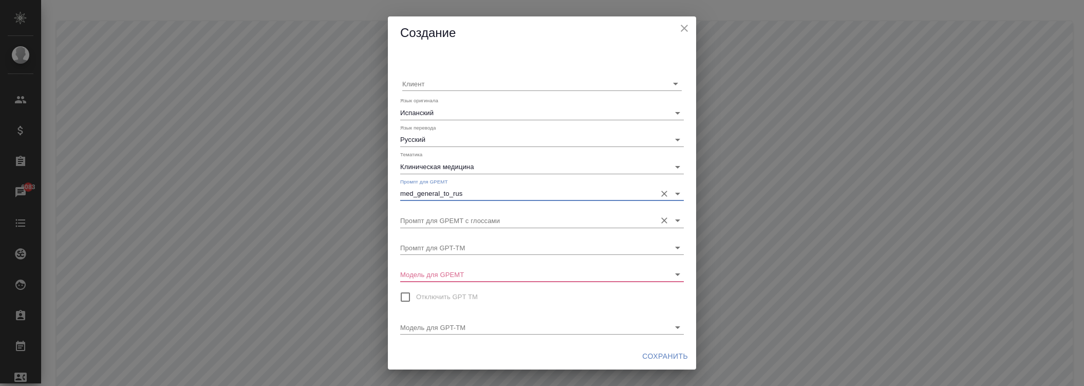
click at [451, 212] on div "Промпт для GPEMT с глоссами" at bounding box center [542, 216] width 284 height 23
click at [474, 221] on input "Промпт для GPEMT с глоссами" at bounding box center [525, 220] width 251 height 14
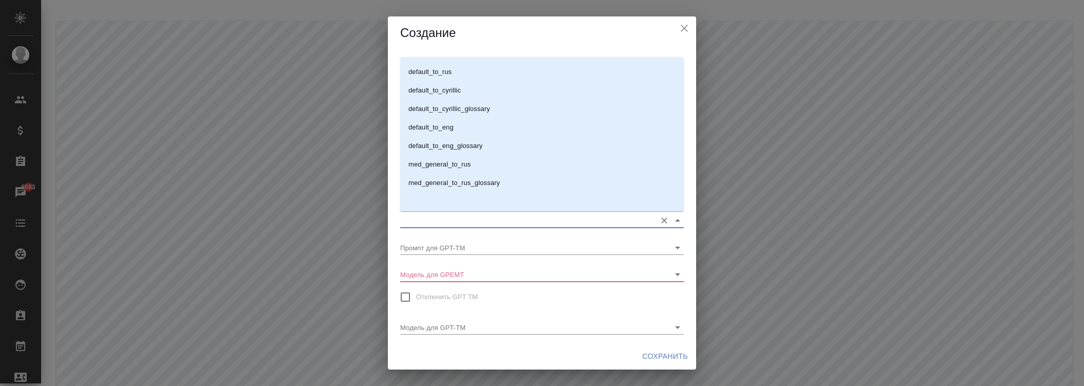
click at [470, 183] on p "med_general_to_rus_glossary" at bounding box center [453, 183] width 91 height 10
type input "med_general_to_rus_glossary"
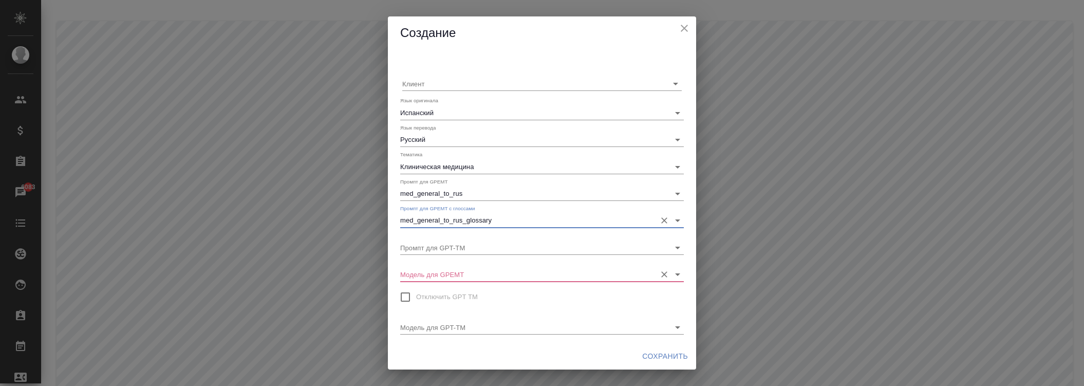
click at [471, 265] on div "Модель для GPEMT" at bounding box center [542, 270] width 284 height 23
click at [476, 277] on input "Модель для GPEMT" at bounding box center [525, 274] width 251 height 14
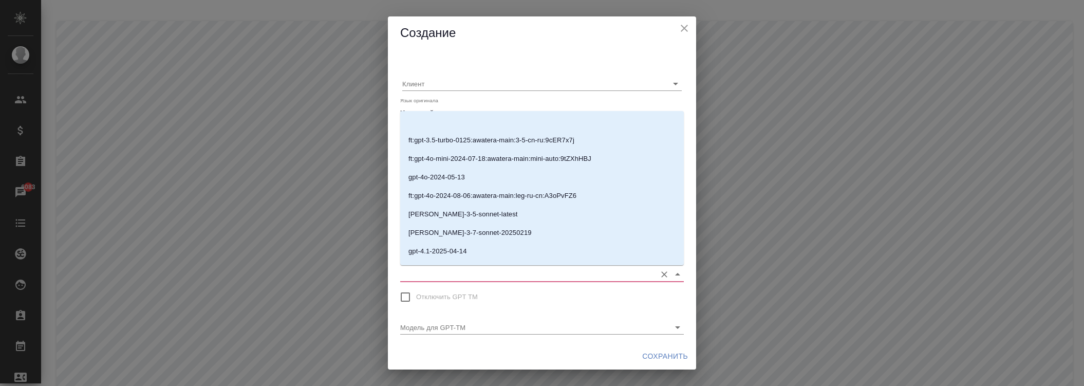
scroll to position [200, 0]
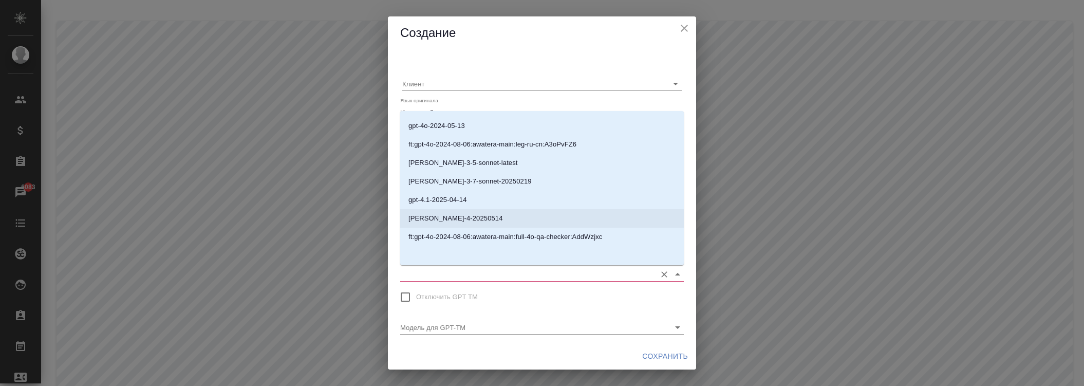
click at [463, 221] on p "[PERSON_NAME]-4-20250514" at bounding box center [455, 218] width 95 height 10
type input "[PERSON_NAME]-4-20250514"
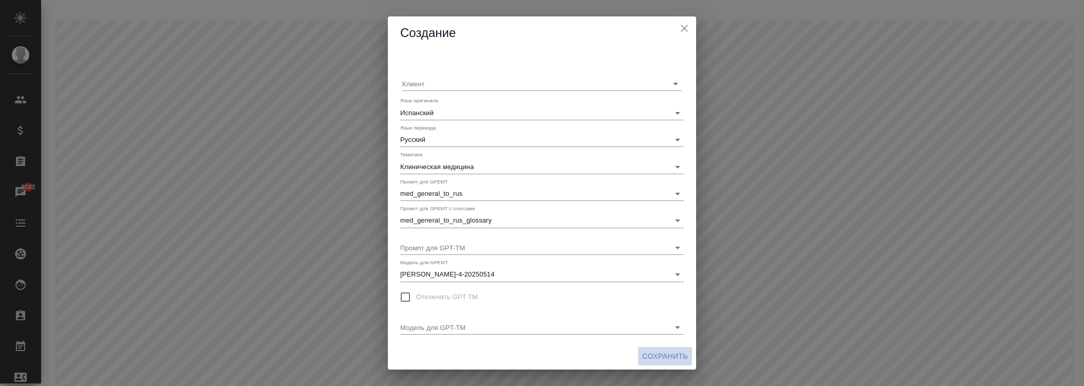
click at [665, 356] on span "Сохранить" at bounding box center [665, 356] width 46 height 13
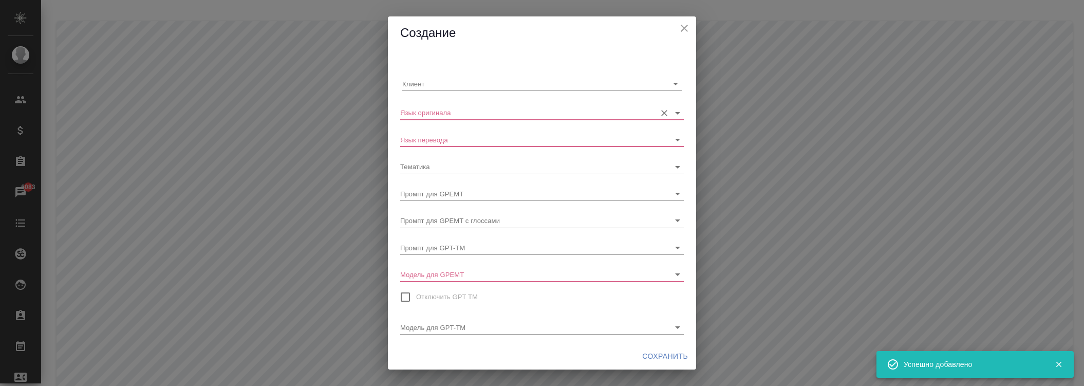
click at [476, 114] on input "Язык оригинала" at bounding box center [525, 112] width 251 height 14
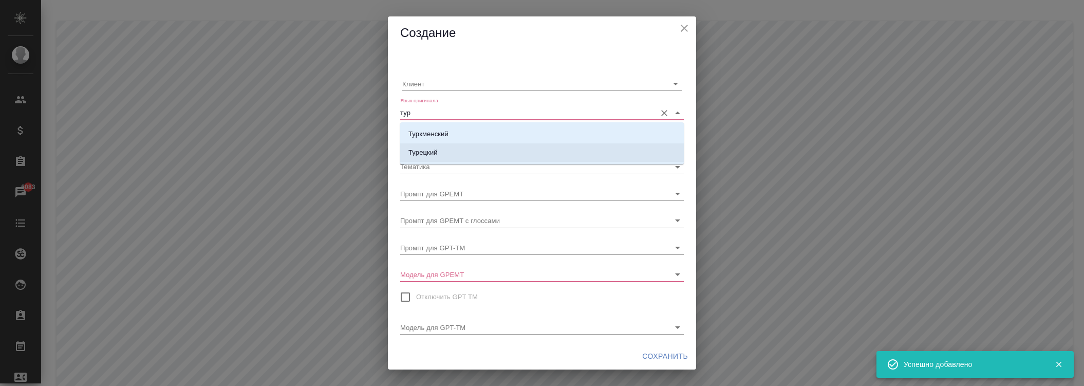
click at [425, 152] on p "Турецкий" at bounding box center [422, 152] width 29 height 10
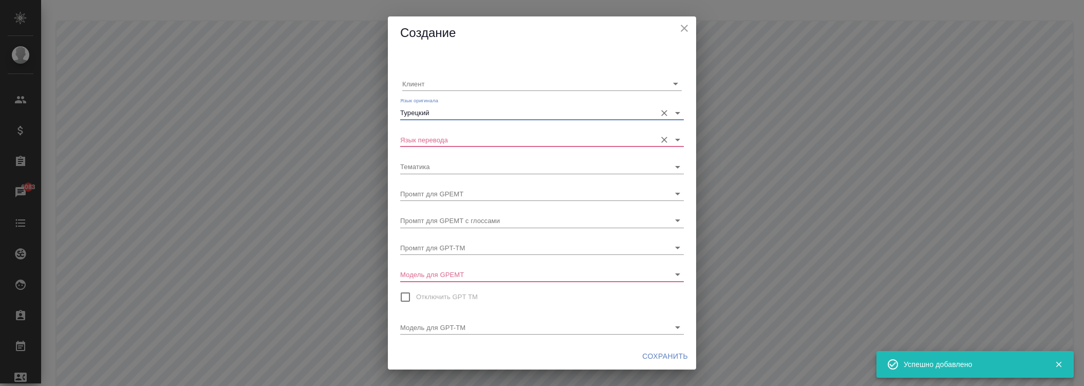
type input "Турецкий"
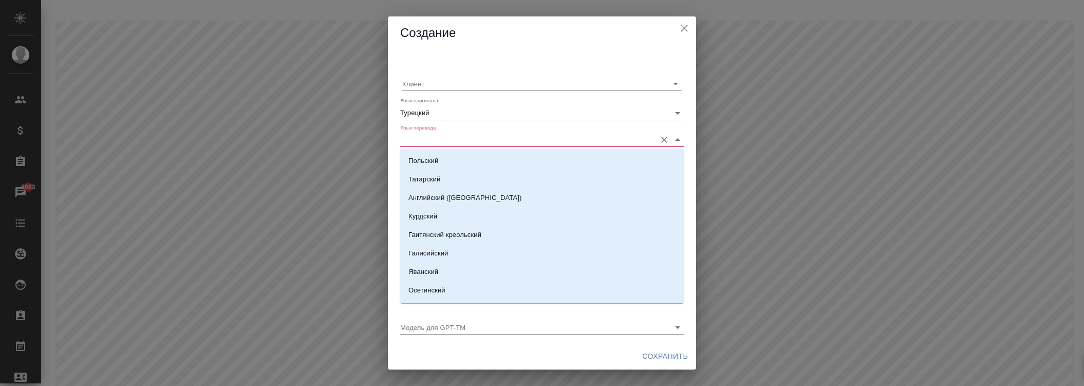
click at [428, 141] on input "Язык перевода" at bounding box center [525, 140] width 251 height 14
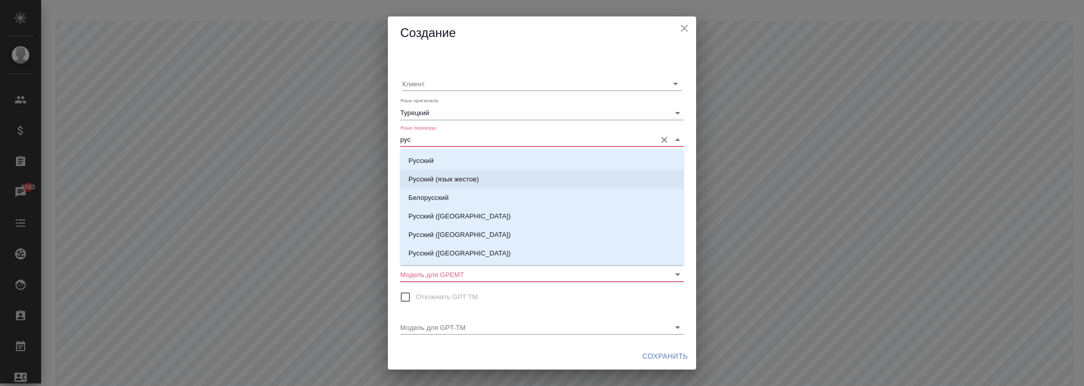
click at [432, 161] on p "Русский" at bounding box center [420, 161] width 25 height 10
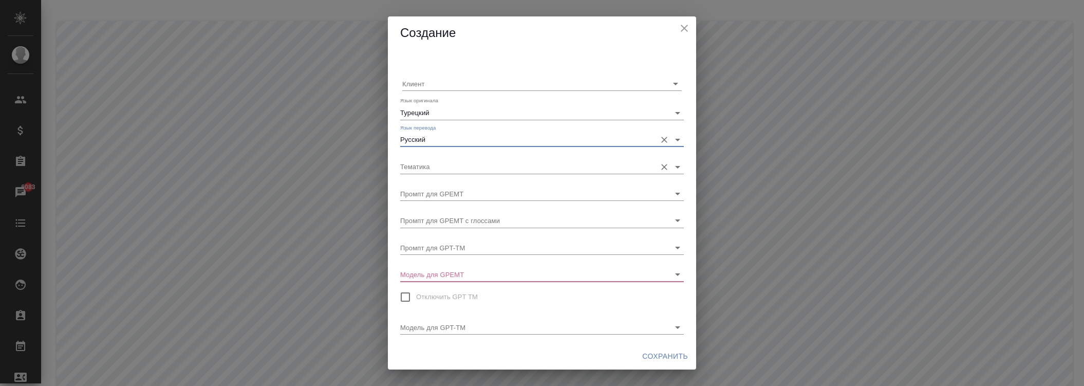
type input "Русский"
click at [436, 170] on input "Тематика" at bounding box center [525, 166] width 251 height 14
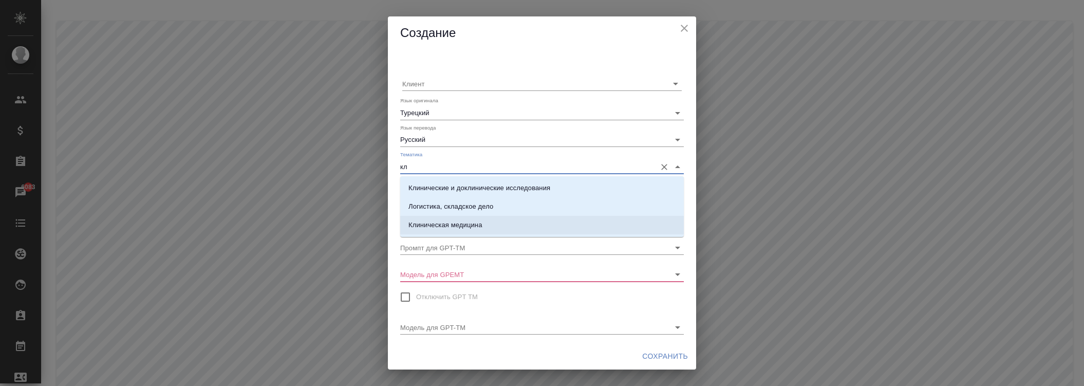
click at [458, 219] on li "Клиническая медицина" at bounding box center [542, 225] width 284 height 18
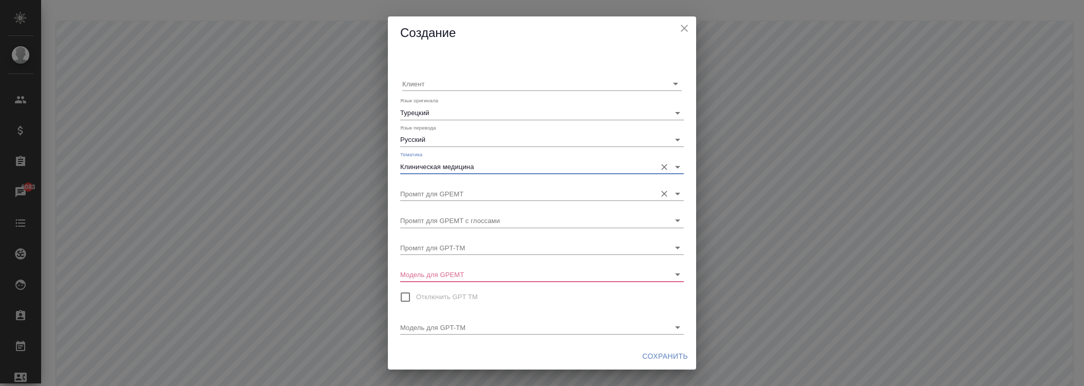
type input "Клиническая медицина"
click at [444, 194] on input "Промпт для GPEMT" at bounding box center [525, 194] width 251 height 14
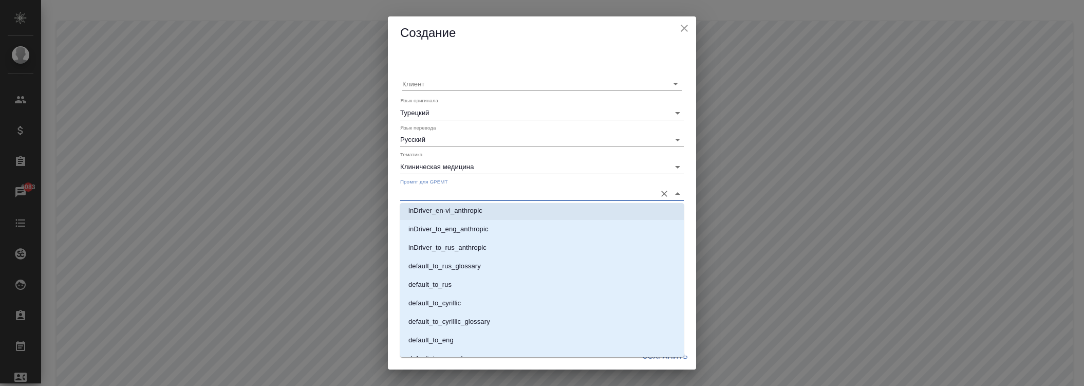
scroll to position [607, 0]
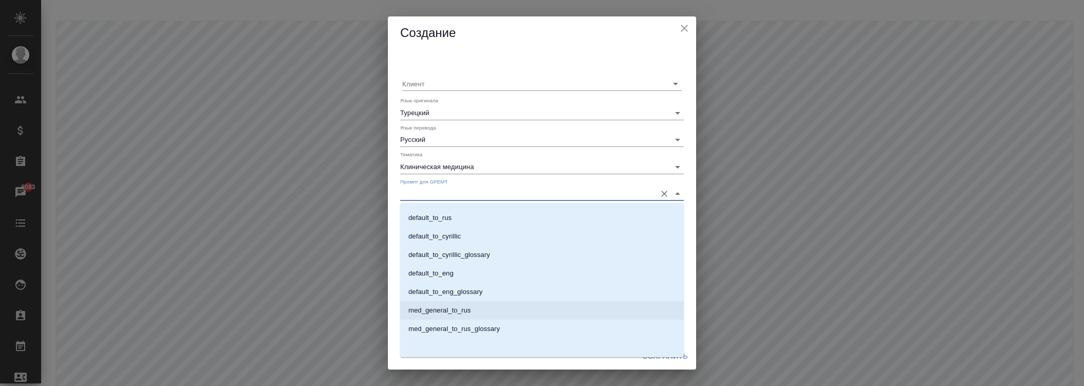
drag, startPoint x: 454, startPoint y: 308, endPoint x: 454, endPoint y: 255, distance: 53.4
click at [453, 308] on p "med_general_to_rus" at bounding box center [439, 310] width 62 height 10
type input "med_general_to_rus"
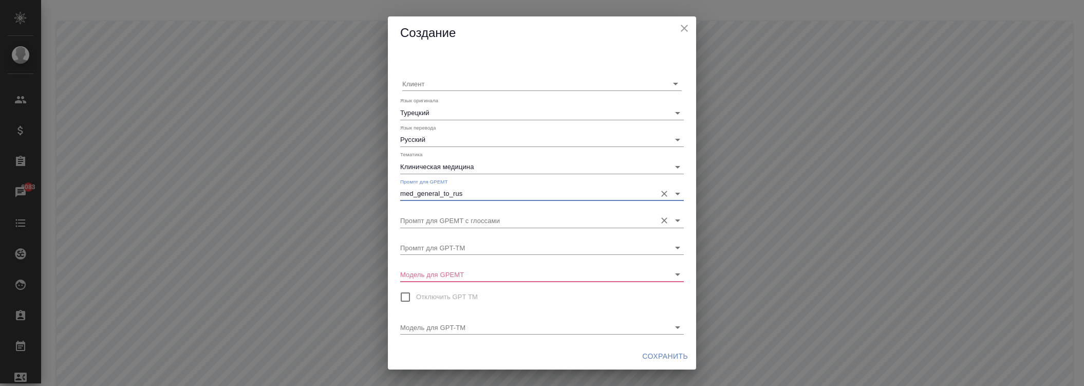
click at [454, 221] on input "Промпт для GPEMT с глоссами" at bounding box center [525, 220] width 251 height 14
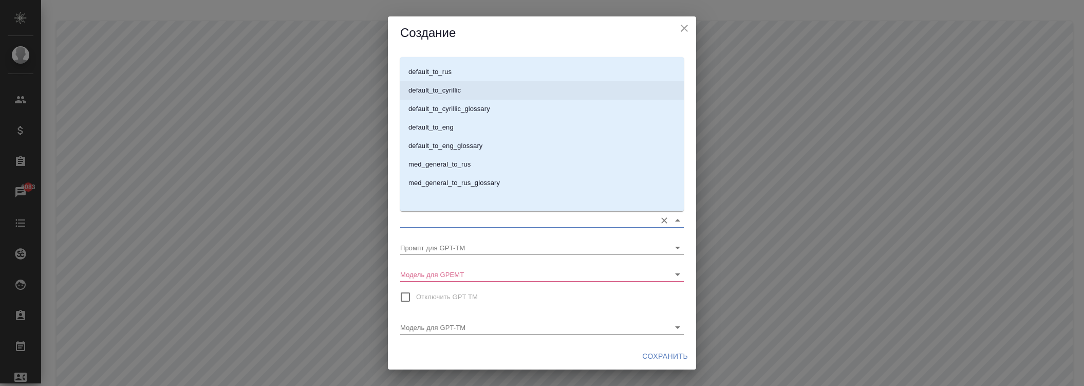
click at [468, 183] on p "med_general_to_rus_glossary" at bounding box center [453, 183] width 91 height 10
type input "med_general_to_rus_glossary"
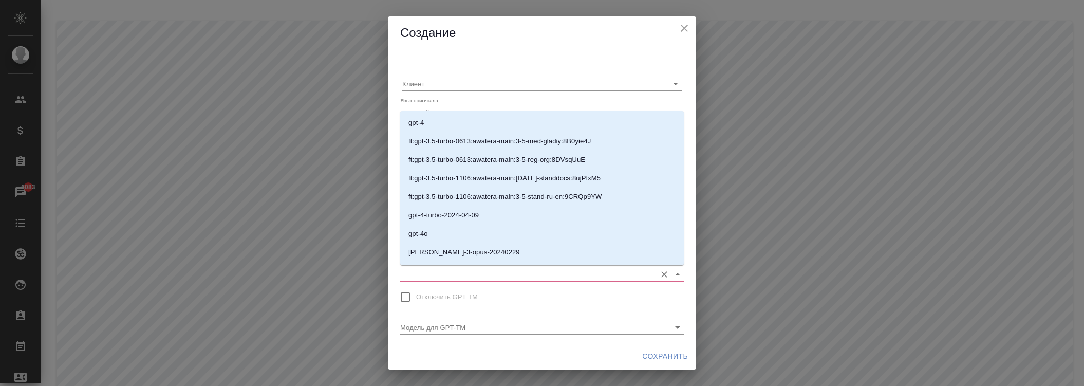
drag, startPoint x: 452, startPoint y: 273, endPoint x: 463, endPoint y: 258, distance: 18.8
click at [451, 273] on input "Модель для GPEMT" at bounding box center [525, 274] width 251 height 14
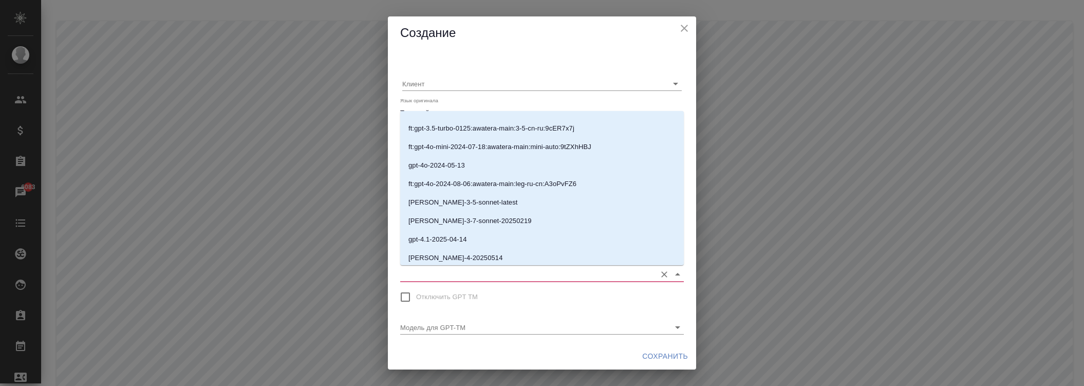
scroll to position [200, 0]
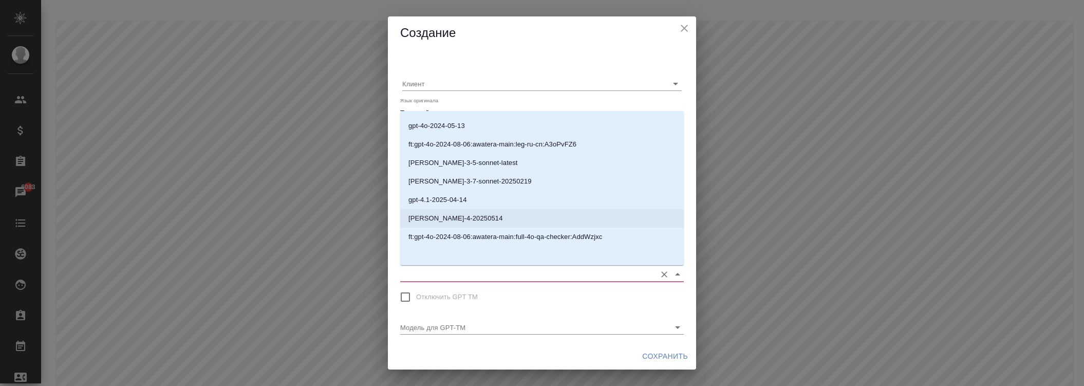
click at [443, 220] on p "[PERSON_NAME]-4-20250514" at bounding box center [455, 218] width 95 height 10
type input "[PERSON_NAME]-4-20250514"
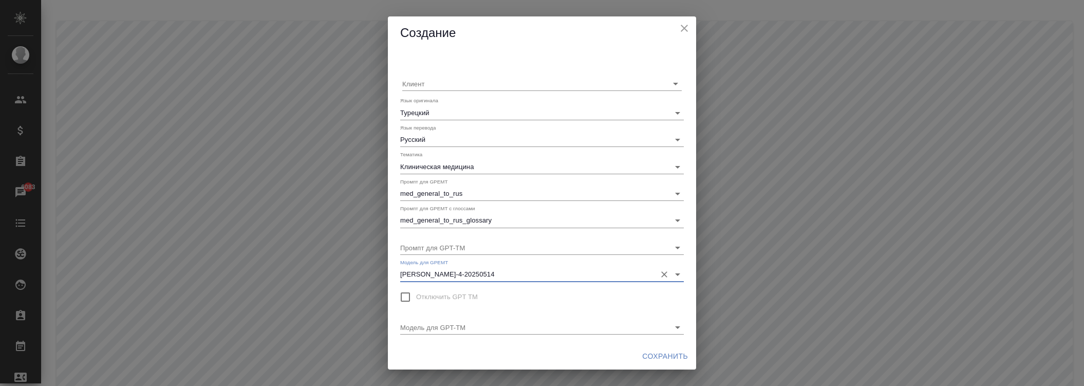
click at [651, 350] on span "Сохранить" at bounding box center [665, 356] width 46 height 13
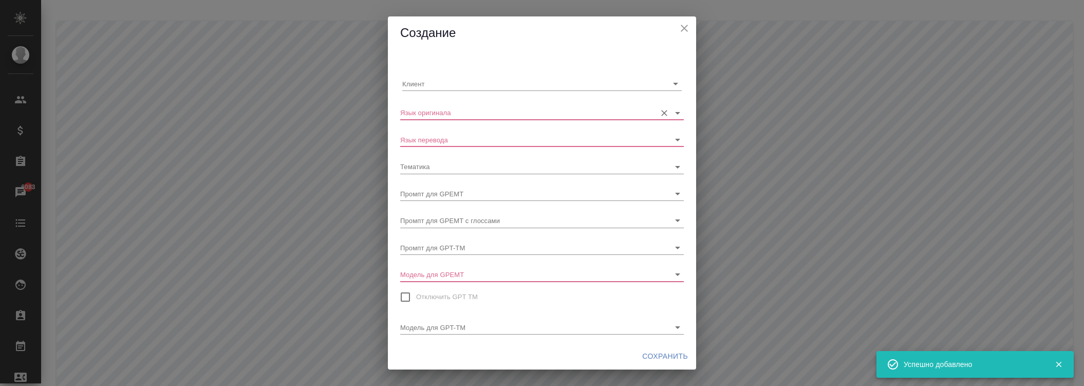
click at [437, 105] on input "Язык оригинала" at bounding box center [525, 112] width 251 height 14
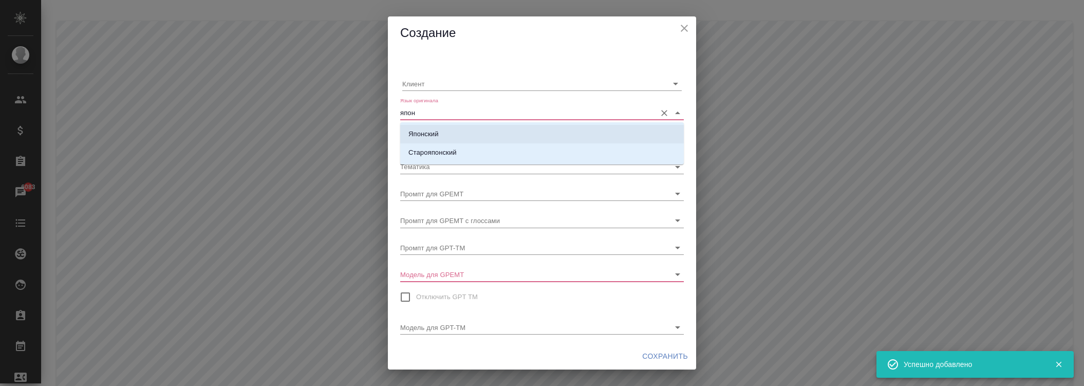
click at [443, 136] on li "Японский" at bounding box center [542, 134] width 284 height 18
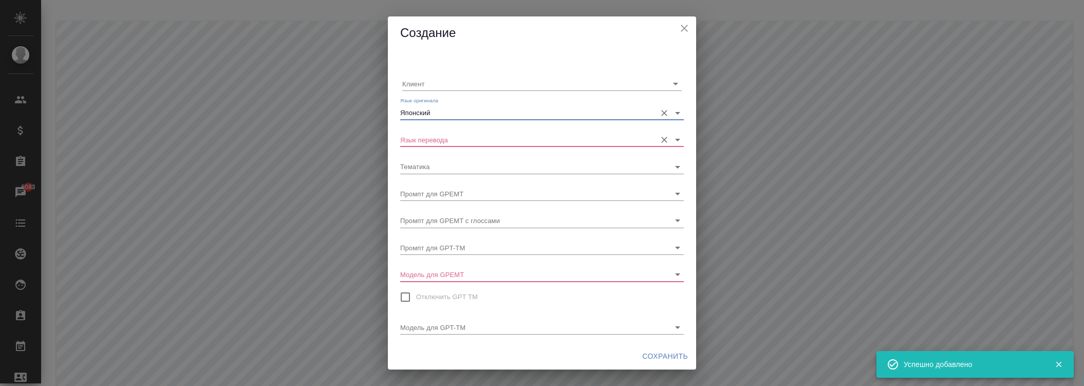
type input "Японский"
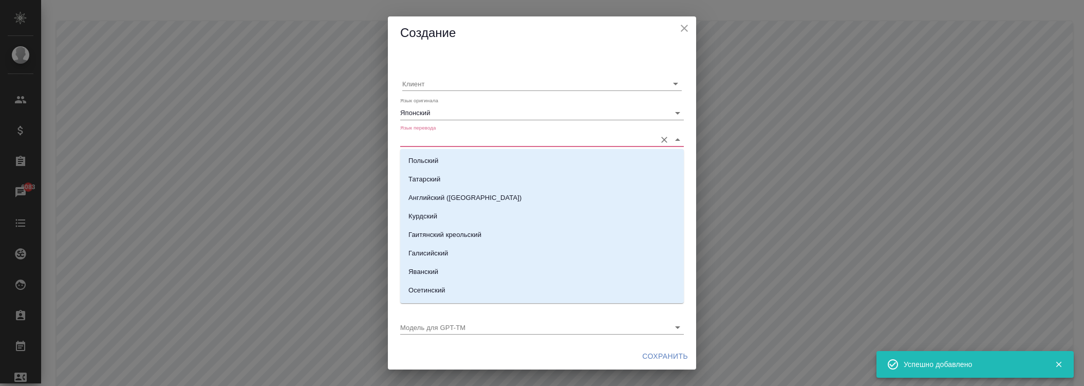
click at [441, 143] on input "Язык перевода" at bounding box center [525, 140] width 251 height 14
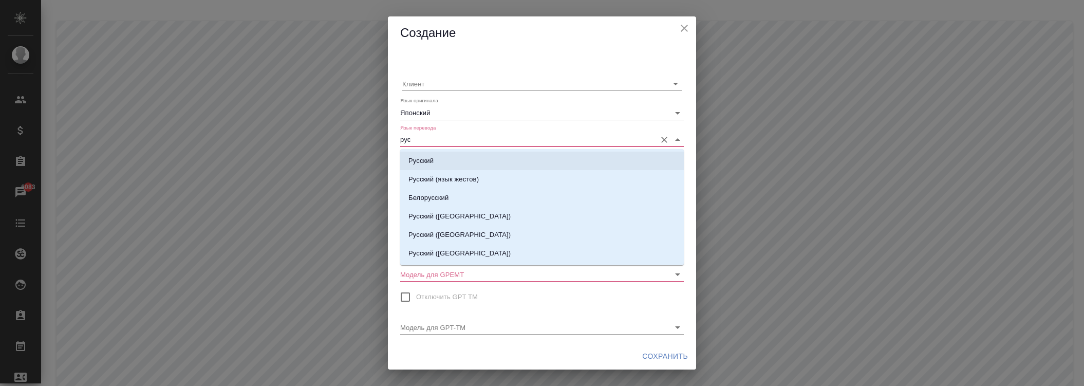
click at [442, 162] on li "Русский" at bounding box center [542, 161] width 284 height 18
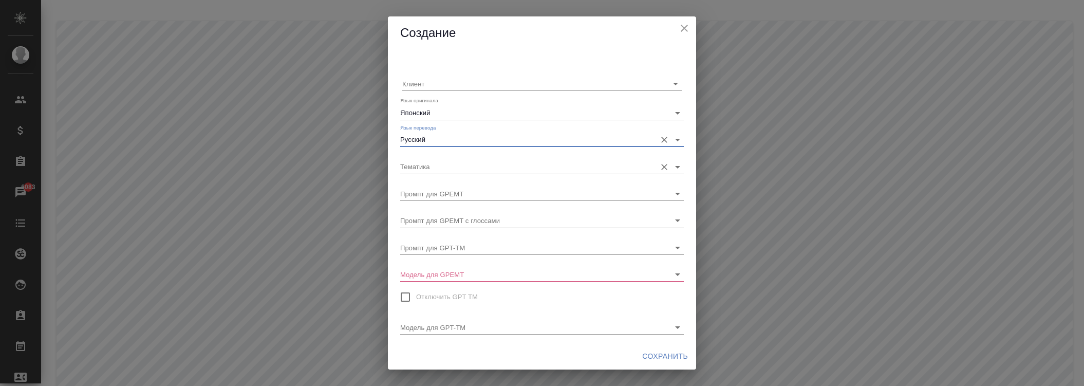
type input "Русский"
click at [440, 166] on input "Тематика" at bounding box center [525, 166] width 251 height 14
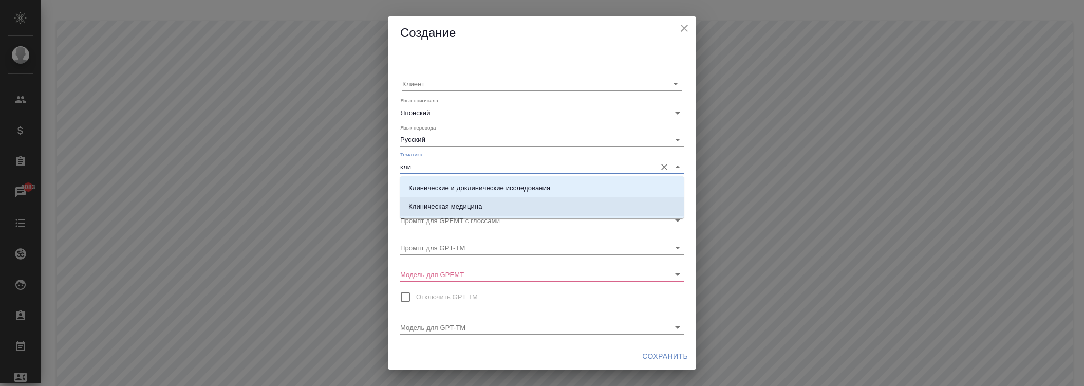
click at [458, 202] on p "Клиническая медицина" at bounding box center [445, 206] width 74 height 10
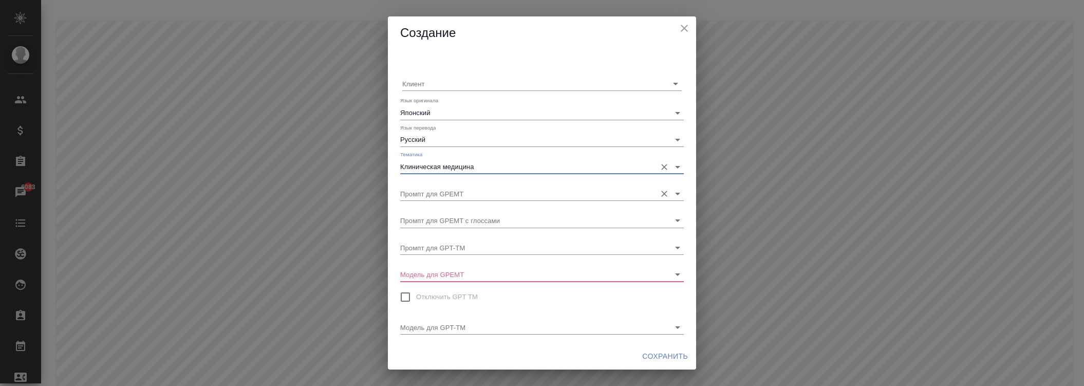
type input "Клиническая медицина"
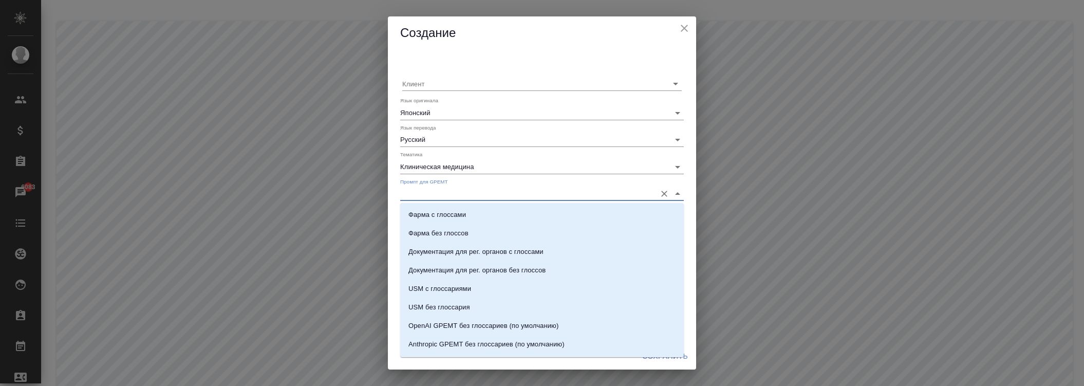
click at [450, 196] on input "Промпт для GPEMT" at bounding box center [525, 194] width 251 height 14
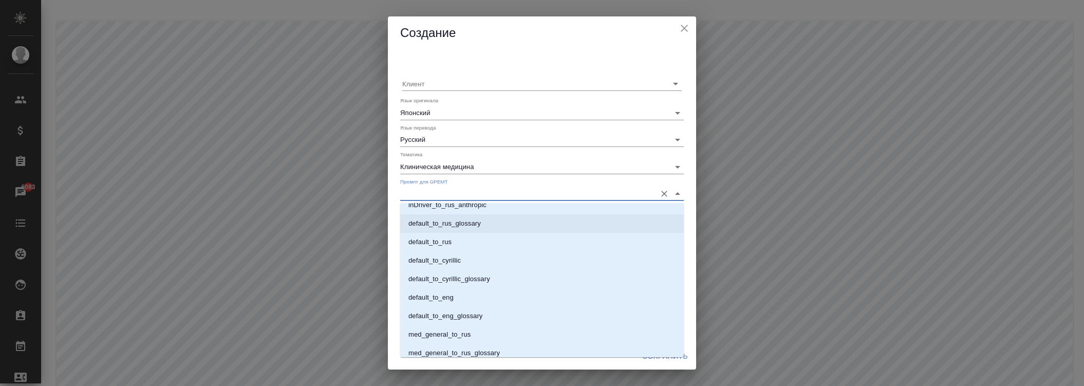
scroll to position [607, 0]
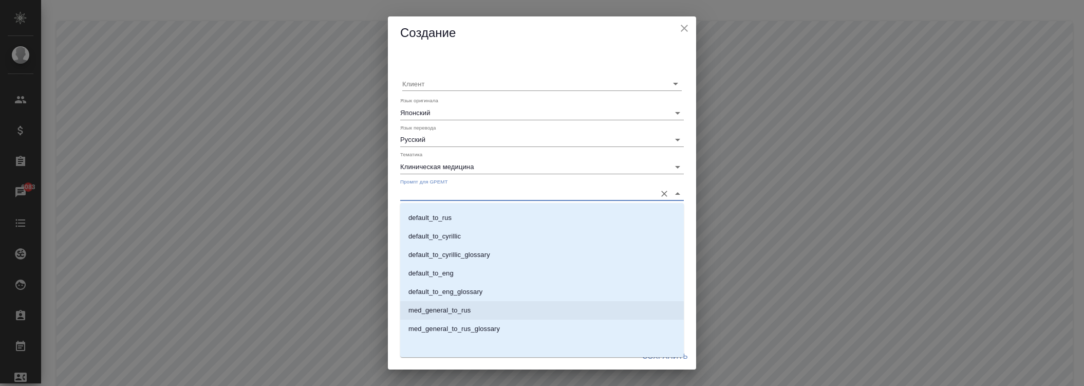
click at [455, 305] on p "med_general_to_rus" at bounding box center [439, 310] width 62 height 10
type input "med_general_to_rus"
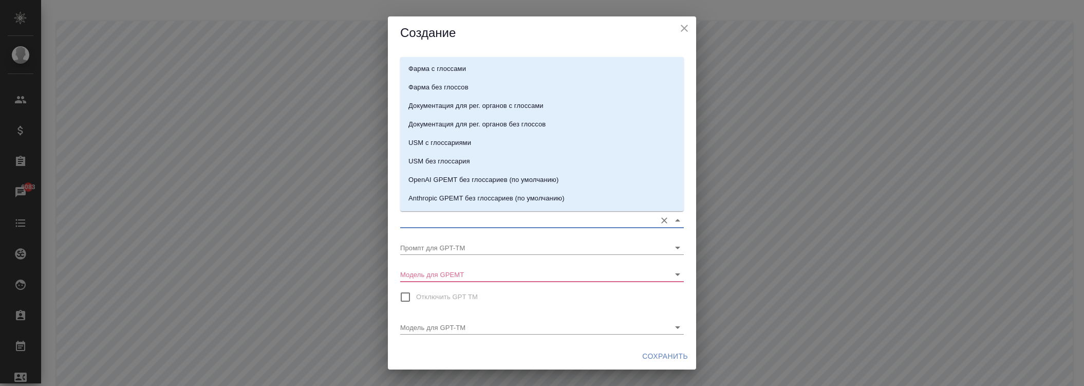
click at [451, 213] on input "Промпт для GPEMT с глоссами" at bounding box center [525, 220] width 251 height 14
click at [470, 185] on p "med_general_to_rus_glossary" at bounding box center [453, 183] width 91 height 10
type input "med_general_to_rus_glossary"
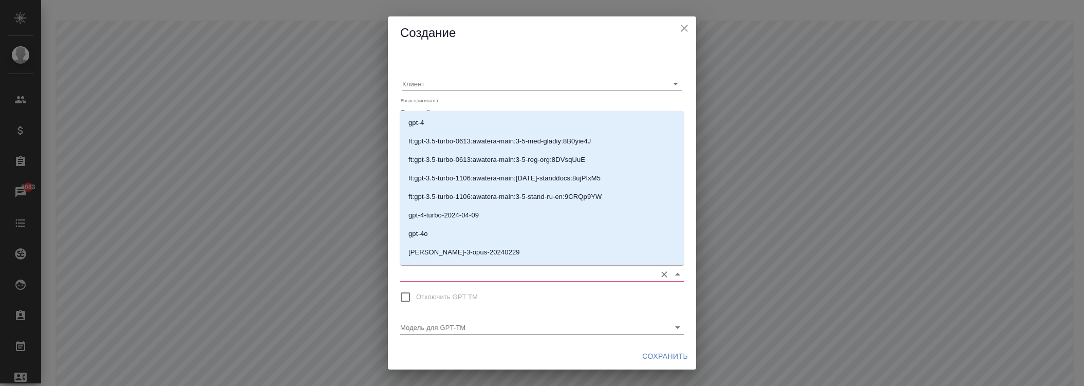
click at [461, 272] on input "Модель для GPEMT" at bounding box center [525, 274] width 251 height 14
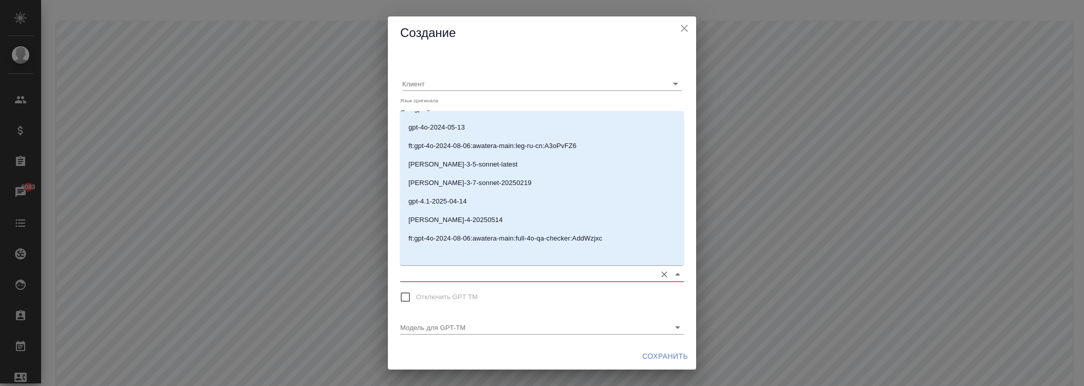
scroll to position [200, 0]
click at [456, 216] on p "[PERSON_NAME]-4-20250514" at bounding box center [455, 218] width 95 height 10
type input "[PERSON_NAME]-4-20250514"
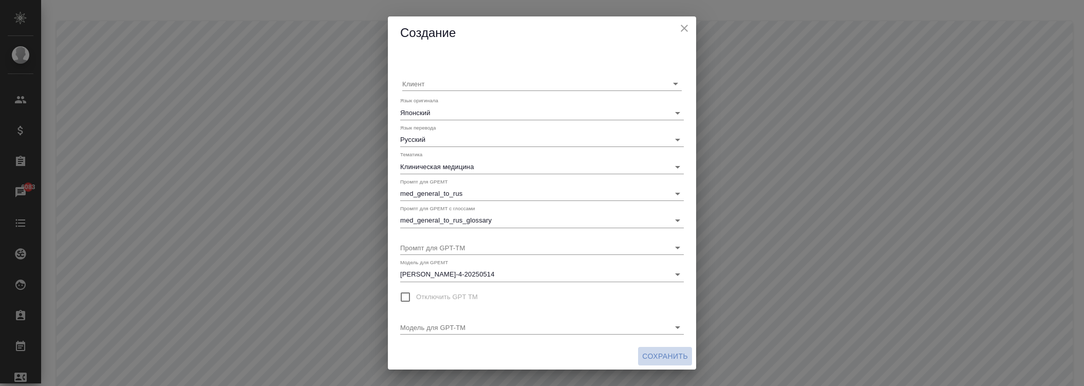
click at [643, 356] on span "Сохранить" at bounding box center [665, 356] width 46 height 13
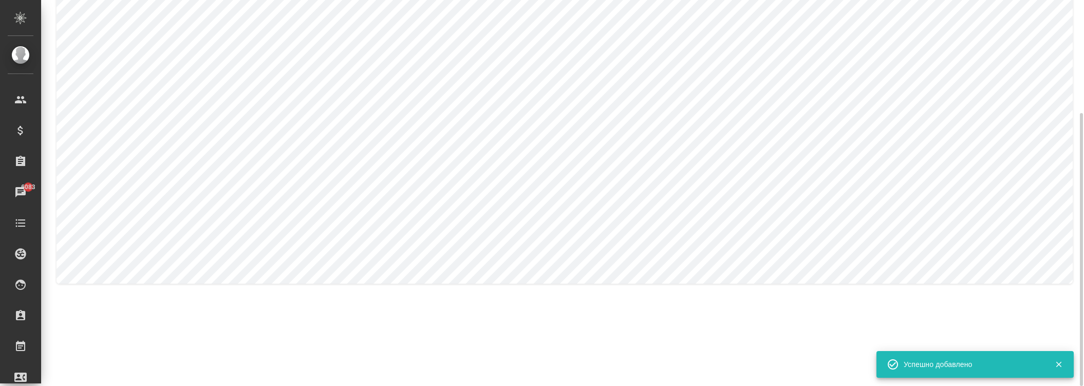
scroll to position [0, 0]
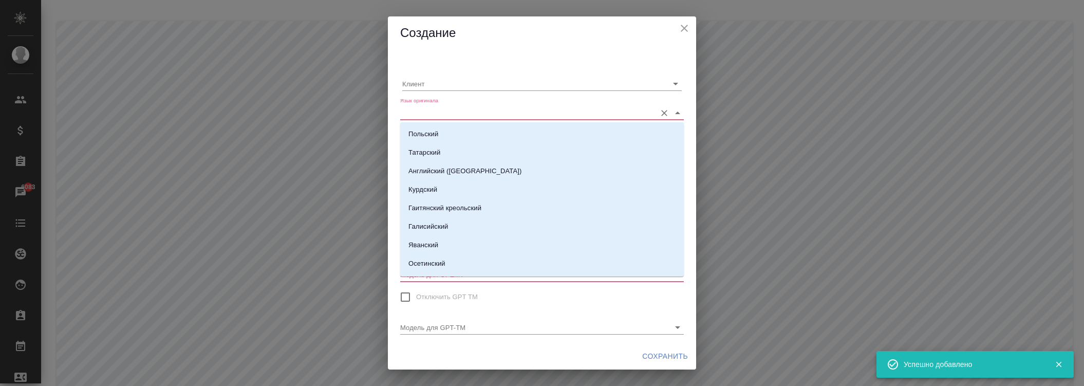
click at [459, 115] on input "Язык оригинала" at bounding box center [525, 112] width 251 height 14
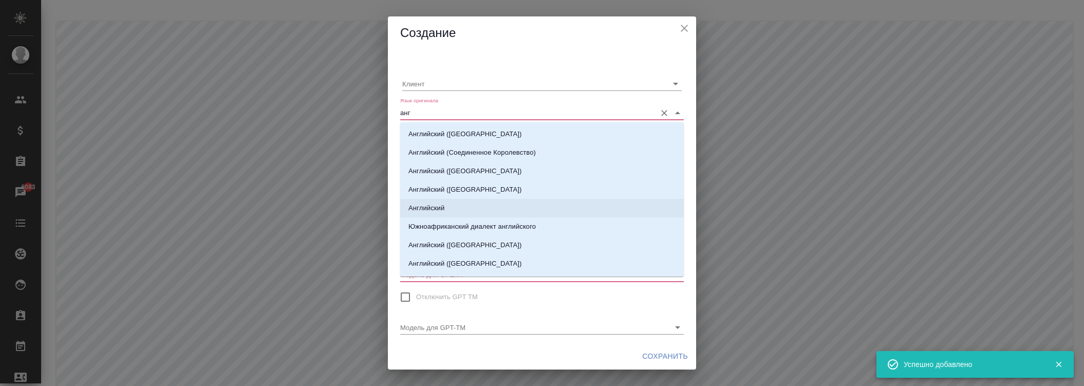
click at [438, 201] on li "Английский" at bounding box center [542, 208] width 284 height 18
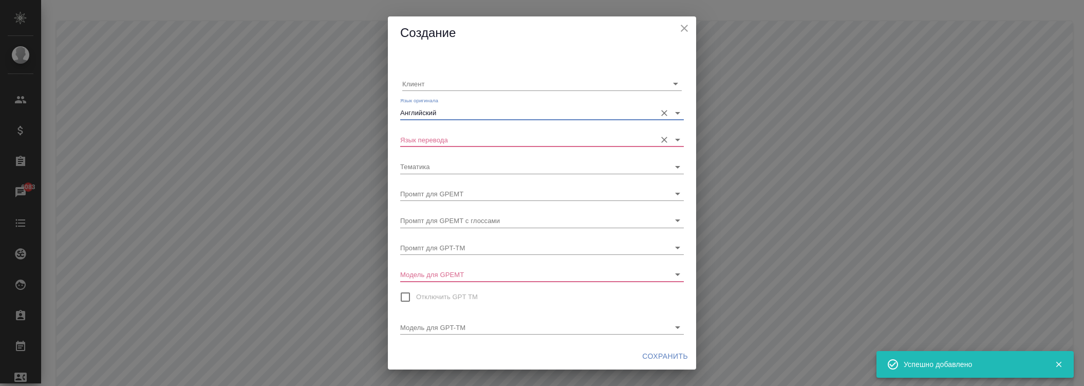
type input "Английский"
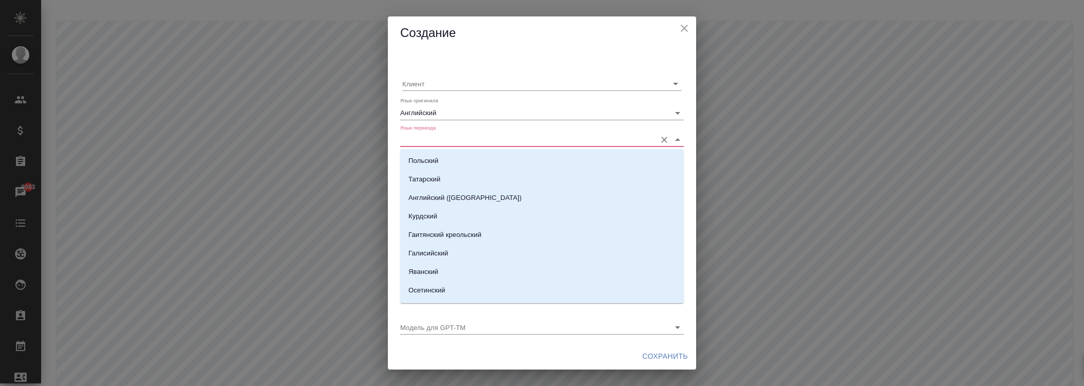
click at [444, 139] on input "Язык перевода" at bounding box center [525, 140] width 251 height 14
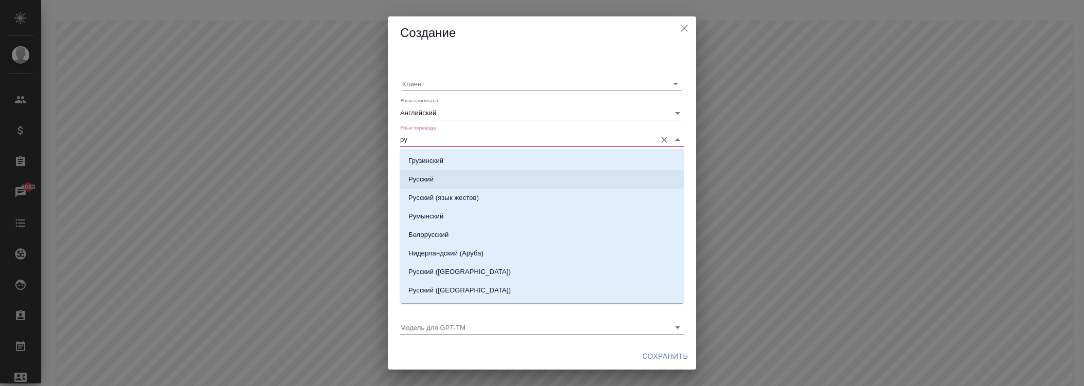
click at [440, 181] on li "Русский" at bounding box center [542, 179] width 284 height 18
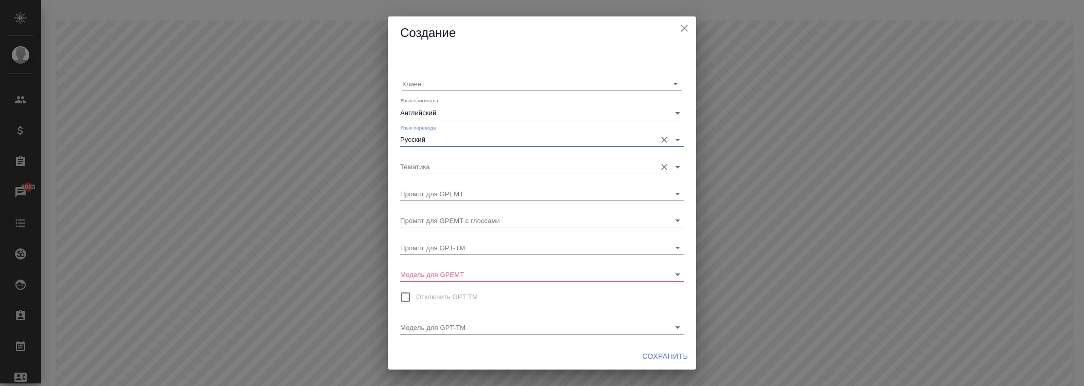
type input "Русский"
click at [440, 171] on input "Тематика" at bounding box center [525, 166] width 251 height 14
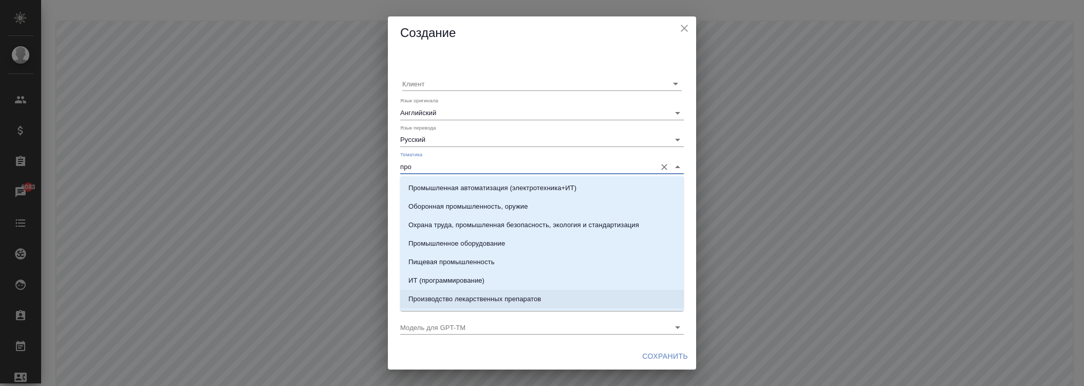
drag, startPoint x: 478, startPoint y: 296, endPoint x: 472, endPoint y: 268, distance: 28.5
click at [478, 296] on p "Производство лекарственных препаратов" at bounding box center [474, 299] width 133 height 10
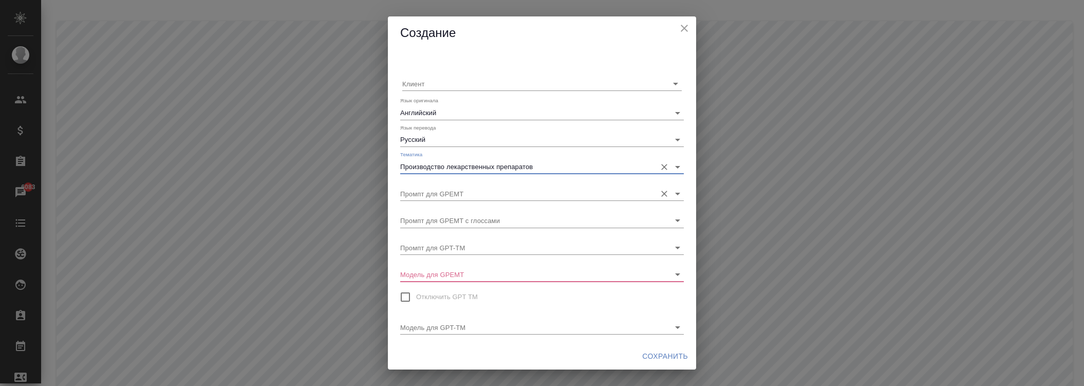
type input "Производство лекарственных препаратов"
click at [452, 199] on input "Промпт для GPEMT" at bounding box center [525, 194] width 251 height 14
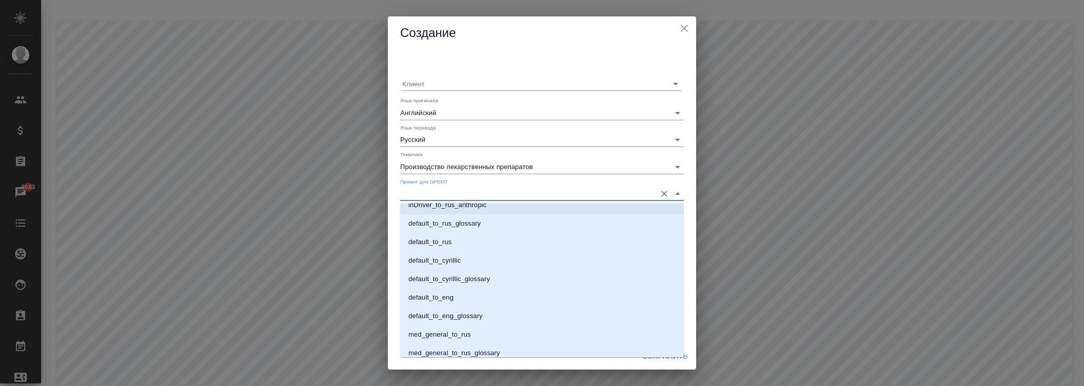
scroll to position [607, 0]
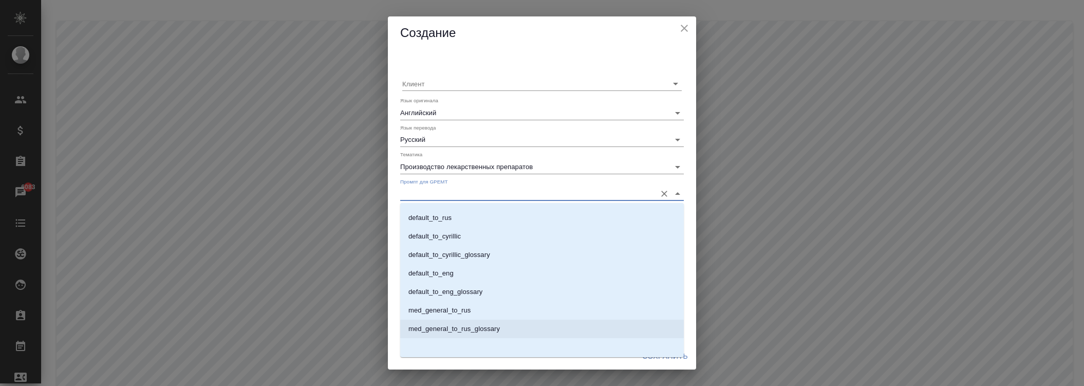
click at [471, 312] on li "med_general_to_rus" at bounding box center [542, 310] width 284 height 18
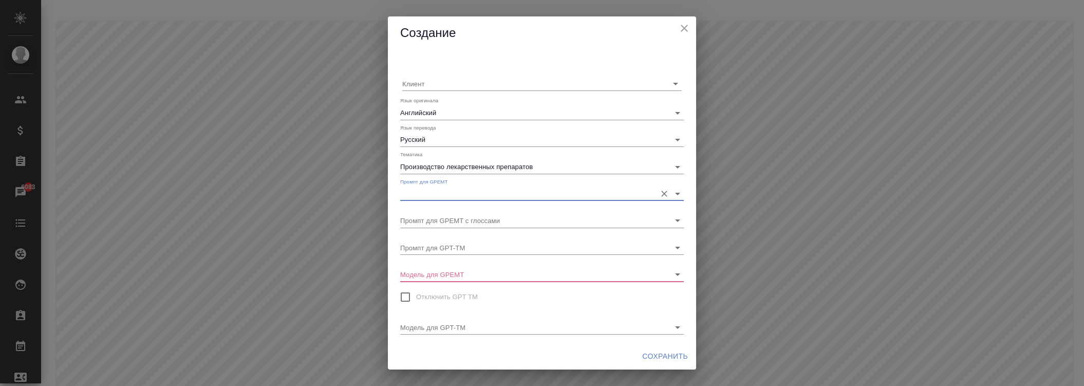
type input "med_general_to_rus"
click at [456, 217] on input "Промпт для GPEMT с глоссами" at bounding box center [525, 220] width 251 height 14
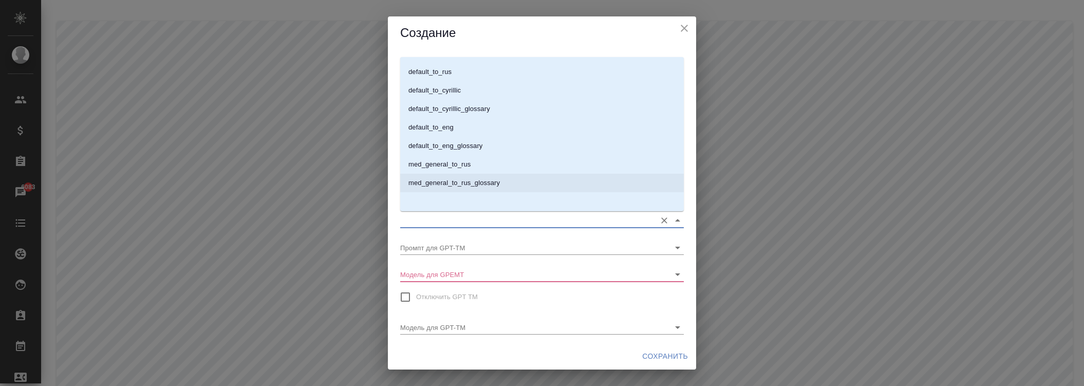
click at [481, 186] on p "med_general_to_rus_glossary" at bounding box center [453, 183] width 91 height 10
type input "med_general_to_rus_glossary"
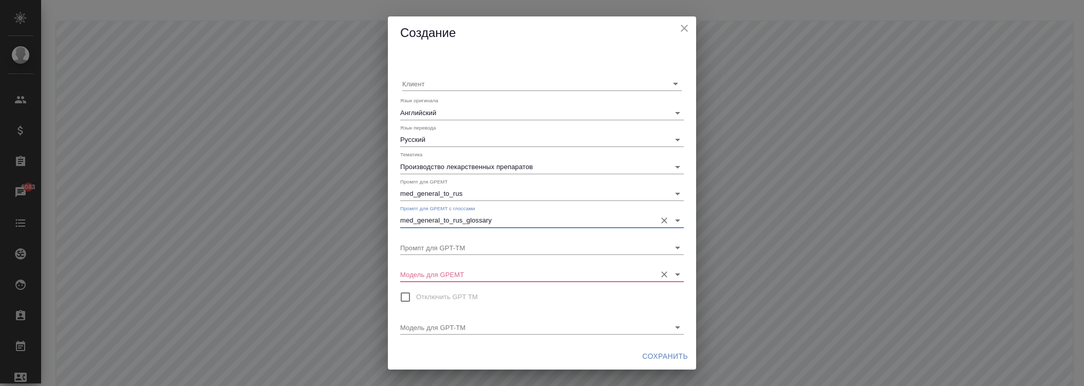
click at [463, 262] on div "Модель для GPEMT" at bounding box center [542, 270] width 284 height 23
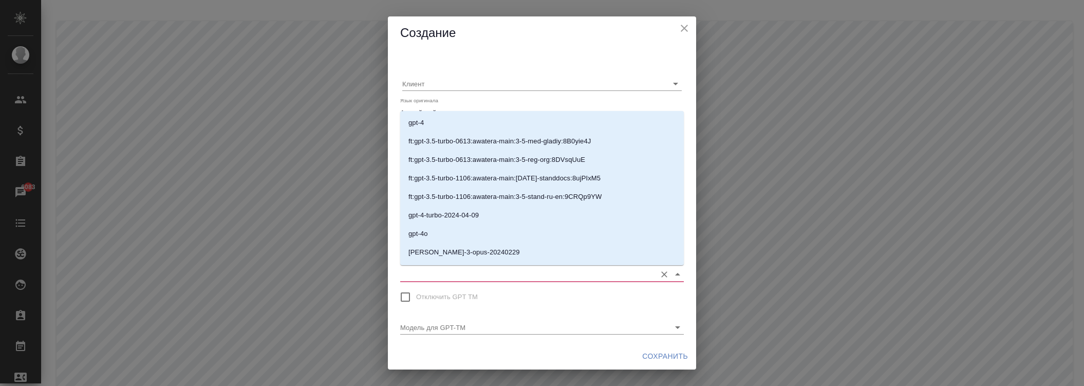
click at [466, 271] on input "Модель для GPEMT" at bounding box center [525, 274] width 251 height 14
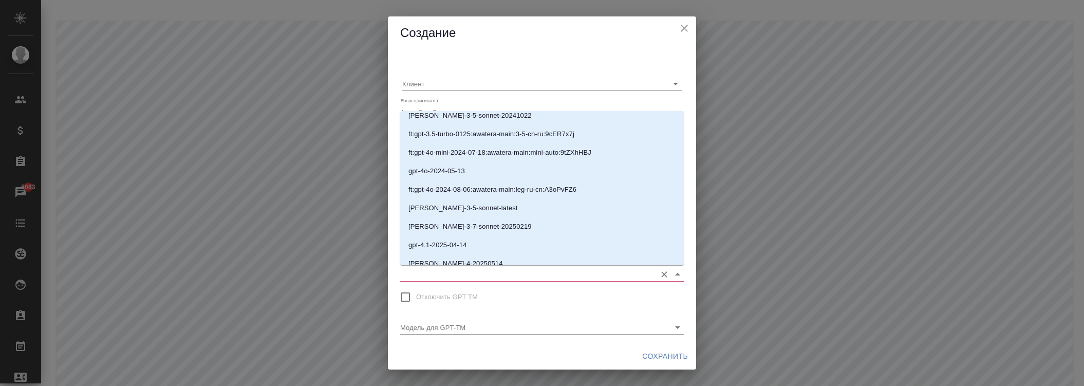
scroll to position [200, 0]
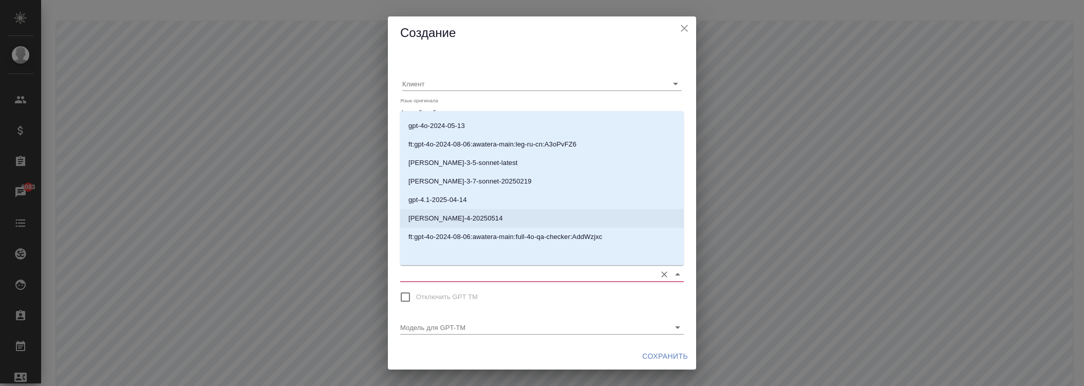
click at [476, 218] on p "[PERSON_NAME]-4-20250514" at bounding box center [455, 218] width 95 height 10
type input "[PERSON_NAME]-4-20250514"
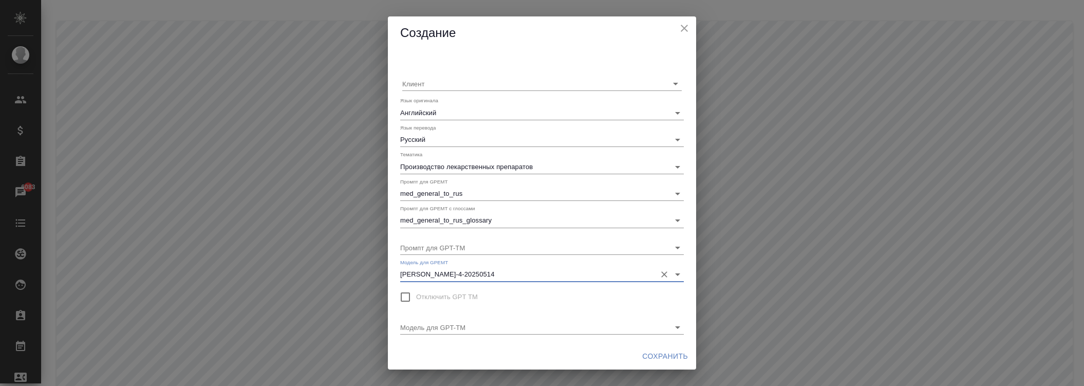
click at [654, 355] on span "Сохранить" at bounding box center [665, 356] width 46 height 13
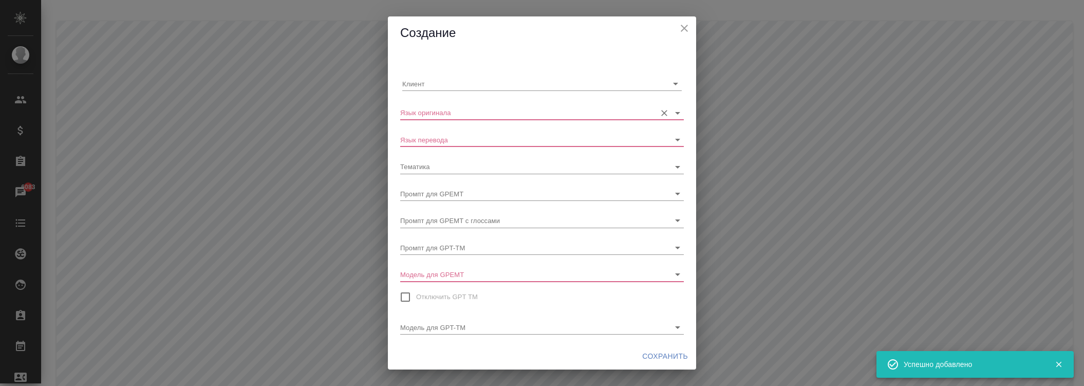
click at [458, 109] on input "Язык оригинала" at bounding box center [525, 112] width 251 height 14
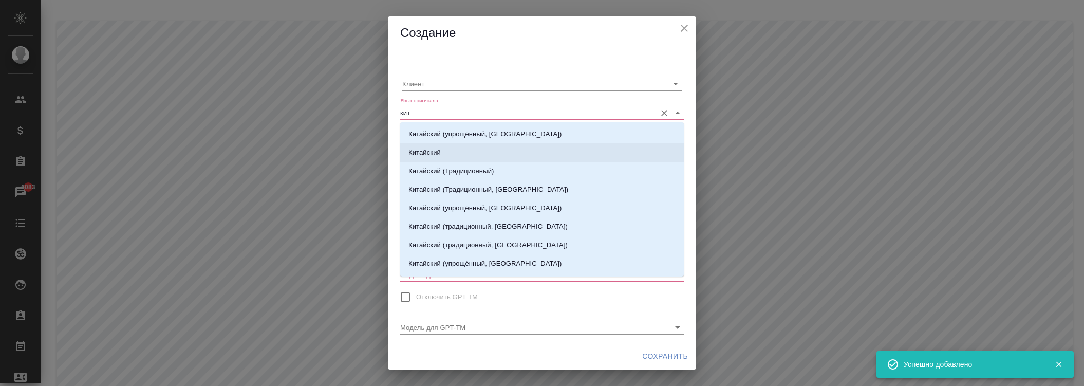
click at [438, 146] on li "Китайский" at bounding box center [542, 152] width 284 height 18
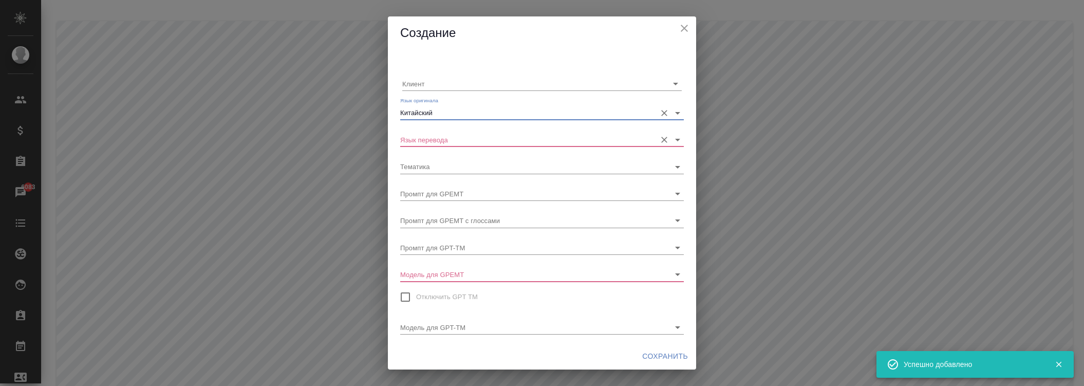
type input "Китайский"
click at [440, 141] on input "Язык перевода" at bounding box center [525, 140] width 251 height 14
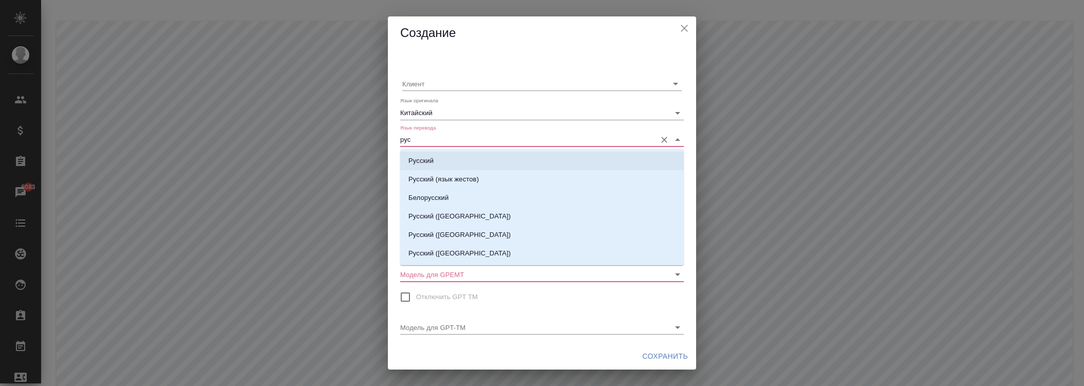
click at [450, 157] on li "Русский" at bounding box center [542, 161] width 284 height 18
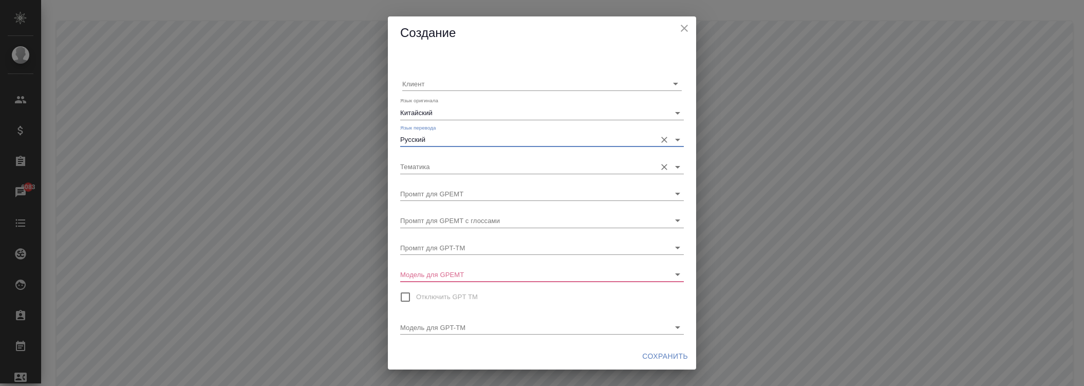
type input "Русский"
click at [446, 161] on input "Тематика" at bounding box center [525, 166] width 251 height 14
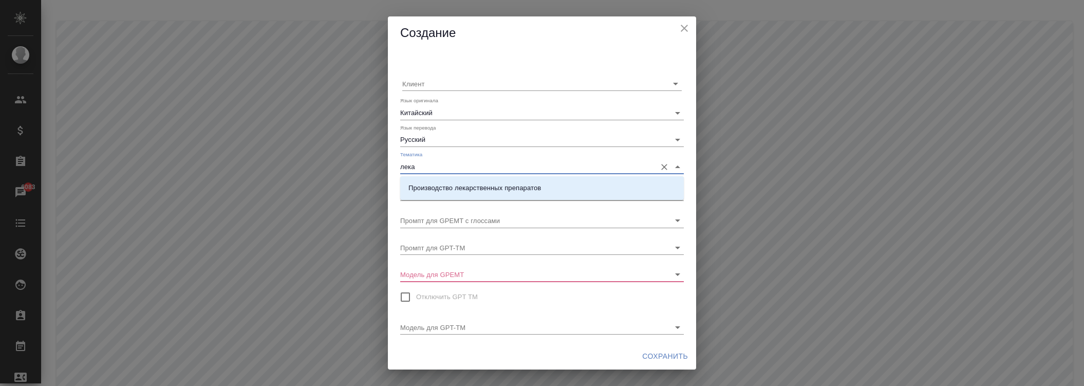
click at [444, 181] on li "Производство лекарственных препаратов" at bounding box center [542, 188] width 284 height 18
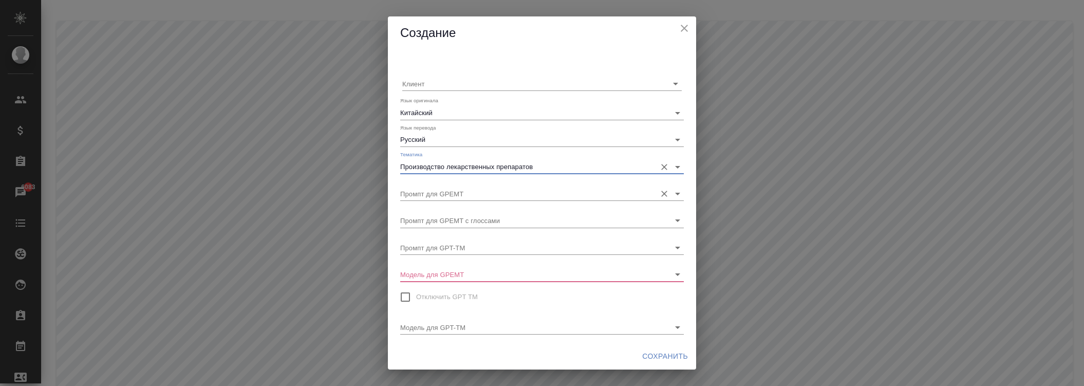
type input "Производство лекарственных препаратов"
click at [451, 193] on input "Промпт для GPEMT" at bounding box center [525, 194] width 251 height 14
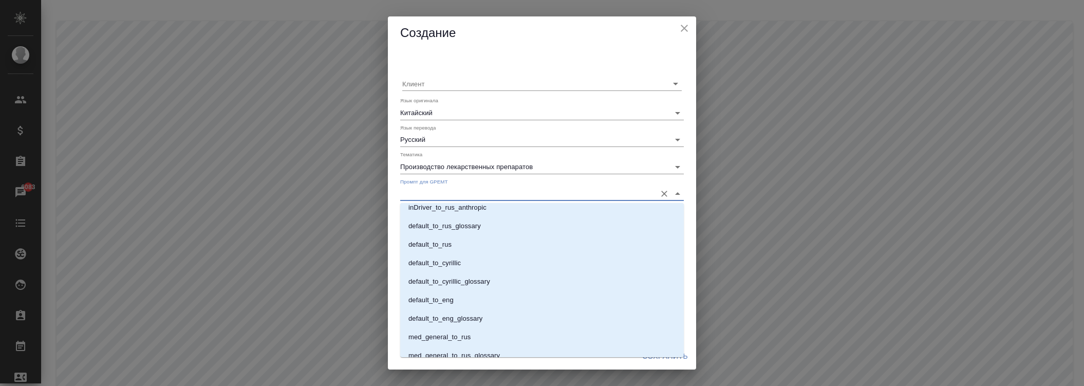
scroll to position [607, 0]
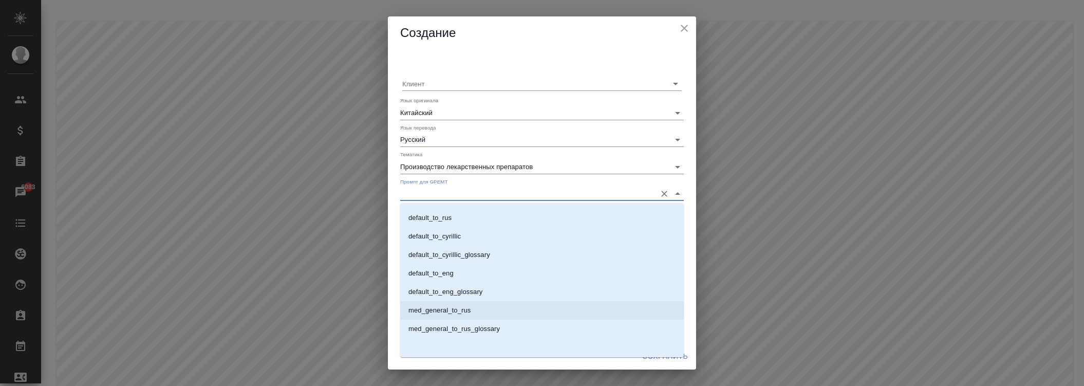
drag, startPoint x: 452, startPoint y: 315, endPoint x: 451, endPoint y: 256, distance: 59.1
click at [451, 314] on p "med_general_to_rus" at bounding box center [439, 310] width 62 height 10
type input "med_general_to_rus"
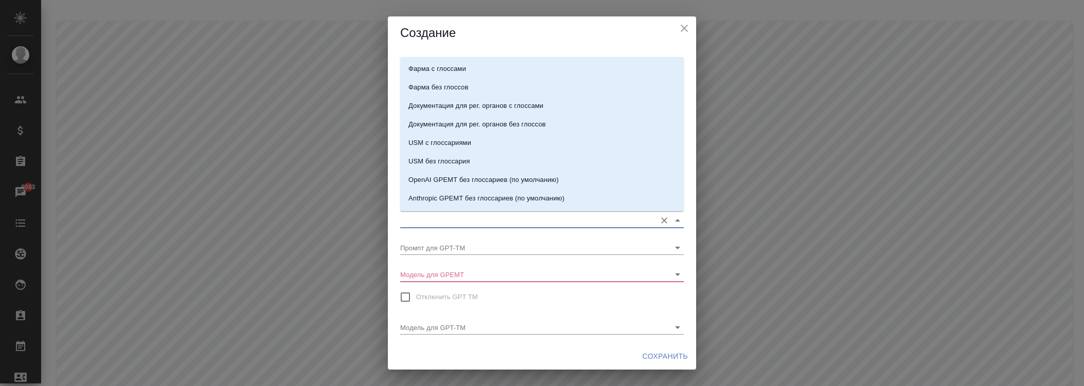
click at [454, 219] on input "Промпт для GPEMT с глоссами" at bounding box center [525, 220] width 251 height 14
click at [471, 188] on li "med_general_to_rus_glossary" at bounding box center [542, 183] width 284 height 18
type input "med_general_to_rus_glossary"
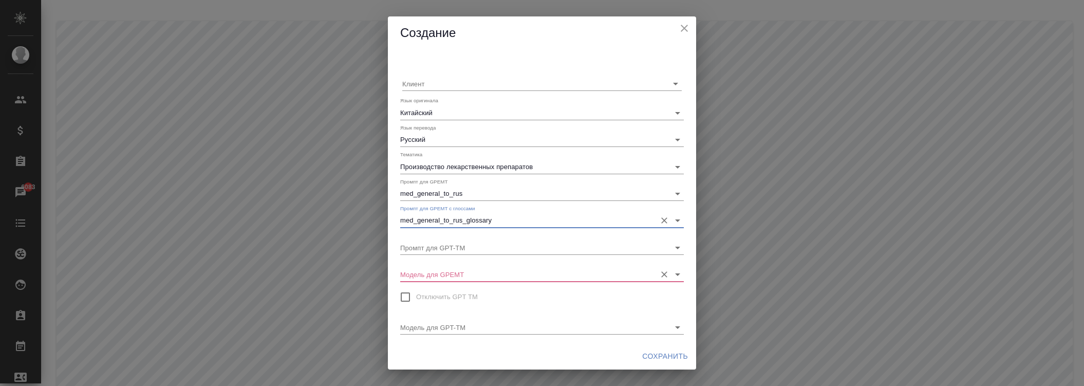
click at [448, 273] on input "Модель для GPEMT" at bounding box center [525, 274] width 251 height 14
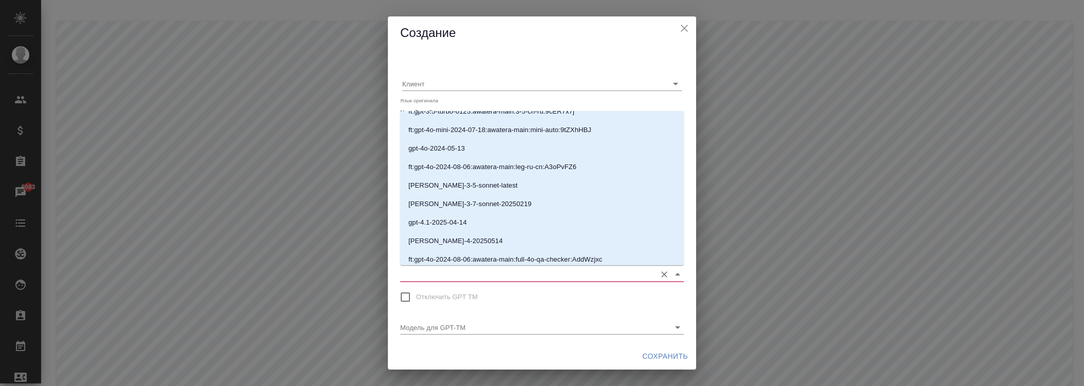
scroll to position [200, 0]
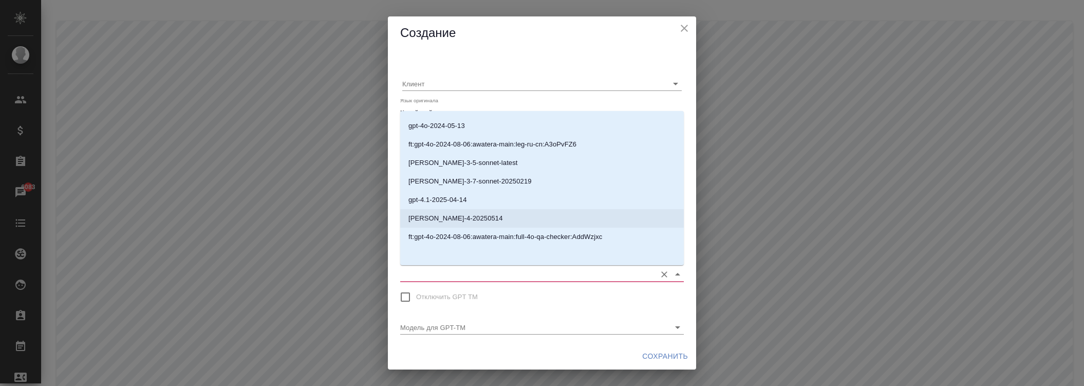
drag, startPoint x: 450, startPoint y: 225, endPoint x: 456, endPoint y: 227, distance: 6.0
click at [450, 224] on li "[PERSON_NAME]-4-20250514" at bounding box center [542, 218] width 284 height 18
type input "[PERSON_NAME]-4-20250514"
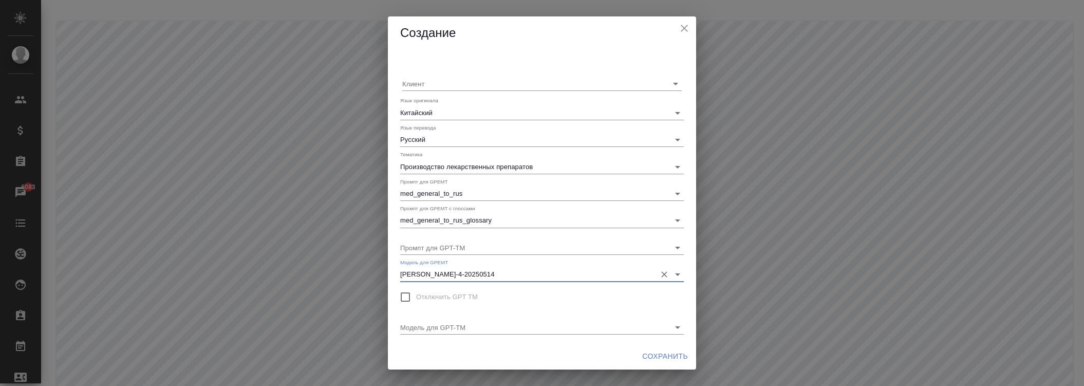
click at [675, 357] on span "Сохранить" at bounding box center [665, 356] width 46 height 13
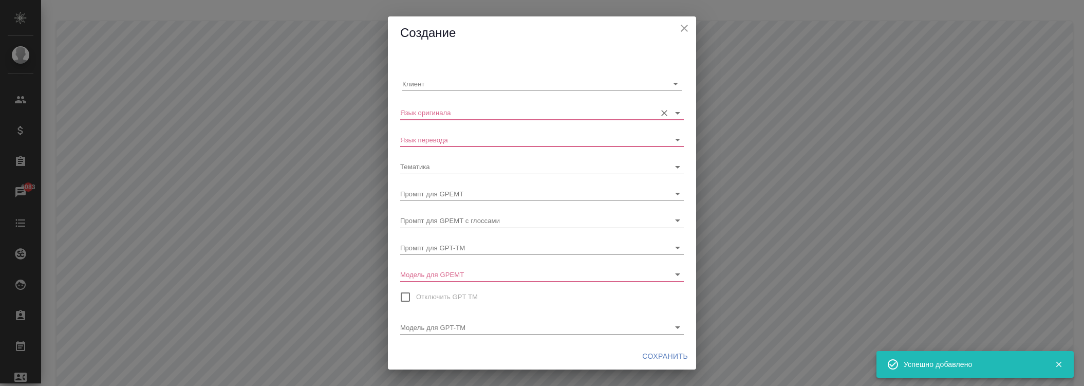
click at [460, 111] on input "Язык оригинала" at bounding box center [525, 112] width 251 height 14
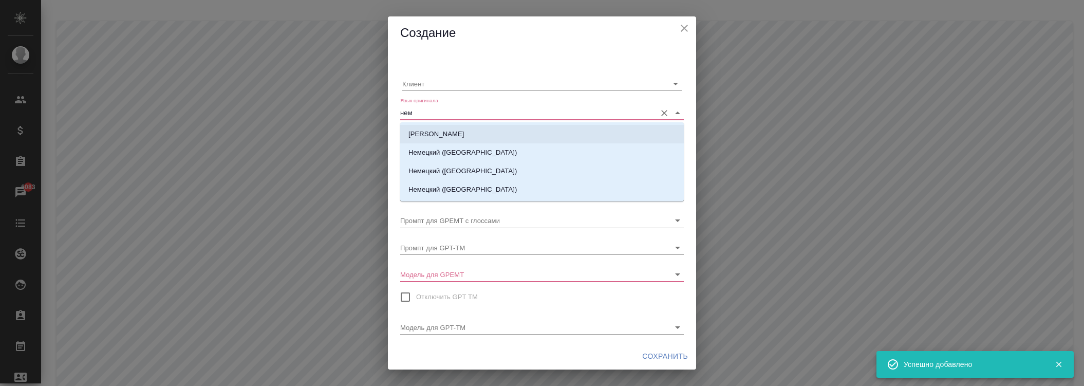
click at [450, 134] on li "[PERSON_NAME]" at bounding box center [542, 134] width 284 height 18
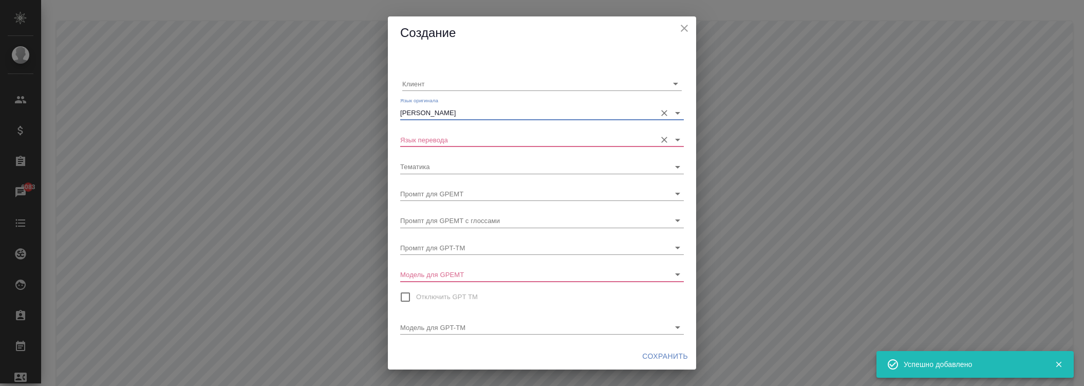
type input "[PERSON_NAME]"
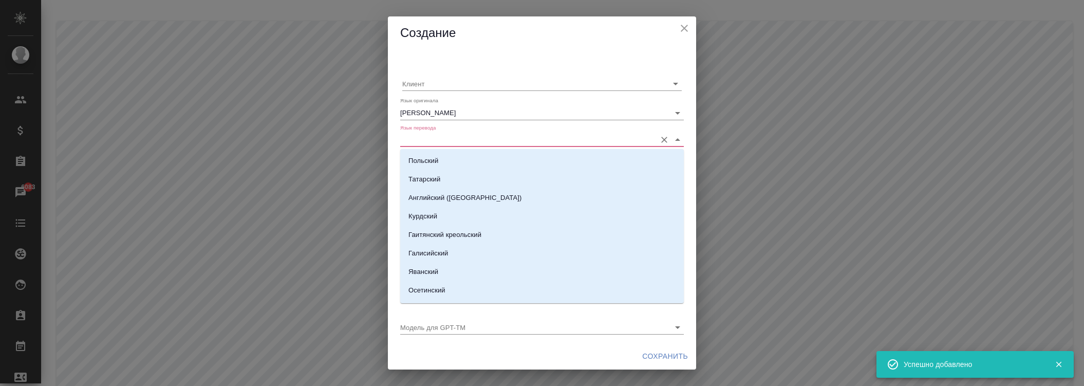
click at [454, 140] on input "Язык перевода" at bounding box center [525, 140] width 251 height 14
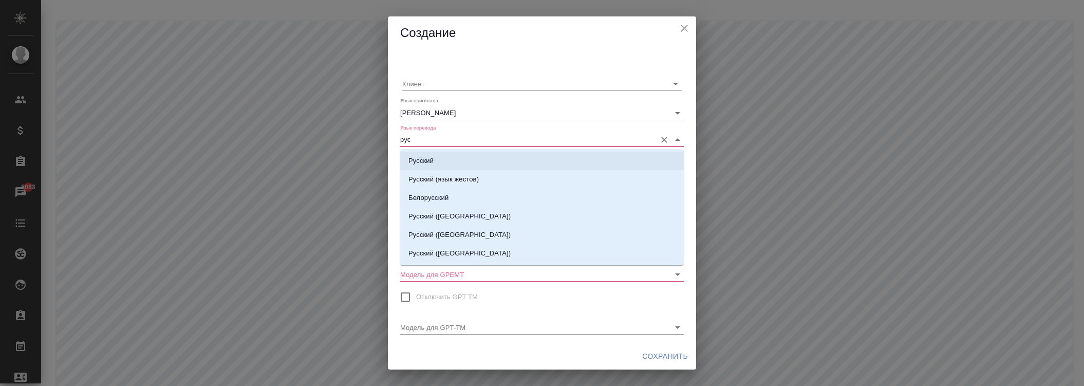
click at [441, 157] on li "Русский" at bounding box center [542, 161] width 284 height 18
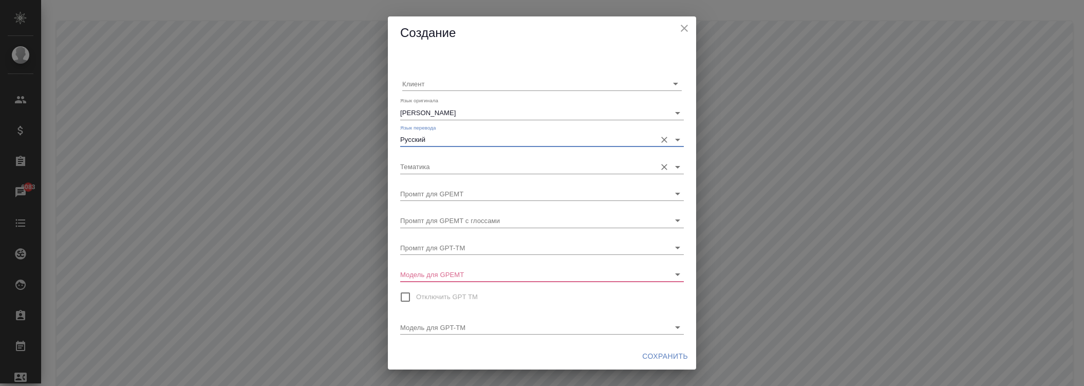
type input "Русский"
click at [442, 170] on input "Тематика" at bounding box center [525, 166] width 251 height 14
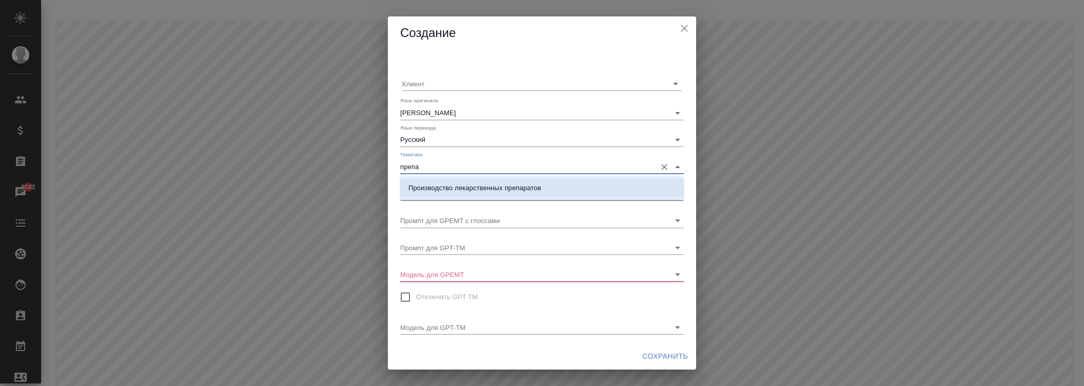
click at [454, 187] on p "Производство лекарственных препаратов" at bounding box center [474, 188] width 133 height 10
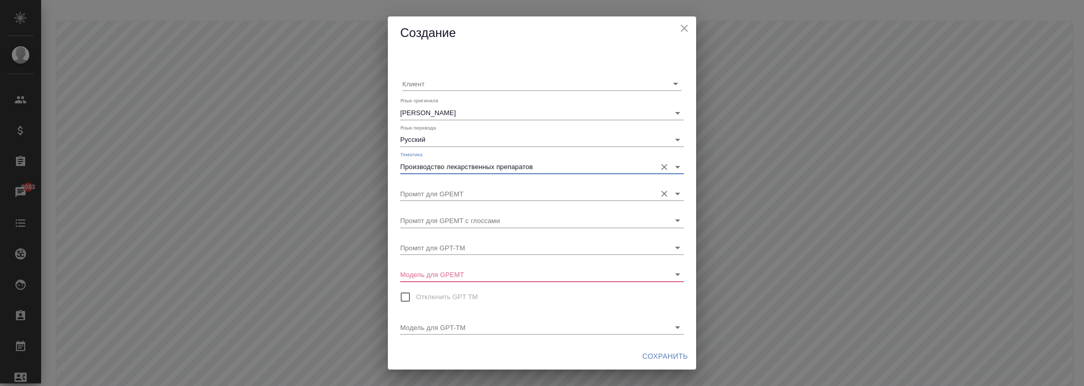
type input "Производство лекарственных препаратов"
click at [446, 195] on input "Промпт для GPEMT" at bounding box center [525, 194] width 251 height 14
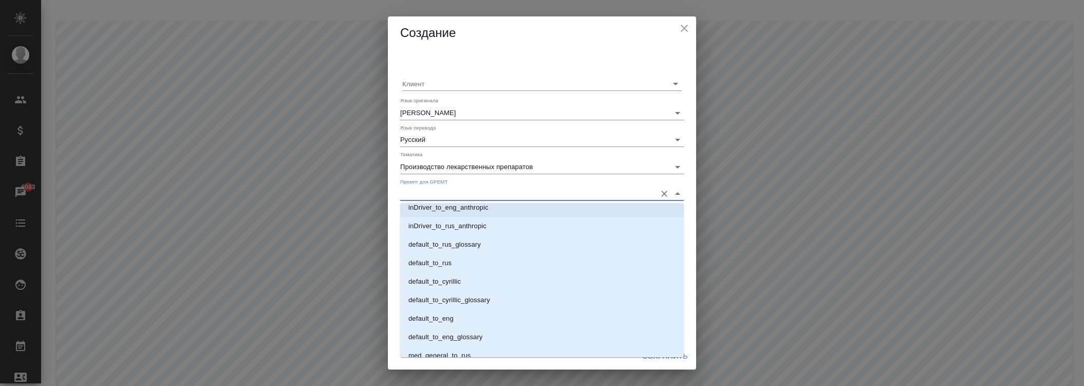
scroll to position [607, 0]
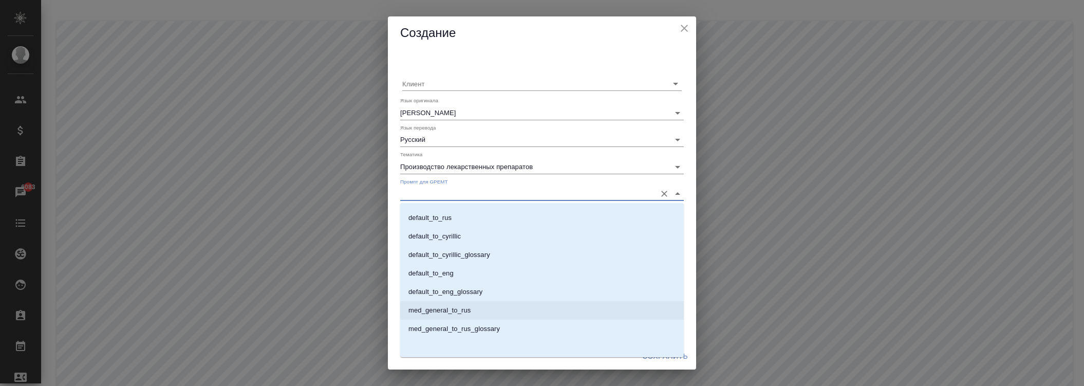
drag, startPoint x: 459, startPoint y: 314, endPoint x: 457, endPoint y: 262, distance: 52.4
click at [458, 314] on p "med_general_to_rus" at bounding box center [439, 310] width 62 height 10
type input "med_general_to_rus"
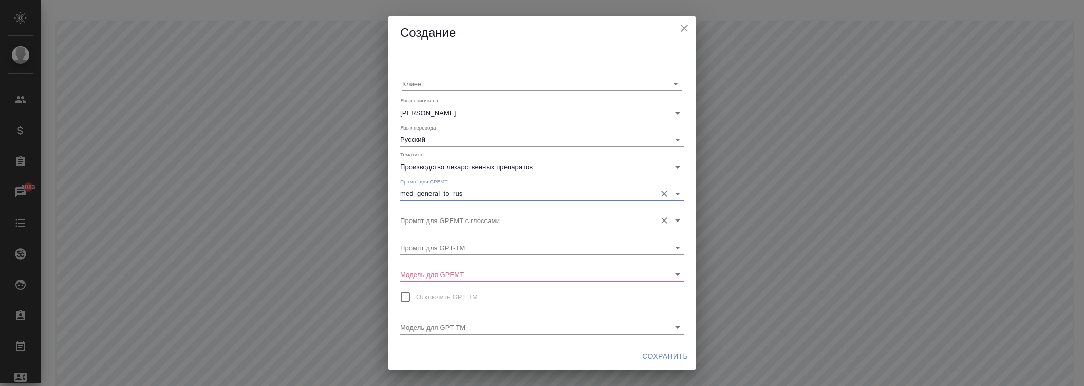
click at [454, 212] on div "Промпт для GPEMT с глоссами" at bounding box center [542, 216] width 284 height 23
click at [454, 220] on input "Промпт для GPEMT с глоссами" at bounding box center [525, 220] width 251 height 14
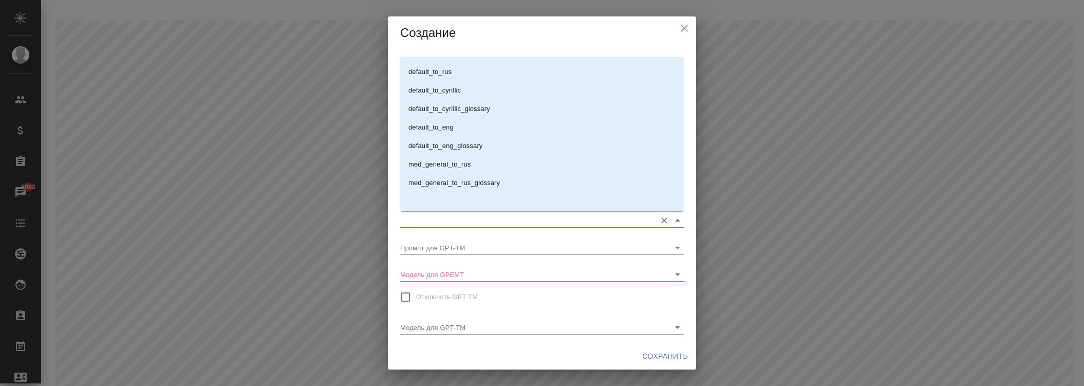
click at [466, 187] on p "med_general_to_rus_glossary" at bounding box center [453, 183] width 91 height 10
type input "med_general_to_rus_glossary"
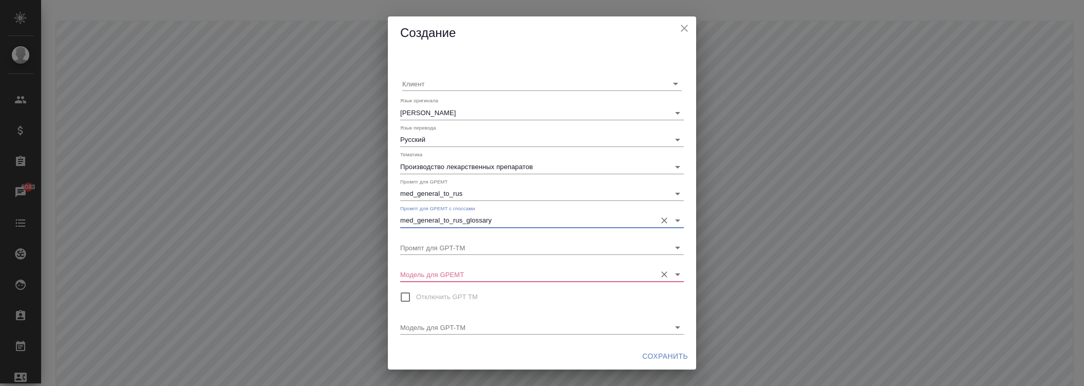
click at [458, 274] on input "Модель для GPEMT" at bounding box center [525, 274] width 251 height 14
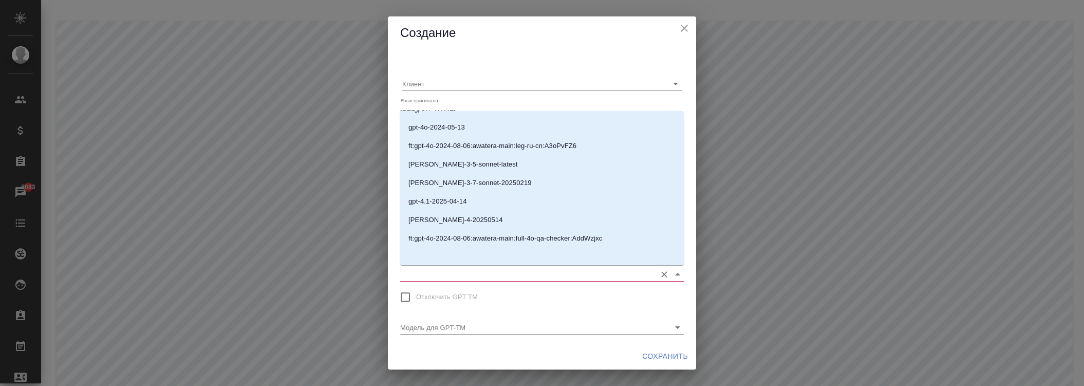
scroll to position [200, 0]
click at [457, 221] on p "[PERSON_NAME]-4-20250514" at bounding box center [455, 218] width 95 height 10
type input "[PERSON_NAME]-4-20250514"
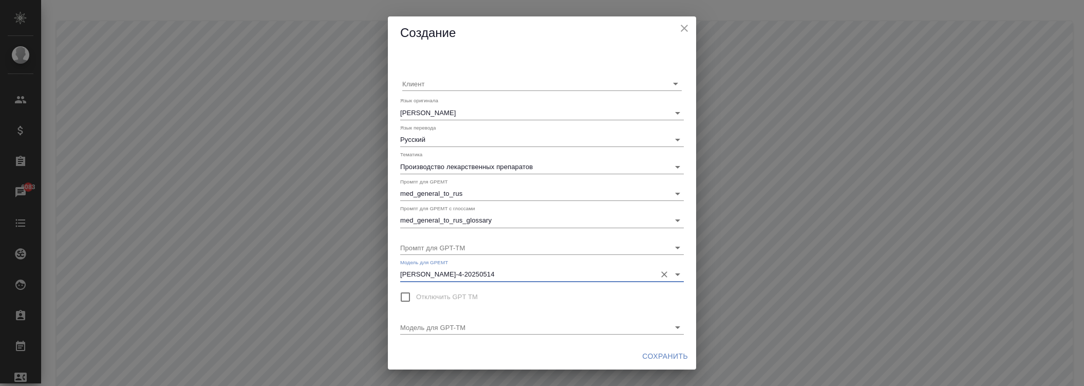
click at [649, 350] on span "Сохранить" at bounding box center [665, 356] width 46 height 13
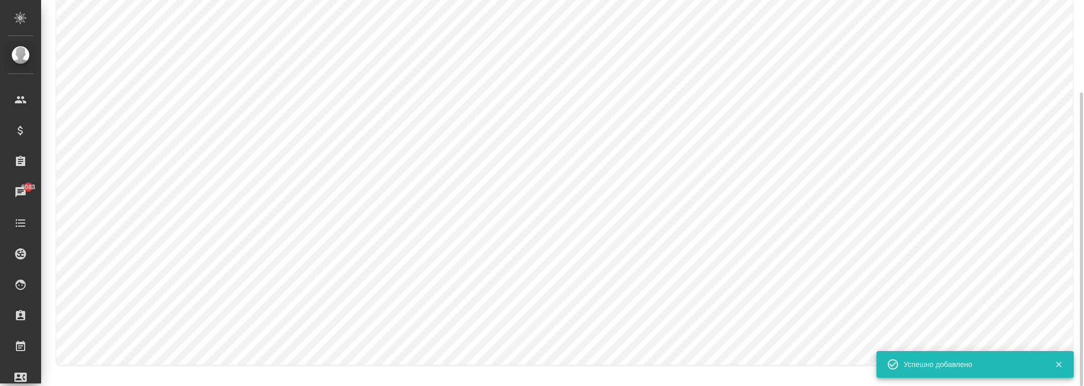
scroll to position [0, 0]
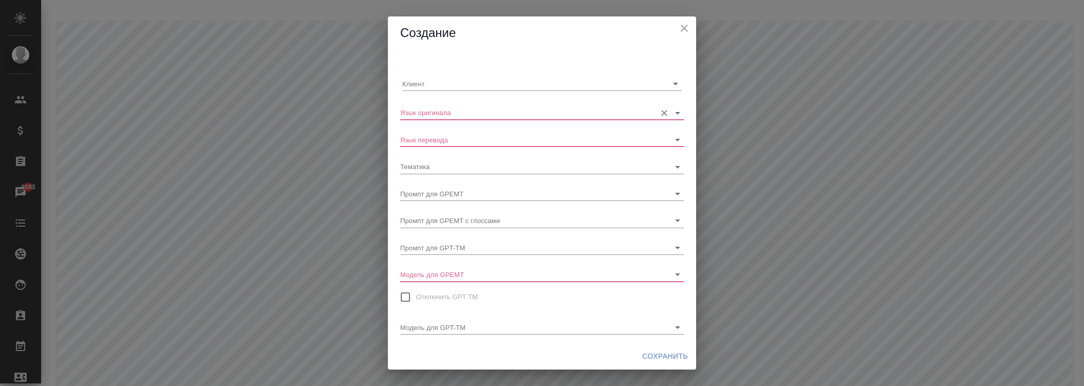
click at [453, 113] on input "Язык оригинала" at bounding box center [525, 112] width 251 height 14
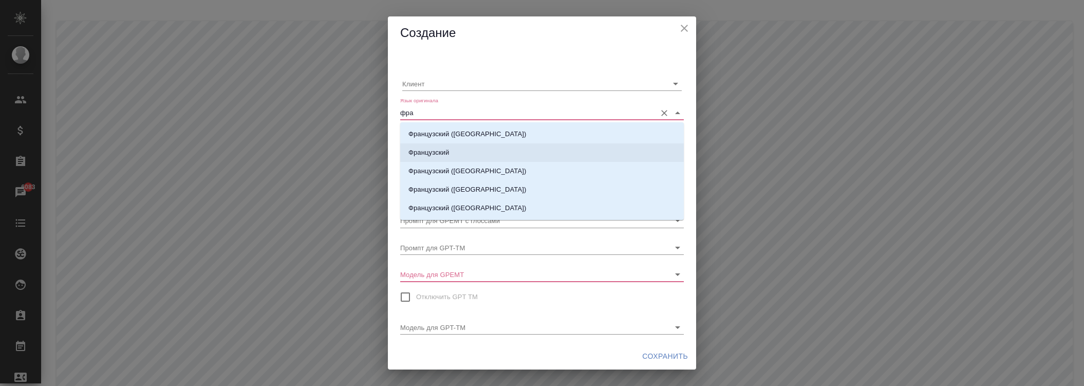
click at [444, 150] on p "Французский" at bounding box center [428, 152] width 41 height 10
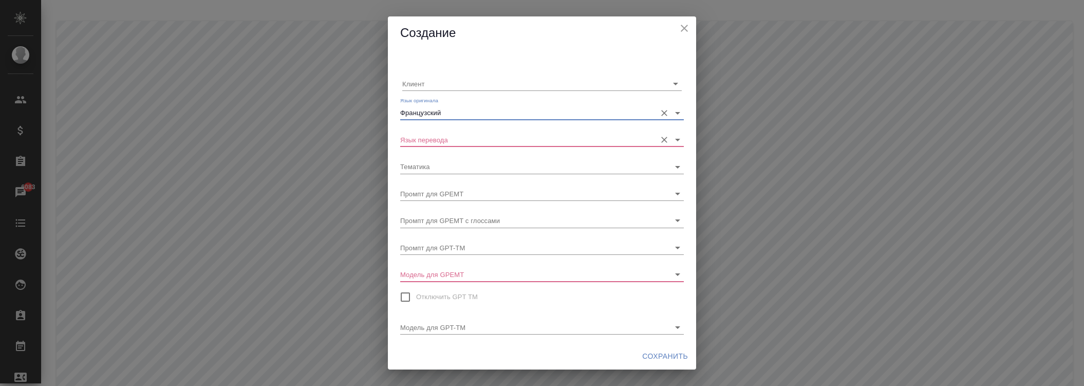
type input "Французский"
click at [442, 141] on input "Язык перевода" at bounding box center [525, 140] width 251 height 14
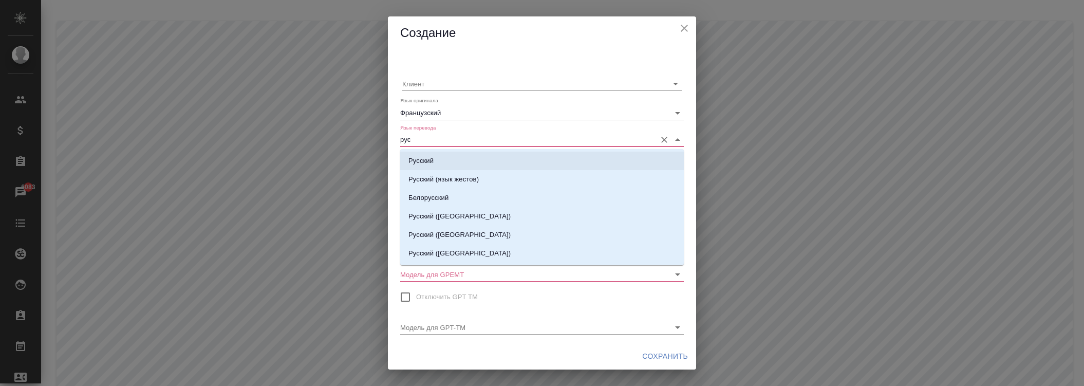
click at [440, 159] on li "Русский" at bounding box center [542, 161] width 284 height 18
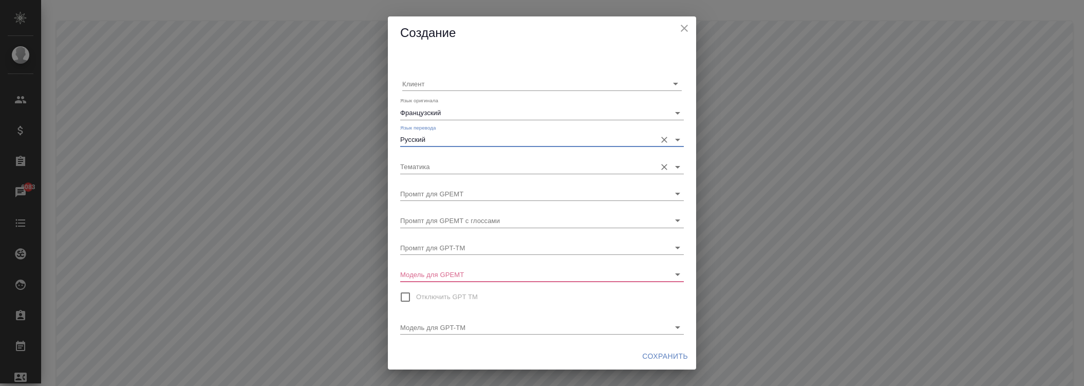
type input "Русский"
click at [443, 166] on input "Тематика" at bounding box center [525, 166] width 251 height 14
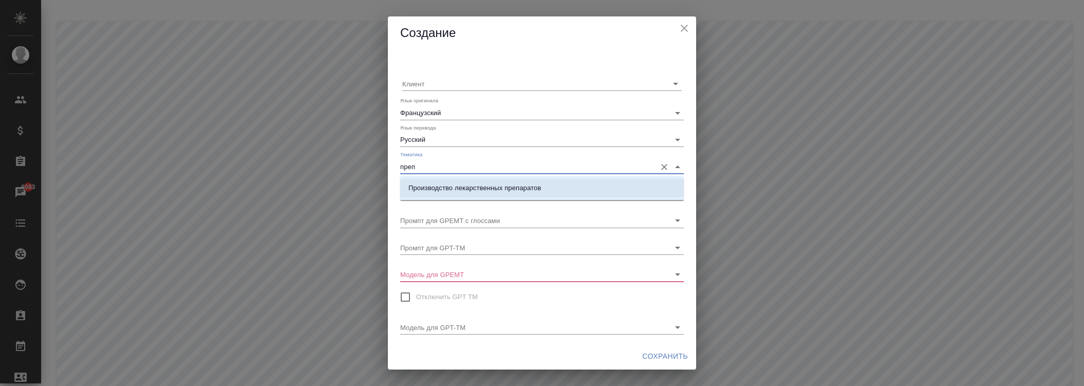
click at [515, 178] on div "Производство лекарственных препаратов" at bounding box center [542, 188] width 284 height 24
click at [505, 180] on li "Производство лекарственных препаратов" at bounding box center [542, 188] width 284 height 18
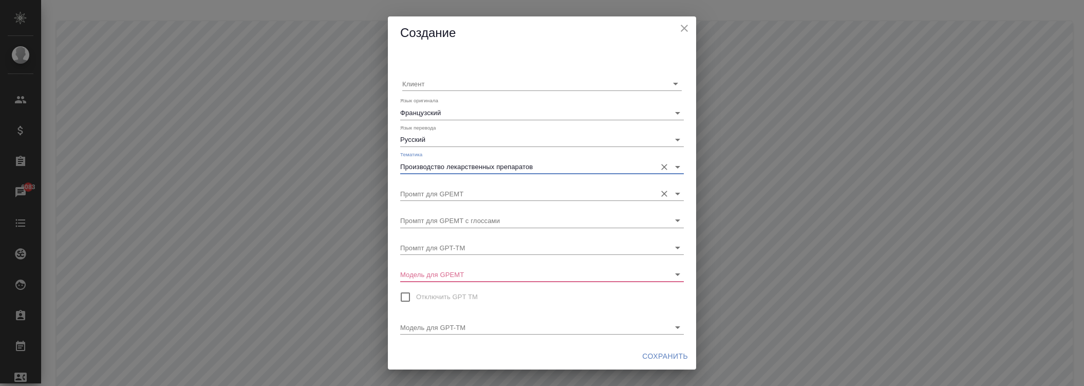
type input "Производство лекарственных препаратов"
click at [509, 189] on input "Промпт для GPEMT" at bounding box center [525, 194] width 251 height 14
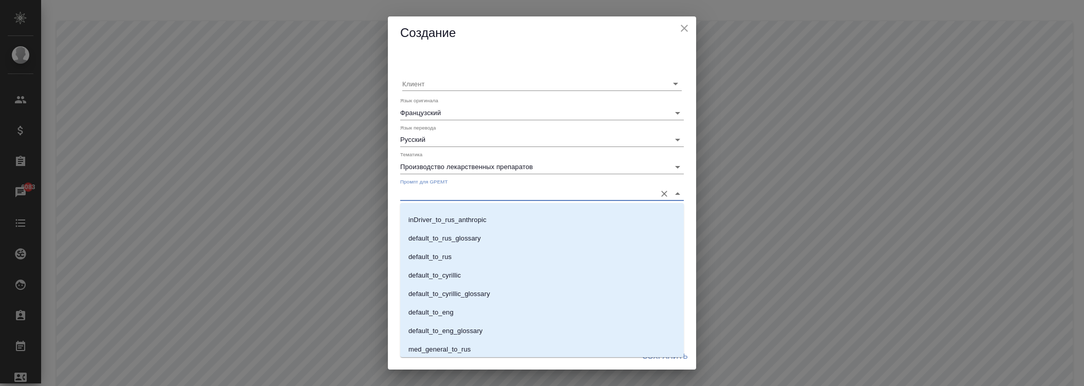
scroll to position [607, 0]
click at [475, 307] on li "med_general_to_rus" at bounding box center [542, 310] width 284 height 18
type input "med_general_to_rus"
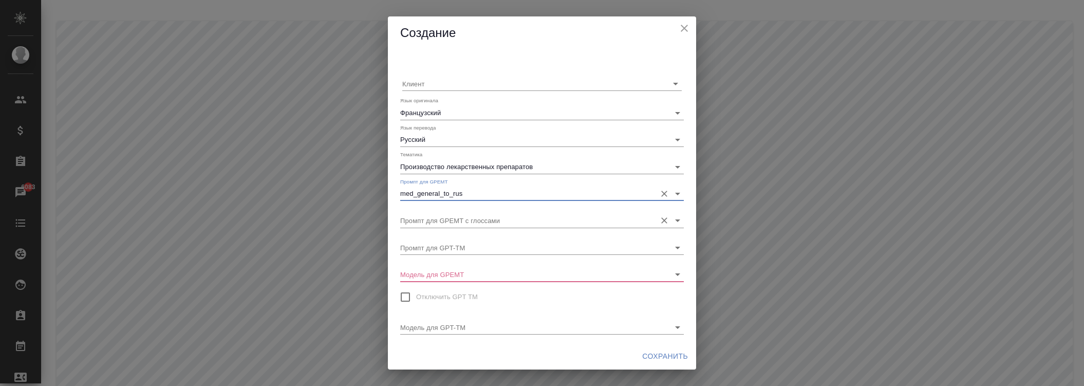
click at [479, 218] on input "Промпт для GPEMT с глоссами" at bounding box center [525, 220] width 251 height 14
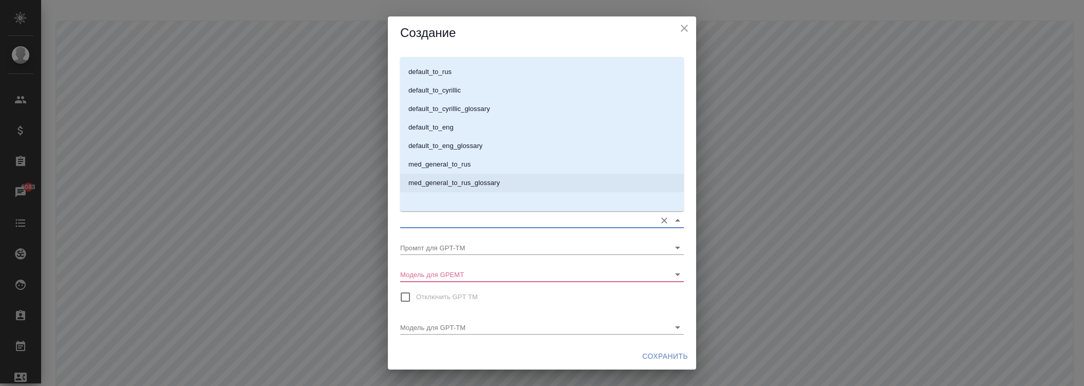
click at [445, 181] on p "med_general_to_rus_glossary" at bounding box center [453, 183] width 91 height 10
type input "med_general_to_rus_glossary"
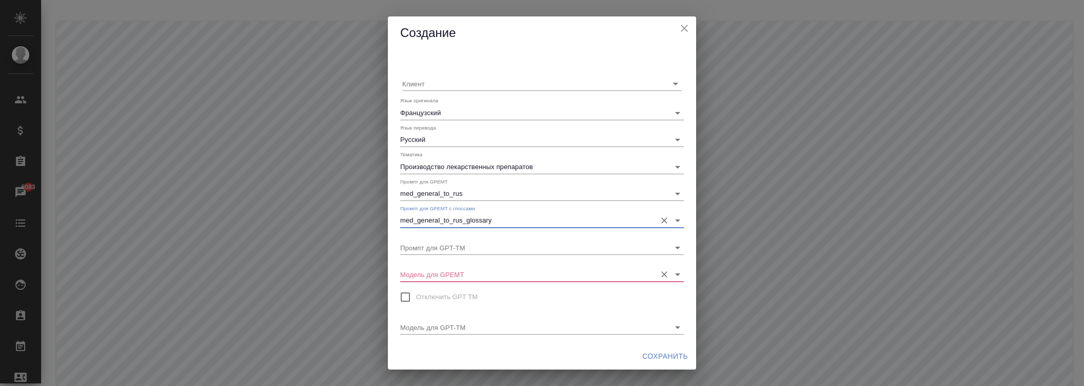
click at [448, 265] on div "Модель для GPEMT" at bounding box center [542, 270] width 284 height 23
click at [449, 266] on div "Модель для GPEMT" at bounding box center [542, 270] width 284 height 23
click at [451, 269] on input "Модель для GPEMT" at bounding box center [525, 274] width 251 height 14
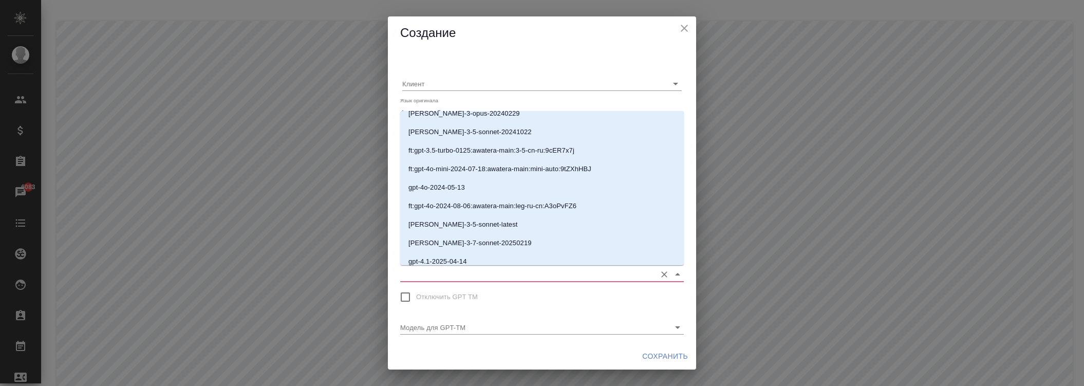
scroll to position [200, 0]
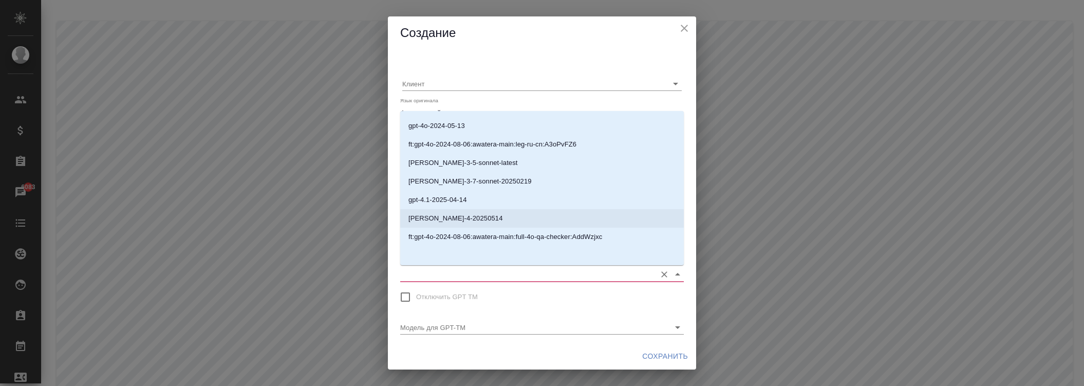
click at [455, 214] on p "[PERSON_NAME]-4-20250514" at bounding box center [455, 218] width 95 height 10
type input "[PERSON_NAME]-4-20250514"
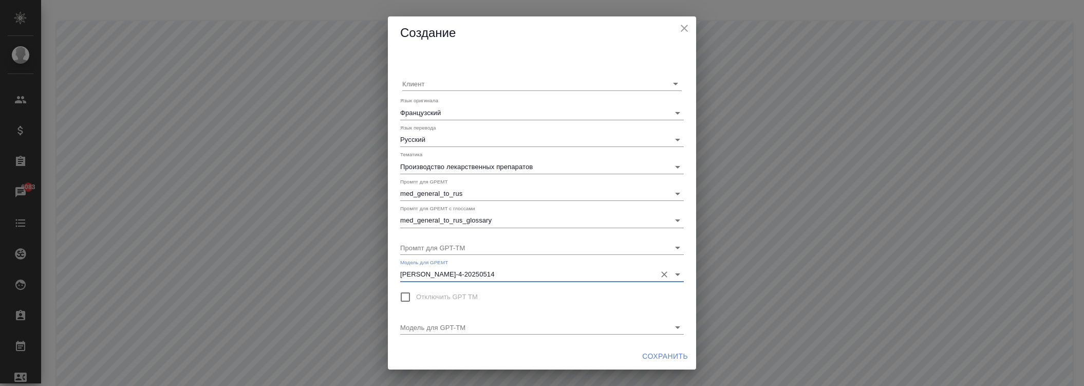
click at [660, 357] on span "Сохранить" at bounding box center [665, 356] width 46 height 13
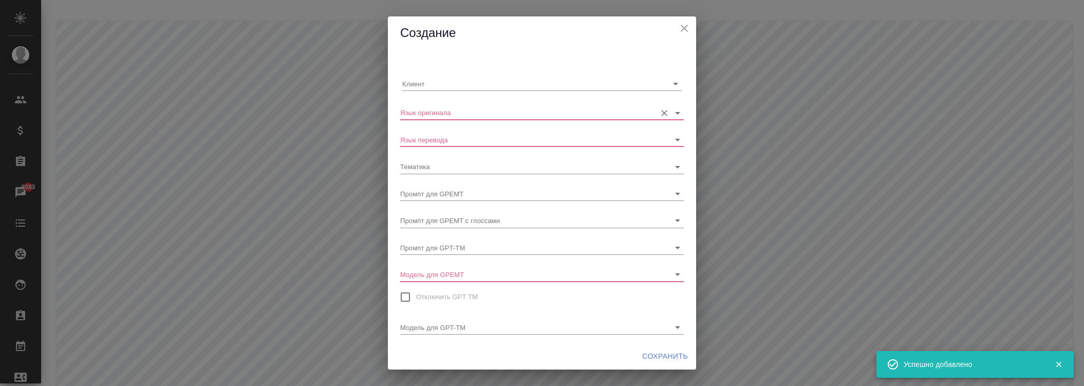
click at [456, 108] on input "Язык оригинала" at bounding box center [525, 112] width 251 height 14
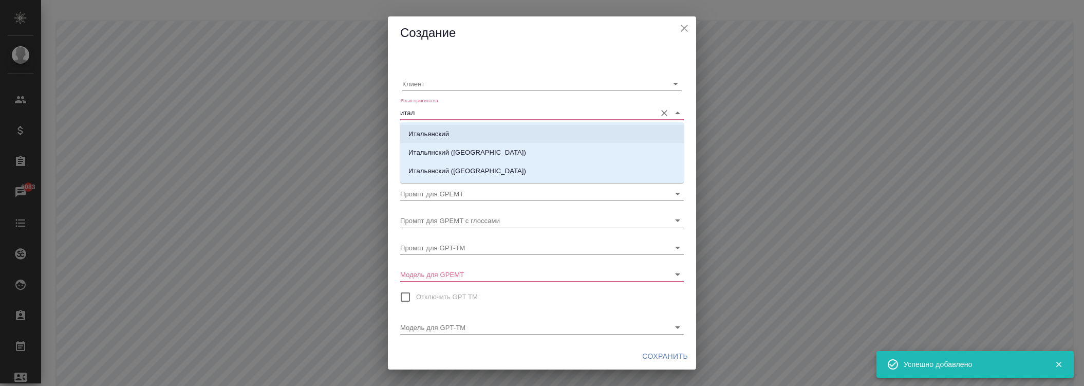
click at [433, 133] on p "Итальянский" at bounding box center [428, 134] width 41 height 10
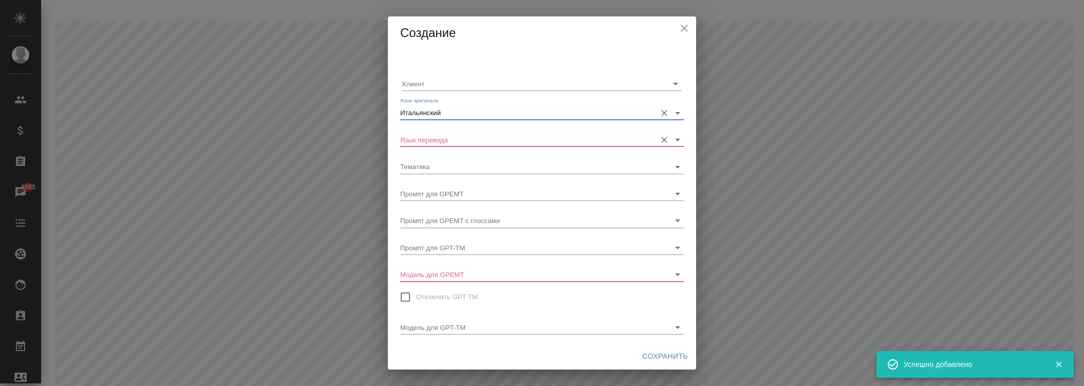
type input "Итальянский"
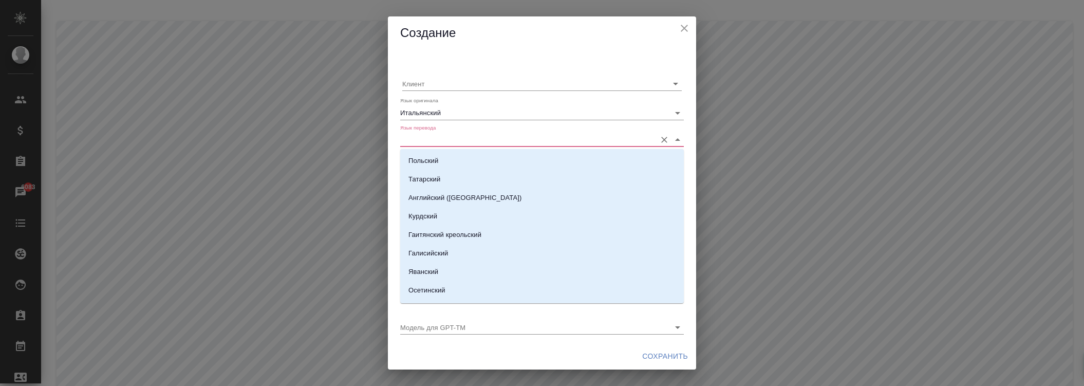
click at [440, 141] on input "Язык перевода" at bounding box center [525, 140] width 251 height 14
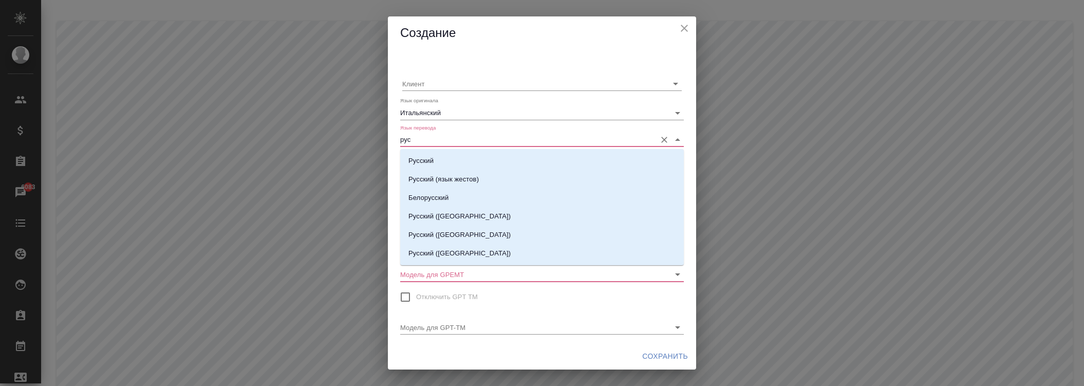
click at [445, 165] on li "Русский" at bounding box center [542, 161] width 284 height 18
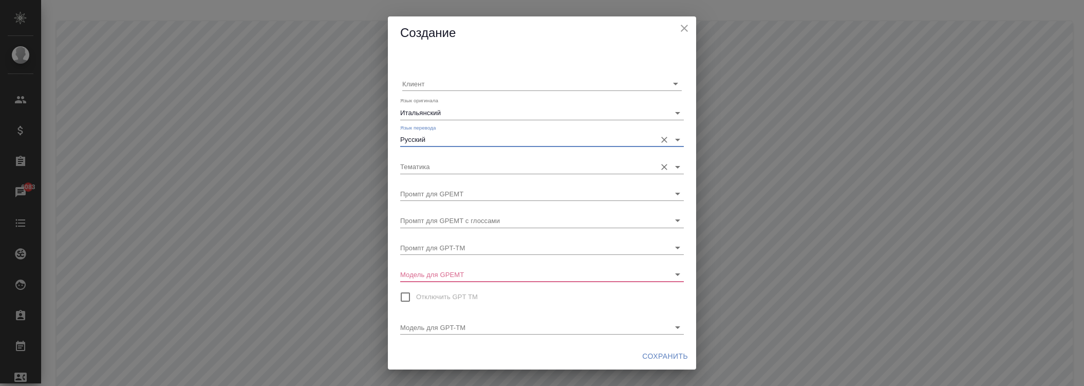
type input "Русский"
click at [443, 166] on input "Тематика" at bounding box center [525, 166] width 251 height 14
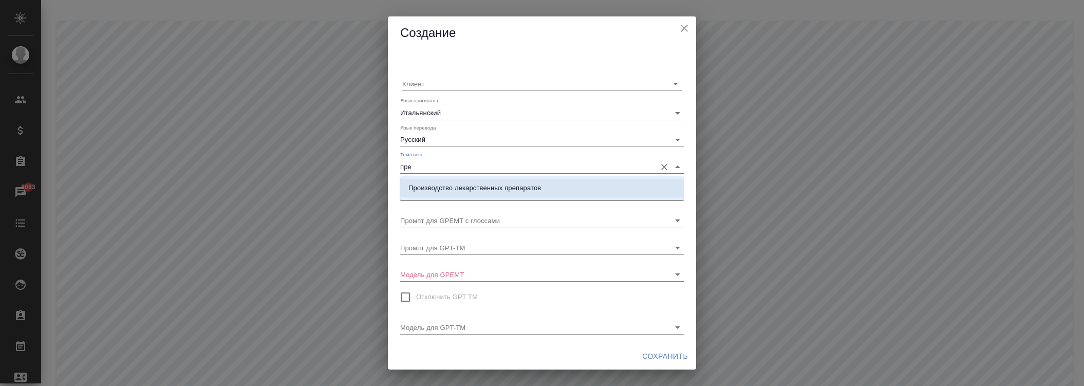
click at [445, 193] on li "Производство лекарственных препаратов" at bounding box center [542, 188] width 284 height 18
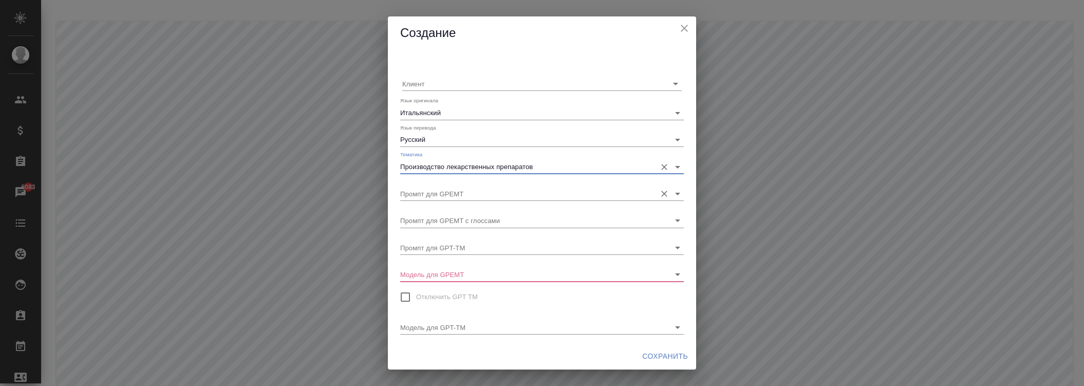
type input "Производство лекарственных препаратов"
click at [445, 193] on input "Промпт для GPEMT" at bounding box center [525, 194] width 251 height 14
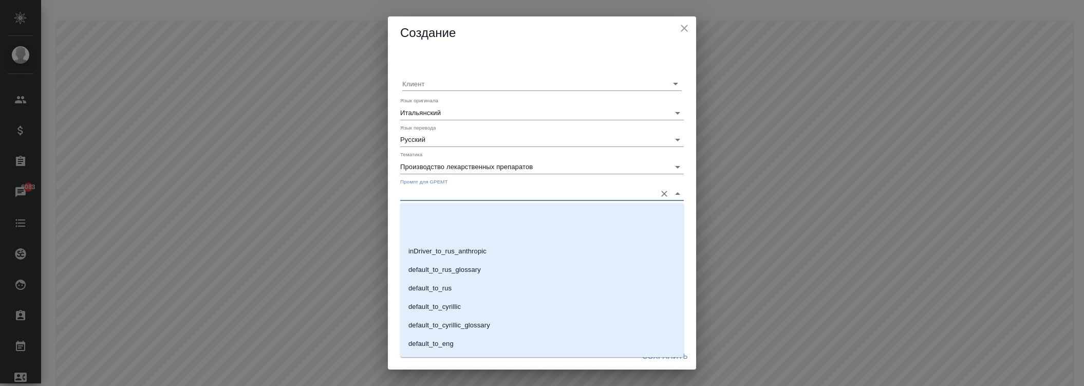
scroll to position [607, 0]
click at [448, 303] on li "med_general_to_rus" at bounding box center [542, 310] width 284 height 18
type input "med_general_to_rus"
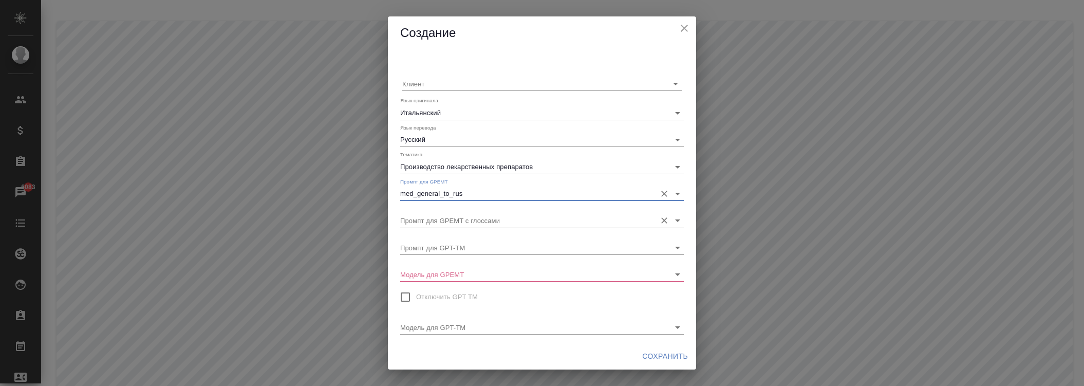
click at [456, 212] on div "Промпт для GPEMT с глоссами" at bounding box center [542, 216] width 284 height 23
drag, startPoint x: 463, startPoint y: 215, endPoint x: 461, endPoint y: 221, distance: 6.5
click at [462, 215] on input "Промпт для GPEMT с глоссами" at bounding box center [525, 220] width 251 height 14
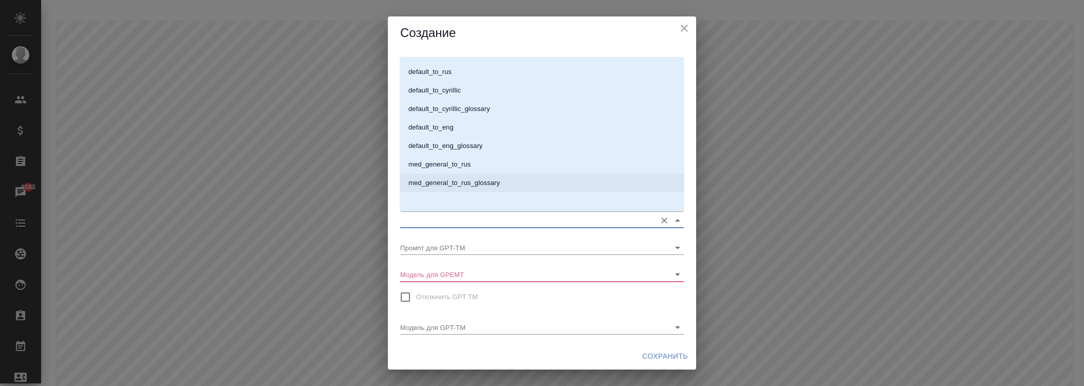
click at [470, 185] on p "med_general_to_rus_glossary" at bounding box center [453, 183] width 91 height 10
type input "med_general_to_rus_glossary"
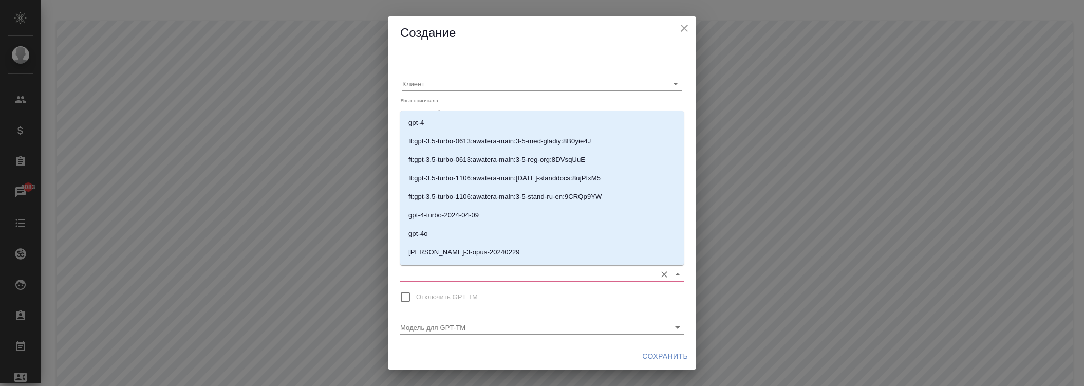
click at [444, 271] on input "Модель для GPEMT" at bounding box center [525, 274] width 251 height 14
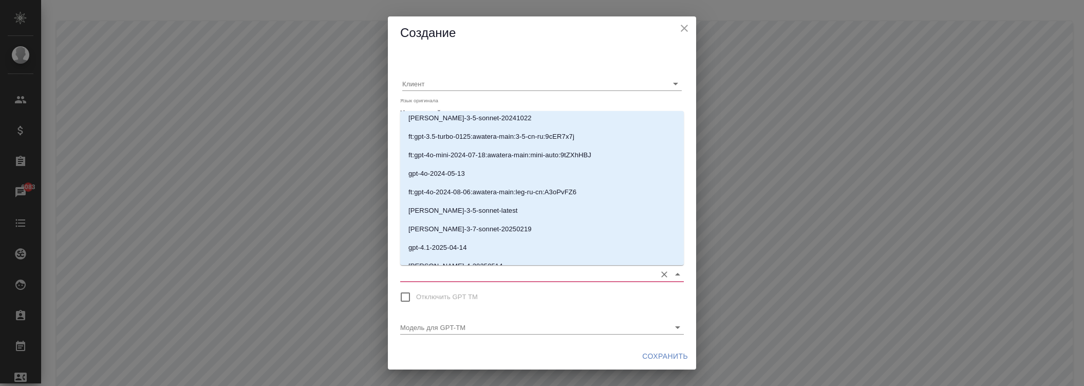
scroll to position [200, 0]
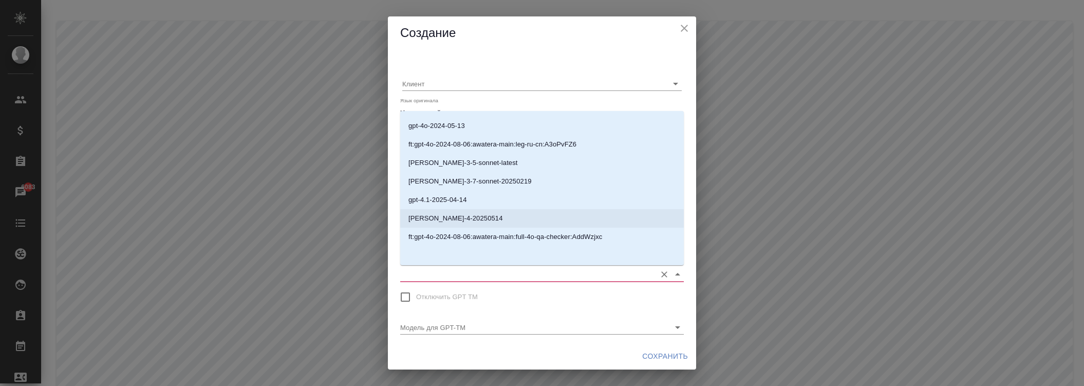
click at [455, 217] on p "[PERSON_NAME]-4-20250514" at bounding box center [455, 218] width 95 height 10
type input "[PERSON_NAME]-4-20250514"
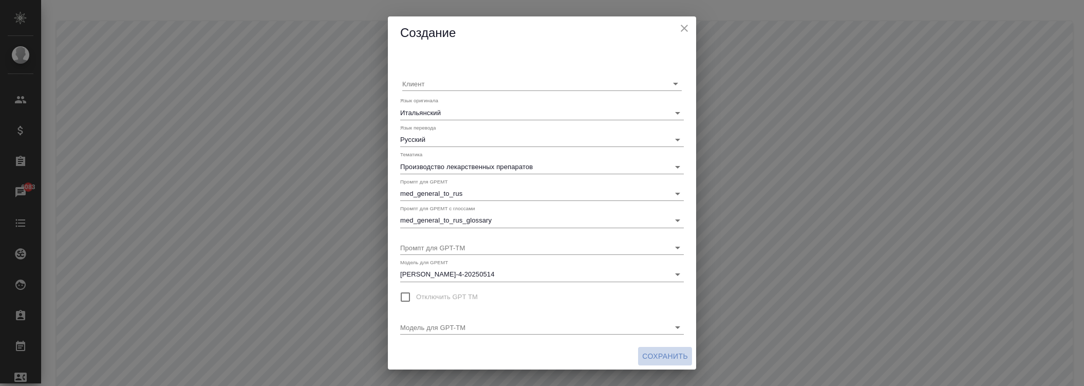
click at [645, 352] on span "Сохранить" at bounding box center [665, 356] width 46 height 13
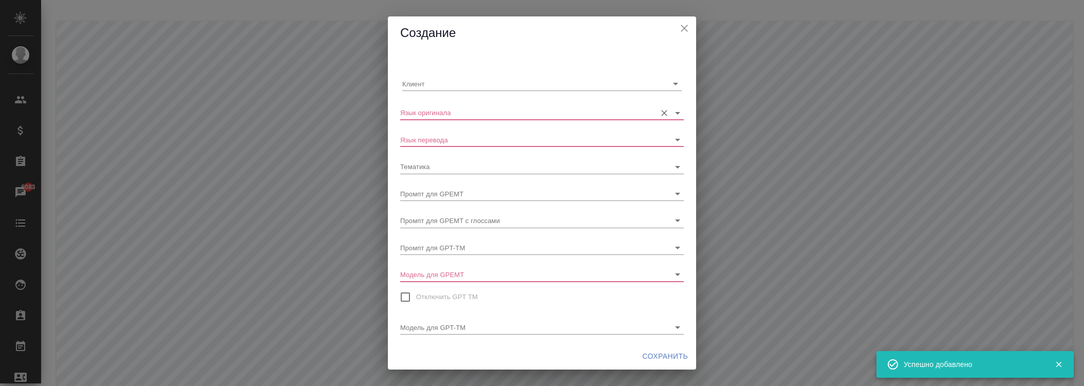
click at [451, 111] on input "Язык оригинала" at bounding box center [525, 112] width 251 height 14
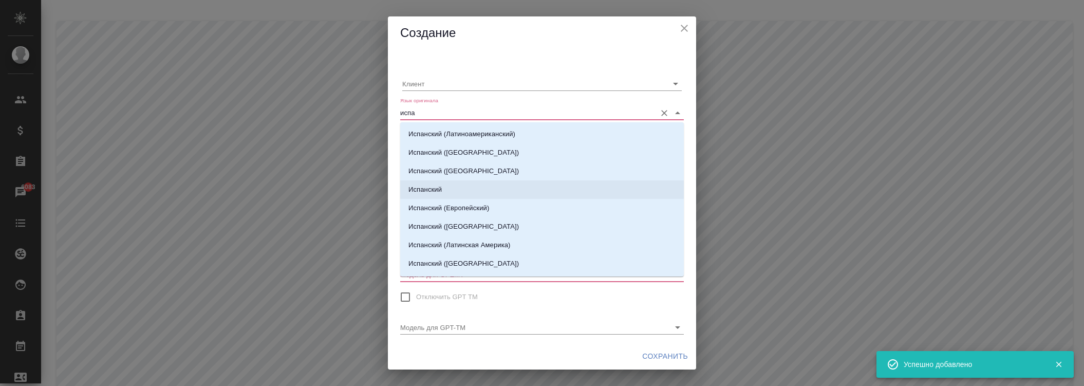
drag, startPoint x: 443, startPoint y: 185, endPoint x: 440, endPoint y: 153, distance: 32.6
click at [443, 185] on li "Испанский" at bounding box center [542, 189] width 284 height 18
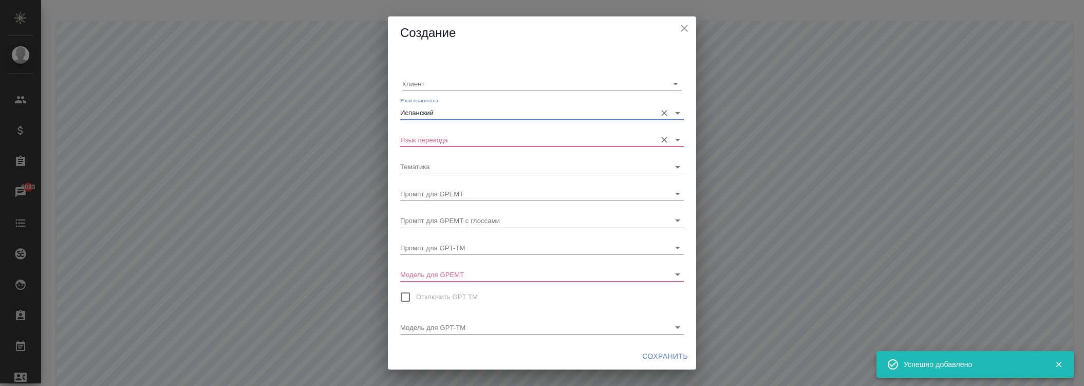
type input "Испанский"
click at [439, 142] on input "Язык перевода" at bounding box center [525, 140] width 251 height 14
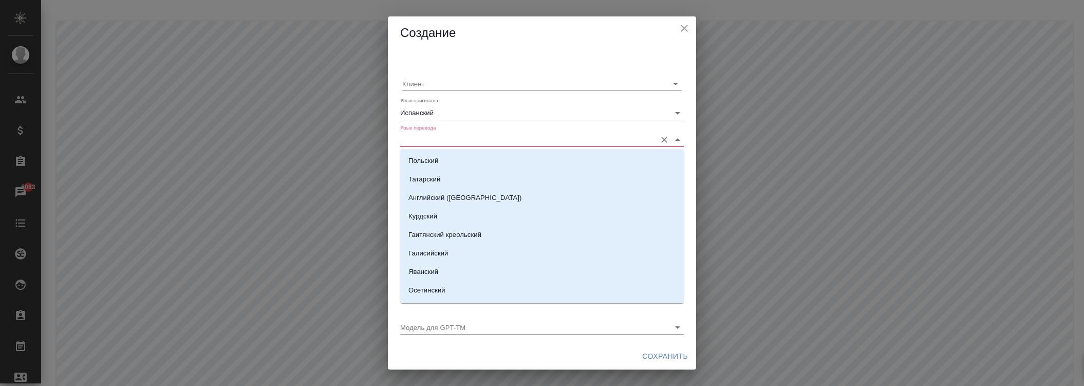
type input "п"
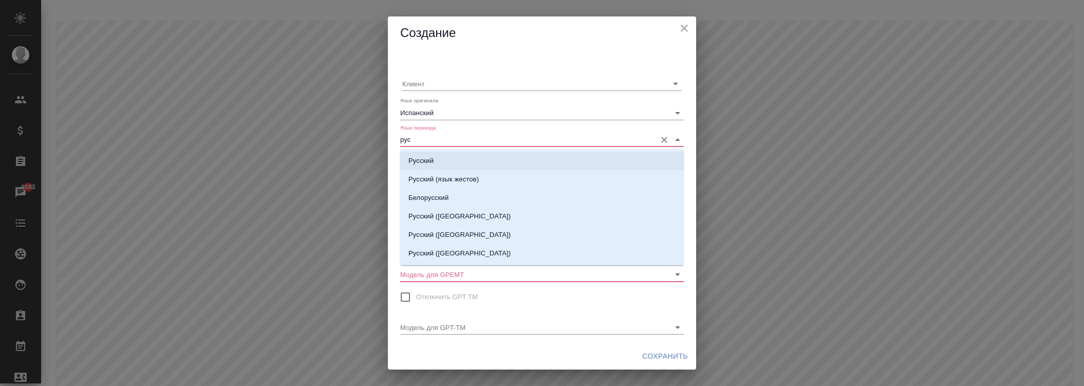
click at [433, 162] on p "Русский" at bounding box center [420, 161] width 25 height 10
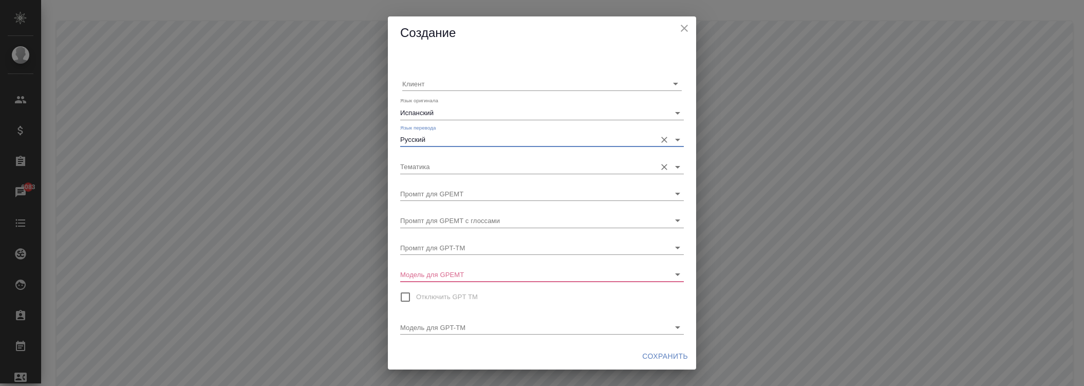
type input "Русский"
click at [434, 167] on input "Тематика" at bounding box center [525, 166] width 251 height 14
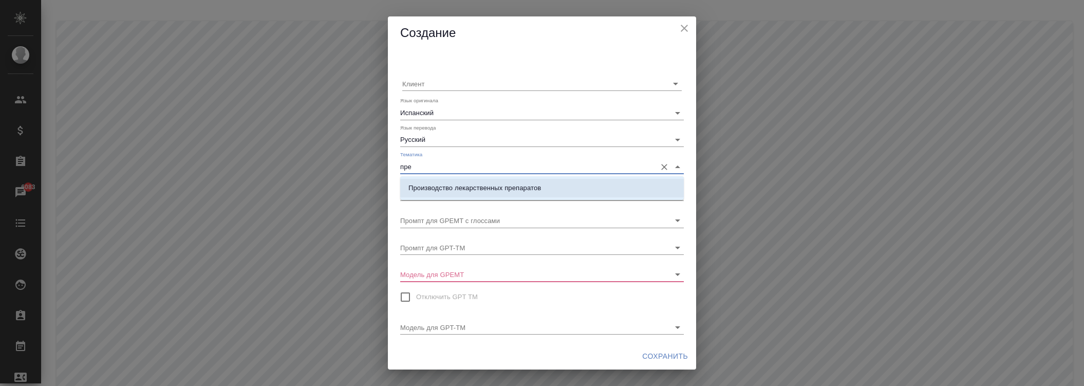
click at [456, 185] on p "Производство лекарственных препаратов" at bounding box center [474, 188] width 133 height 10
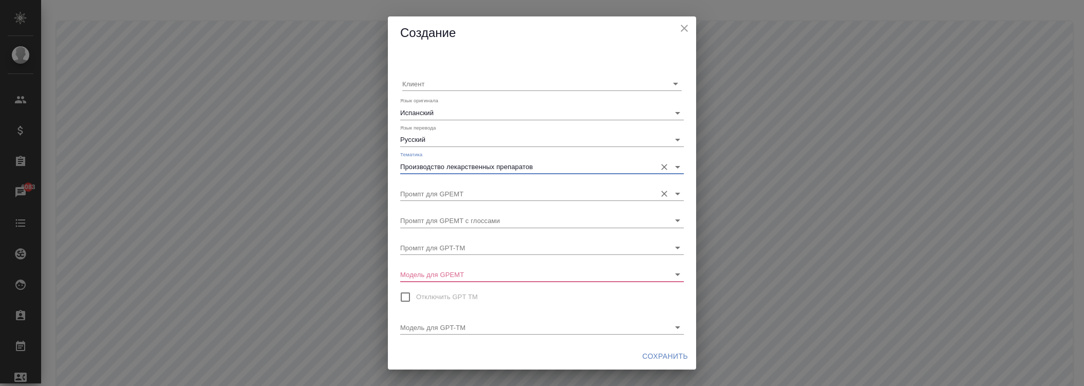
type input "Производство лекарственных препаратов"
click at [445, 191] on input "Промпт для GPEMT" at bounding box center [525, 194] width 251 height 14
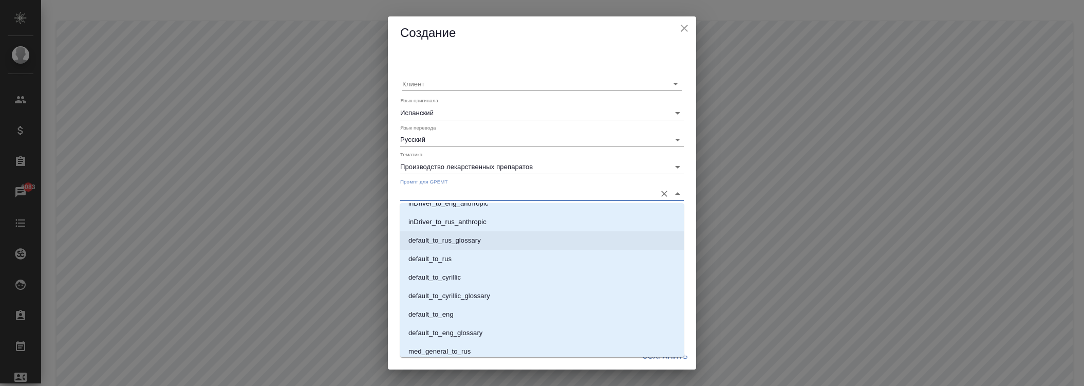
scroll to position [607, 0]
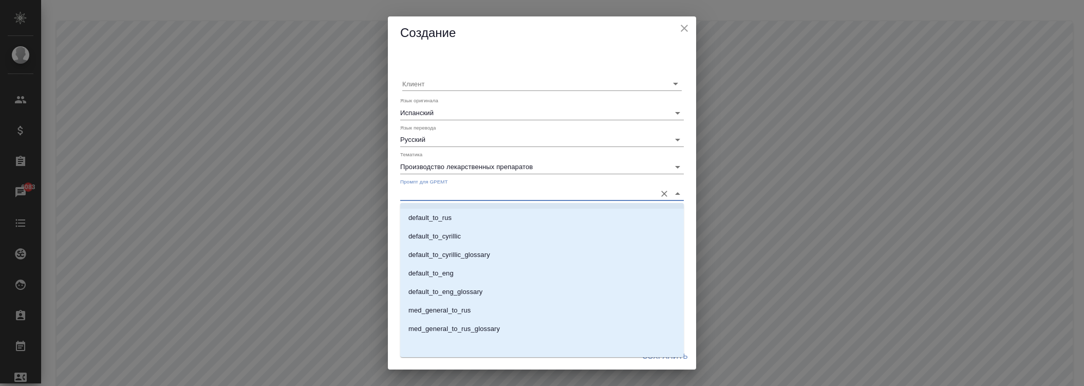
click at [445, 308] on p "med_general_to_rus" at bounding box center [439, 310] width 62 height 10
type input "med_general_to_rus"
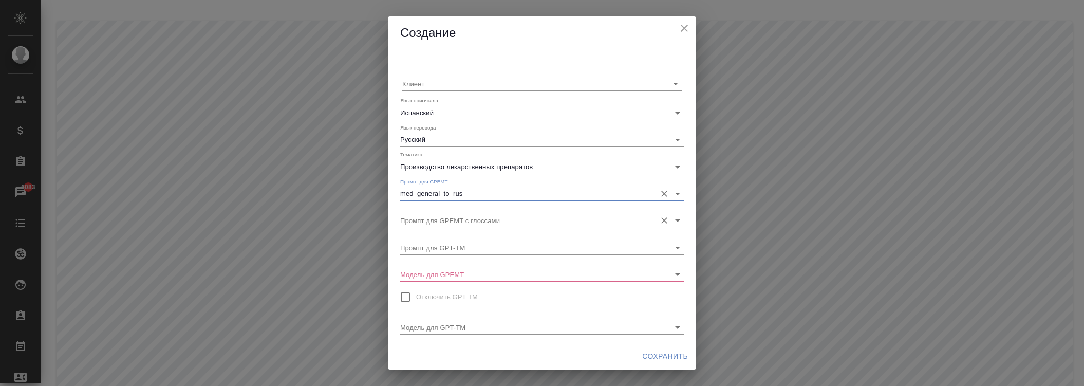
click at [458, 221] on input "Промпт для GPEMT с глоссами" at bounding box center [525, 220] width 251 height 14
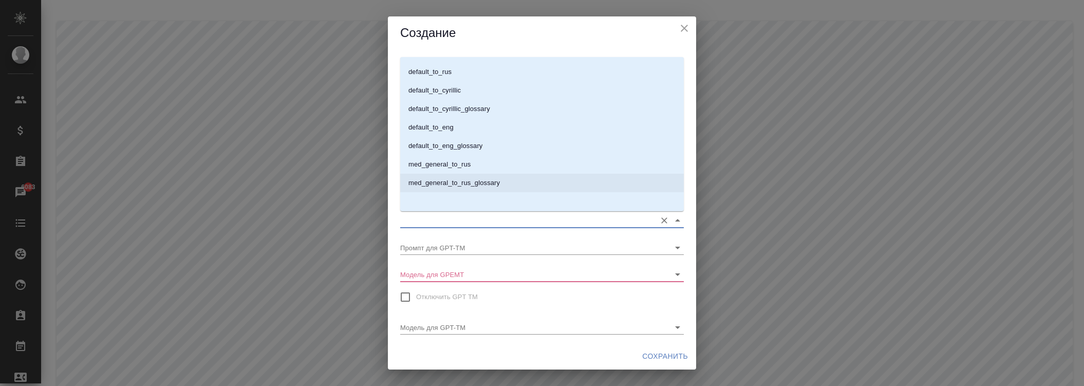
click at [462, 183] on p "med_general_to_rus_glossary" at bounding box center [453, 183] width 91 height 10
type input "med_general_to_rus_glossary"
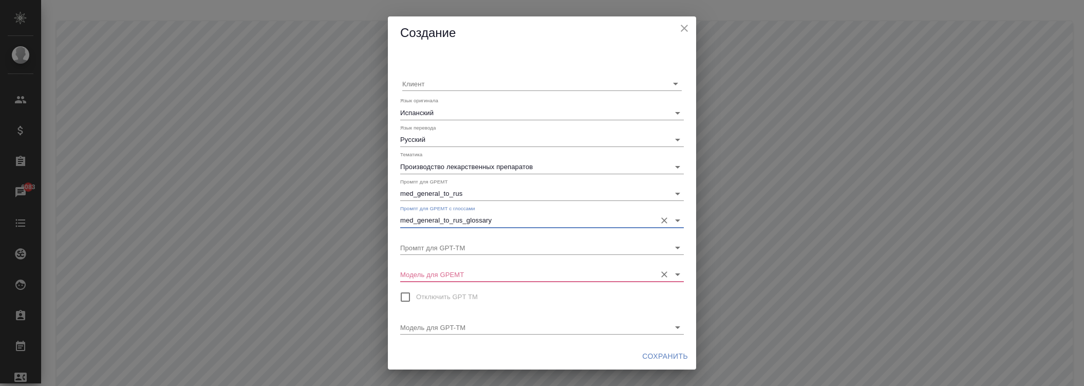
click at [460, 271] on input "Модель для GPEMT" at bounding box center [525, 274] width 251 height 14
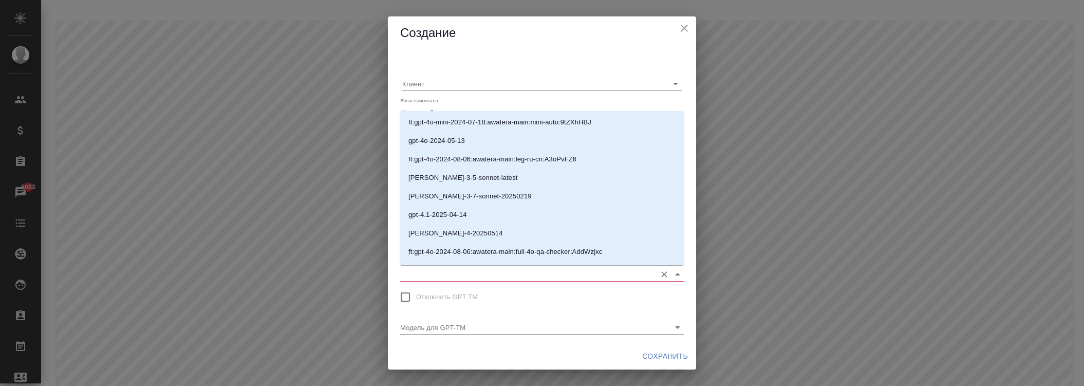
scroll to position [200, 0]
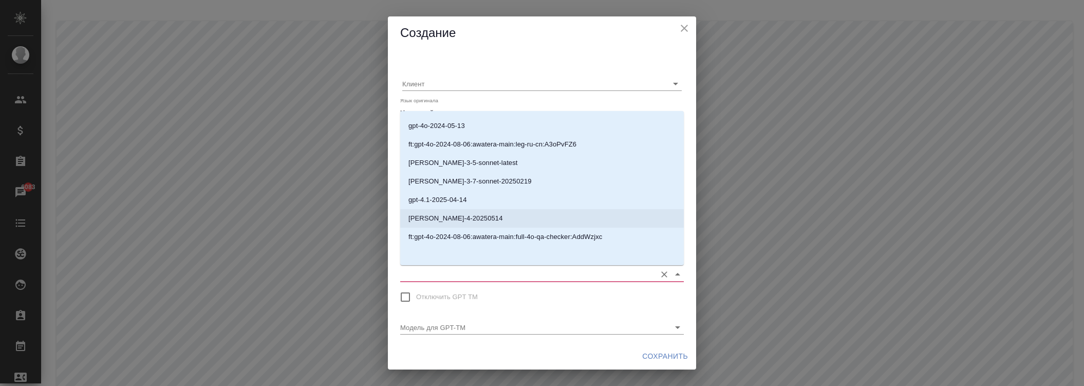
click at [451, 214] on p "[PERSON_NAME]-4-20250514" at bounding box center [455, 218] width 95 height 10
type input "[PERSON_NAME]-4-20250514"
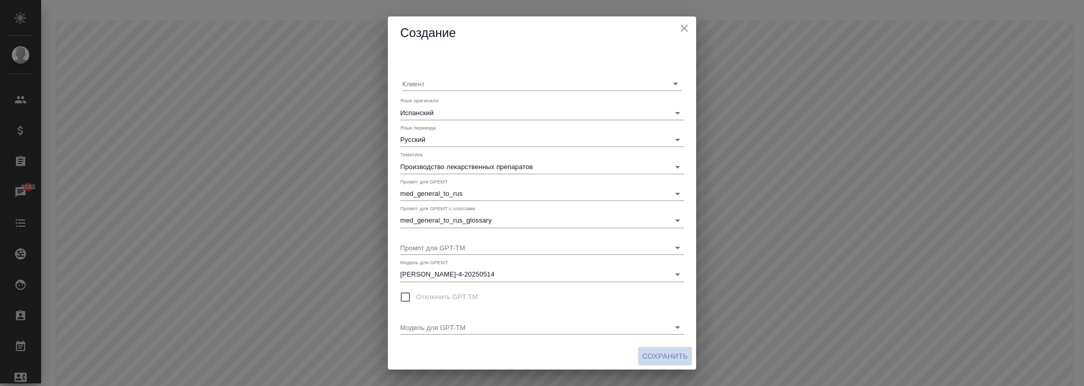
click at [657, 355] on span "Сохранить" at bounding box center [665, 356] width 46 height 13
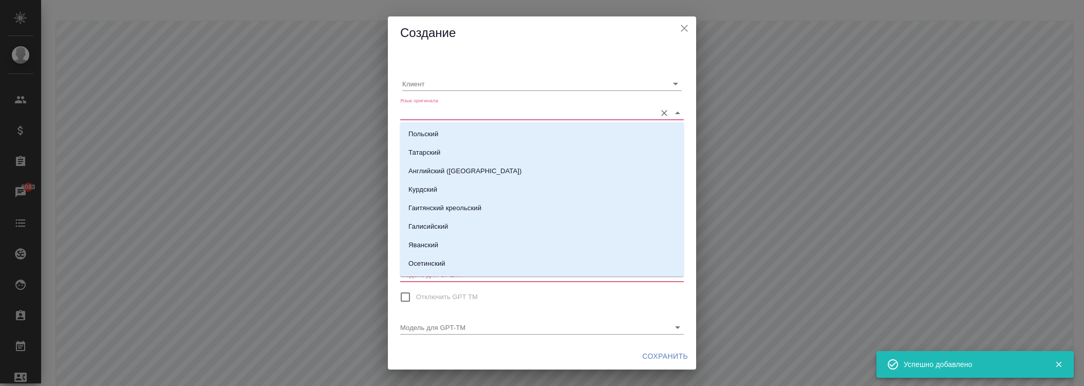
click at [454, 115] on input "Язык оригинала" at bounding box center [525, 112] width 251 height 14
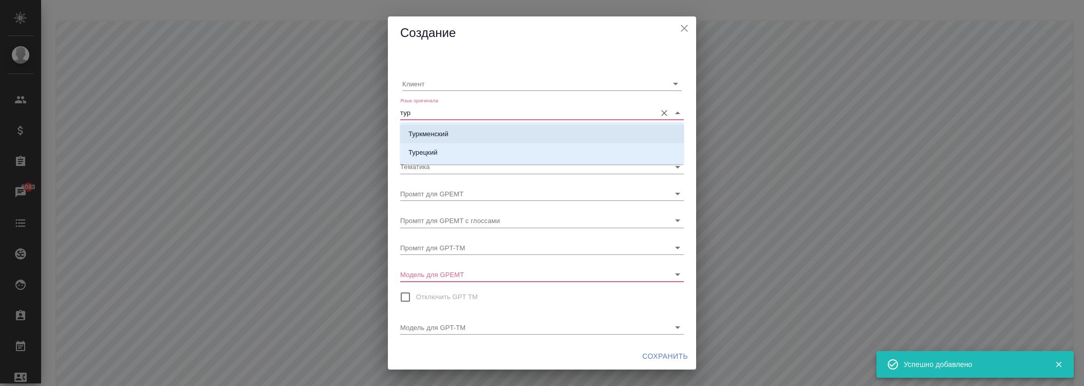
drag, startPoint x: 448, startPoint y: 137, endPoint x: 443, endPoint y: 148, distance: 12.0
click at [447, 137] on p "Туркменский" at bounding box center [428, 134] width 40 height 10
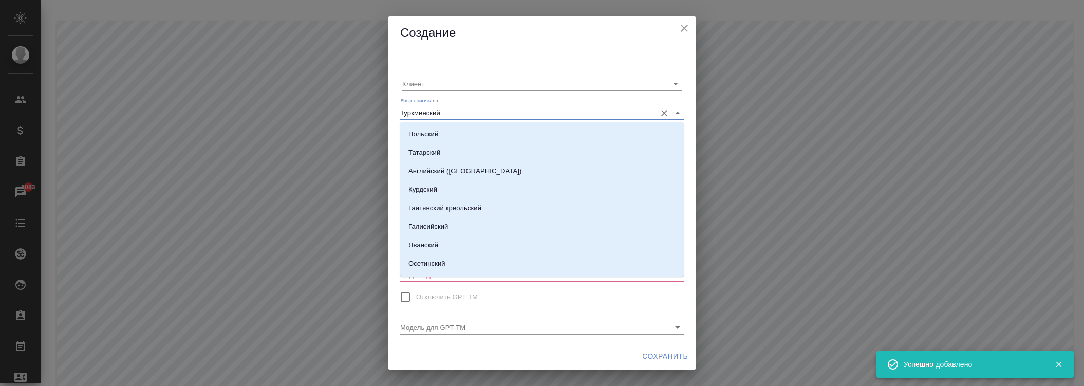
drag, startPoint x: 451, startPoint y: 113, endPoint x: 351, endPoint y: 106, distance: 99.9
click at [351, 106] on div "Создание Клиент Язык оригинала Туркменский Язык перевода Тематика Промпт для GP…" at bounding box center [542, 193] width 1084 height 386
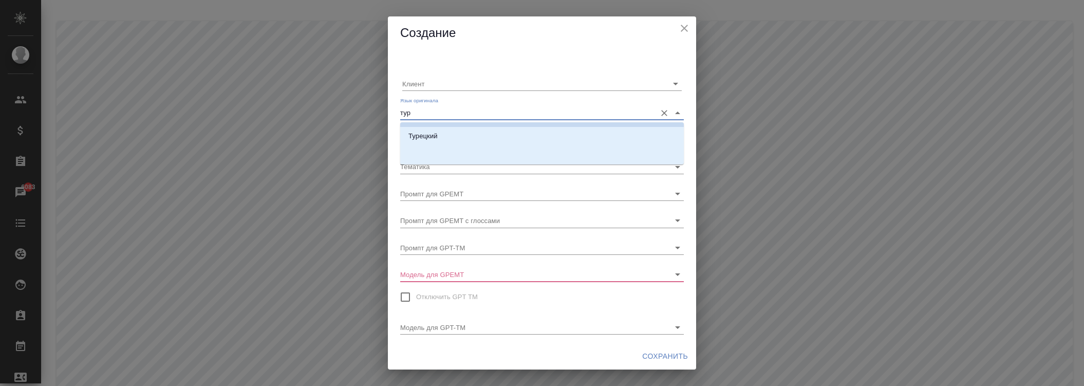
scroll to position [3, 0]
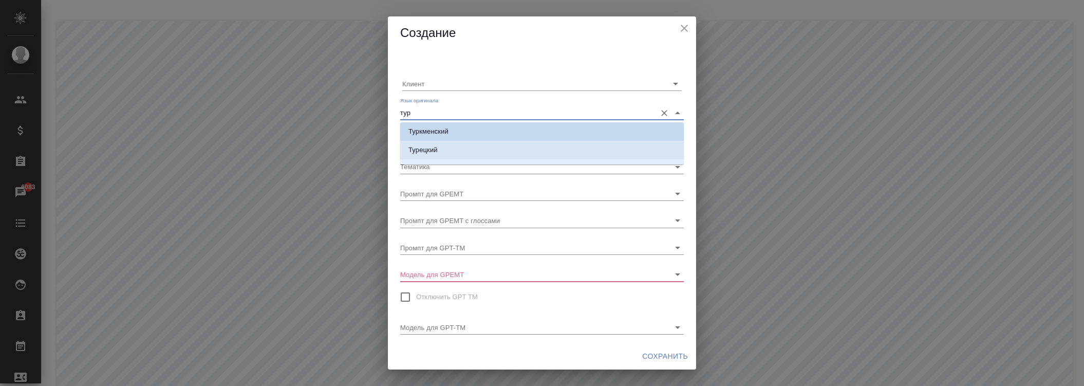
click at [419, 146] on p "Турецкий" at bounding box center [422, 150] width 29 height 10
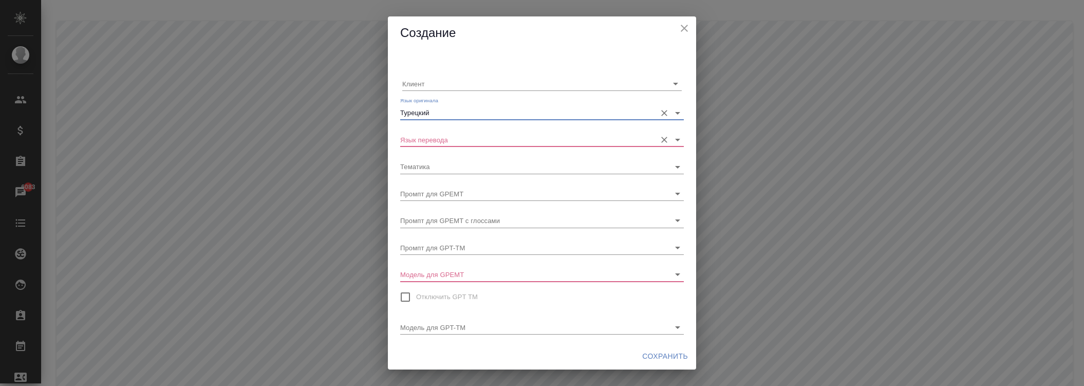
type input "Турецкий"
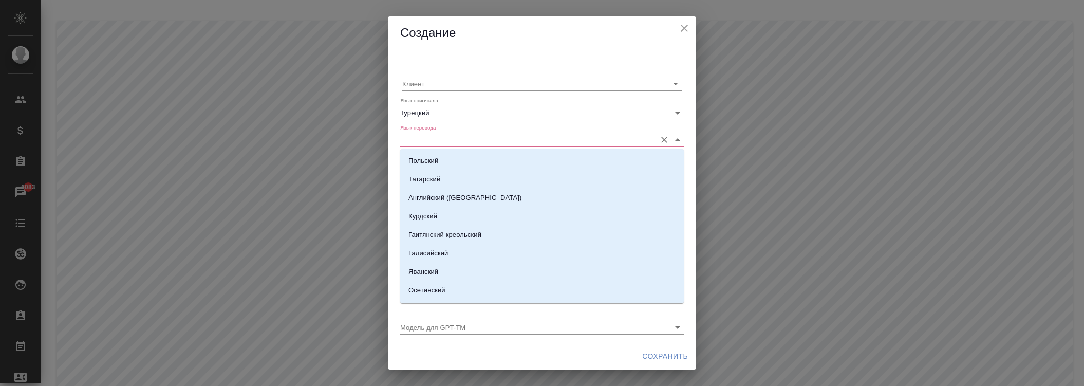
click at [435, 140] on input "Язык перевода" at bounding box center [525, 140] width 251 height 14
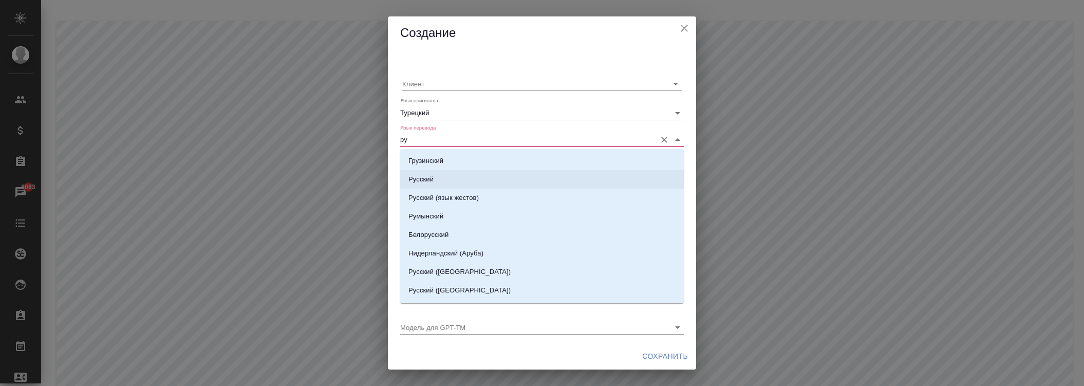
drag, startPoint x: 437, startPoint y: 175, endPoint x: 442, endPoint y: 164, distance: 11.5
click at [437, 175] on li "Русский" at bounding box center [542, 179] width 284 height 18
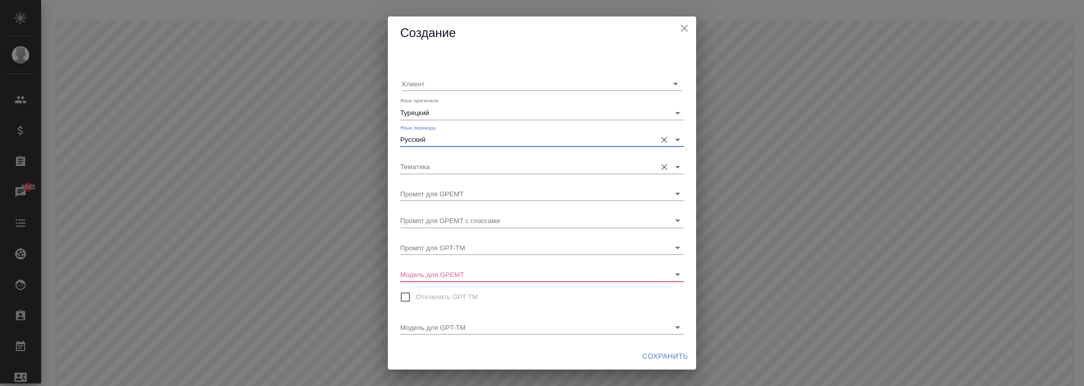
type input "Русский"
click at [443, 161] on input "Тематика" at bounding box center [525, 166] width 251 height 14
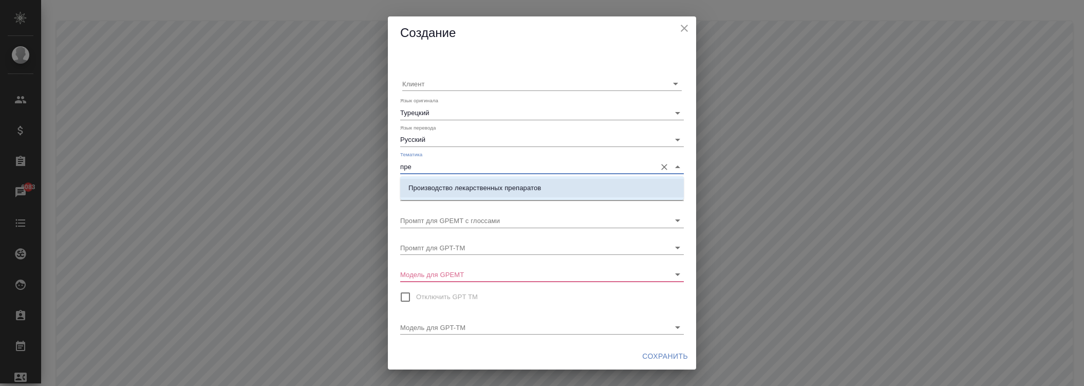
click at [449, 189] on p "Производство лекарственных препаратов" at bounding box center [474, 188] width 133 height 10
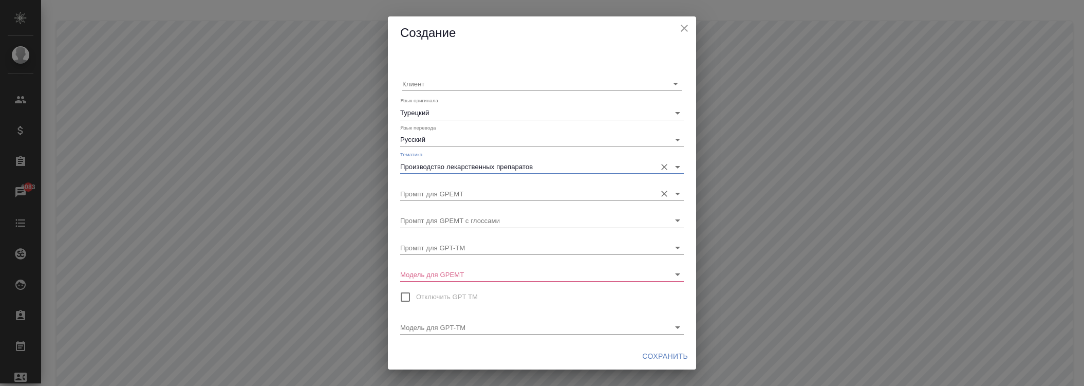
type input "Производство лекарственных препаратов"
click at [450, 194] on input "Промпт для GPEMT" at bounding box center [525, 194] width 251 height 14
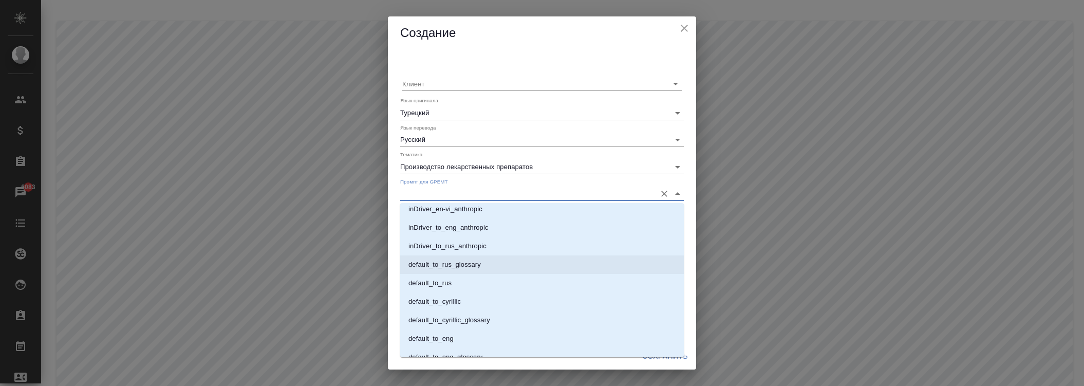
scroll to position [607, 0]
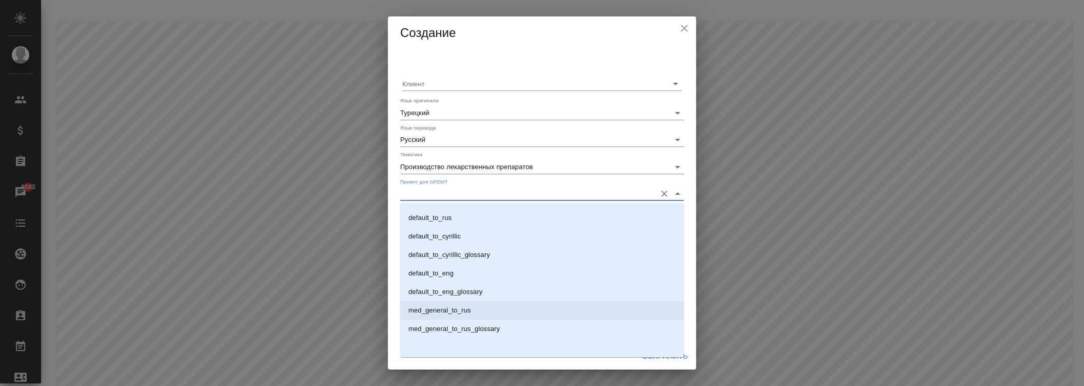
click at [455, 311] on p "med_general_to_rus" at bounding box center [439, 310] width 62 height 10
type input "med_general_to_rus"
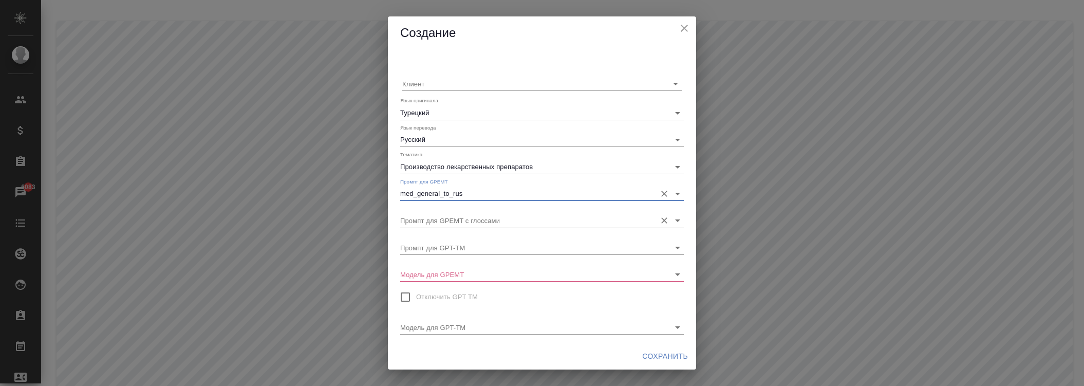
click at [450, 222] on input "Промпт для GPEMT с глоссами" at bounding box center [525, 220] width 251 height 14
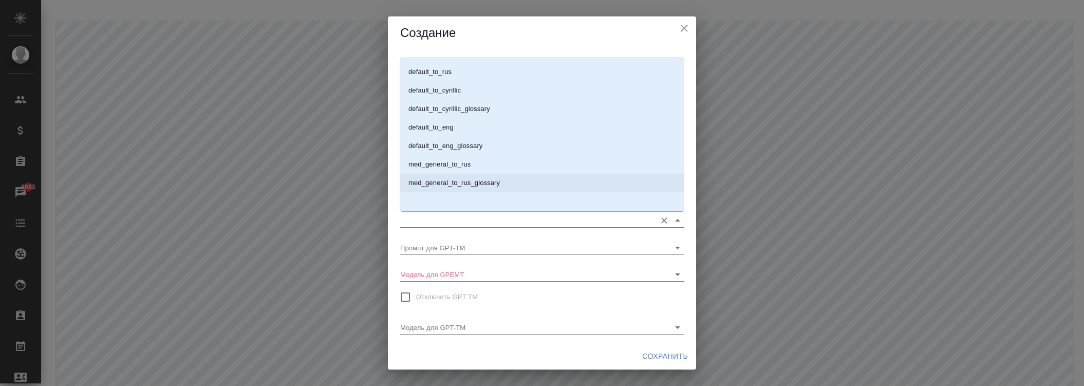
click at [461, 187] on p "med_general_to_rus_glossary" at bounding box center [453, 183] width 91 height 10
type input "med_general_to_rus_glossary"
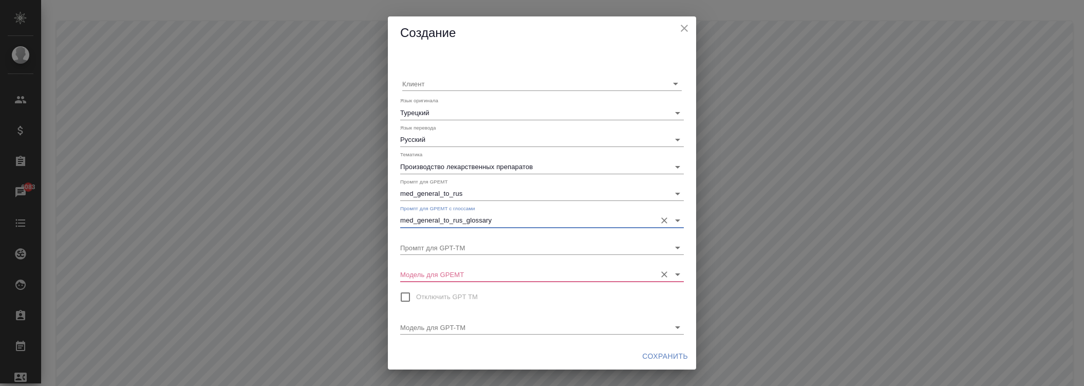
click at [472, 267] on body ".cls-1 fill:#fff; AWATERA [PERSON_NAME] Спецификации Заказы 6083 Чаты Todo Прое…" at bounding box center [542, 234] width 1084 height 469
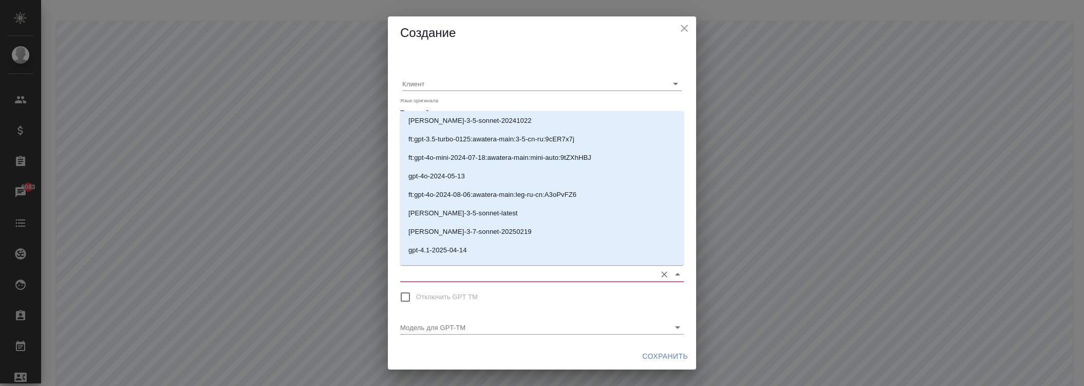
scroll to position [200, 0]
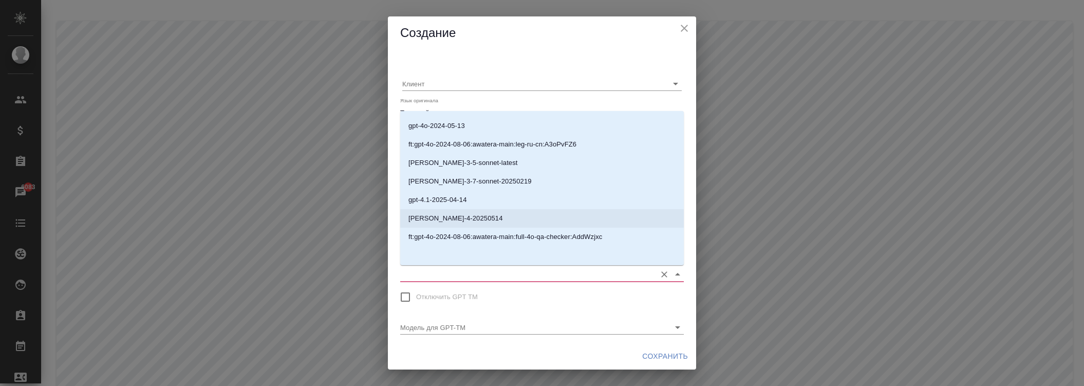
click at [444, 219] on p "[PERSON_NAME]-4-20250514" at bounding box center [455, 218] width 95 height 10
type input "[PERSON_NAME]-4-20250514"
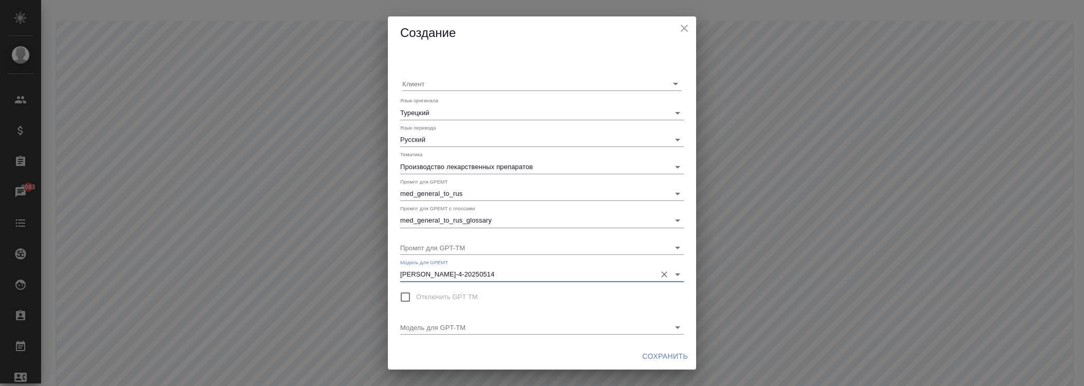
click at [653, 356] on span "Сохранить" at bounding box center [665, 356] width 46 height 13
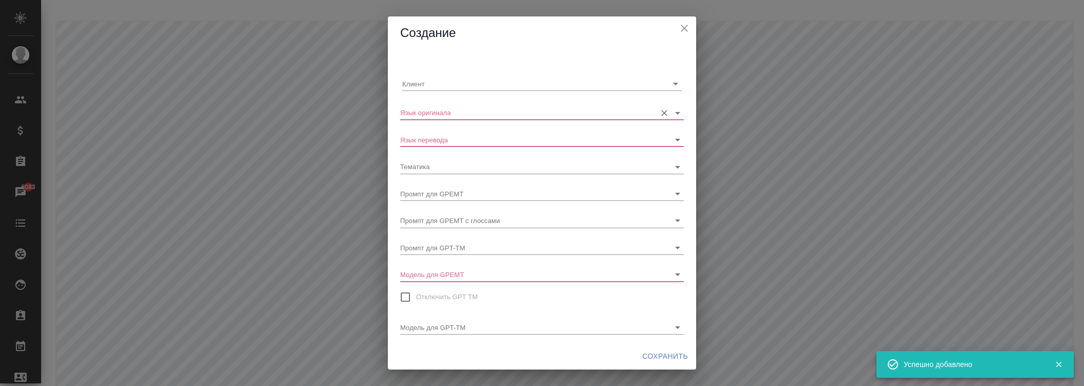
click at [467, 111] on input "Язык оригинала" at bounding box center [525, 112] width 251 height 14
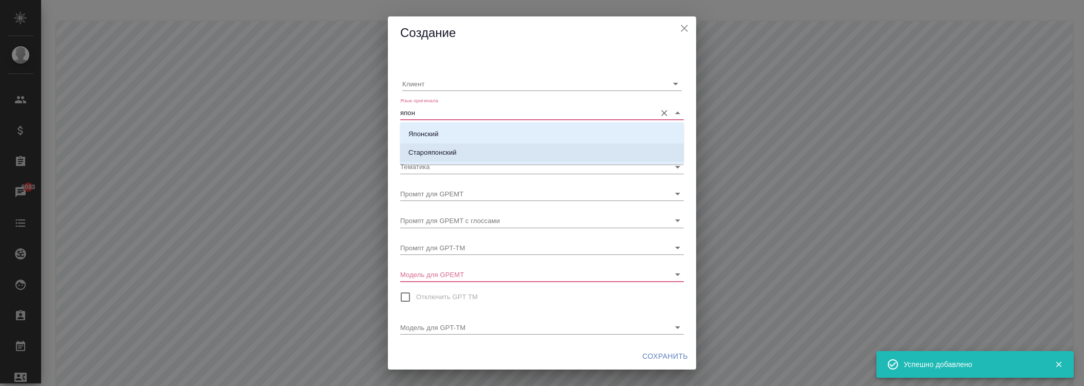
click at [450, 137] on li "Японский" at bounding box center [542, 134] width 284 height 18
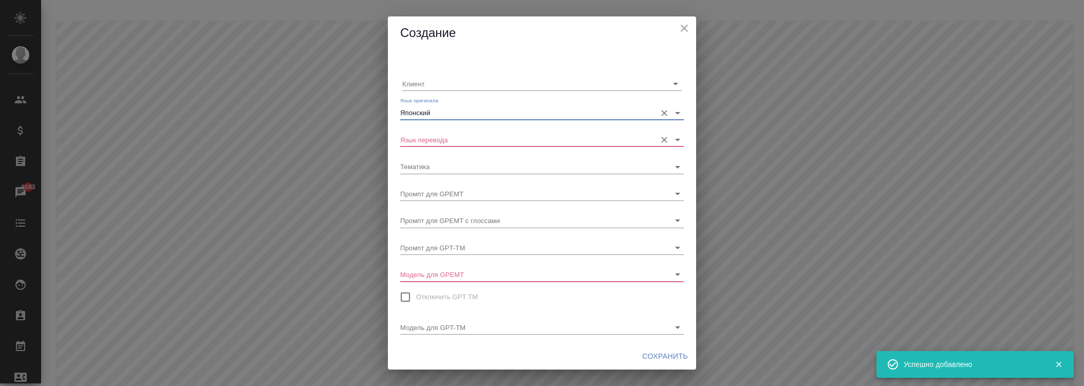
type input "Японский"
click at [454, 142] on input "Язык перевода" at bounding box center [525, 140] width 251 height 14
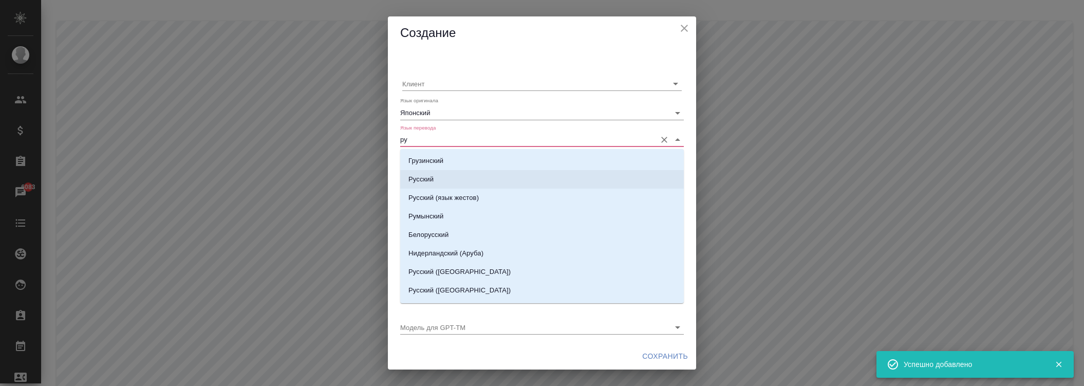
drag, startPoint x: 448, startPoint y: 176, endPoint x: 445, endPoint y: 157, distance: 19.1
click at [447, 177] on li "Русский" at bounding box center [542, 179] width 284 height 18
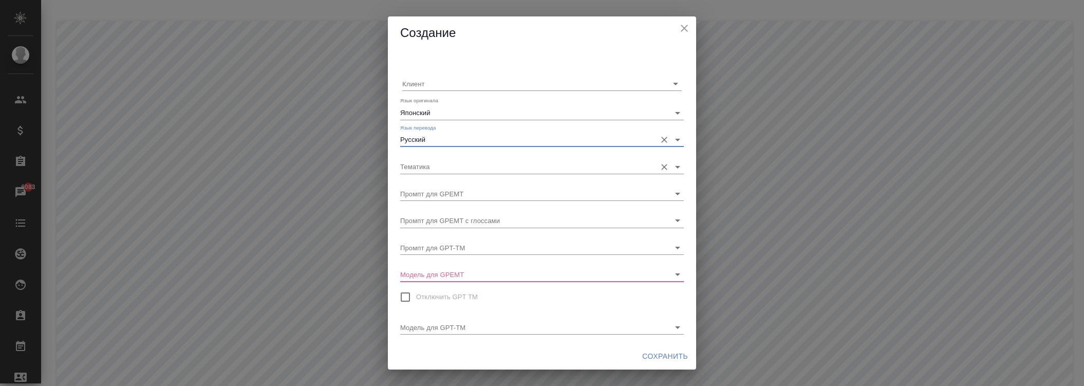
click at [445, 157] on div "Тематика" at bounding box center [542, 162] width 284 height 23
type input "Русский"
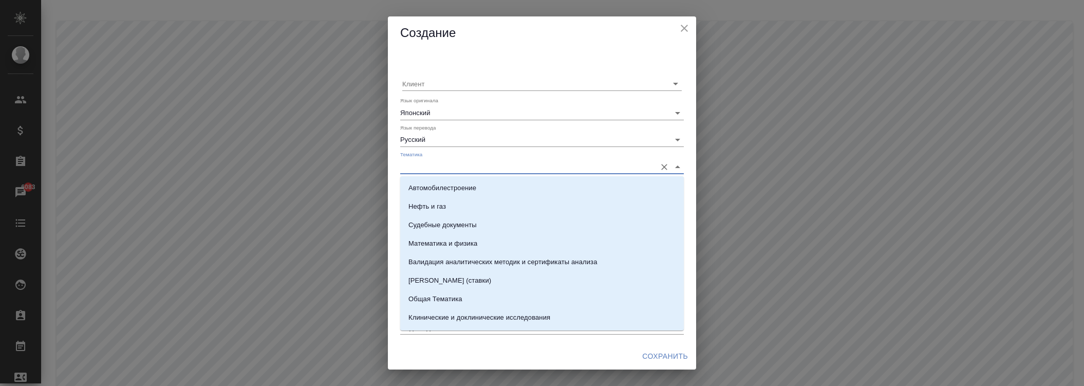
click at [444, 160] on input "Тематика" at bounding box center [525, 166] width 251 height 14
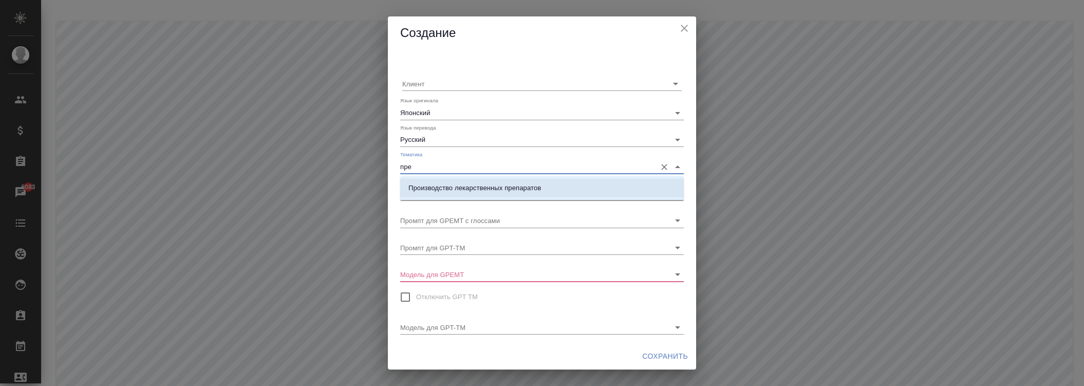
click at [434, 191] on p "Производство лекарственных препаратов" at bounding box center [474, 188] width 133 height 10
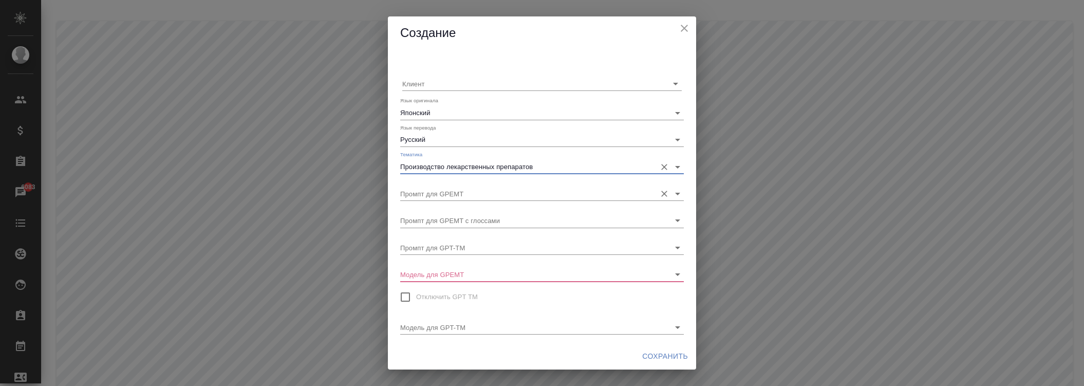
type input "Производство лекарственных препаратов"
click at [445, 192] on input "Промпт для GPEMT" at bounding box center [525, 194] width 251 height 14
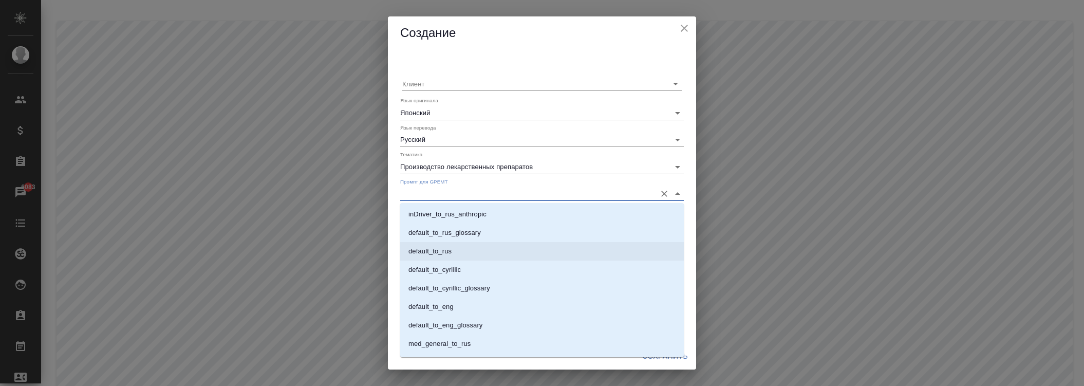
scroll to position [607, 0]
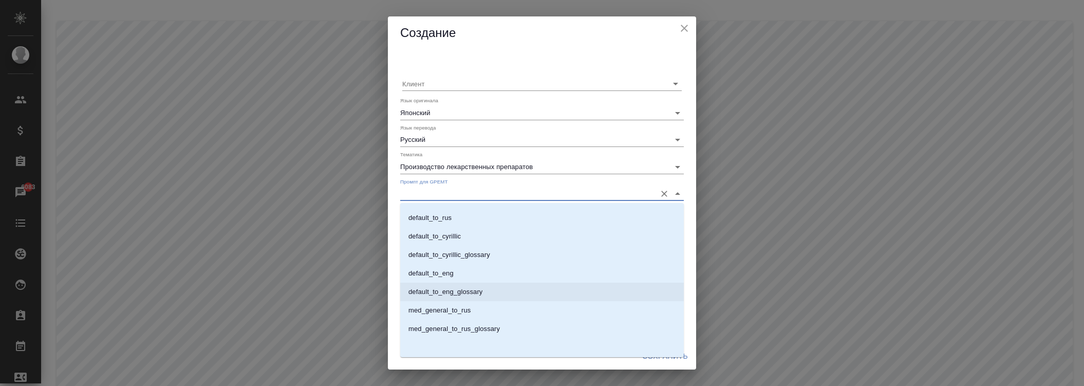
drag, startPoint x: 454, startPoint y: 309, endPoint x: 454, endPoint y: 256, distance: 52.9
click at [454, 309] on p "med_general_to_rus" at bounding box center [439, 310] width 62 height 10
type input "med_general_to_rus"
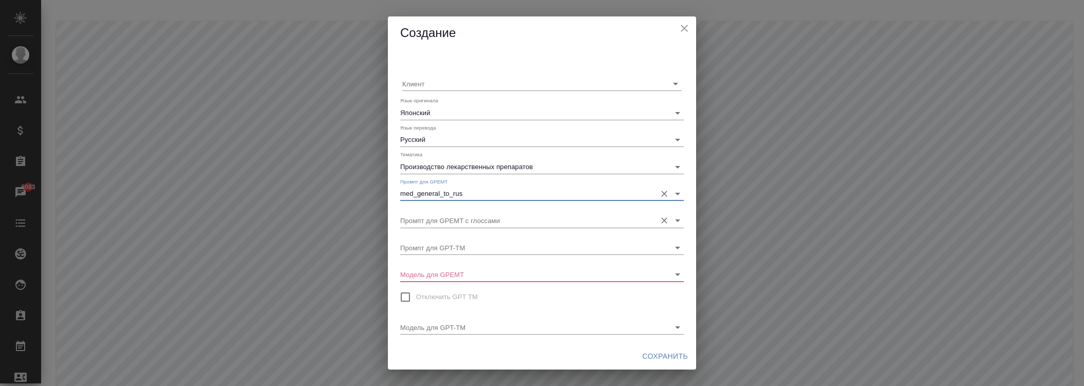
click at [458, 221] on input "Промпт для GPEMT с глоссами" at bounding box center [525, 220] width 251 height 14
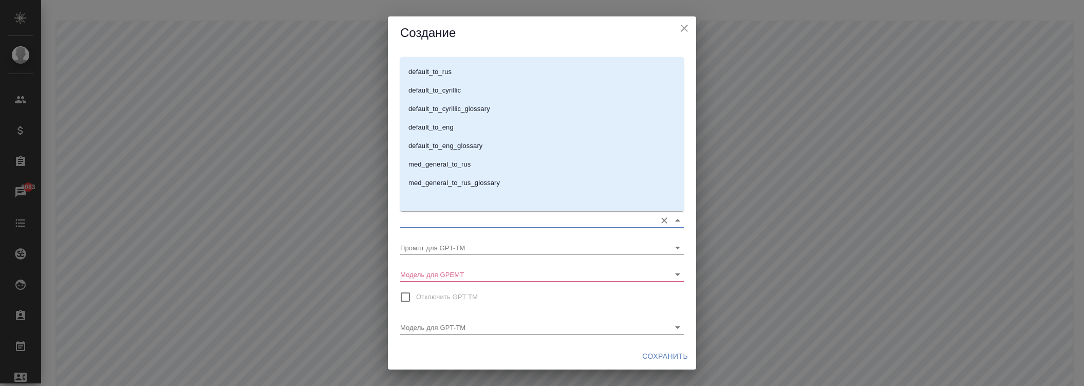
click at [469, 186] on p "med_general_to_rus_glossary" at bounding box center [453, 183] width 91 height 10
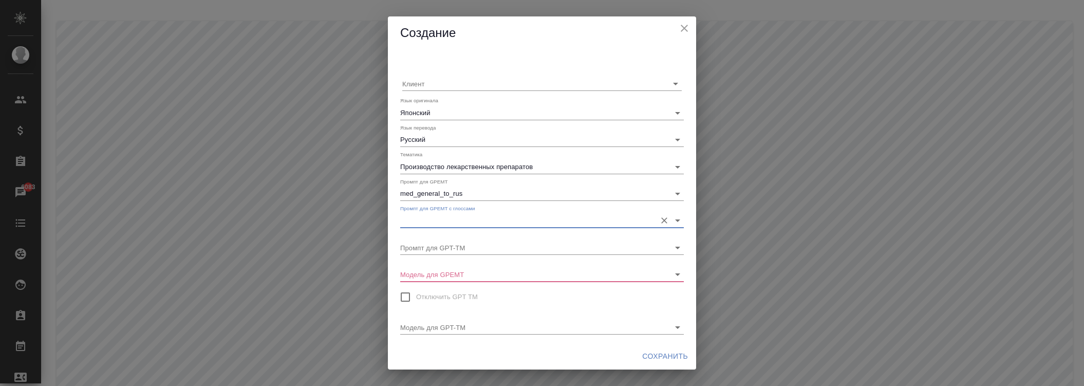
type input "med_general_to_rus_glossary"
click at [448, 278] on input "Модель для GPEMT" at bounding box center [525, 274] width 251 height 14
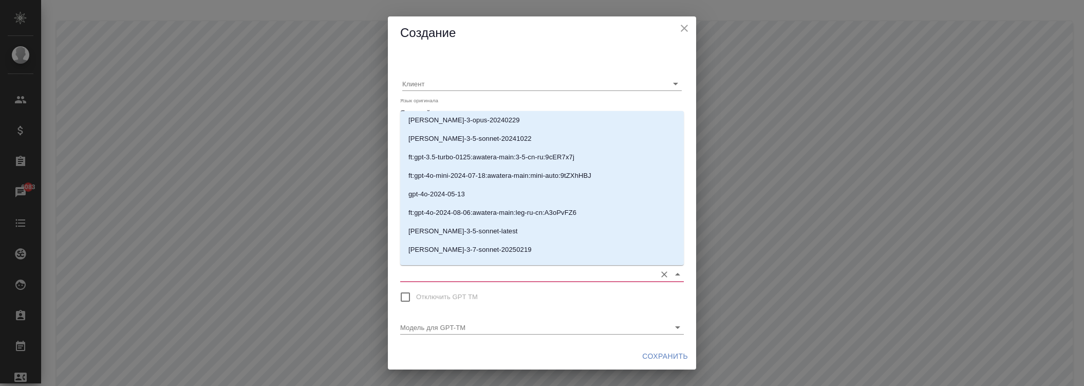
scroll to position [200, 0]
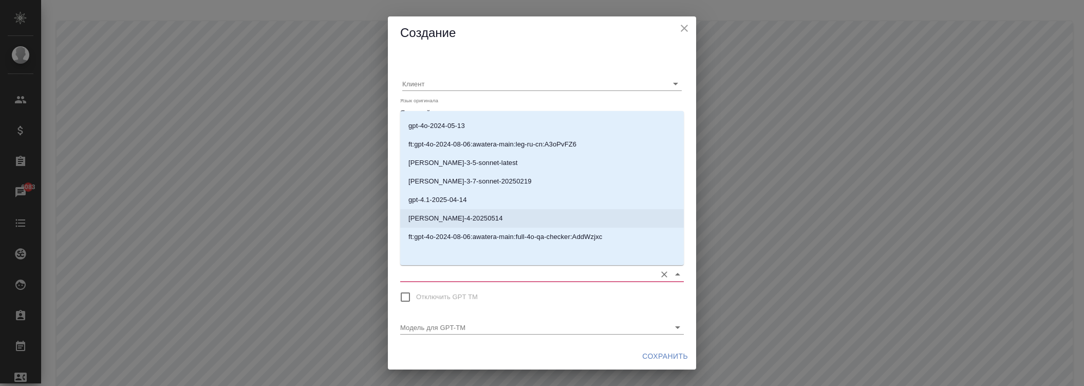
click at [448, 216] on p "[PERSON_NAME]-4-20250514" at bounding box center [455, 218] width 95 height 10
type input "[PERSON_NAME]-4-20250514"
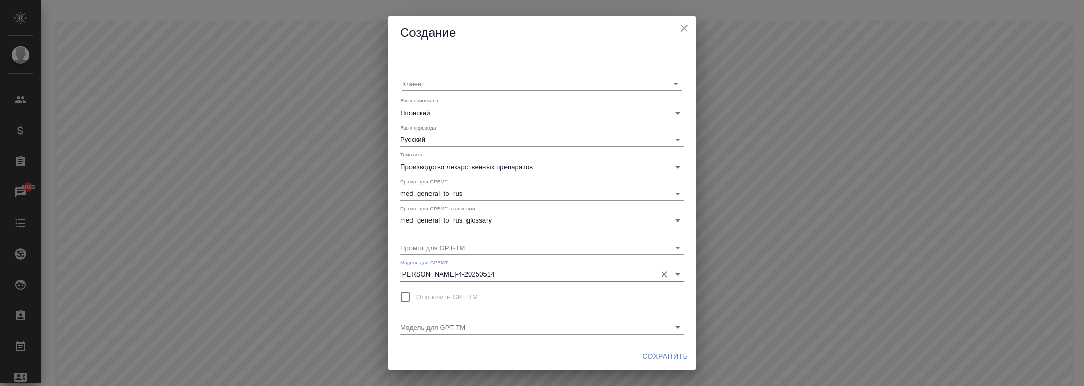
click at [648, 352] on span "Сохранить" at bounding box center [665, 356] width 46 height 13
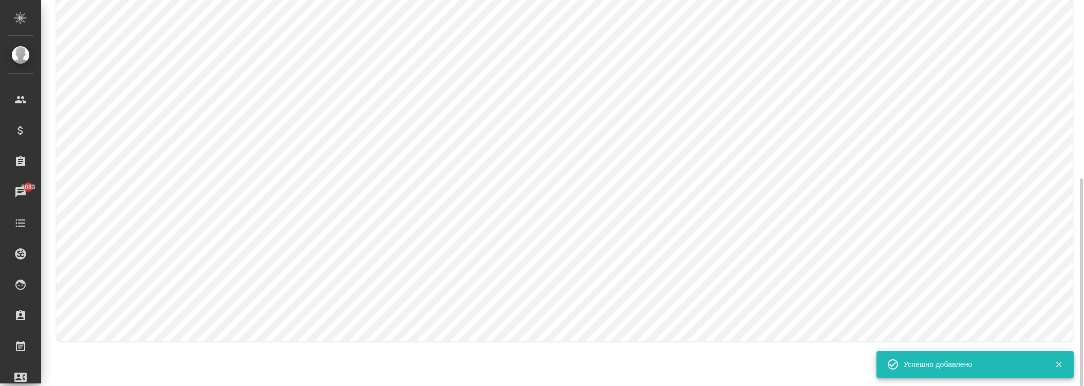
scroll to position [0, 0]
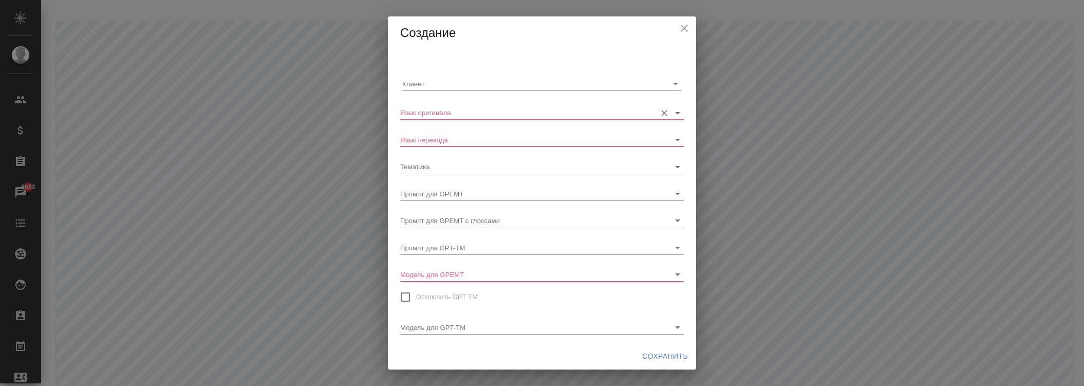
click at [453, 110] on input "Язык оригинала" at bounding box center [525, 112] width 251 height 14
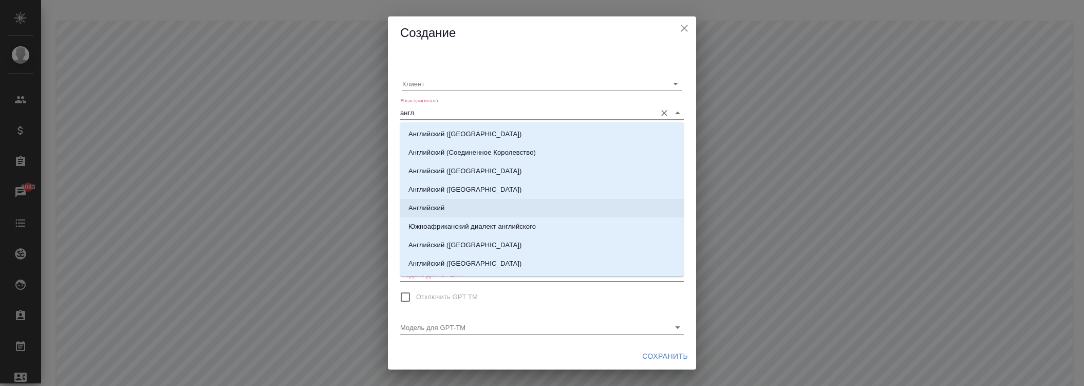
click at [436, 204] on p "Английский" at bounding box center [426, 208] width 36 height 10
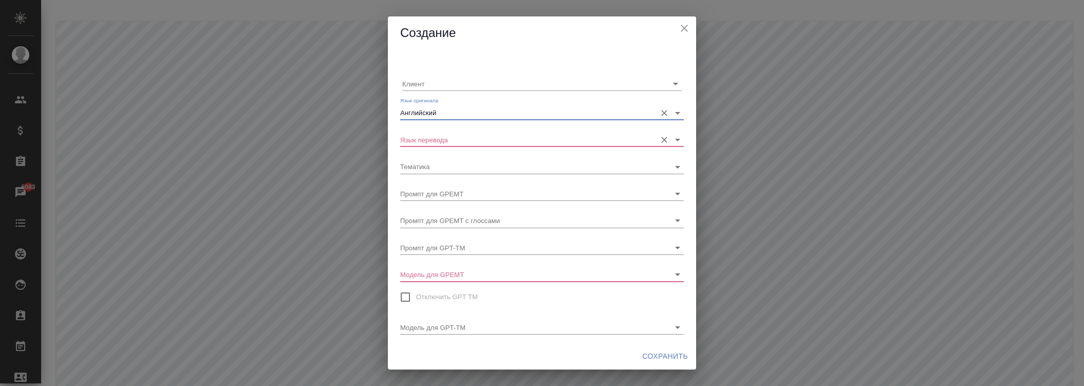
type input "Английский"
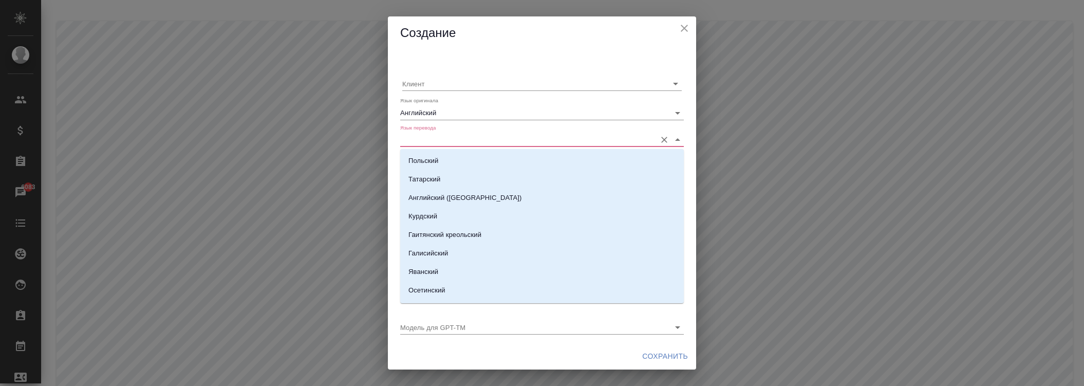
click at [453, 140] on input "Язык перевода" at bounding box center [525, 140] width 251 height 14
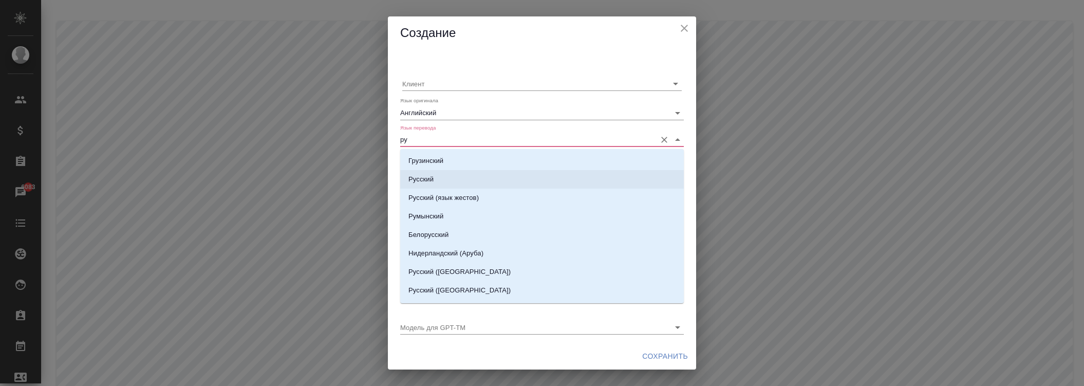
click at [435, 177] on li "Русский" at bounding box center [542, 179] width 284 height 18
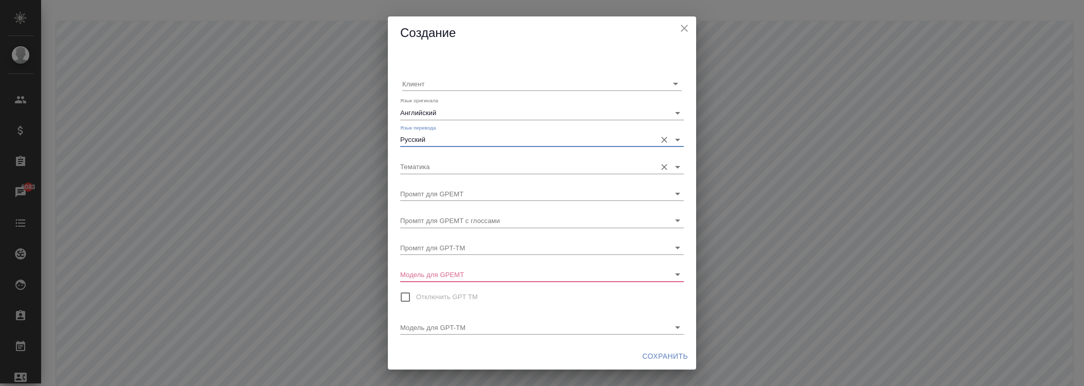
type input "Русский"
click at [443, 162] on input "Тематика" at bounding box center [525, 166] width 251 height 14
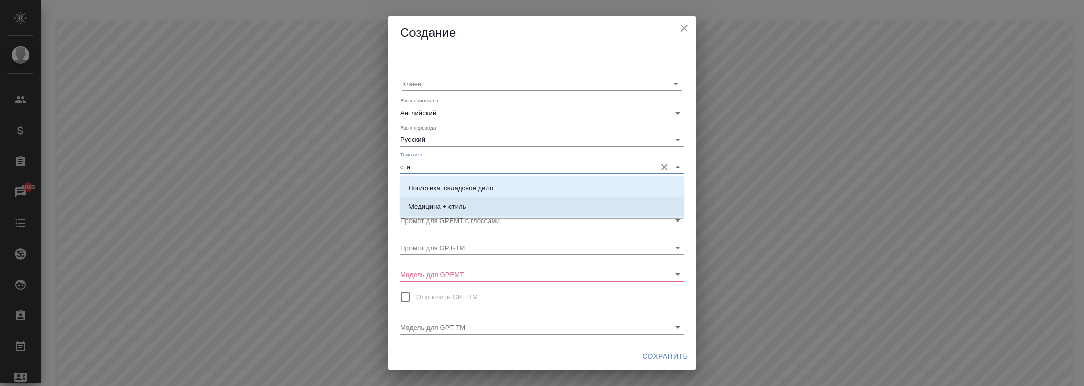
click at [459, 206] on p "Медицина + стиль" at bounding box center [437, 206] width 58 height 10
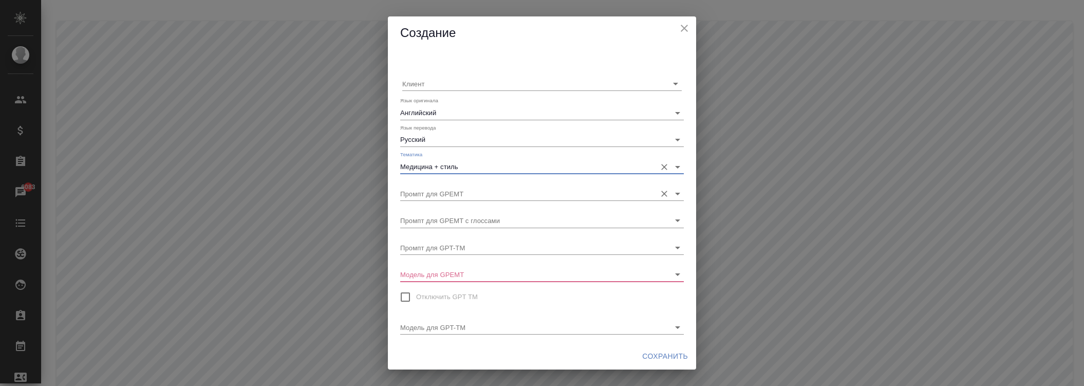
type input "Медицина + стиль"
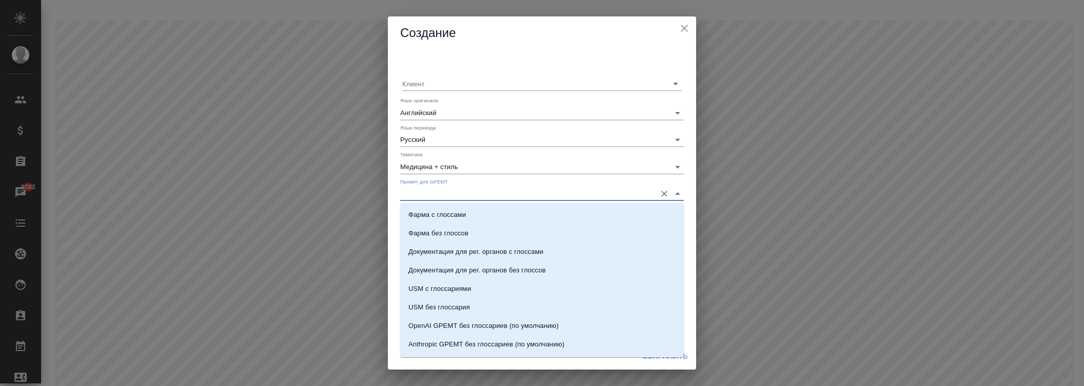
click at [460, 192] on input "Промпт для GPEMT" at bounding box center [525, 194] width 251 height 14
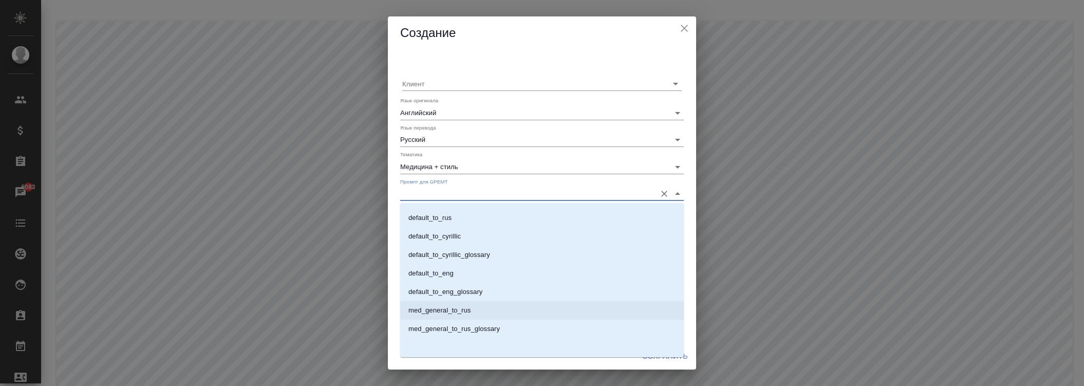
drag, startPoint x: 459, startPoint y: 305, endPoint x: 475, endPoint y: 253, distance: 54.9
click at [459, 306] on p "med_general_to_rus" at bounding box center [439, 310] width 62 height 10
type input "med_general_to_rus"
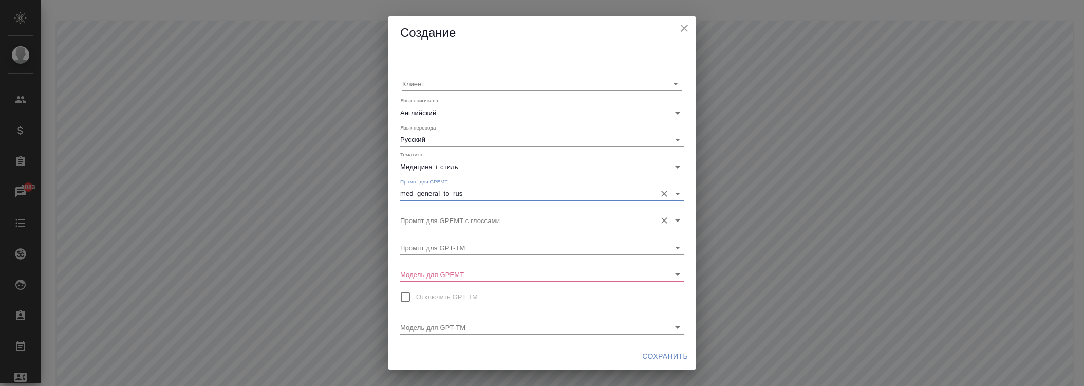
click at [476, 224] on input "Промпт для GPEMT с глоссами" at bounding box center [525, 220] width 251 height 14
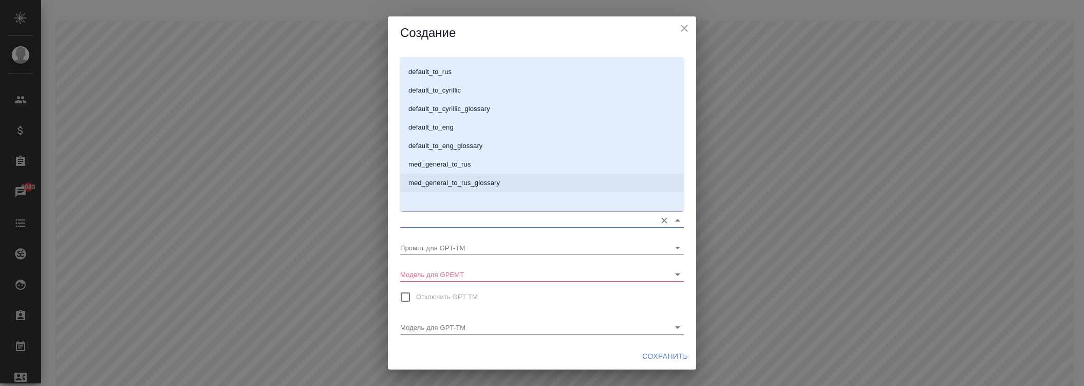
click at [474, 182] on p "med_general_to_rus_glossary" at bounding box center [453, 183] width 91 height 10
type input "med_general_to_rus_glossary"
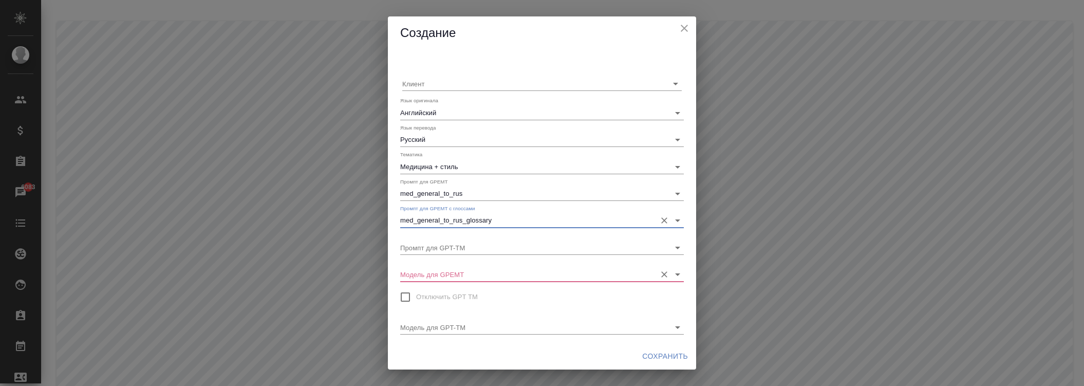
click at [456, 279] on input "Модель для GPEMT" at bounding box center [525, 274] width 251 height 14
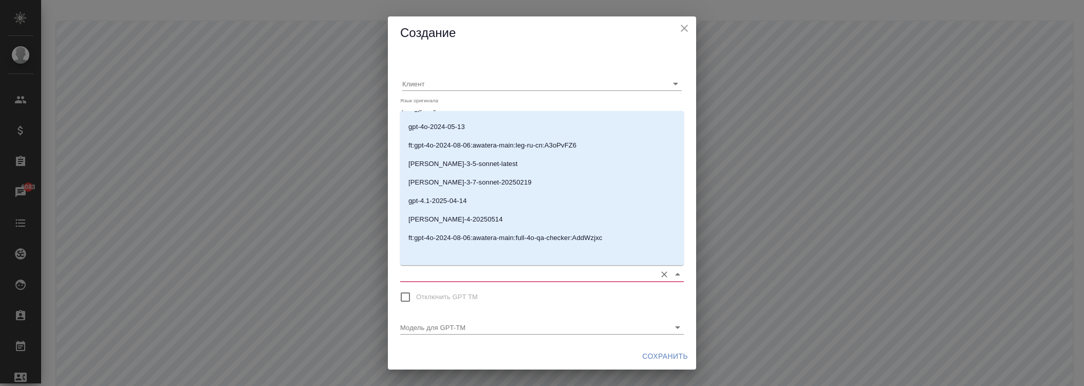
scroll to position [200, 0]
click at [464, 216] on p "[PERSON_NAME]-4-20250514" at bounding box center [455, 218] width 95 height 10
type input "[PERSON_NAME]-4-20250514"
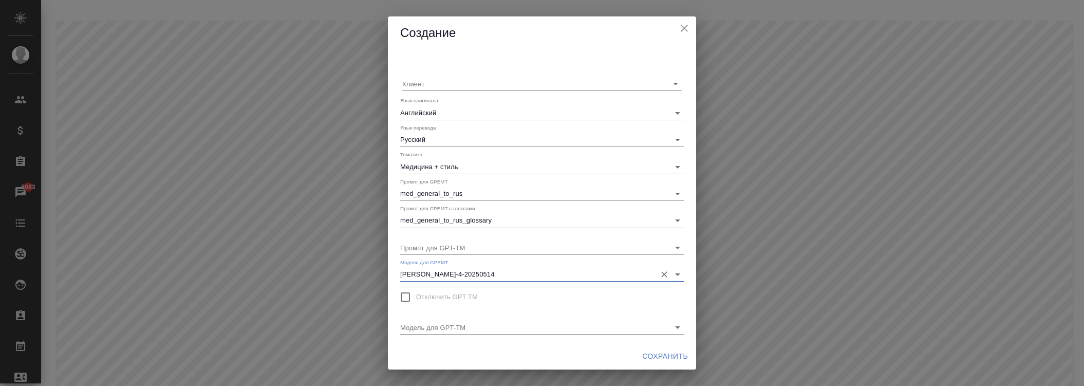
click at [658, 353] on span "Сохранить" at bounding box center [665, 356] width 46 height 13
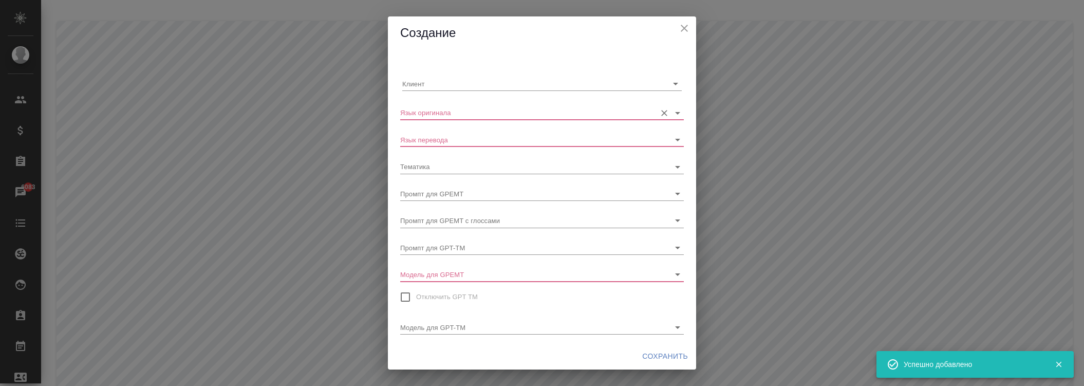
click at [468, 120] on div at bounding box center [542, 112] width 284 height 14
click at [467, 116] on input "Язык оригинала" at bounding box center [525, 112] width 251 height 14
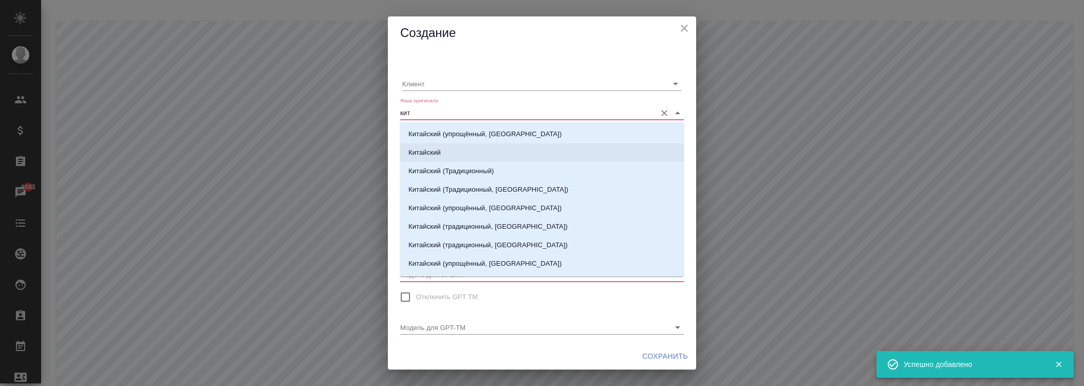
click at [433, 146] on li "Китайский" at bounding box center [542, 152] width 284 height 18
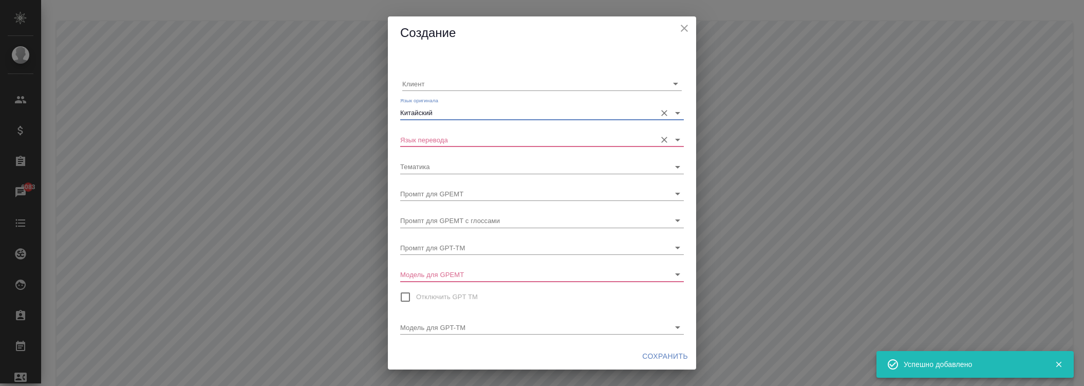
type input "Китайский"
click at [441, 138] on input "Язык перевода" at bounding box center [525, 140] width 251 height 14
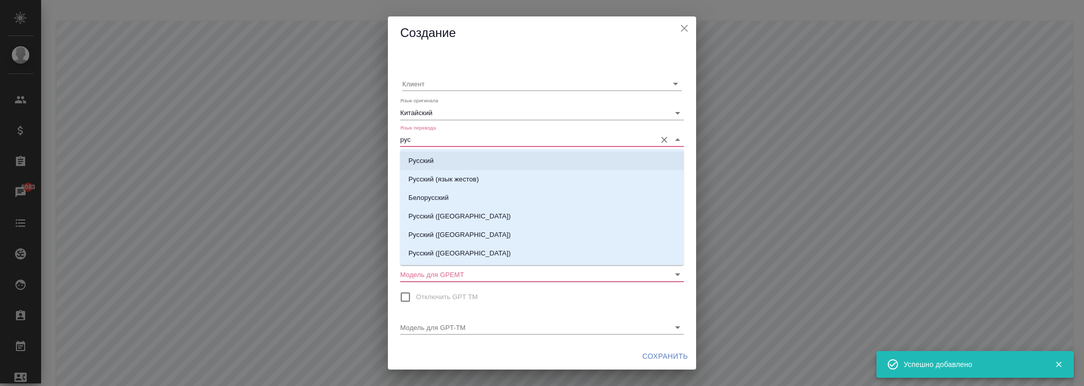
click at [440, 169] on li "Русский" at bounding box center [542, 161] width 284 height 18
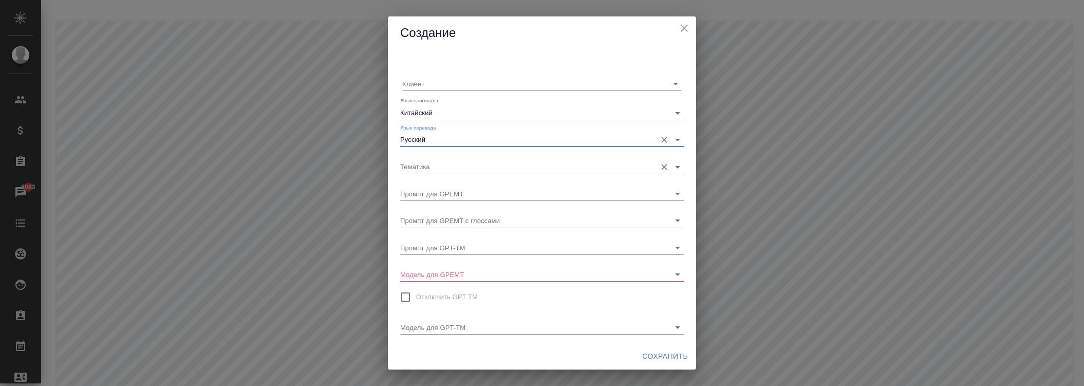
type input "Русский"
click at [449, 166] on input "Тематика" at bounding box center [525, 166] width 251 height 14
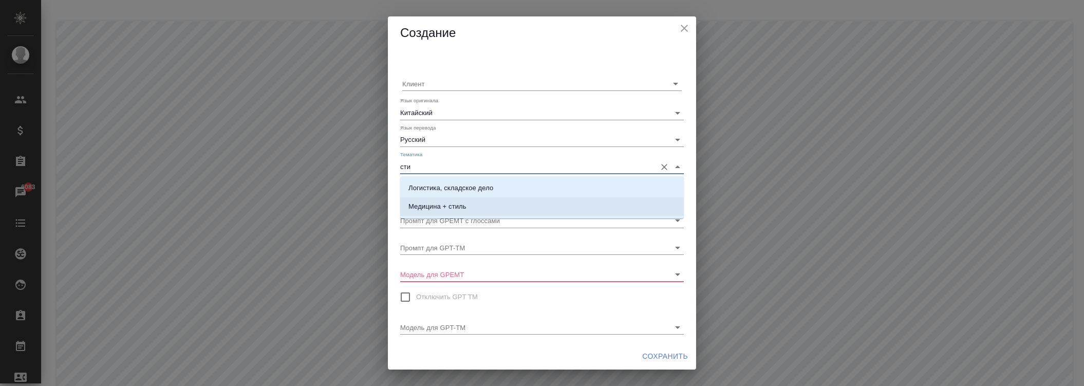
click at [440, 199] on li "Медицина + стиль" at bounding box center [542, 206] width 284 height 18
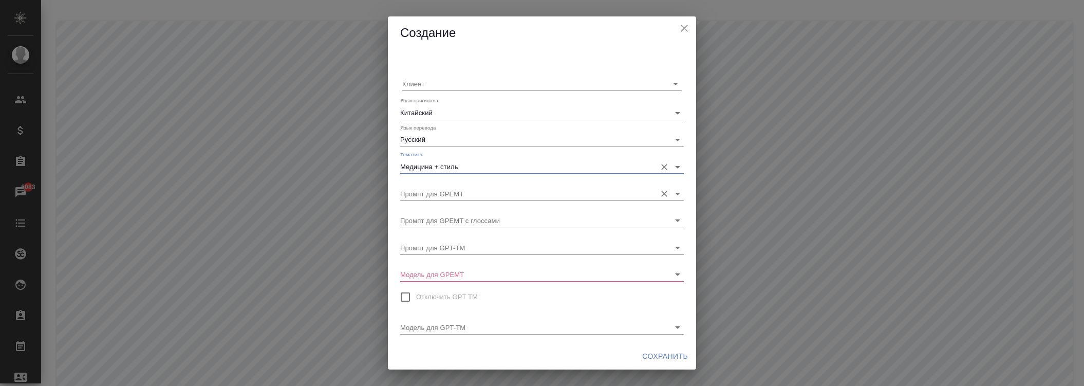
click at [435, 184] on div "Промпт для GPEMT" at bounding box center [542, 189] width 284 height 23
type input "Медицина + стиль"
click at [438, 193] on input "Промпт для GPEMT" at bounding box center [525, 194] width 251 height 14
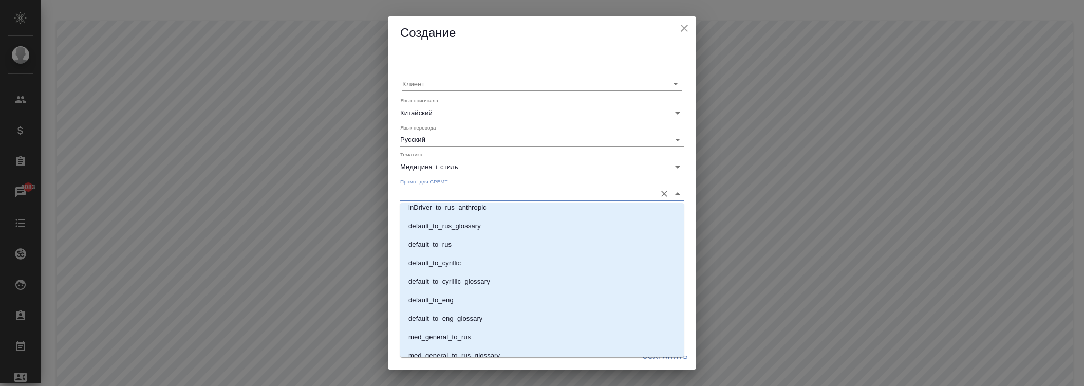
scroll to position [607, 0]
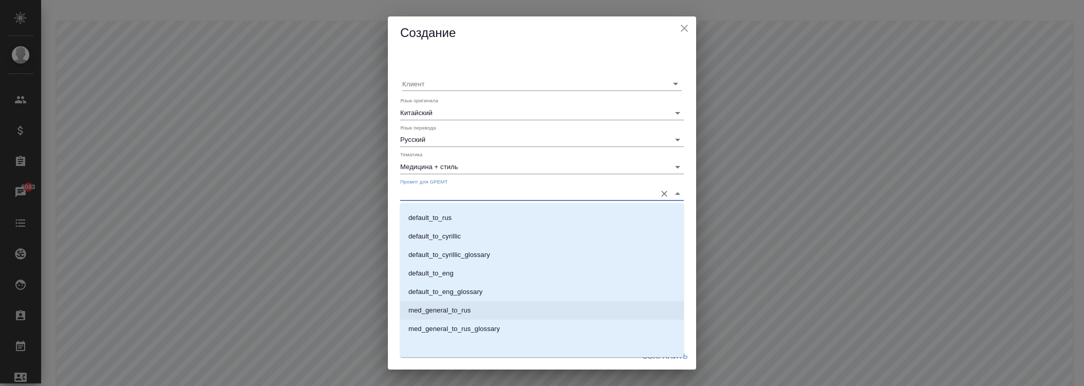
drag, startPoint x: 462, startPoint y: 309, endPoint x: 455, endPoint y: 254, distance: 54.9
click at [461, 309] on p "med_general_to_rus" at bounding box center [439, 310] width 62 height 10
type input "med_general_to_rus"
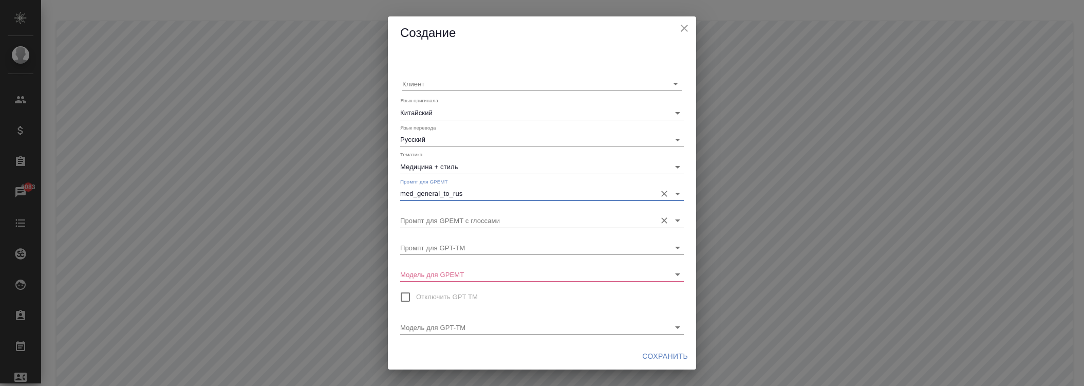
click at [451, 216] on input "Промпт для GPEMT с глоссами" at bounding box center [525, 220] width 251 height 14
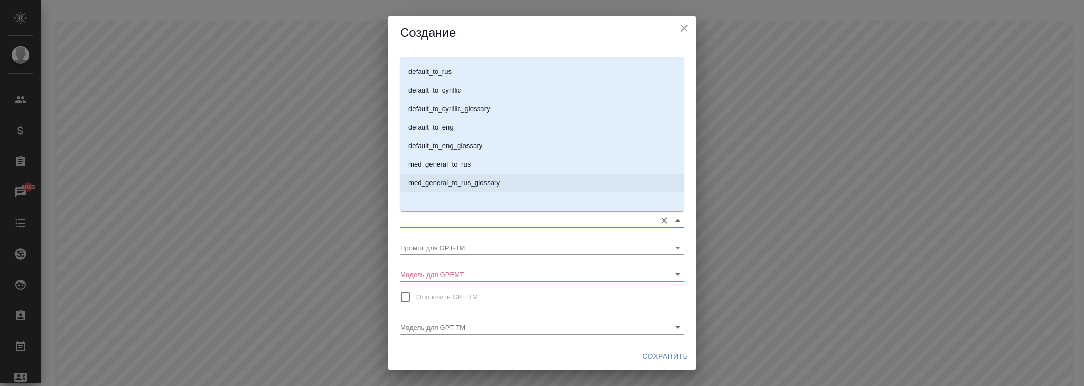
click at [484, 183] on p "med_general_to_rus_glossary" at bounding box center [453, 183] width 91 height 10
type input "med_general_to_rus_glossary"
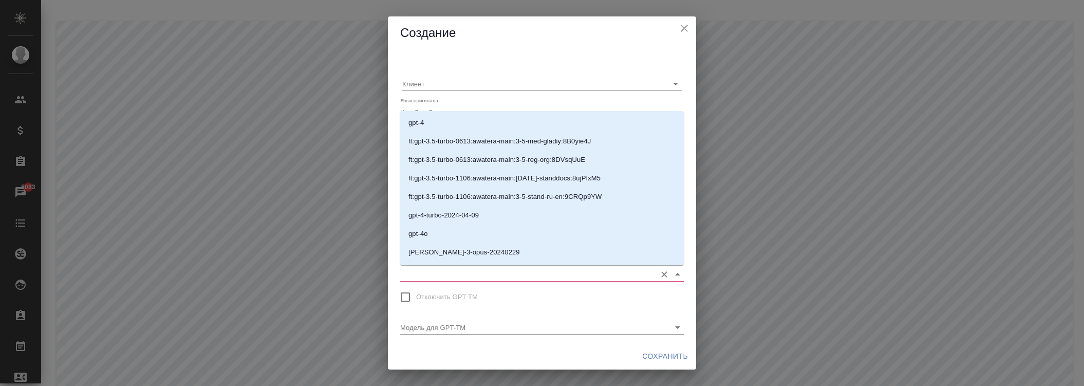
drag, startPoint x: 460, startPoint y: 276, endPoint x: 474, endPoint y: 249, distance: 30.1
click at [461, 276] on input "Модель для GPEMT" at bounding box center [525, 274] width 251 height 14
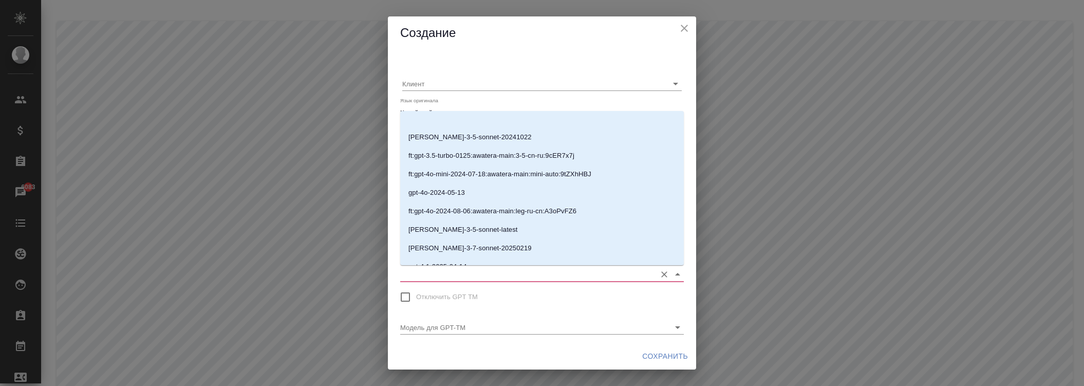
scroll to position [200, 0]
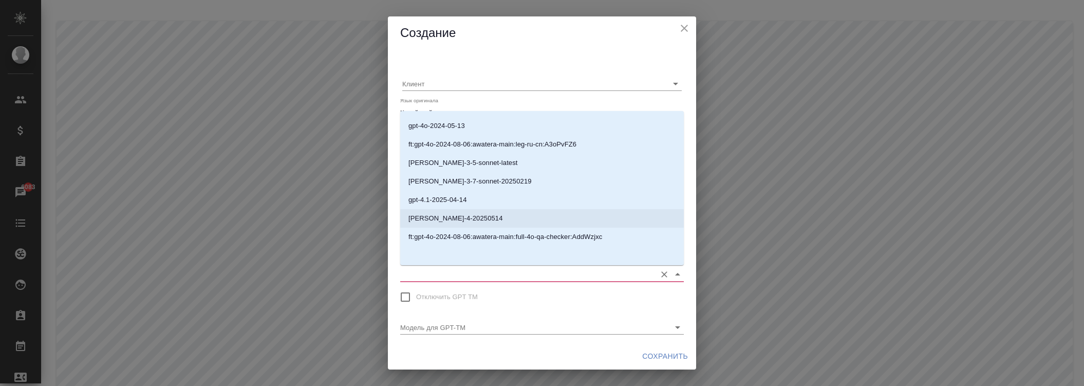
click at [484, 220] on p "[PERSON_NAME]-4-20250514" at bounding box center [455, 218] width 95 height 10
type input "[PERSON_NAME]-4-20250514"
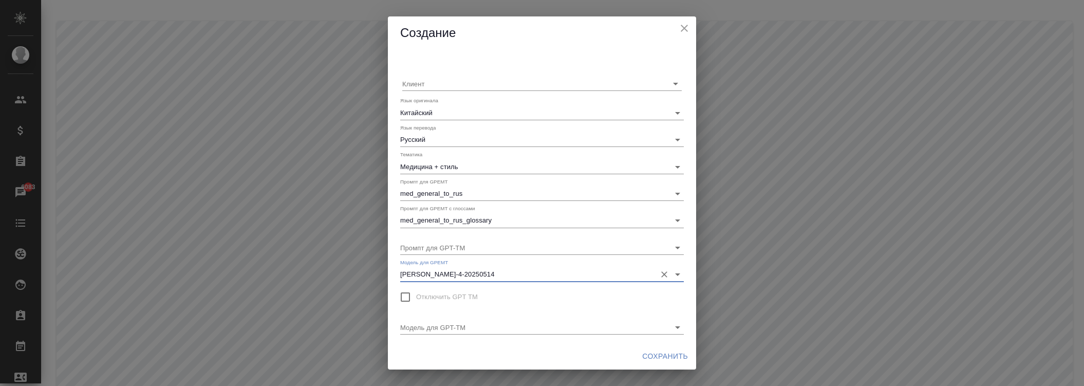
click at [656, 352] on span "Сохранить" at bounding box center [665, 356] width 46 height 13
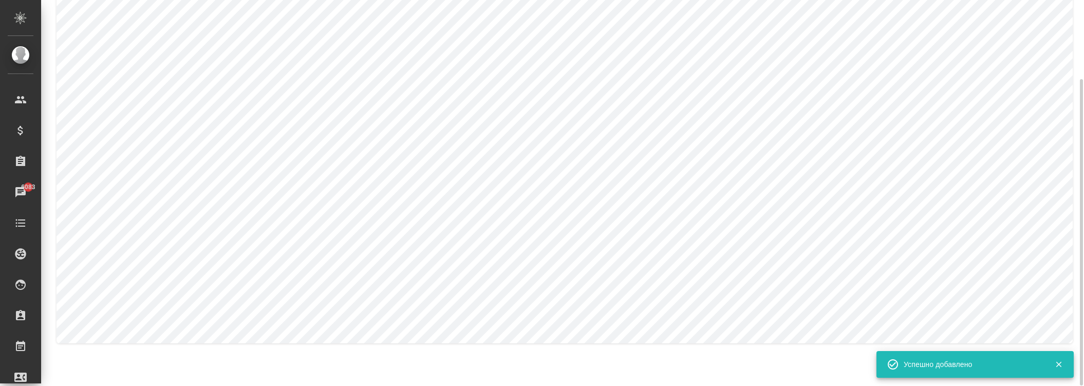
scroll to position [99, 0]
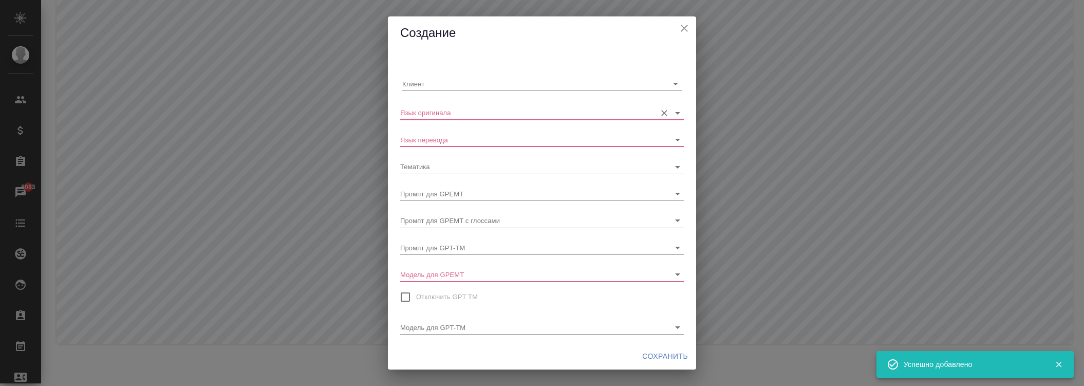
click at [485, 117] on input "Язык оригинала" at bounding box center [525, 112] width 251 height 14
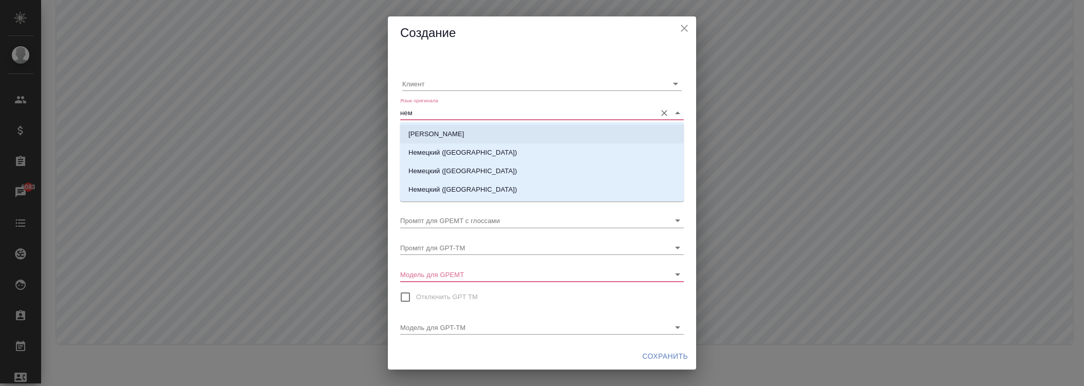
click at [475, 132] on li "[PERSON_NAME]" at bounding box center [542, 134] width 284 height 18
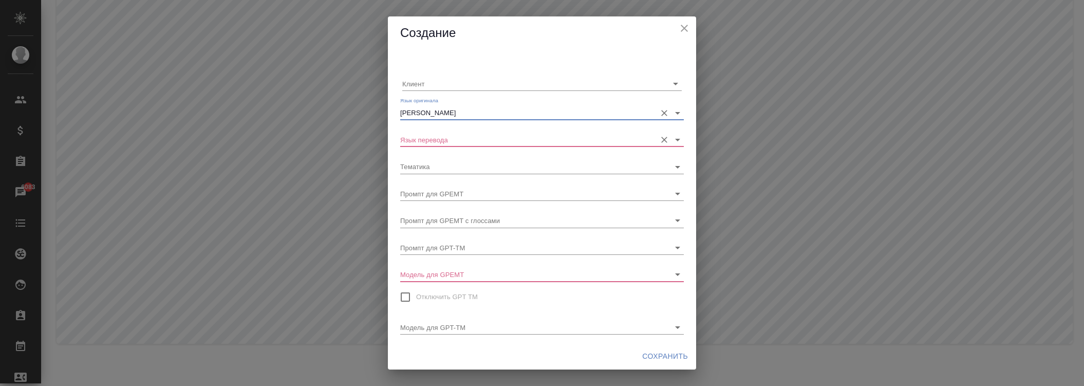
type input "[PERSON_NAME]"
click at [465, 140] on input "Язык перевода" at bounding box center [525, 140] width 251 height 14
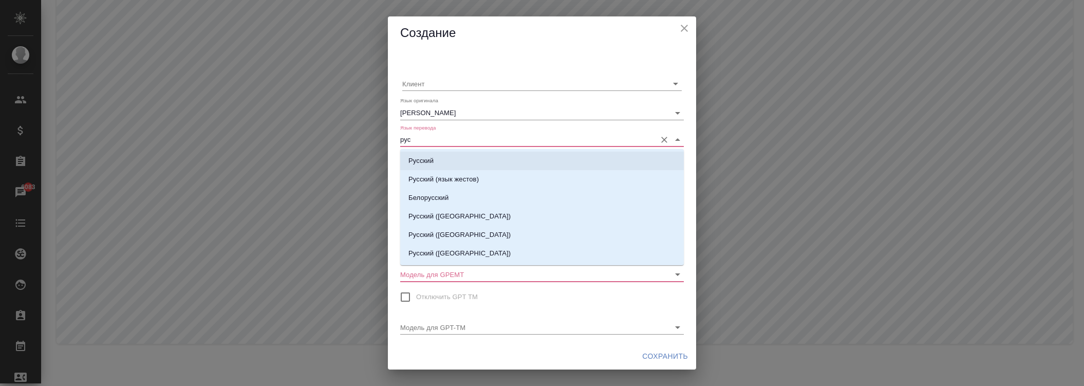
click at [458, 160] on li "Русский" at bounding box center [542, 161] width 284 height 18
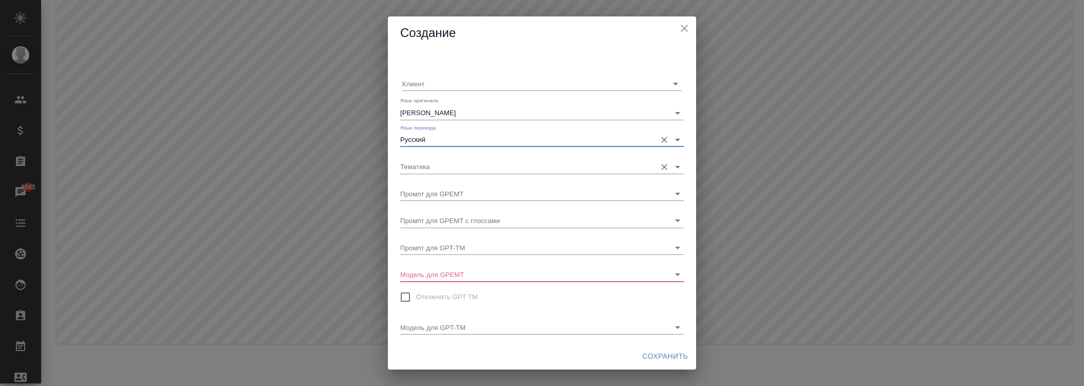
type input "Русский"
click at [453, 163] on input "Тематика" at bounding box center [525, 166] width 251 height 14
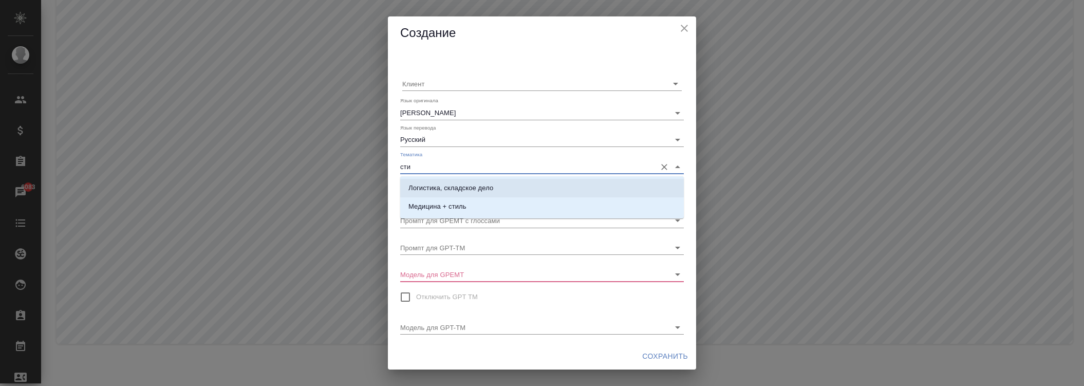
click at [440, 199] on li "Медицина + стиль" at bounding box center [542, 206] width 284 height 18
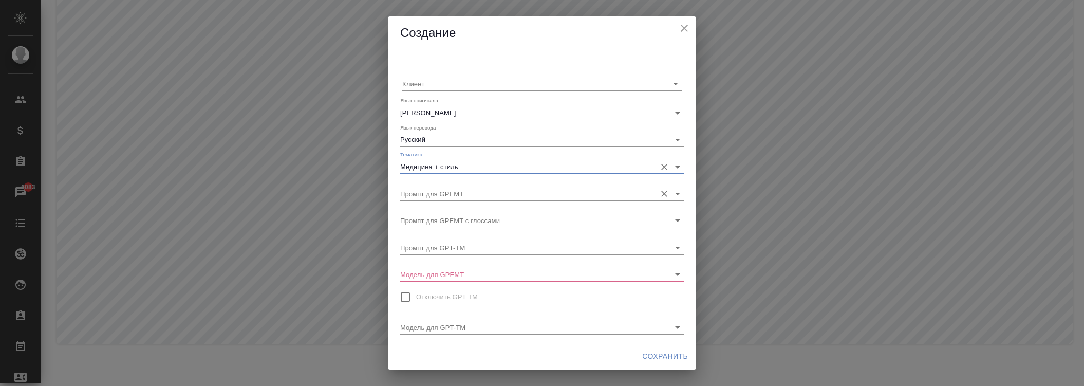
type input "Медицина + стиль"
click at [445, 192] on input "Промпт для GPEMT" at bounding box center [525, 194] width 251 height 14
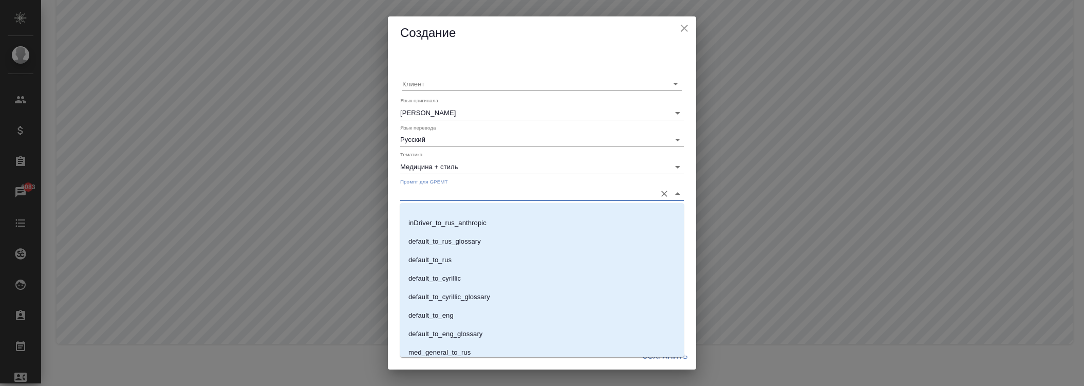
scroll to position [607, 0]
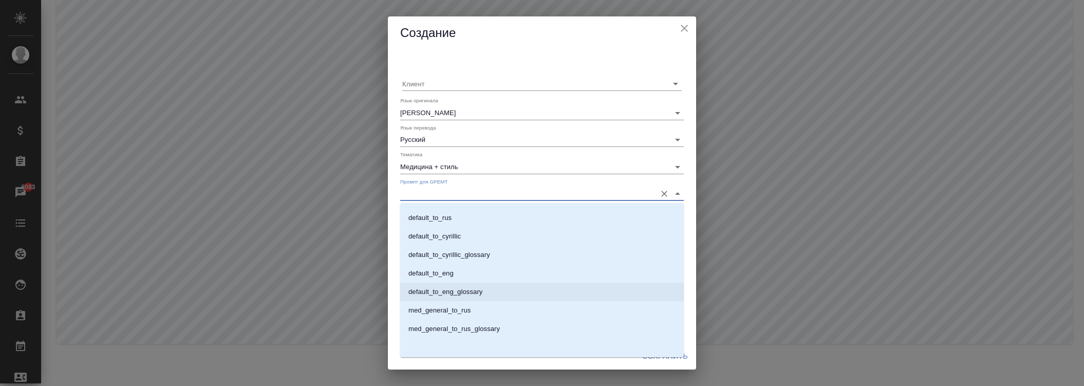
click at [470, 311] on p "med_general_to_rus" at bounding box center [439, 310] width 62 height 10
type input "med_general_to_rus"
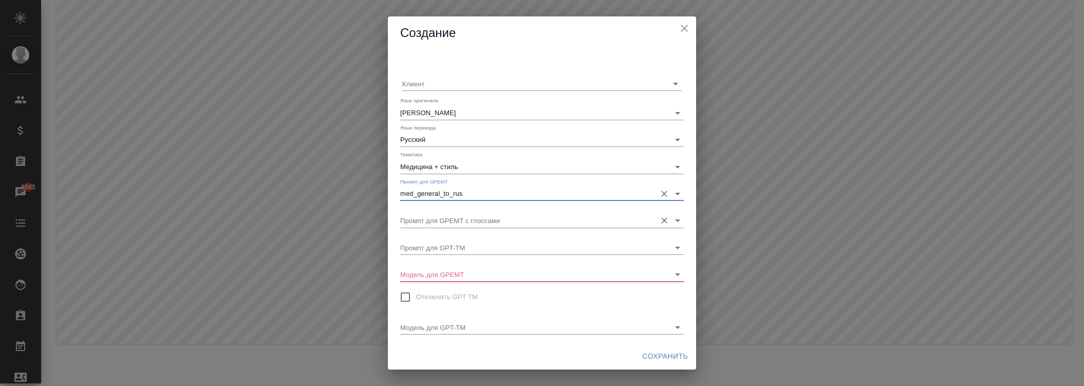
click at [460, 219] on input "Промпт для GPEMT с глоссами" at bounding box center [525, 220] width 251 height 14
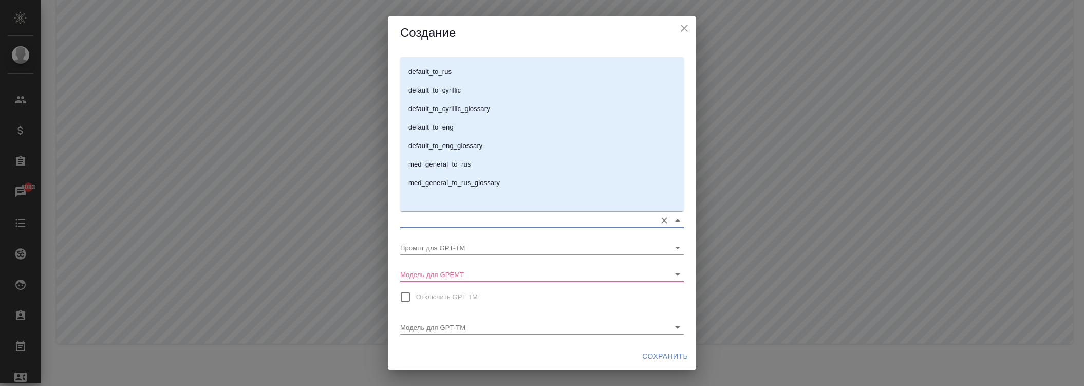
click at [472, 179] on p "med_general_to_rus_glossary" at bounding box center [453, 183] width 91 height 10
type input "med_general_to_rus_glossary"
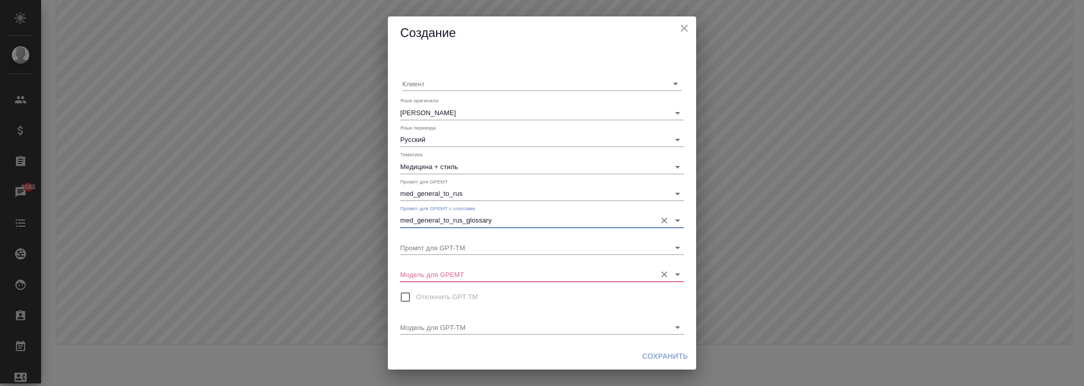
click at [473, 269] on input "Модель для GPEMT" at bounding box center [525, 274] width 251 height 14
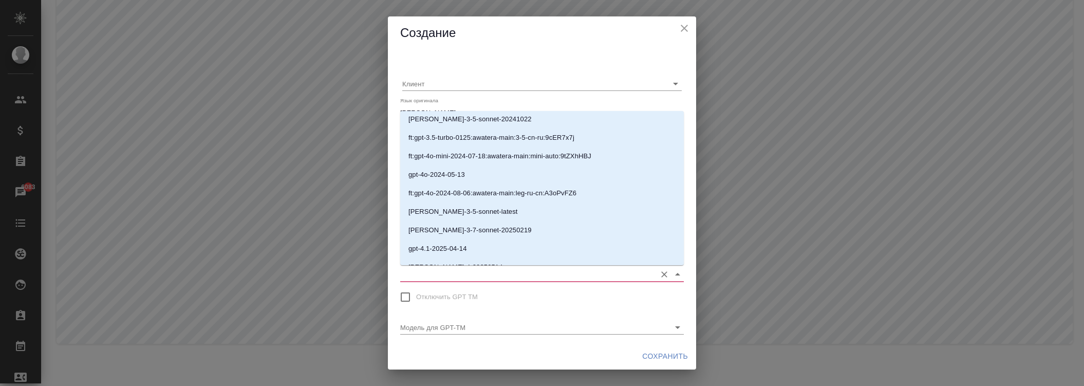
scroll to position [200, 0]
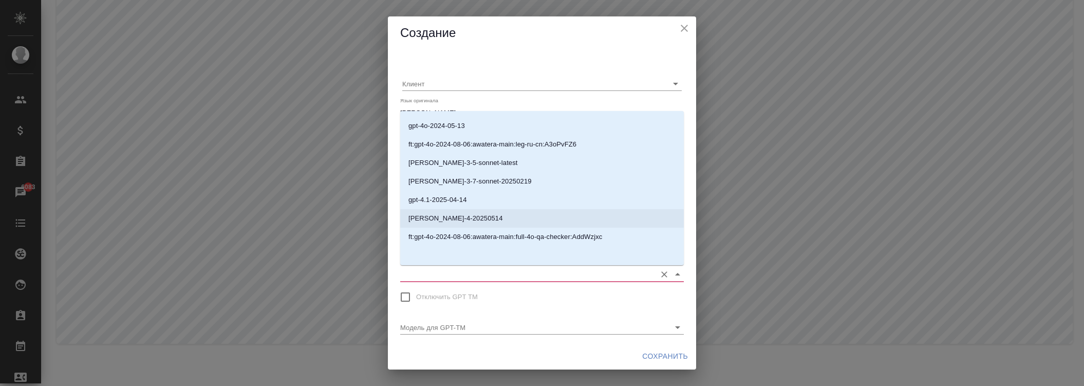
click at [471, 220] on p "[PERSON_NAME]-4-20250514" at bounding box center [455, 218] width 95 height 10
type input "[PERSON_NAME]-4-20250514"
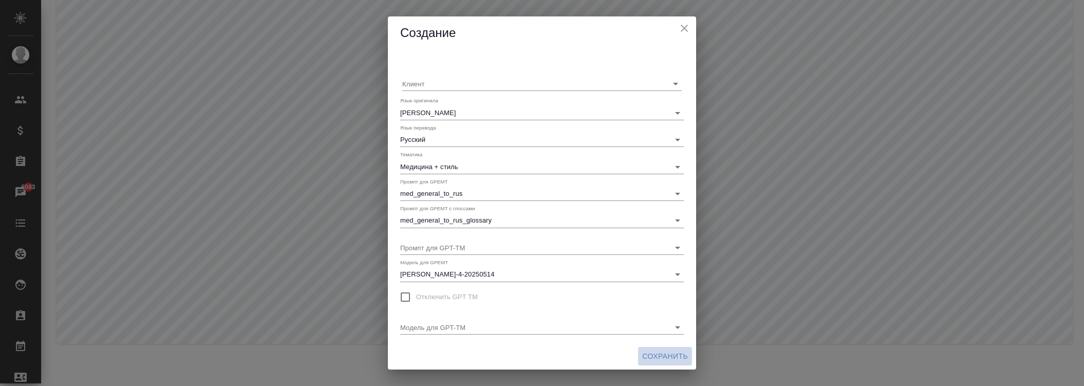
click at [659, 350] on span "Сохранить" at bounding box center [665, 356] width 46 height 13
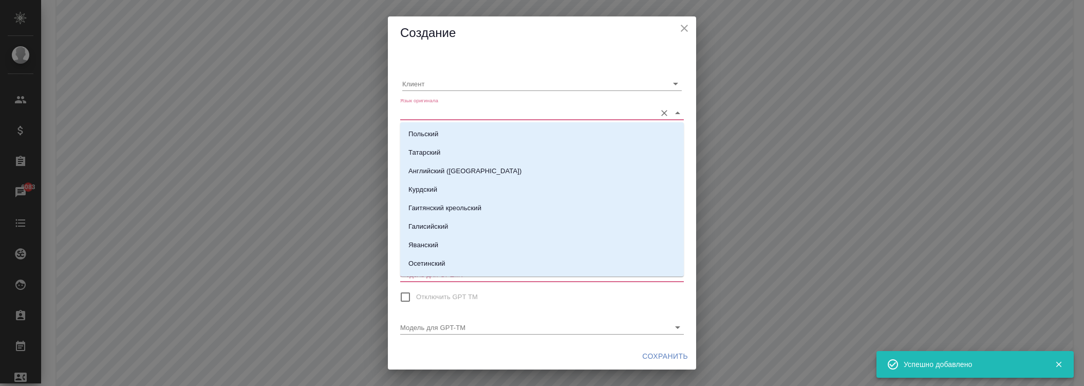
click at [460, 105] on input "Язык оригинала" at bounding box center [525, 112] width 251 height 14
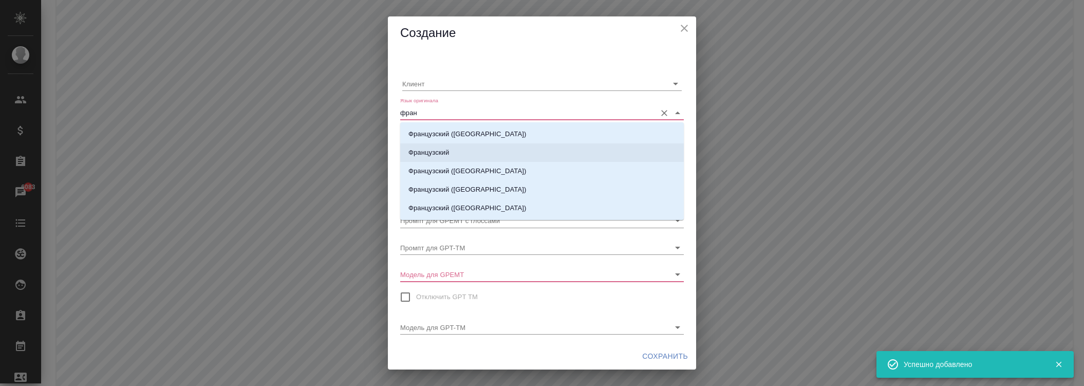
click at [439, 150] on p "Французский" at bounding box center [428, 152] width 41 height 10
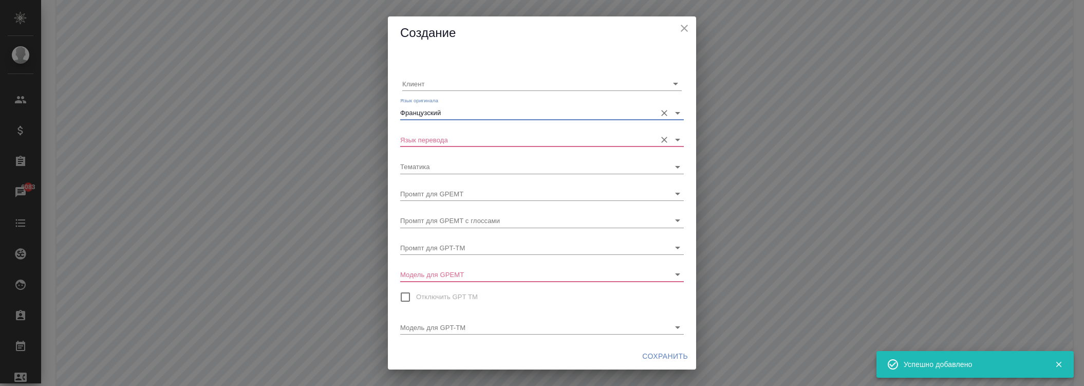
type input "Французский"
click at [442, 140] on input "Язык перевода" at bounding box center [525, 140] width 251 height 14
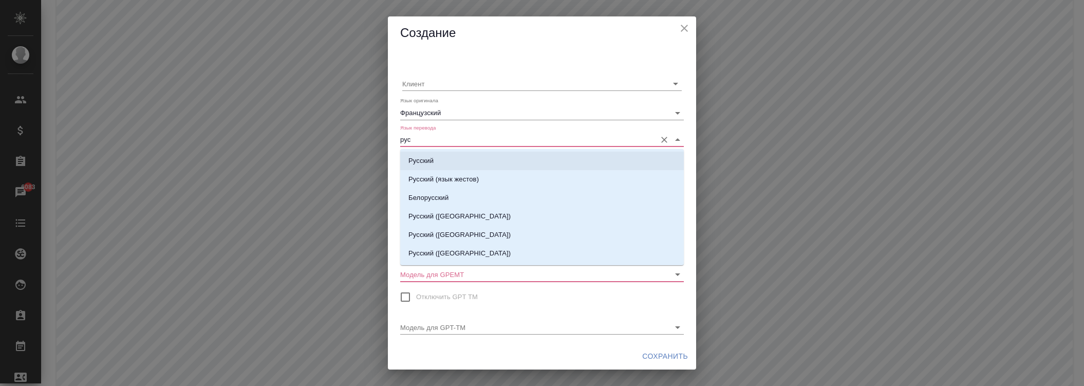
click at [439, 162] on li "Русский" at bounding box center [542, 161] width 284 height 18
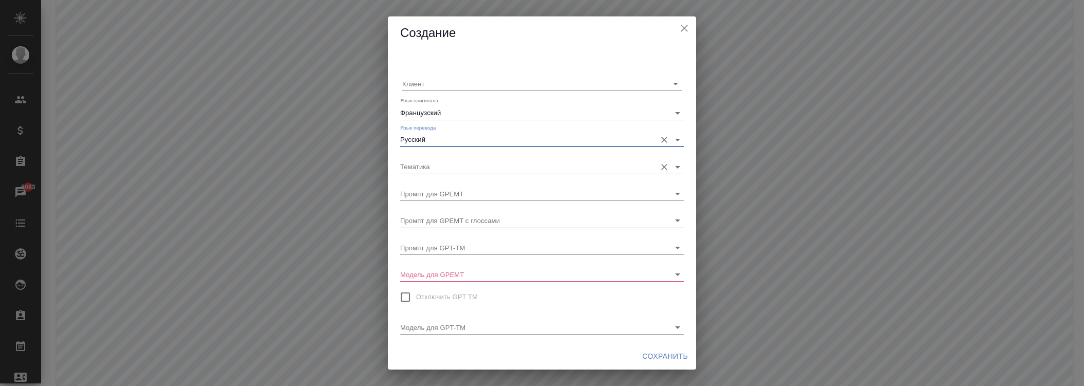
type input "Русский"
click at [449, 170] on input "Тематика" at bounding box center [525, 166] width 251 height 14
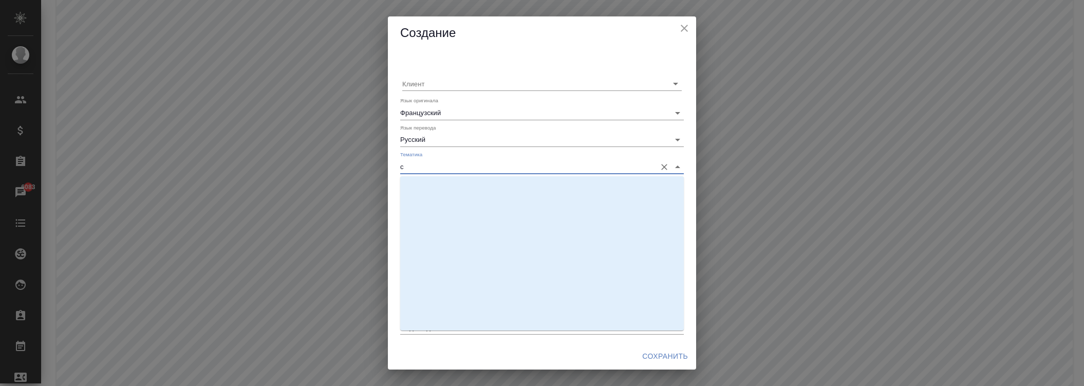
scroll to position [0, 0]
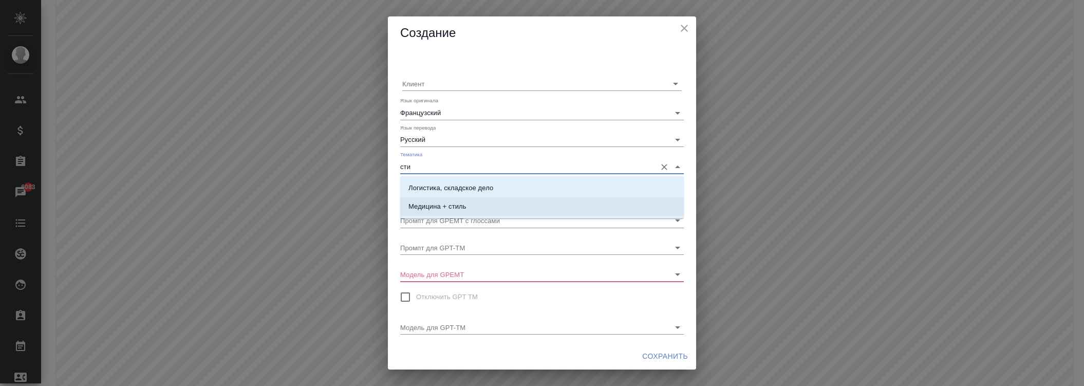
click at [461, 208] on p "Медицина + стиль" at bounding box center [437, 206] width 58 height 10
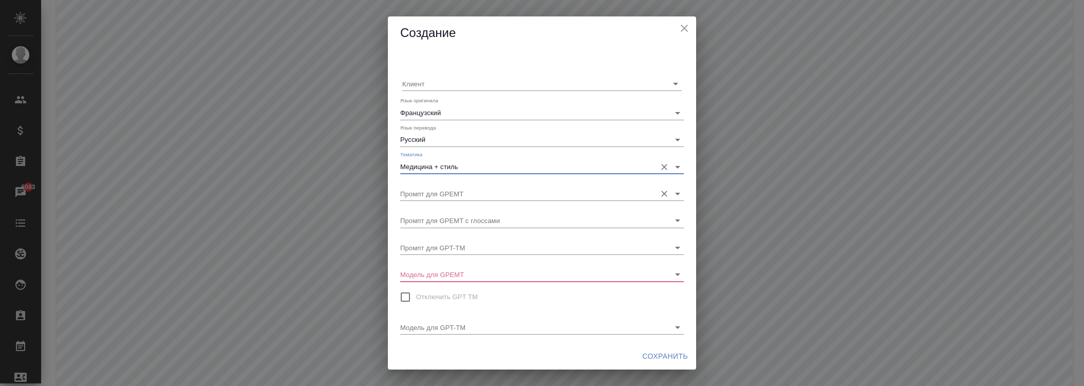
type input "Медицина + стиль"
click at [454, 193] on input "Промпт для GPEMT" at bounding box center [525, 194] width 251 height 14
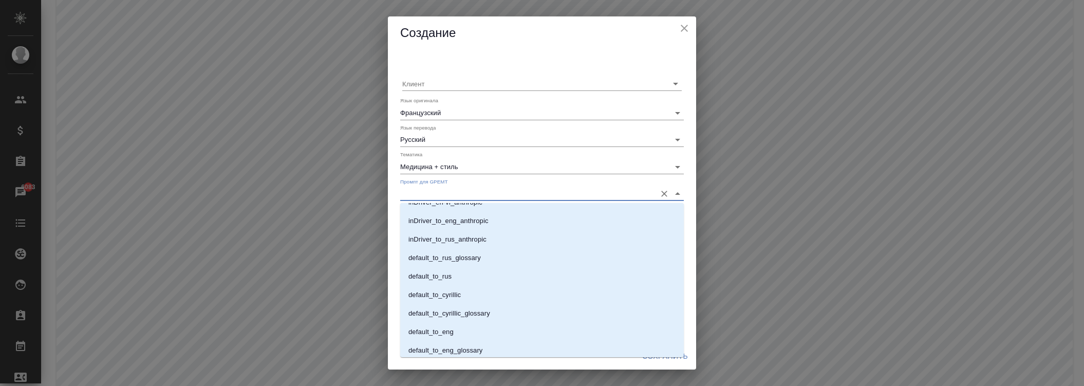
scroll to position [607, 0]
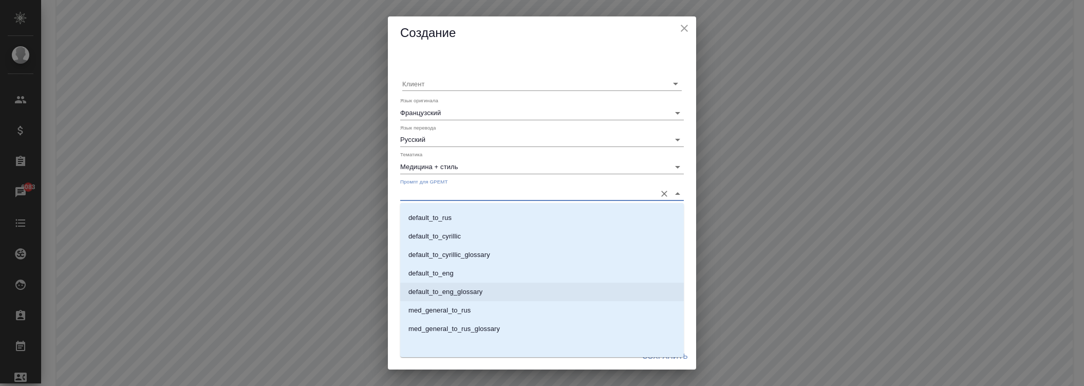
click at [455, 309] on p "med_general_to_rus" at bounding box center [439, 310] width 62 height 10
type input "med_general_to_rus"
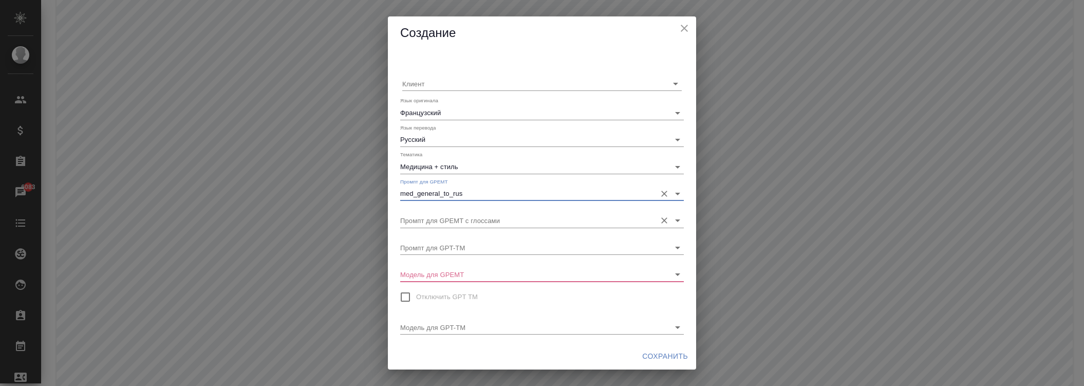
click at [451, 225] on input "Промпт для GPEMT с глоссами" at bounding box center [525, 220] width 251 height 14
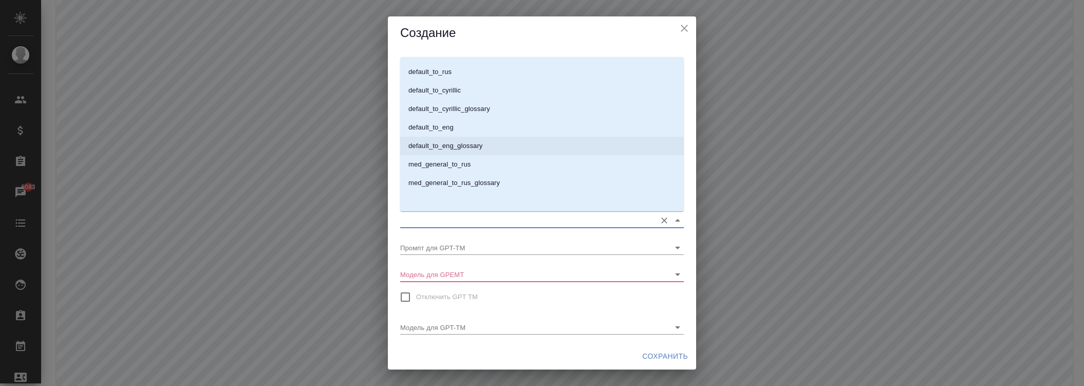
click at [481, 182] on p "med_general_to_rus_glossary" at bounding box center [453, 183] width 91 height 10
type input "med_general_to_rus_glossary"
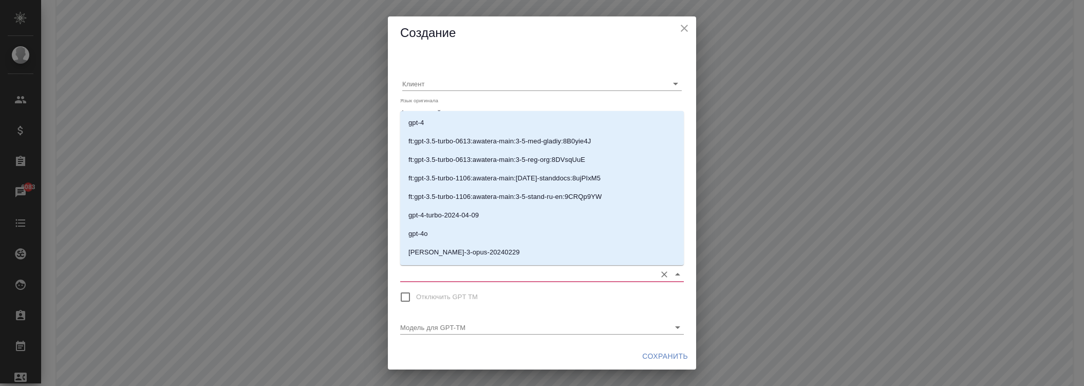
click at [467, 269] on input "Модель для GPEMT" at bounding box center [525, 274] width 251 height 14
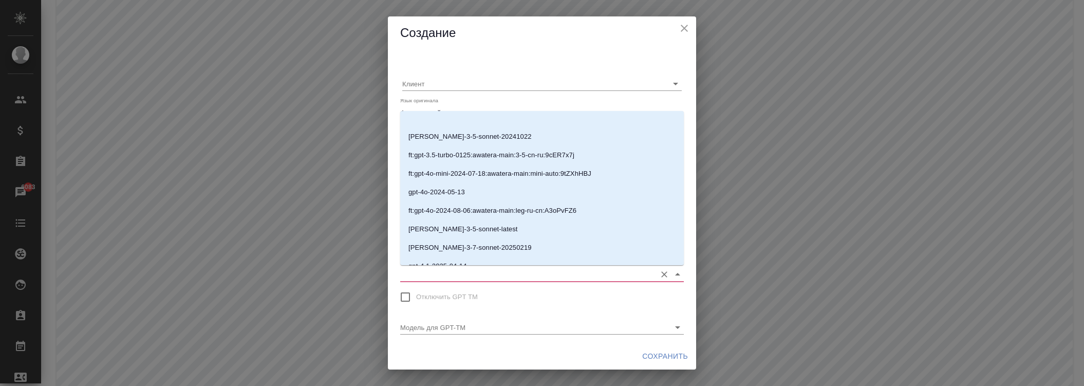
scroll to position [200, 0]
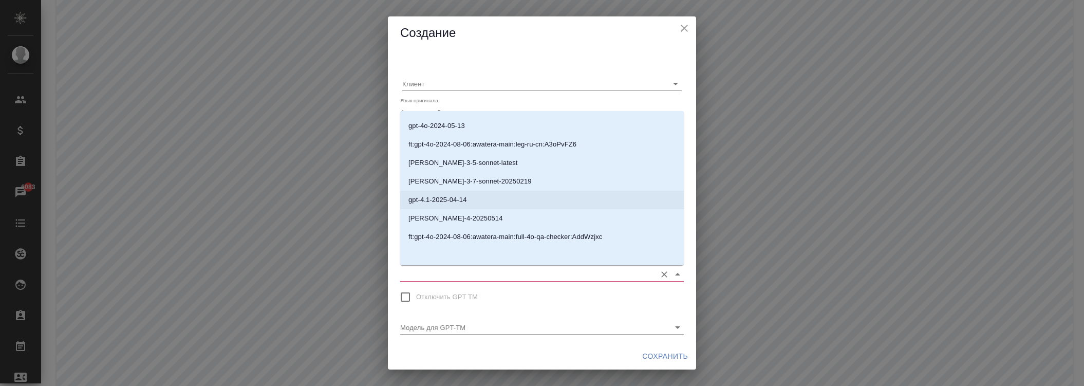
click at [470, 207] on li "gpt-4.1-2025-04-14" at bounding box center [542, 200] width 284 height 18
type input "gpt-4.1-2025-04-14"
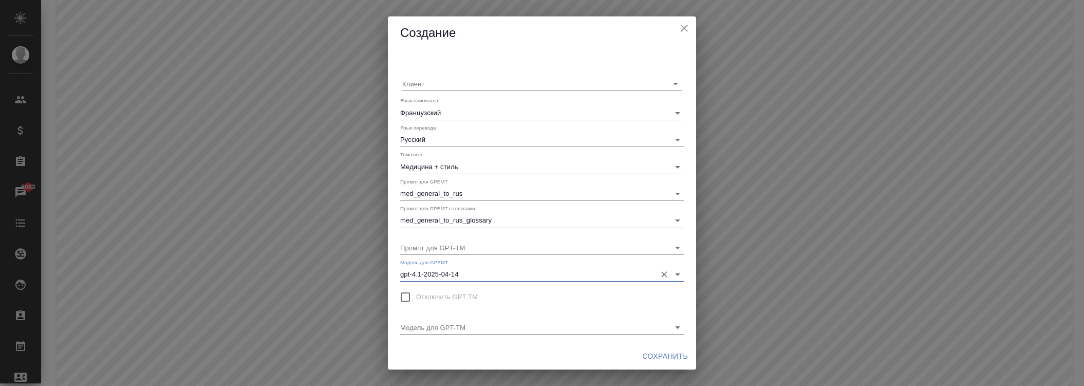
click at [663, 273] on icon "Очистить" at bounding box center [664, 274] width 10 height 10
click at [509, 273] on input "Модель для GPEMT" at bounding box center [525, 274] width 251 height 14
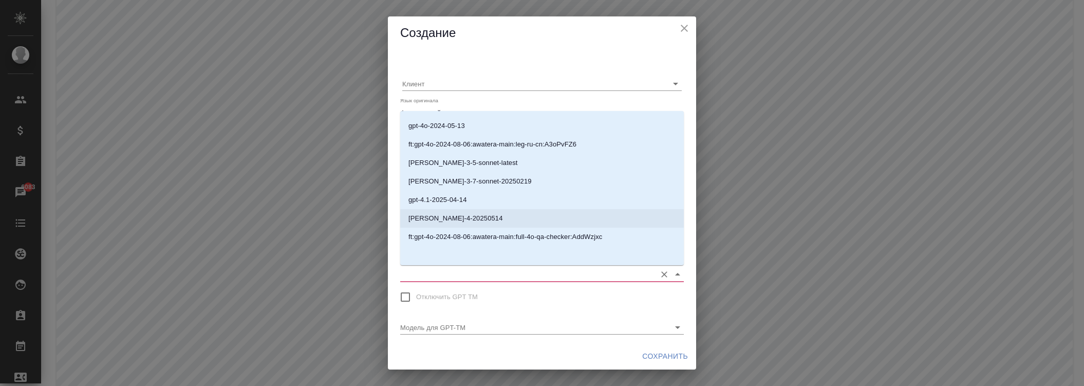
click at [474, 219] on p "[PERSON_NAME]-4-20250514" at bounding box center [455, 218] width 95 height 10
type input "[PERSON_NAME]-4-20250514"
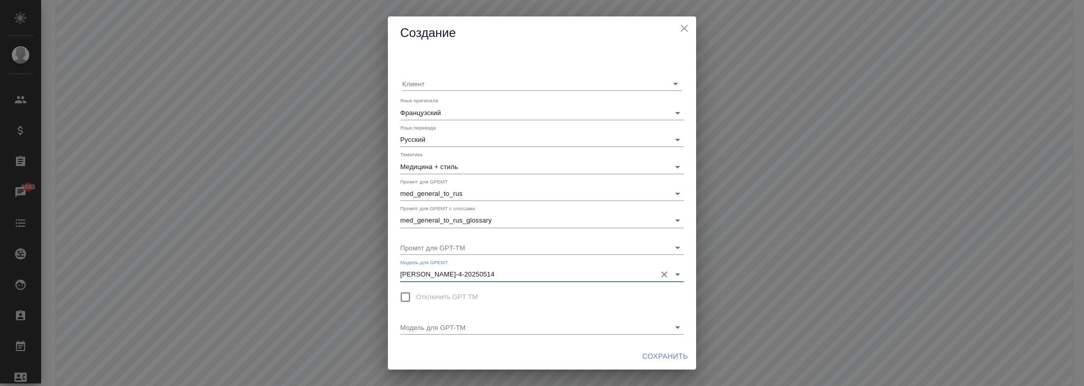
click at [654, 352] on span "Сохранить" at bounding box center [665, 356] width 46 height 13
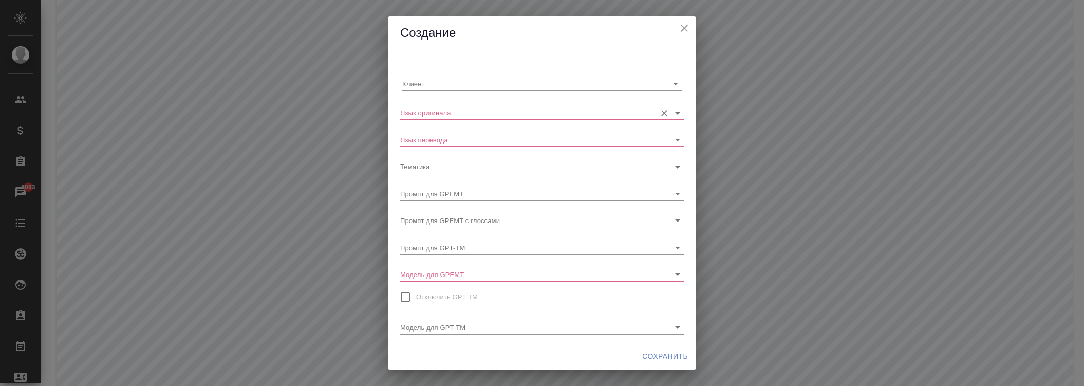
click at [454, 110] on input "Язык оригинала" at bounding box center [525, 112] width 251 height 14
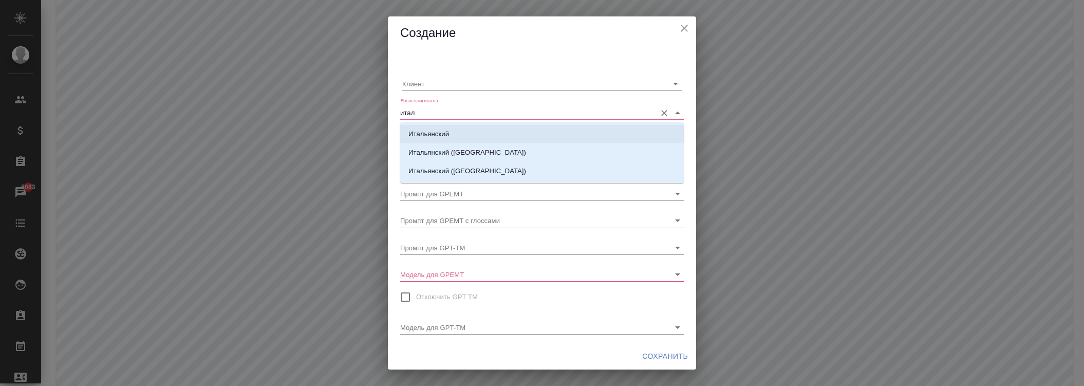
click at [439, 136] on p "Итальянский" at bounding box center [428, 134] width 41 height 10
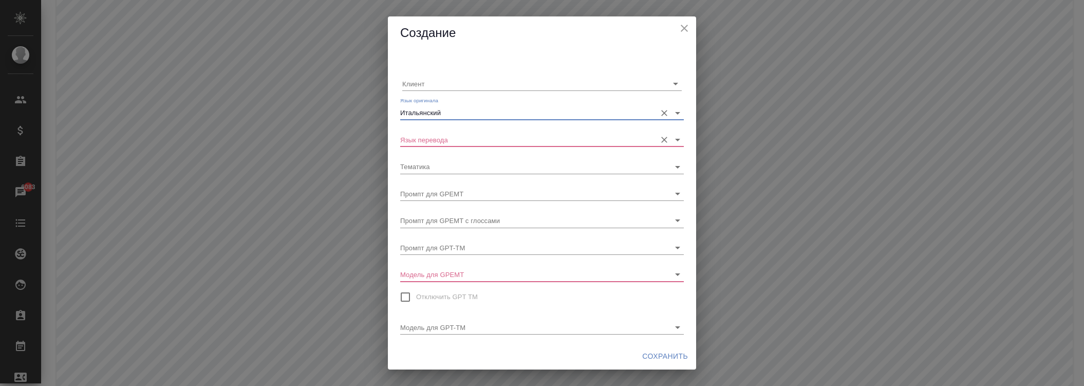
type input "Итальянский"
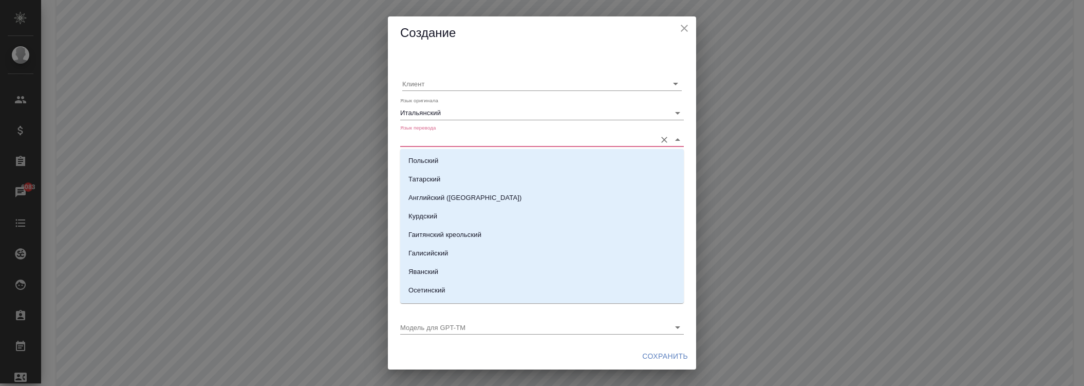
click at [442, 144] on input "Язык перевода" at bounding box center [525, 140] width 251 height 14
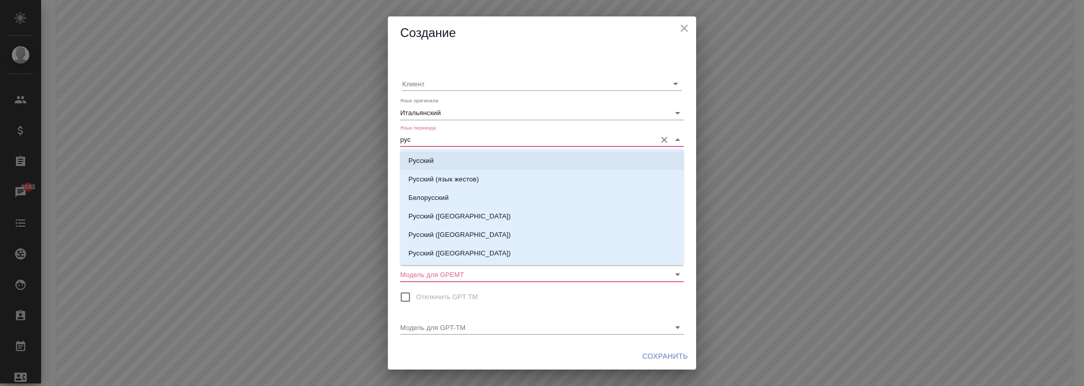
click at [449, 157] on li "Русский" at bounding box center [542, 161] width 284 height 18
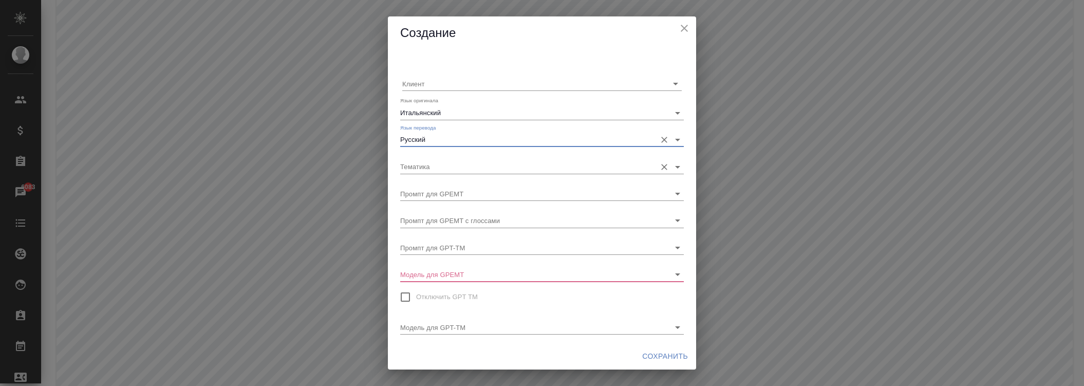
type input "Русский"
click at [455, 162] on input "Тематика" at bounding box center [525, 166] width 251 height 14
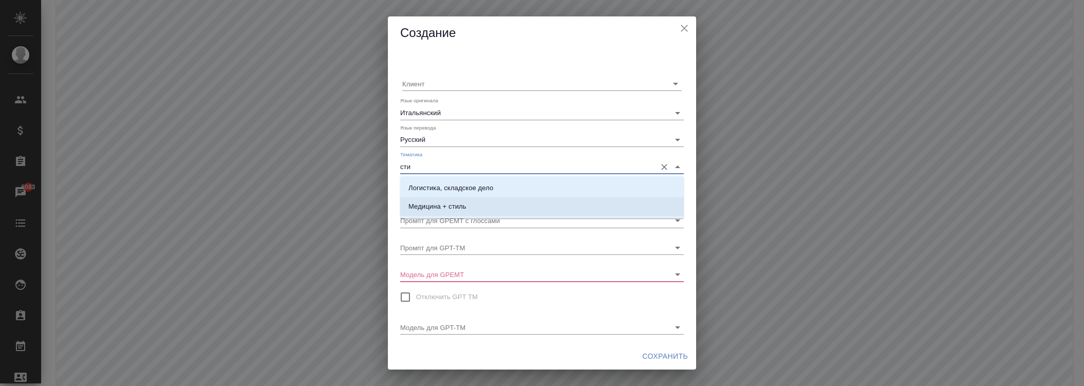
click at [463, 206] on p "Медицина + стиль" at bounding box center [437, 206] width 58 height 10
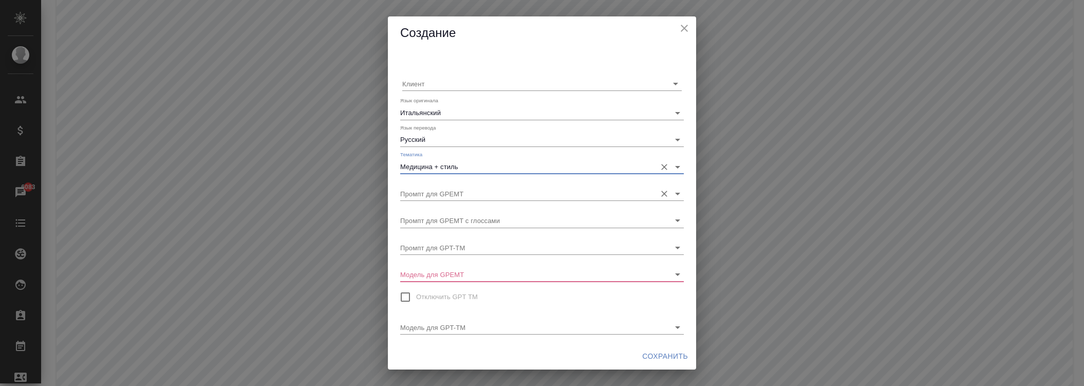
type input "Медицина + стиль"
click at [458, 189] on input "Промпт для GPEMT" at bounding box center [525, 194] width 251 height 14
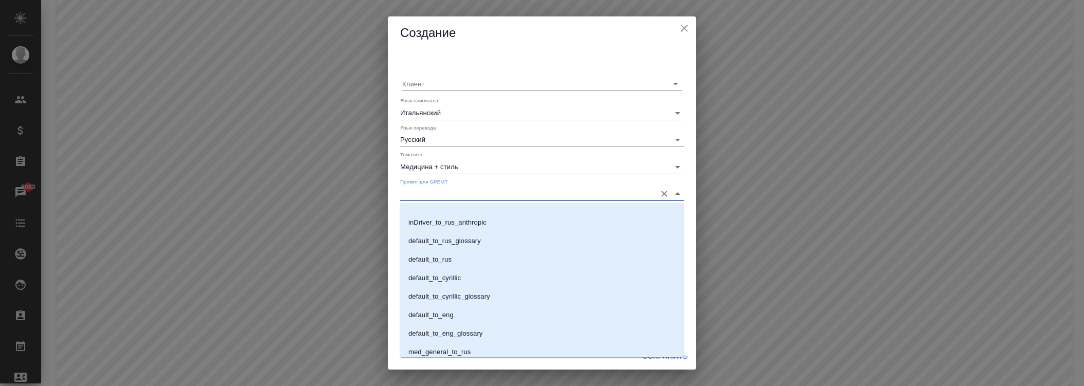
scroll to position [607, 0]
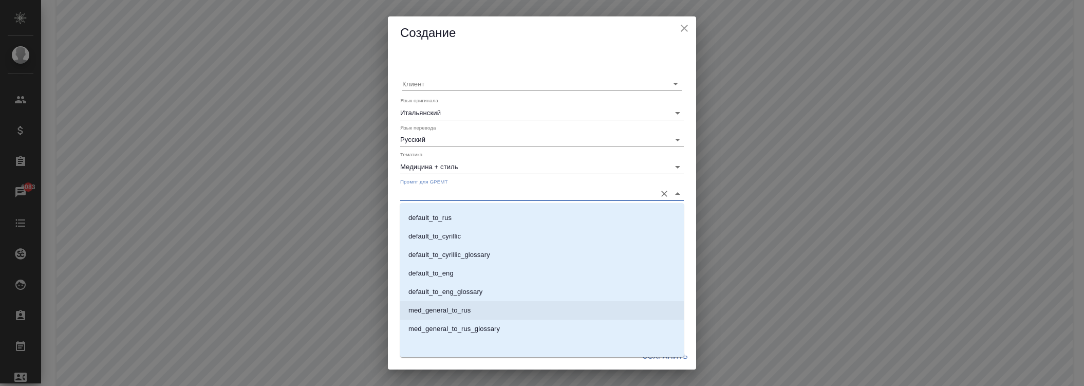
drag, startPoint x: 475, startPoint y: 306, endPoint x: 468, endPoint y: 264, distance: 42.7
click at [474, 307] on li "med_general_to_rus" at bounding box center [542, 310] width 284 height 18
type input "med_general_to_rus"
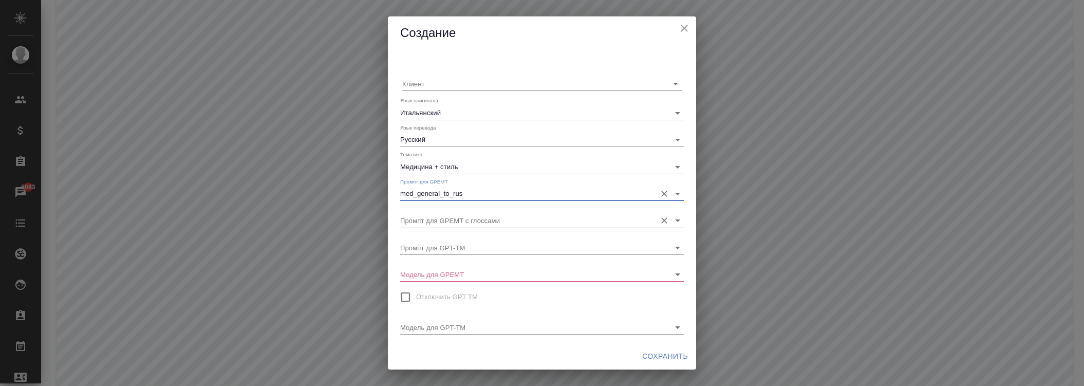
click at [454, 208] on div "Промпт для GPEMT с глоссами" at bounding box center [542, 216] width 284 height 23
click at [457, 214] on input "Промпт для GPEMT с глоссами" at bounding box center [525, 220] width 251 height 14
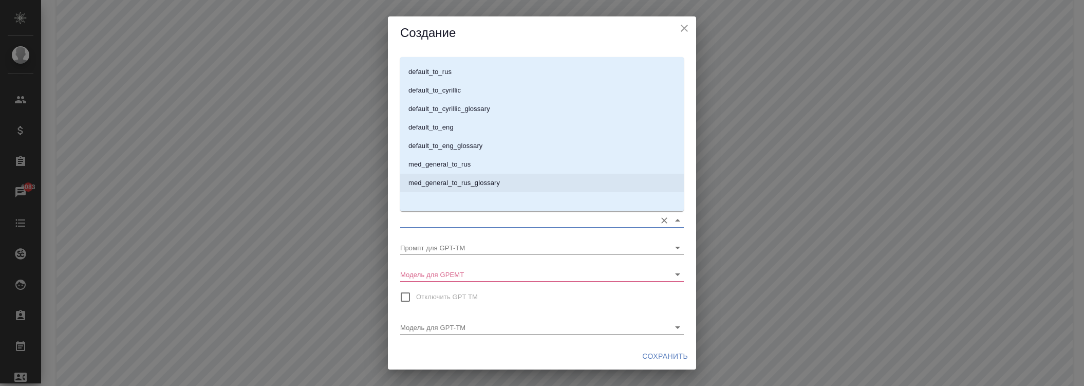
click at [465, 186] on p "med_general_to_rus_glossary" at bounding box center [453, 183] width 91 height 10
type input "med_general_to_rus_glossary"
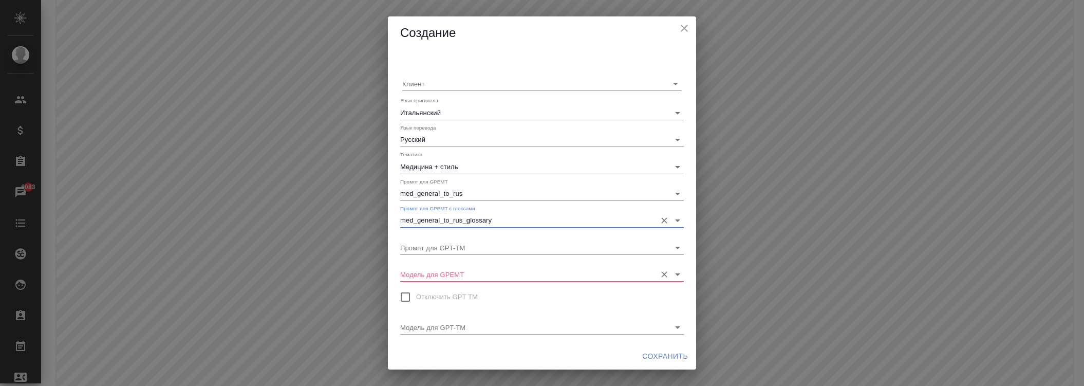
click at [474, 269] on input "Модель для GPEMT" at bounding box center [525, 274] width 251 height 14
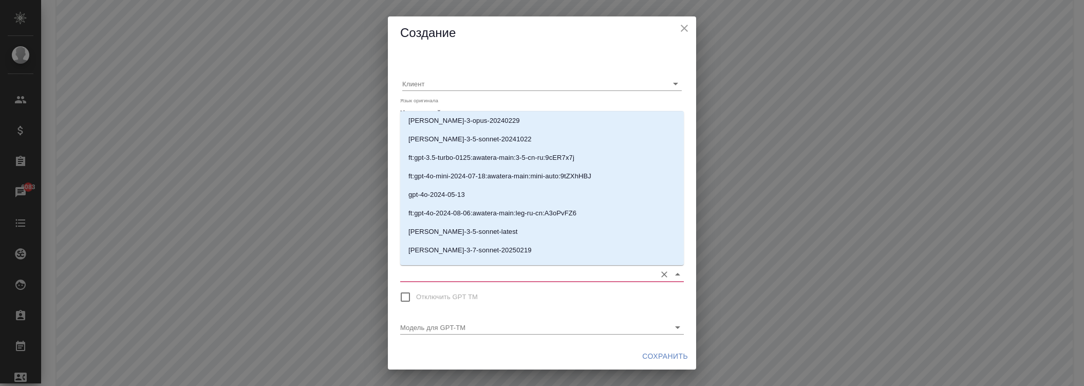
scroll to position [200, 0]
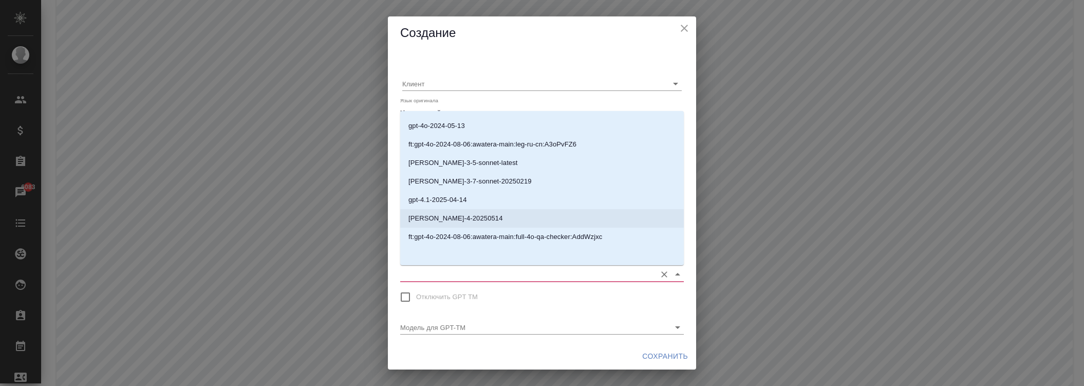
click at [454, 221] on p "[PERSON_NAME]-4-20250514" at bounding box center [455, 218] width 95 height 10
type input "[PERSON_NAME]-4-20250514"
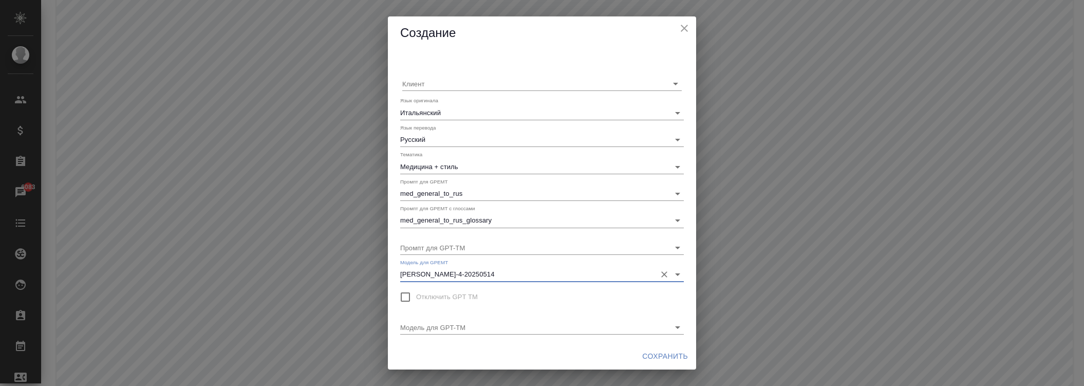
click at [666, 356] on span "Сохранить" at bounding box center [665, 356] width 46 height 13
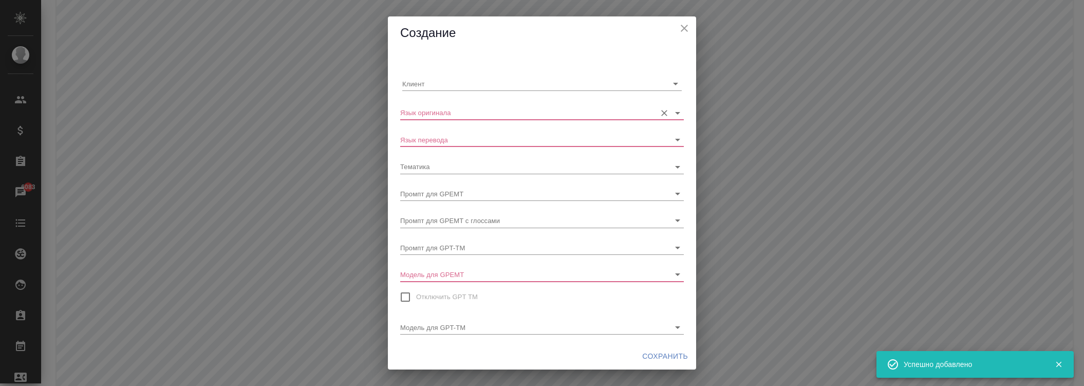
click at [445, 116] on input "Язык оригинала" at bounding box center [525, 112] width 251 height 14
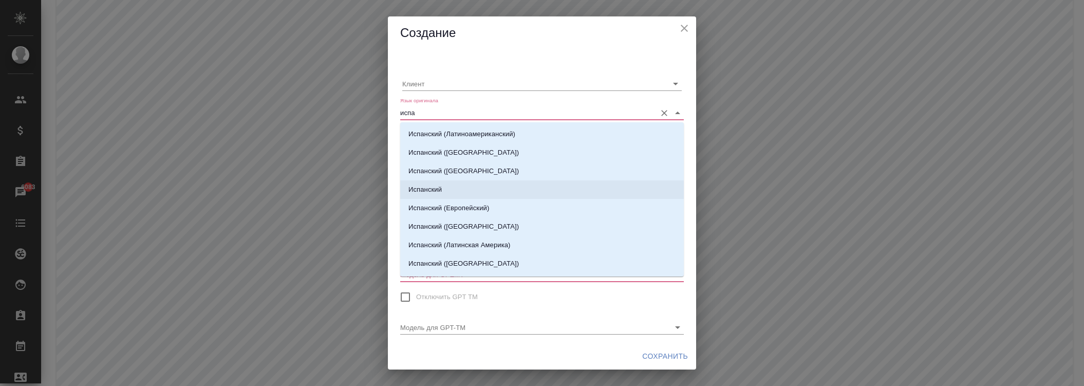
click at [443, 192] on li "Испанский" at bounding box center [542, 189] width 284 height 18
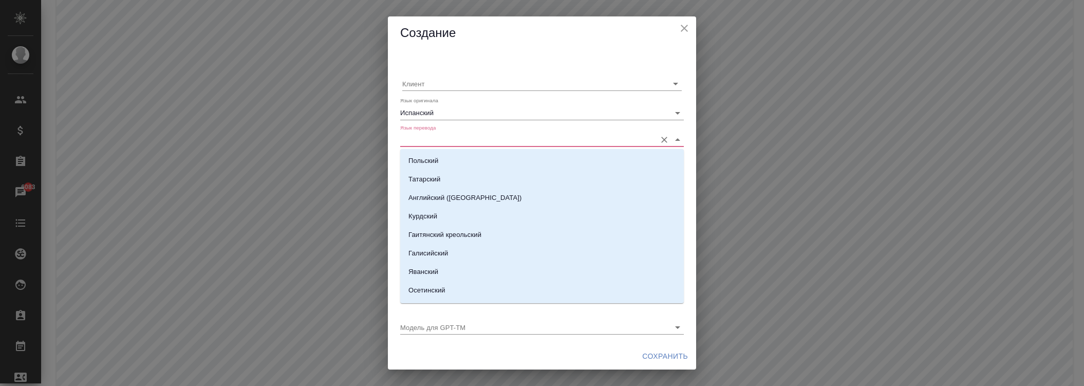
click at [451, 142] on input "Язык перевода" at bounding box center [525, 140] width 251 height 14
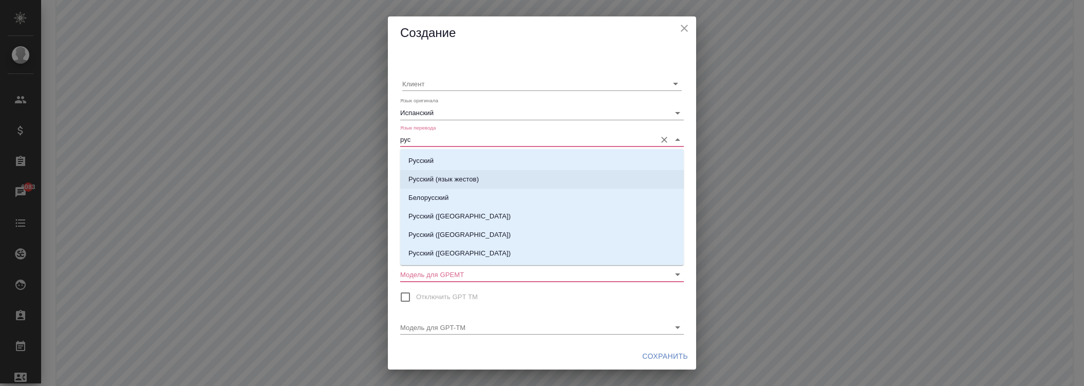
click at [439, 158] on li "Русский" at bounding box center [542, 161] width 284 height 18
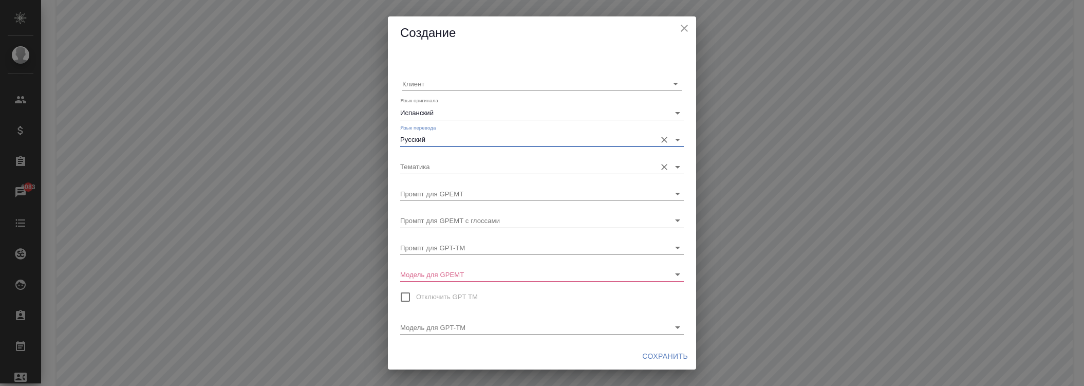
click at [446, 162] on input "Тематика" at bounding box center [525, 166] width 251 height 14
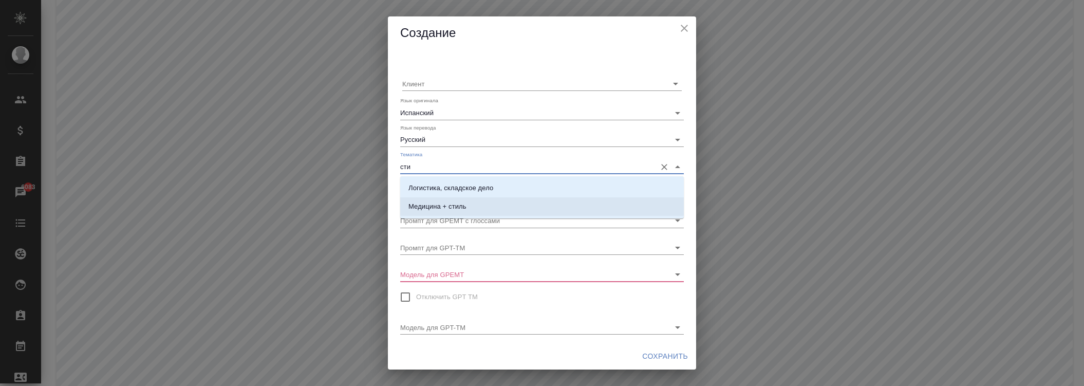
drag, startPoint x: 459, startPoint y: 201, endPoint x: 456, endPoint y: 196, distance: 6.0
click at [459, 202] on p "Медицина + стиль" at bounding box center [437, 206] width 58 height 10
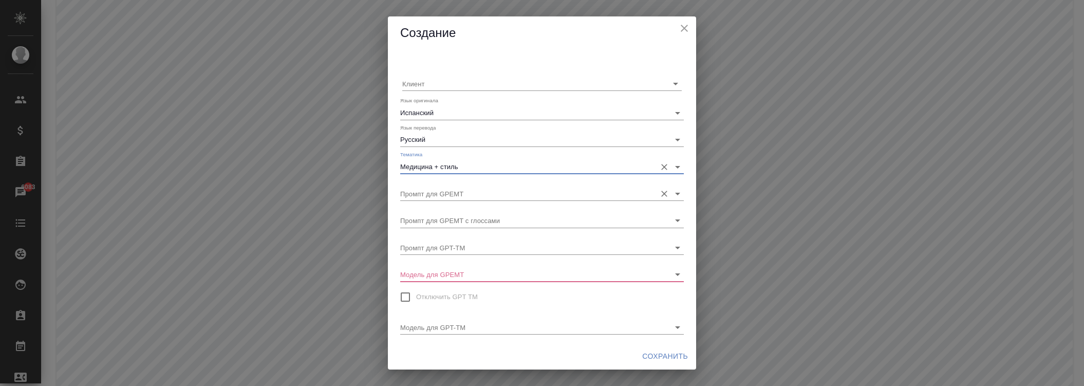
click at [456, 193] on input "Промпт для GPEMT" at bounding box center [525, 194] width 251 height 14
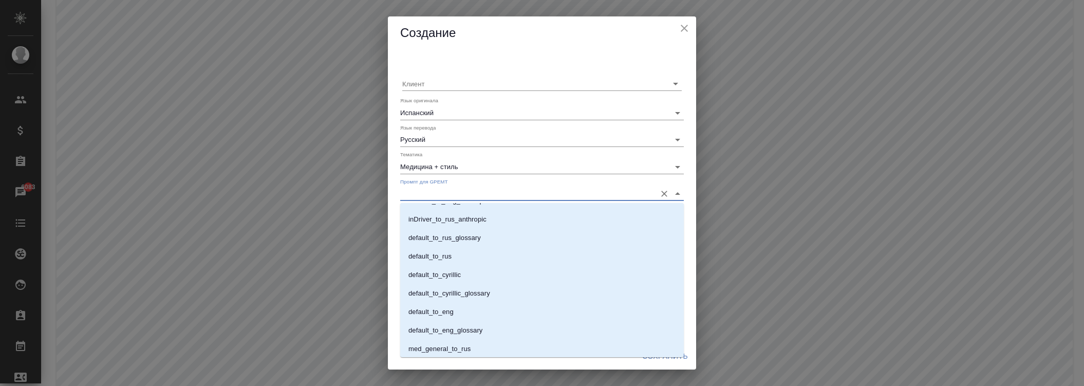
scroll to position [607, 0]
drag, startPoint x: 460, startPoint y: 310, endPoint x: 450, endPoint y: 230, distance: 81.3
click at [461, 310] on p "med_general_to_rus" at bounding box center [439, 310] width 62 height 10
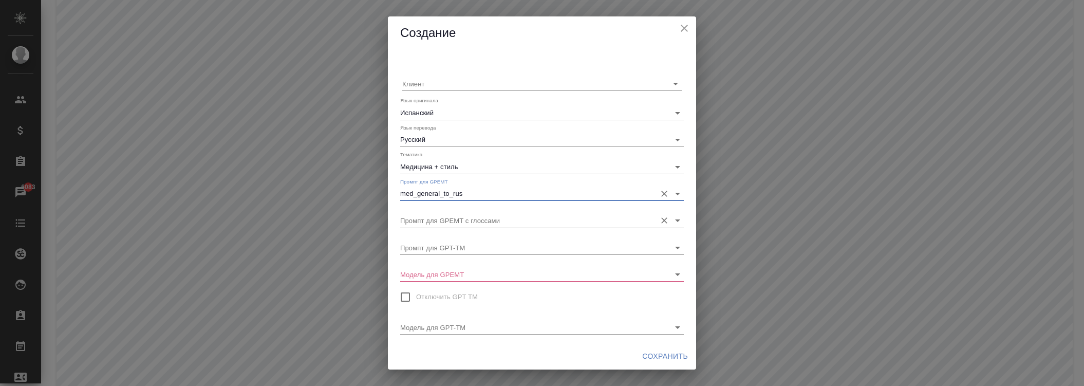
click at [451, 217] on input "Промпт для GPEMT с глоссами" at bounding box center [525, 220] width 251 height 14
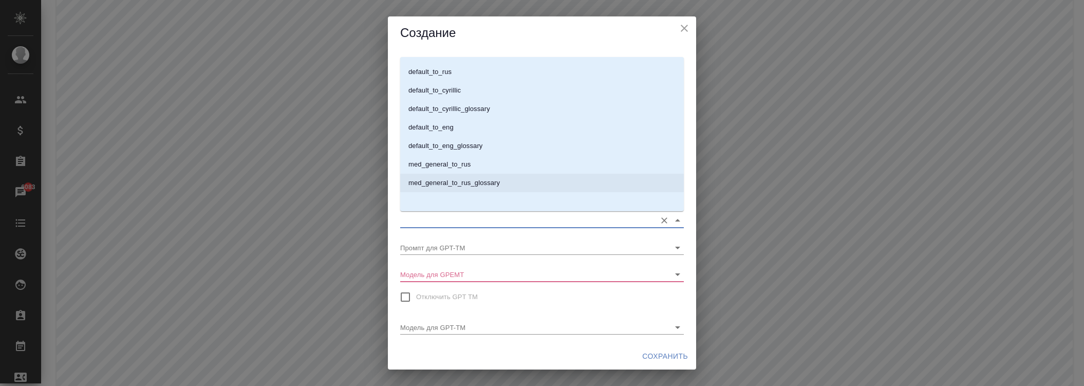
click at [469, 179] on p "med_general_to_rus_glossary" at bounding box center [453, 183] width 91 height 10
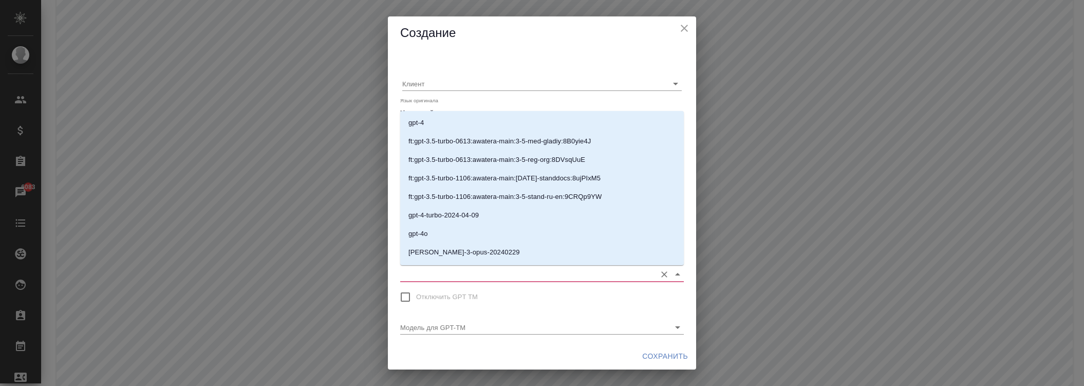
click at [478, 269] on input "Модель для GPEMT" at bounding box center [525, 274] width 251 height 14
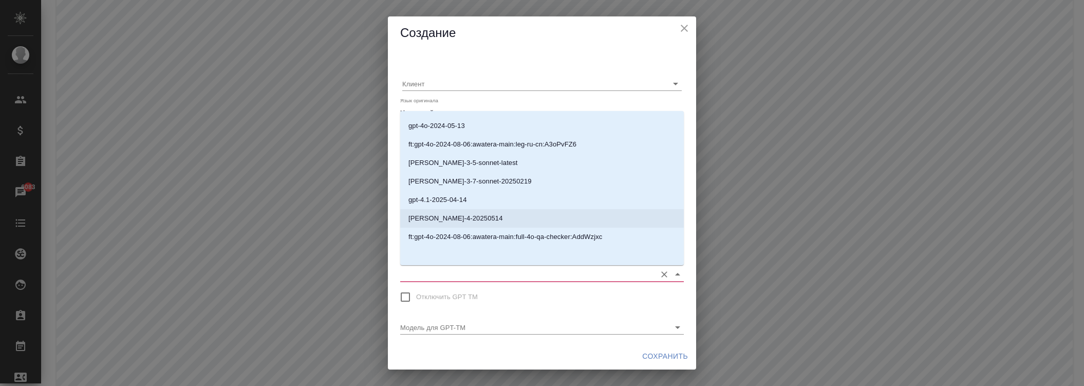
click at [461, 216] on p "[PERSON_NAME]-4-20250514" at bounding box center [455, 218] width 95 height 10
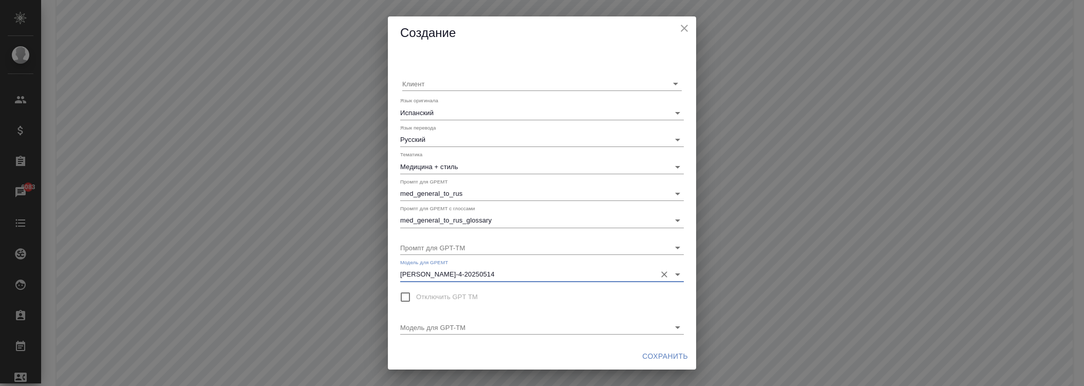
click at [669, 355] on span "Сохранить" at bounding box center [665, 356] width 46 height 13
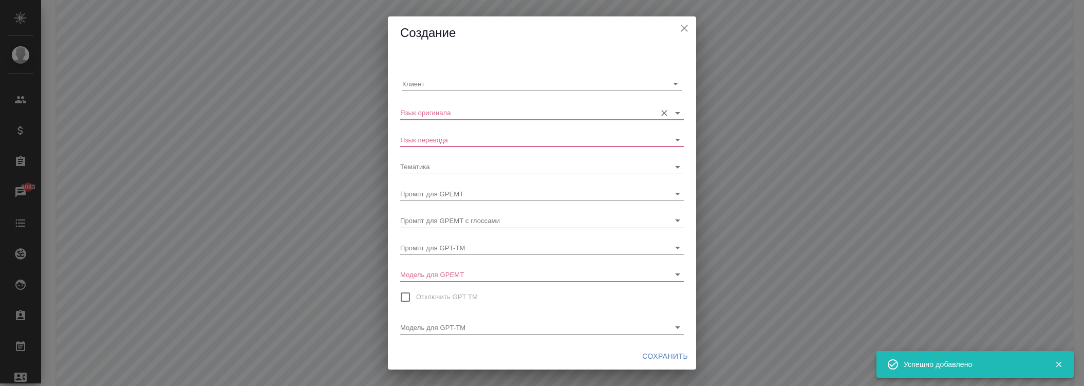
click at [462, 104] on div "Язык оригинала" at bounding box center [542, 108] width 284 height 23
click at [462, 109] on input "Язык оригинала" at bounding box center [525, 112] width 251 height 14
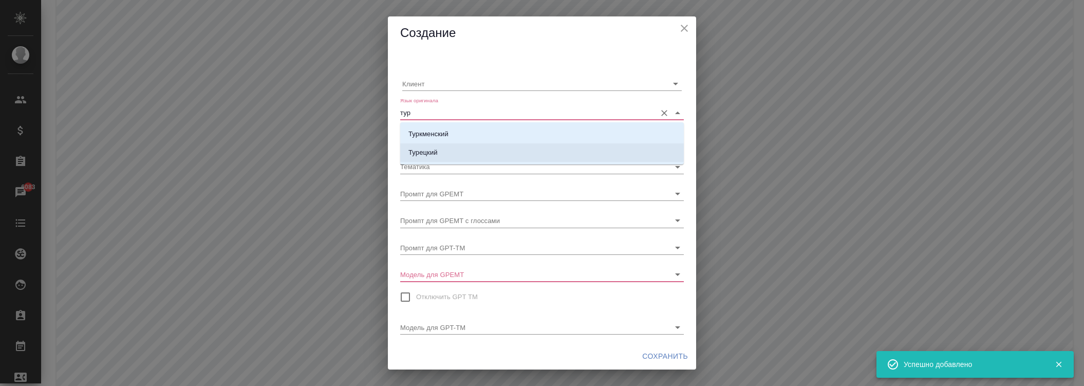
click at [434, 150] on p "Турецкий" at bounding box center [422, 152] width 29 height 10
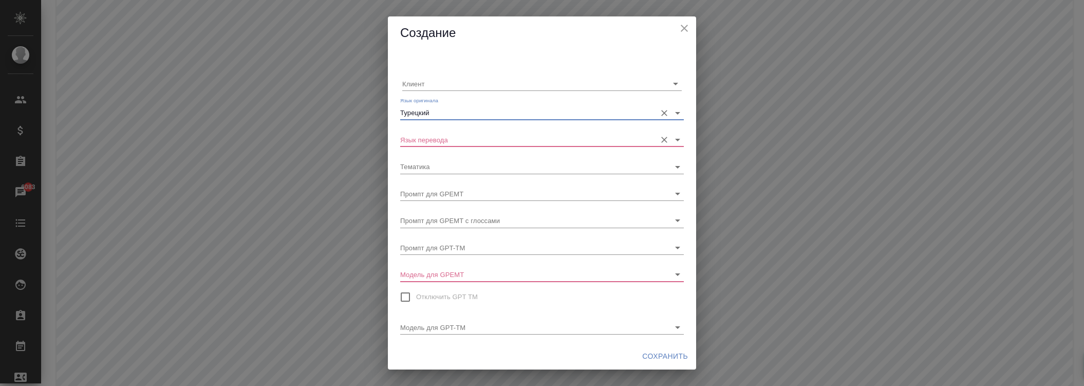
click at [433, 135] on input "Язык перевода" at bounding box center [525, 140] width 251 height 14
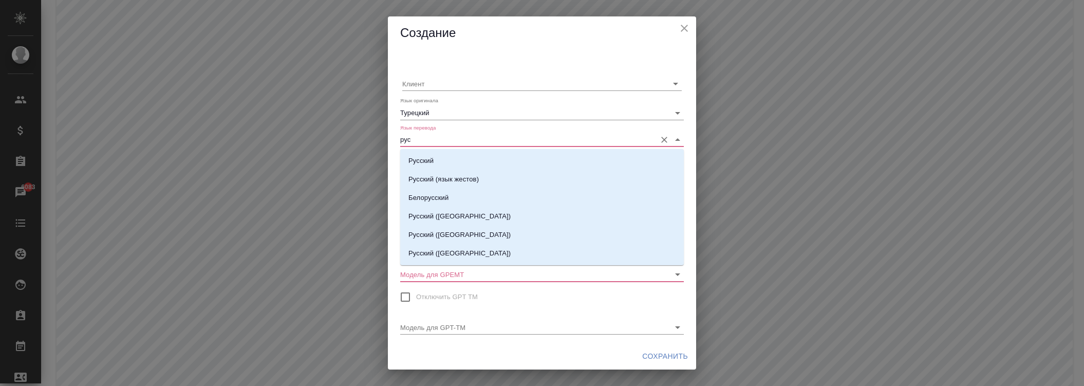
click at [436, 160] on li "Русский" at bounding box center [542, 161] width 284 height 18
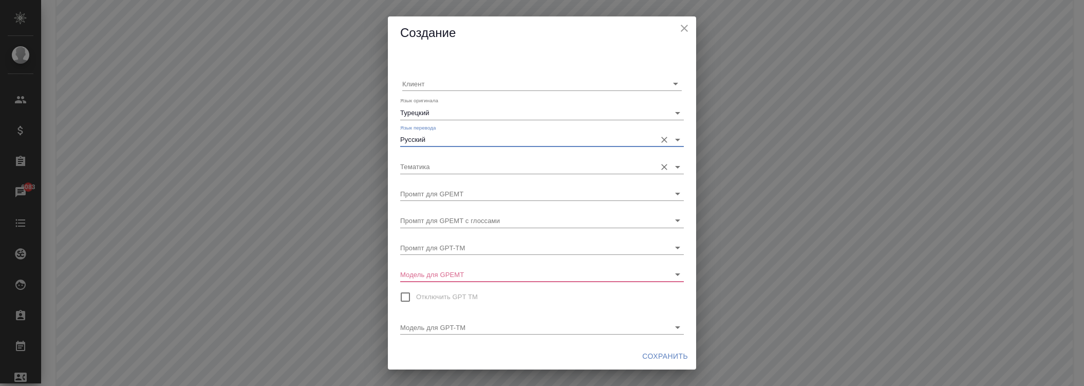
click at [445, 161] on input "Тематика" at bounding box center [525, 166] width 251 height 14
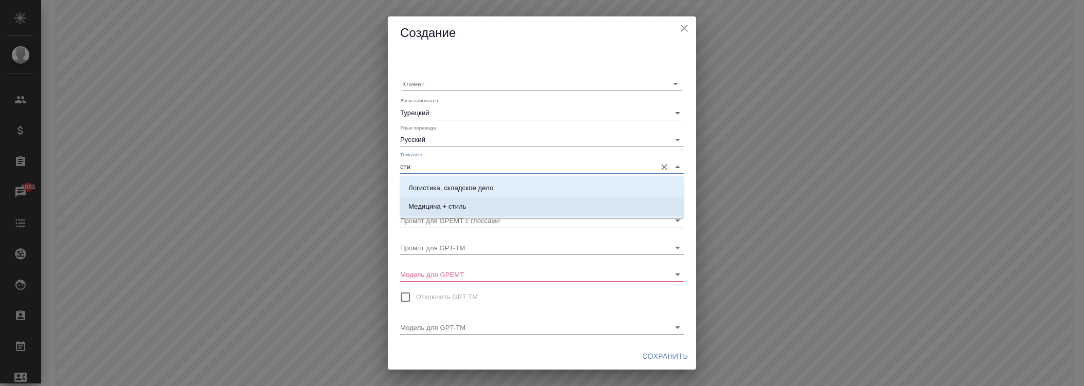
click at [448, 201] on p "Медицина + стиль" at bounding box center [437, 206] width 58 height 10
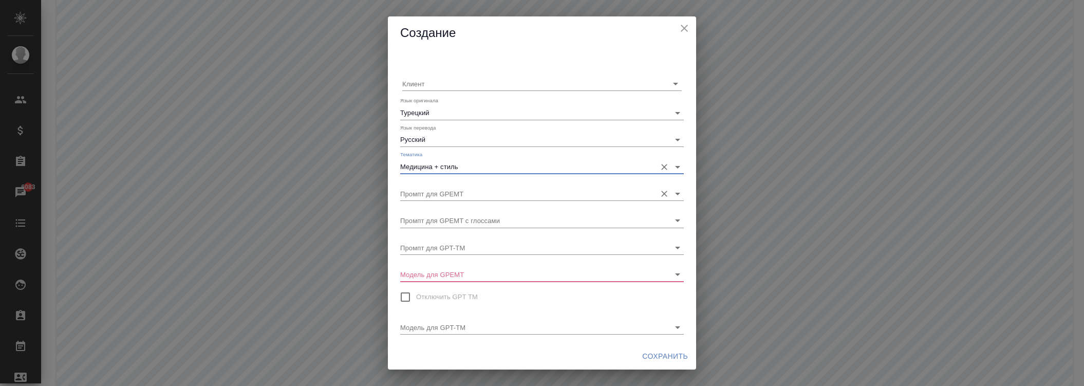
click at [439, 193] on input "Промпт для GPEMT" at bounding box center [525, 194] width 251 height 14
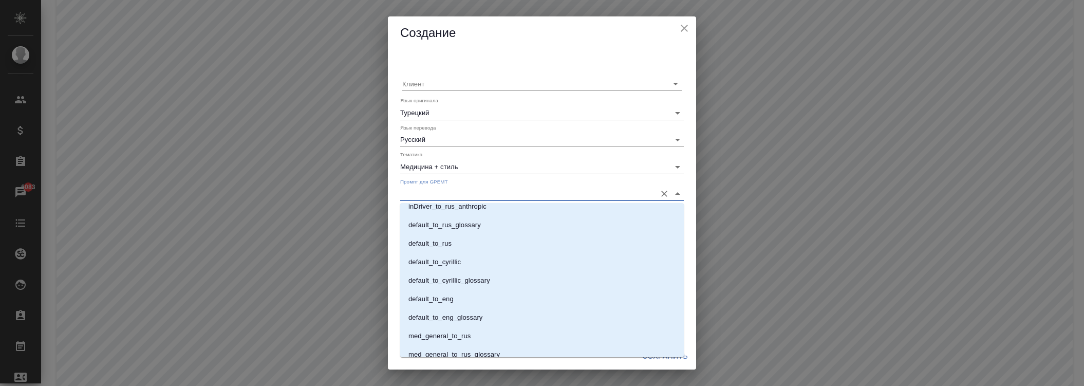
scroll to position [607, 0]
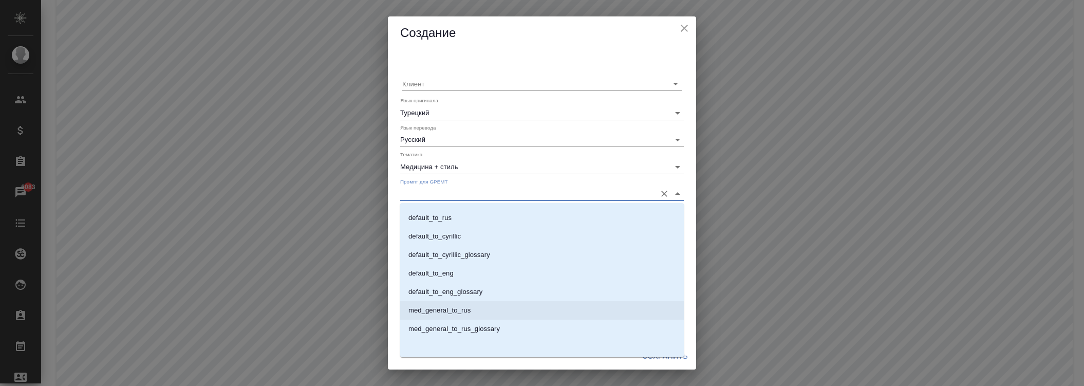
click at [479, 311] on li "med_general_to_rus" at bounding box center [542, 310] width 284 height 18
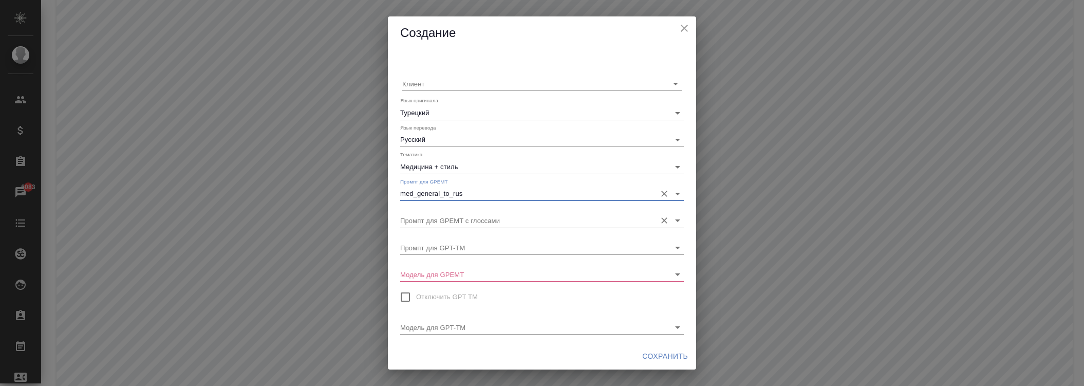
click at [473, 222] on input "Промпт для GPEMT с глоссами" at bounding box center [525, 220] width 251 height 14
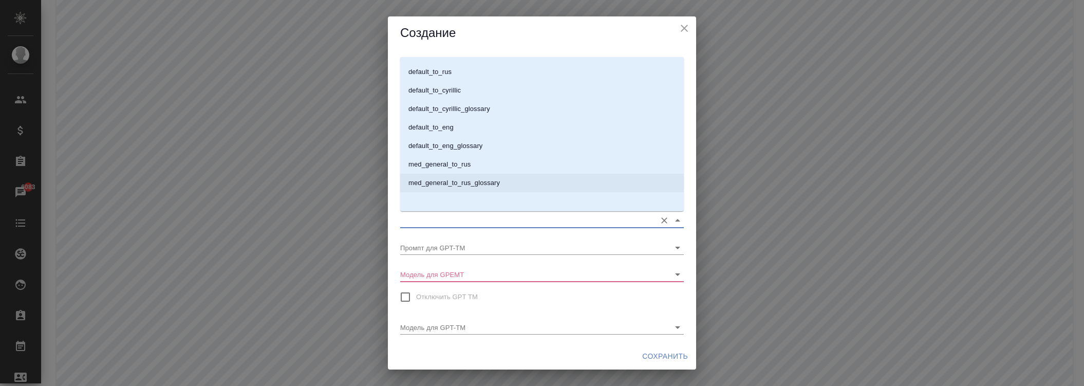
click at [479, 178] on p "med_general_to_rus_glossary" at bounding box center [453, 183] width 91 height 10
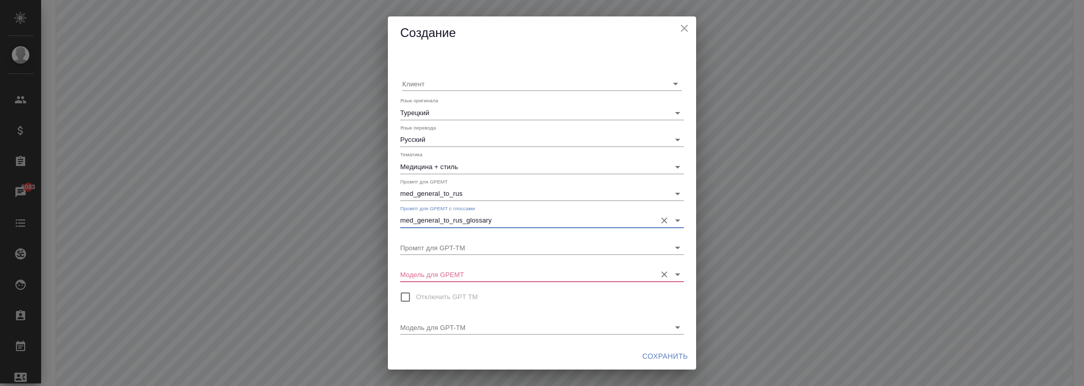
click at [468, 279] on input "Модель для GPEMT" at bounding box center [525, 274] width 251 height 14
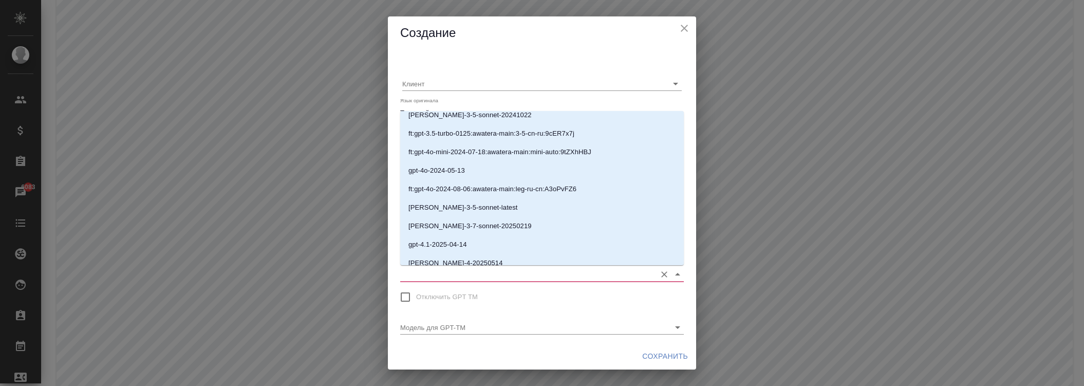
scroll to position [200, 0]
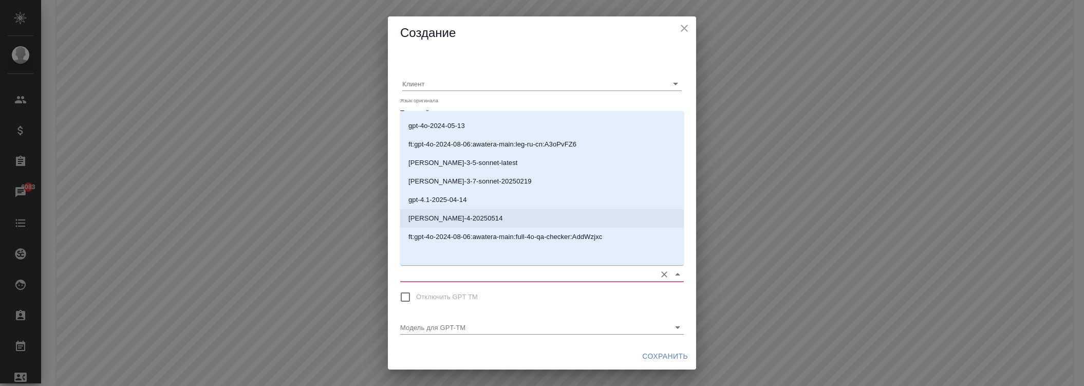
click at [471, 222] on p "[PERSON_NAME]-4-20250514" at bounding box center [455, 218] width 95 height 10
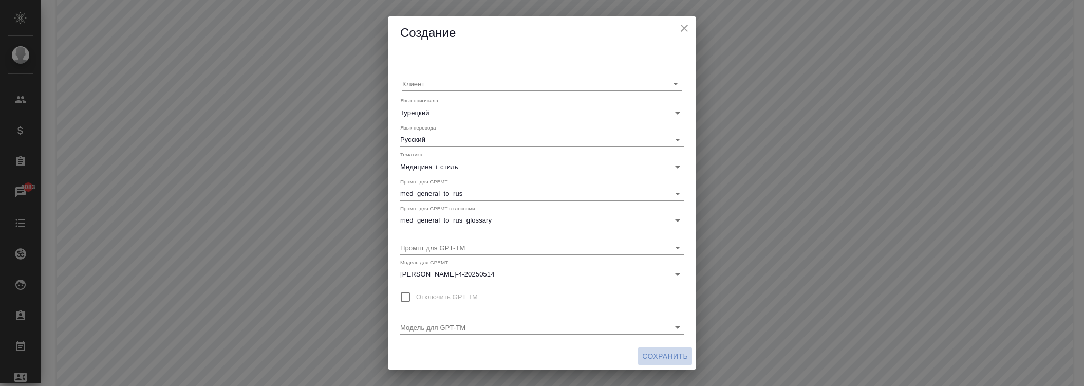
click at [643, 357] on span "Сохранить" at bounding box center [665, 356] width 46 height 13
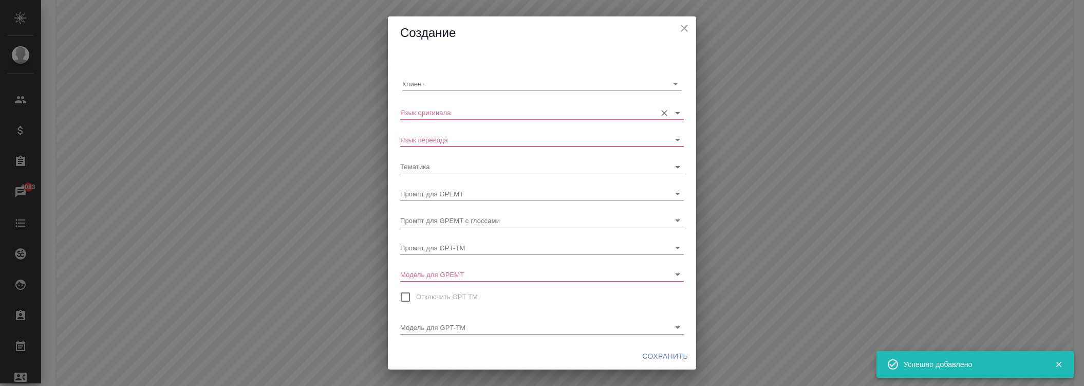
click at [449, 120] on div at bounding box center [542, 112] width 284 height 14
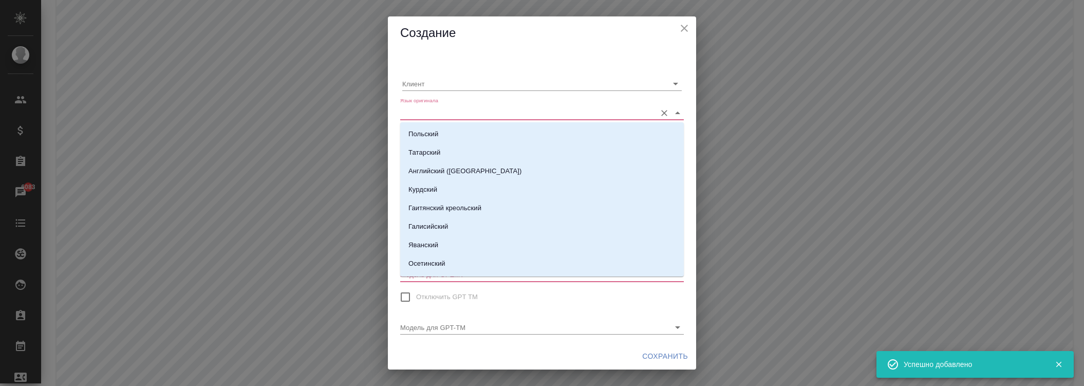
click at [449, 119] on input "Язык оригинала" at bounding box center [525, 112] width 251 height 14
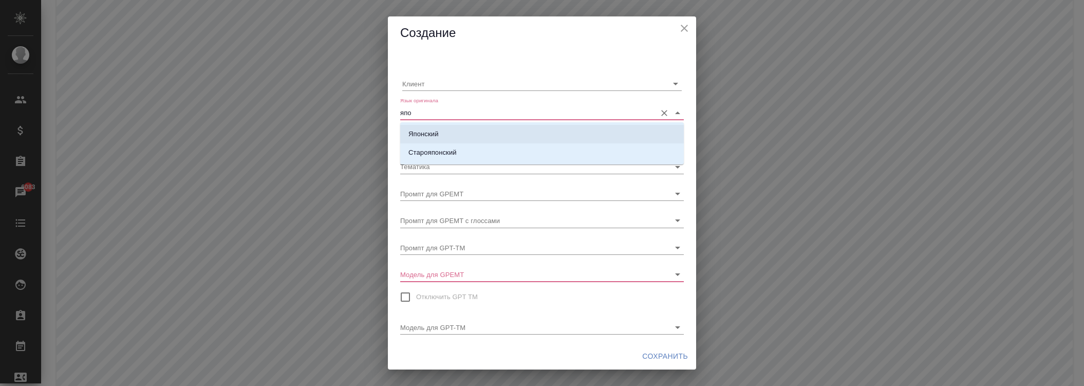
click at [442, 137] on li "Японский" at bounding box center [542, 134] width 284 height 18
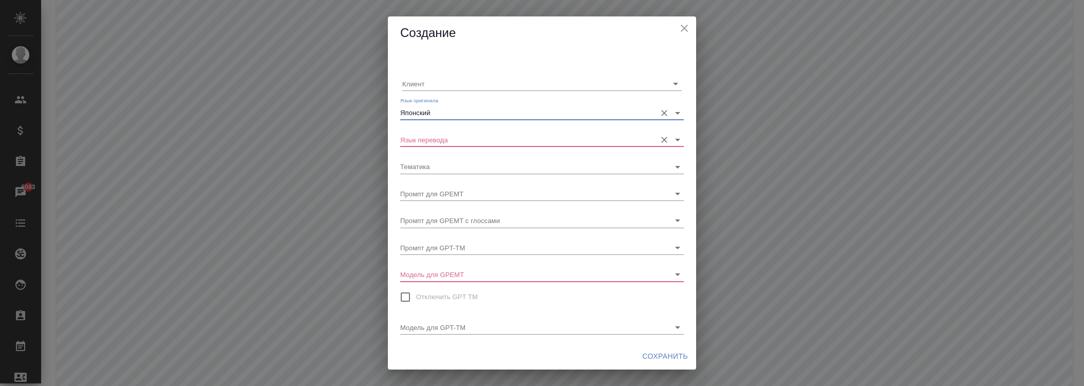
click at [455, 133] on input "Язык перевода" at bounding box center [525, 140] width 251 height 14
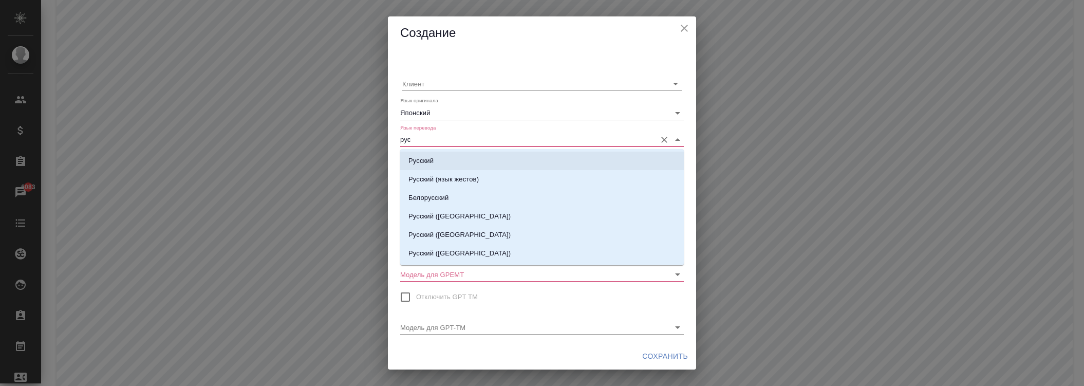
click at [436, 163] on li "Русский" at bounding box center [542, 161] width 284 height 18
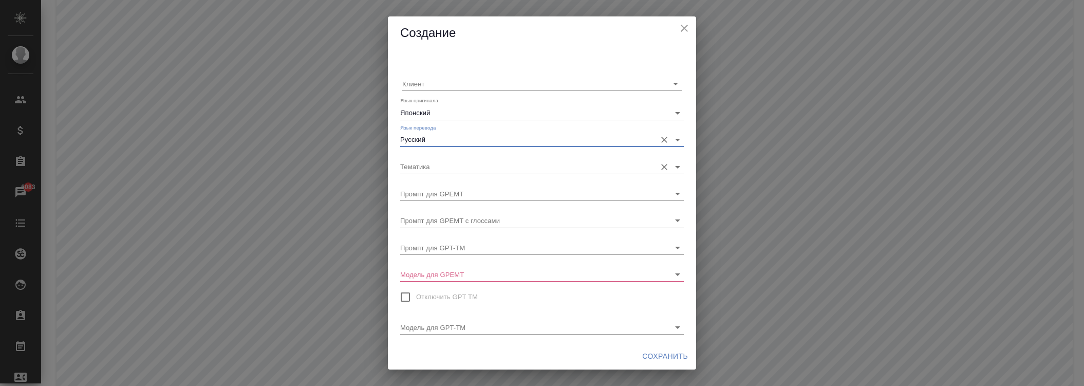
click at [441, 164] on input "Тематика" at bounding box center [525, 166] width 251 height 14
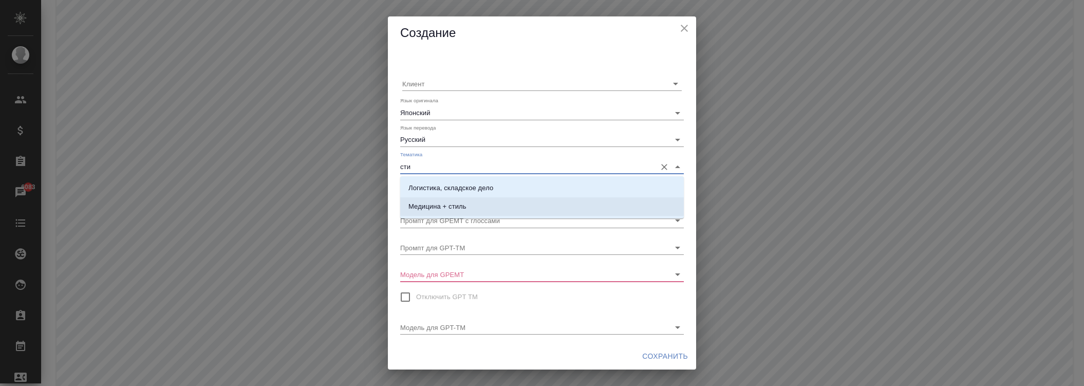
click at [454, 198] on li "Медицина + стиль" at bounding box center [542, 206] width 284 height 18
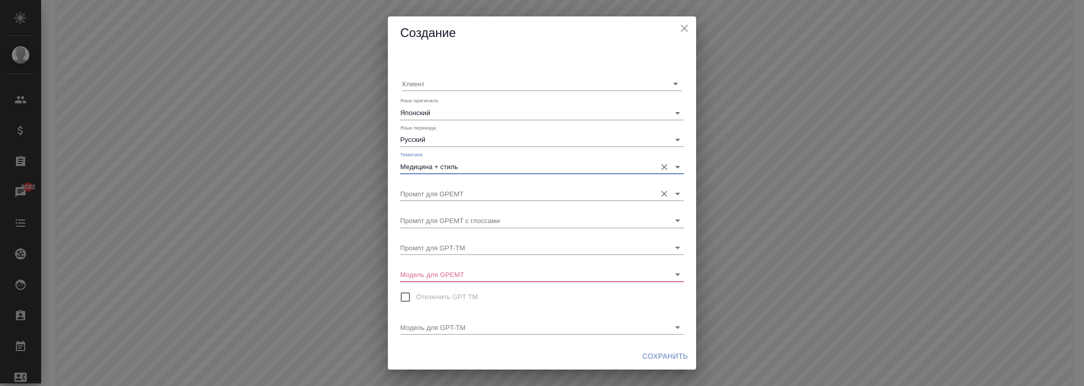
click at [459, 192] on input "Промпт для GPEMT" at bounding box center [525, 194] width 251 height 14
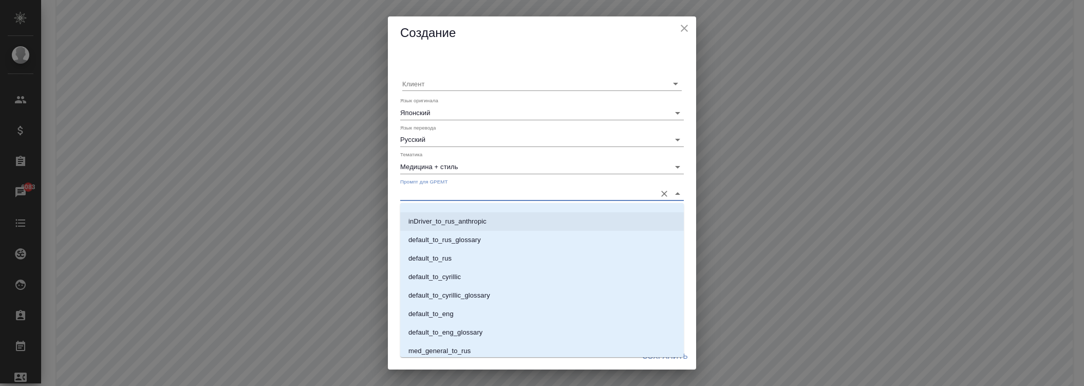
scroll to position [607, 0]
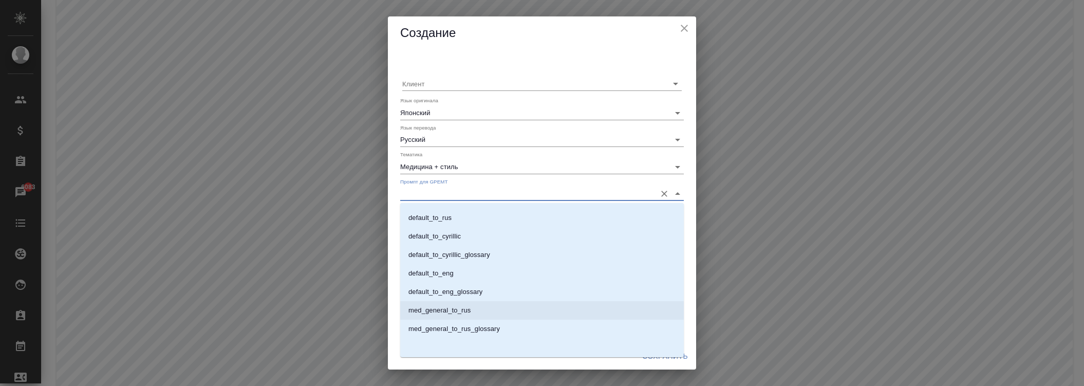
click at [473, 307] on li "med_general_to_rus" at bounding box center [542, 310] width 284 height 18
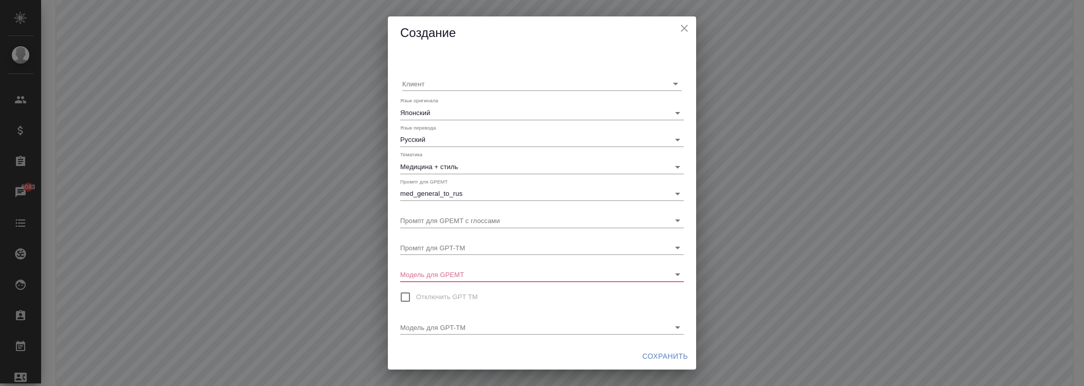
click at [468, 204] on div "Клиент Язык оригинала Японский Язык перевода Русский Тематика Медицина + стиль …" at bounding box center [542, 196] width 308 height 293
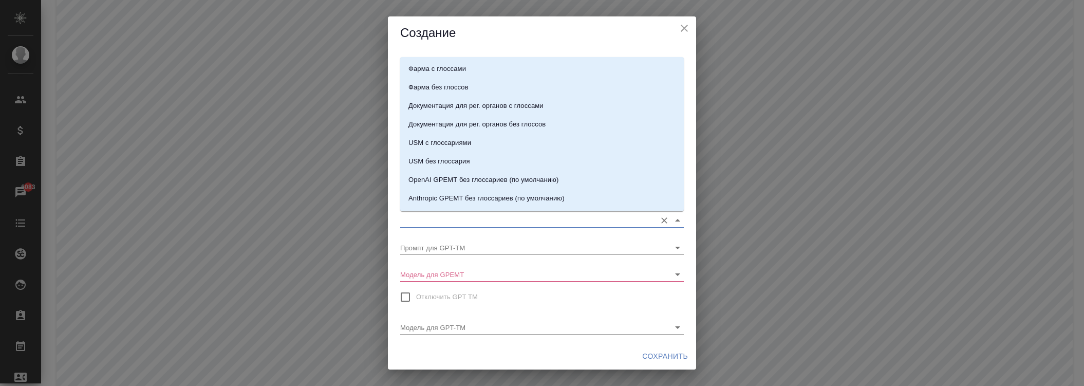
click at [471, 219] on input "Промпт для GPEMT с глоссами" at bounding box center [525, 220] width 251 height 14
click at [475, 186] on p "med_general_to_rus_glossary" at bounding box center [453, 183] width 91 height 10
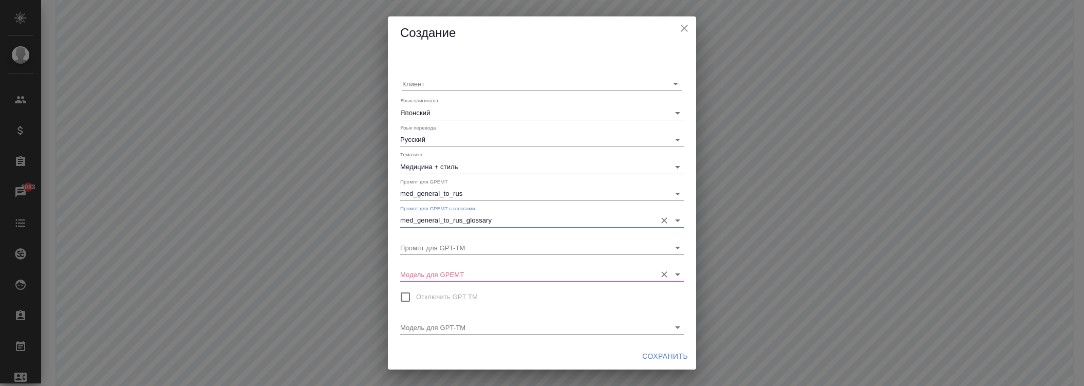
click at [485, 275] on input "Модель для GPEMT" at bounding box center [525, 274] width 251 height 14
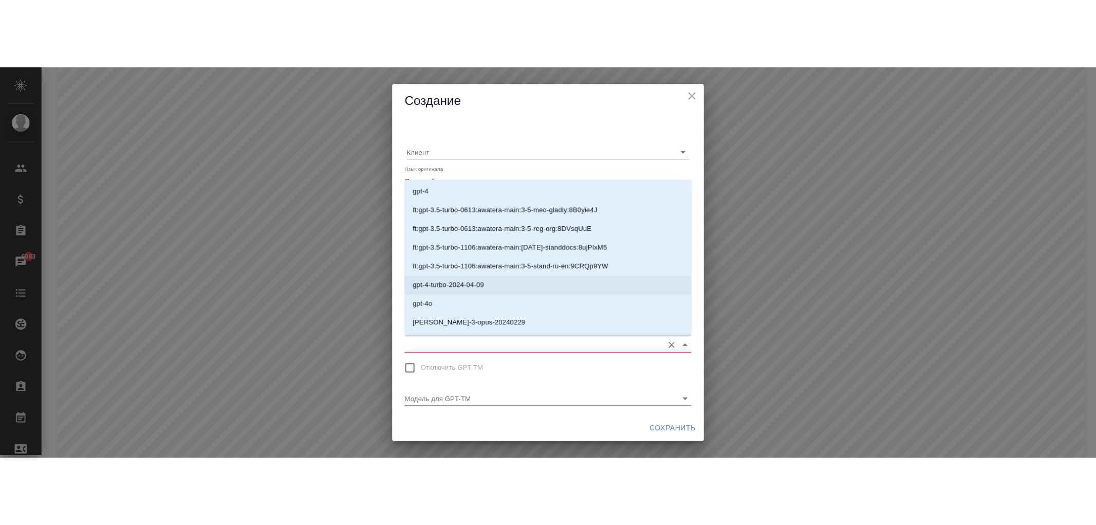
scroll to position [200, 0]
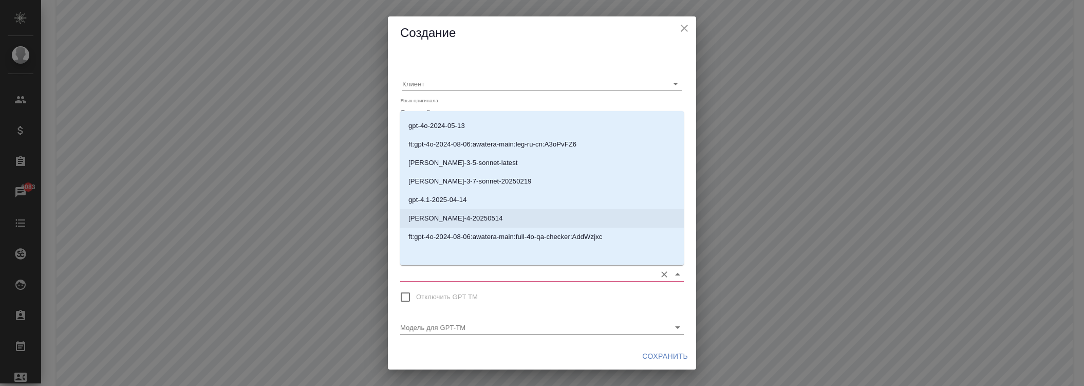
drag, startPoint x: 473, startPoint y: 221, endPoint x: 489, endPoint y: 227, distance: 16.9
click at [471, 220] on p "[PERSON_NAME]-4-20250514" at bounding box center [455, 218] width 95 height 10
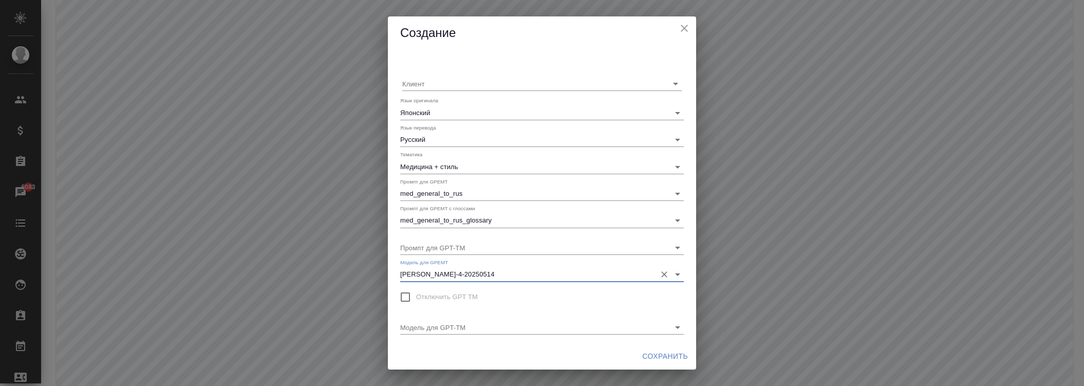
click at [671, 357] on span "Сохранить" at bounding box center [665, 356] width 46 height 13
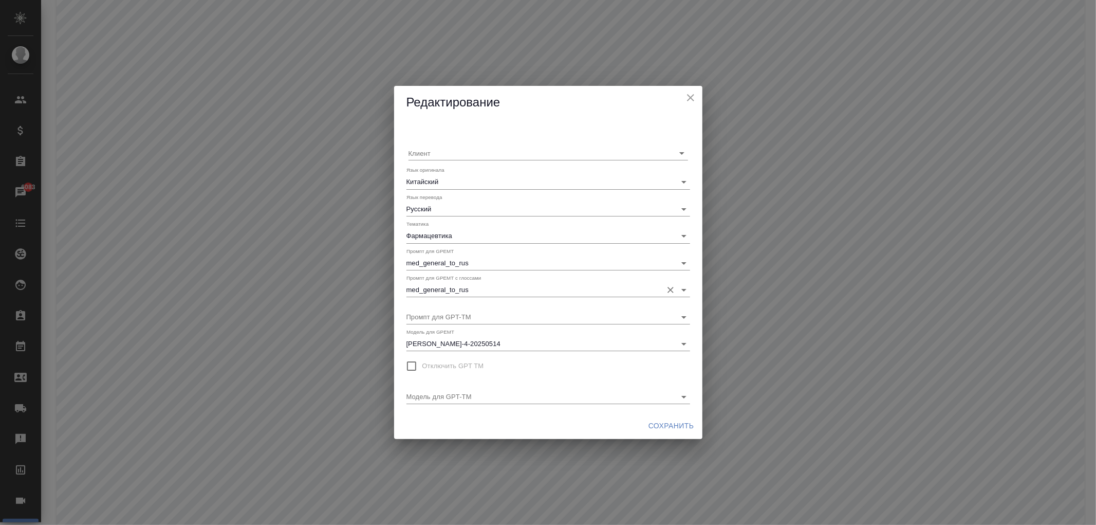
click at [499, 294] on input "med_general_to_rus" at bounding box center [531, 290] width 251 height 14
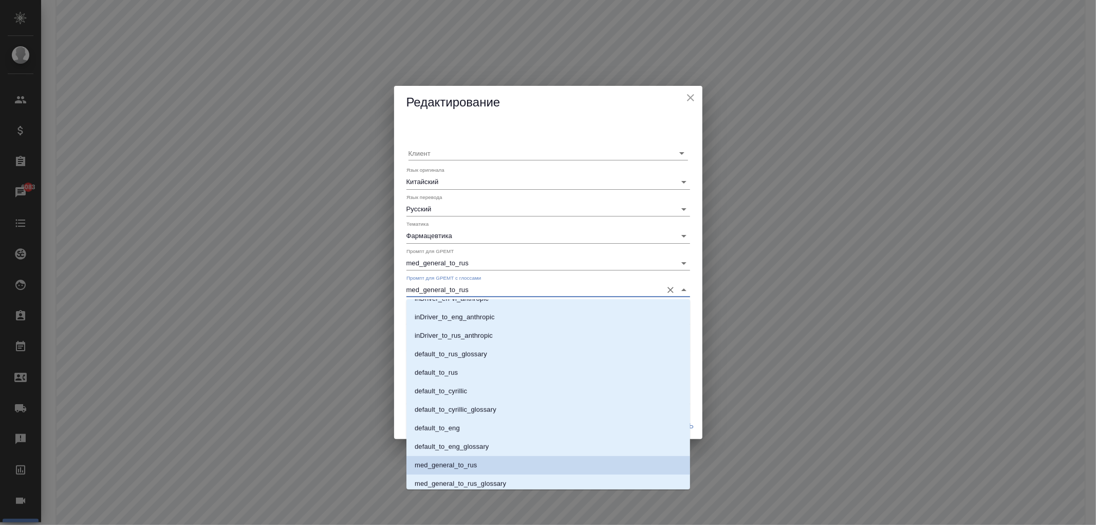
scroll to position [571, 0]
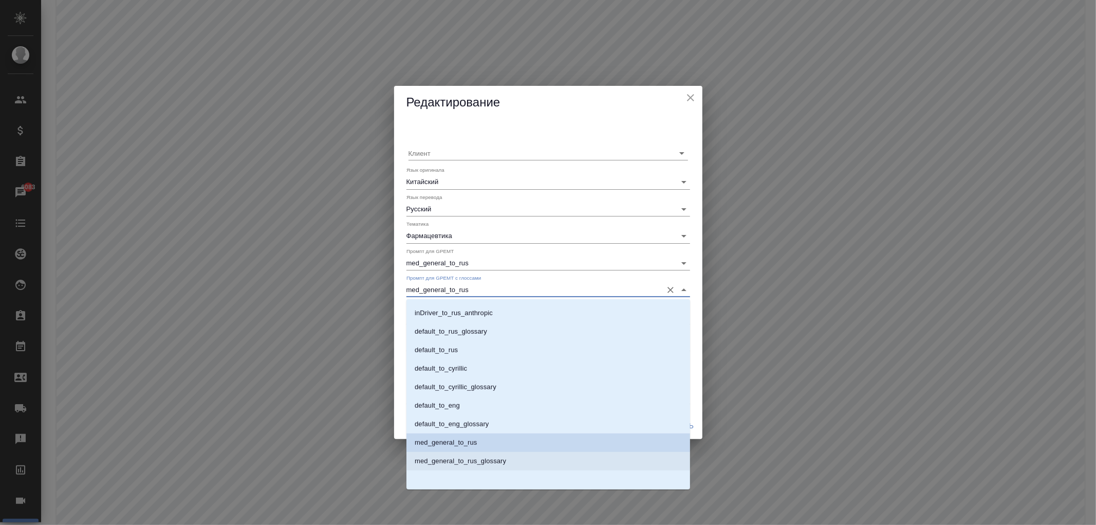
click at [487, 385] on p "med_general_to_rus_glossary" at bounding box center [460, 461] width 91 height 10
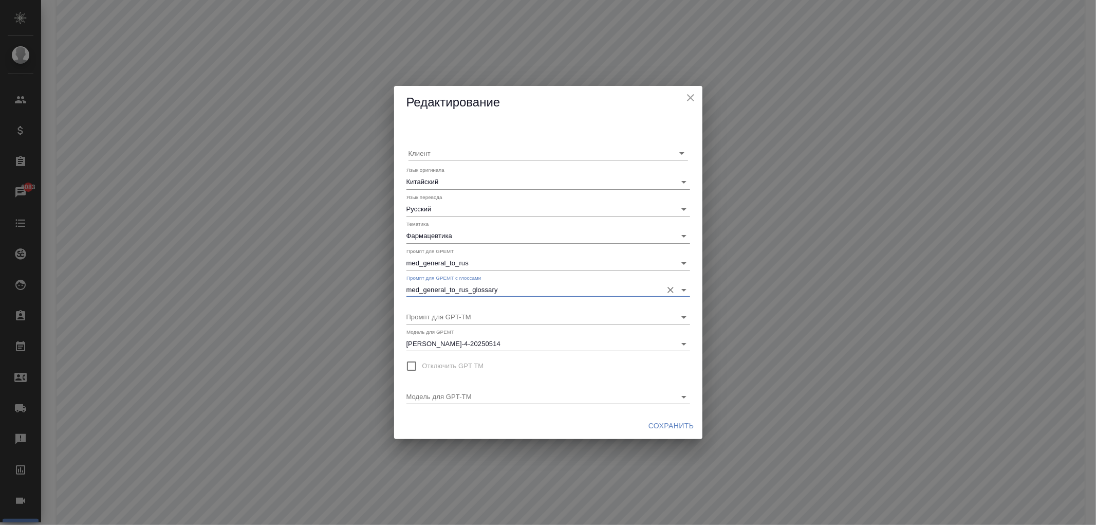
click at [656, 385] on span "Сохранить" at bounding box center [671, 425] width 46 height 13
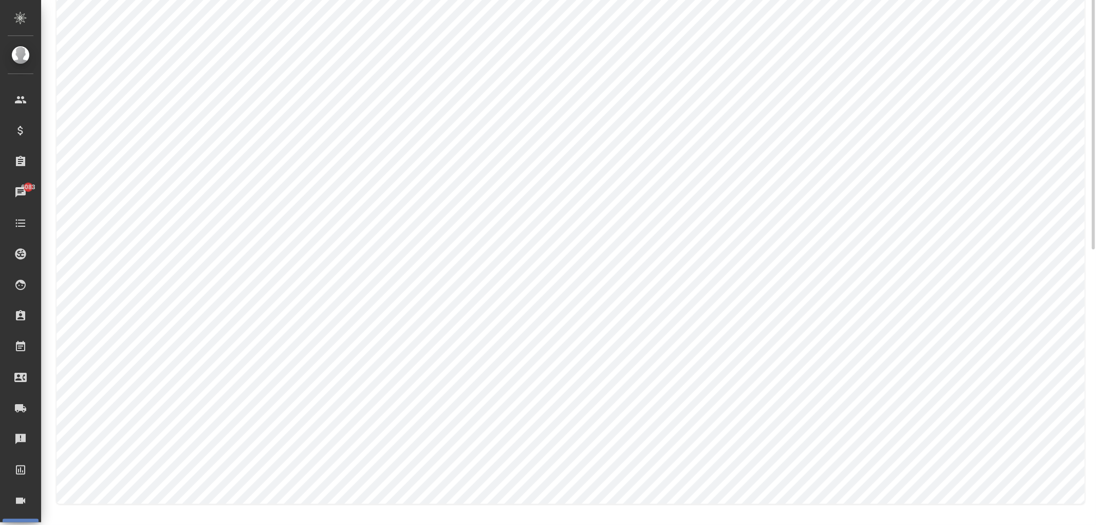
scroll to position [0, 0]
